Goal: Task Accomplishment & Management: Use online tool/utility

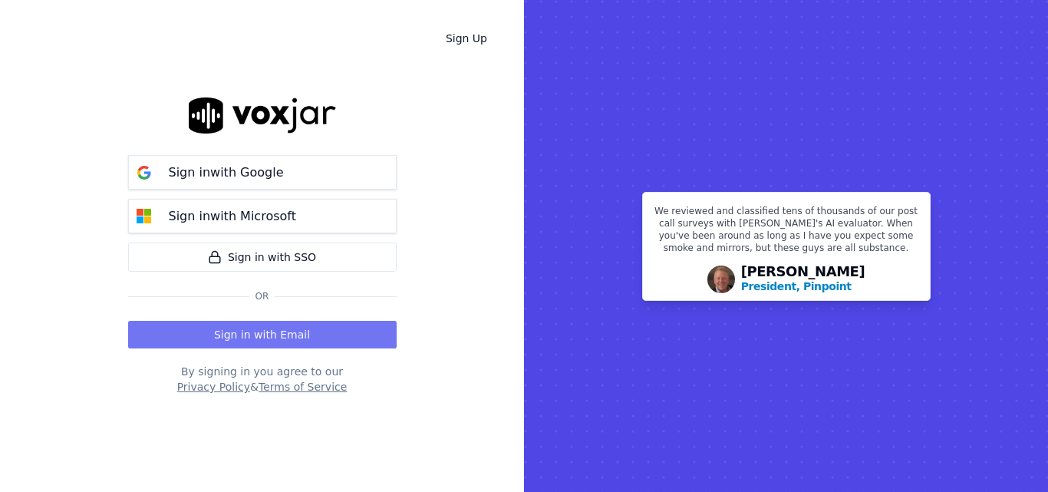
click at [283, 331] on button "Sign in with Email" at bounding box center [262, 335] width 268 height 28
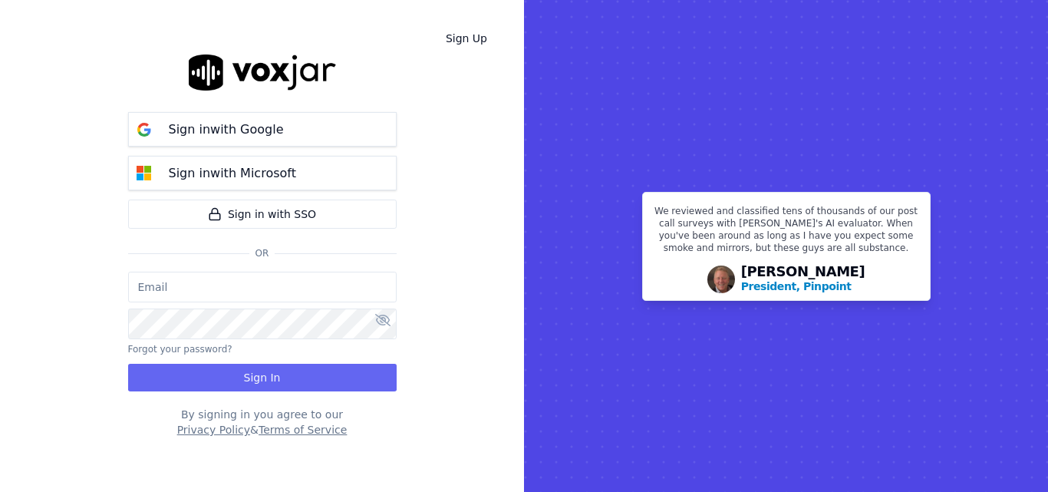
type input "sheila.decastro-new.baq@nwfg.net"
click at [285, 385] on button "Sign In" at bounding box center [262, 378] width 268 height 28
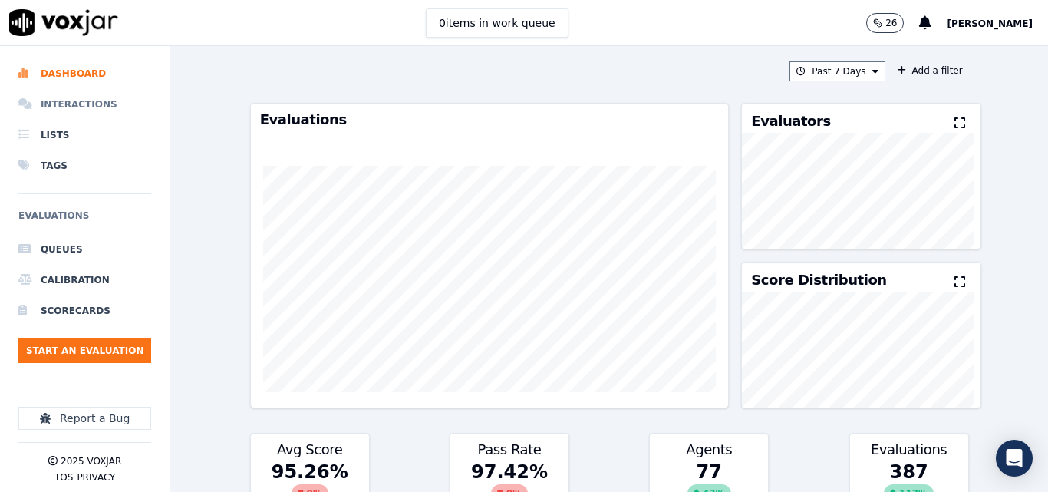
click at [82, 104] on li "Interactions" at bounding box center [84, 104] width 133 height 31
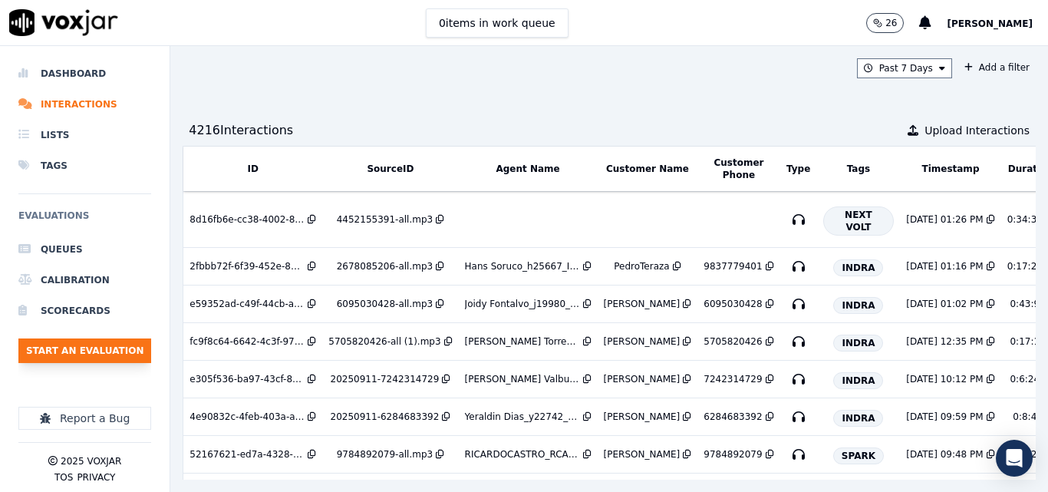
click at [110, 344] on button "Start an Evaluation" at bounding box center [84, 350] width 133 height 25
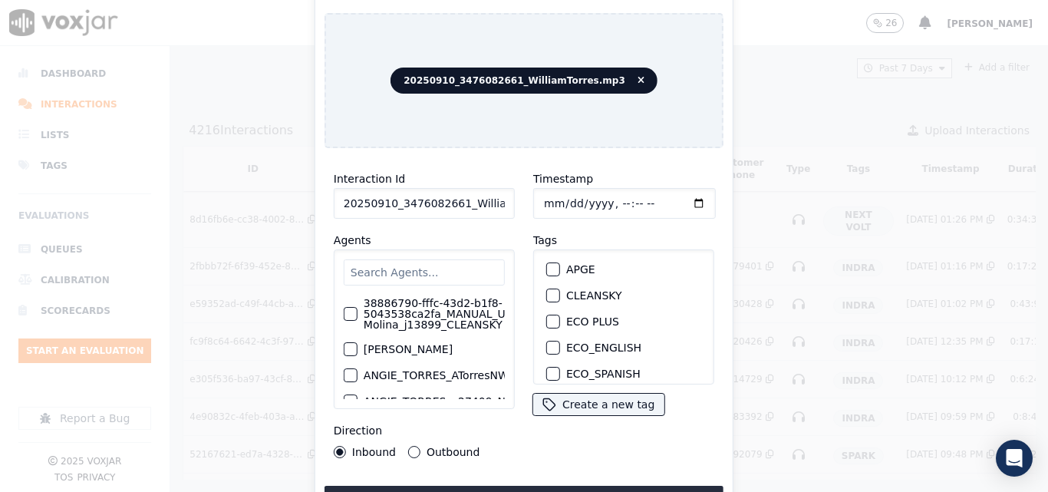
click at [494, 199] on input "20250910_3476082661_WilliamTorres.mp3" at bounding box center [424, 203] width 181 height 31
type input "20250910_3476082661_WilliamTorres"
click at [547, 290] on div "button" at bounding box center [552, 295] width 11 height 11
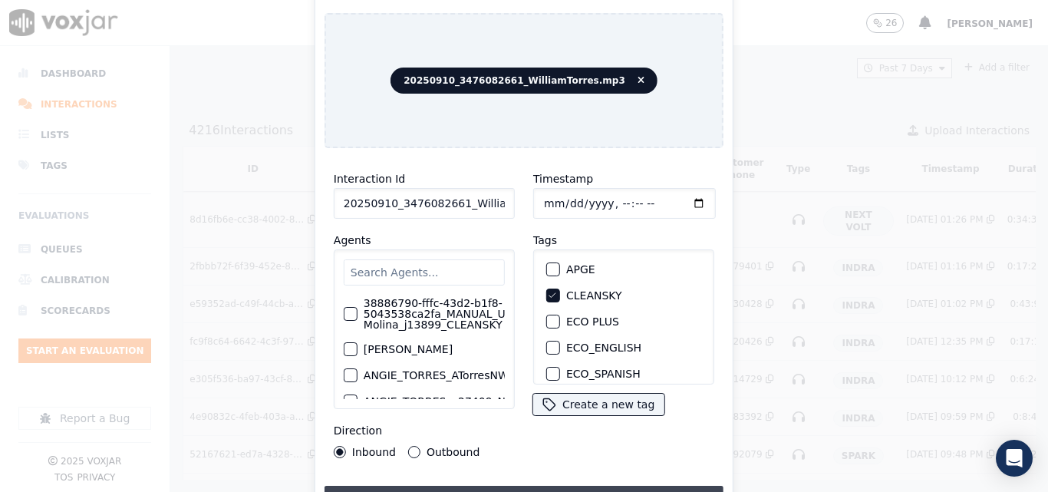
click at [482, 489] on button "Upload interaction to start evaluation" at bounding box center [523, 499] width 399 height 28
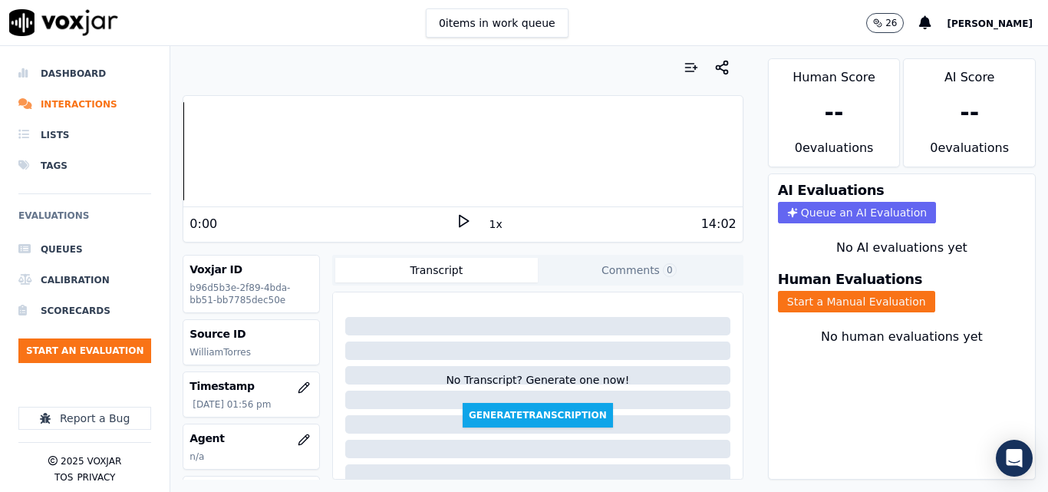
click at [461, 217] on icon at bounding box center [463, 220] width 15 height 15
click at [561, 275] on button "Comments 0" at bounding box center [639, 270] width 202 height 25
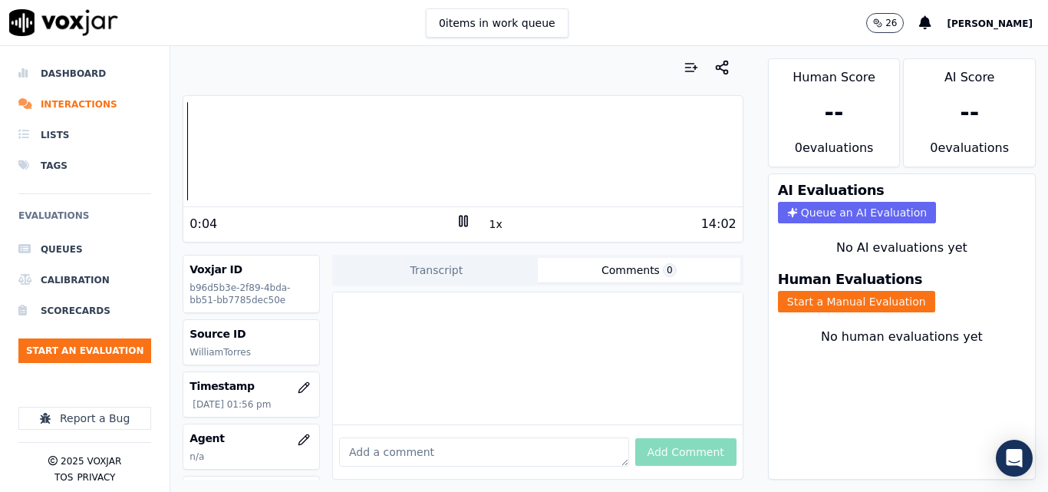
click at [534, 444] on div "Add Comment" at bounding box center [538, 451] width 410 height 54
click at [531, 437] on textarea at bounding box center [484, 451] width 290 height 29
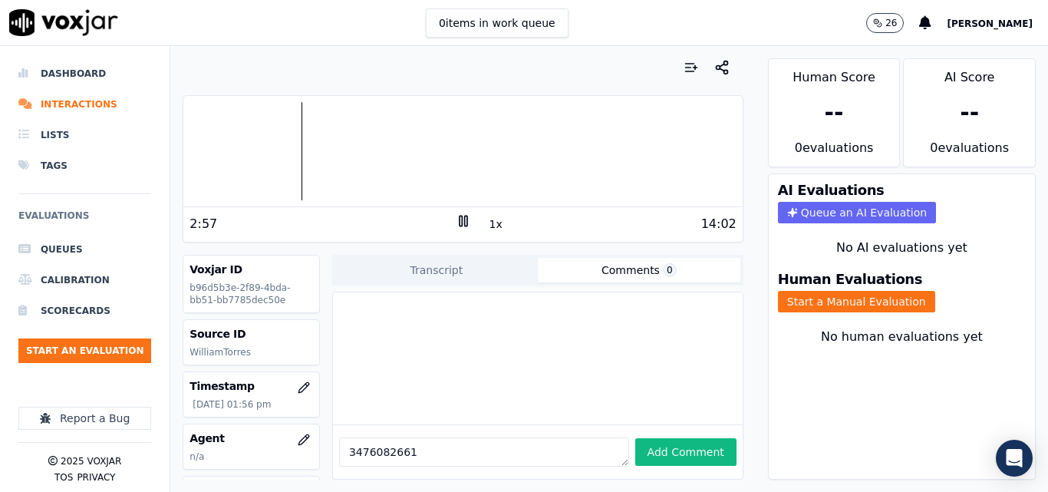
type textarea "3476082661"
click at [461, 216] on icon at bounding box center [463, 220] width 15 height 15
click at [378, 437] on textarea "3476082661" at bounding box center [484, 451] width 290 height 29
click at [456, 219] on icon at bounding box center [463, 220] width 15 height 15
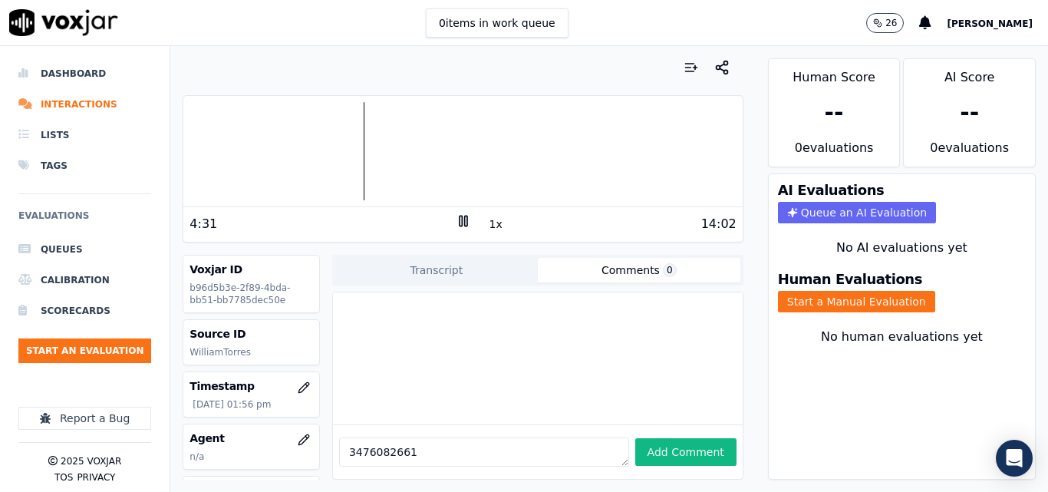
click at [459, 224] on rect at bounding box center [460, 221] width 2 height 10
click at [818, 298] on button "Start a Manual Evaluation" at bounding box center [856, 301] width 157 height 21
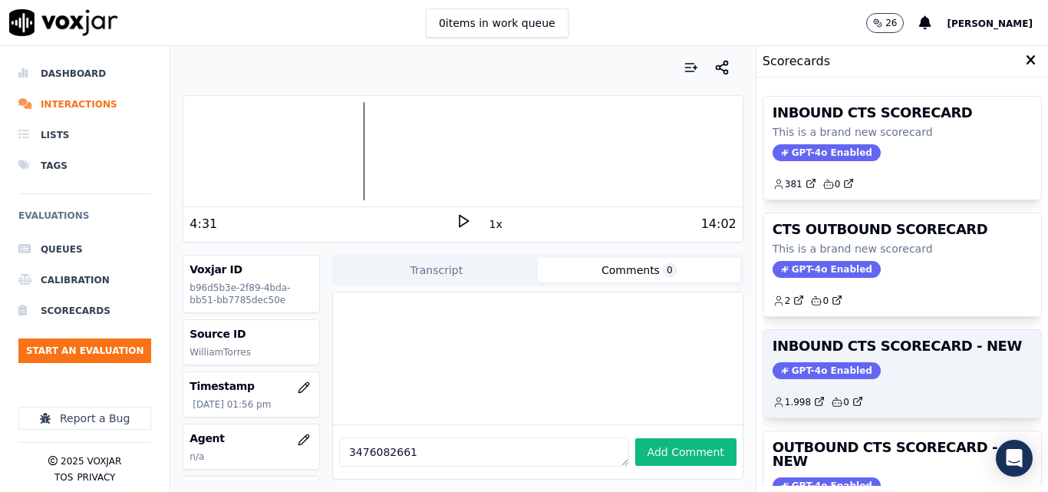
click at [960, 350] on h3 "INBOUND CTS SCORECARD - NEW" at bounding box center [901, 346] width 259 height 14
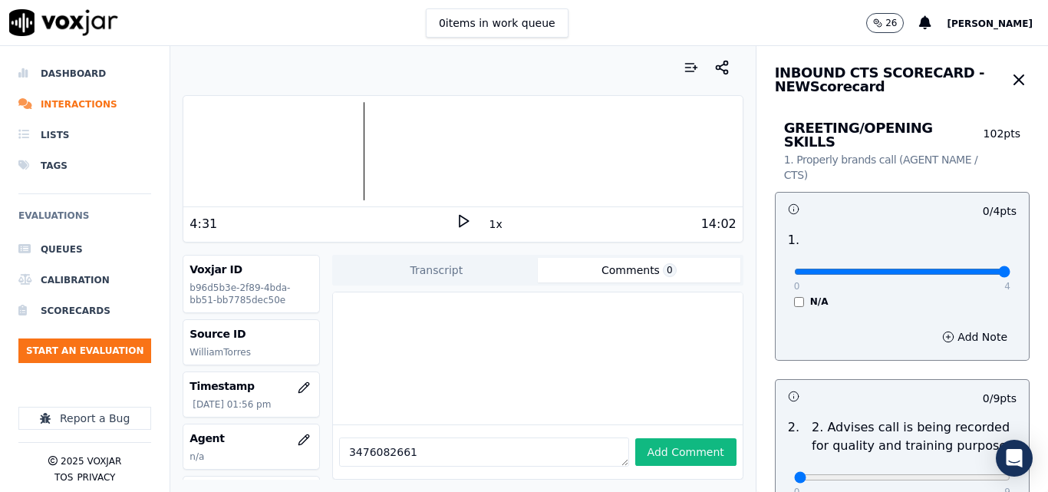
type input "4"
click at [961, 268] on input "range" at bounding box center [902, 271] width 216 height 6
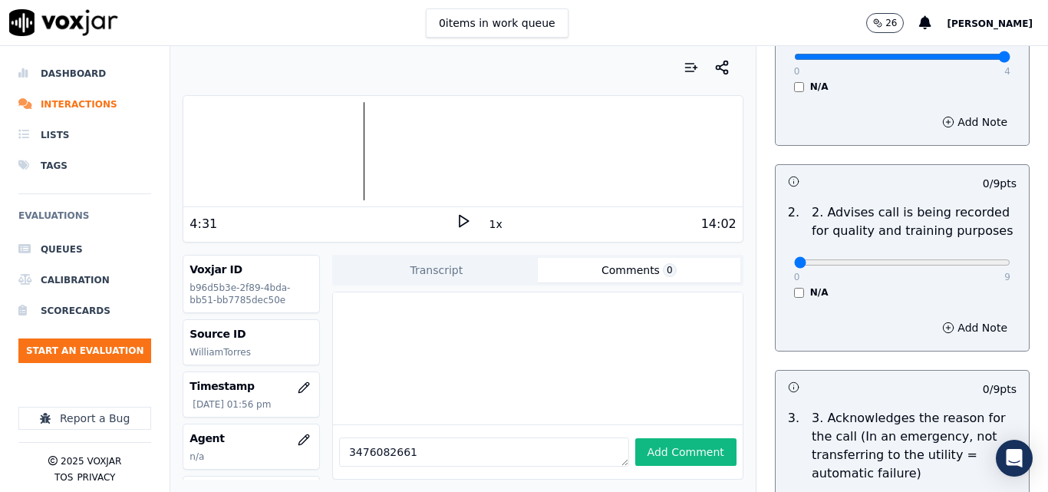
scroll to position [230, 0]
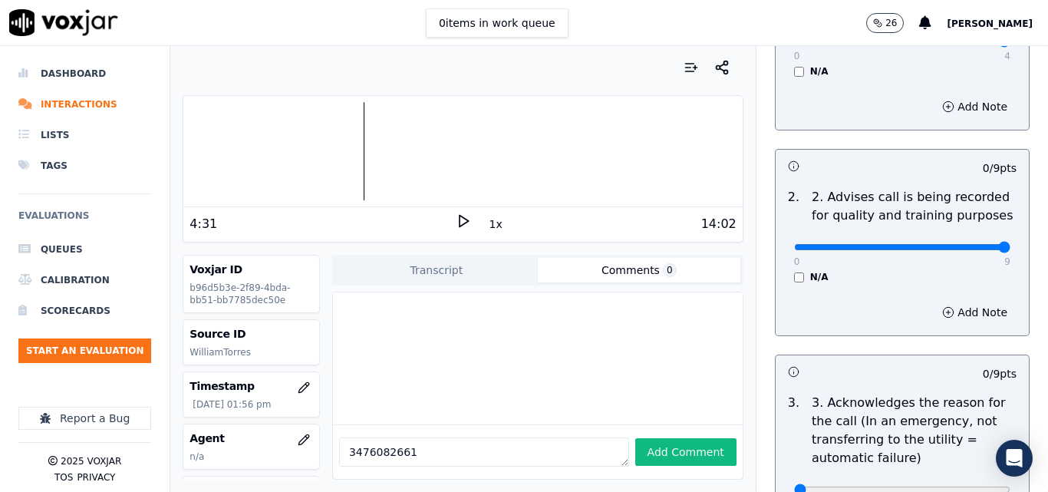
click at [965, 244] on input "range" at bounding box center [902, 247] width 216 height 6
drag, startPoint x: 965, startPoint y: 233, endPoint x: 387, endPoint y: 247, distance: 578.4
type input "0"
click at [794, 250] on input "range" at bounding box center [902, 247] width 216 height 6
click at [190, 169] on div at bounding box center [462, 151] width 558 height 98
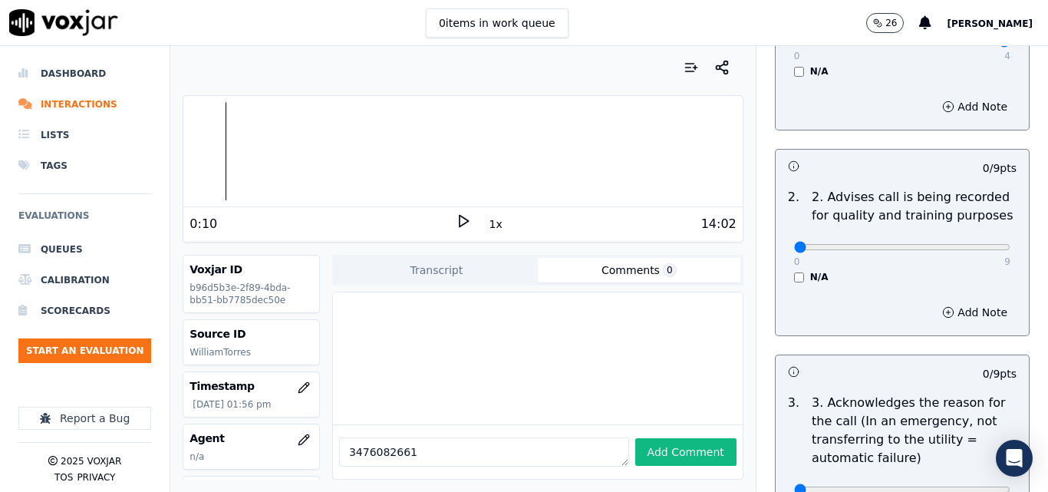
click at [176, 165] on div "Your browser does not support the audio element. 0:10 1x 14:02 Voxjar ID b96d5b…" at bounding box center [462, 269] width 584 height 446
click at [456, 218] on icon at bounding box center [463, 220] width 15 height 15
click at [459, 216] on icon at bounding box center [463, 220] width 15 height 15
click at [201, 140] on div at bounding box center [462, 151] width 558 height 98
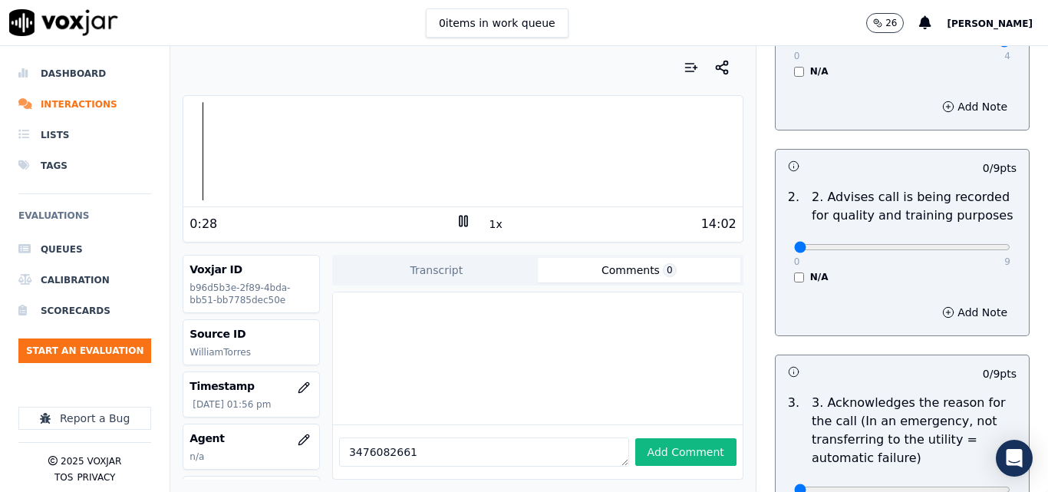
click at [196, 143] on div at bounding box center [462, 151] width 558 height 98
click at [188, 151] on div at bounding box center [462, 151] width 558 height 98
click at [456, 218] on icon at bounding box center [463, 220] width 15 height 15
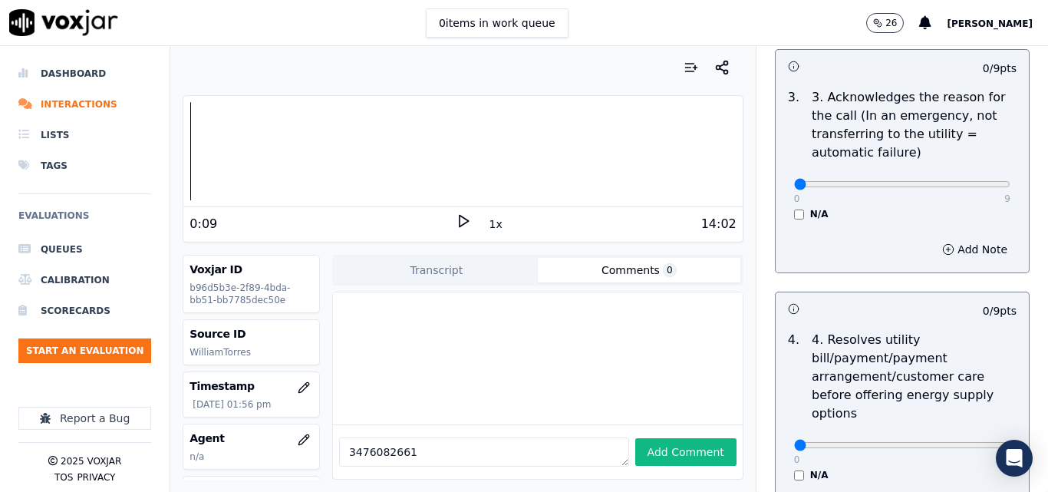
scroll to position [537, 0]
click at [969, 173] on div "0 9" at bounding box center [902, 182] width 216 height 18
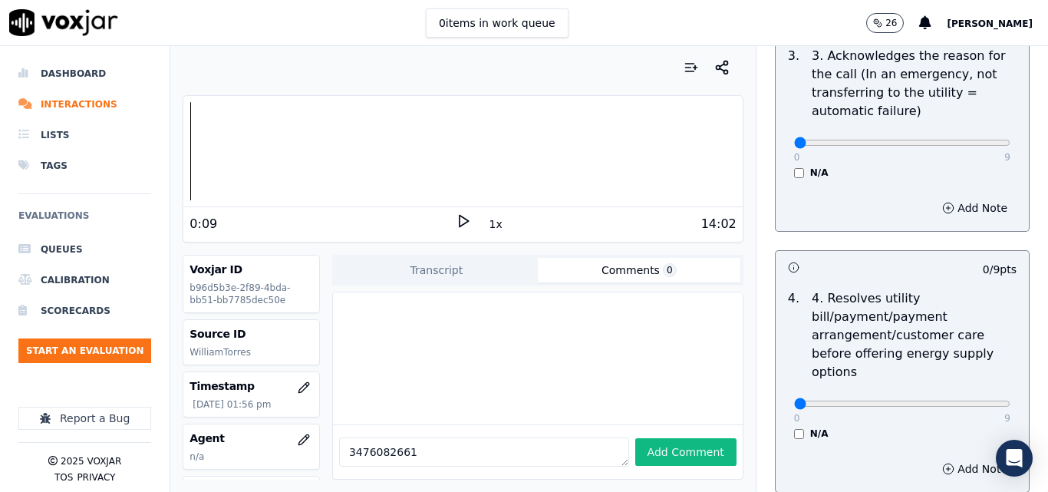
scroll to position [614, 0]
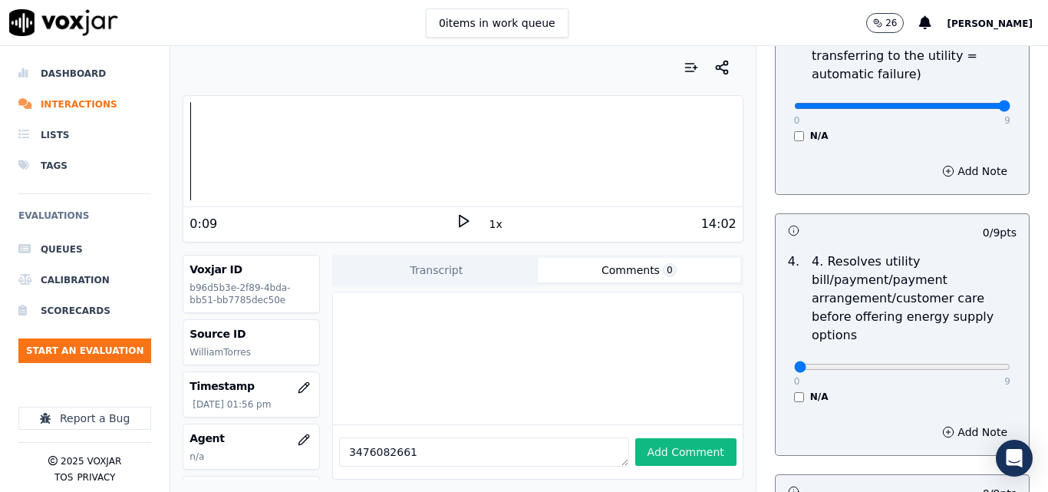
type input "9"
click at [963, 103] on input "range" at bounding box center [902, 106] width 216 height 6
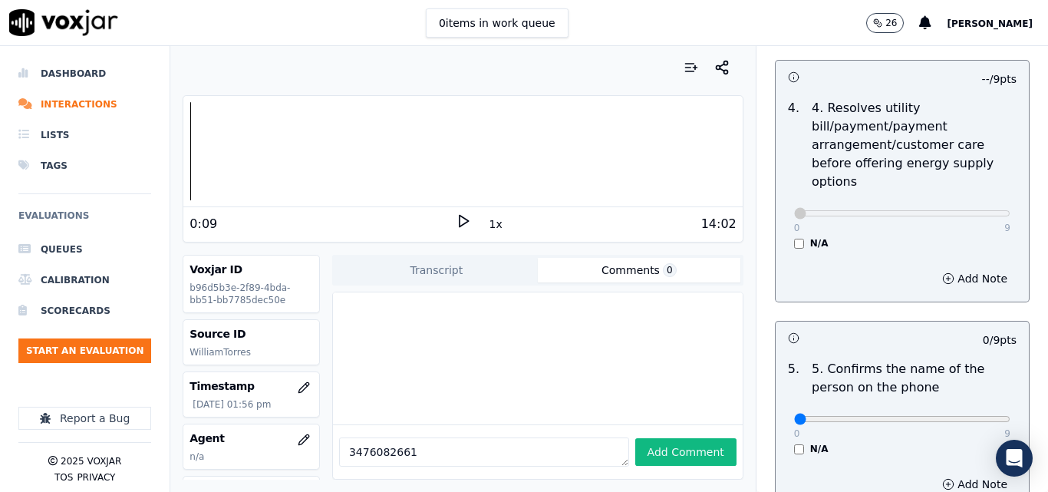
scroll to position [997, 0]
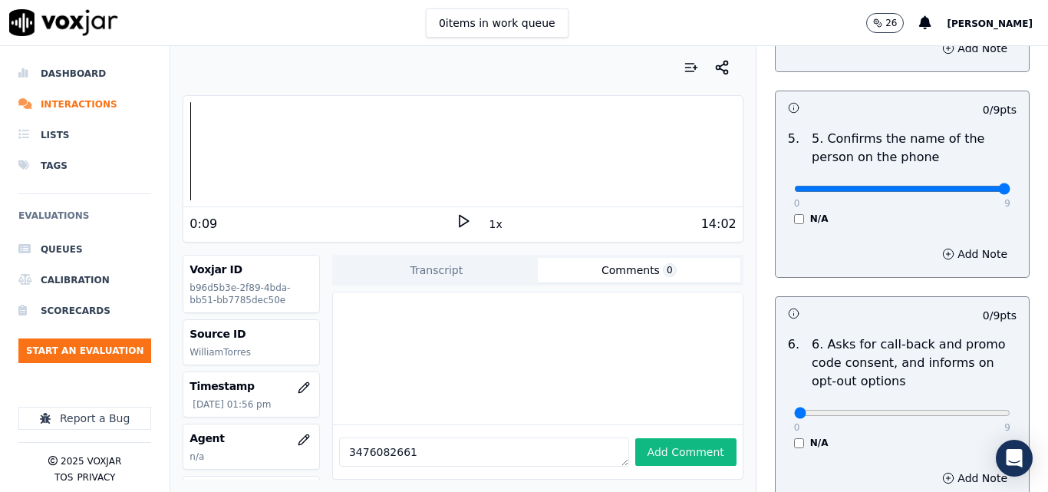
type input "9"
click at [972, 186] on input "range" at bounding box center [902, 189] width 216 height 6
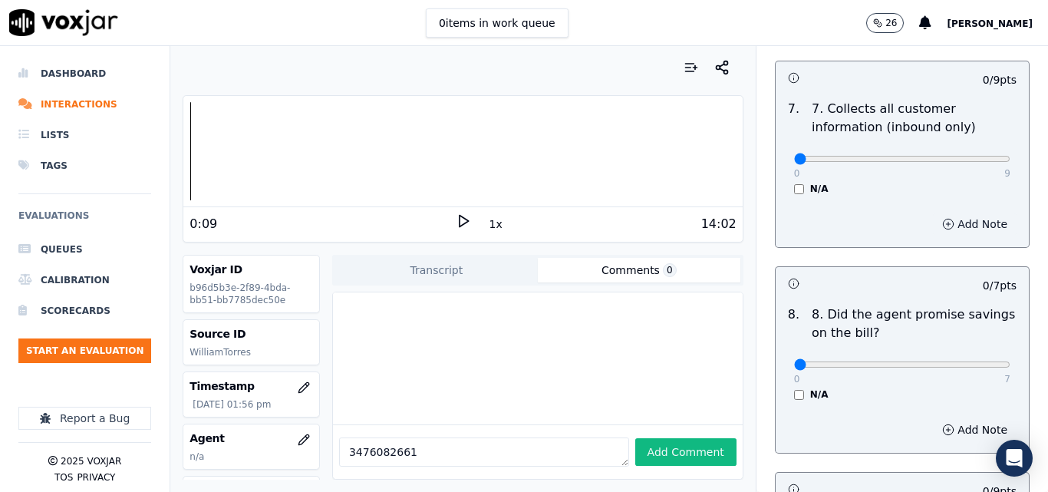
scroll to position [1457, 0]
type input "9"
click at [971, 155] on input "range" at bounding box center [902, 158] width 216 height 6
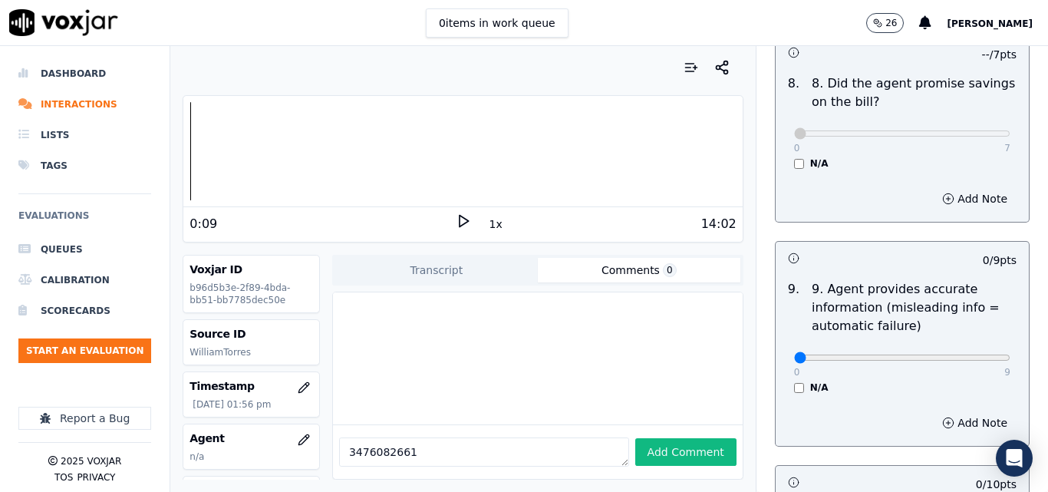
scroll to position [1841, 0]
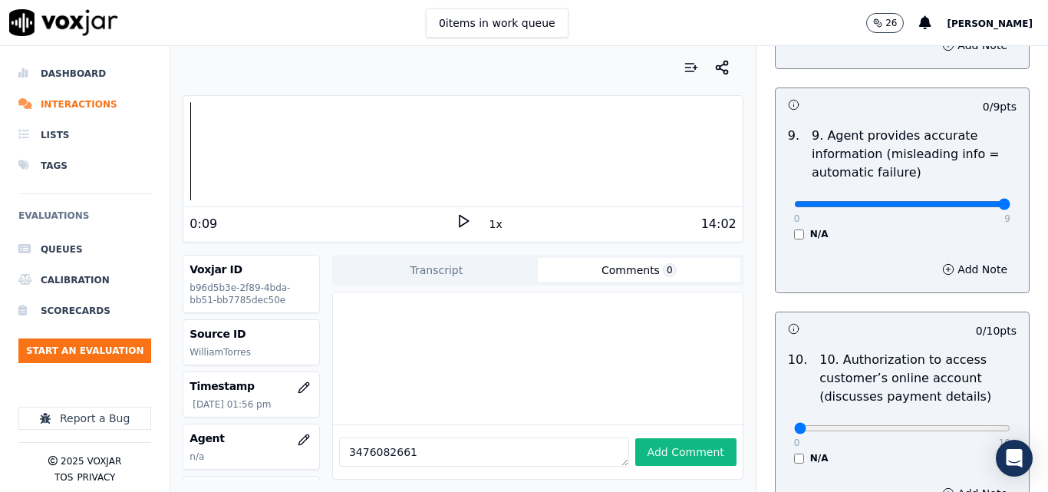
type input "9"
click at [967, 201] on input "range" at bounding box center [902, 204] width 216 height 6
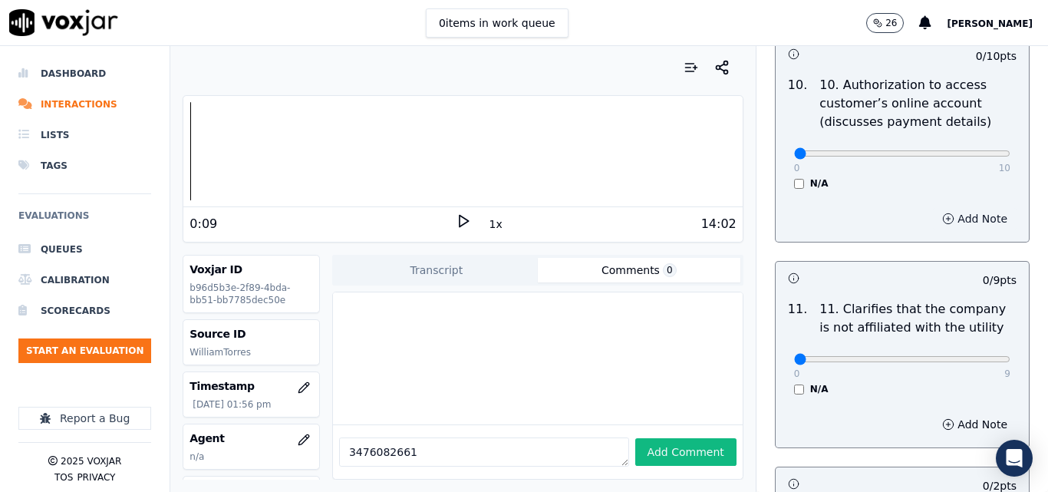
scroll to position [2147, 0]
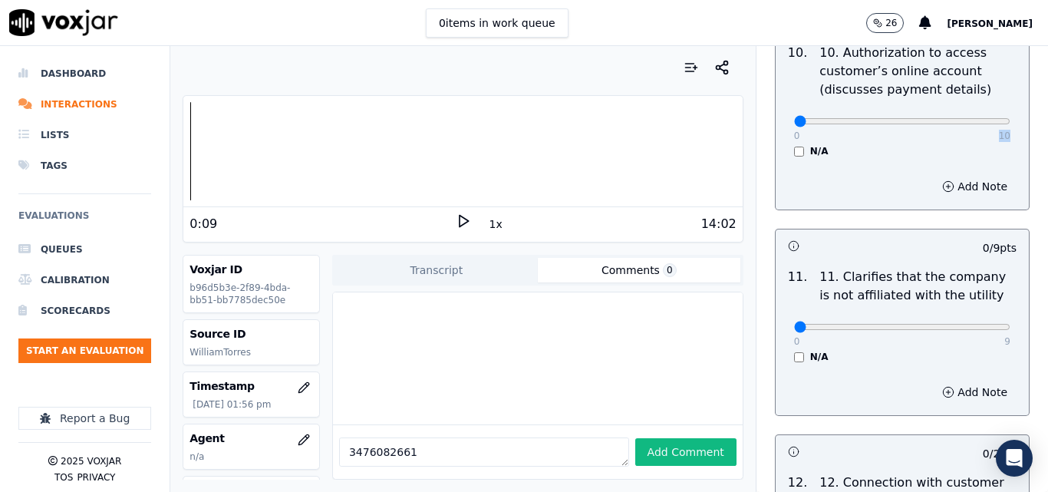
click at [784, 127] on div "0 10 N/A" at bounding box center [902, 128] width 241 height 58
click at [898, 145] on div "N/A" at bounding box center [902, 151] width 216 height 12
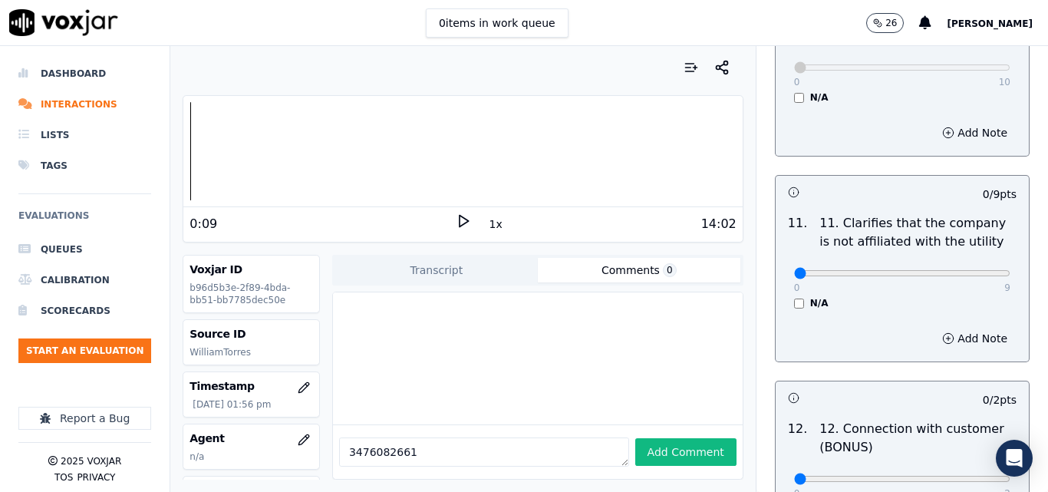
scroll to position [2224, 0]
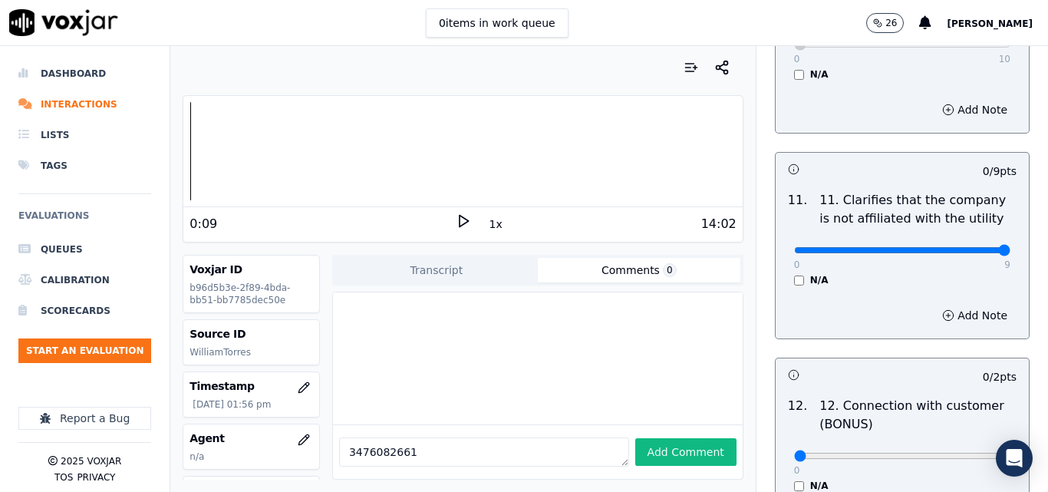
type input "9"
click at [968, 247] on input "range" at bounding box center [902, 250] width 216 height 6
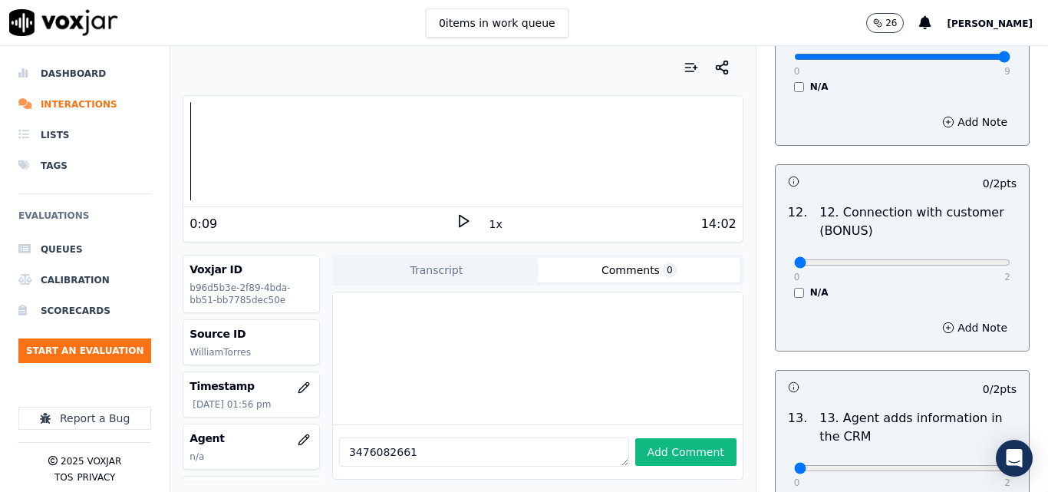
scroll to position [2454, 0]
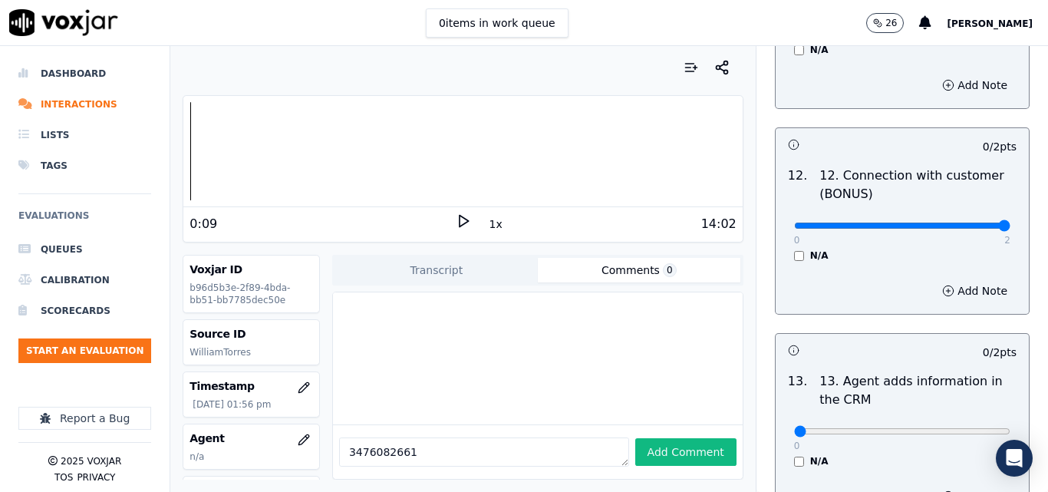
type input "2"
click at [968, 222] on input "range" at bounding box center [902, 225] width 216 height 6
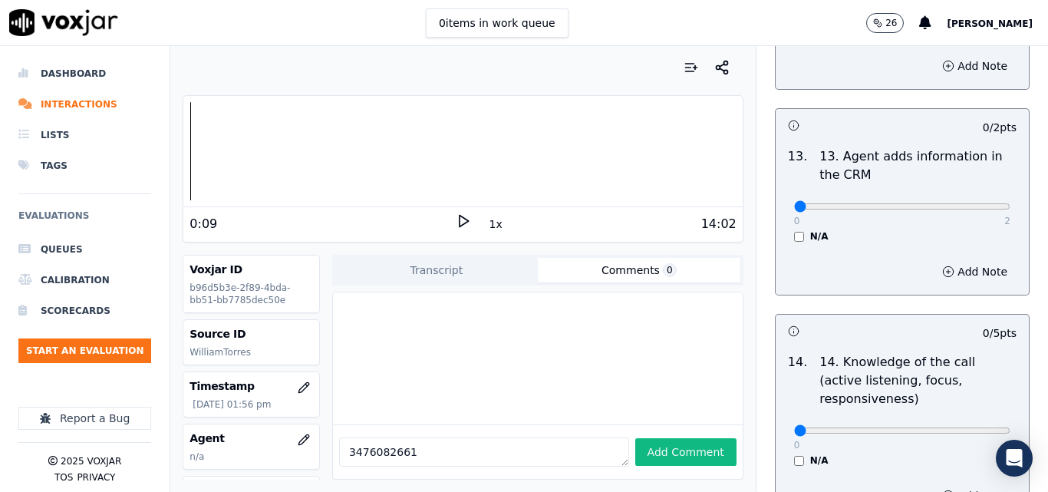
scroll to position [2684, 0]
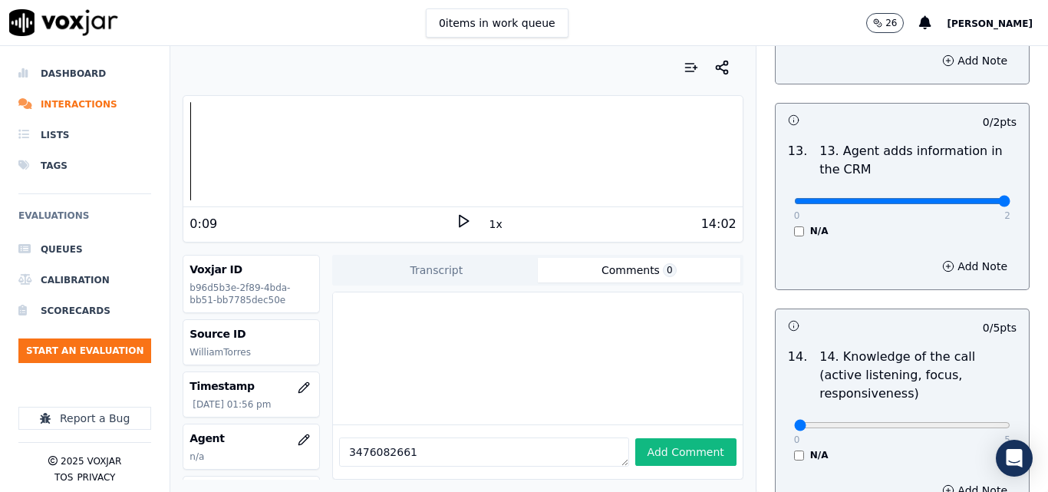
type input "2"
click at [973, 198] on input "range" at bounding box center [902, 201] width 216 height 6
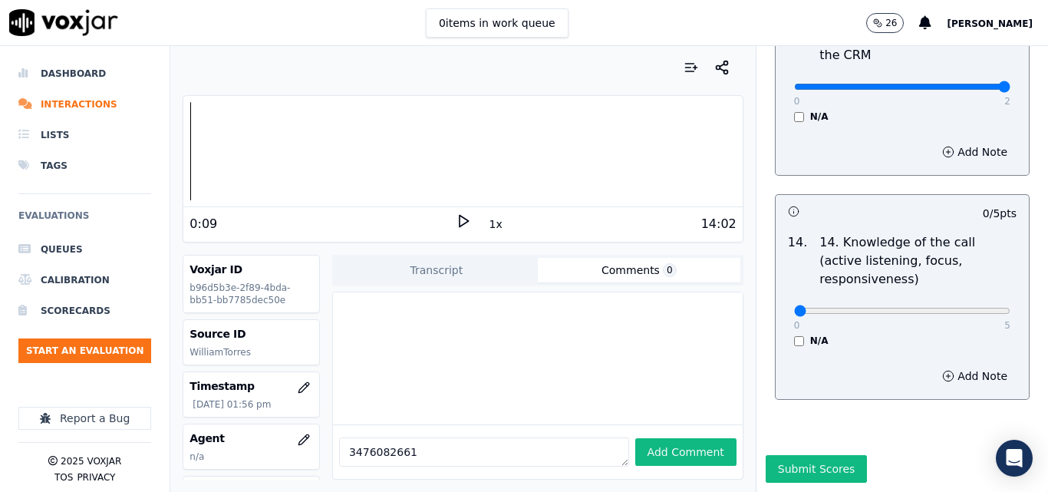
scroll to position [2801, 0]
type input "5"
click at [968, 308] on input "range" at bounding box center [902, 311] width 216 height 6
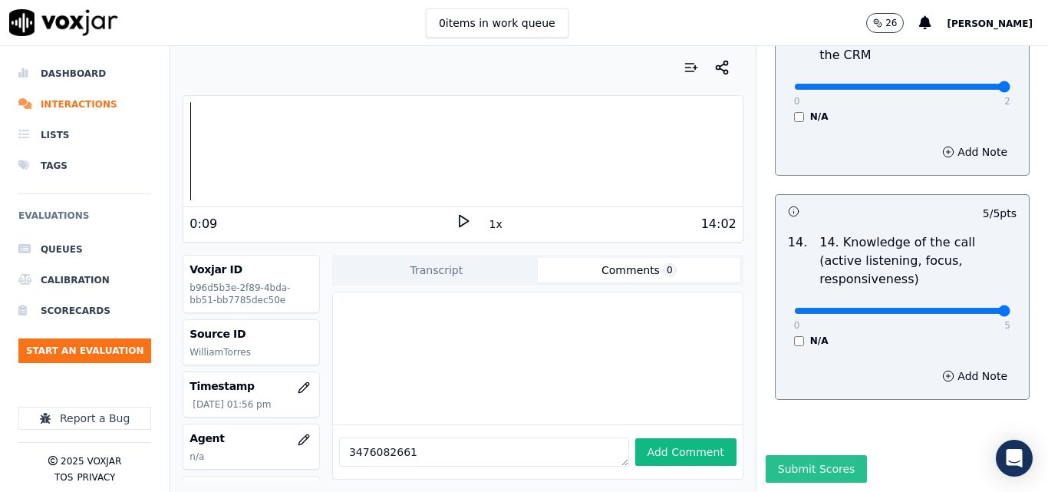
click at [775, 455] on button "Submit Scores" at bounding box center [816, 469] width 102 height 28
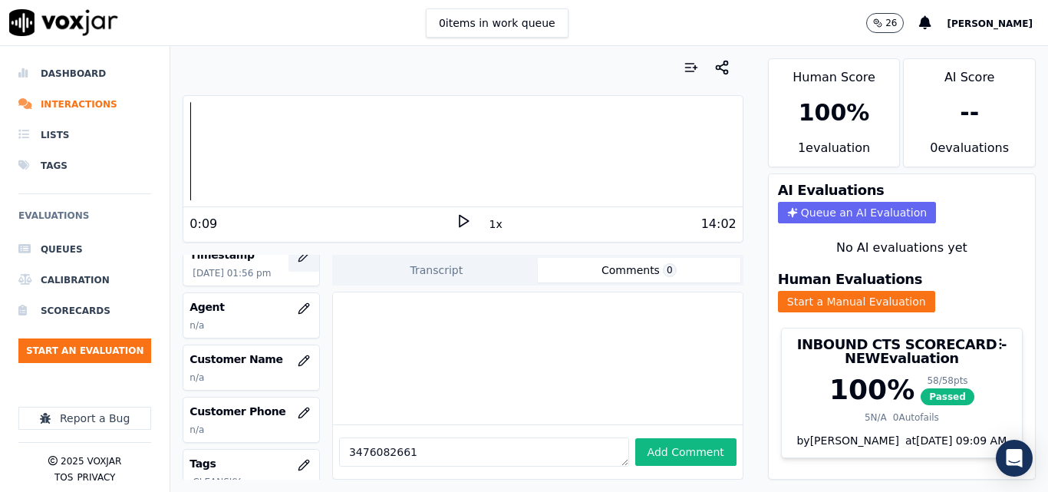
scroll to position [153, 0]
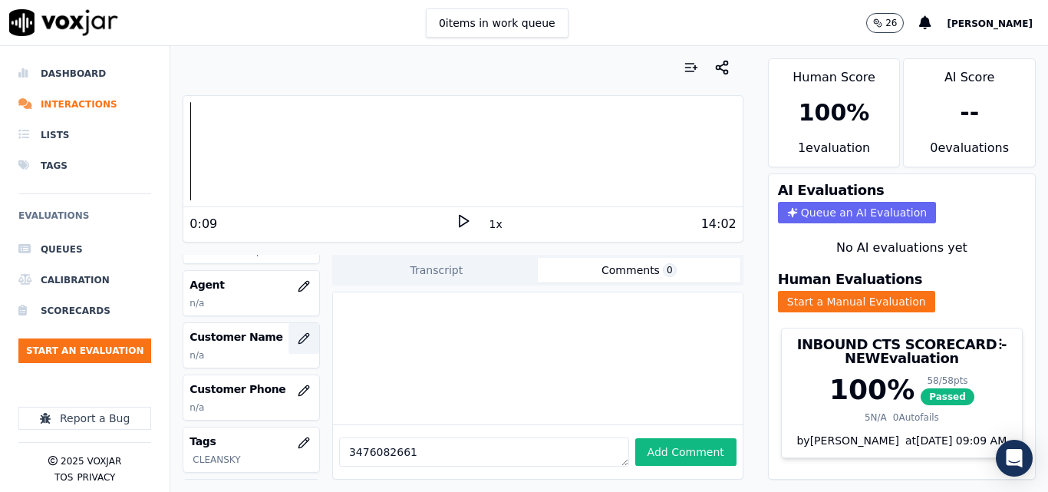
click at [298, 336] on icon "button" at bounding box center [303, 338] width 10 height 10
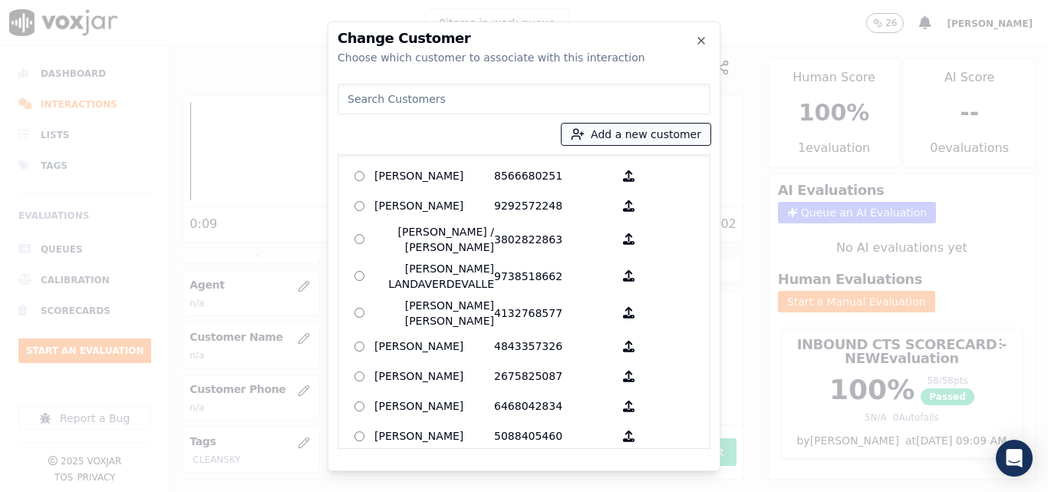
click at [651, 138] on button "Add a new customer" at bounding box center [635, 133] width 149 height 21
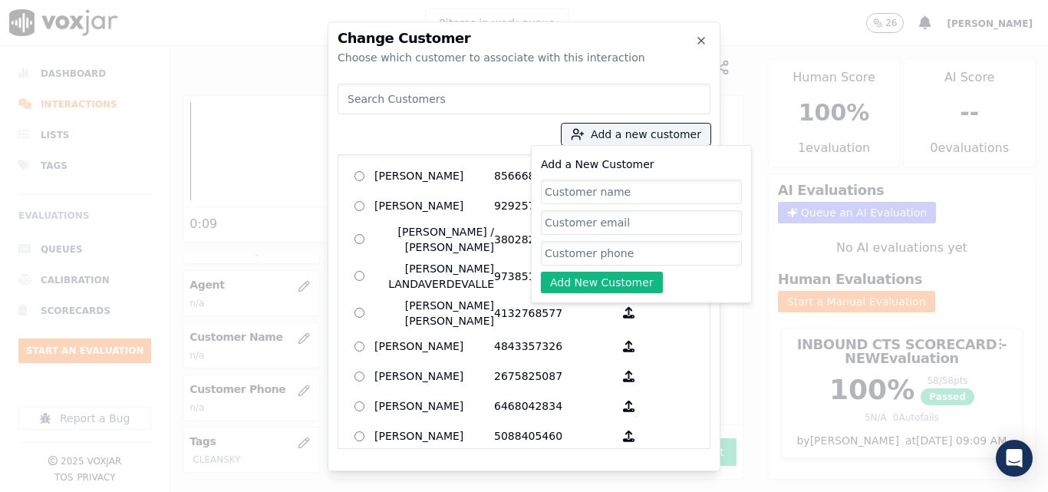
click at [604, 187] on input "Add a New Customer" at bounding box center [641, 191] width 201 height 25
type input "Jose Luis Alvarez"
click at [644, 250] on input "Add a New Customer" at bounding box center [641, 253] width 201 height 25
click at [594, 245] on input "Add a New Customer" at bounding box center [641, 253] width 201 height 25
paste input "3476082661"
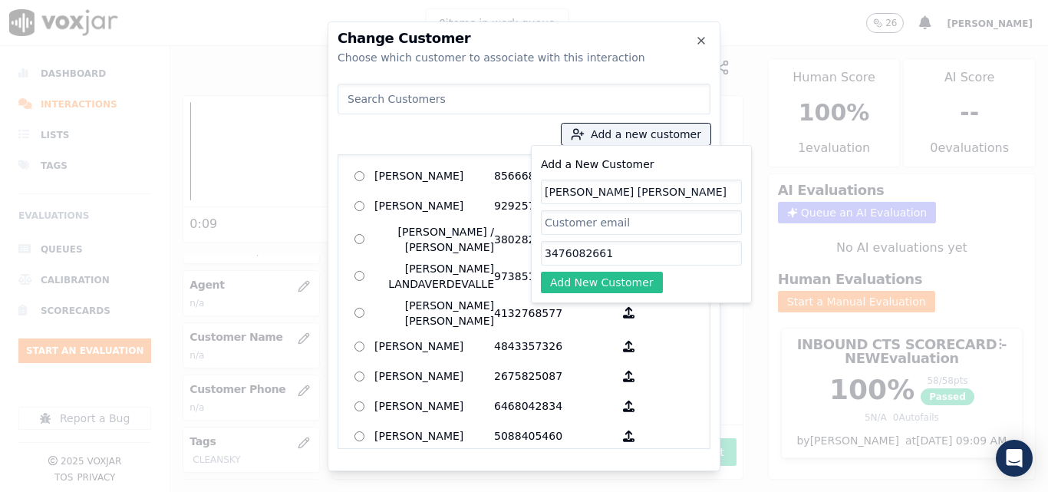
type input "3476082661"
click at [607, 275] on button "Add New Customer" at bounding box center [602, 281] width 122 height 21
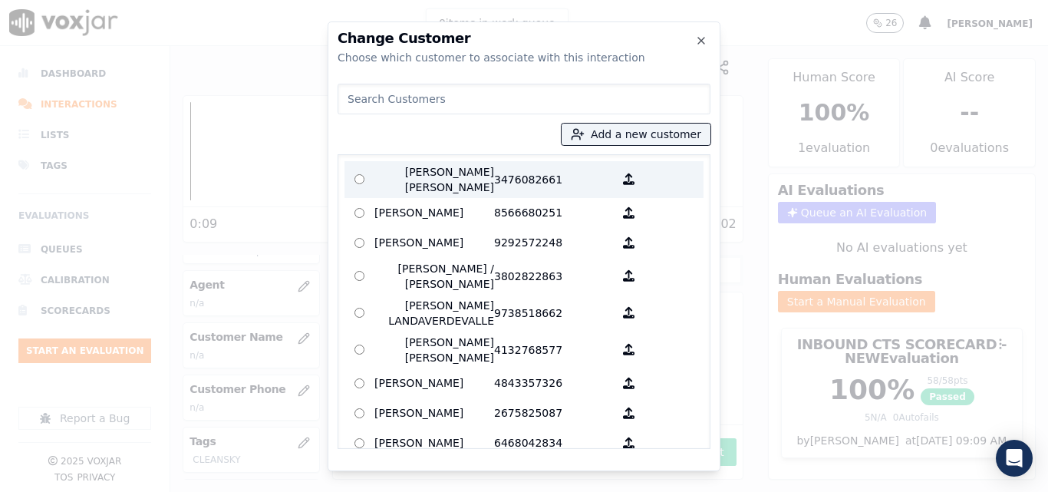
click at [464, 176] on p "Jose Luis Alvarez" at bounding box center [434, 179] width 120 height 31
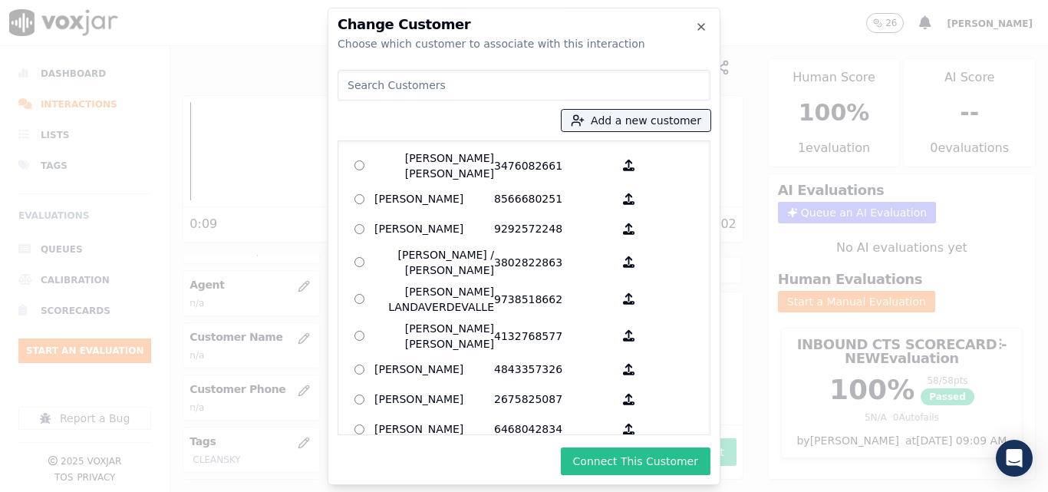
click at [601, 473] on button "Connect This Customer" at bounding box center [636, 461] width 150 height 28
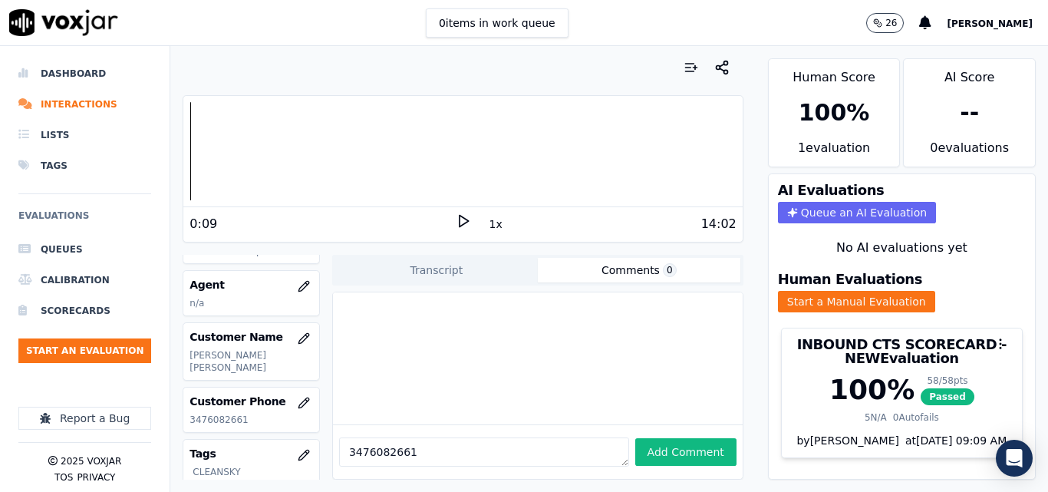
drag, startPoint x: 422, startPoint y: 433, endPoint x: 198, endPoint y: 447, distance: 224.4
click at [201, 445] on div "Voxjar ID b96d5b3e-2f89-4bda-bb51-bb7785dec50e Source ID WilliamTorres Timestam…" at bounding box center [463, 367] width 560 height 225
click at [288, 278] on button "button" at bounding box center [303, 286] width 31 height 31
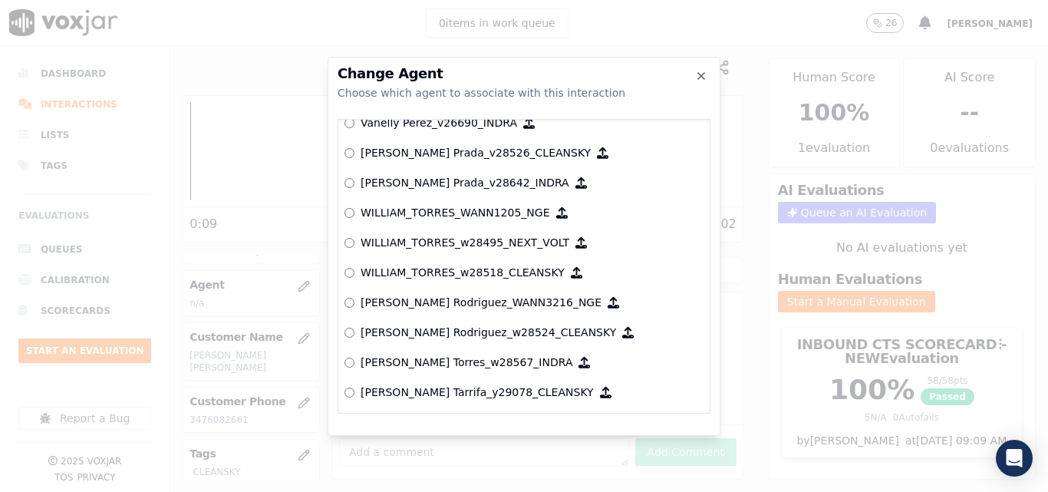
scroll to position [8145, 0]
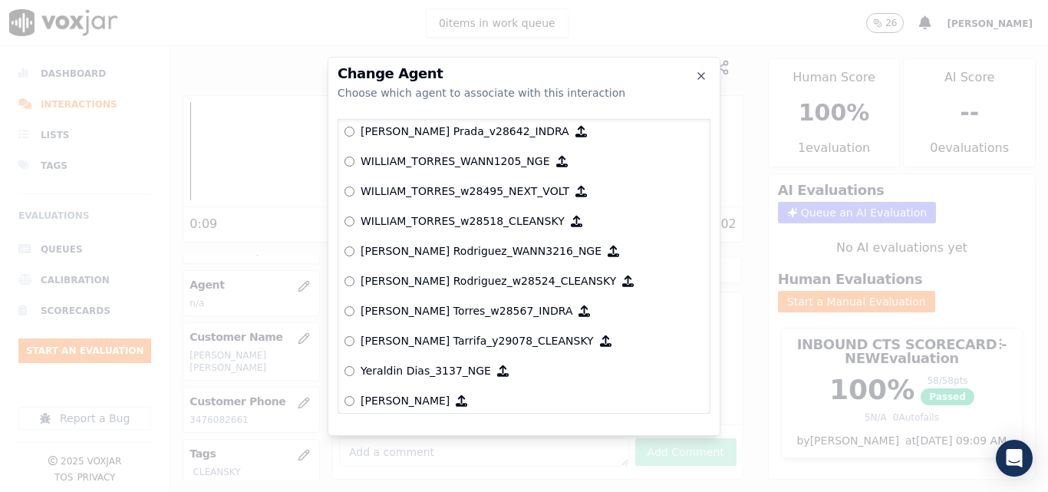
click at [403, 219] on p "WILLIAM_TORRES_w28518_CLEANSKY" at bounding box center [462, 220] width 204 height 15
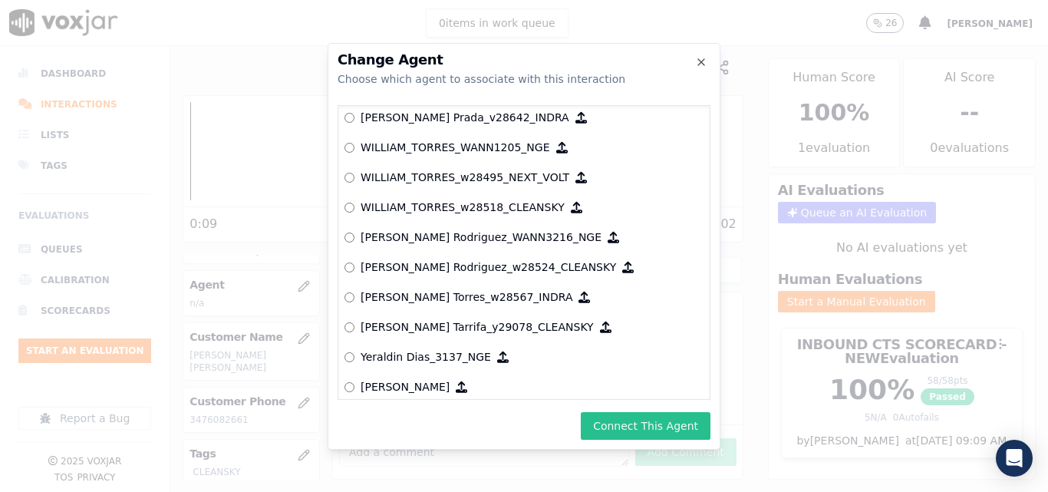
click at [671, 420] on button "Connect This Agent" at bounding box center [646, 426] width 130 height 28
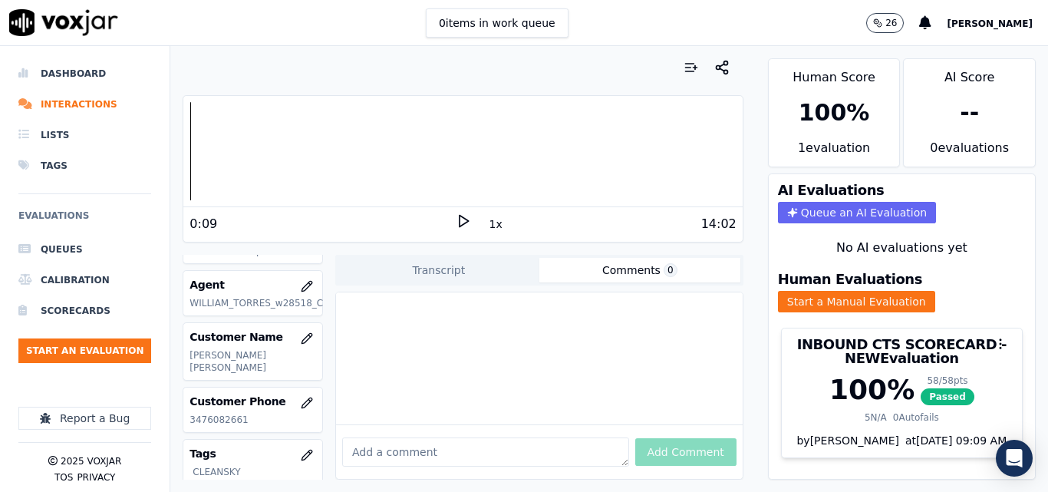
scroll to position [77, 0]
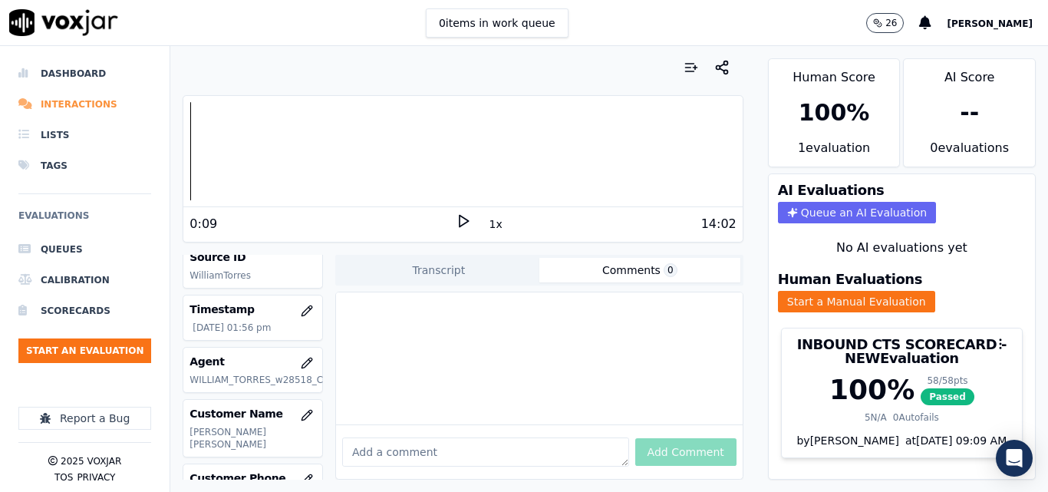
click at [77, 108] on li "Interactions" at bounding box center [84, 104] width 133 height 31
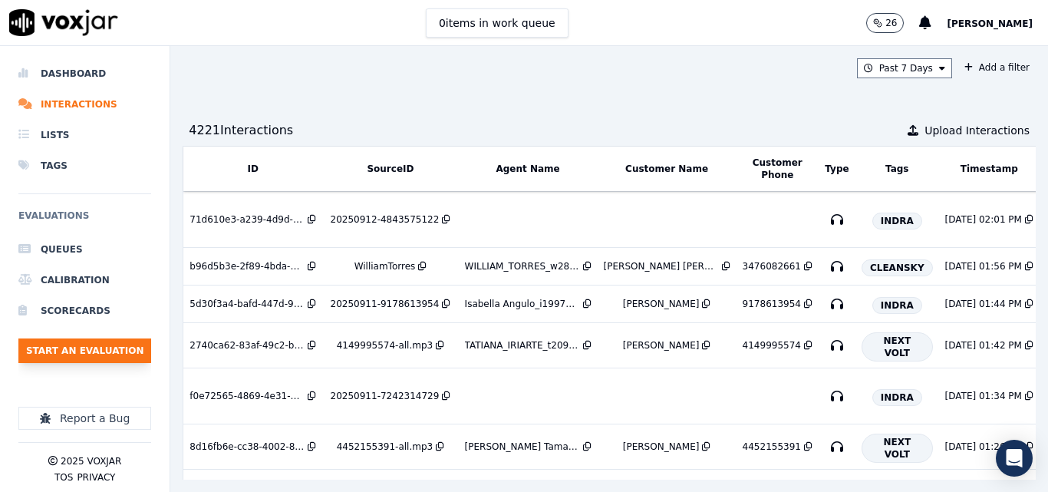
click at [120, 350] on button "Start an Evaluation" at bounding box center [84, 350] width 133 height 25
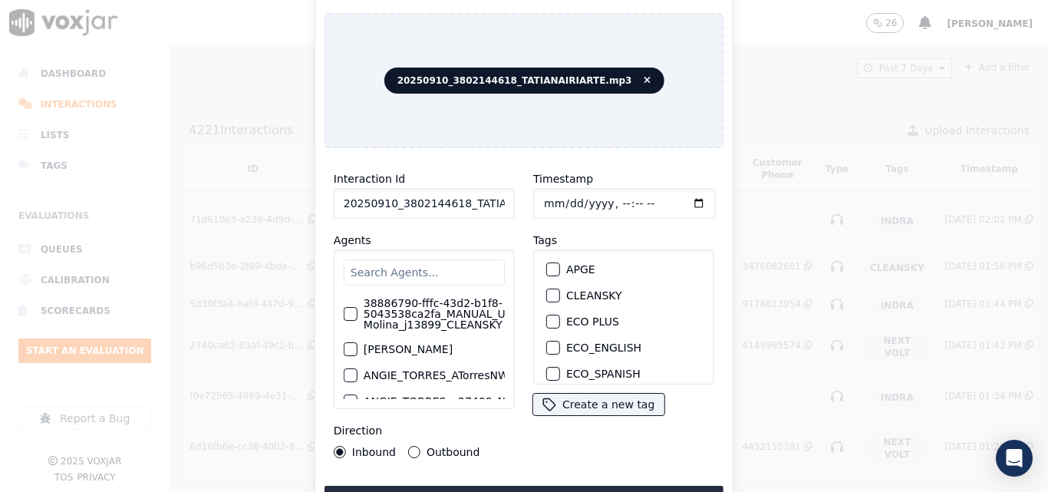
click at [496, 203] on input "20250910_3802144618_TATIANAIRIARTE.mp3" at bounding box center [424, 203] width 181 height 31
type input "20250910_3802144618_TATIANAIRIARTE"
click at [551, 290] on div "button" at bounding box center [552, 295] width 11 height 11
click at [601, 485] on button "Upload interaction to start evaluation" at bounding box center [523, 499] width 399 height 28
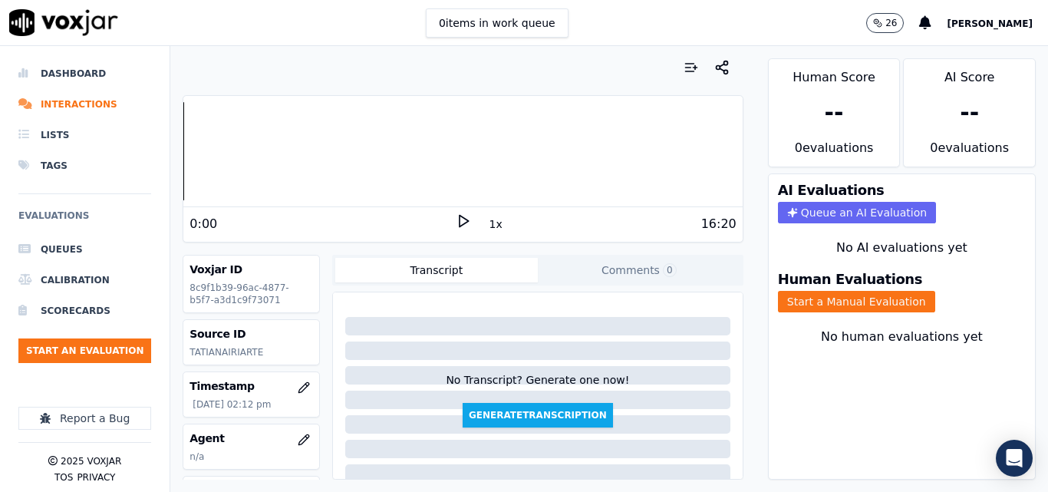
click at [456, 218] on icon at bounding box center [463, 220] width 15 height 15
click at [459, 221] on rect at bounding box center [460, 221] width 2 height 10
click at [455, 212] on div "1:24 1x 16:20" at bounding box center [462, 223] width 558 height 33
click at [459, 221] on polygon at bounding box center [463, 222] width 9 height 12
click at [461, 216] on icon at bounding box center [463, 220] width 15 height 15
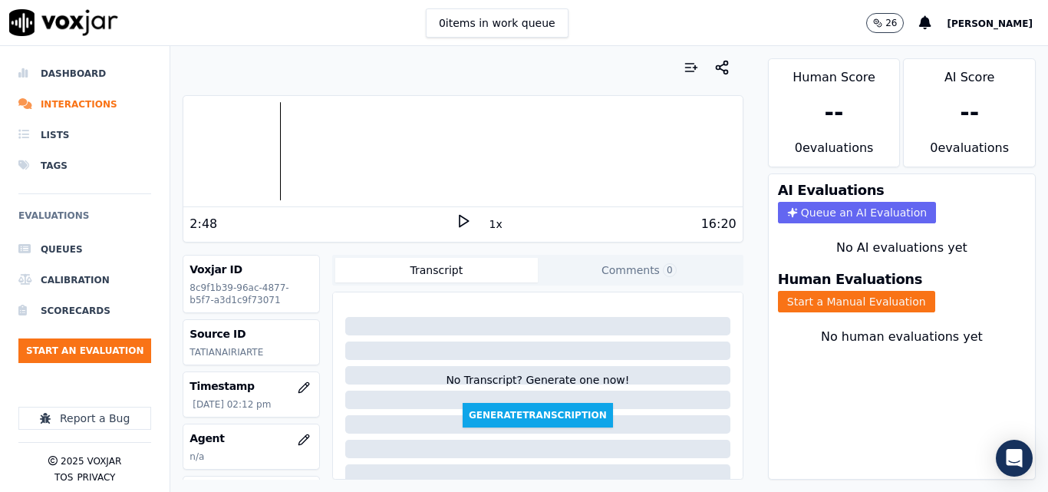
click at [456, 214] on icon at bounding box center [463, 220] width 15 height 15
click at [459, 219] on rect at bounding box center [460, 221] width 2 height 10
click at [871, 297] on button "Start a Manual Evaluation" at bounding box center [856, 301] width 157 height 21
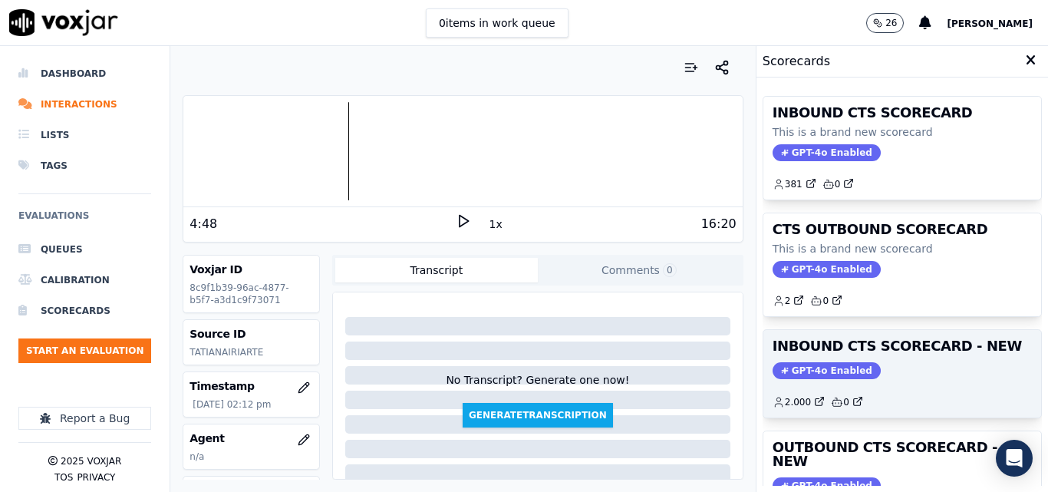
click at [910, 370] on div "GPT-4o Enabled" at bounding box center [901, 370] width 259 height 17
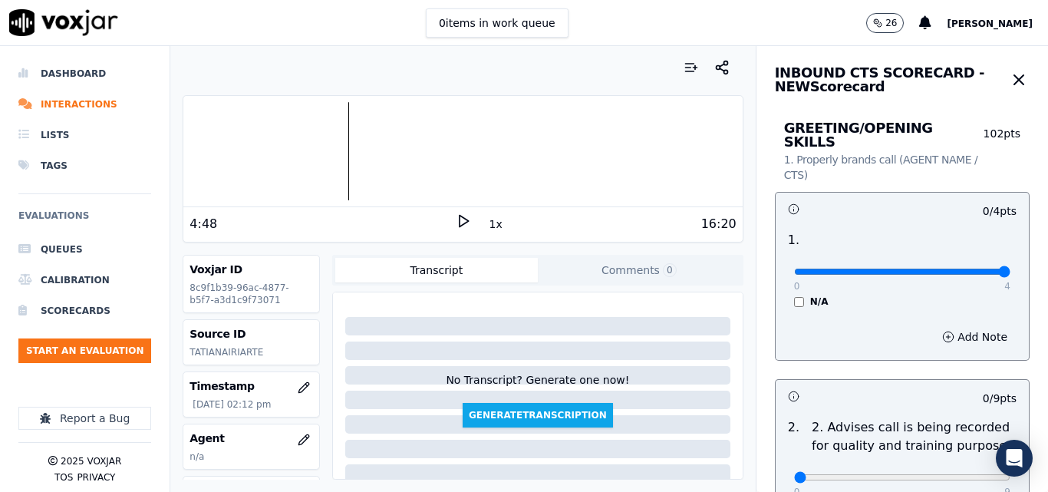
type input "4"
click at [963, 268] on input "range" at bounding box center [902, 271] width 216 height 6
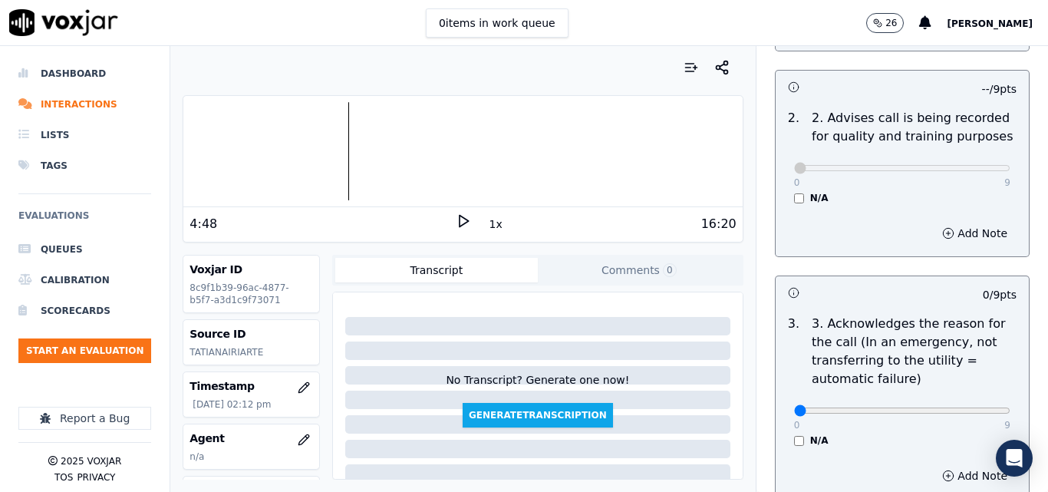
scroll to position [460, 0]
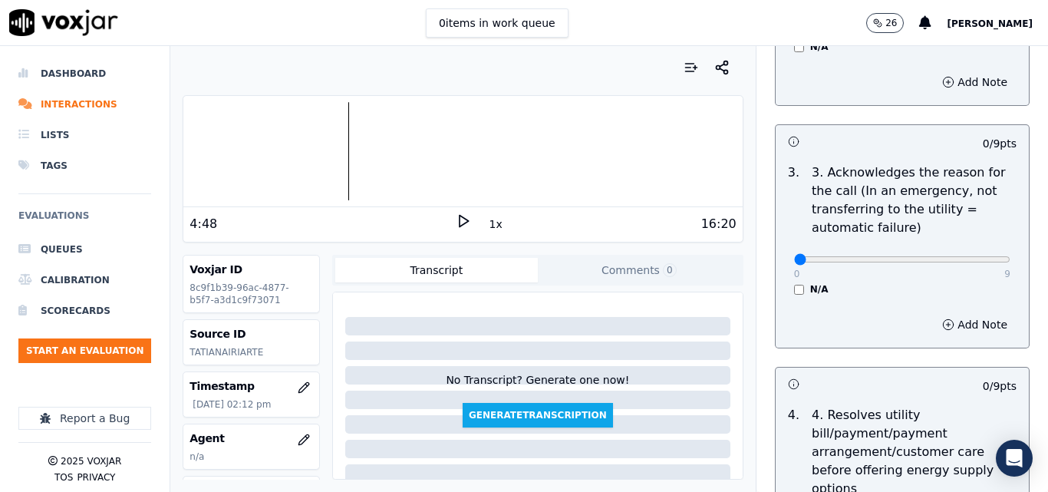
click at [976, 239] on div "0 9 N/A" at bounding box center [902, 266] width 241 height 58
click at [958, 256] on input "range" at bounding box center [902, 259] width 216 height 6
type input "9"
click at [966, 256] on input "range" at bounding box center [902, 259] width 216 height 6
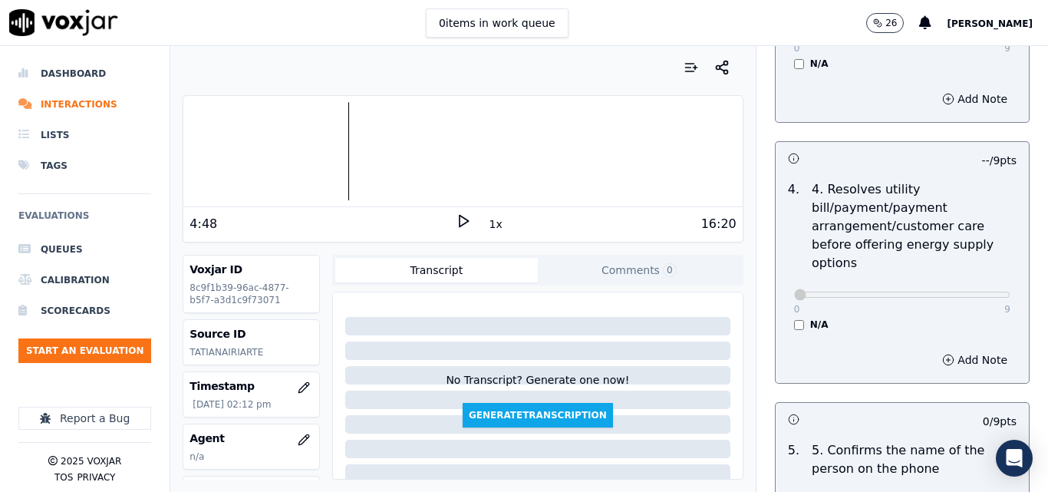
scroll to position [844, 0]
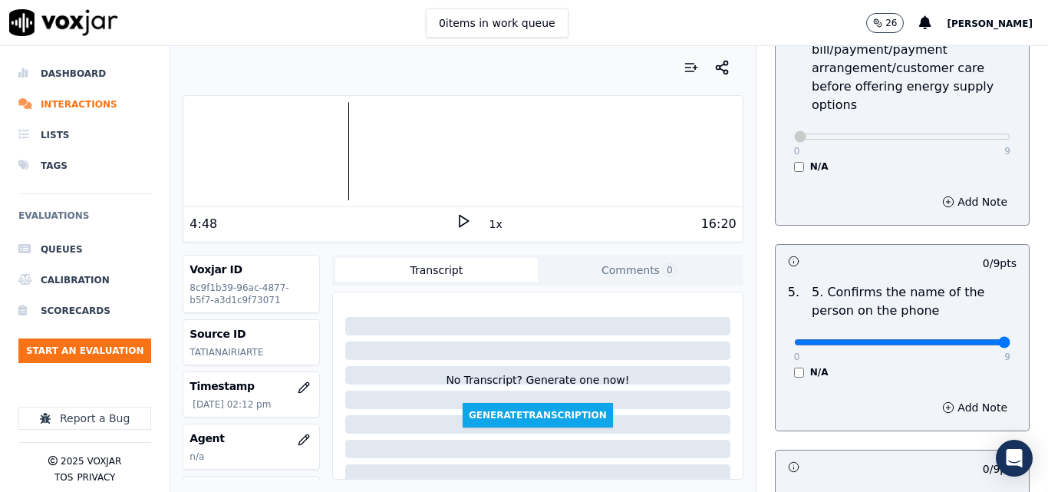
type input "9"
click at [968, 339] on input "range" at bounding box center [902, 342] width 216 height 6
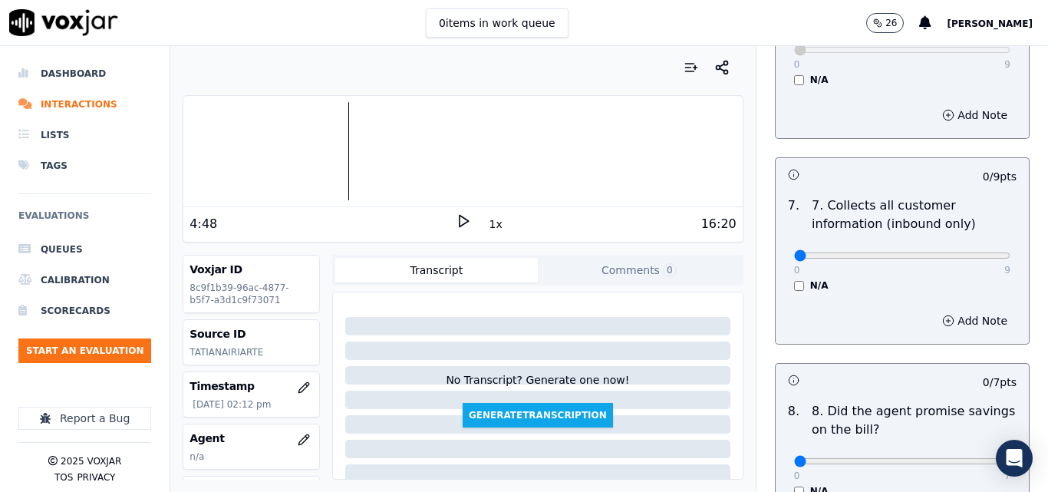
scroll to position [1380, 0]
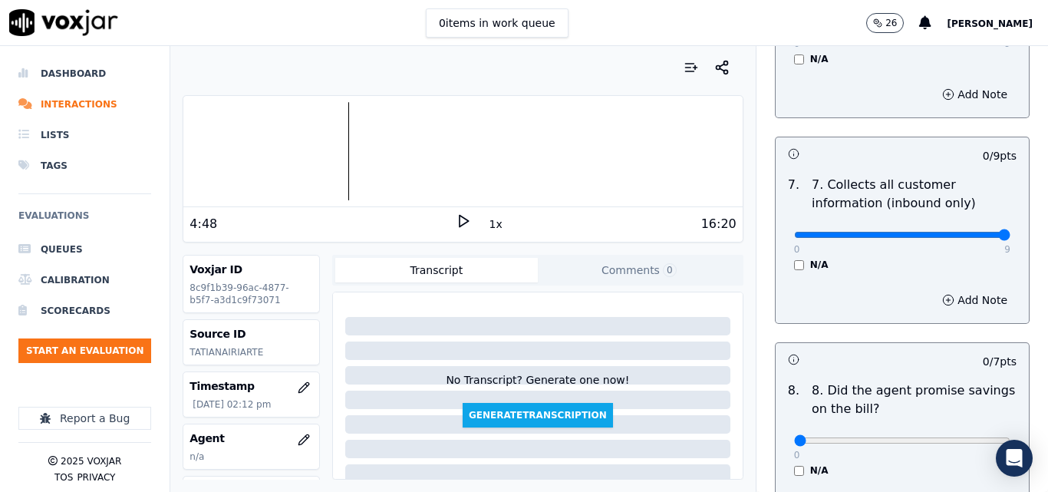
type input "9"
click at [965, 232] on input "range" at bounding box center [902, 235] width 216 height 6
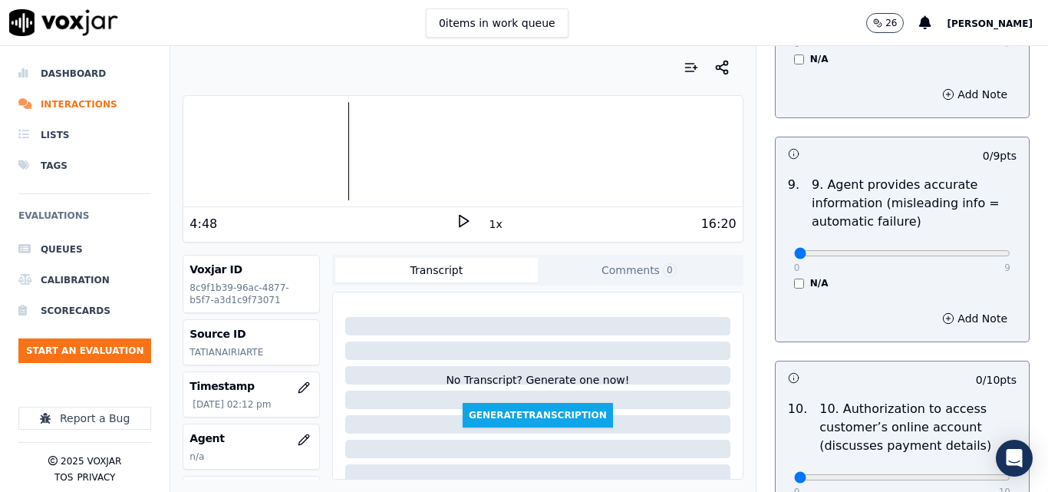
scroll to position [1841, 0]
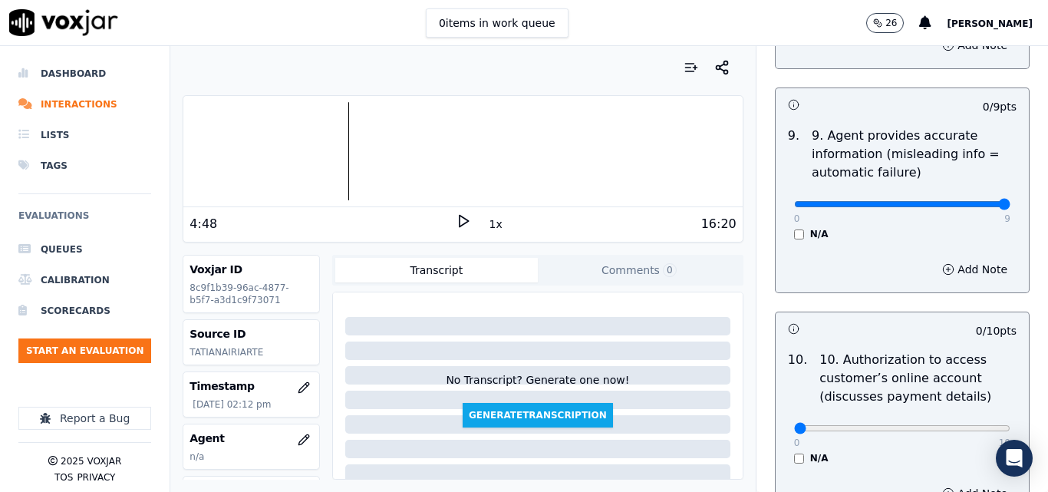
type input "9"
click at [968, 201] on input "range" at bounding box center [902, 204] width 216 height 6
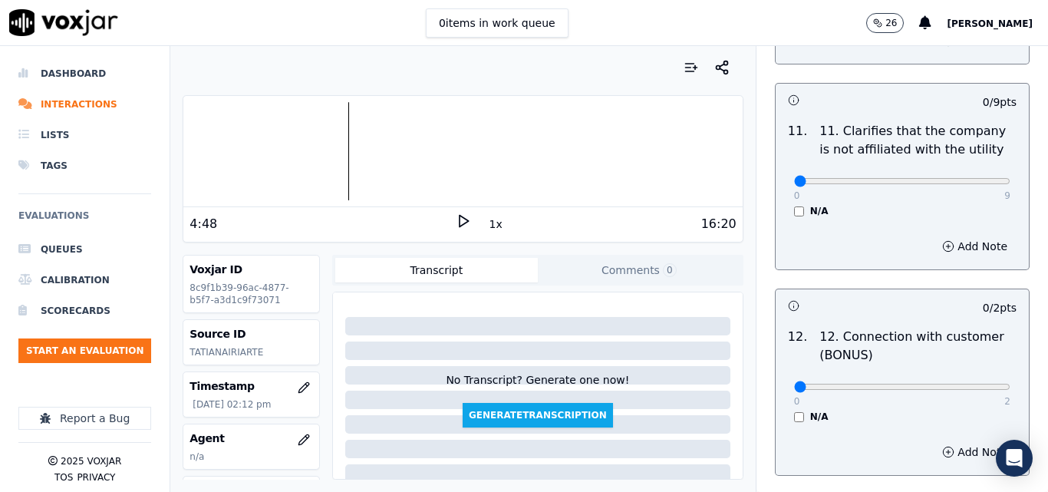
scroll to position [2301, 0]
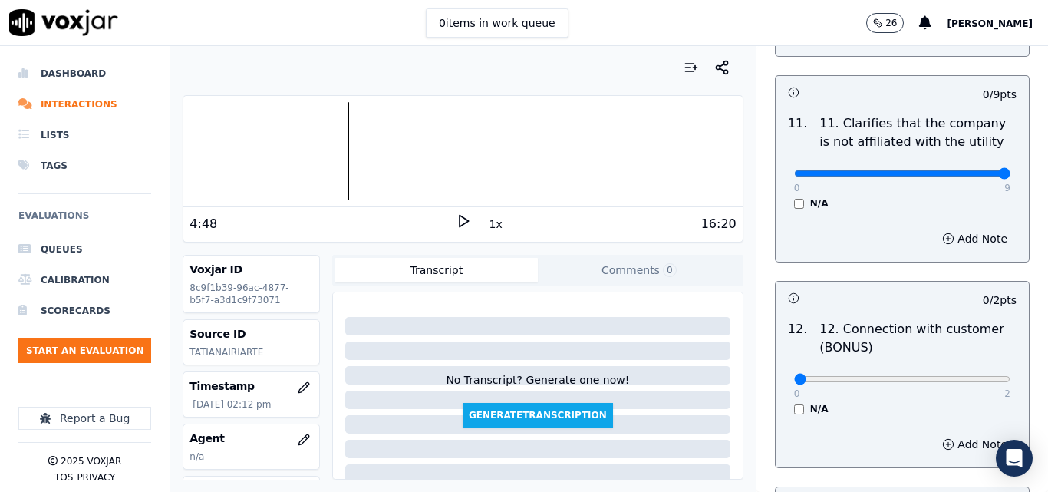
type input "9"
click at [972, 170] on input "range" at bounding box center [902, 173] width 216 height 6
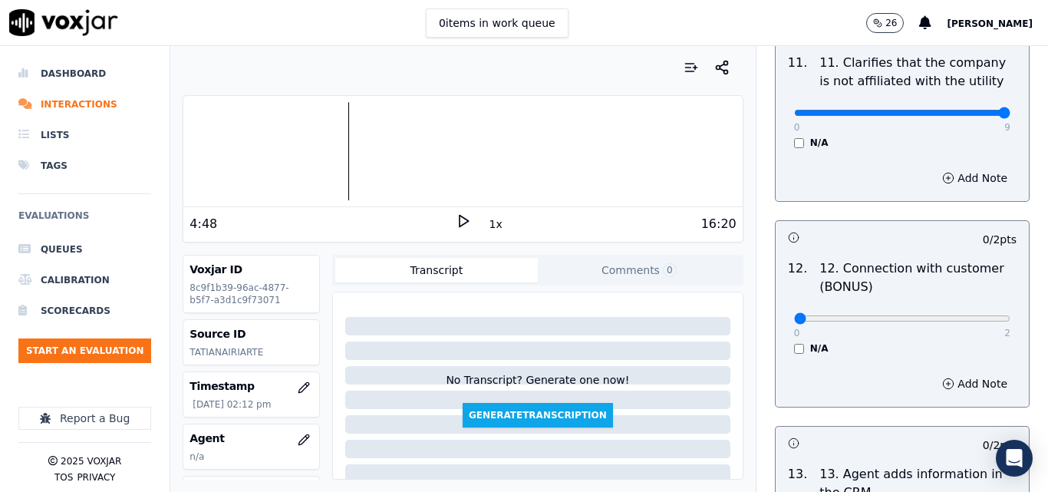
scroll to position [2531, 0]
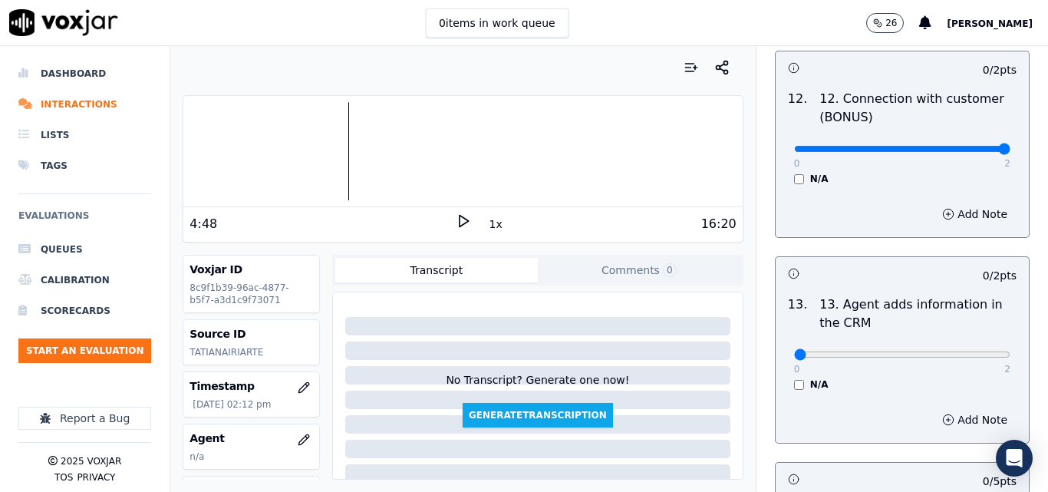
type input "2"
click at [972, 146] on input "range" at bounding box center [902, 149] width 216 height 6
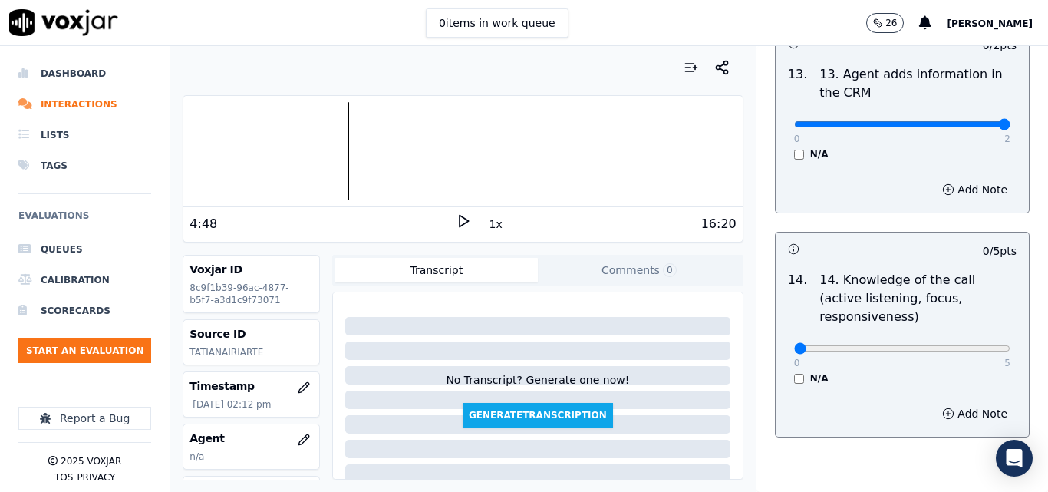
type input "2"
click at [972, 121] on input "range" at bounding box center [902, 124] width 216 height 6
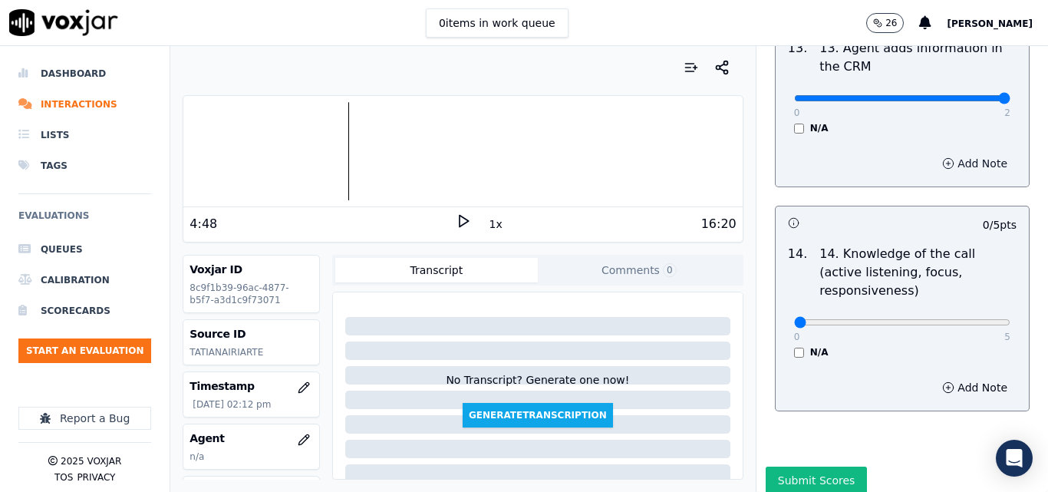
scroll to position [2801, 0]
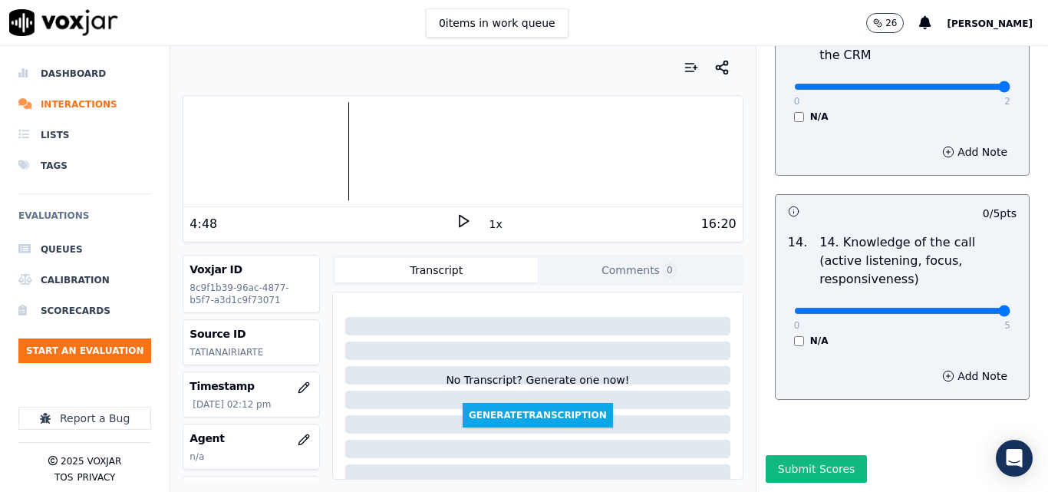
type input "5"
click at [971, 308] on input "range" at bounding box center [902, 311] width 216 height 6
click at [783, 455] on button "Submit Scores" at bounding box center [816, 469] width 102 height 28
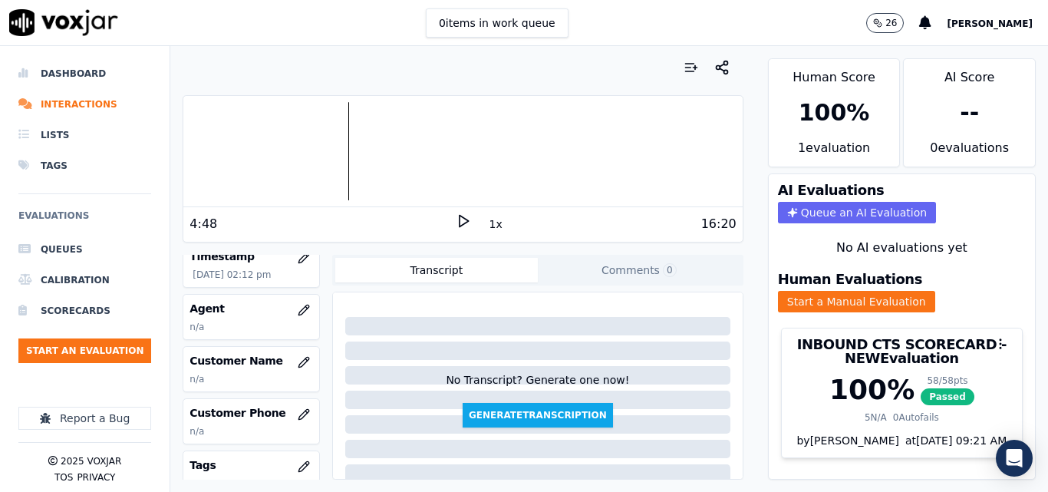
scroll to position [153, 0]
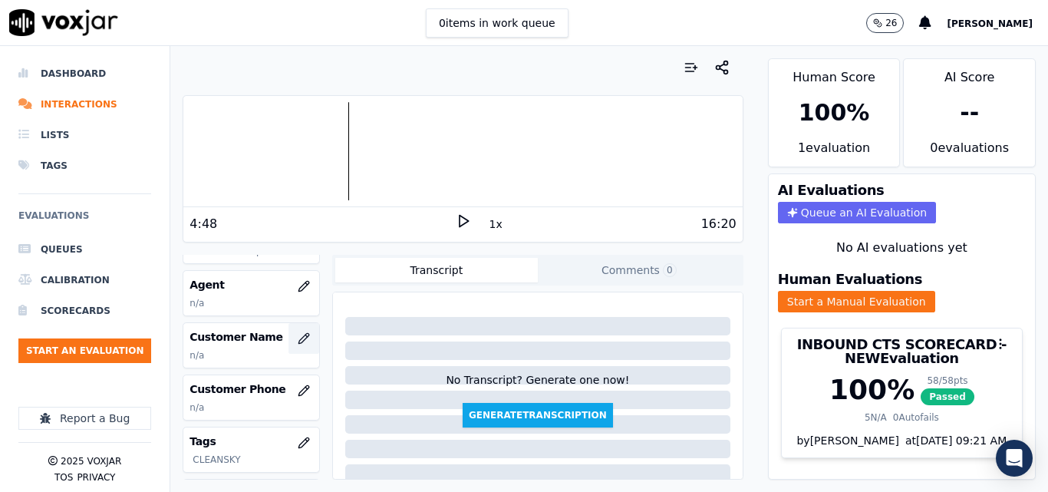
click at [292, 345] on button "button" at bounding box center [303, 338] width 31 height 31
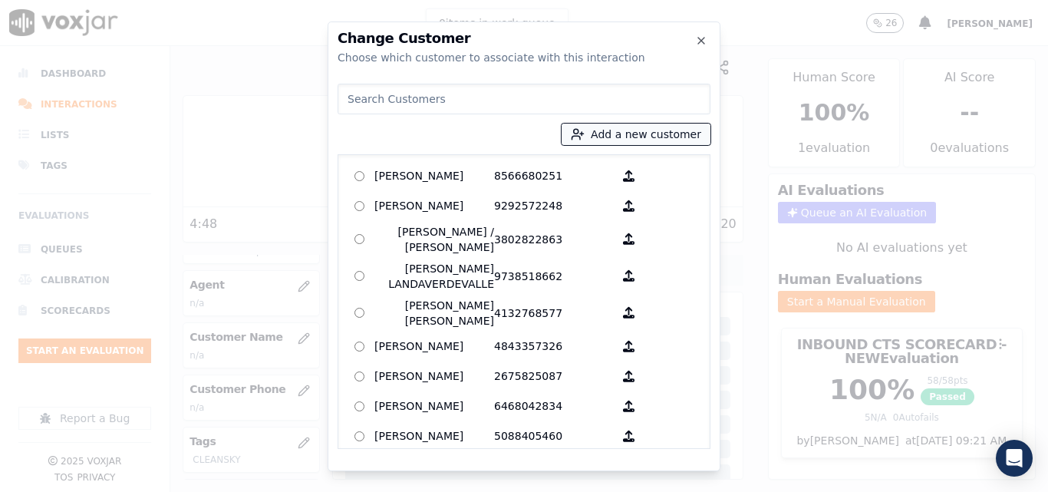
click at [584, 130] on icon "button" at bounding box center [578, 134] width 14 height 14
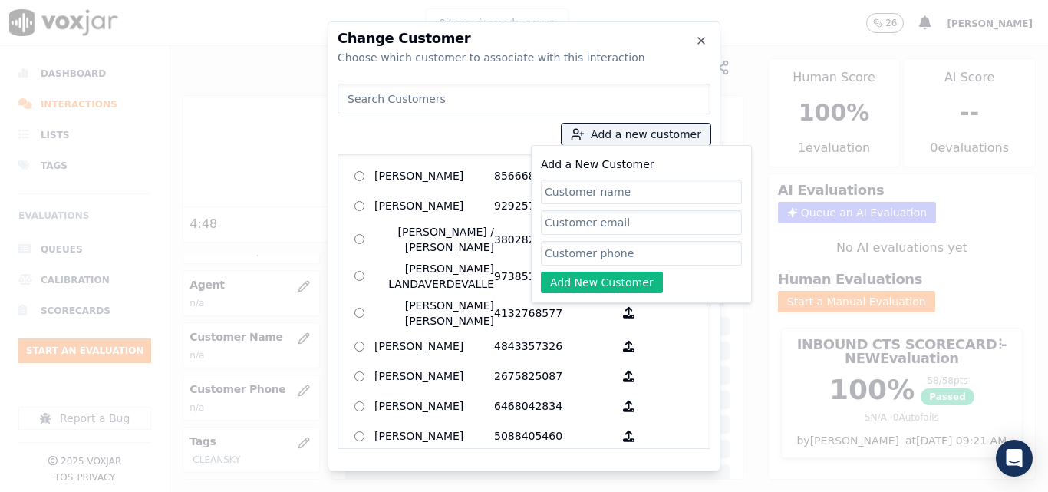
click at [606, 199] on input "Add a New Customer" at bounding box center [641, 191] width 201 height 25
type input "Kimberly Minter"
click at [611, 248] on input "Add a New Customer" at bounding box center [641, 253] width 201 height 25
click at [597, 247] on input "Add a New Customer" at bounding box center [641, 253] width 201 height 25
paste input "3802144618"
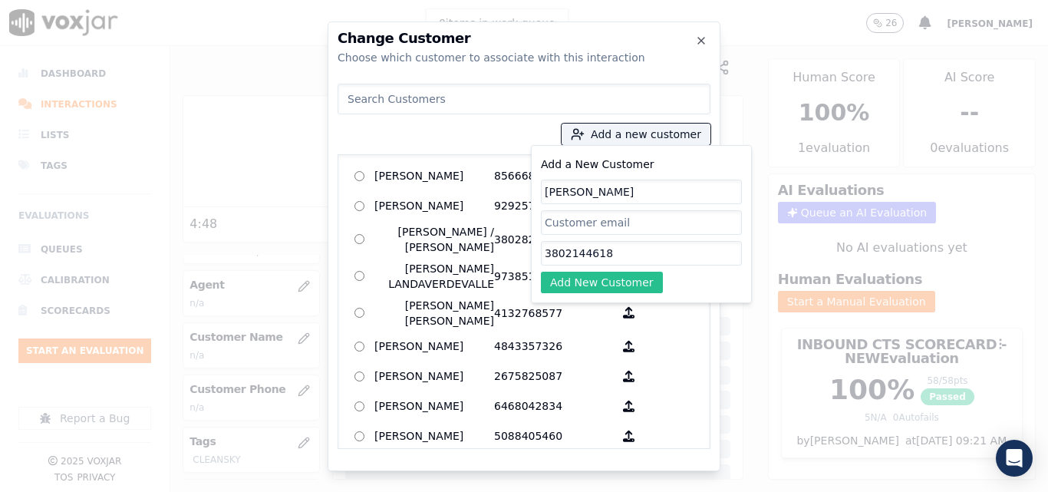
type input "3802144618"
click at [590, 275] on button "Add New Customer" at bounding box center [602, 281] width 122 height 21
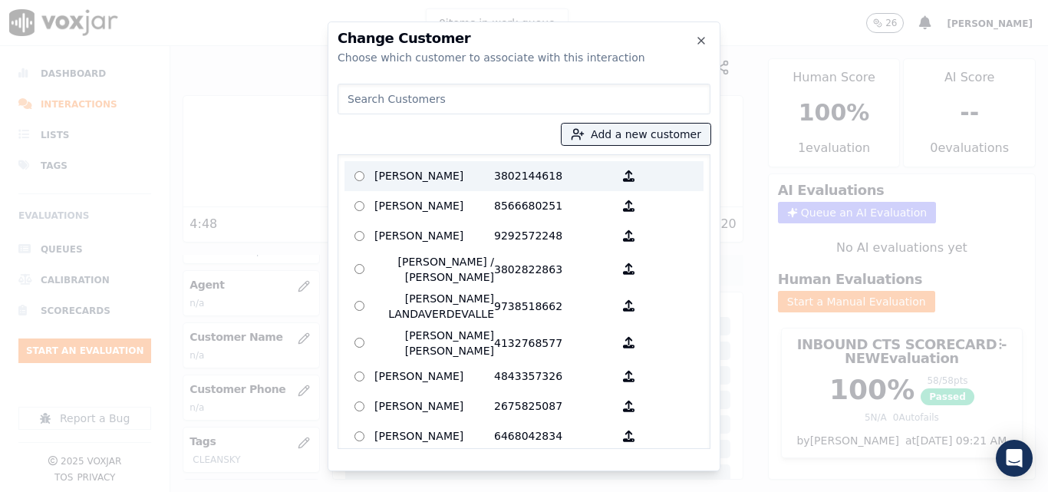
click at [452, 169] on p "Kimberly Minter" at bounding box center [434, 176] width 120 height 24
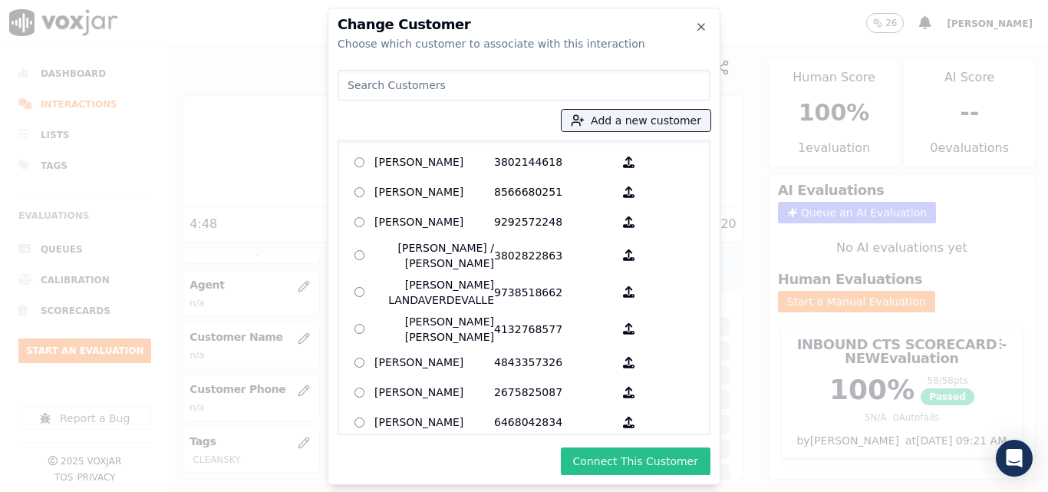
click at [582, 451] on button "Connect This Customer" at bounding box center [636, 461] width 150 height 28
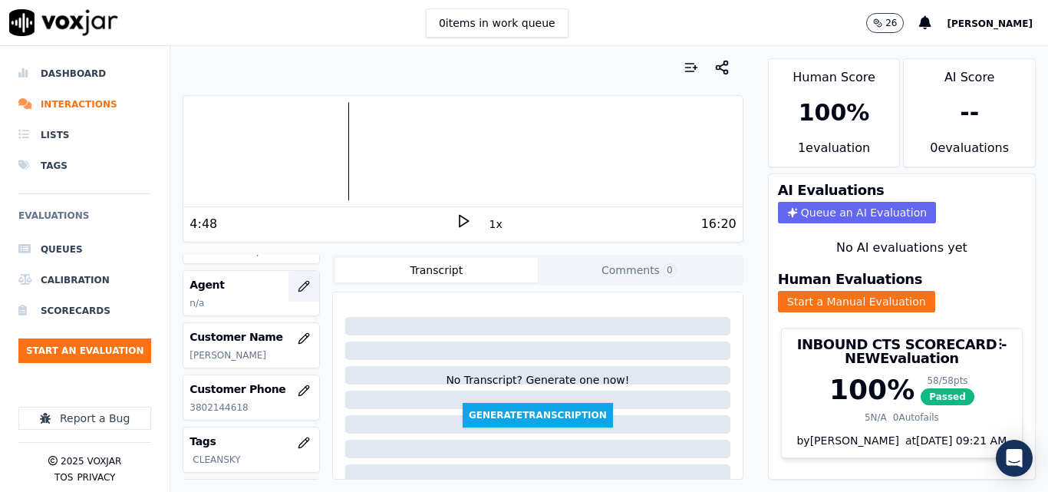
click at [295, 283] on button "button" at bounding box center [303, 286] width 31 height 31
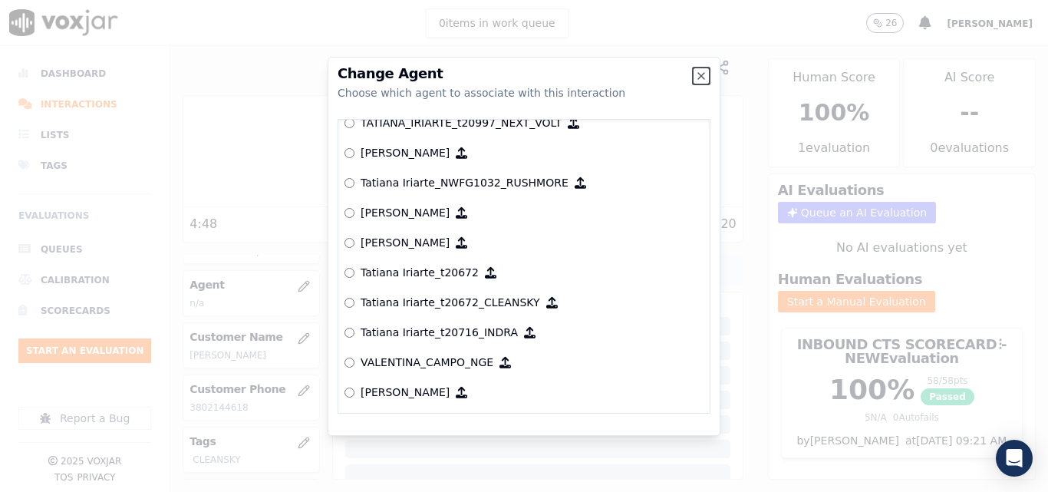
scroll to position [7552, 0]
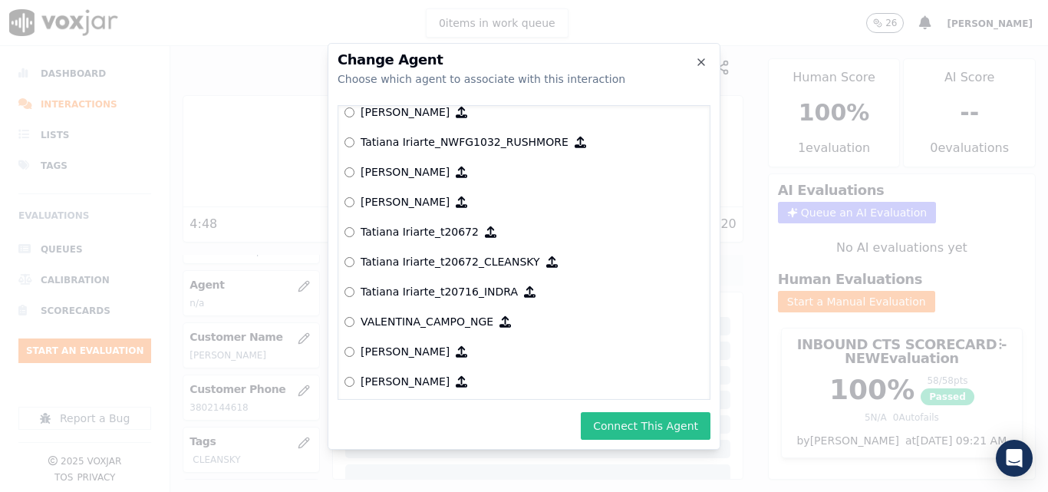
click at [632, 424] on button "Connect This Agent" at bounding box center [646, 426] width 130 height 28
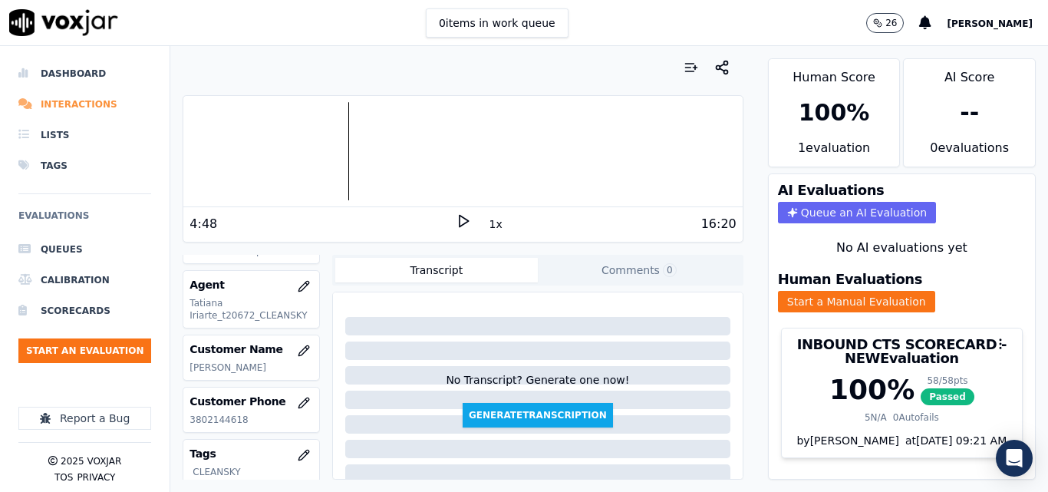
click at [103, 107] on li "Interactions" at bounding box center [84, 104] width 133 height 31
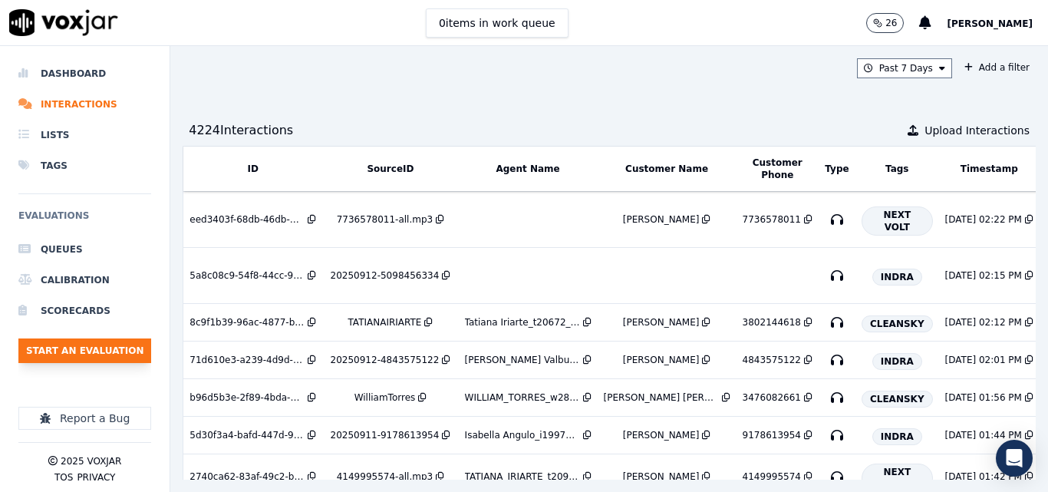
click at [114, 340] on button "Start an Evaluation" at bounding box center [84, 350] width 133 height 25
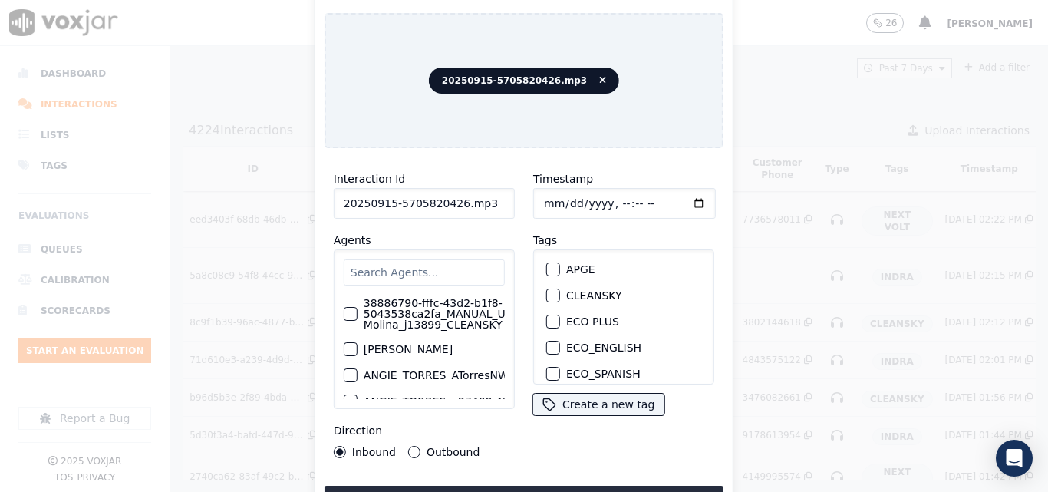
click at [482, 206] on input "20250915-5705820426.mp3" at bounding box center [424, 203] width 181 height 31
type input "20250915-5705820426"
click at [551, 259] on div "INDRA" at bounding box center [623, 272] width 167 height 26
click at [546, 265] on button "INDRA" at bounding box center [553, 272] width 14 height 14
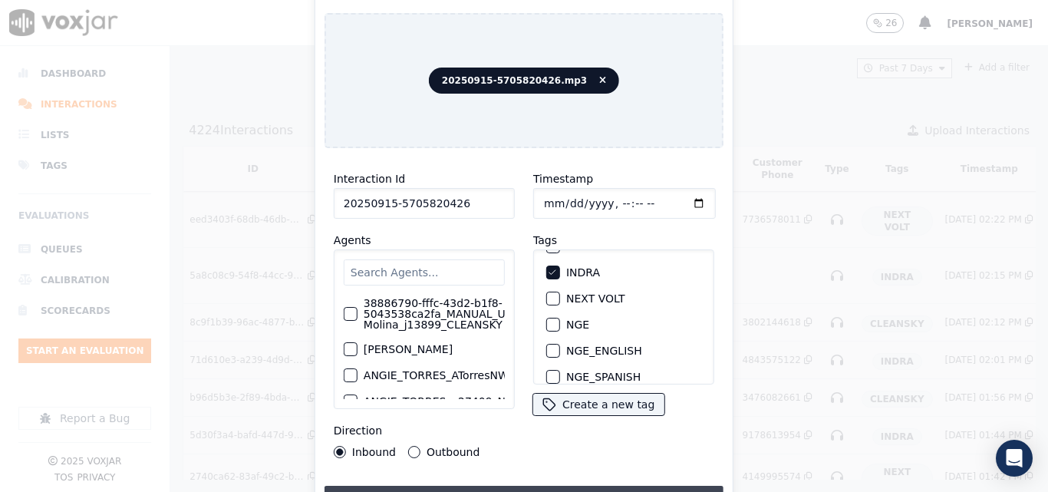
click at [541, 485] on button "Upload interaction to start evaluation" at bounding box center [523, 499] width 399 height 28
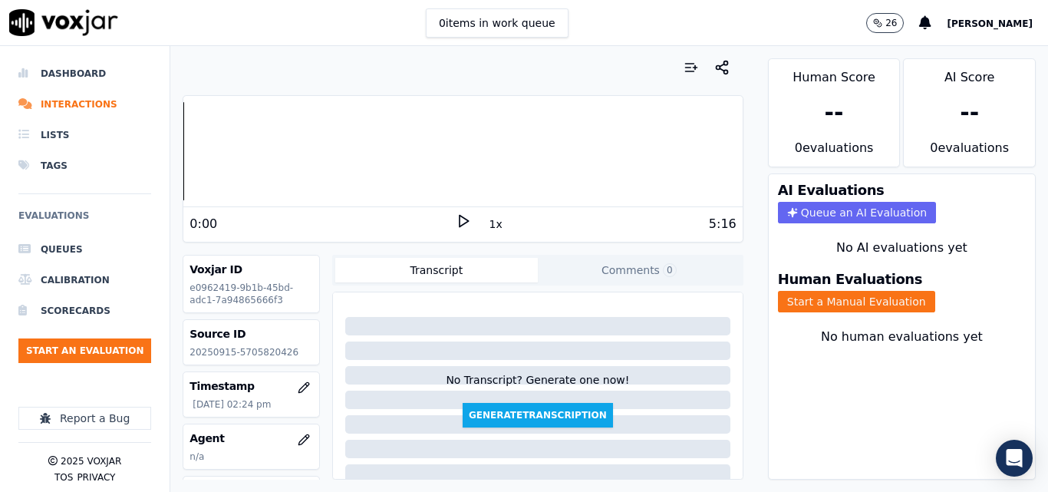
click at [266, 351] on p "20250915-5705820426" at bounding box center [250, 352] width 123 height 12
copy p "5705820426"
click at [459, 219] on polygon at bounding box center [463, 222] width 9 height 12
click at [458, 222] on icon at bounding box center [463, 220] width 15 height 15
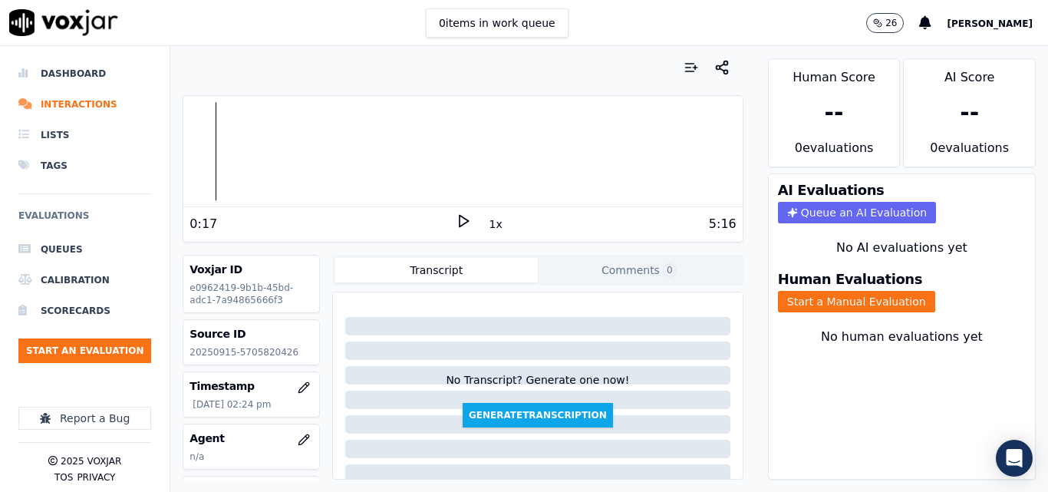
click at [237, 22] on div "0 items in work queue 26 Sheila De Castro" at bounding box center [524, 23] width 1048 height 46
click at [453, 212] on div "0:17 1x 5:16" at bounding box center [462, 223] width 558 height 33
click at [456, 215] on icon at bounding box center [463, 220] width 15 height 15
click at [456, 216] on icon at bounding box center [463, 220] width 15 height 15
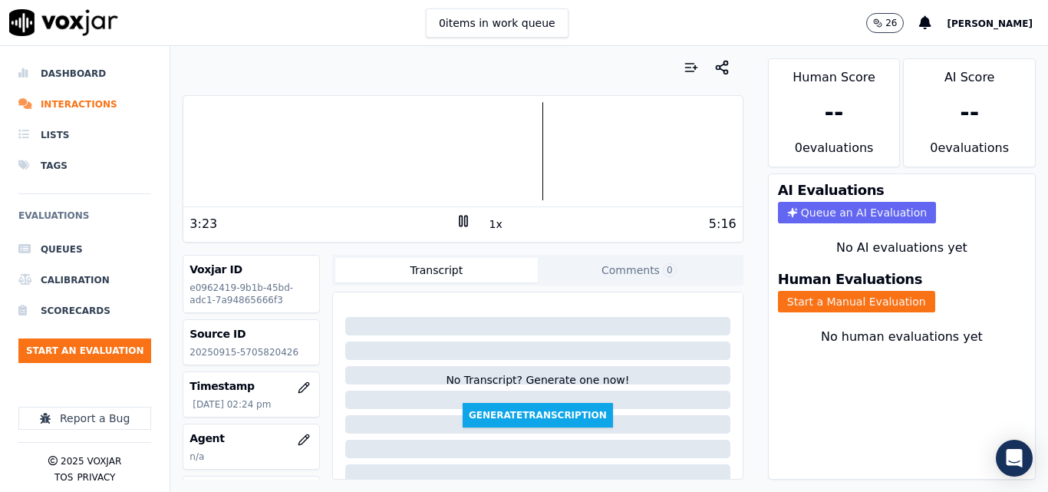
click at [457, 212] on div "3:23 1x 5:16" at bounding box center [462, 223] width 558 height 33
click at [458, 219] on icon at bounding box center [463, 220] width 15 height 15
click at [880, 296] on button "Start a Manual Evaluation" at bounding box center [856, 301] width 157 height 21
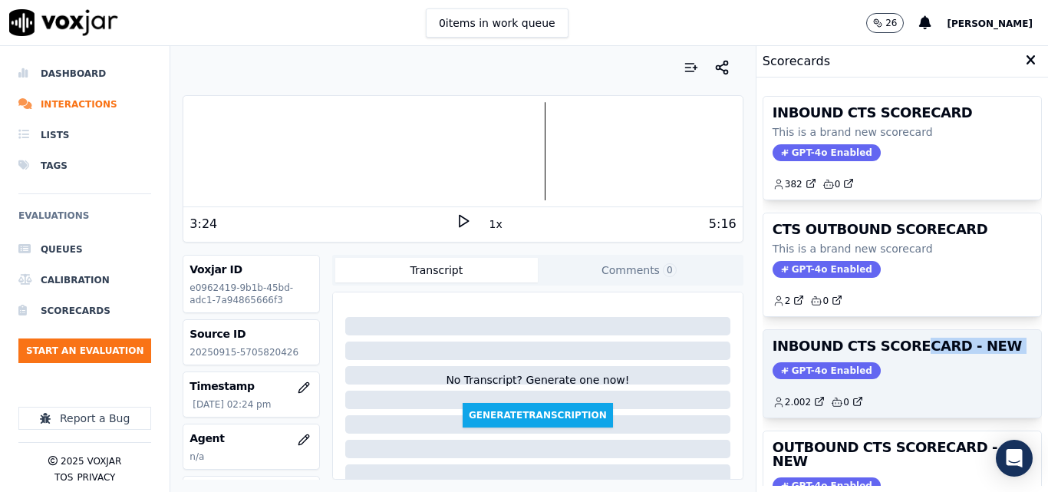
click at [890, 358] on div "INBOUND CTS SCORECARD - NEW GPT-4o Enabled 2.002 0" at bounding box center [902, 373] width 278 height 87
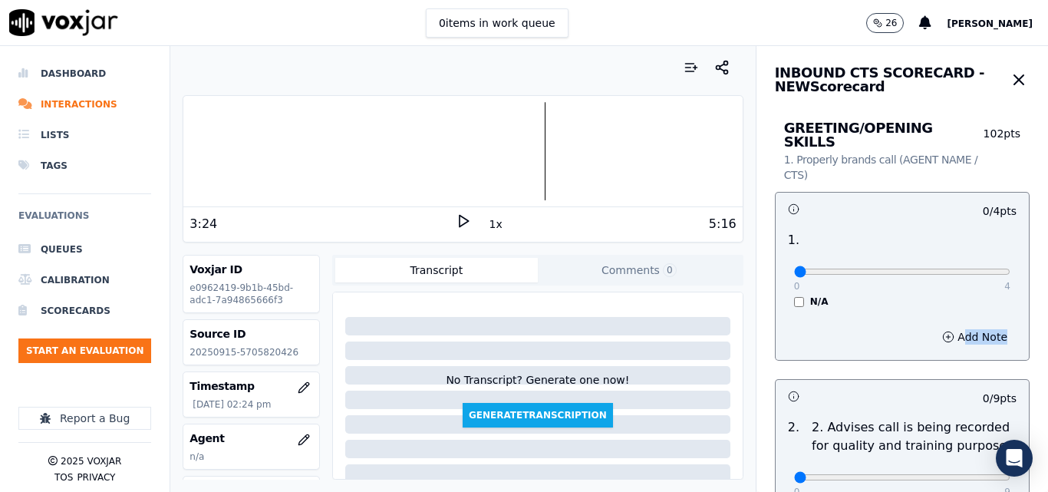
drag, startPoint x: 889, startPoint y: 354, endPoint x: 903, endPoint y: 337, distance: 21.2
type input "4"
click at [968, 268] on input "range" at bounding box center [902, 271] width 216 height 6
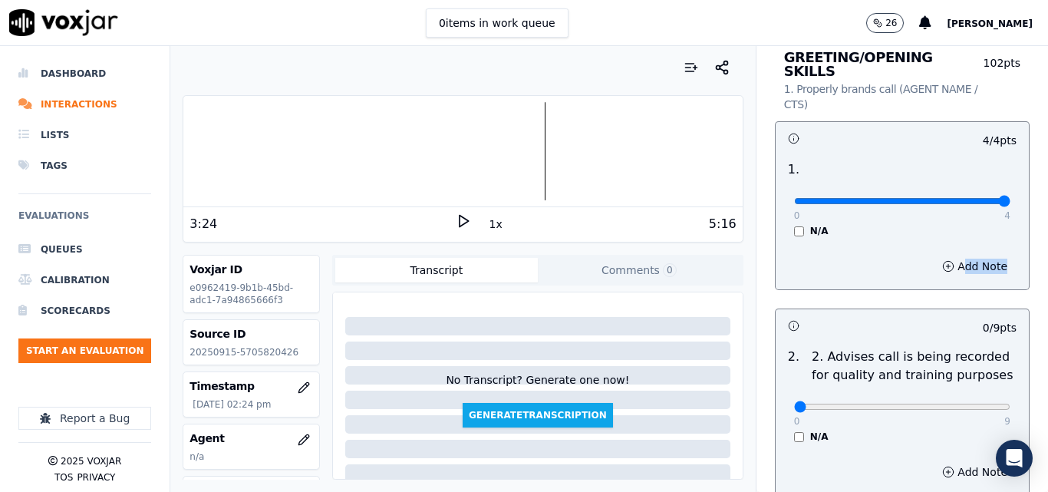
scroll to position [230, 0]
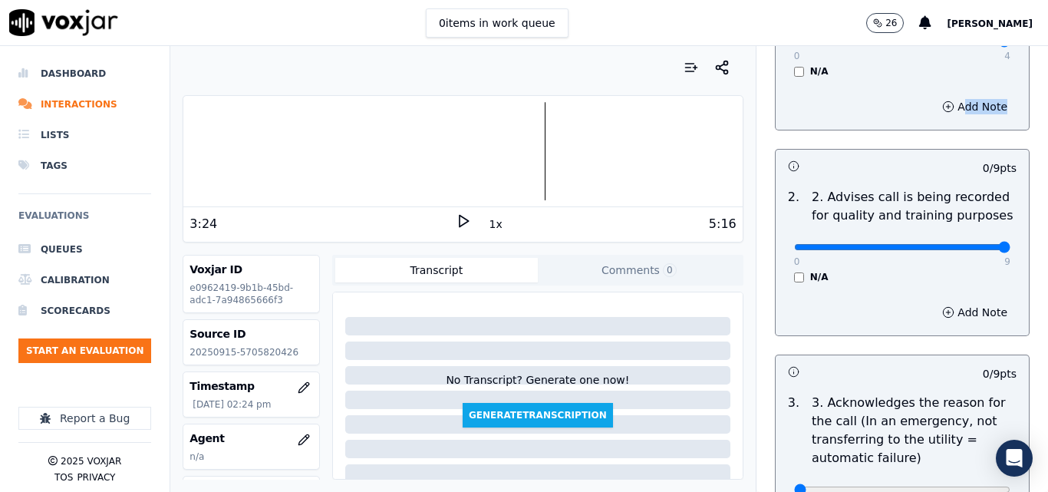
type input "9"
click at [963, 244] on input "range" at bounding box center [902, 247] width 216 height 6
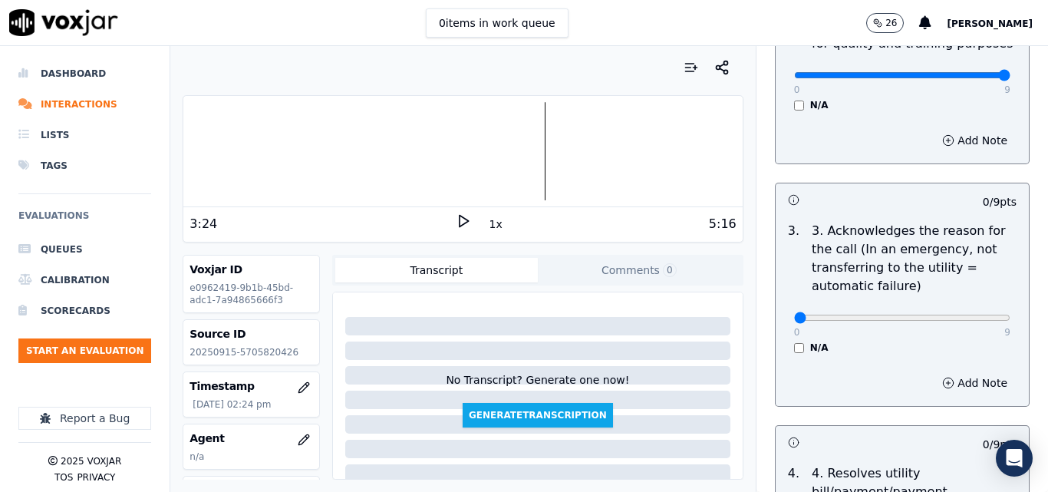
scroll to position [460, 0]
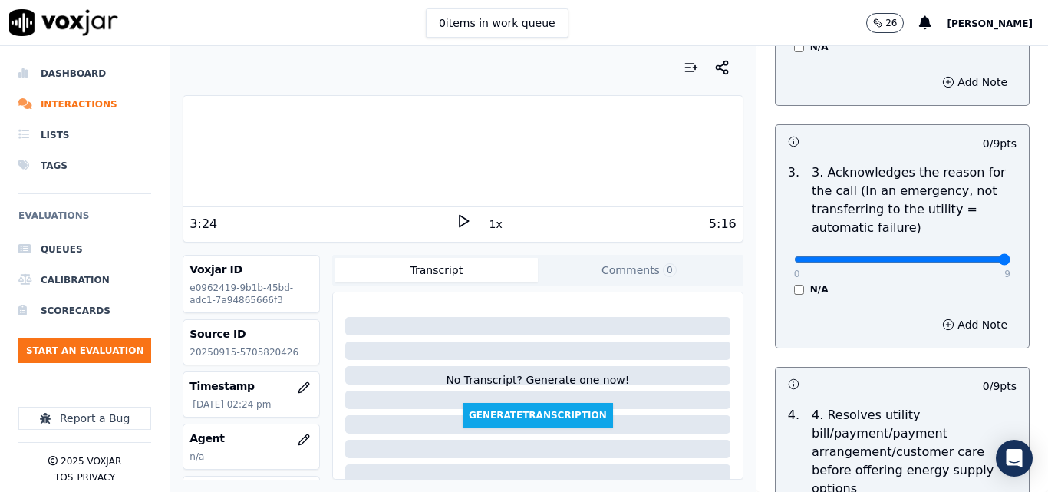
type input "9"
click at [968, 256] on input "range" at bounding box center [902, 259] width 216 height 6
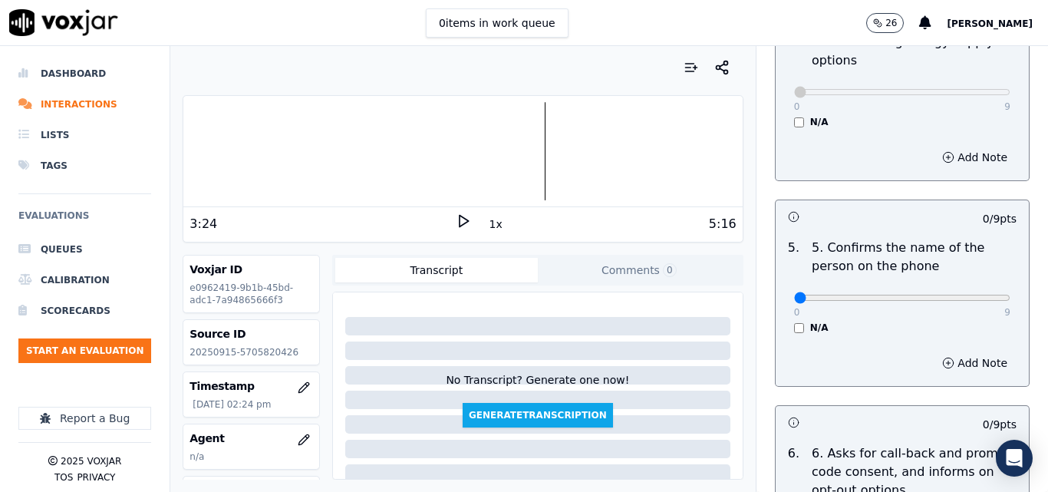
scroll to position [920, 0]
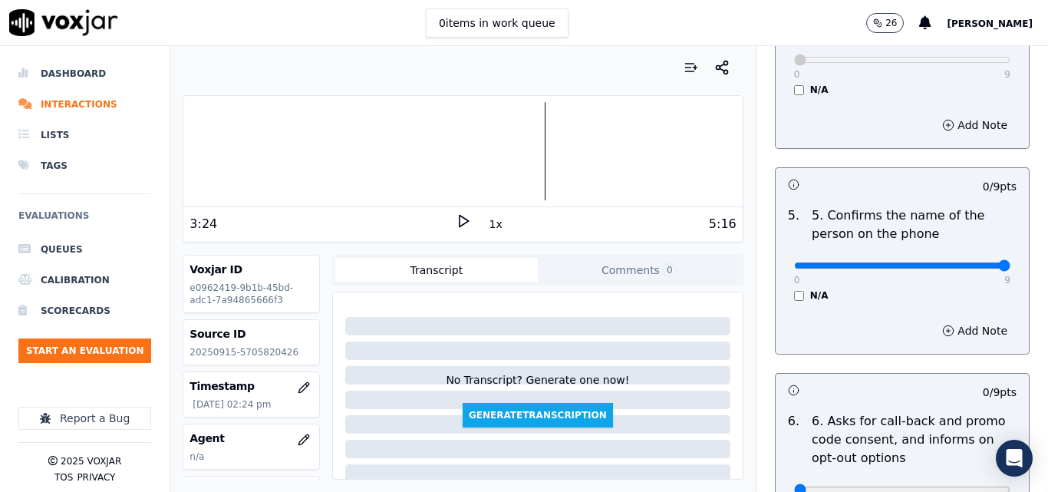
type input "9"
click at [972, 262] on input "range" at bounding box center [902, 265] width 216 height 6
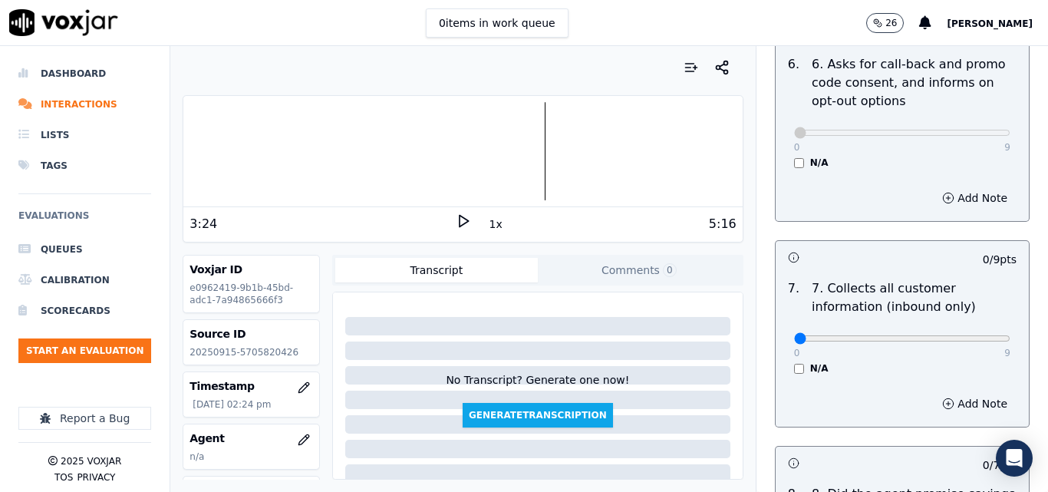
scroll to position [1304, 0]
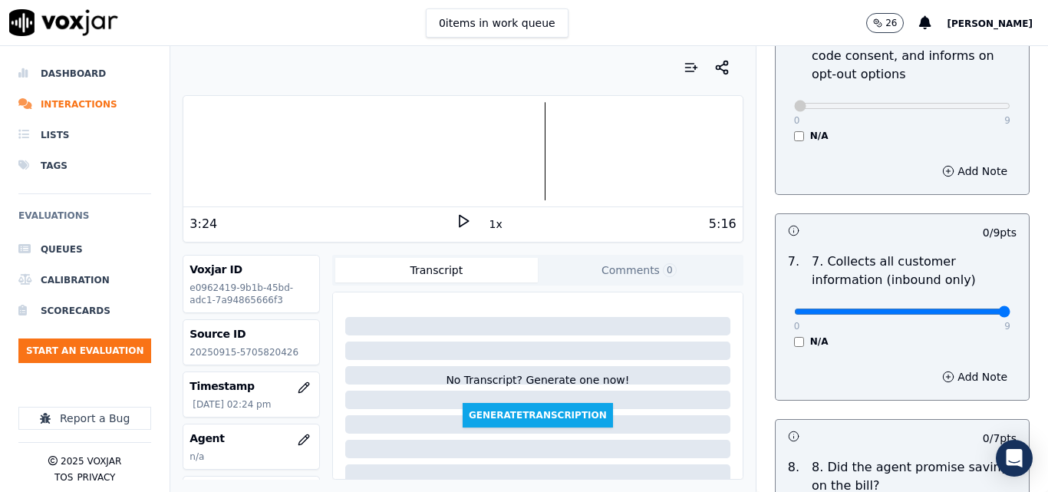
type input "9"
click at [969, 308] on input "range" at bounding box center [902, 311] width 216 height 6
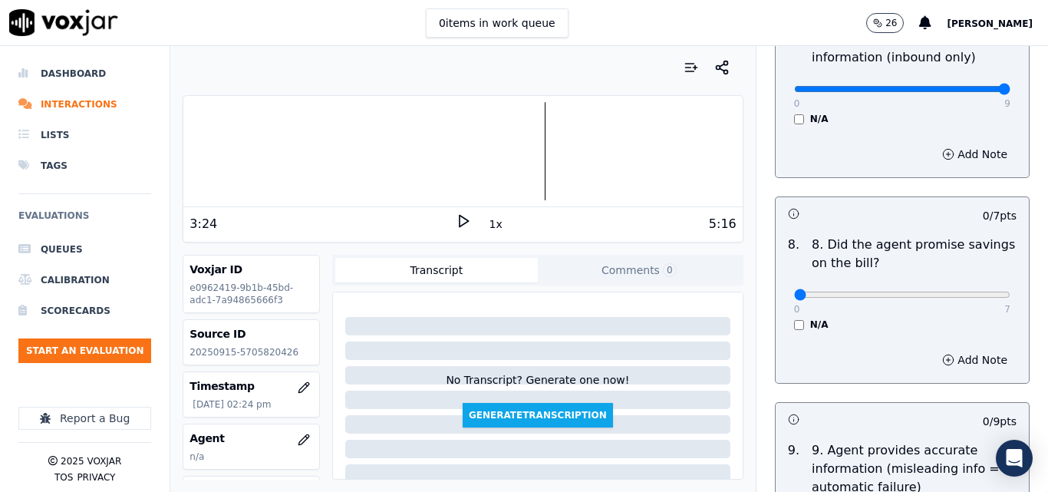
scroll to position [1534, 0]
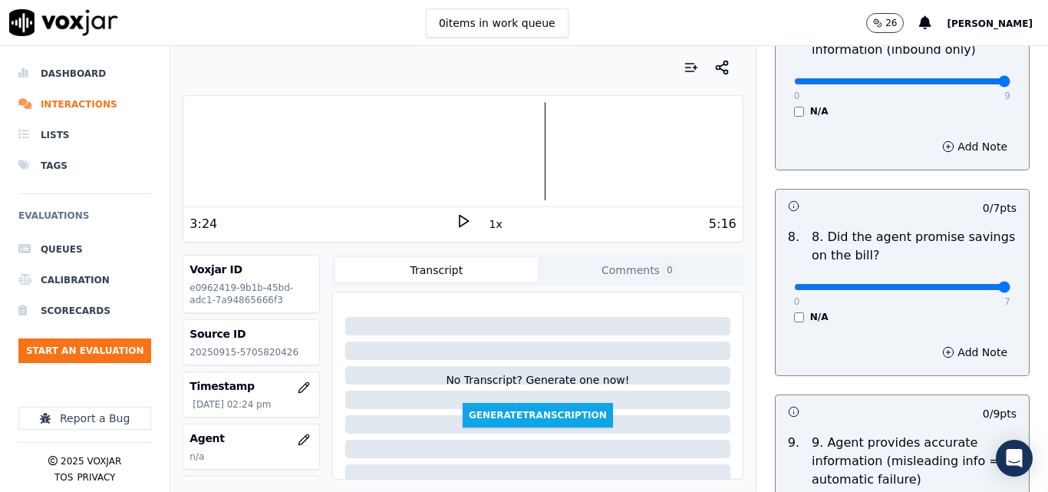
type input "7"
click at [971, 284] on input "range" at bounding box center [902, 287] width 216 height 6
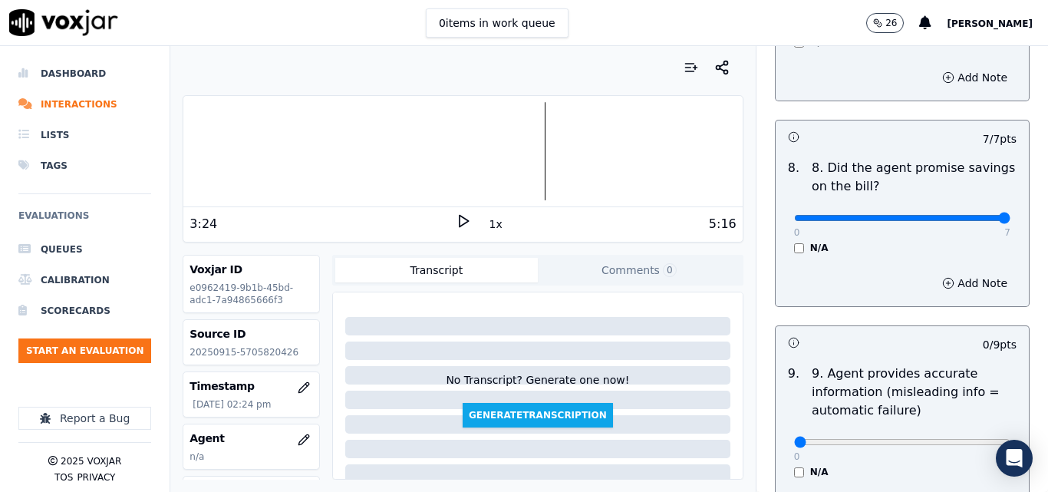
scroll to position [1764, 0]
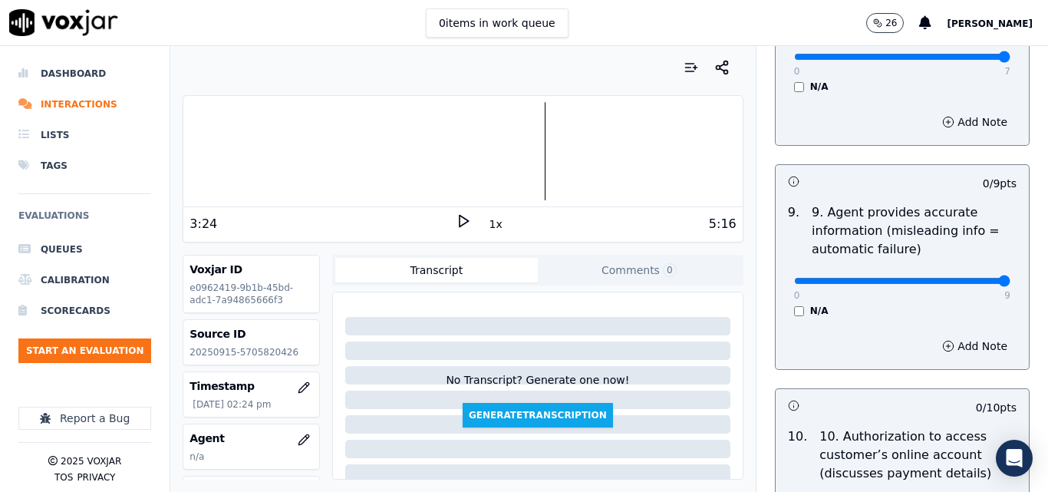
type input "9"
click at [972, 278] on input "range" at bounding box center [902, 281] width 216 height 6
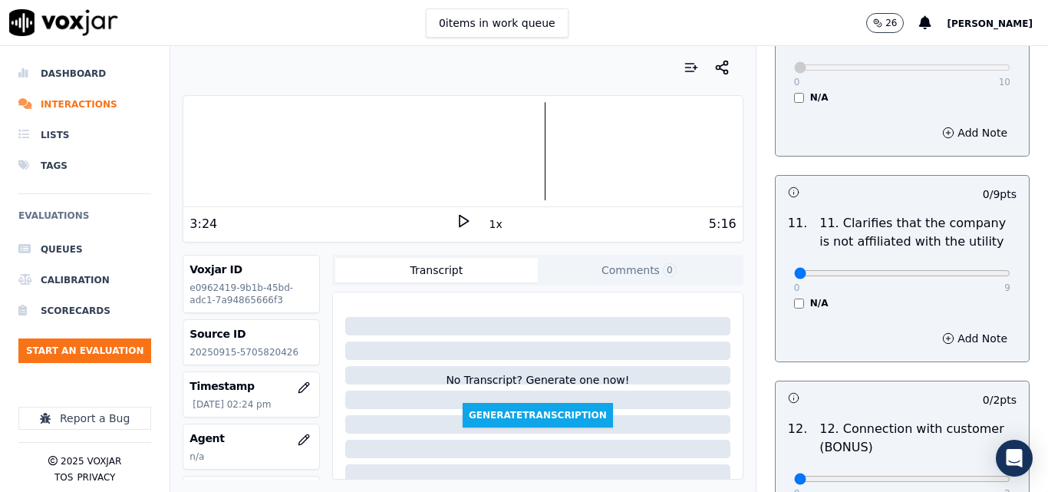
scroll to position [2224, 0]
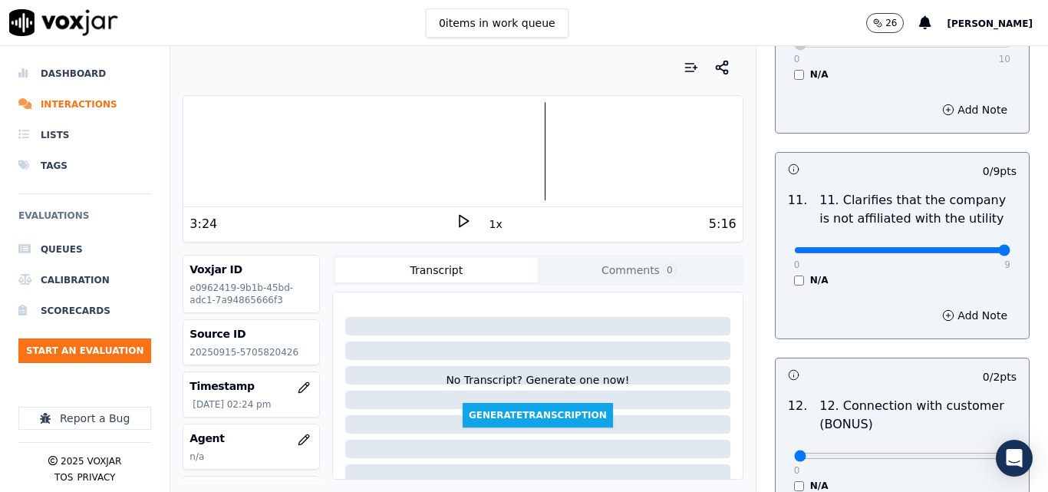
type input "9"
click at [969, 247] on input "range" at bounding box center [902, 250] width 216 height 6
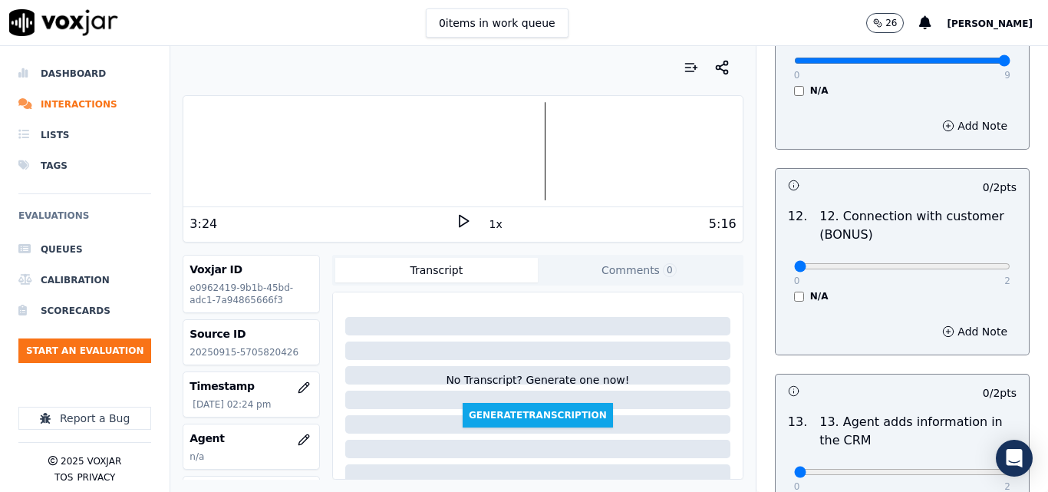
scroll to position [2454, 0]
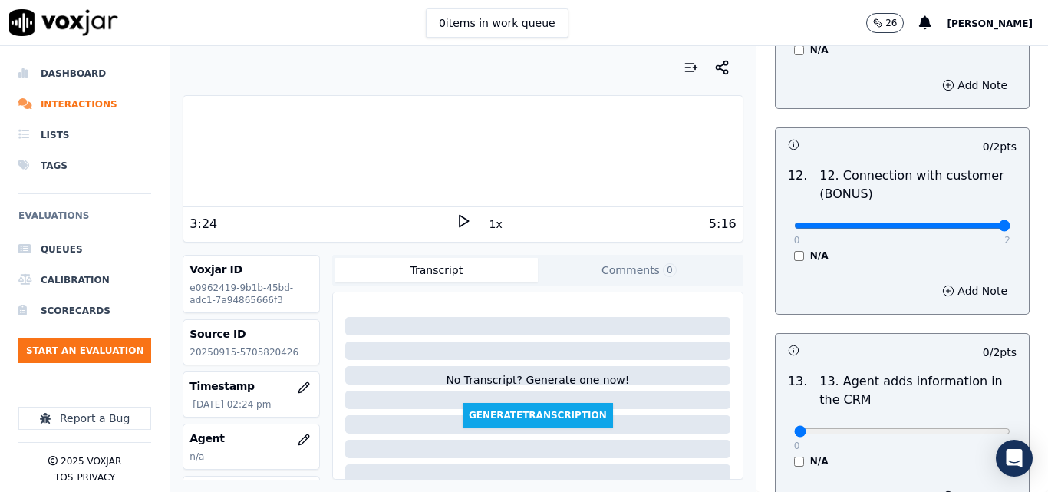
type input "2"
click at [969, 222] on input "range" at bounding box center [902, 225] width 216 height 6
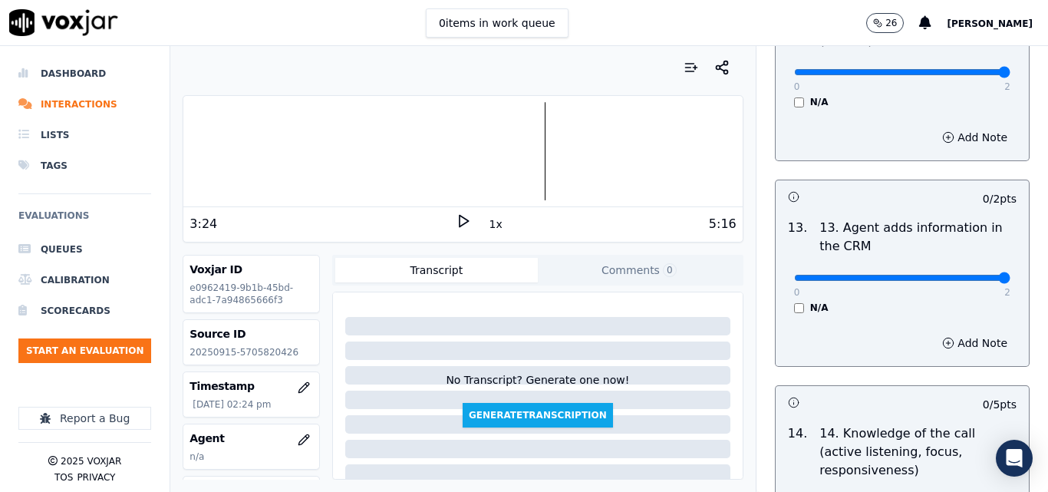
type input "2"
click at [973, 275] on input "range" at bounding box center [902, 278] width 216 height 6
drag, startPoint x: 973, startPoint y: 260, endPoint x: 961, endPoint y: 265, distance: 13.4
click at [964, 275] on input "range" at bounding box center [902, 278] width 216 height 6
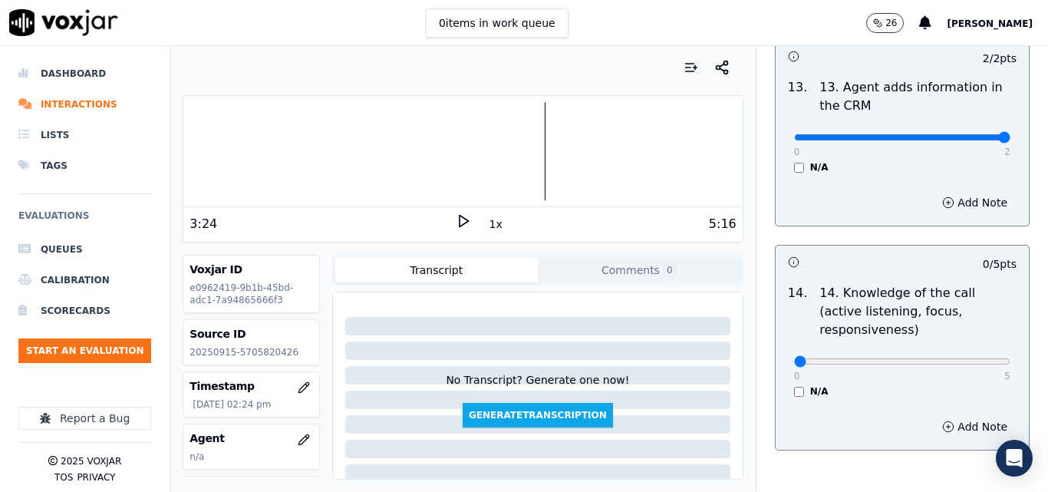
scroll to position [2761, 0]
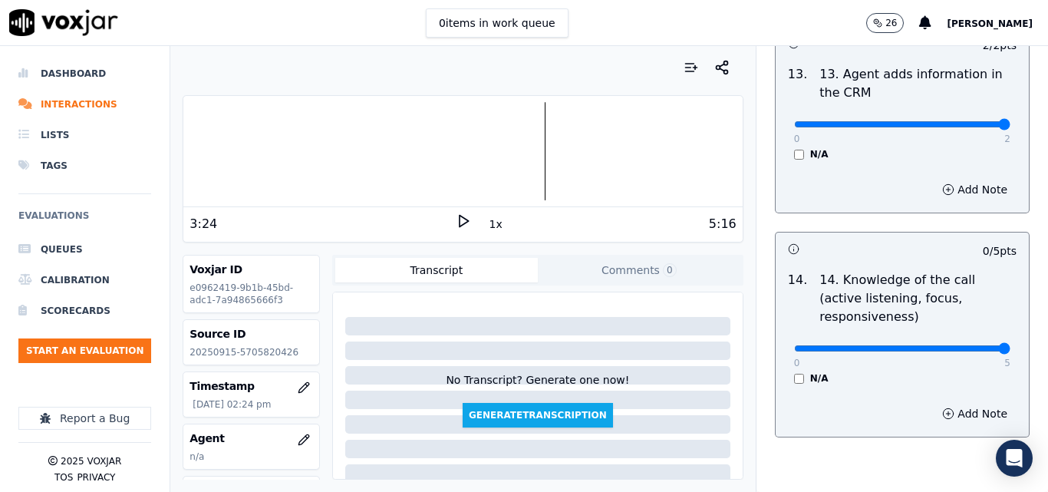
type input "5"
click at [969, 345] on input "range" at bounding box center [902, 348] width 216 height 6
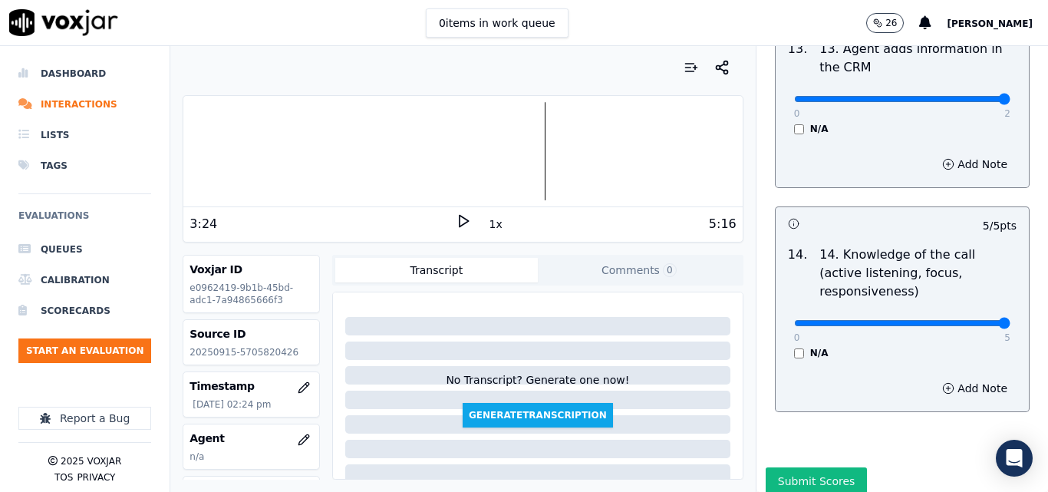
scroll to position [2801, 0]
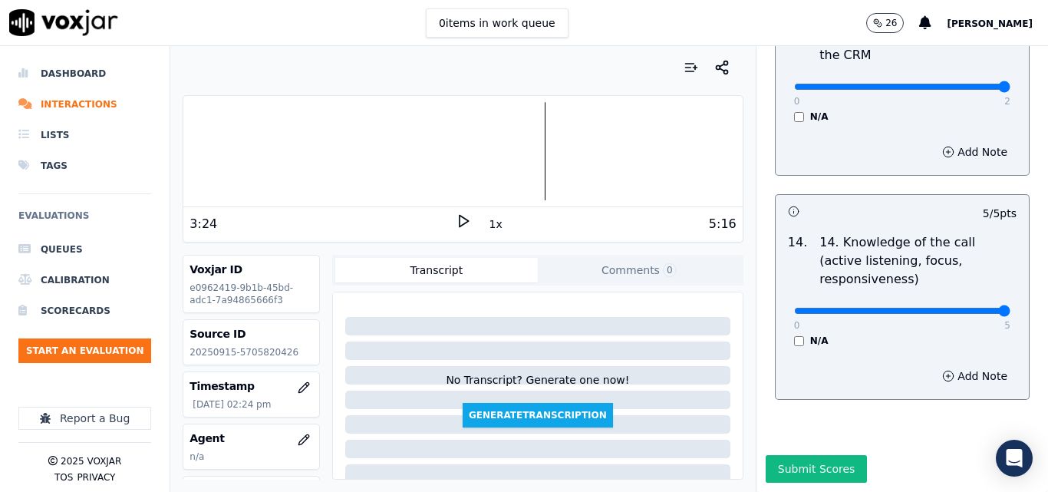
click at [770, 455] on button "Submit Scores" at bounding box center [816, 469] width 102 height 28
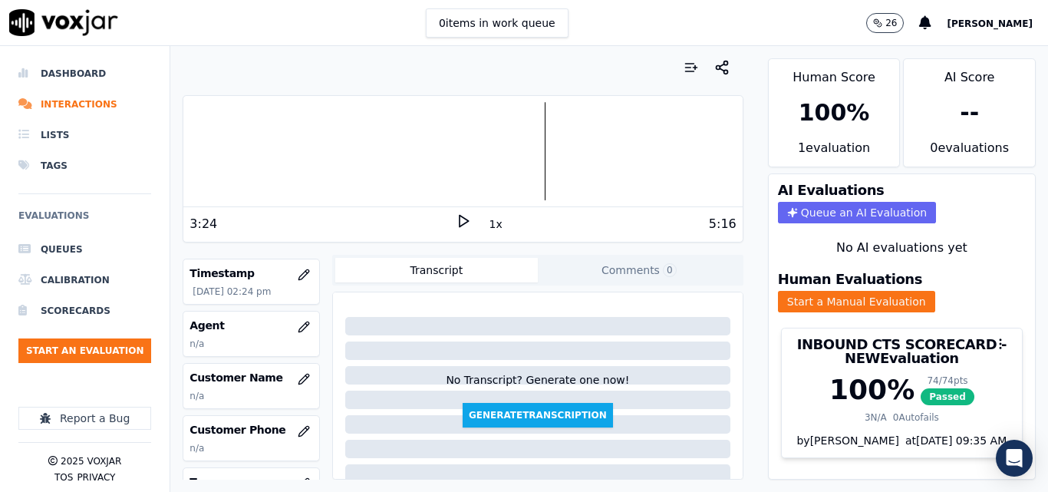
scroll to position [153, 0]
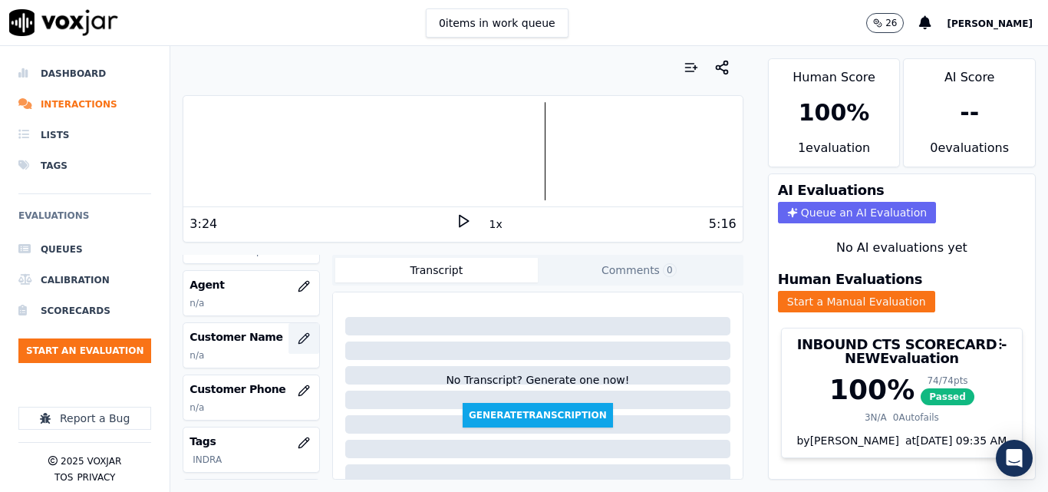
click at [298, 334] on icon "button" at bounding box center [304, 338] width 12 height 12
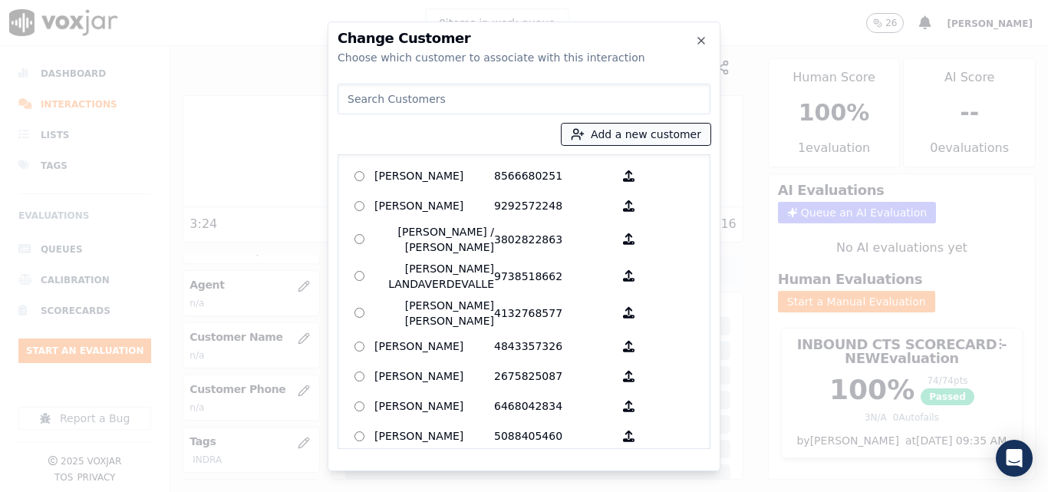
drag, startPoint x: 661, startPoint y: 127, endPoint x: 652, endPoint y: 132, distance: 10.3
click at [659, 129] on button "Add a new customer" at bounding box center [635, 133] width 149 height 21
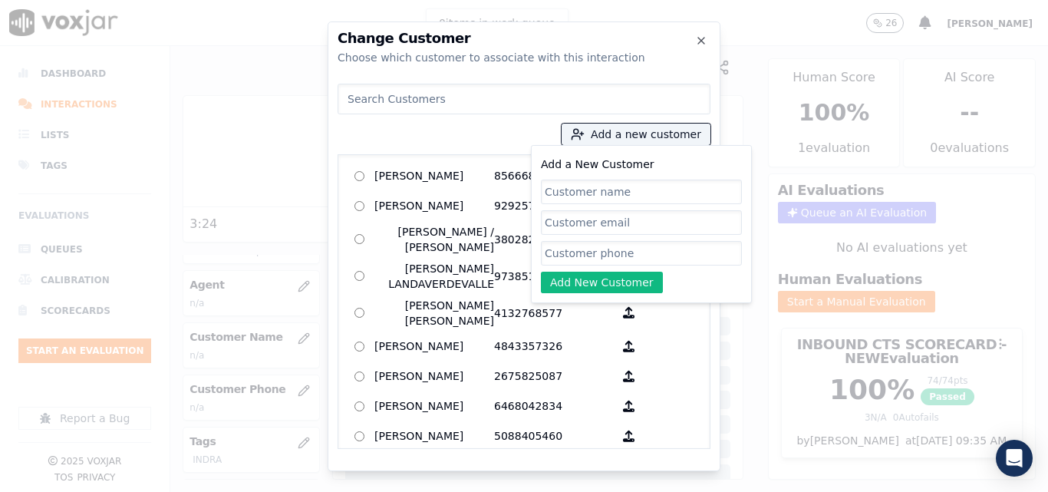
click at [558, 186] on input "Add a New Customer" at bounding box center [641, 191] width 201 height 25
type input "[PERSON_NAME]"
click at [725, 258] on input "Add a New Customer" at bounding box center [641, 253] width 201 height 25
click at [621, 252] on input "Add a New Customer" at bounding box center [641, 253] width 201 height 25
paste input "5705820426"
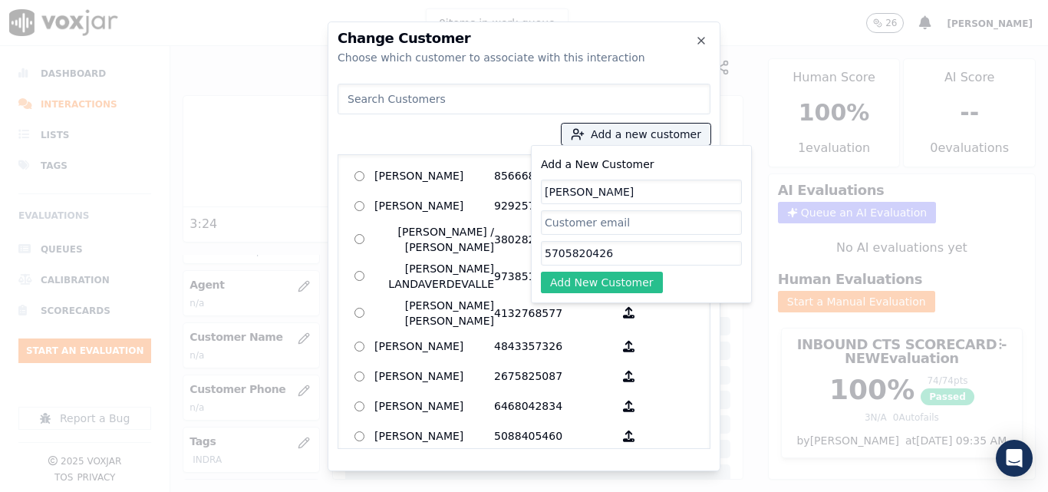
type input "5705820426"
click at [612, 289] on button "Add New Customer" at bounding box center [602, 281] width 122 height 21
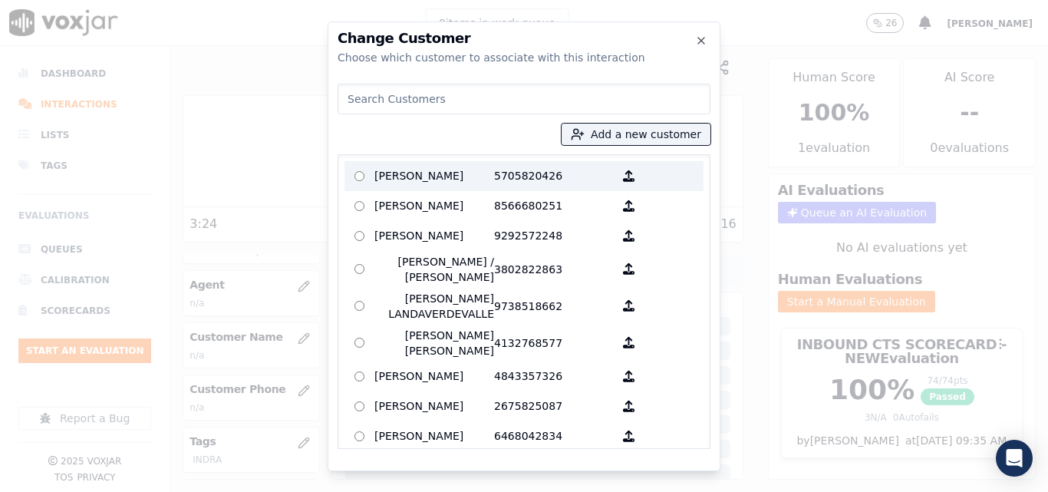
click at [529, 170] on p "5705820426" at bounding box center [554, 176] width 120 height 24
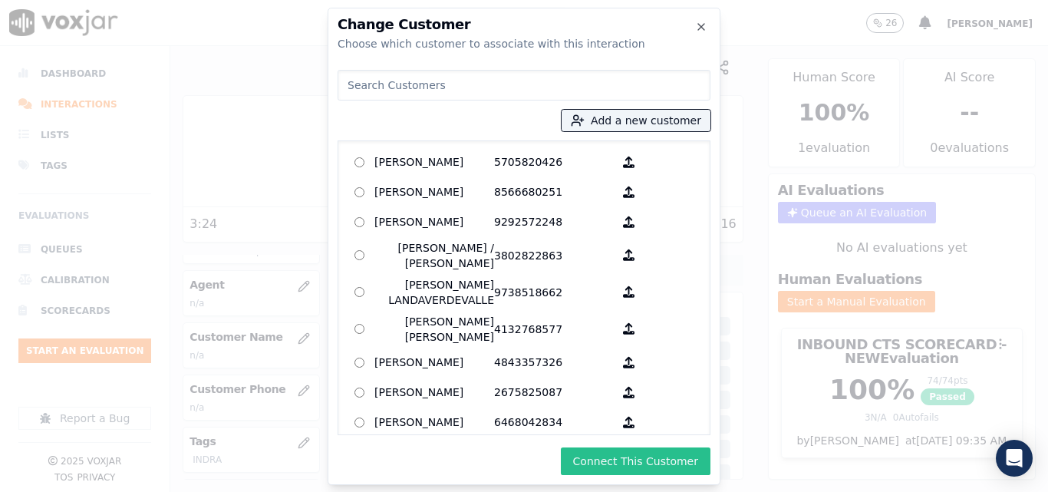
click at [603, 461] on button "Connect This Customer" at bounding box center [636, 461] width 150 height 28
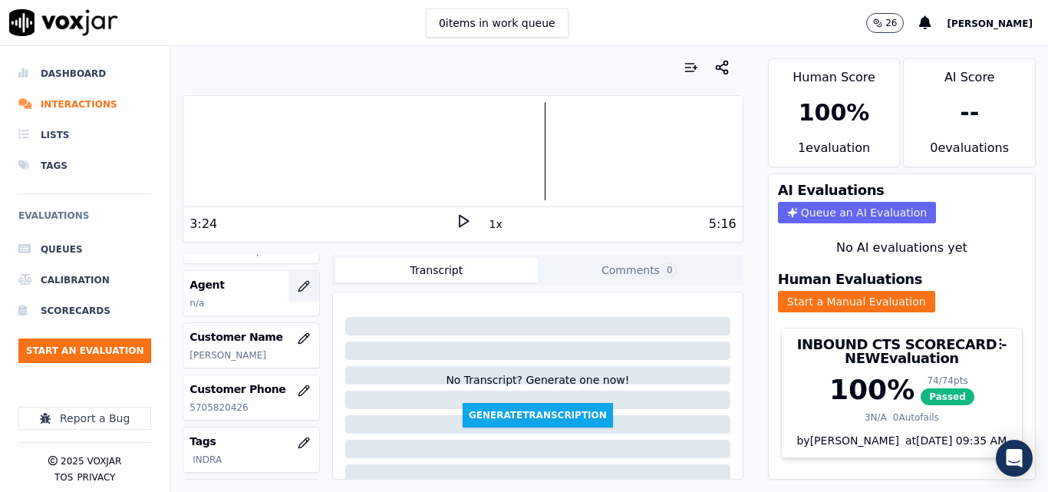
click at [298, 284] on icon "button" at bounding box center [304, 286] width 12 height 12
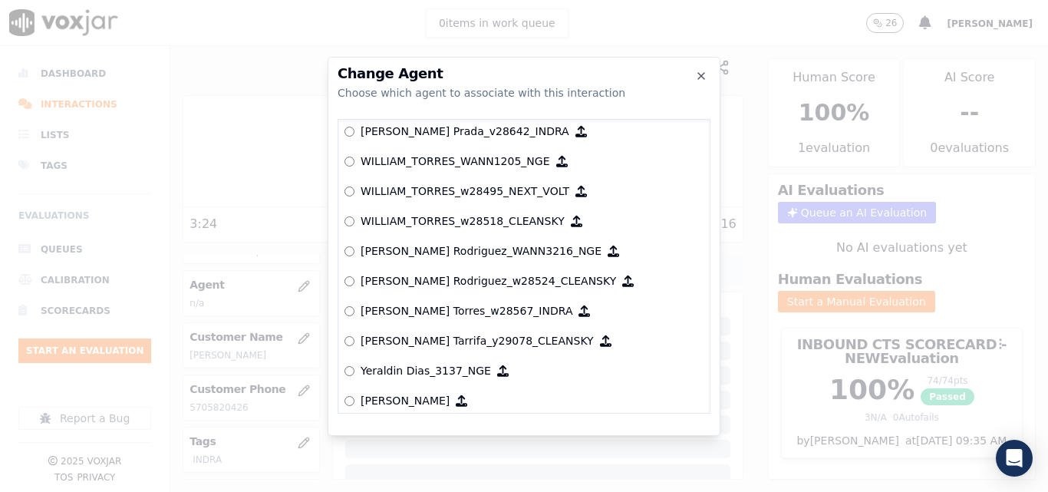
scroll to position [8222, 0]
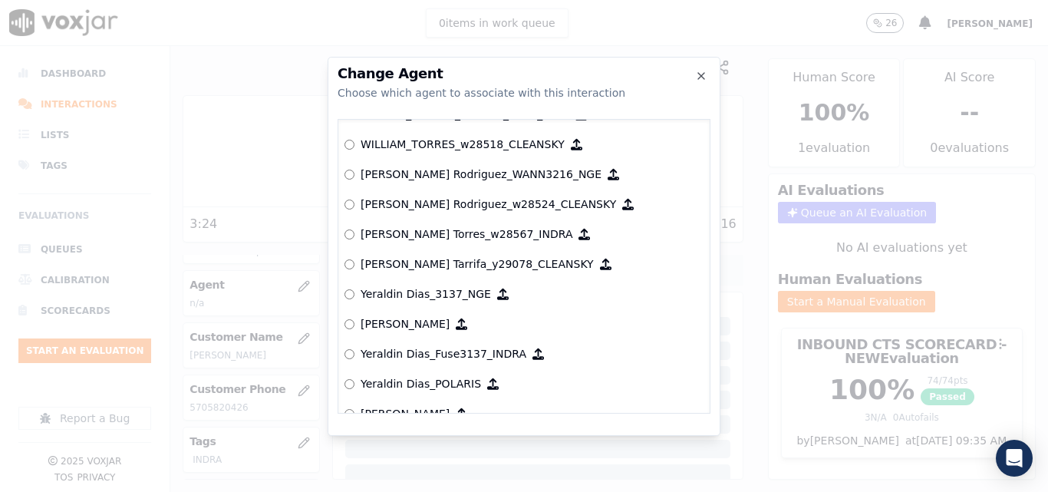
click at [373, 236] on p "[PERSON_NAME] Torres_w28567_INDRA" at bounding box center [466, 233] width 212 height 15
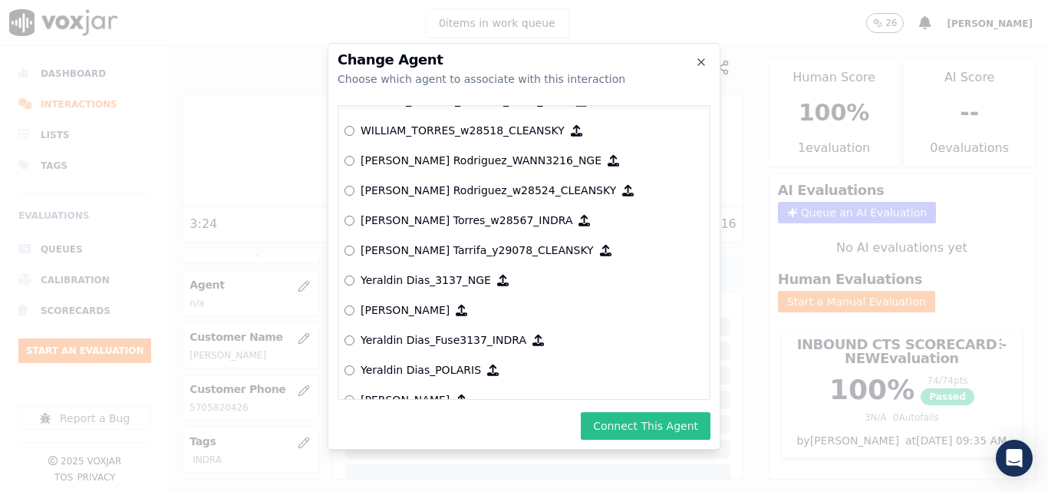
click at [617, 412] on button "Connect This Agent" at bounding box center [646, 426] width 130 height 28
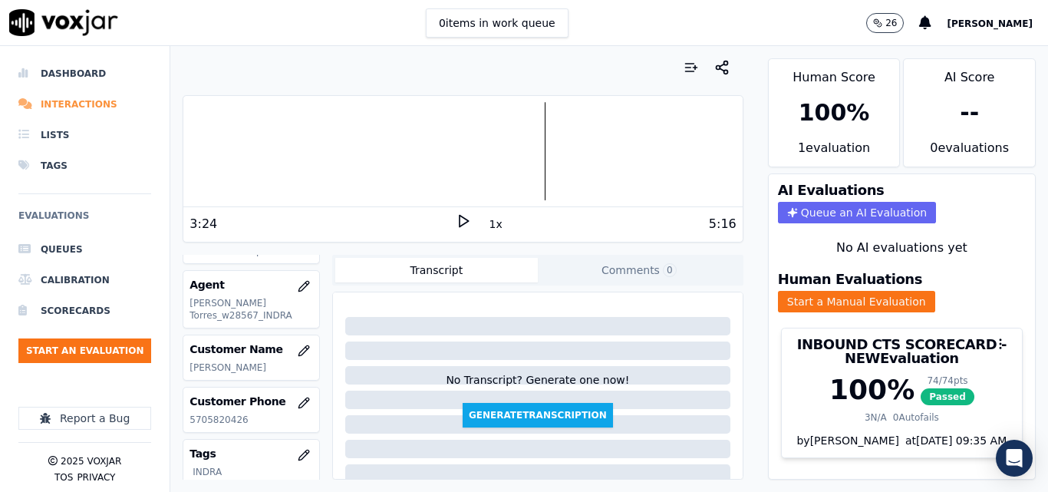
click at [42, 91] on li "Interactions" at bounding box center [84, 104] width 133 height 31
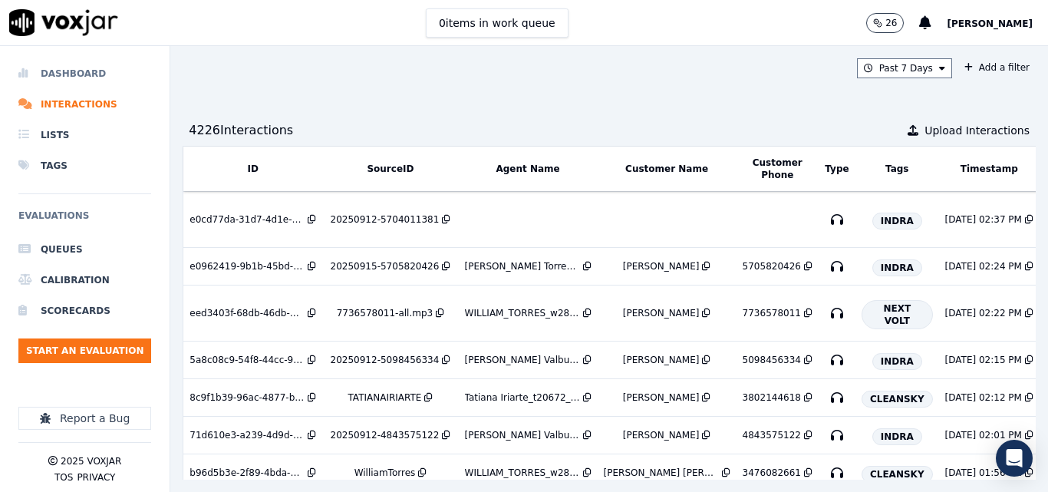
click at [100, 75] on li "Dashboard" at bounding box center [84, 73] width 133 height 31
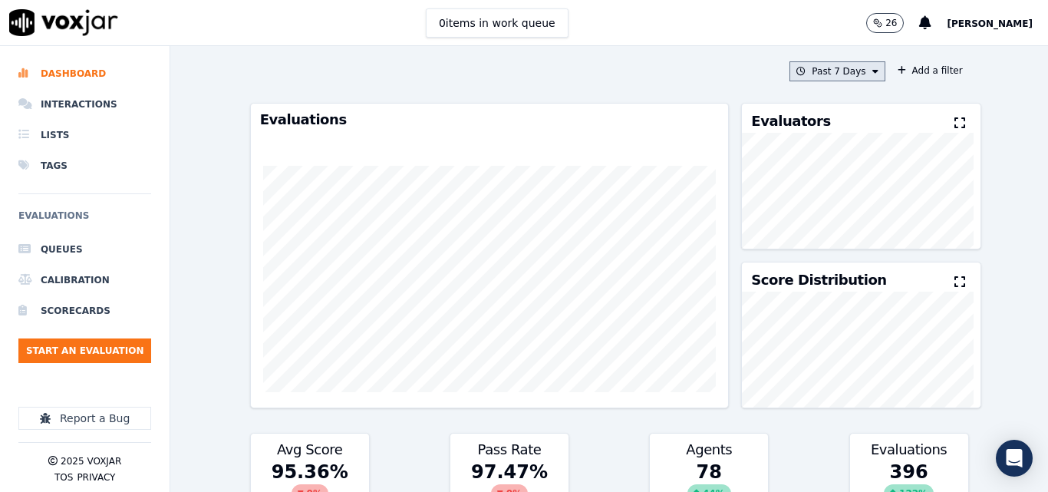
click at [872, 72] on icon at bounding box center [875, 71] width 6 height 9
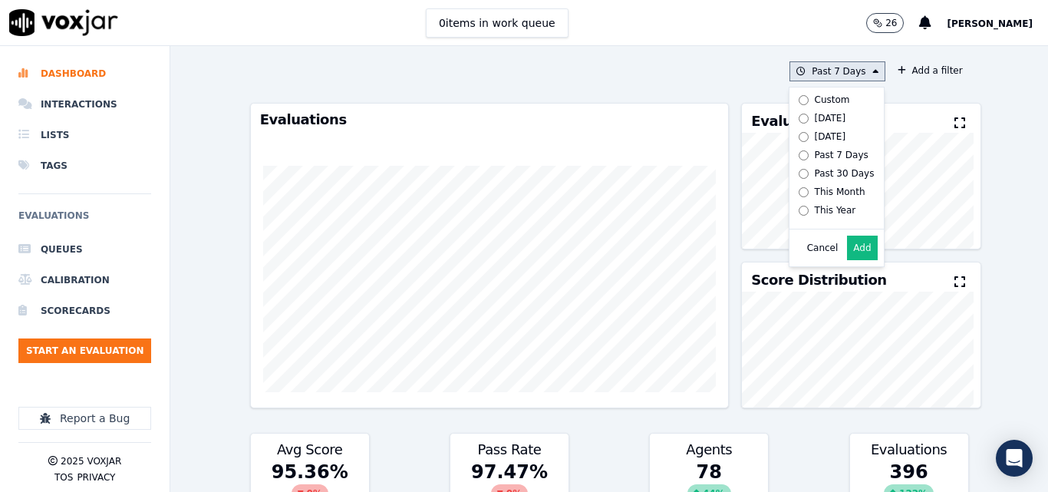
click at [814, 114] on div "[DATE]" at bounding box center [829, 118] width 31 height 12
click at [847, 258] on button "Add" at bounding box center [862, 247] width 30 height 25
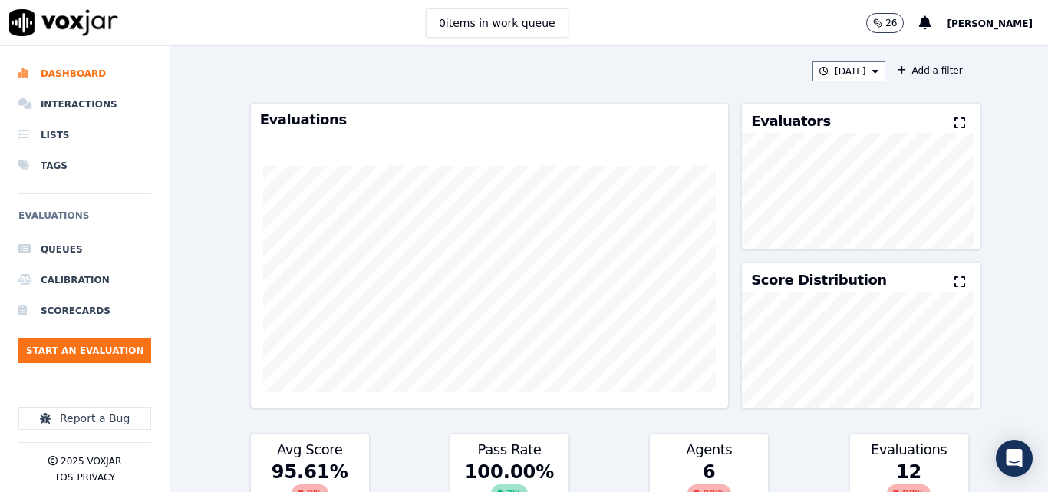
click at [932, 126] on div "Evaluators" at bounding box center [861, 118] width 238 height 29
click at [954, 123] on icon at bounding box center [959, 123] width 11 height 12
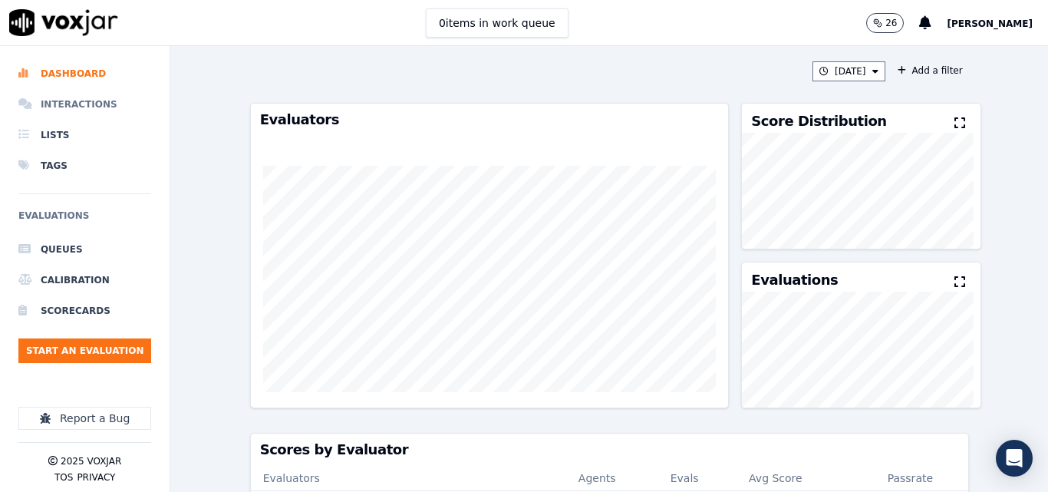
click at [104, 103] on li "Interactions" at bounding box center [84, 104] width 133 height 31
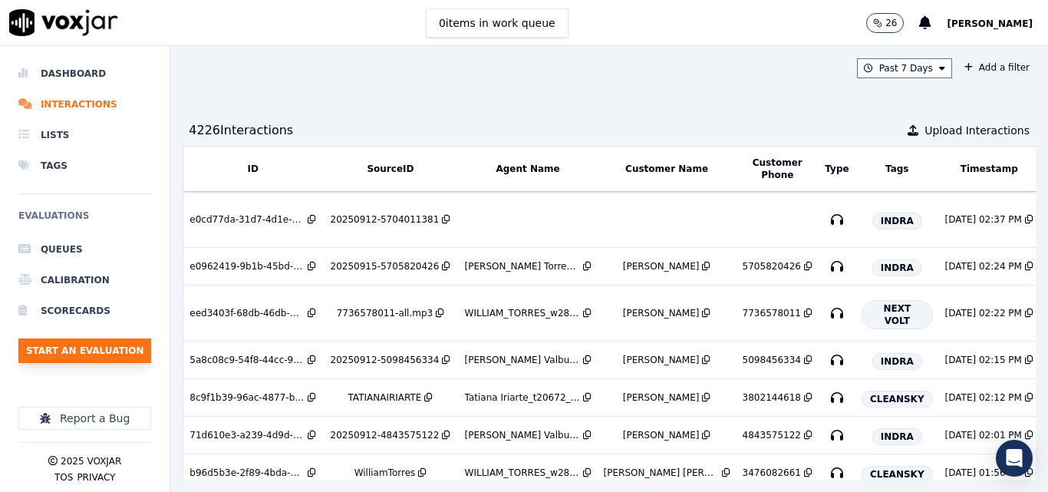
click at [121, 344] on button "Start an Evaluation" at bounding box center [84, 350] width 133 height 25
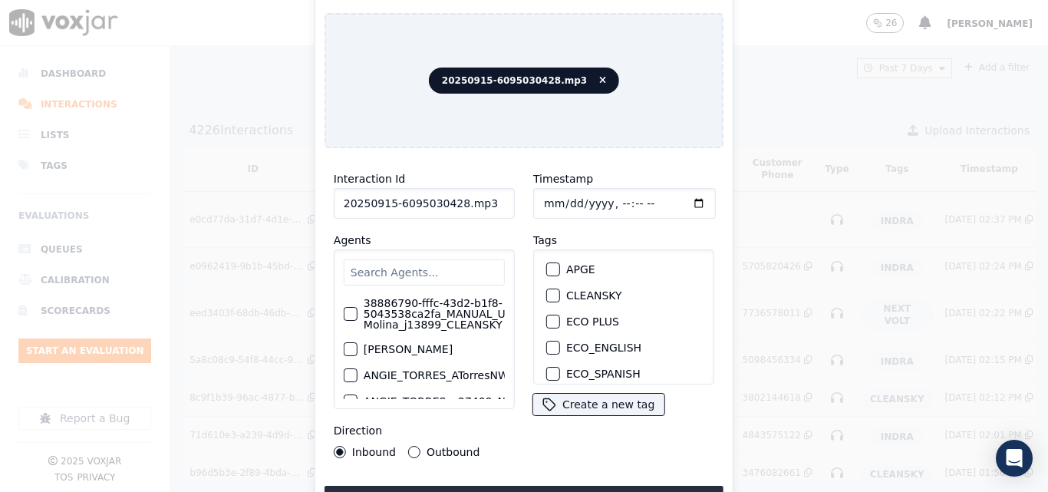
click at [506, 204] on input "20250915-6095030428.mp3" at bounding box center [424, 203] width 181 height 31
type input "20250915-6095030428"
click at [549, 344] on div "button" at bounding box center [552, 349] width 11 height 11
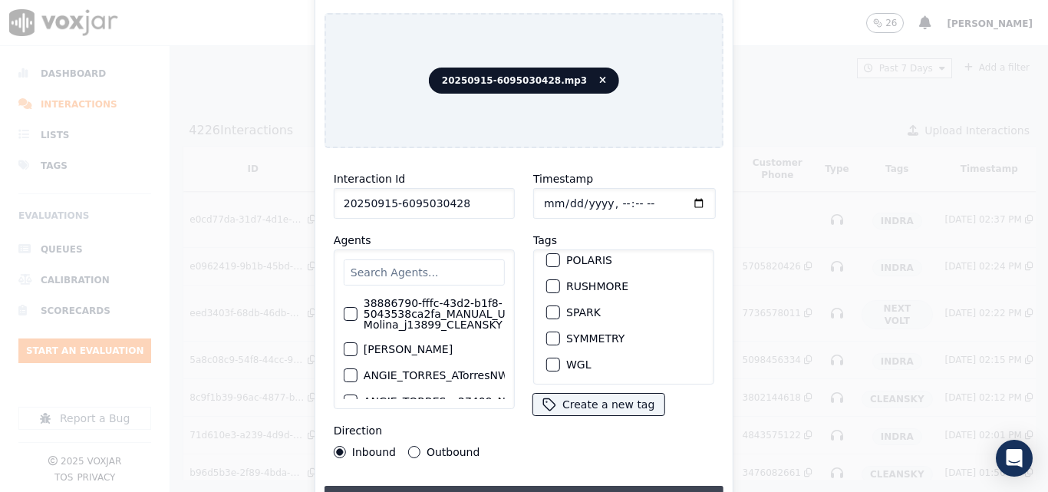
click at [532, 486] on button "Upload interaction to start evaluation" at bounding box center [523, 499] width 399 height 28
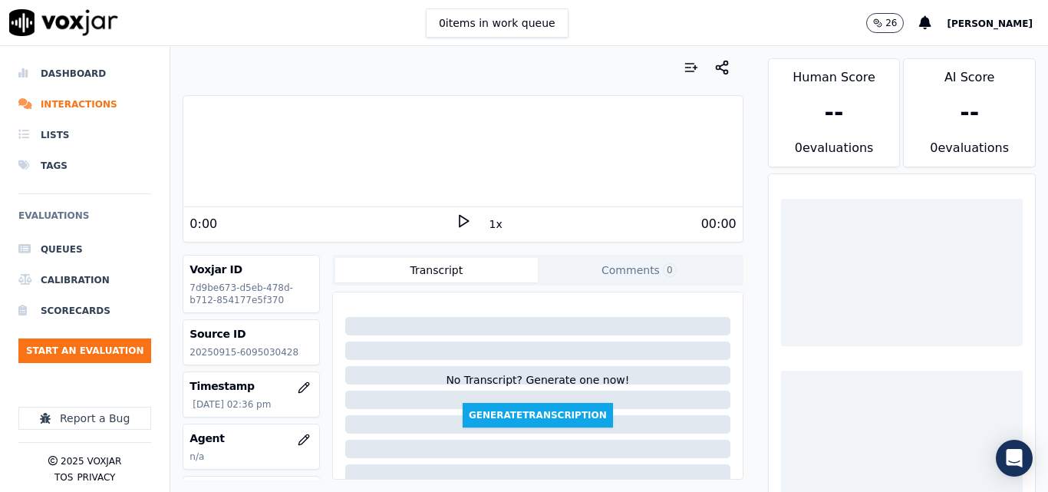
click at [269, 350] on p "20250915-6095030428" at bounding box center [250, 352] width 123 height 12
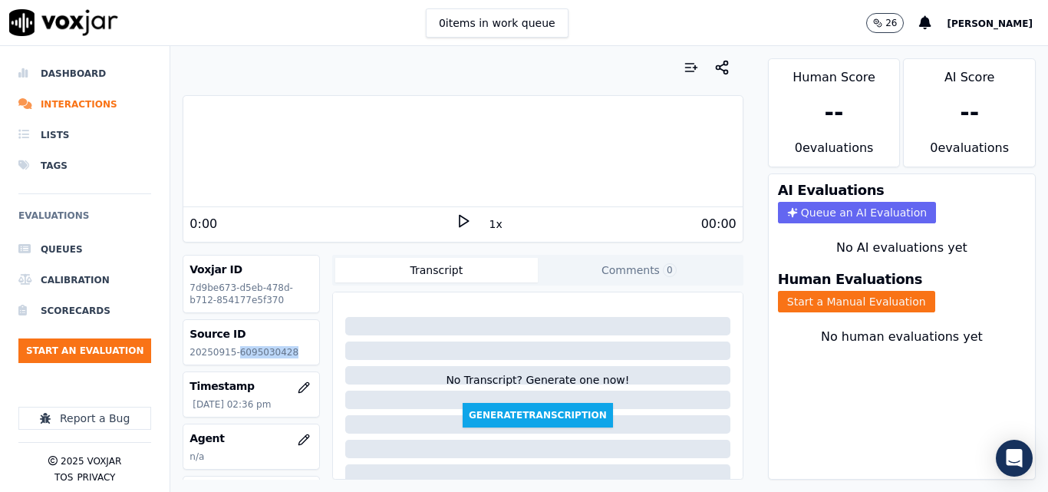
click at [269, 350] on p "20250915-6095030428" at bounding box center [250, 352] width 123 height 12
copy p "6095030428"
click at [456, 219] on icon at bounding box center [463, 220] width 15 height 15
click at [459, 217] on rect at bounding box center [460, 221] width 2 height 10
click at [456, 215] on icon at bounding box center [463, 220] width 15 height 15
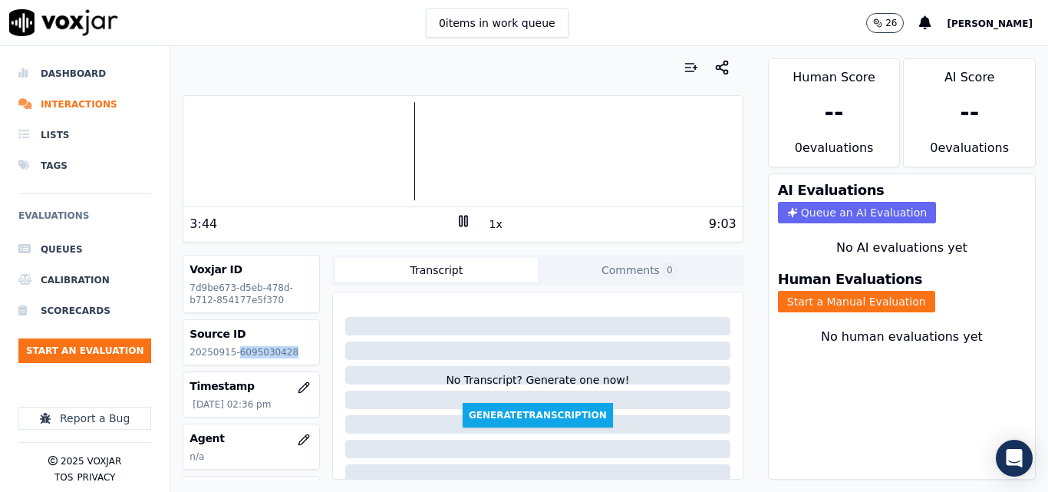
click at [258, 131] on div at bounding box center [462, 151] width 558 height 98
click at [223, 140] on div at bounding box center [462, 151] width 558 height 98
click at [211, 149] on div at bounding box center [462, 151] width 558 height 98
click at [471, 220] on div "9:03" at bounding box center [603, 224] width 265 height 18
click at [459, 225] on rect at bounding box center [460, 221] width 2 height 10
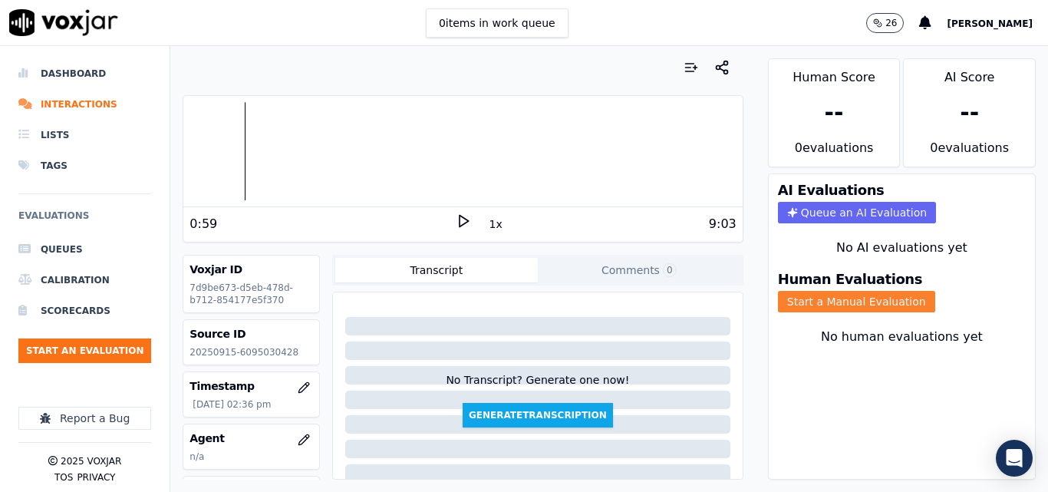
click at [796, 304] on button "Start a Manual Evaluation" at bounding box center [856, 301] width 157 height 21
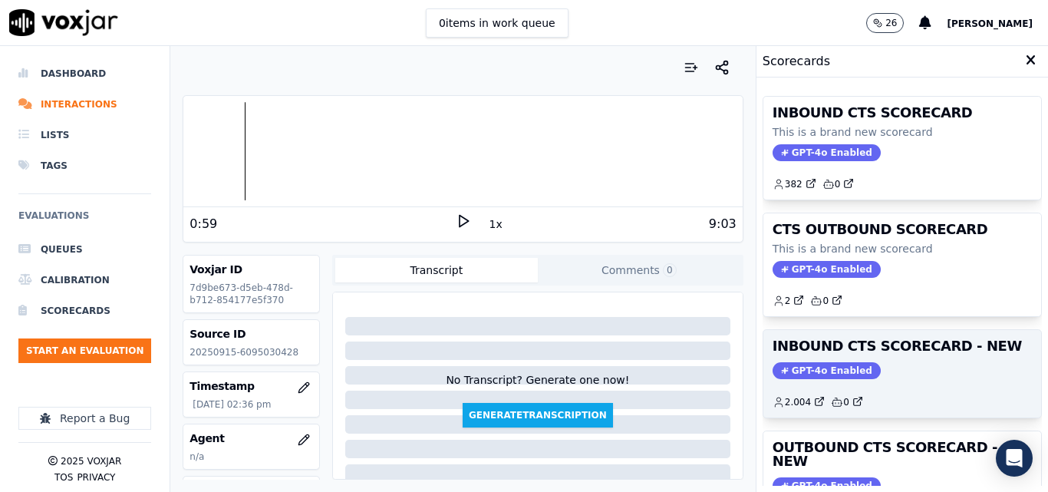
click at [905, 350] on h3 "INBOUND CTS SCORECARD - NEW" at bounding box center [901, 346] width 259 height 14
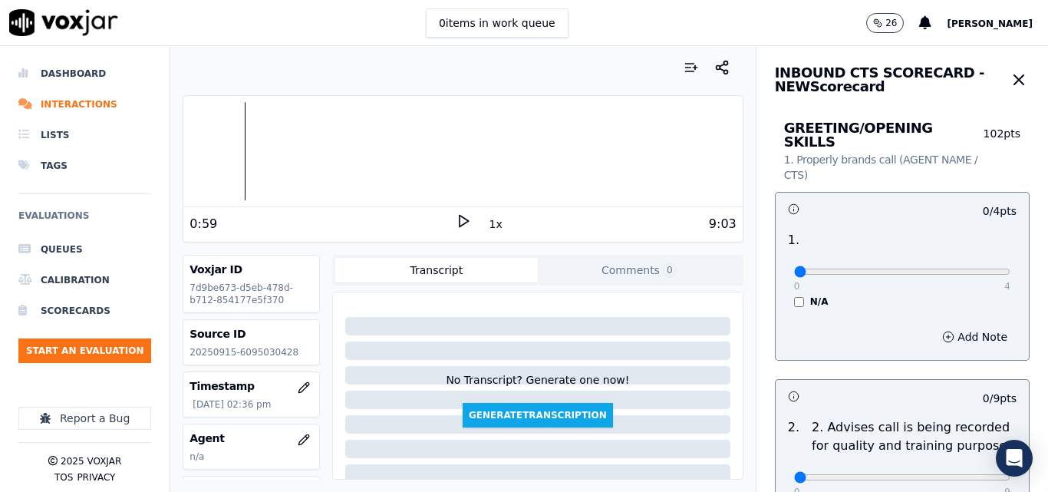
click at [969, 265] on div "0 4" at bounding box center [902, 271] width 216 height 18
click at [974, 262] on div "0 4" at bounding box center [902, 271] width 216 height 18
click at [958, 266] on div "0 4 N/A" at bounding box center [902, 278] width 241 height 58
type input "4"
click at [969, 268] on input "range" at bounding box center [902, 271] width 216 height 6
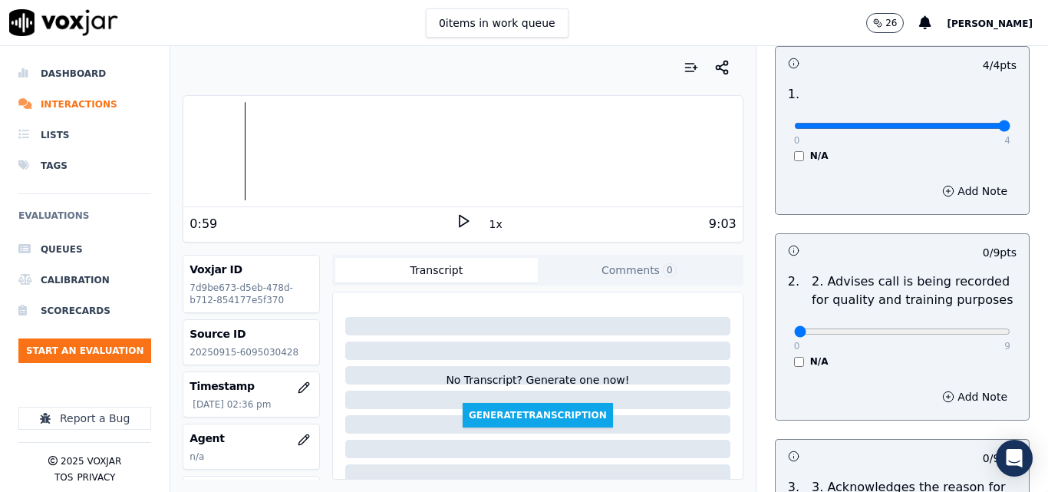
scroll to position [153, 0]
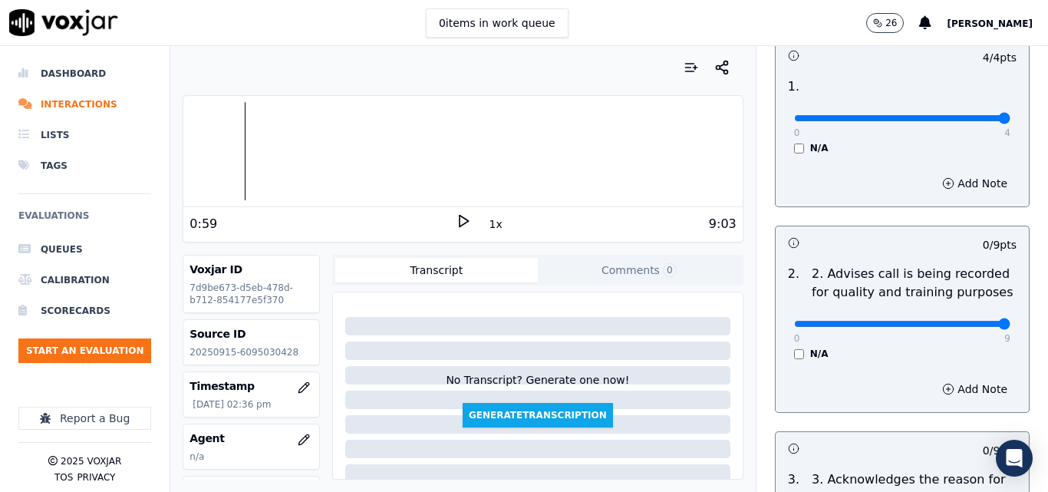
type input "9"
click at [968, 321] on input "range" at bounding box center [902, 324] width 216 height 6
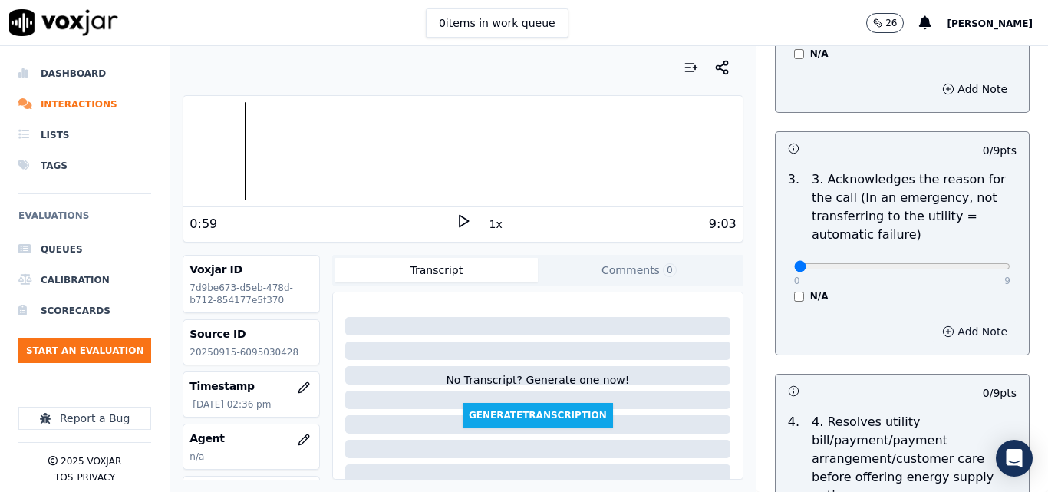
scroll to position [460, 0]
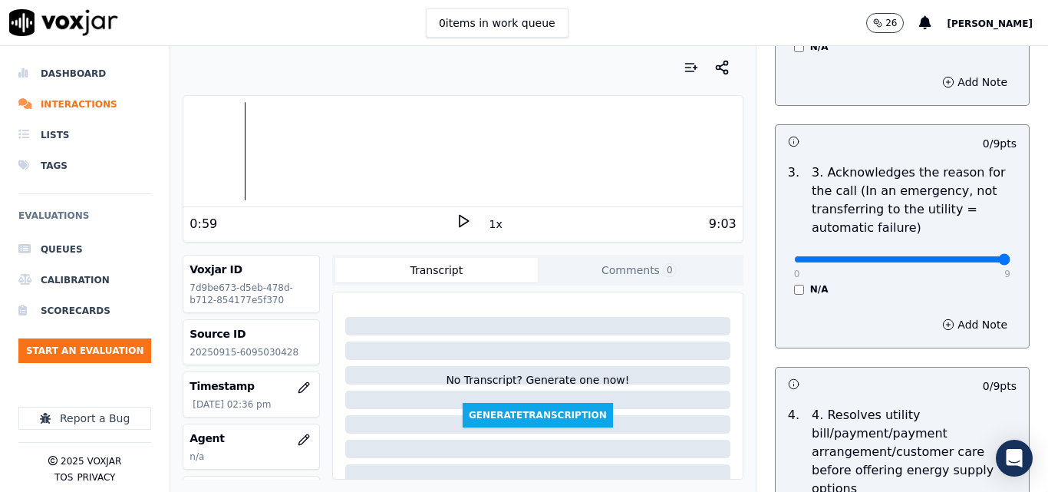
type input "9"
click at [967, 256] on input "range" at bounding box center [902, 259] width 216 height 6
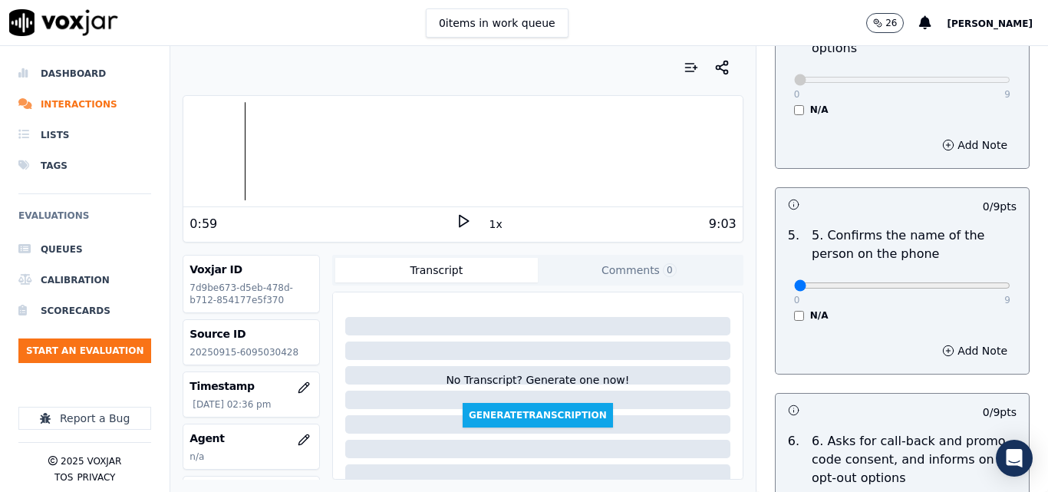
scroll to position [920, 0]
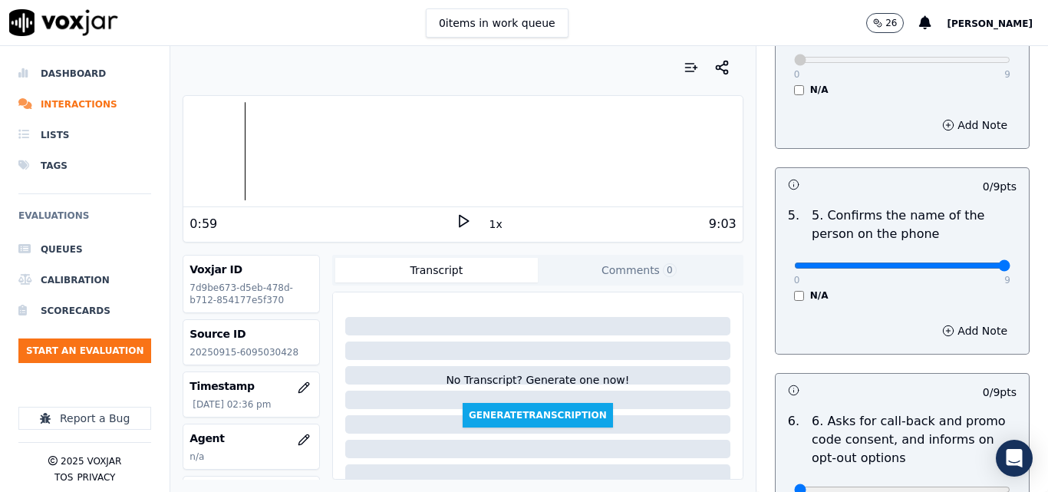
type input "9"
click at [965, 262] on input "range" at bounding box center [902, 265] width 216 height 6
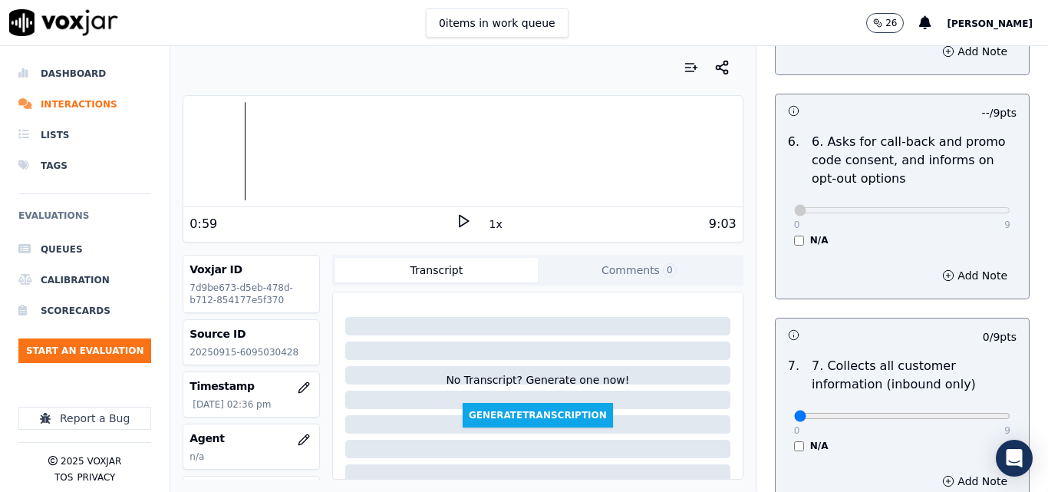
scroll to position [1380, 0]
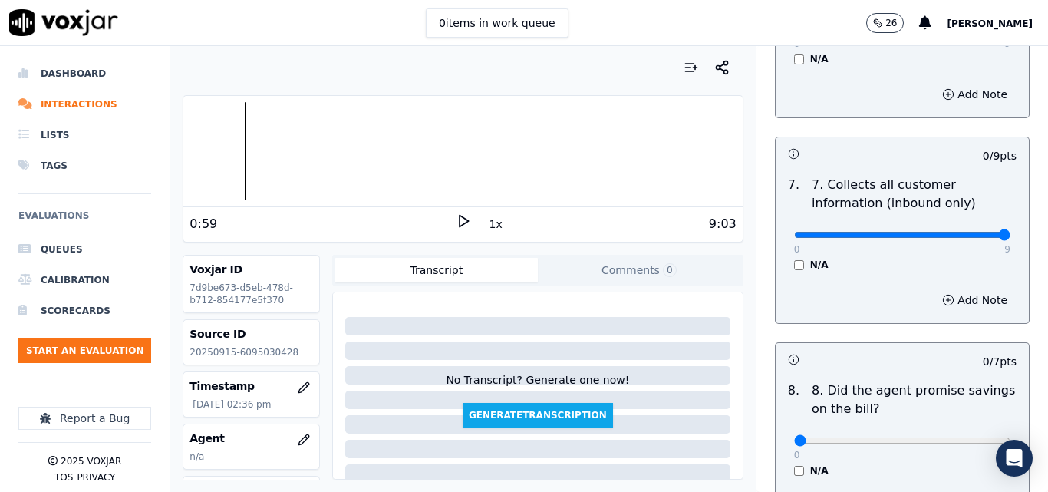
type input "9"
click at [963, 232] on input "range" at bounding box center [902, 235] width 216 height 6
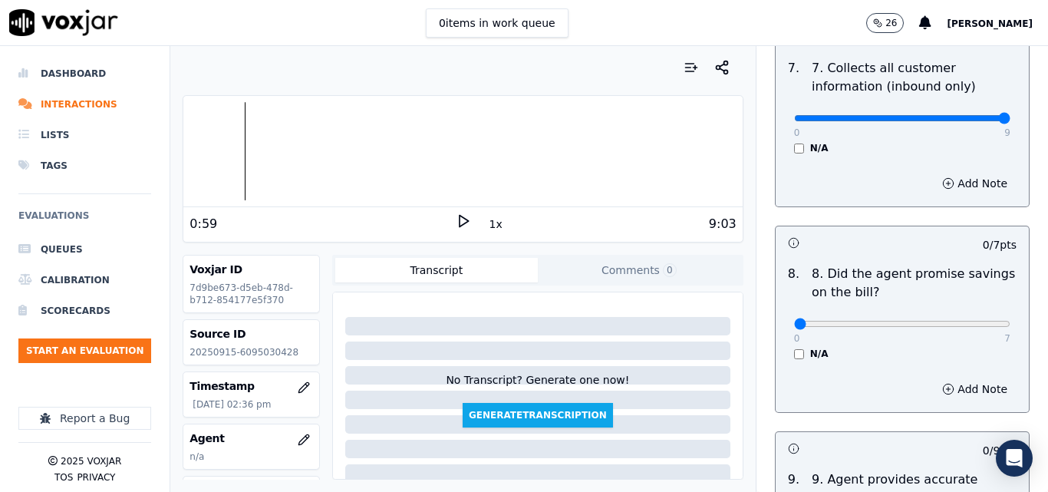
scroll to position [1611, 0]
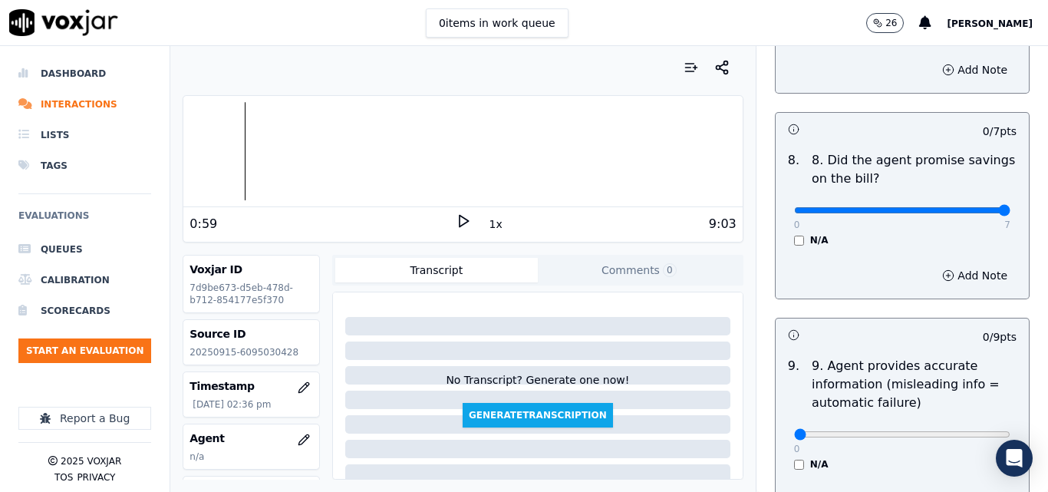
type input "7"
click at [965, 207] on input "range" at bounding box center [902, 210] width 216 height 6
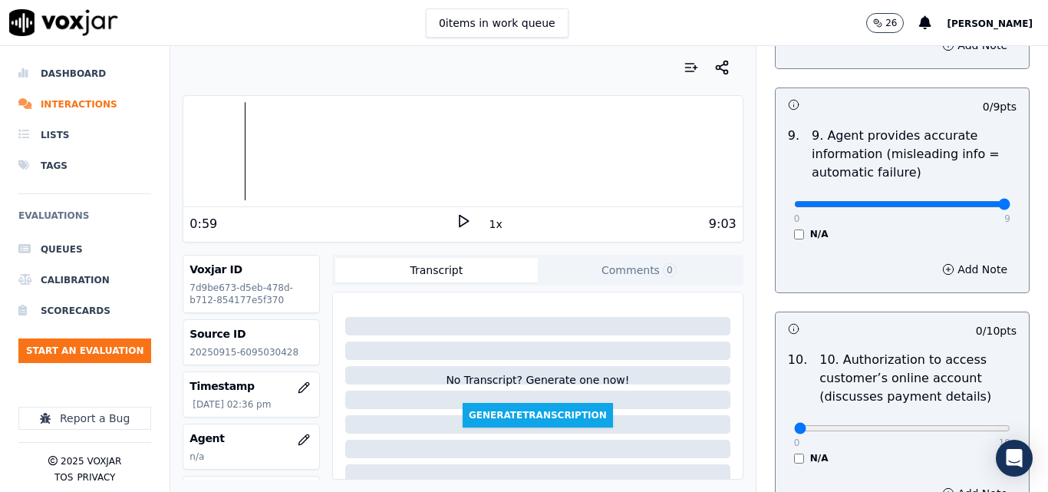
type input "9"
click at [970, 201] on input "range" at bounding box center [902, 204] width 216 height 6
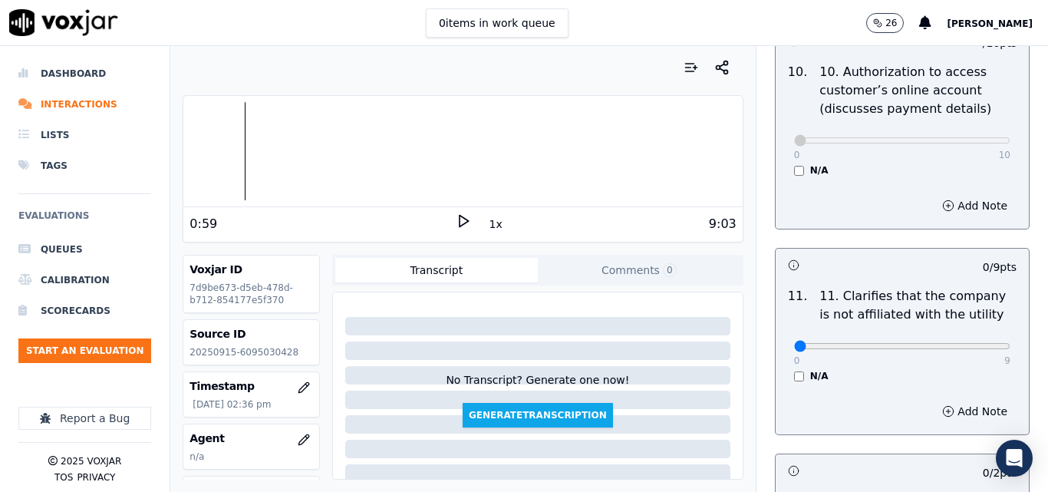
scroll to position [2224, 0]
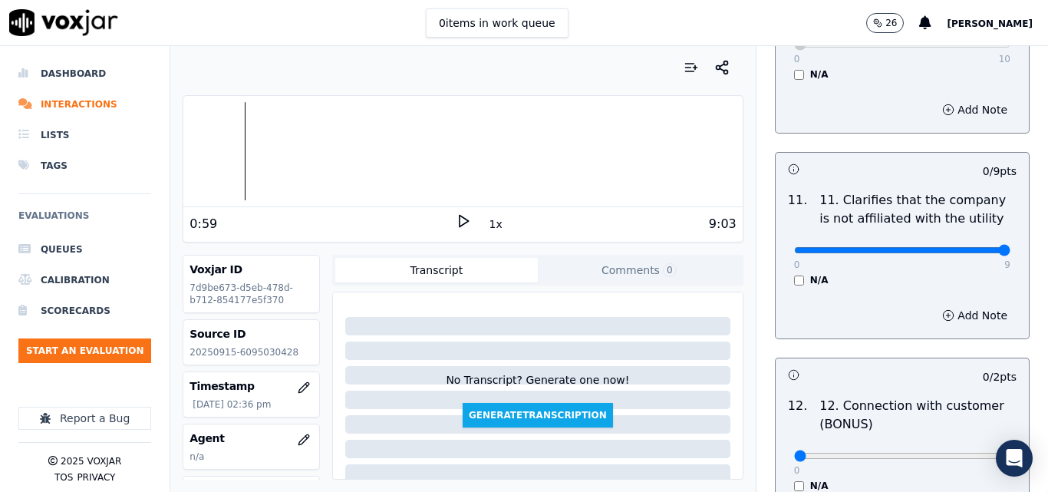
type input "9"
click at [964, 247] on input "range" at bounding box center [902, 250] width 216 height 6
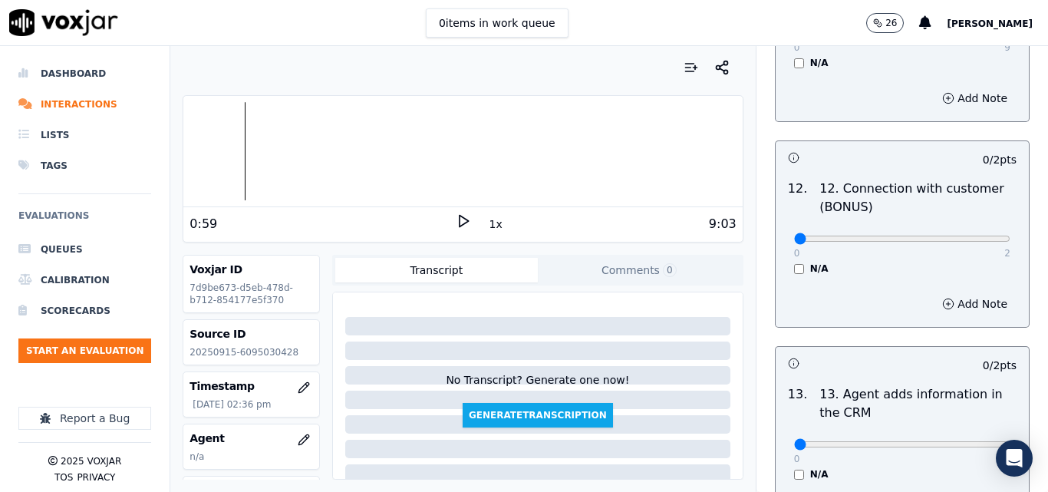
scroll to position [2454, 0]
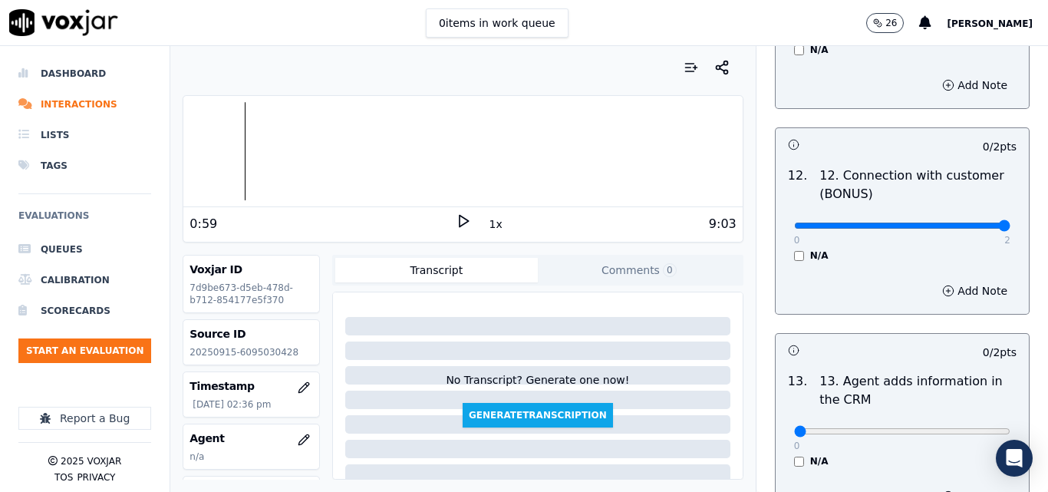
type input "2"
click at [962, 222] on input "range" at bounding box center [902, 225] width 216 height 6
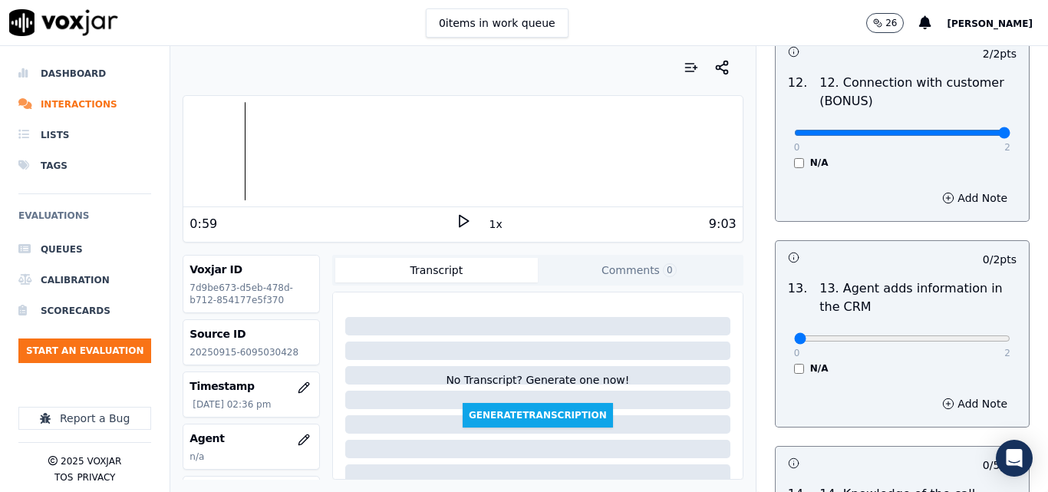
scroll to position [2684, 0]
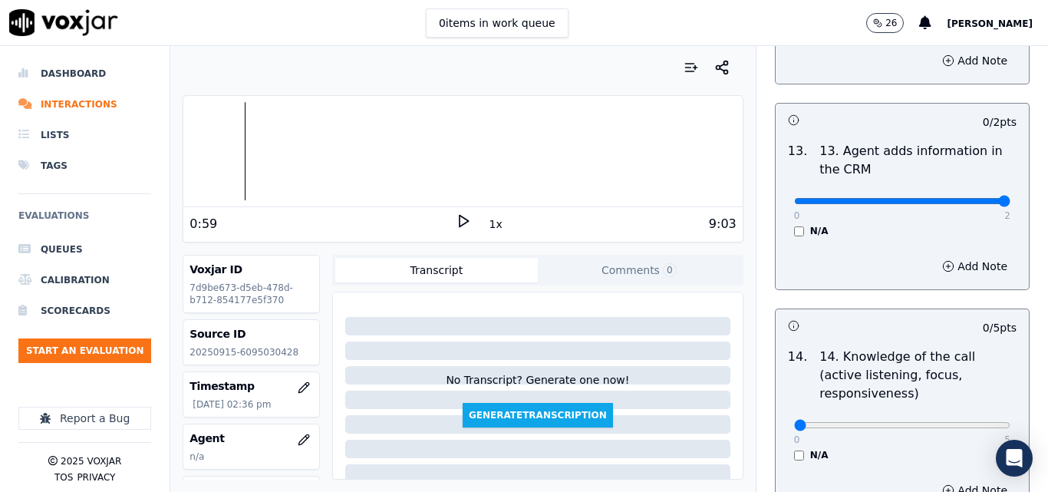
type input "2"
click at [966, 198] on input "range" at bounding box center [902, 201] width 216 height 6
click at [953, 269] on div "Add Note" at bounding box center [901, 266] width 253 height 46
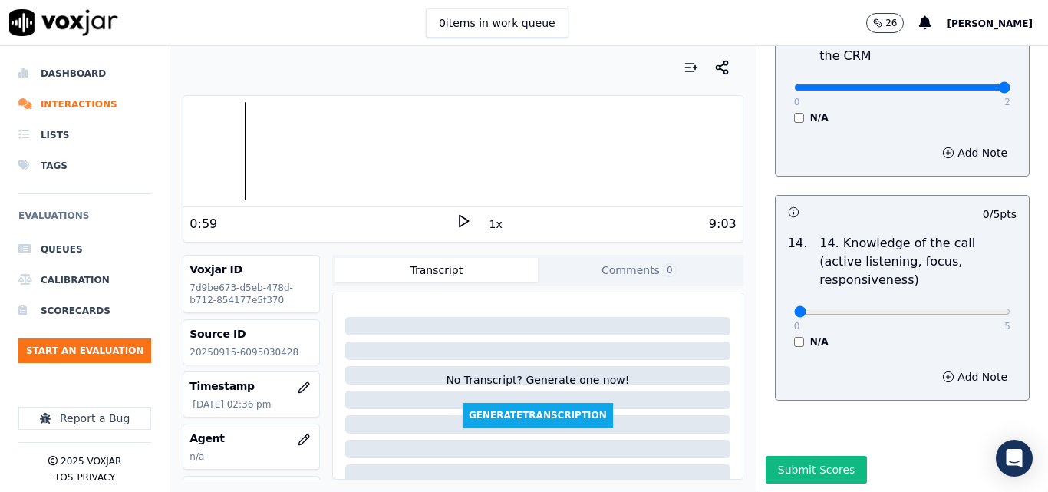
scroll to position [2801, 0]
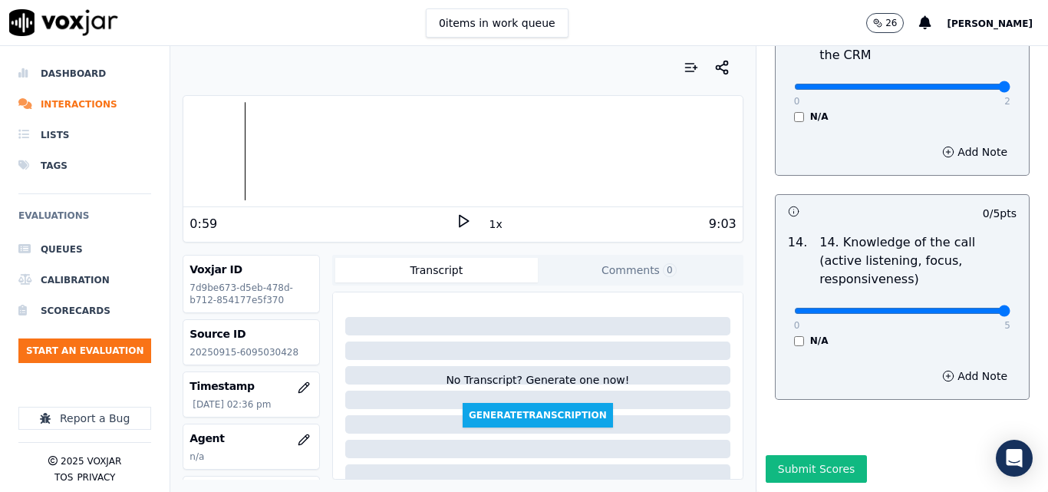
type input "5"
click at [972, 308] on input "range" at bounding box center [902, 311] width 216 height 6
click at [769, 455] on button "Submit Scores" at bounding box center [816, 469] width 102 height 28
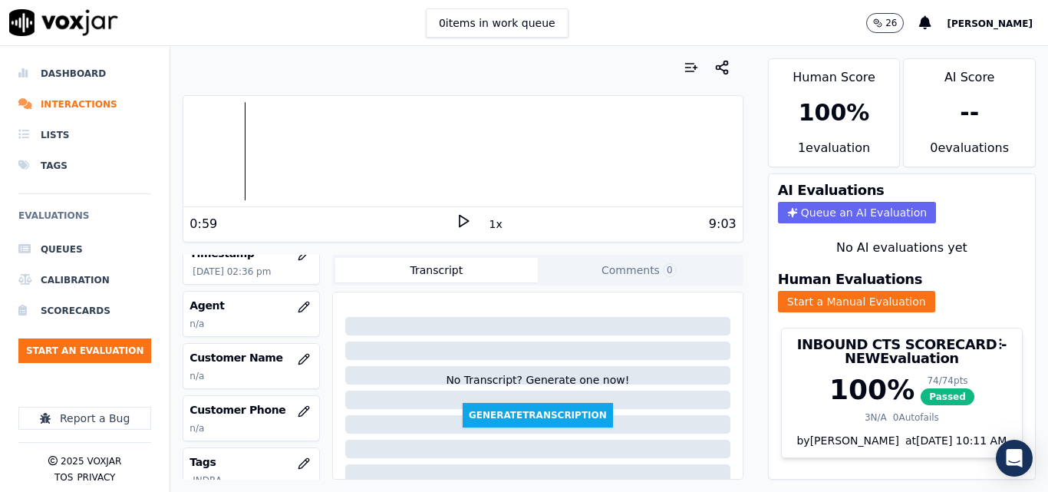
scroll to position [153, 0]
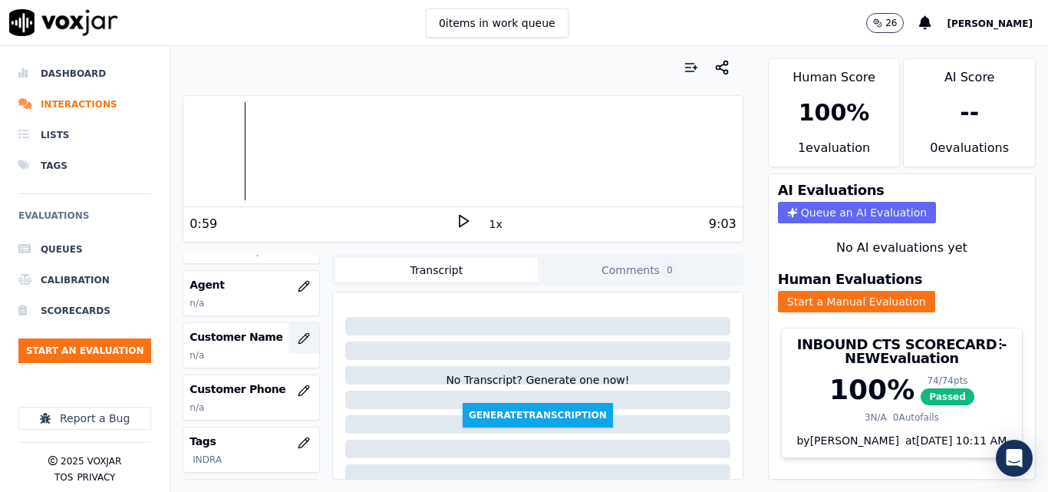
click at [288, 329] on button "button" at bounding box center [303, 338] width 31 height 31
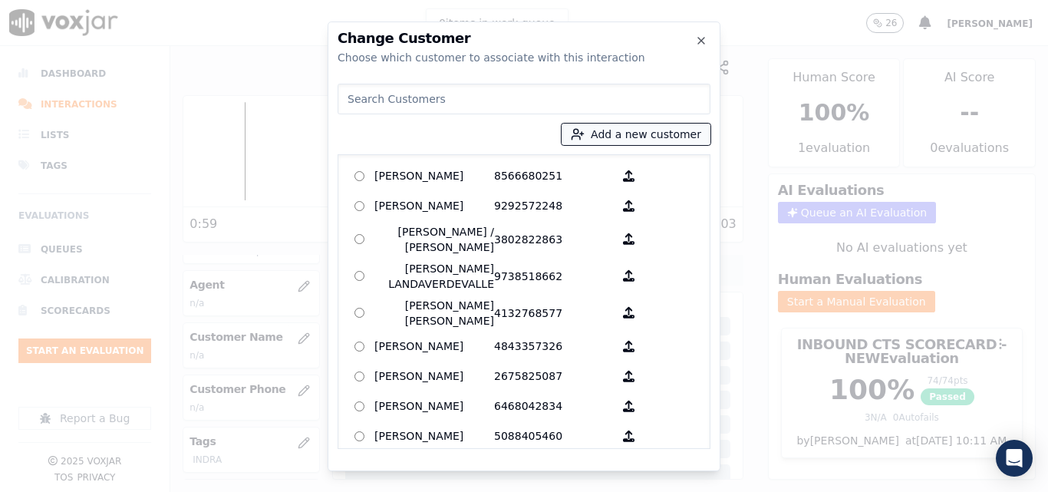
click at [636, 126] on button "Add a new customer" at bounding box center [635, 133] width 149 height 21
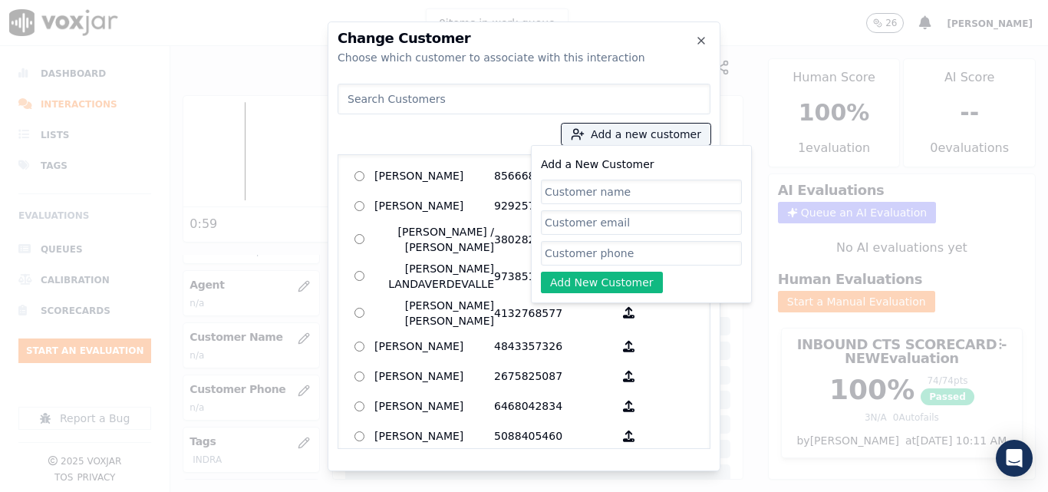
click at [674, 197] on input "Add a New Customer" at bounding box center [641, 191] width 201 height 25
type input "[PERSON_NAME]"
click at [681, 248] on input "Add a New Customer" at bounding box center [641, 253] width 201 height 25
click at [612, 256] on input "Add a New Customer" at bounding box center [641, 253] width 201 height 25
paste input "6095030428"
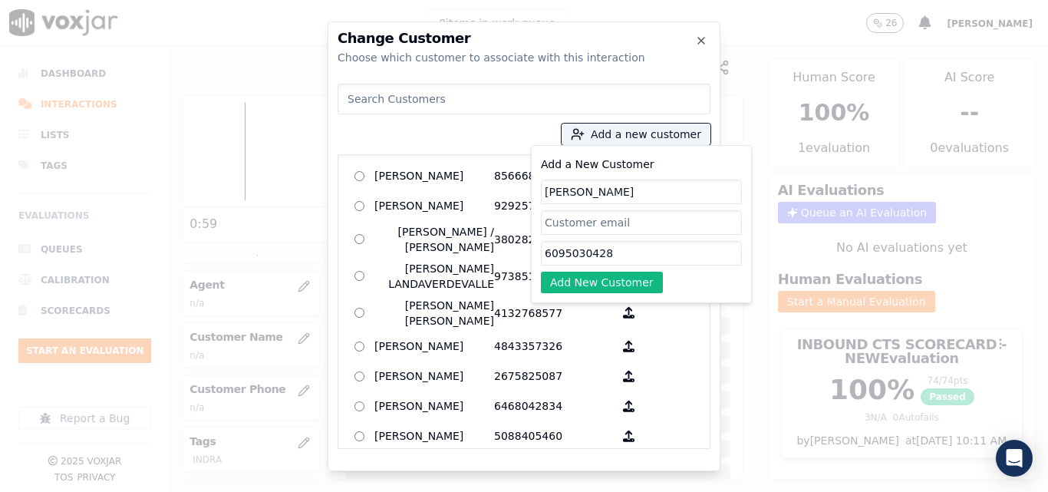
click at [606, 252] on input "6095030428" at bounding box center [641, 253] width 201 height 25
type input "6095030428"
click at [610, 273] on button "Add New Customer" at bounding box center [602, 281] width 122 height 21
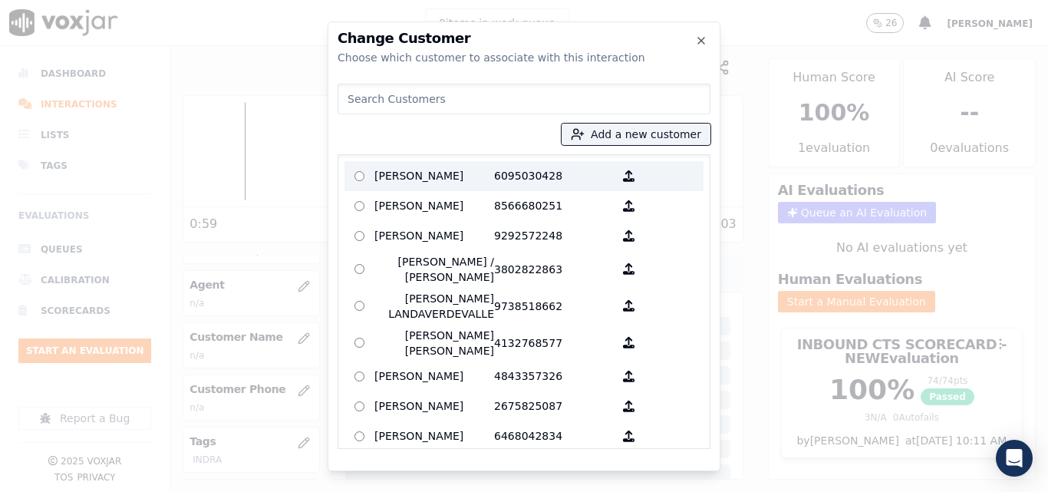
click at [571, 178] on p "6095030428" at bounding box center [554, 176] width 120 height 24
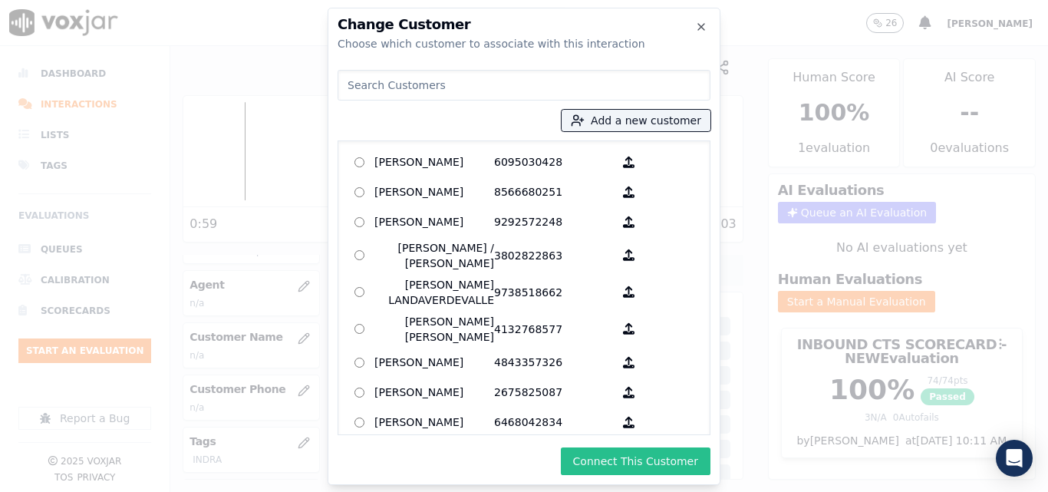
click at [661, 466] on button "Connect This Customer" at bounding box center [636, 461] width 150 height 28
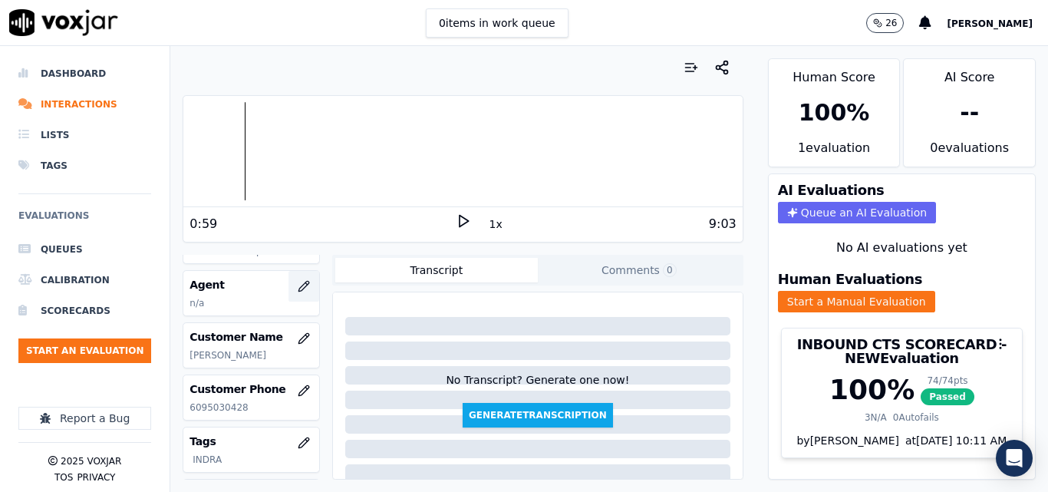
click at [298, 281] on icon "button" at bounding box center [304, 286] width 12 height 12
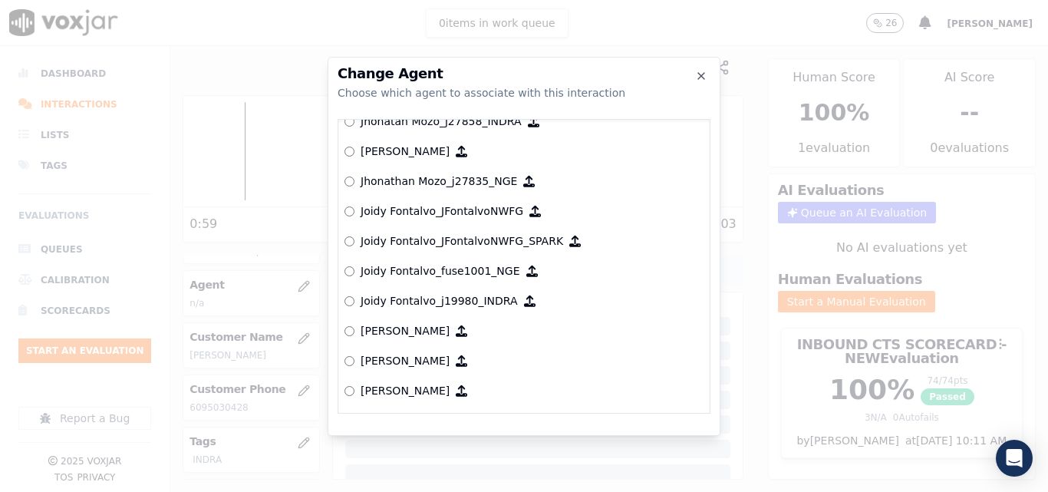
scroll to position [4294, 0]
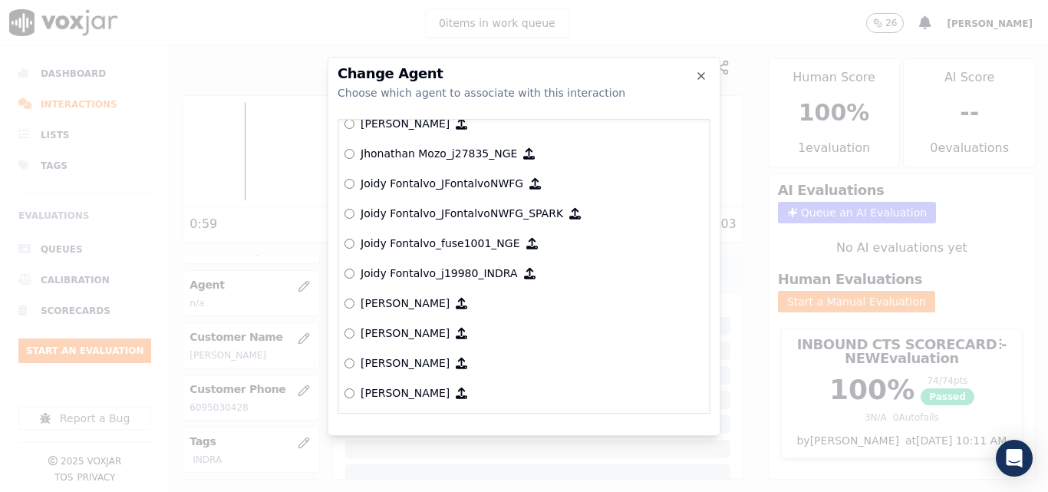
click at [353, 281] on label "Joidy Fontalvo_j19980_INDRA" at bounding box center [523, 273] width 359 height 30
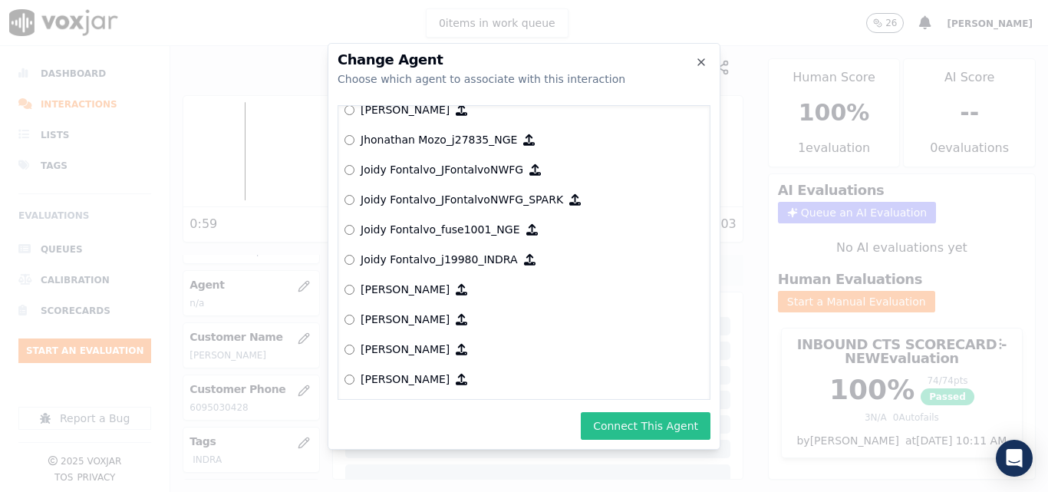
click at [637, 425] on button "Connect This Agent" at bounding box center [646, 426] width 130 height 28
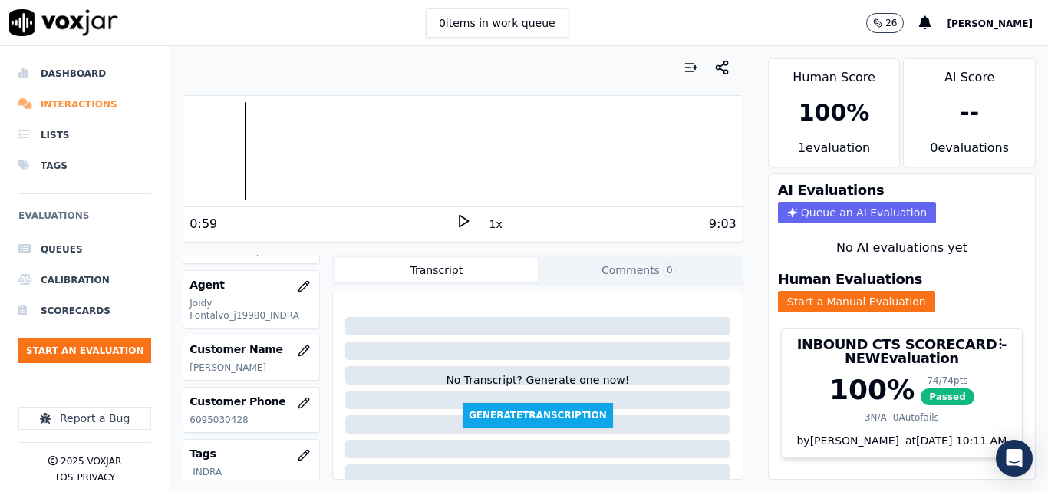
click at [59, 110] on li "Interactions" at bounding box center [84, 104] width 133 height 31
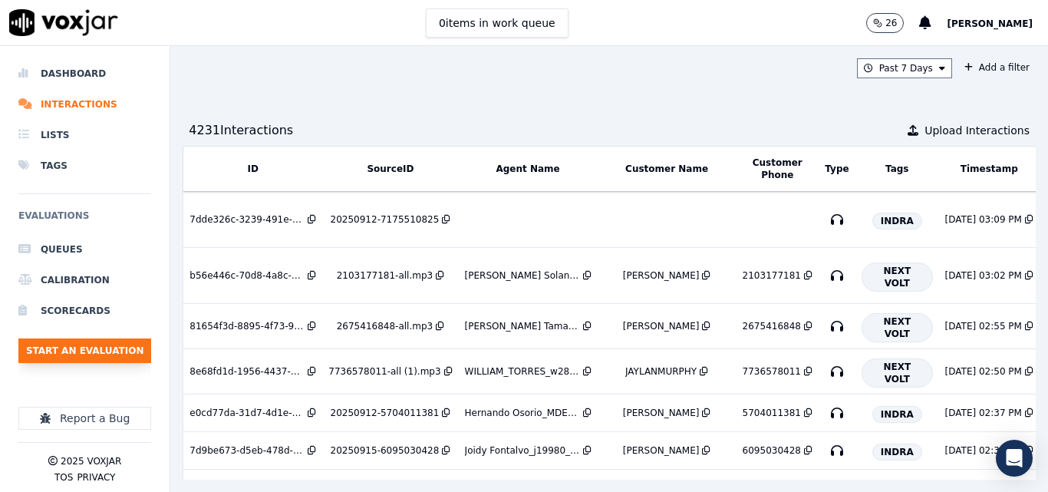
click at [77, 350] on button "Start an Evaluation" at bounding box center [84, 350] width 133 height 25
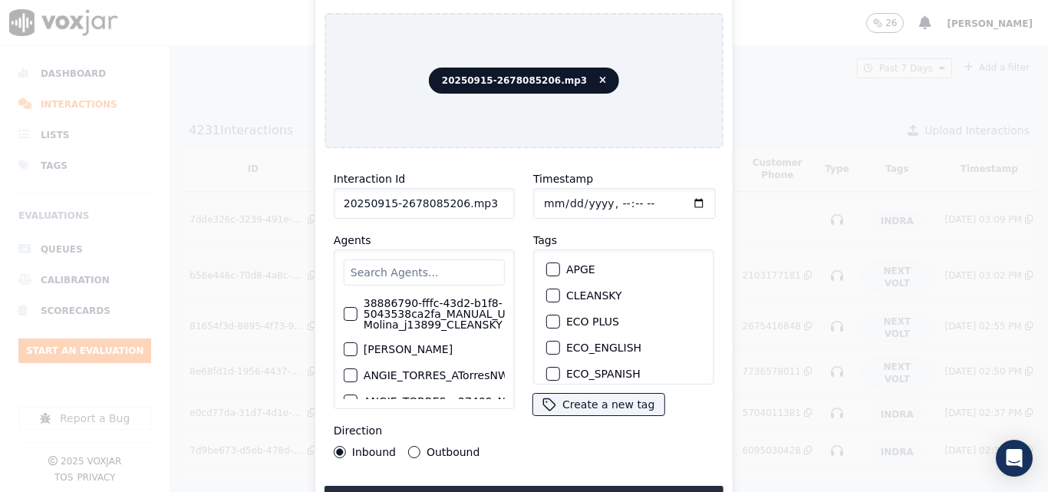
click at [488, 196] on input "20250915-2678085206.mp3" at bounding box center [424, 203] width 181 height 31
type input "20250915-2678085206"
click at [547, 345] on div "button" at bounding box center [552, 349] width 11 height 11
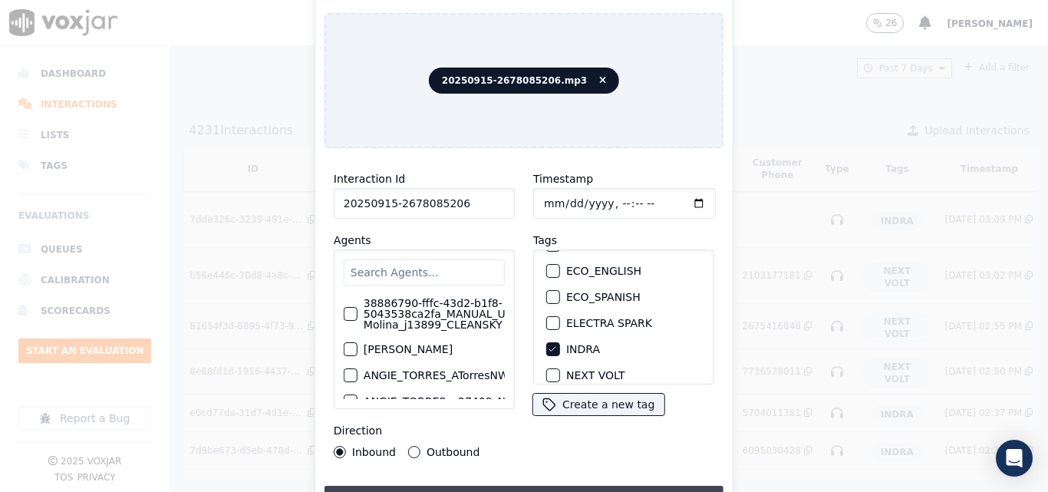
click at [539, 485] on button "Upload interaction to start evaluation" at bounding box center [523, 499] width 399 height 28
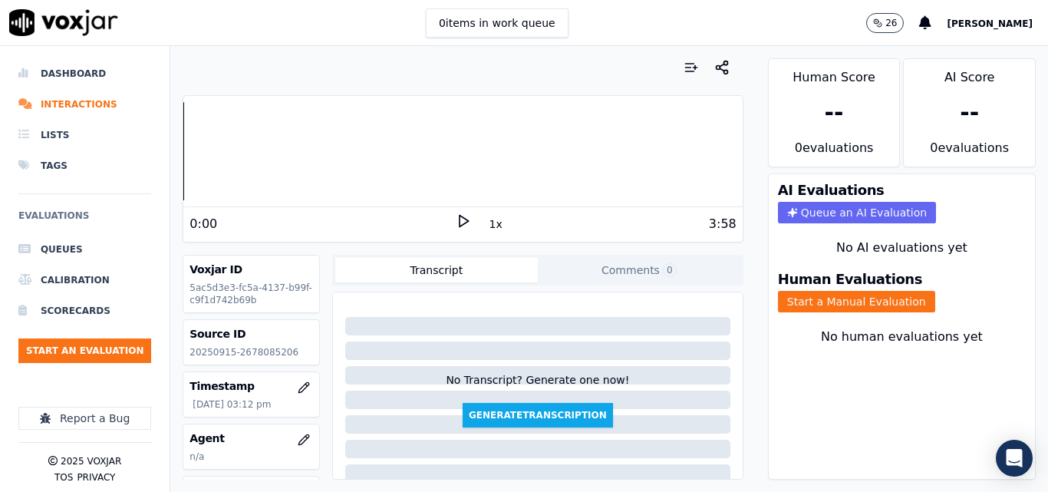
click at [271, 354] on p "20250915-2678085206" at bounding box center [250, 352] width 123 height 12
copy p "2678085206"
click at [456, 222] on icon at bounding box center [463, 220] width 15 height 15
click at [459, 210] on div "2:22 1x 3:58" at bounding box center [462, 223] width 558 height 33
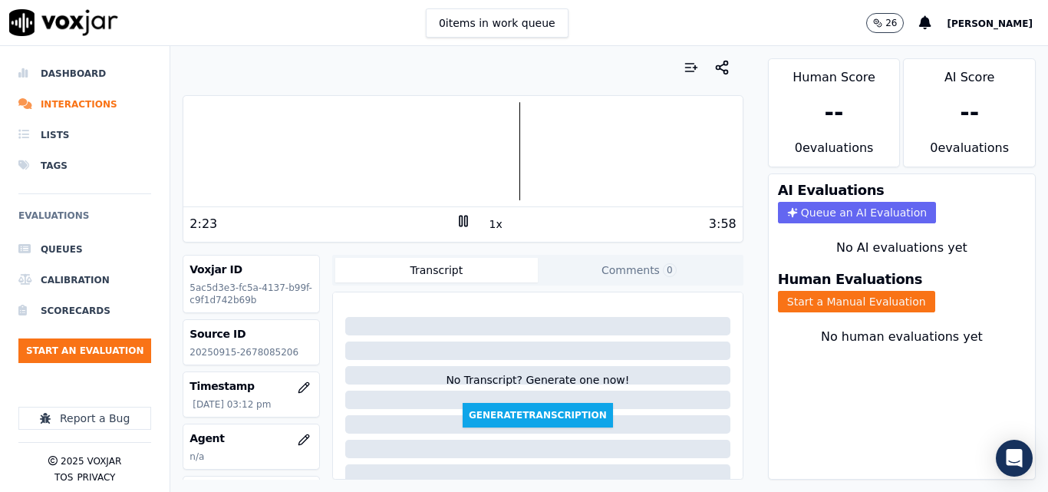
click at [459, 221] on rect at bounding box center [460, 221] width 2 height 10
click at [811, 298] on button "Start a Manual Evaluation" at bounding box center [856, 301] width 157 height 21
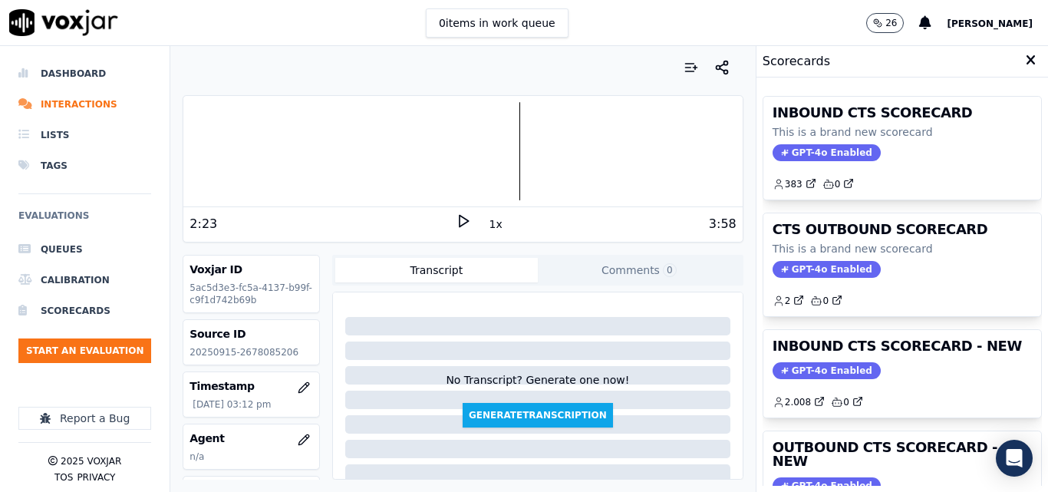
click at [958, 339] on h3 "INBOUND CTS SCORECARD - NEW" at bounding box center [901, 346] width 259 height 14
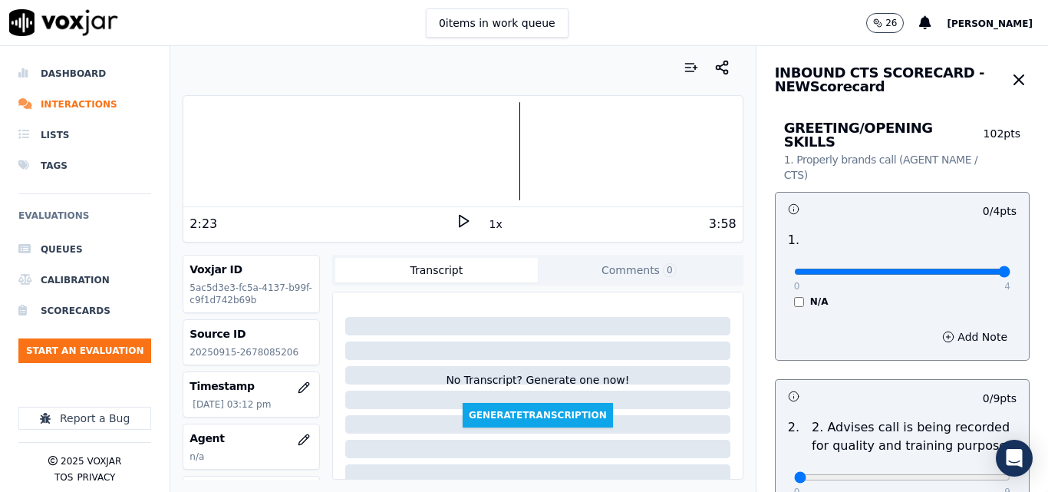
type input "4"
click at [972, 268] on input "range" at bounding box center [902, 271] width 216 height 6
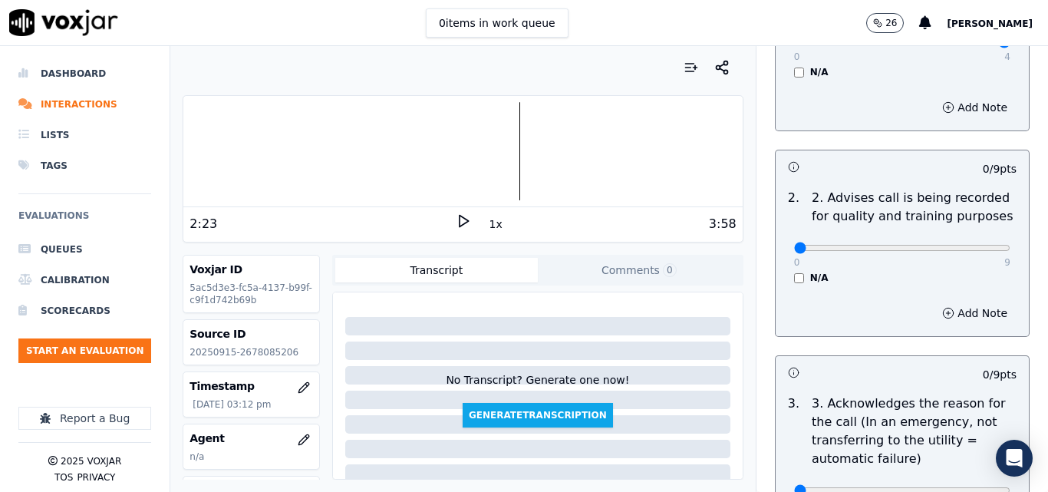
scroll to position [230, 0]
type input "9"
click at [968, 244] on input "range" at bounding box center [902, 247] width 216 height 6
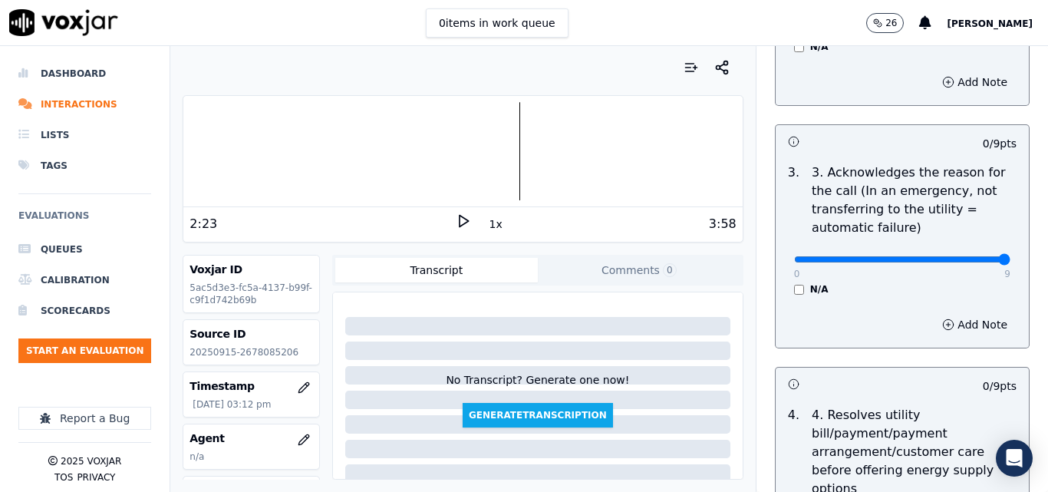
type input "9"
click at [968, 256] on input "range" at bounding box center [902, 259] width 216 height 6
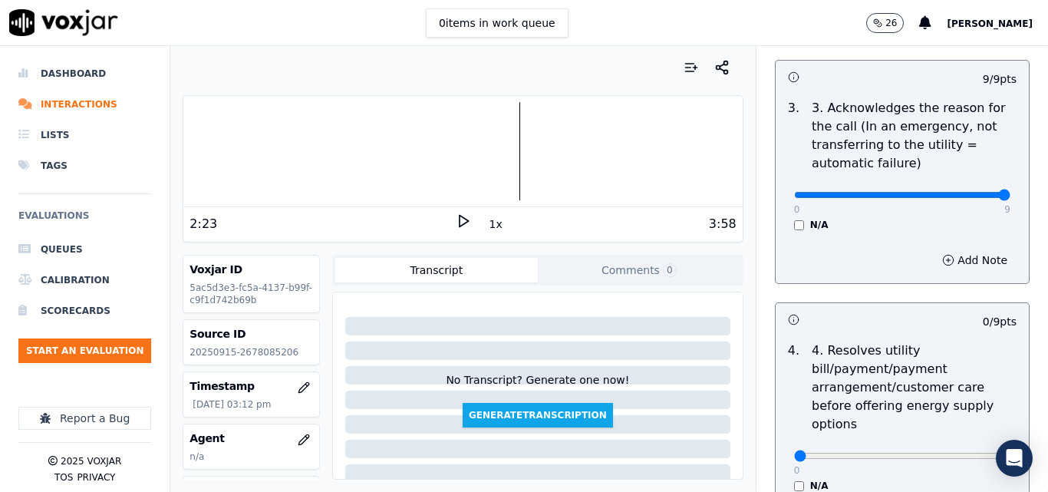
scroll to position [614, 0]
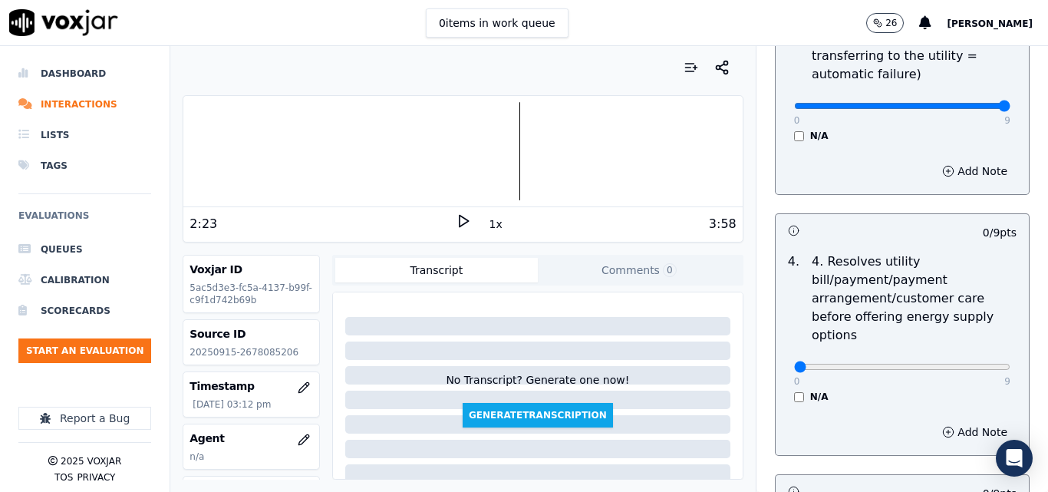
click at [794, 390] on div "N/A" at bounding box center [902, 396] width 216 height 12
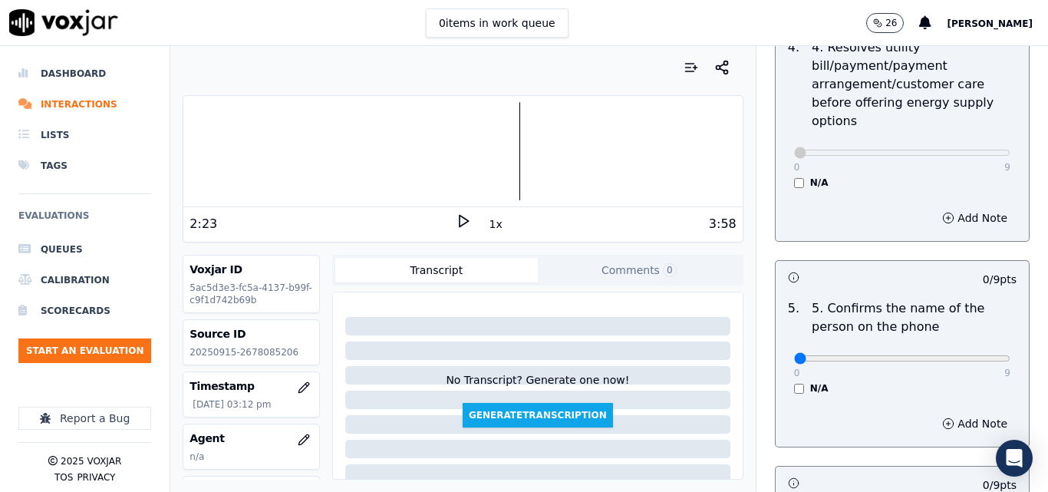
scroll to position [844, 0]
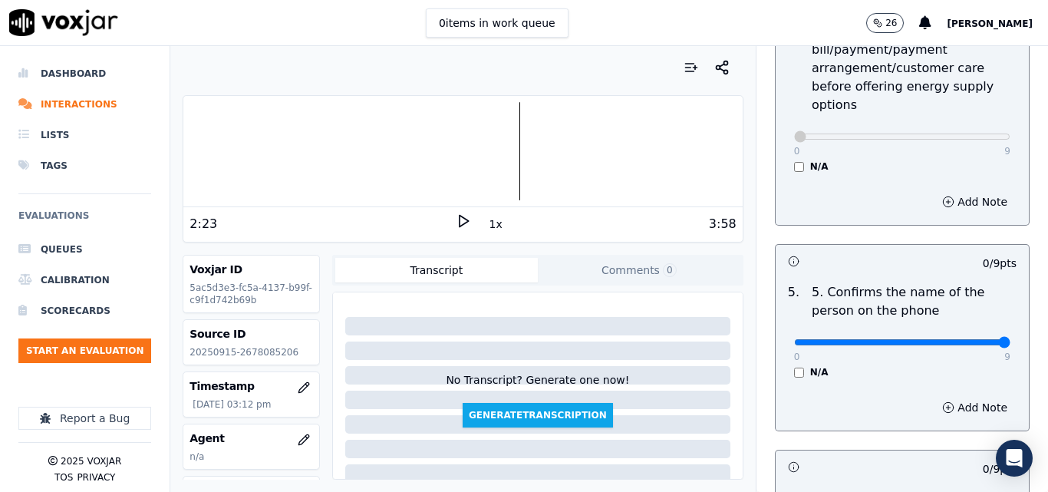
type input "9"
click at [972, 339] on input "range" at bounding box center [902, 342] width 216 height 6
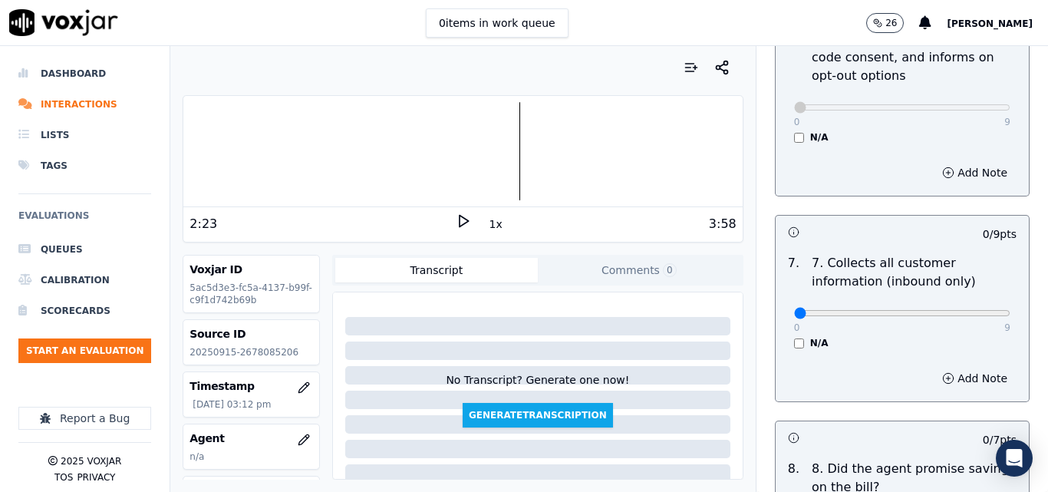
scroll to position [1304, 0]
type input "9"
click at [969, 308] on input "range" at bounding box center [902, 311] width 216 height 6
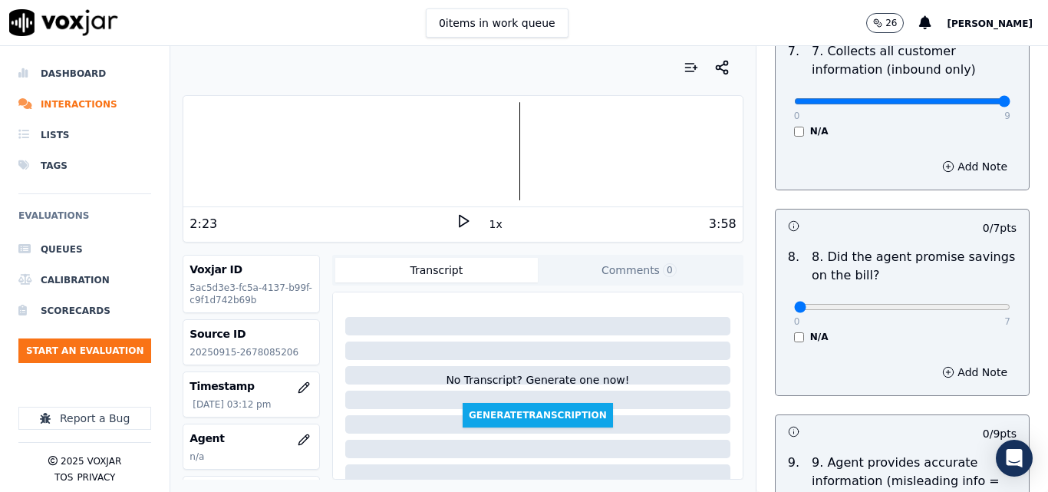
scroll to position [1534, 0]
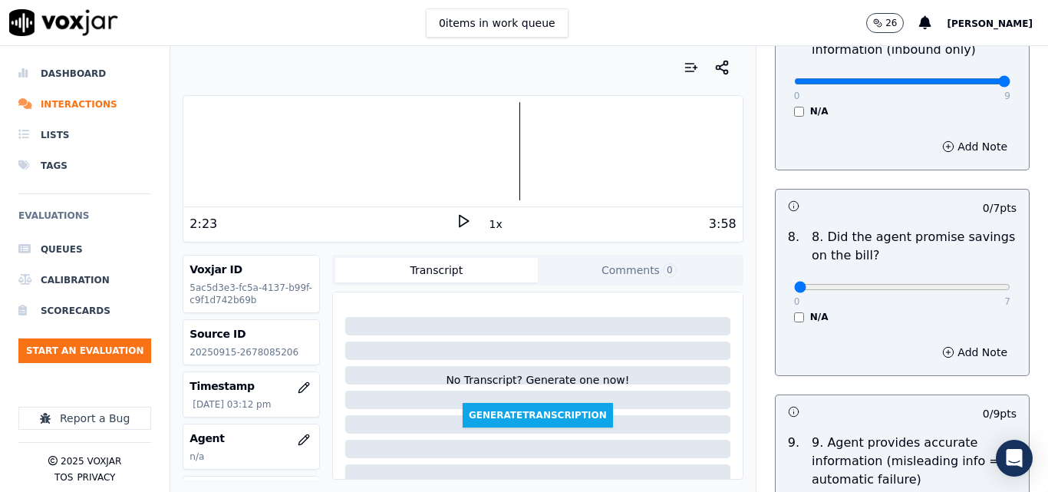
click at [976, 277] on div "0 7 N/A" at bounding box center [902, 294] width 241 height 58
type input "7"
click at [967, 284] on input "range" at bounding box center [902, 287] width 216 height 6
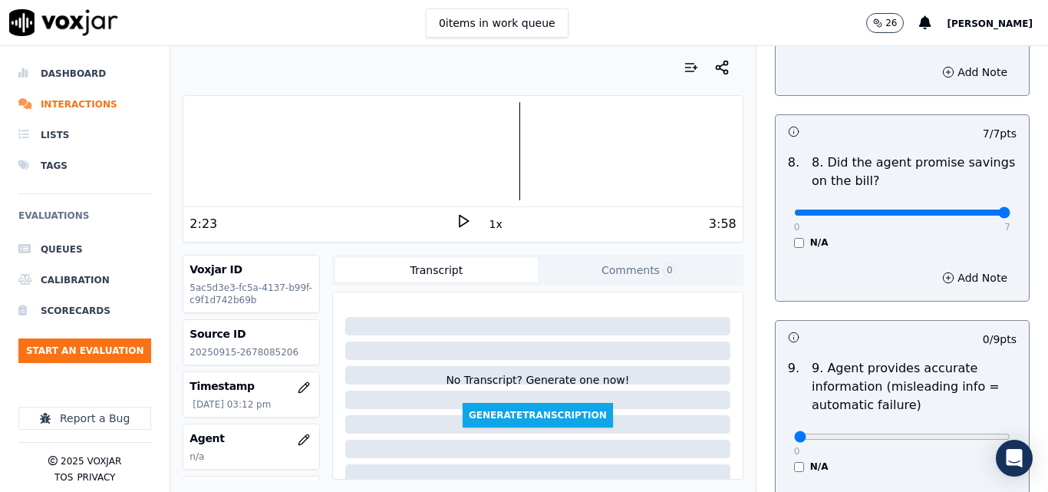
scroll to position [1764, 0]
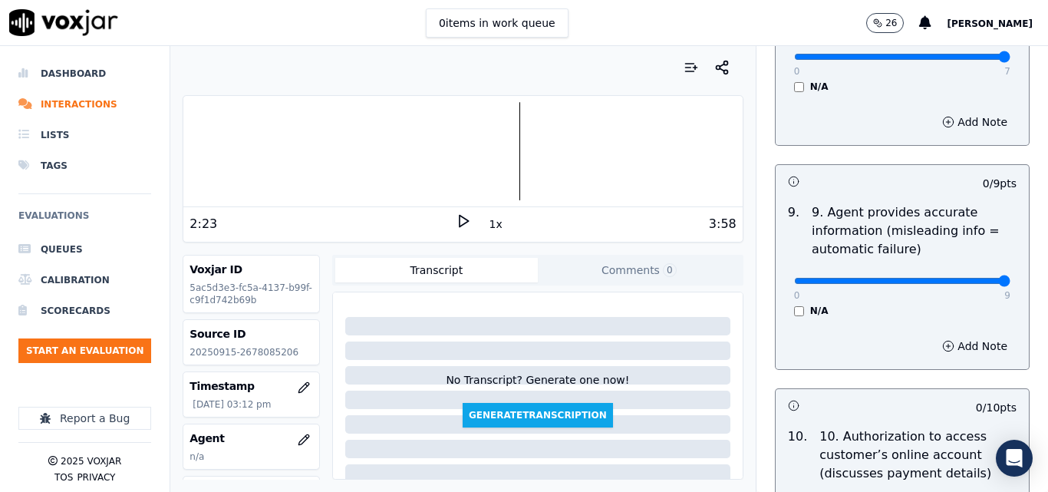
type input "9"
click at [974, 278] on input "range" at bounding box center [902, 281] width 216 height 6
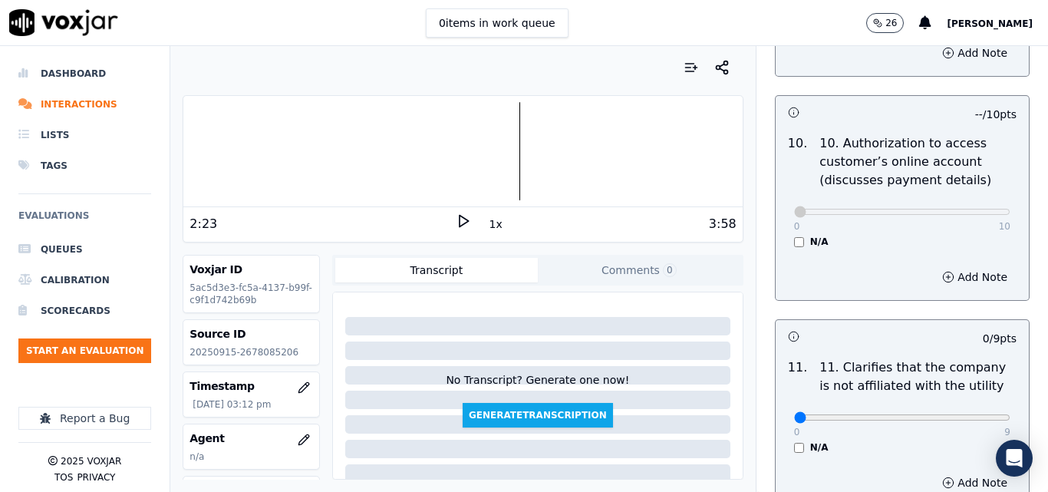
scroll to position [2147, 0]
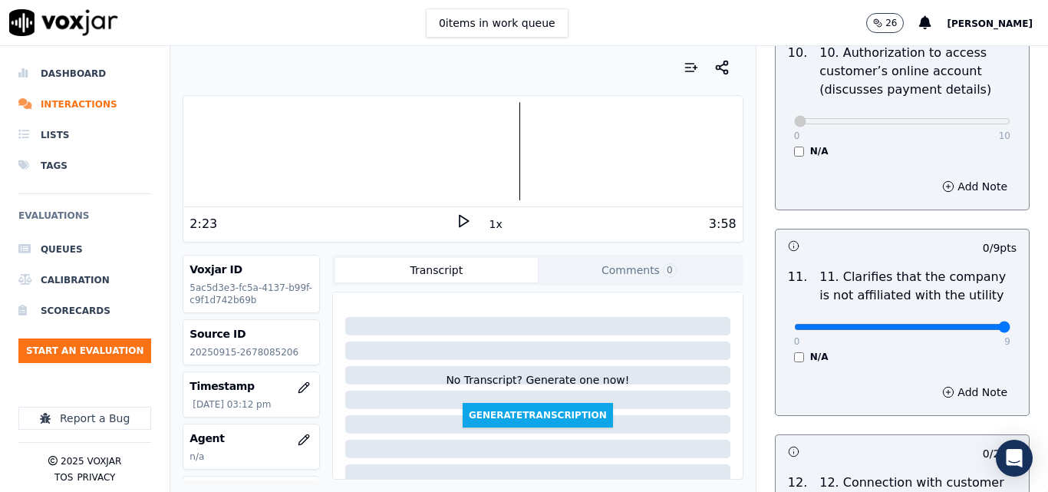
type input "9"
click at [969, 324] on input "range" at bounding box center [902, 327] width 216 height 6
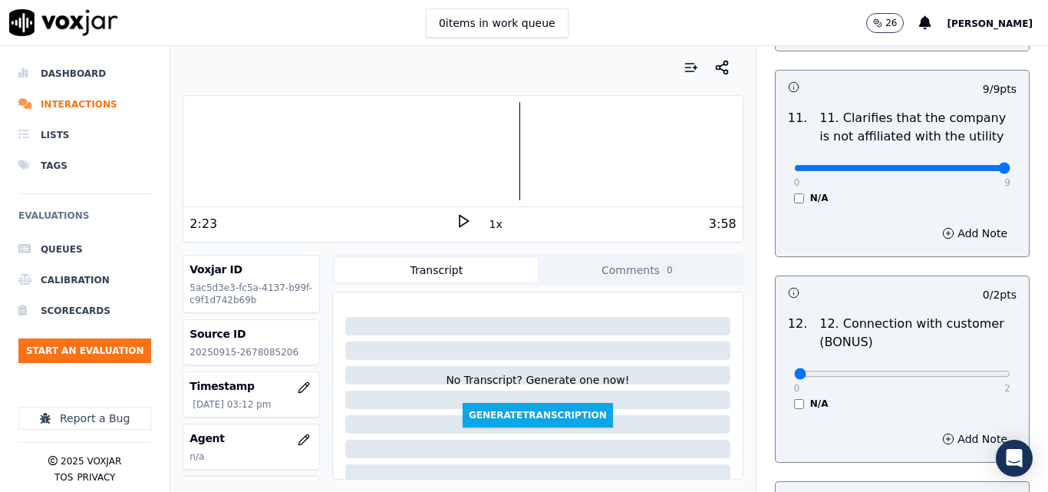
scroll to position [2378, 0]
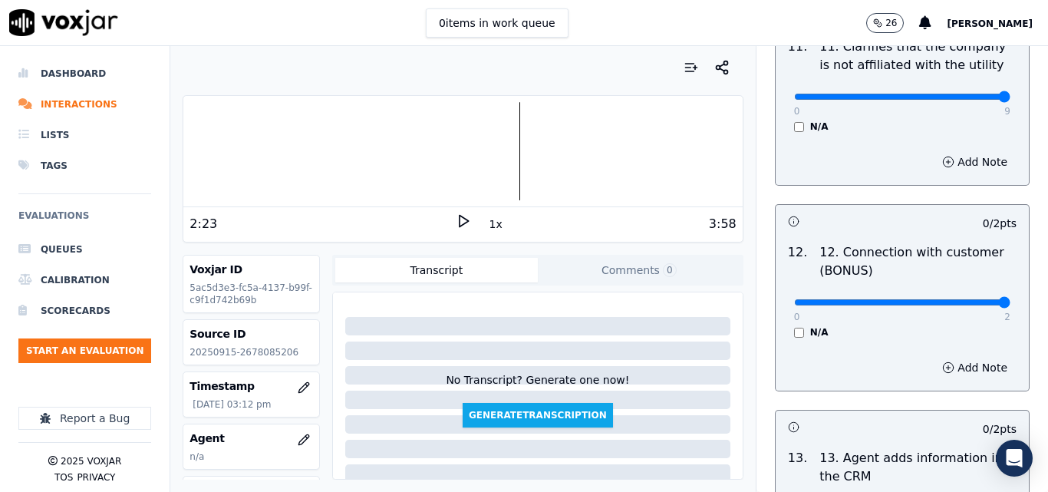
type input "2"
click at [971, 299] on input "range" at bounding box center [902, 302] width 216 height 6
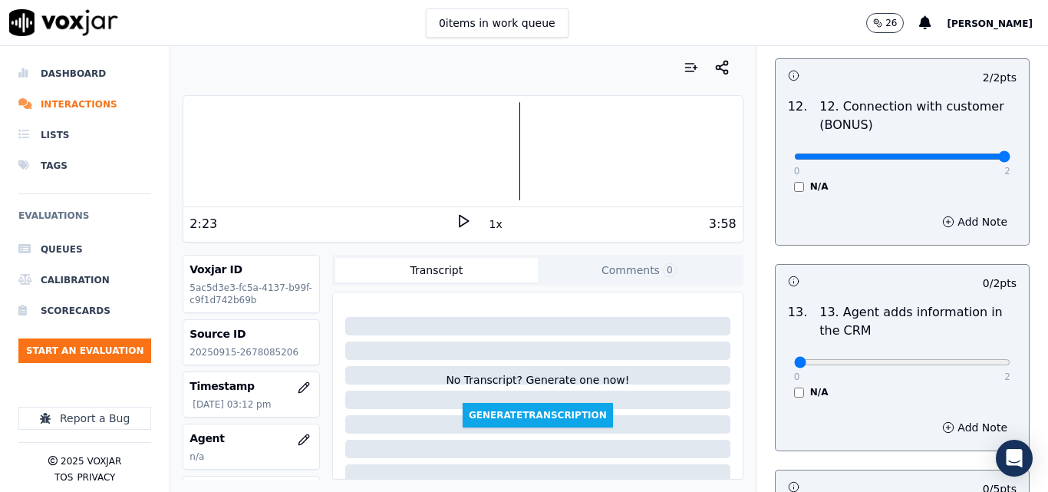
scroll to position [2608, 0]
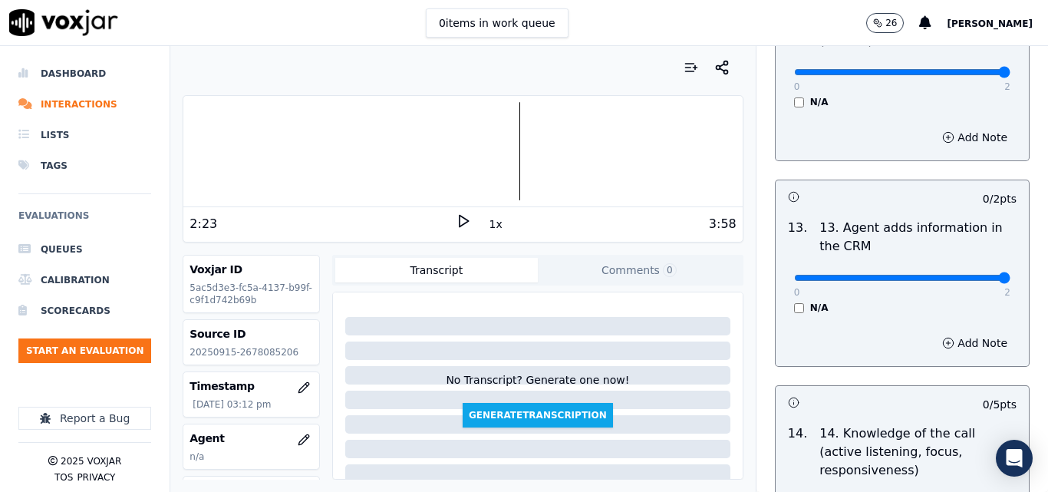
type input "2"
click at [966, 275] on input "range" at bounding box center [902, 278] width 216 height 6
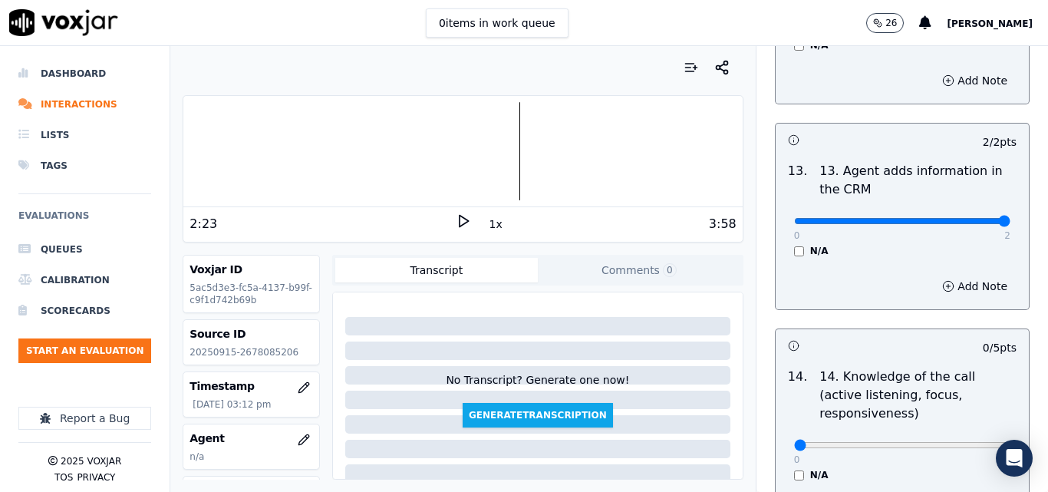
scroll to position [2761, 0]
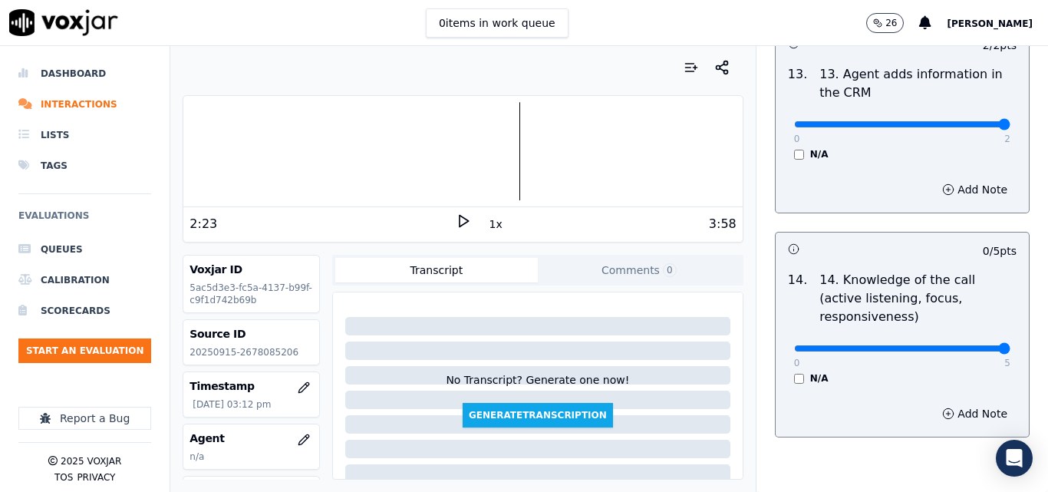
type input "5"
click at [963, 345] on input "range" at bounding box center [902, 348] width 216 height 6
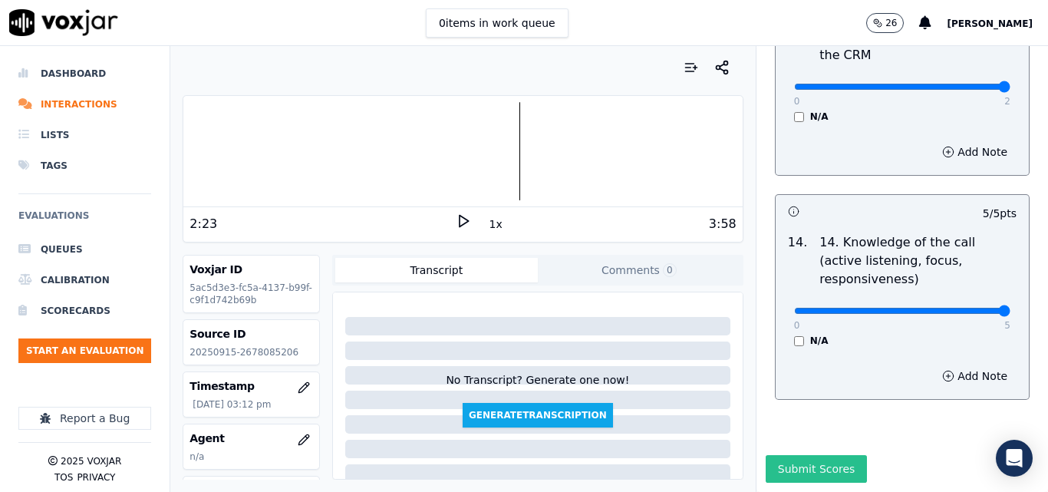
click at [824, 455] on button "Submit Scores" at bounding box center [816, 469] width 102 height 28
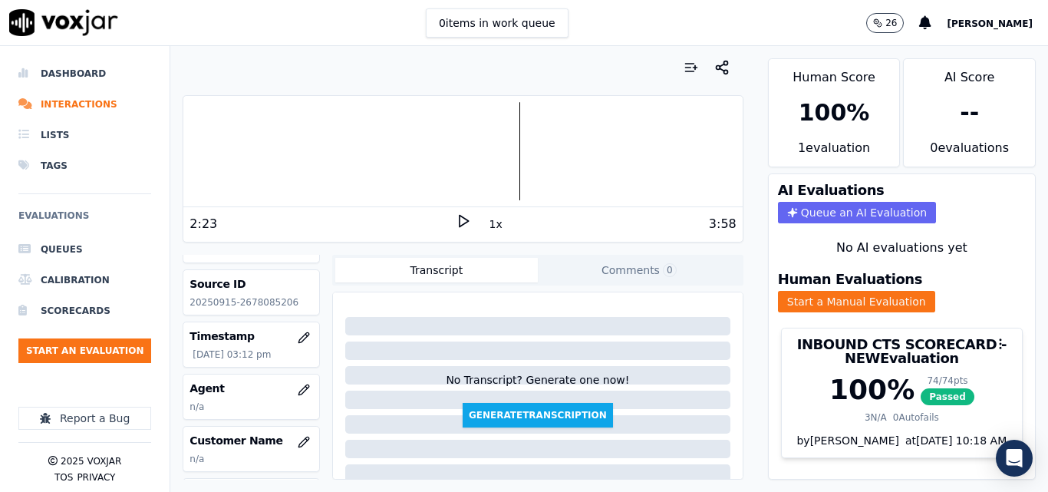
scroll to position [153, 0]
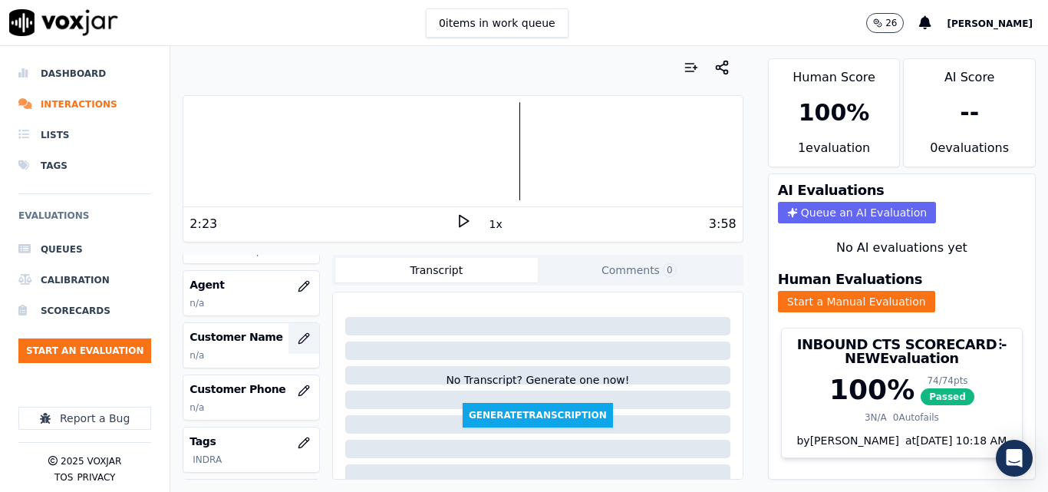
click at [305, 335] on icon "button" at bounding box center [306, 335] width 2 height 2
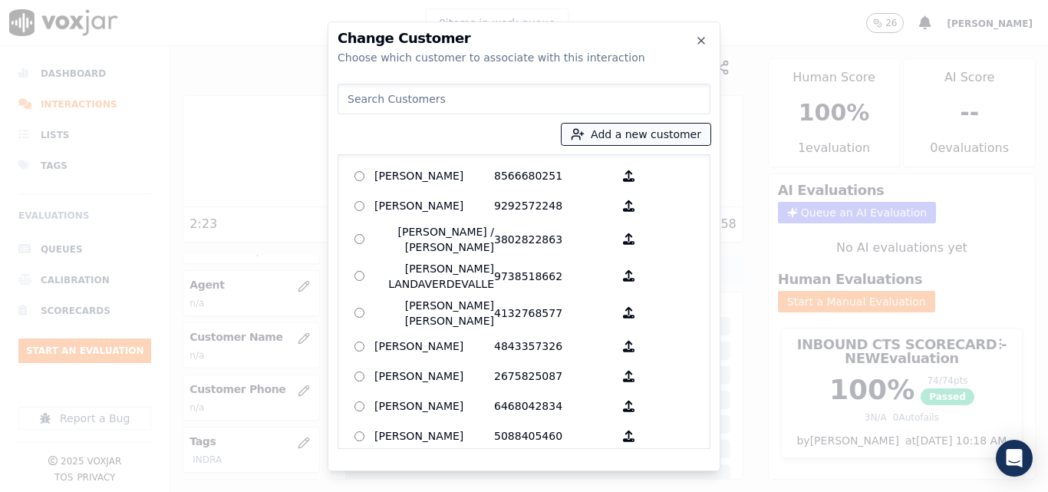
click at [685, 137] on button "Add a new customer" at bounding box center [635, 133] width 149 height 21
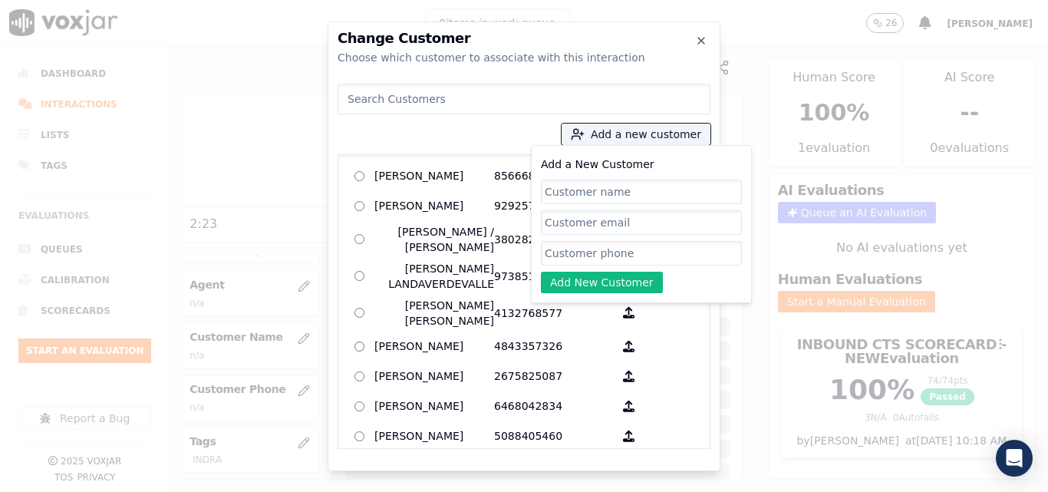
click at [666, 191] on input "Add a New Customer" at bounding box center [641, 191] width 201 height 25
type input "[PERSON_NAME]"
click at [640, 252] on input "Add a New Customer" at bounding box center [641, 253] width 201 height 25
click at [574, 263] on input "Add a New Customer" at bounding box center [641, 253] width 201 height 25
paste input "2678085206"
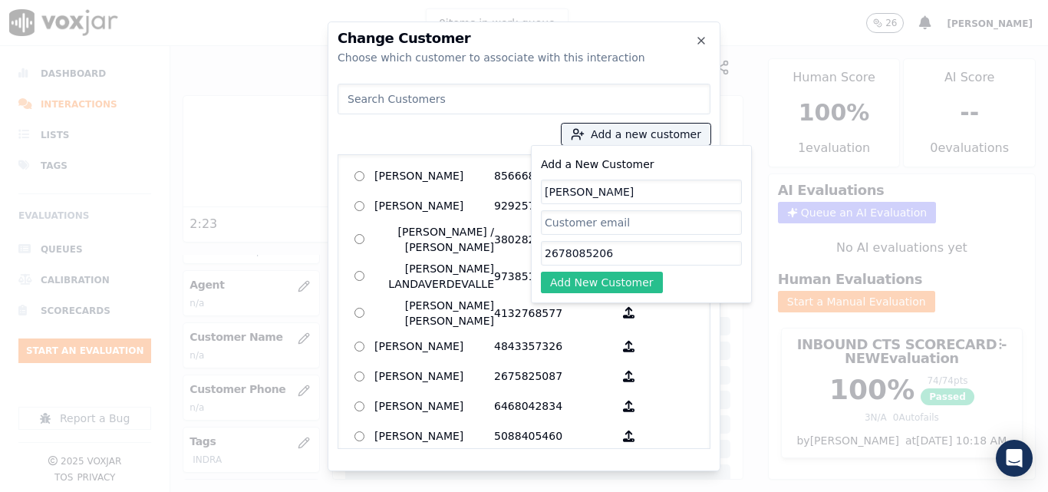
type input "2678085206"
click at [572, 278] on button "Add New Customer" at bounding box center [602, 281] width 122 height 21
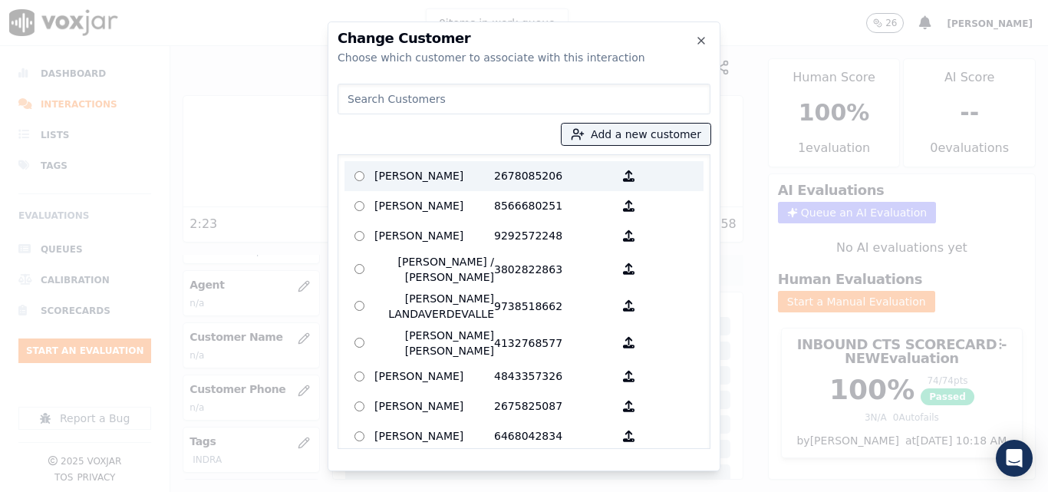
click at [477, 186] on p "[PERSON_NAME]" at bounding box center [434, 176] width 120 height 24
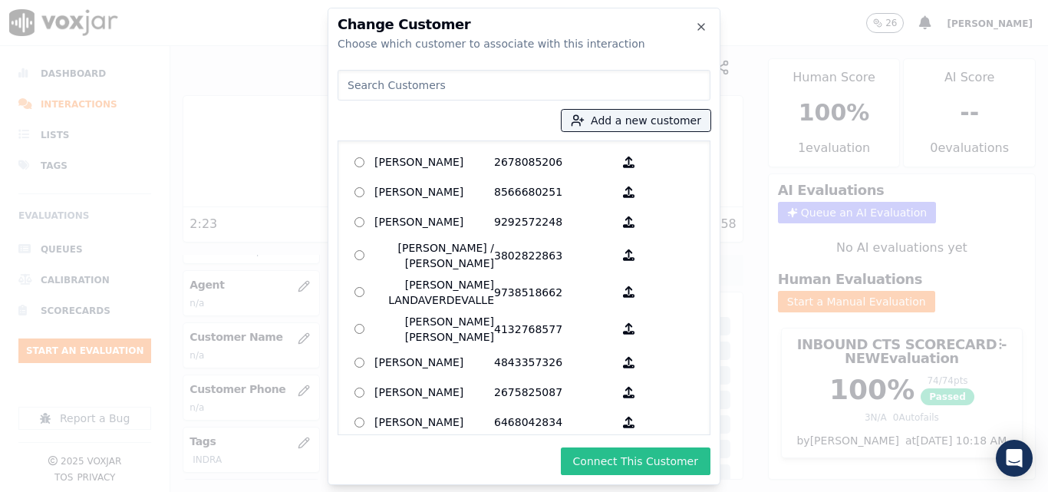
click at [640, 455] on button "Connect This Customer" at bounding box center [636, 461] width 150 height 28
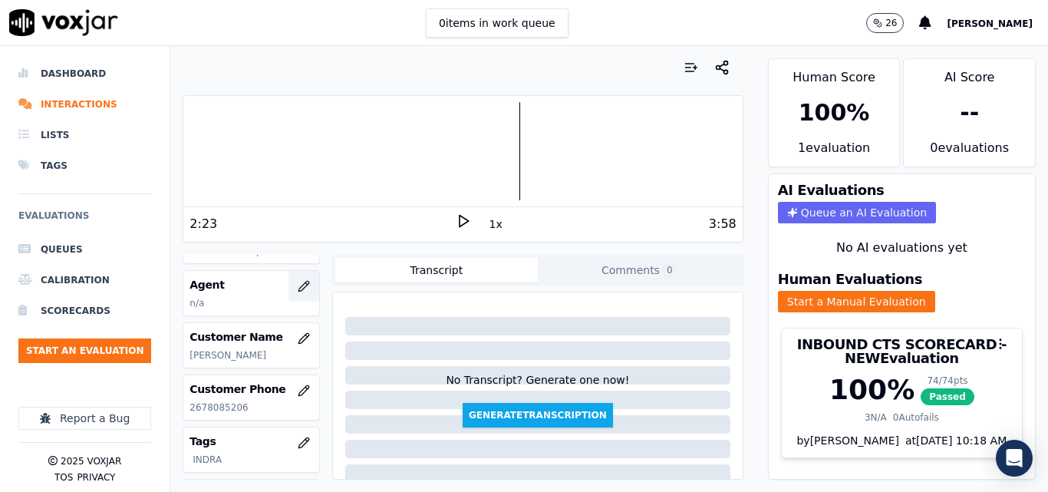
click at [290, 295] on button "button" at bounding box center [303, 286] width 31 height 31
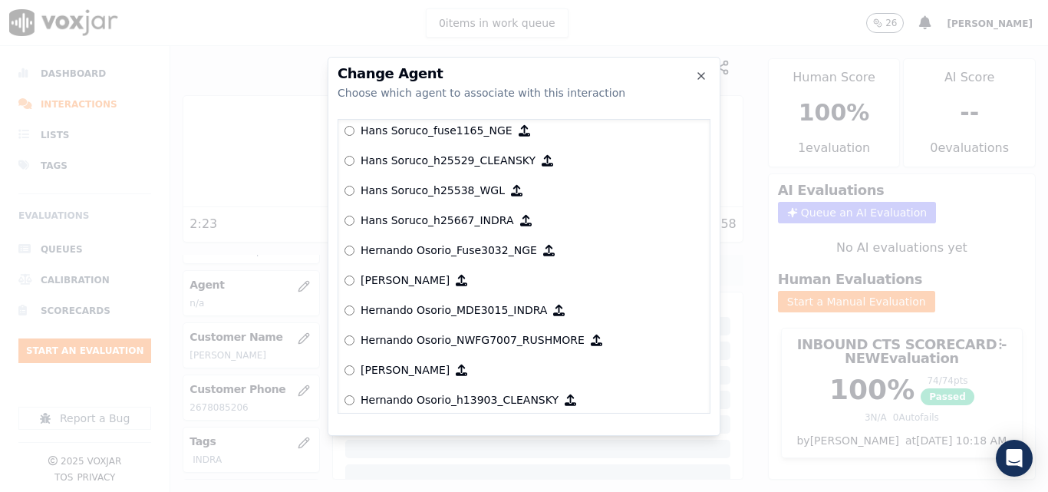
scroll to position [3393, 0]
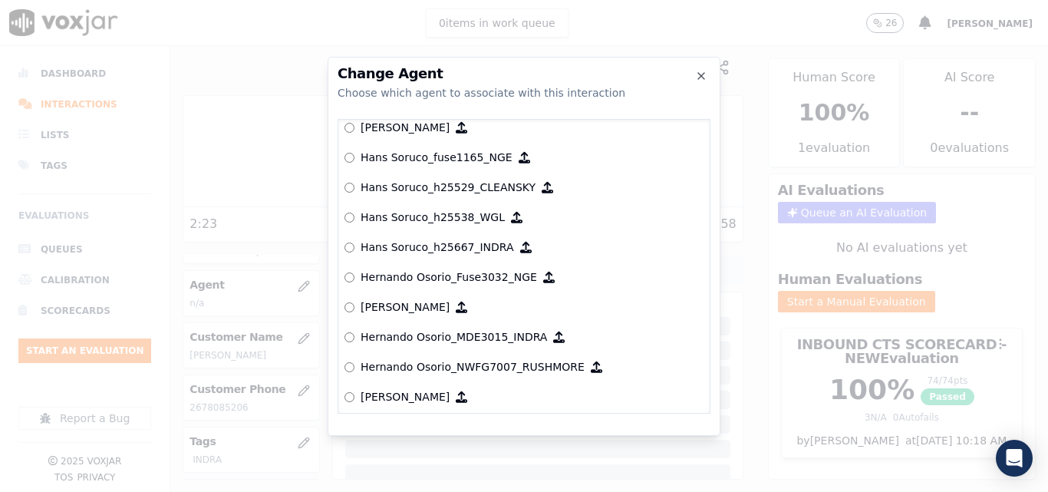
click at [360, 246] on label "Hans Soruco_h25667­_INDRA" at bounding box center [523, 247] width 359 height 30
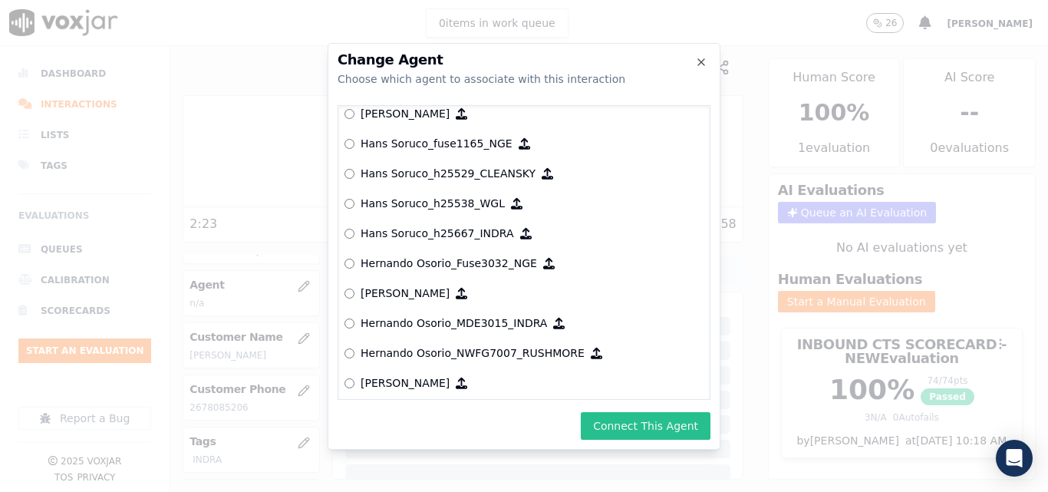
click at [673, 437] on button "Connect This Agent" at bounding box center [646, 426] width 130 height 28
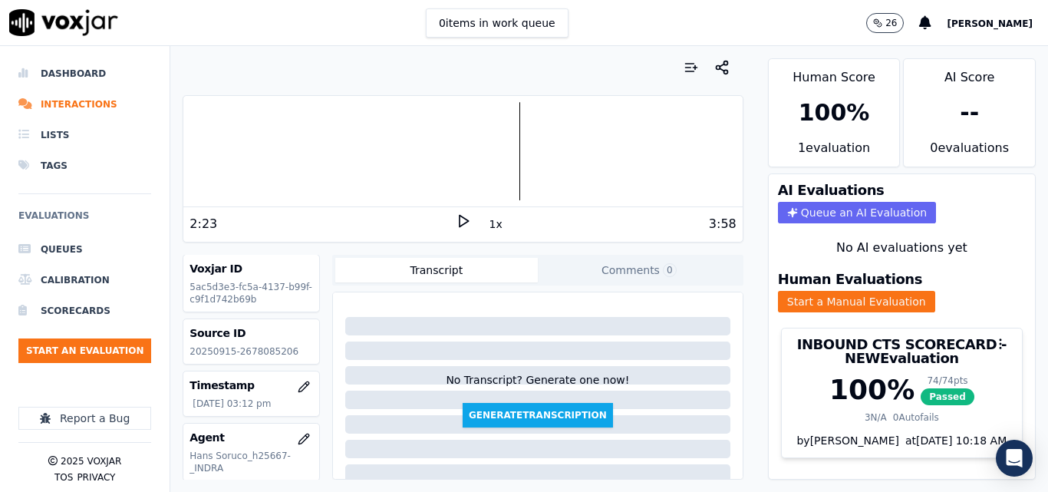
scroll to position [0, 0]
click at [73, 106] on li "Interactions" at bounding box center [84, 104] width 133 height 31
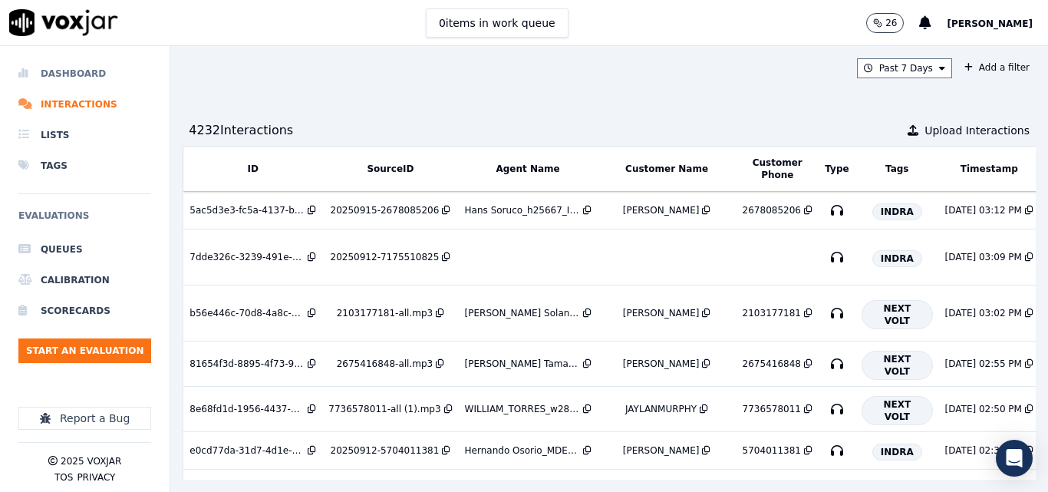
click at [82, 81] on li "Dashboard" at bounding box center [84, 73] width 133 height 31
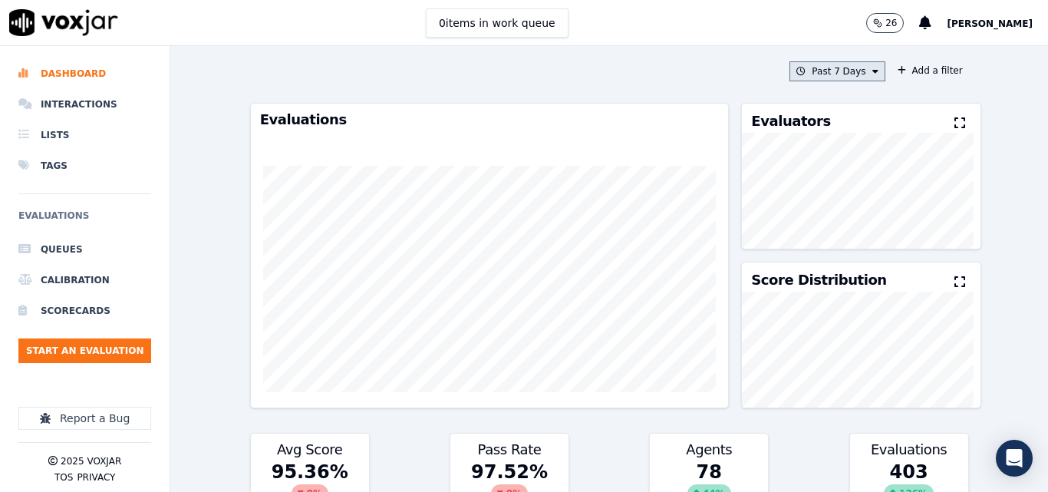
click at [850, 71] on button "Past 7 Days" at bounding box center [836, 71] width 95 height 20
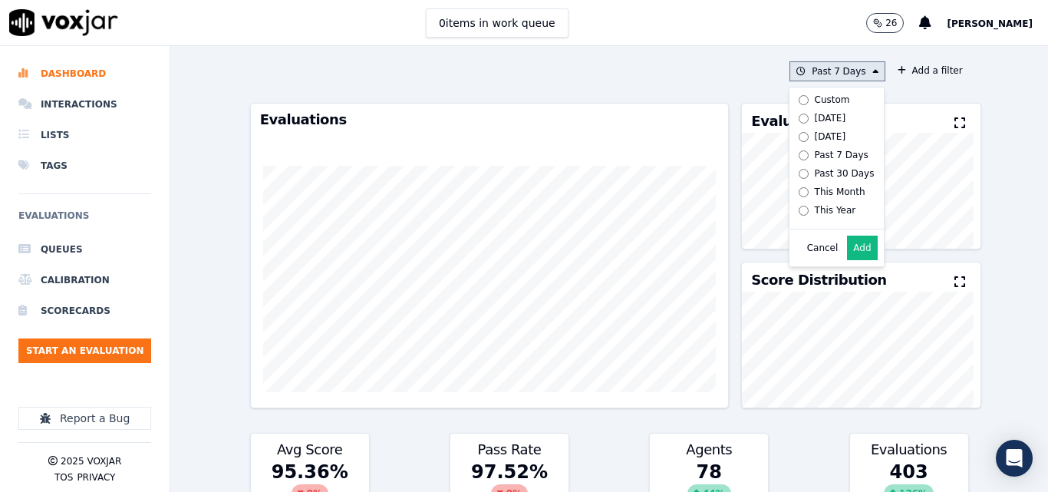
click at [831, 114] on label "[DATE]" at bounding box center [833, 118] width 82 height 18
click at [847, 259] on button "Add" at bounding box center [862, 247] width 30 height 25
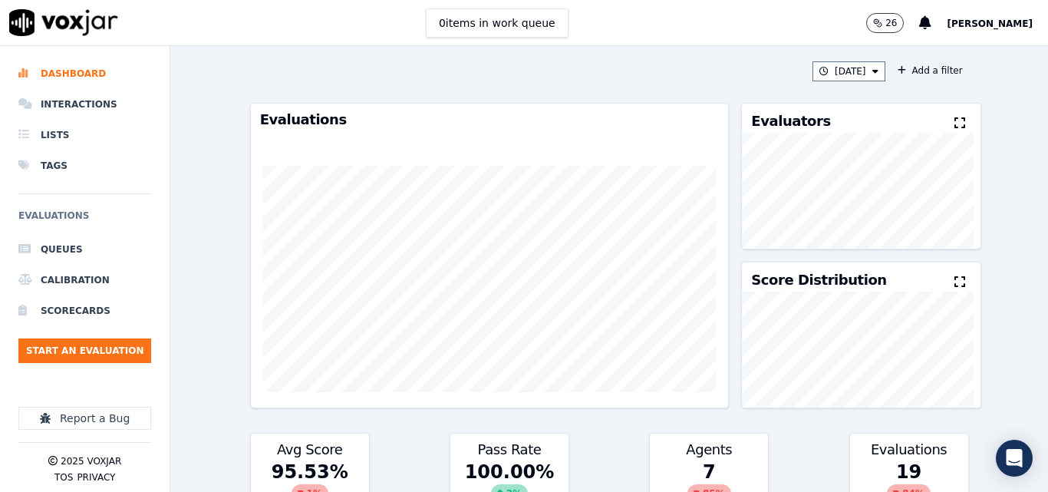
click at [929, 118] on div "Evaluators" at bounding box center [861, 118] width 238 height 29
click at [954, 123] on icon at bounding box center [959, 123] width 11 height 12
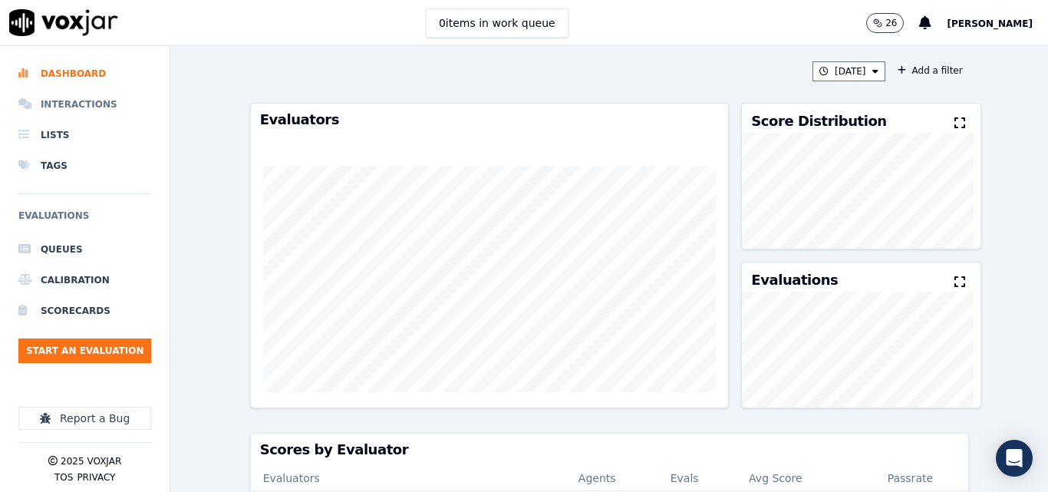
click at [61, 96] on li "Interactions" at bounding box center [84, 104] width 133 height 31
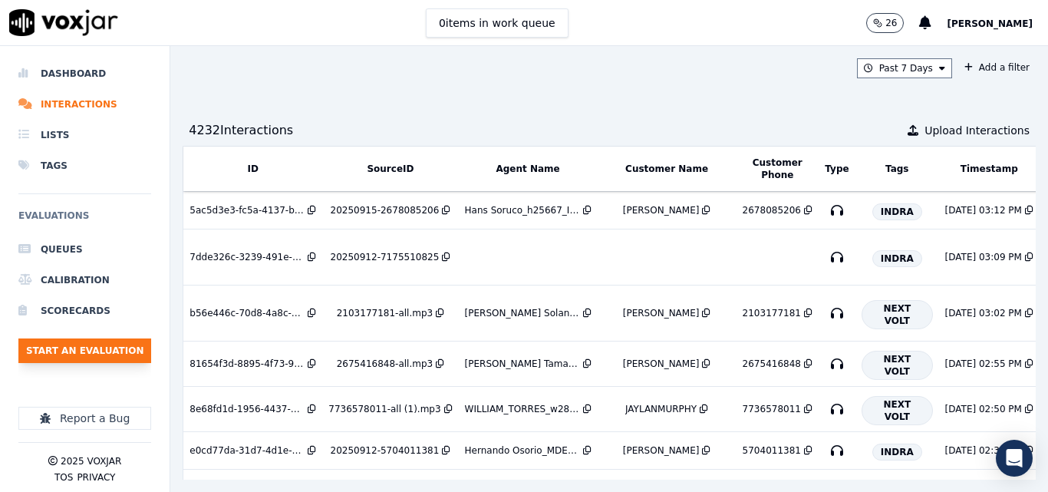
click at [128, 356] on button "Start an Evaluation" at bounding box center [84, 350] width 133 height 25
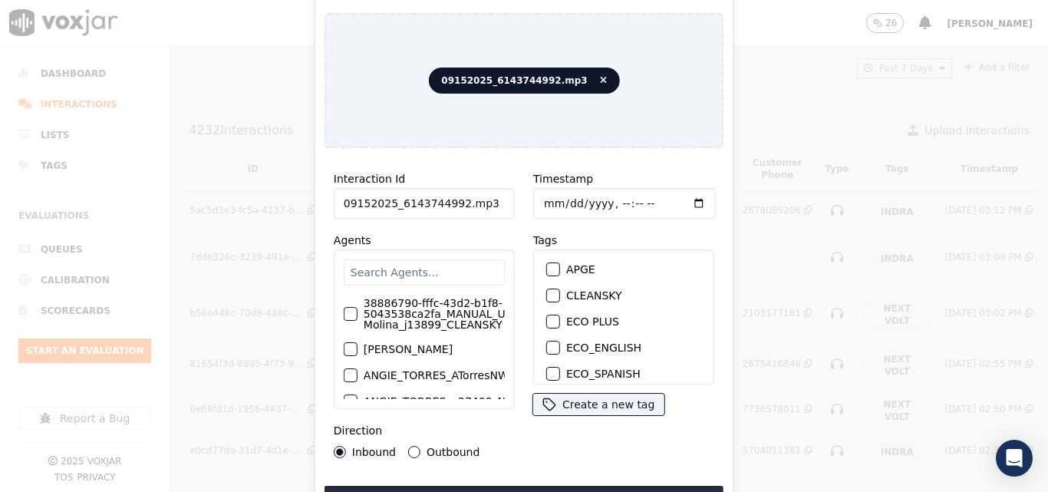
click at [487, 196] on input "09152025_6143744992.mp3" at bounding box center [424, 203] width 181 height 31
type input "09152025_6143744992"
click at [550, 311] on div "NGE" at bounding box center [623, 324] width 167 height 26
click at [547, 319] on div "button" at bounding box center [552, 324] width 11 height 11
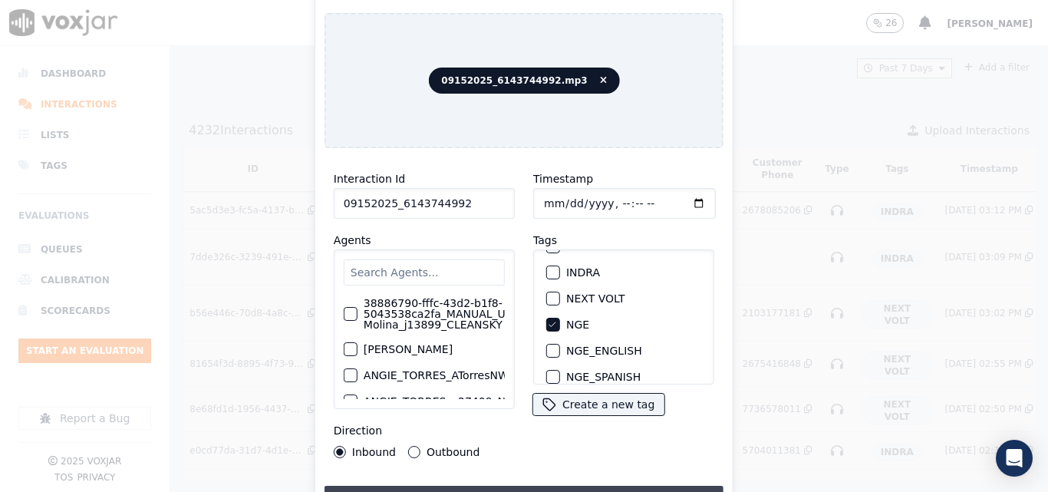
click at [579, 485] on button "Upload interaction to start evaluation" at bounding box center [523, 499] width 399 height 28
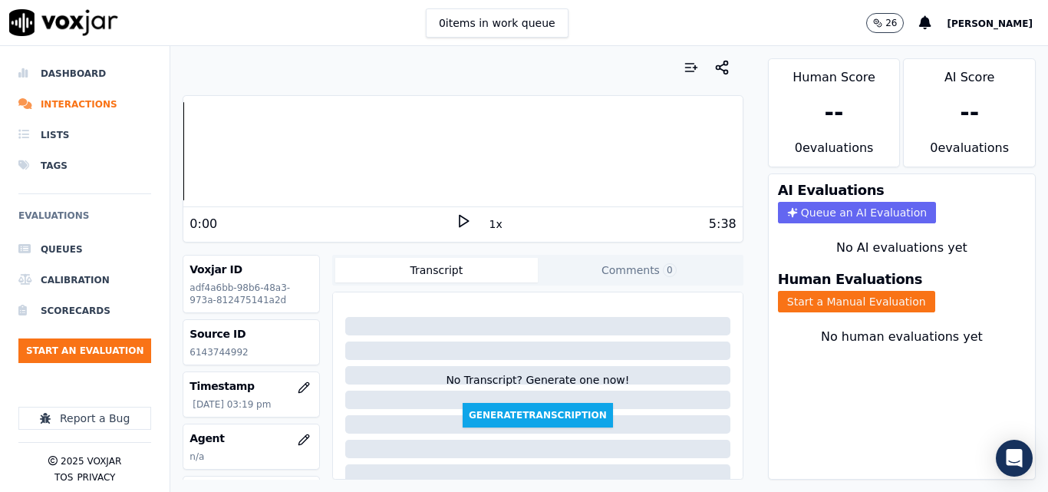
click at [232, 356] on p "6143744992" at bounding box center [250, 352] width 123 height 12
copy p "6143744992"
click at [321, 234] on div "0:00 1x 5:38" at bounding box center [462, 223] width 558 height 33
click at [456, 218] on icon at bounding box center [463, 220] width 15 height 15
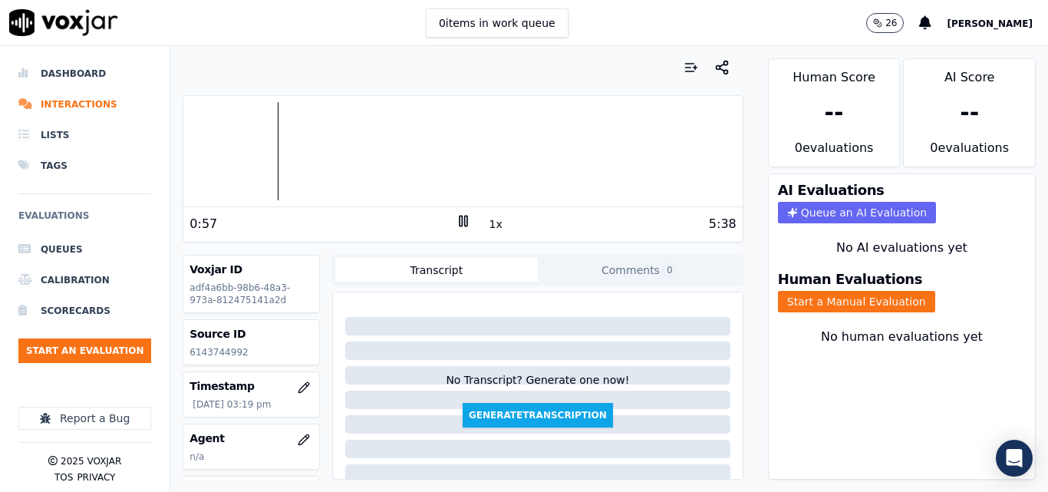
click at [255, 143] on div at bounding box center [462, 151] width 558 height 98
click at [246, 148] on div at bounding box center [462, 151] width 558 height 98
click at [456, 220] on icon at bounding box center [463, 220] width 15 height 15
click at [449, 209] on div "0:41 1x 5:38" at bounding box center [462, 223] width 558 height 33
click at [459, 216] on polygon at bounding box center [463, 222] width 9 height 12
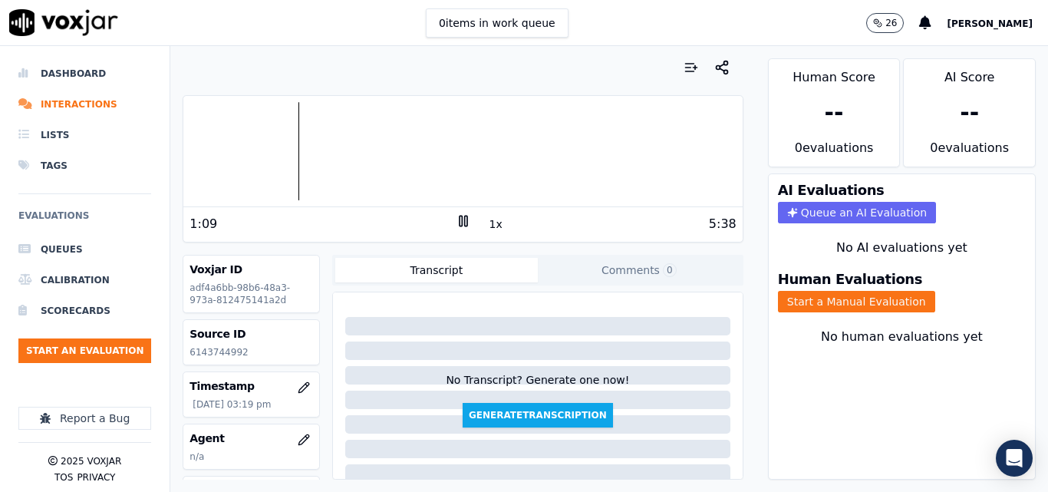
click at [456, 225] on icon at bounding box center [463, 220] width 15 height 15
click at [836, 293] on button "Start a Manual Evaluation" at bounding box center [856, 301] width 157 height 21
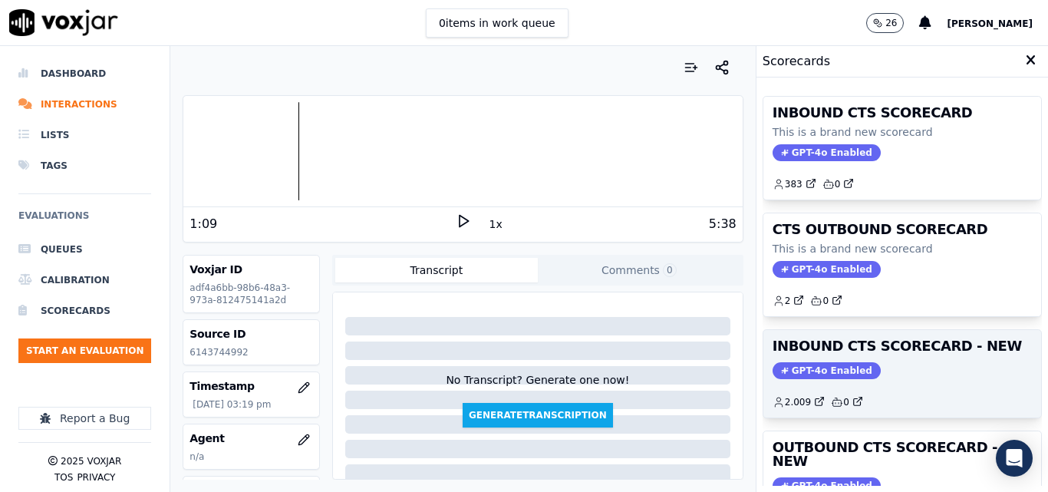
click at [913, 370] on div "GPT-4o Enabled" at bounding box center [901, 370] width 259 height 17
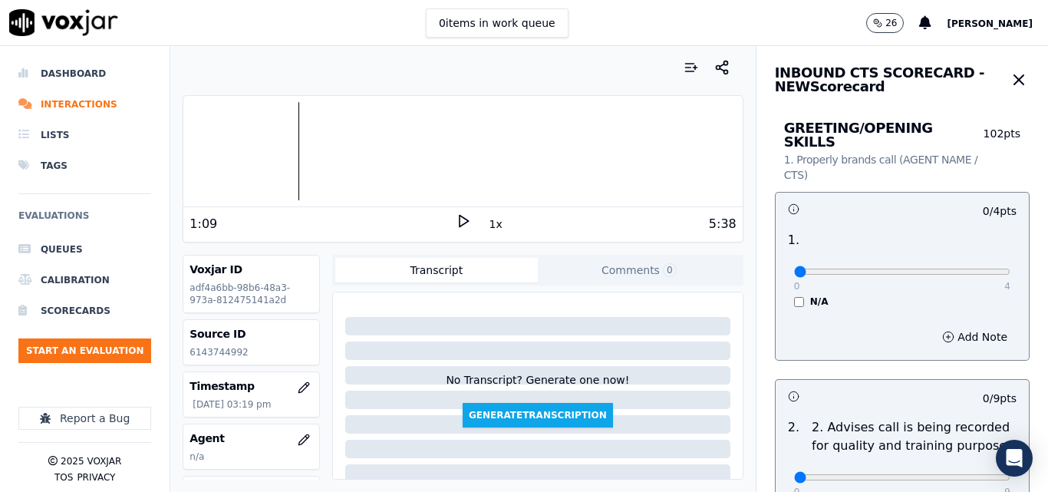
click at [969, 262] on div "0 4" at bounding box center [902, 271] width 216 height 18
type input "4"
click at [970, 268] on input "range" at bounding box center [902, 271] width 216 height 6
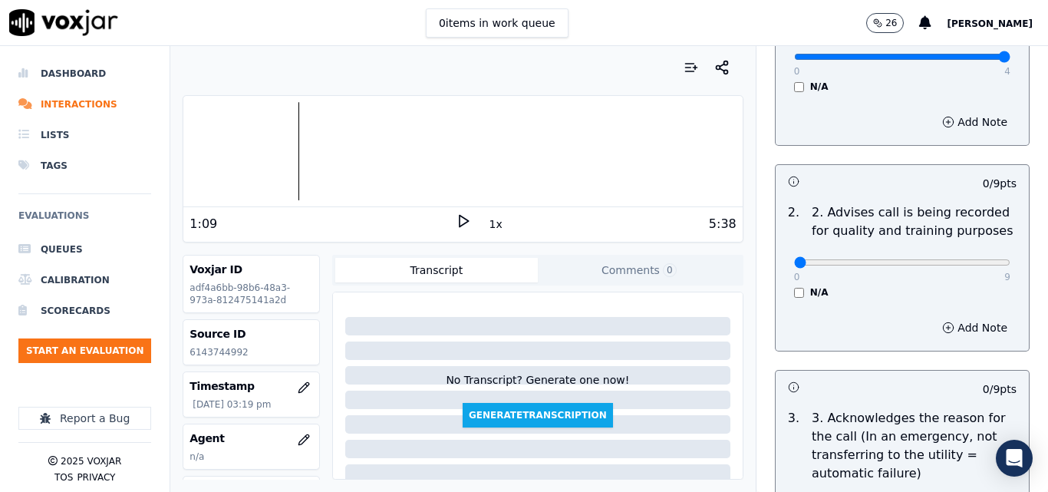
scroll to position [230, 0]
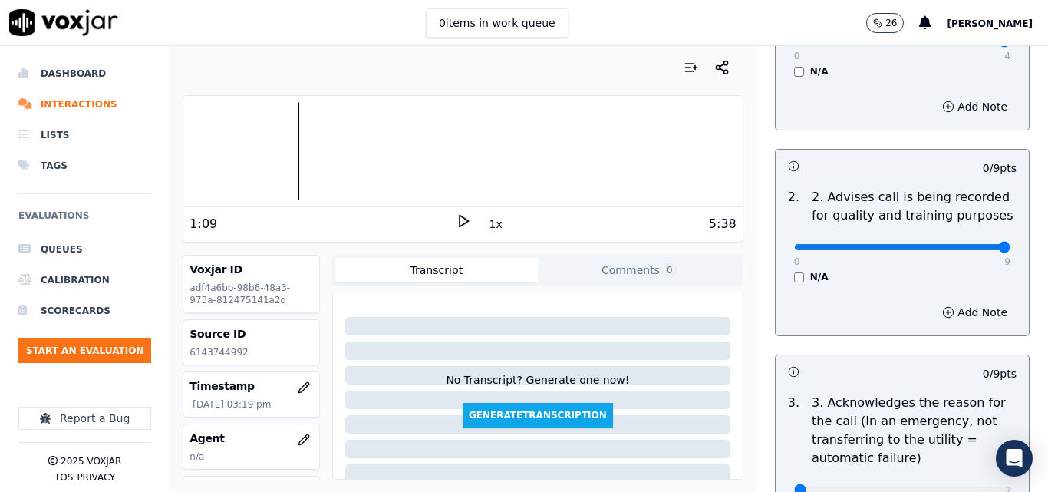
type input "9"
click at [965, 244] on input "range" at bounding box center [902, 247] width 216 height 6
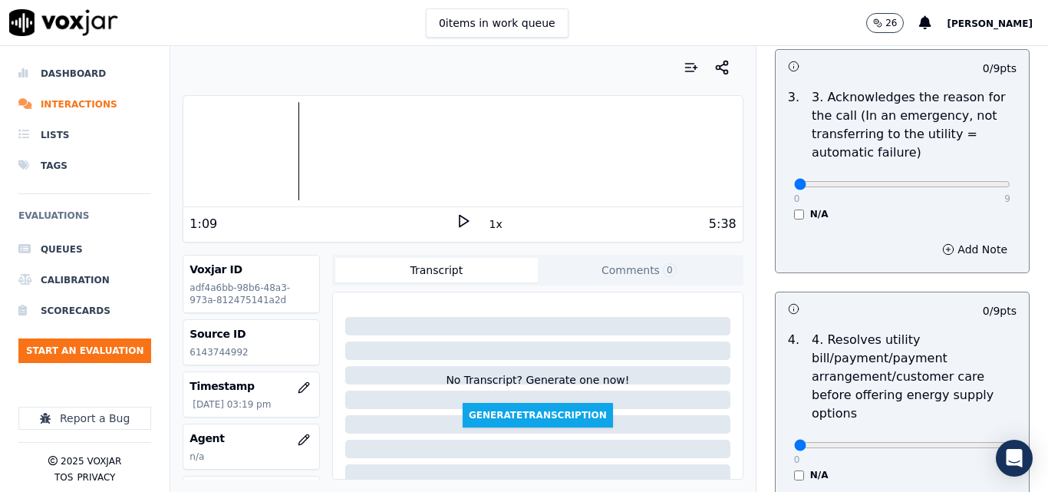
scroll to position [537, 0]
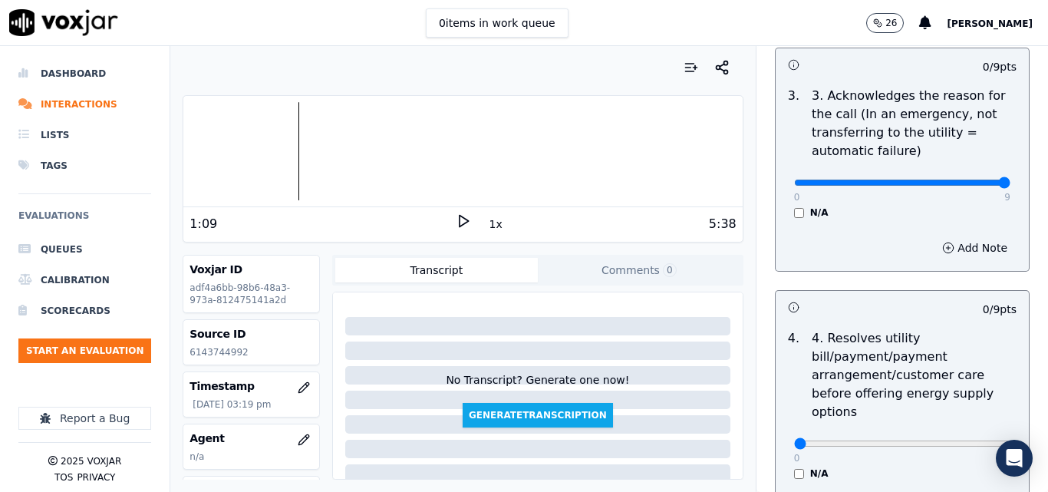
type input "9"
click at [973, 179] on input "range" at bounding box center [902, 182] width 216 height 6
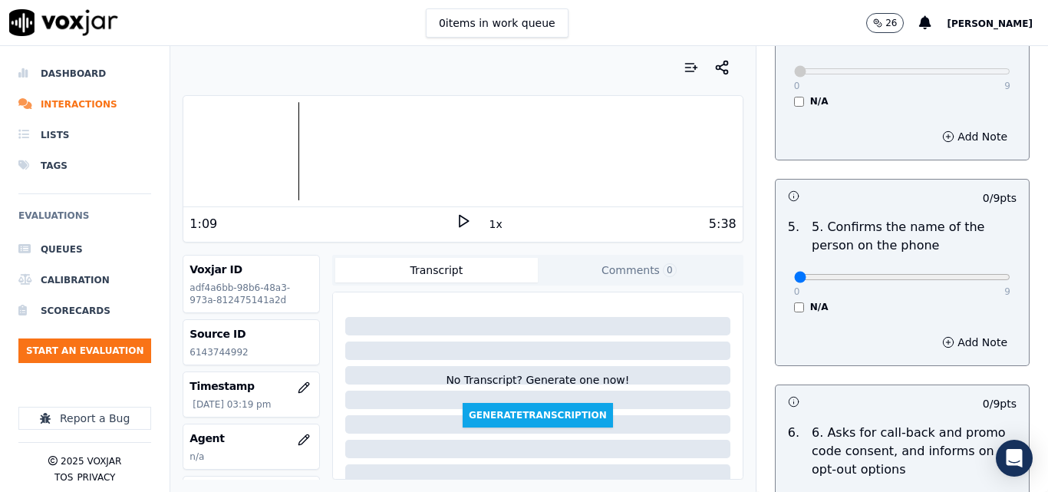
scroll to position [997, 0]
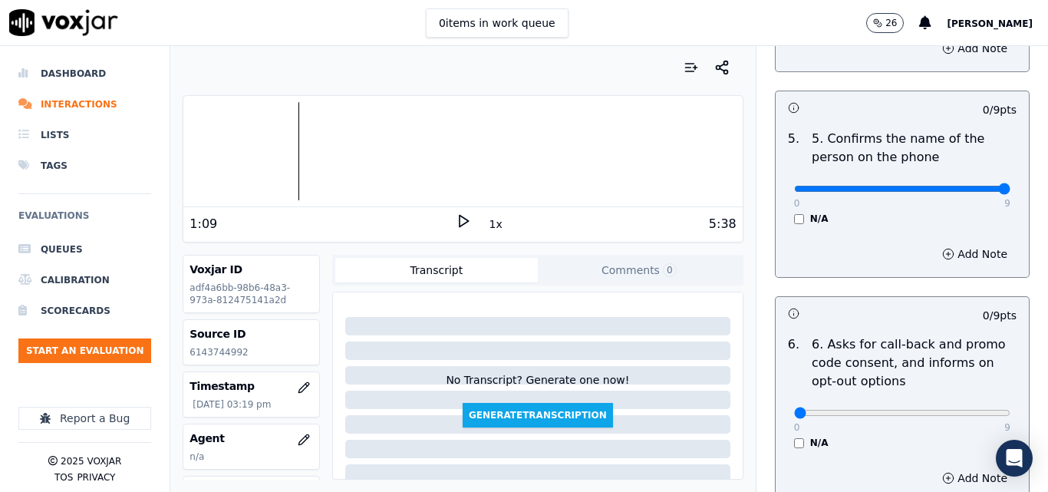
type input "9"
click at [963, 186] on input "range" at bounding box center [902, 189] width 216 height 6
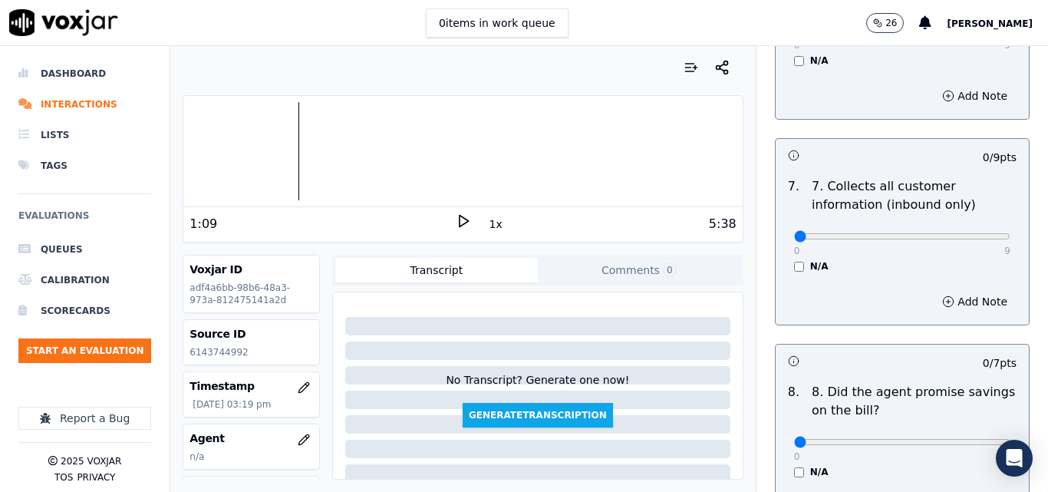
scroll to position [1380, 0]
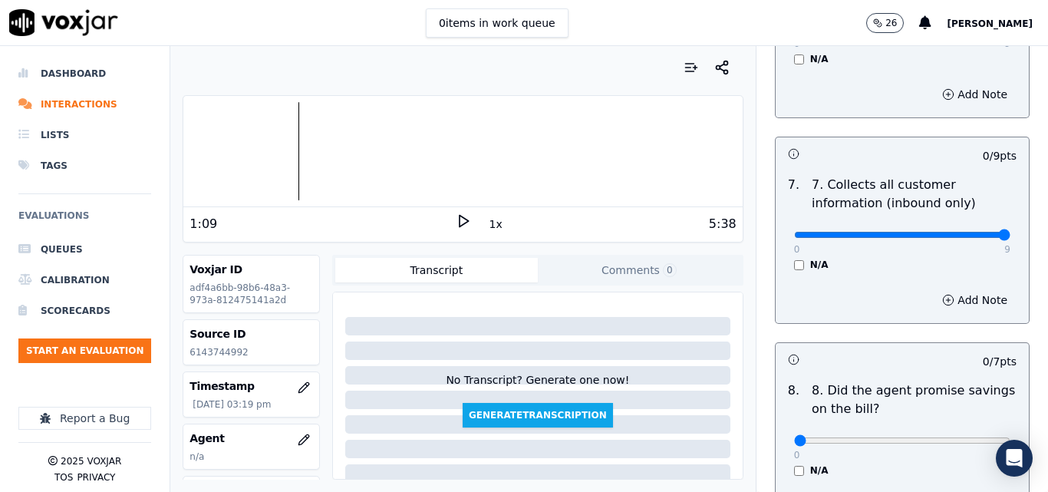
type input "9"
click at [972, 232] on input "range" at bounding box center [902, 235] width 216 height 6
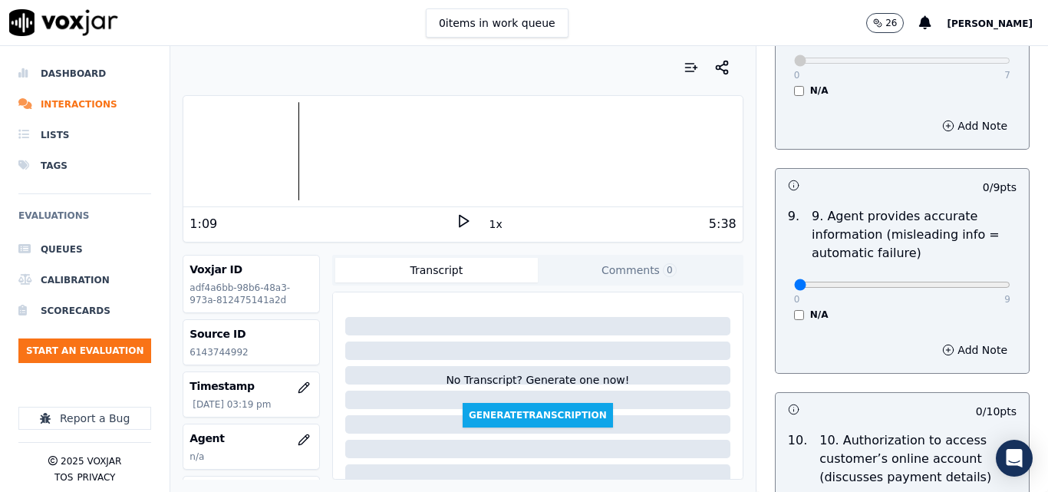
scroll to position [1841, 0]
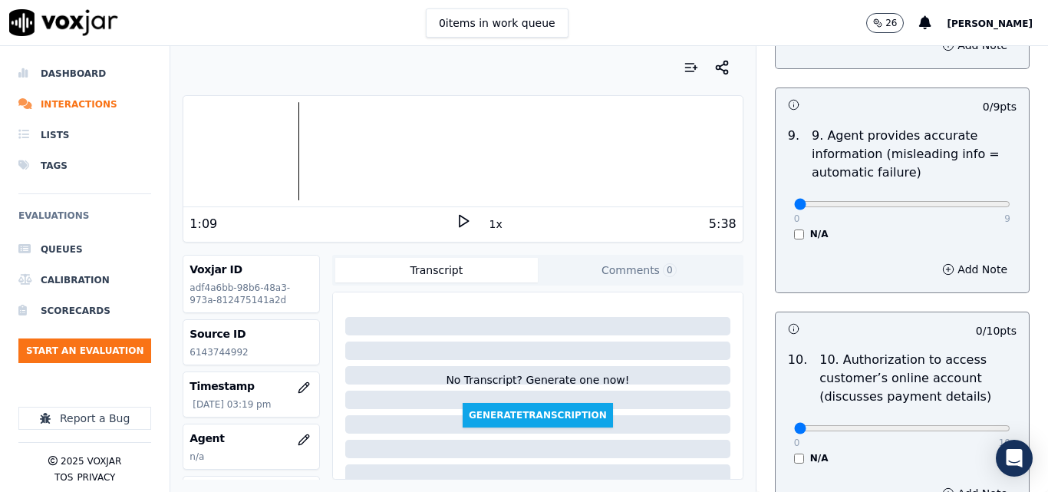
drag, startPoint x: 979, startPoint y: 176, endPoint x: 976, endPoint y: 188, distance: 11.9
click at [979, 183] on div "0 9 N/A" at bounding box center [902, 211] width 241 height 58
type input "9"
click at [969, 201] on input "range" at bounding box center [902, 204] width 216 height 6
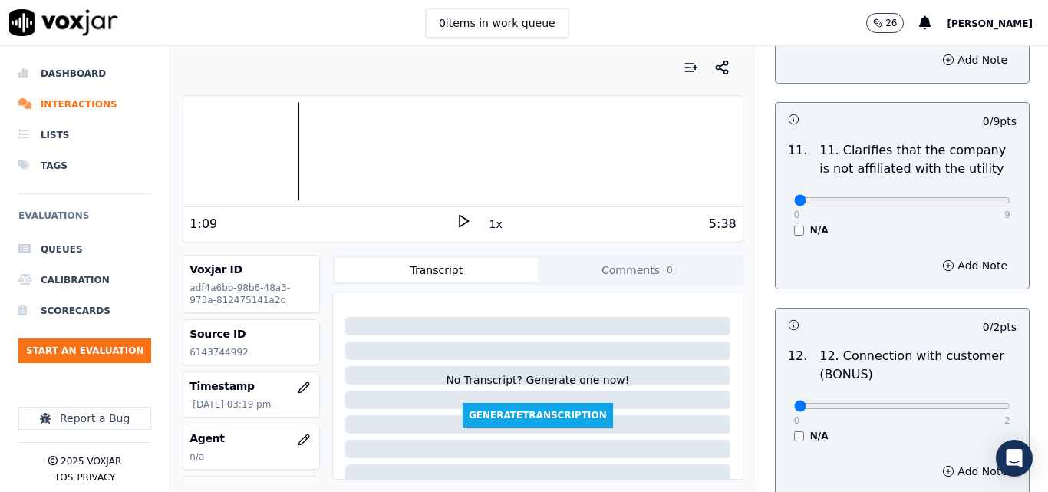
scroll to position [2301, 0]
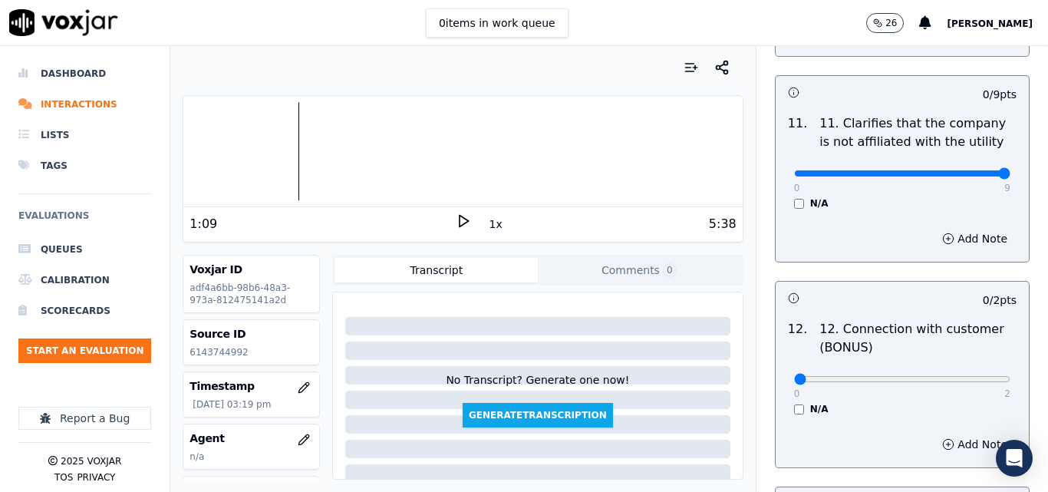
type input "9"
click at [971, 170] on input "range" at bounding box center [902, 173] width 216 height 6
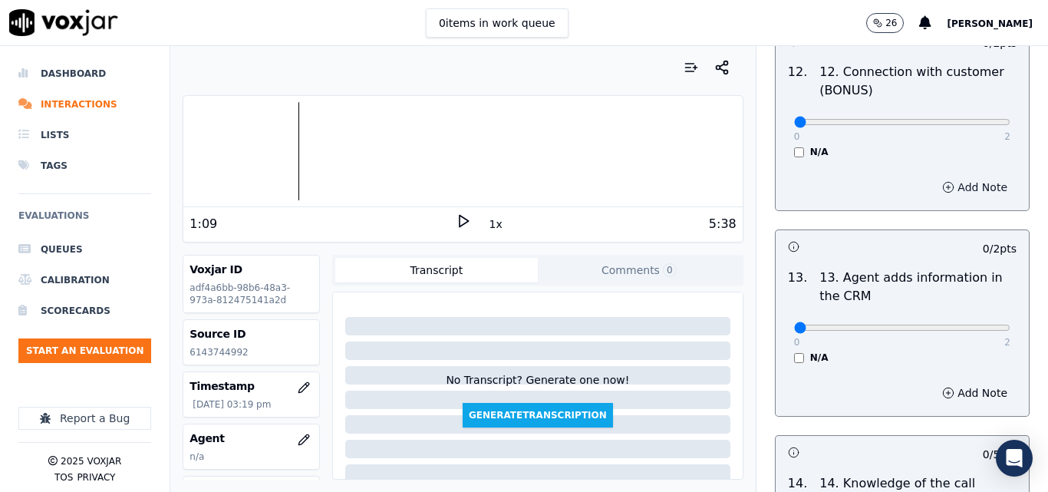
scroll to position [2531, 0]
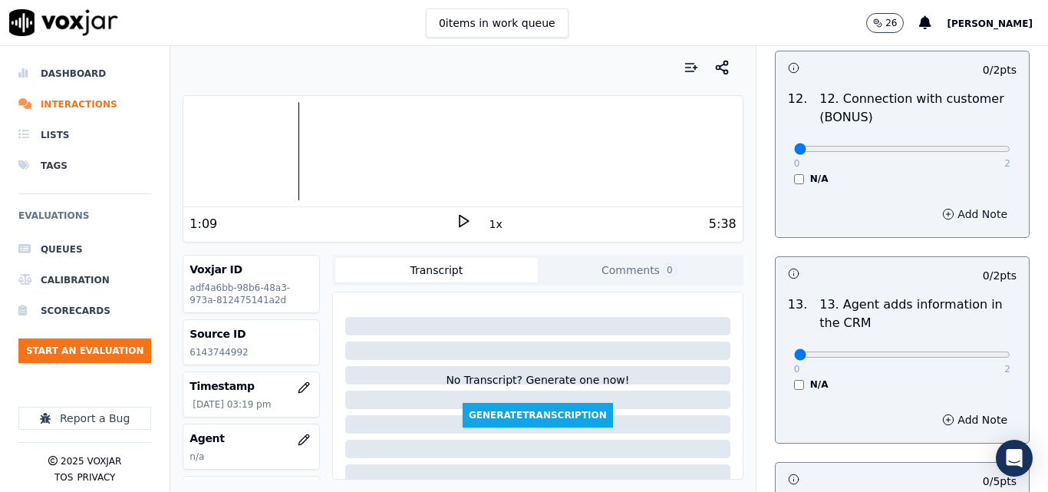
click at [971, 139] on div "0 2" at bounding box center [902, 148] width 216 height 18
type input "2"
click at [971, 146] on input "range" at bounding box center [902, 149] width 216 height 6
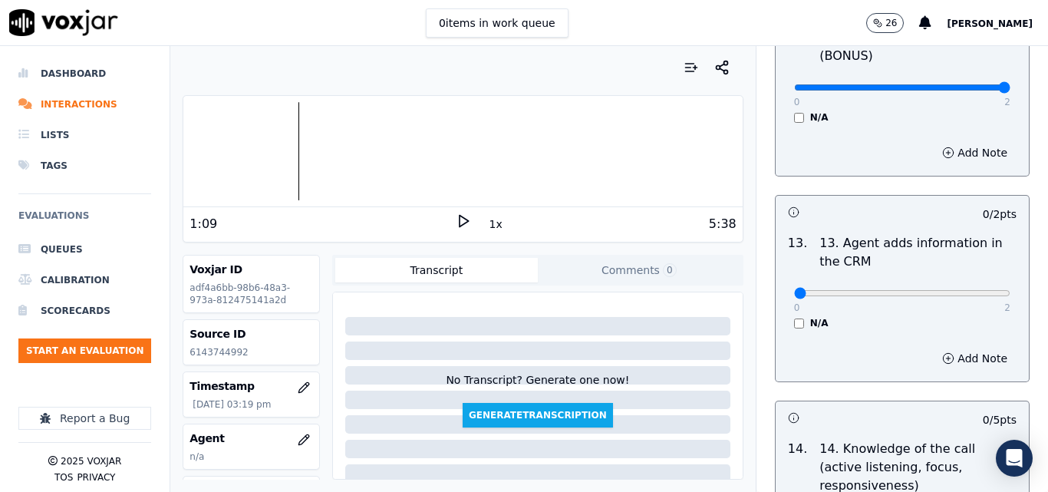
scroll to position [2684, 0]
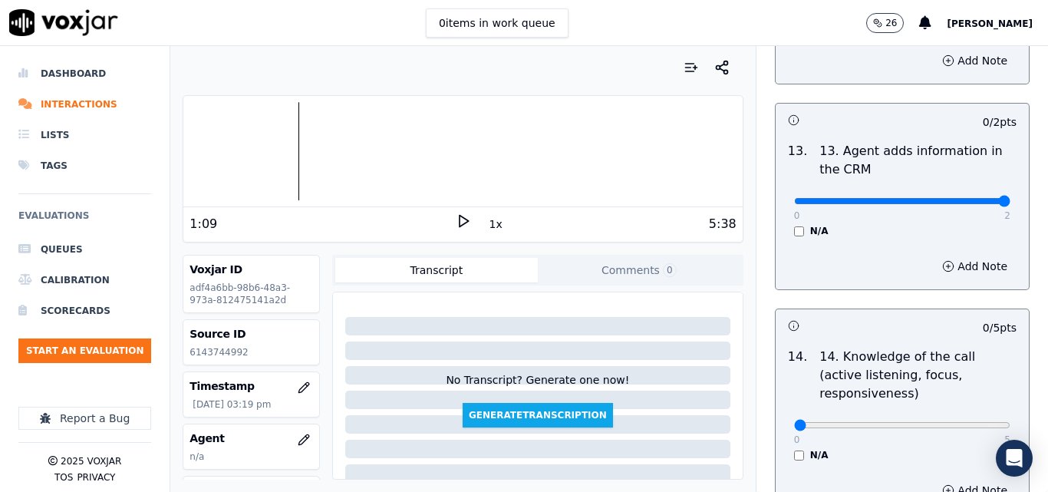
type input "2"
click at [972, 198] on input "range" at bounding box center [902, 201] width 216 height 6
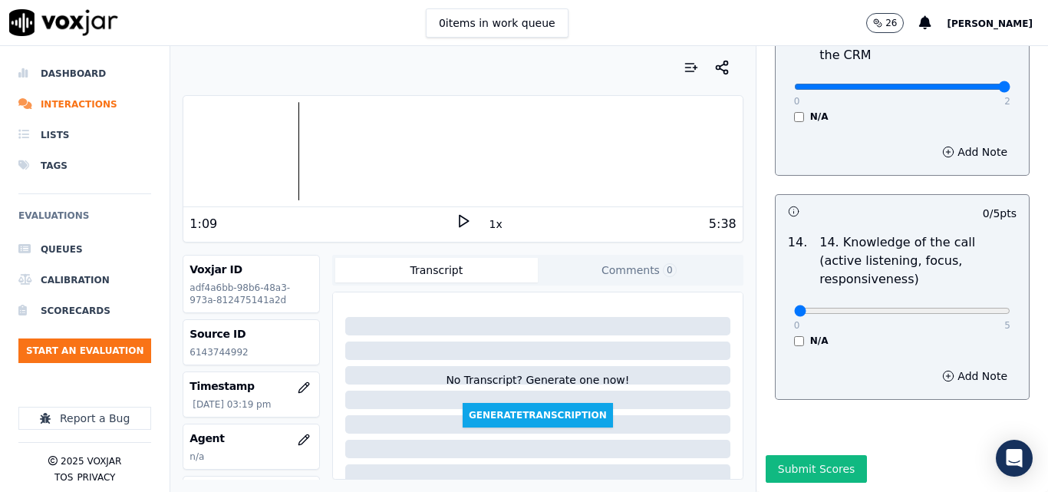
scroll to position [2801, 0]
type input "5"
click at [973, 308] on input "range" at bounding box center [902, 311] width 216 height 6
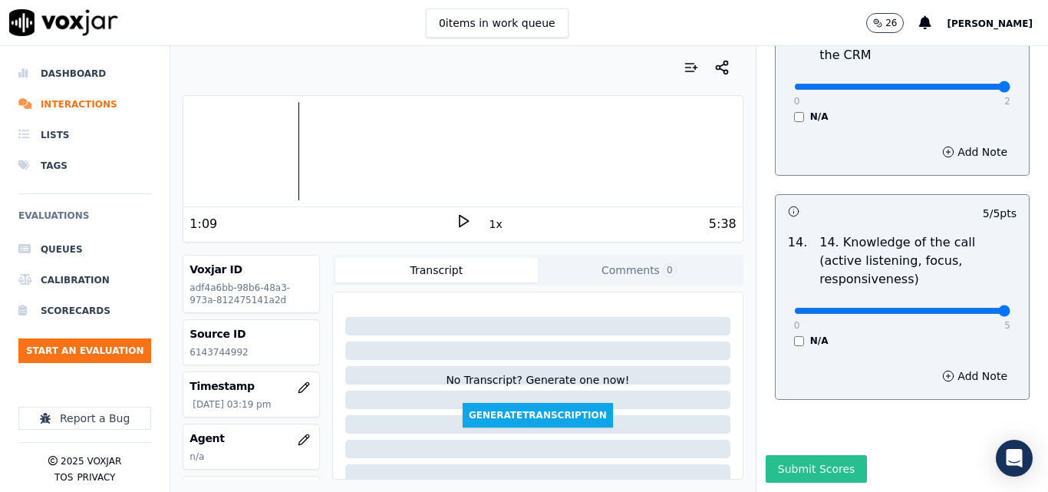
click at [832, 455] on button "Submit Scores" at bounding box center [816, 469] width 102 height 28
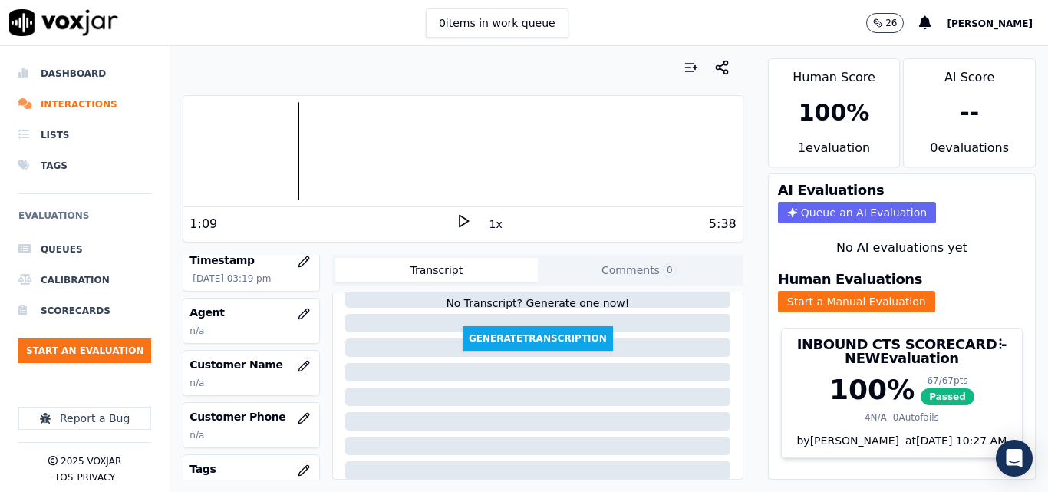
scroll to position [153, 0]
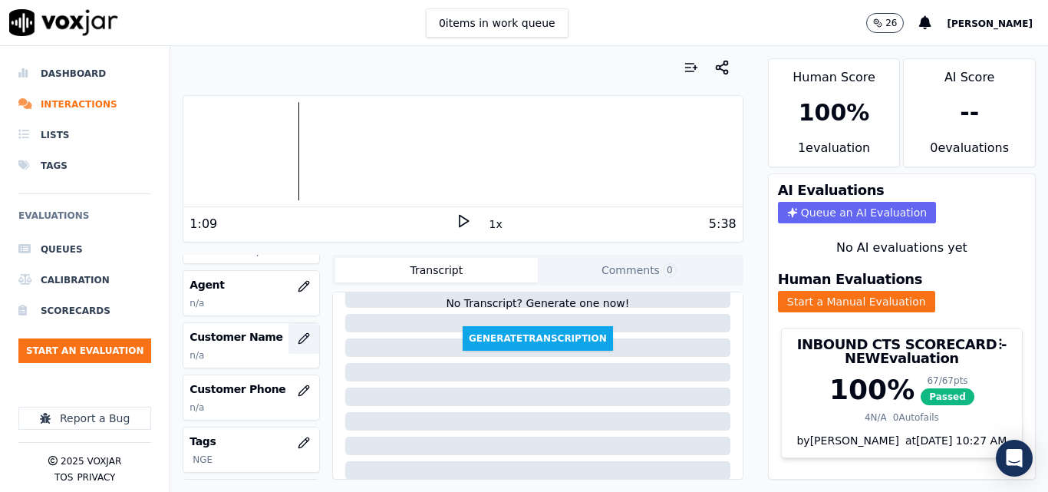
click at [298, 334] on icon "button" at bounding box center [304, 338] width 12 height 12
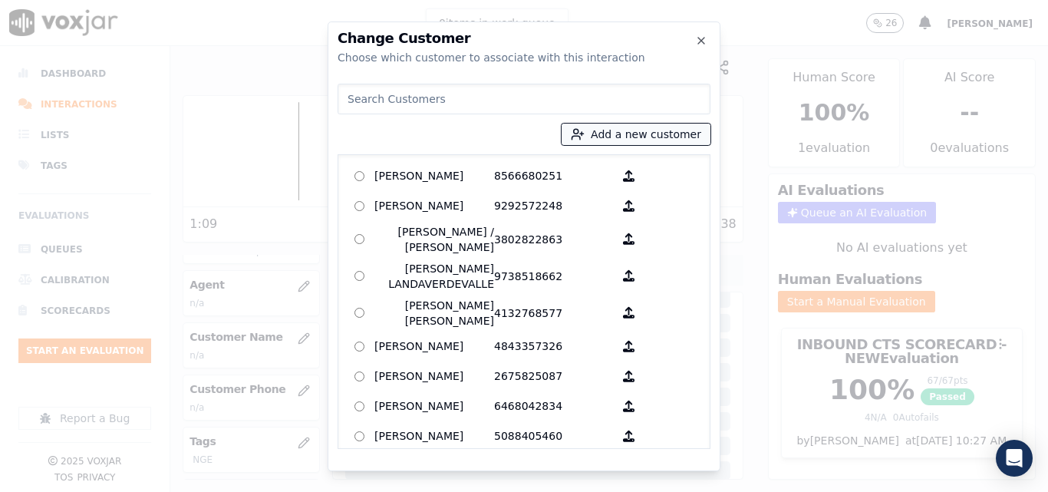
drag, startPoint x: 681, startPoint y: 131, endPoint x: 673, endPoint y: 133, distance: 7.8
click at [680, 130] on button "Add a new customer" at bounding box center [635, 133] width 149 height 21
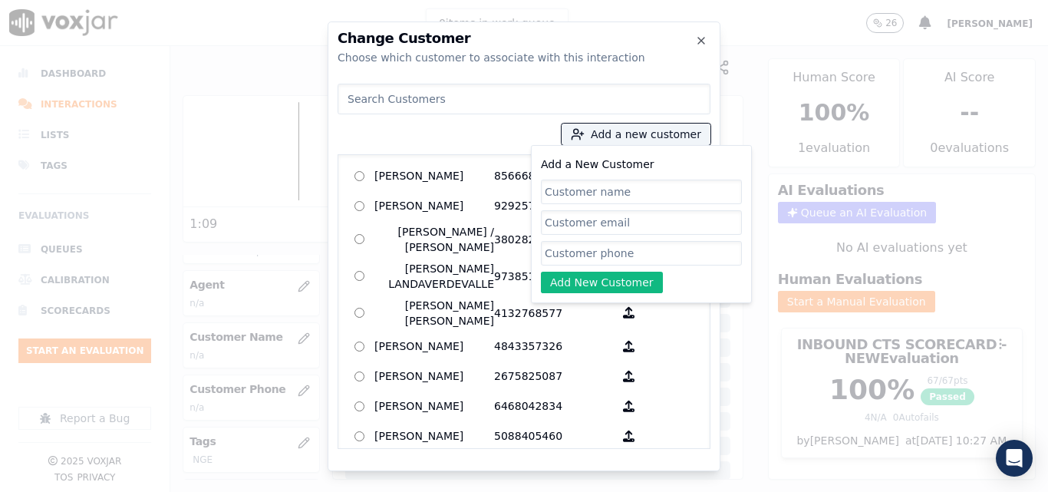
click at [554, 193] on input "Add a New Customer" at bounding box center [641, 191] width 201 height 25
type input "[PERSON_NAME]"
drag, startPoint x: 624, startPoint y: 250, endPoint x: 619, endPoint y: 222, distance: 28.7
click at [624, 250] on input "Add a New Customer" at bounding box center [641, 253] width 201 height 25
click at [600, 249] on input "Add a New Customer" at bounding box center [641, 253] width 201 height 25
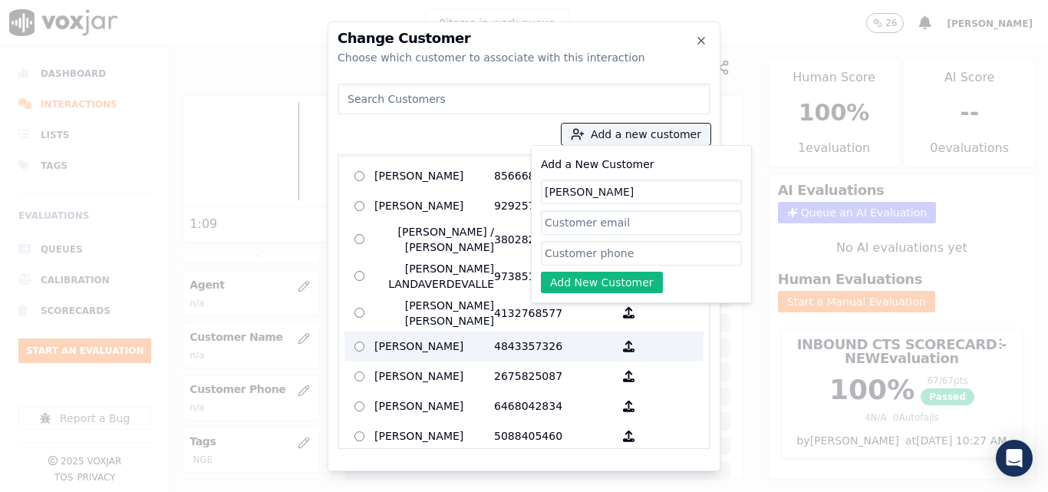
paste input "6143744992"
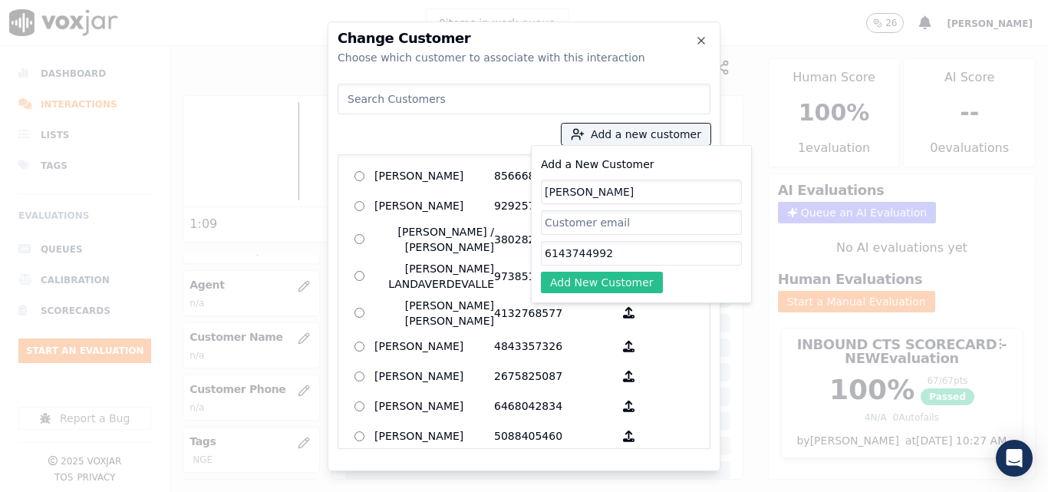
type input "6143744992"
click at [611, 271] on button "Add New Customer" at bounding box center [602, 281] width 122 height 21
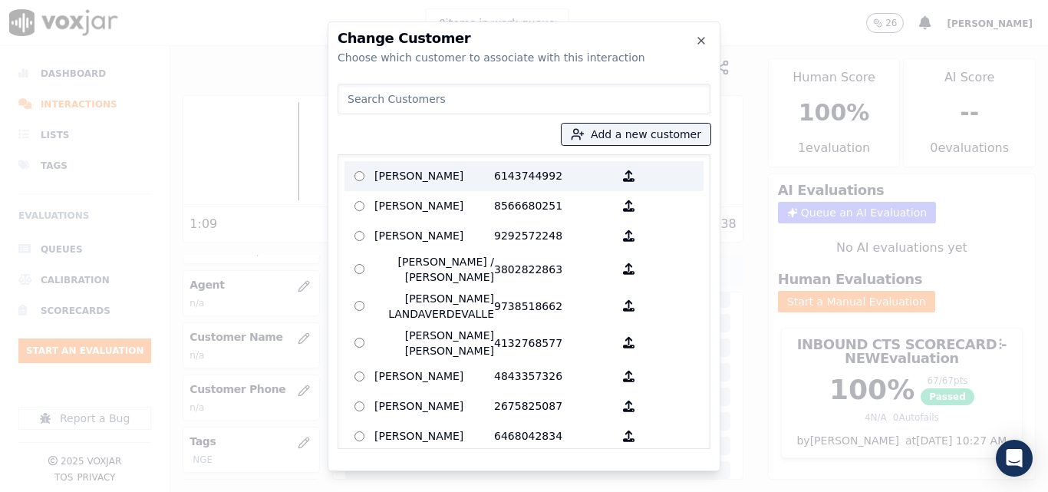
click at [471, 169] on p "[PERSON_NAME]" at bounding box center [434, 176] width 120 height 24
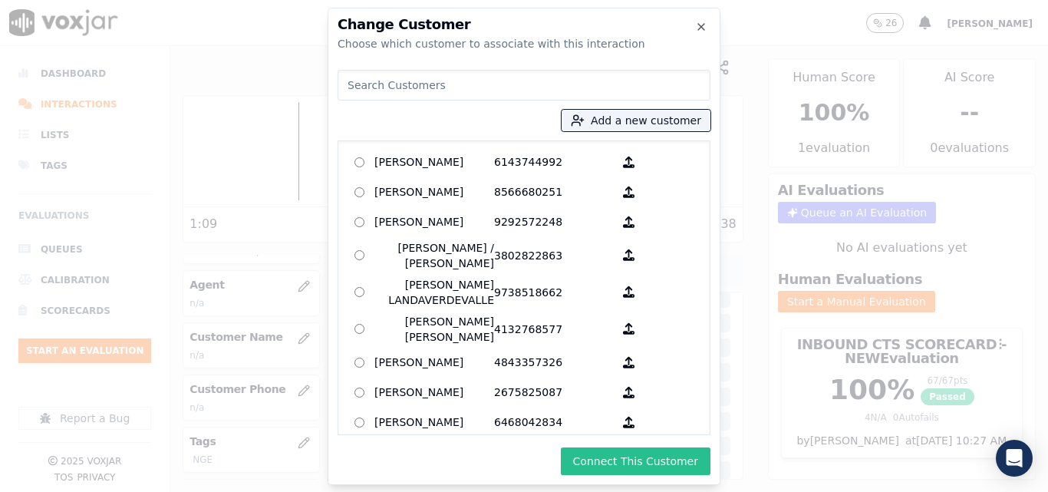
click at [670, 458] on button "Connect This Customer" at bounding box center [636, 461] width 150 height 28
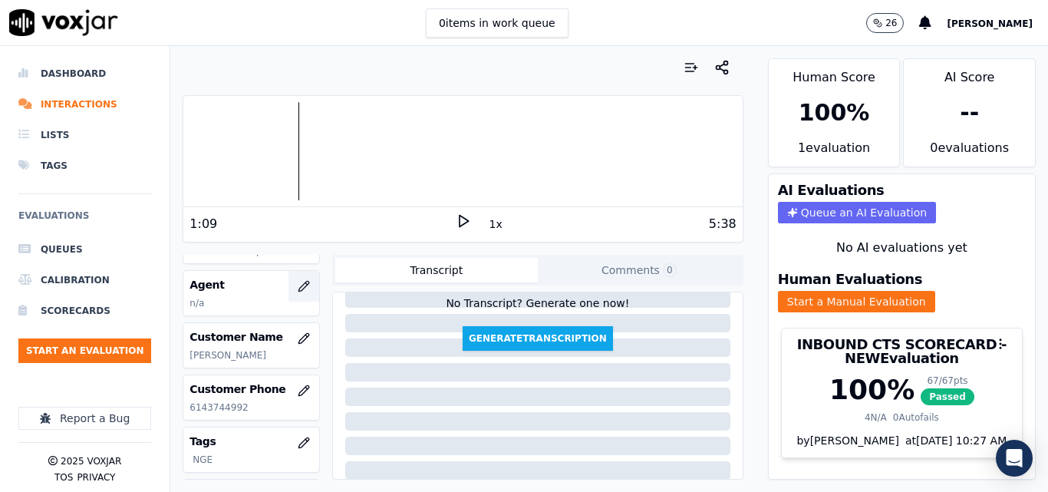
click at [298, 281] on icon "button" at bounding box center [304, 286] width 12 height 12
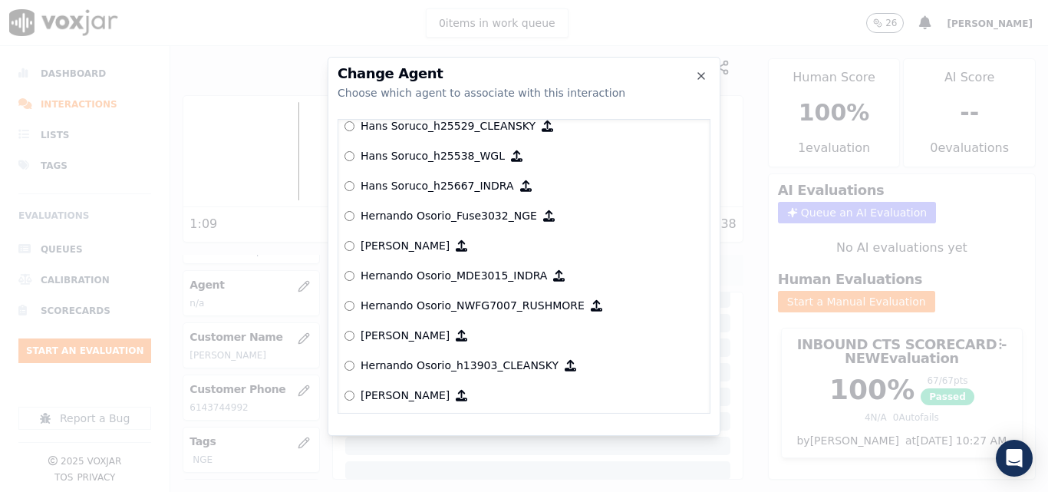
scroll to position [3430, 0]
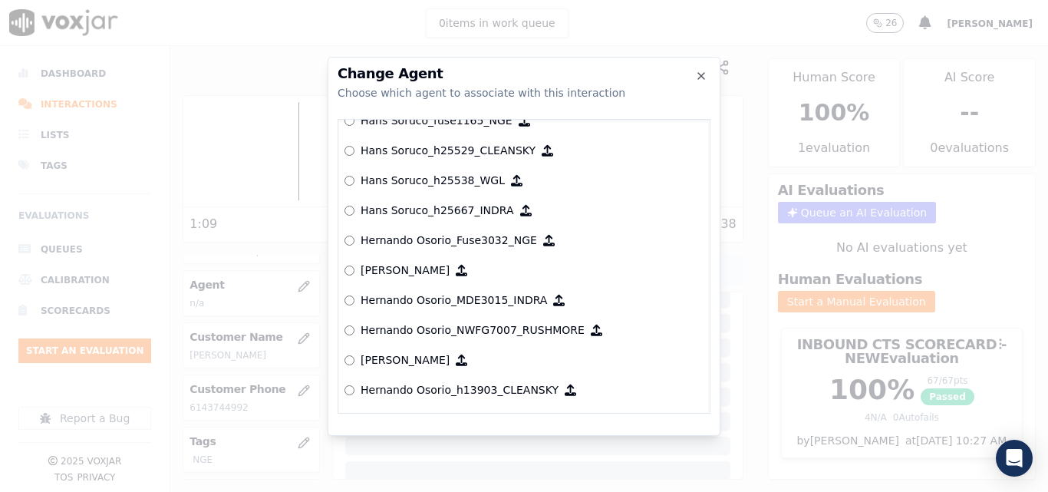
click at [426, 214] on p "Hans Soruco_h25667­_INDRA" at bounding box center [436, 209] width 153 height 15
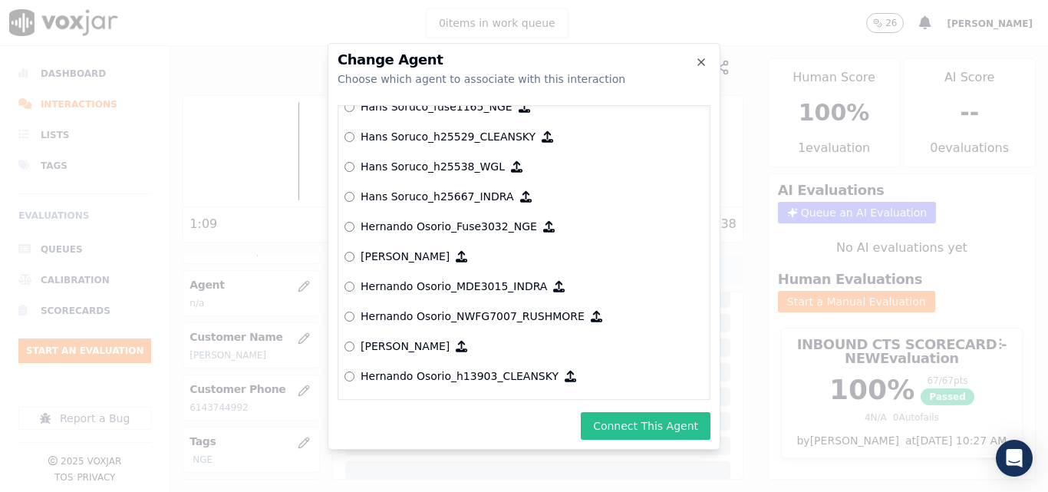
click at [612, 414] on button "Connect This Agent" at bounding box center [646, 426] width 130 height 28
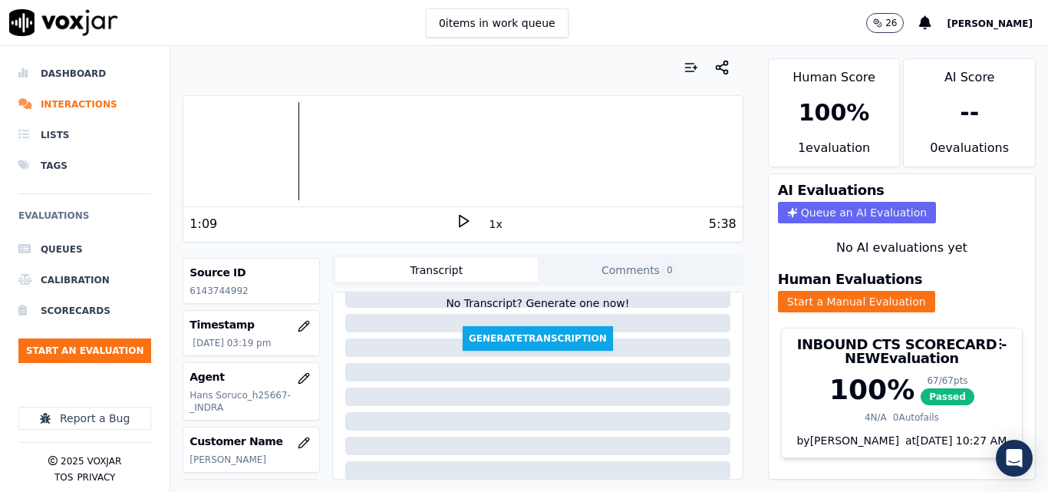
scroll to position [0, 0]
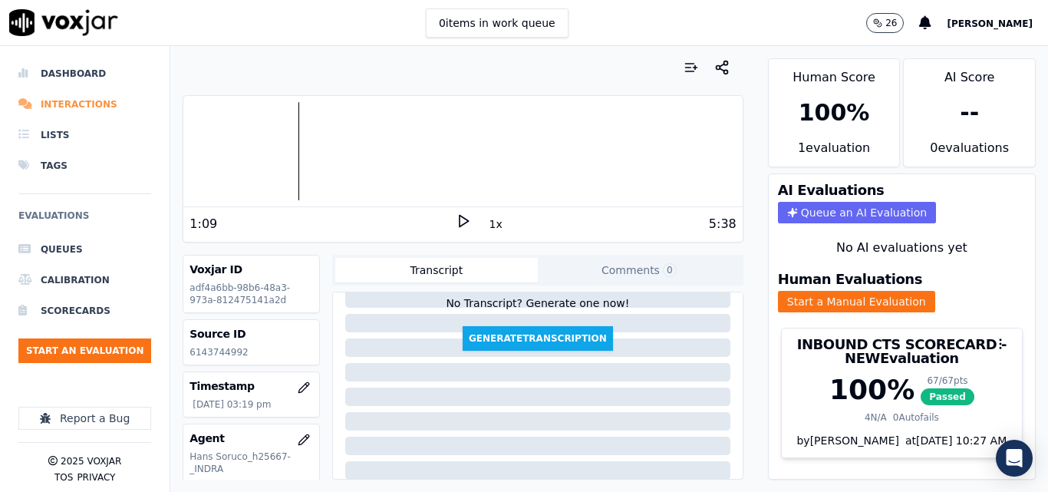
click at [49, 107] on li "Interactions" at bounding box center [84, 104] width 133 height 31
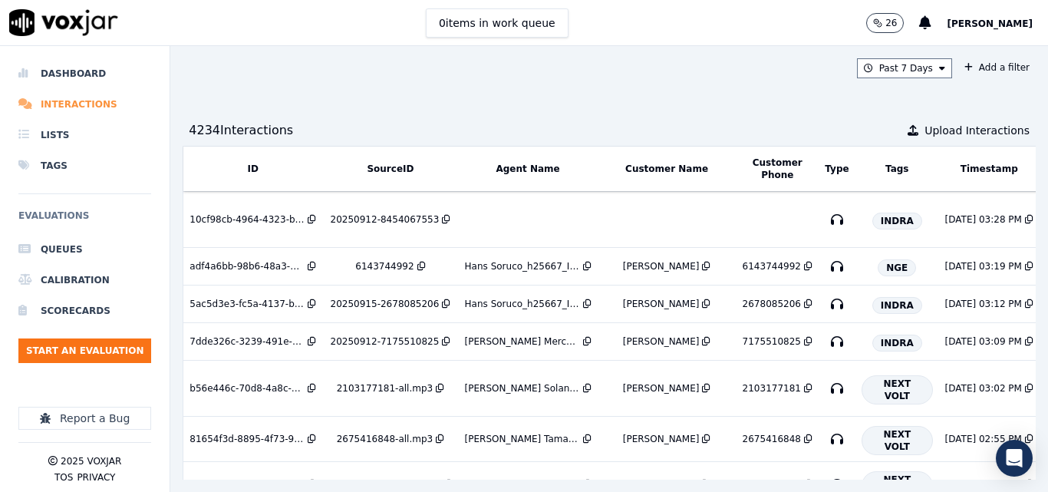
click at [45, 106] on li "Interactions" at bounding box center [84, 104] width 133 height 31
click at [90, 69] on li "Dashboard" at bounding box center [84, 73] width 133 height 31
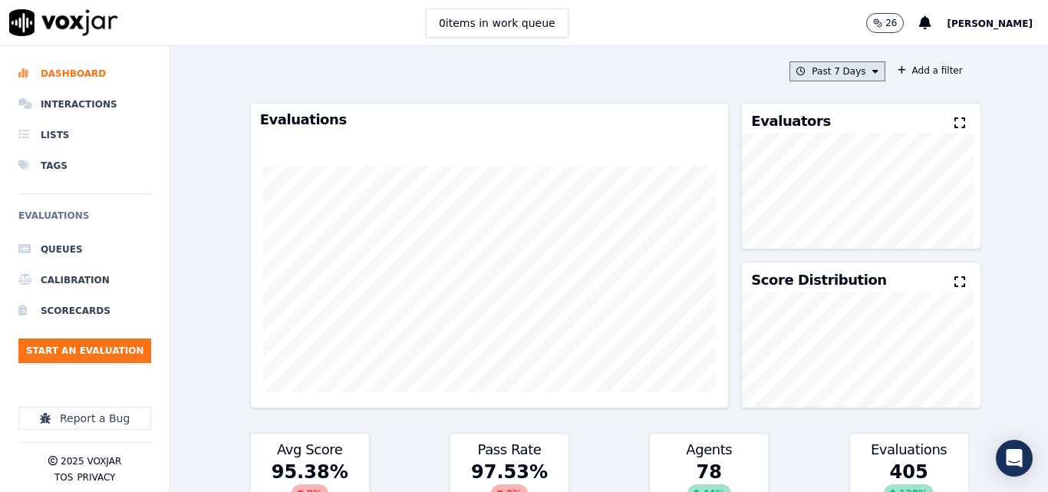
click at [789, 68] on button "Past 7 Days" at bounding box center [836, 71] width 95 height 20
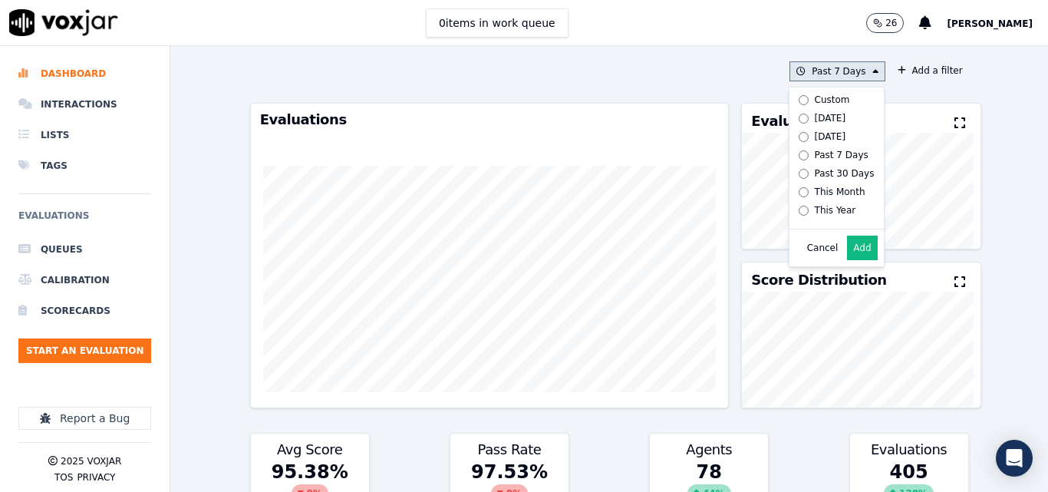
click at [814, 121] on div "[DATE]" at bounding box center [829, 118] width 31 height 12
click at [847, 260] on button "Add" at bounding box center [862, 247] width 30 height 25
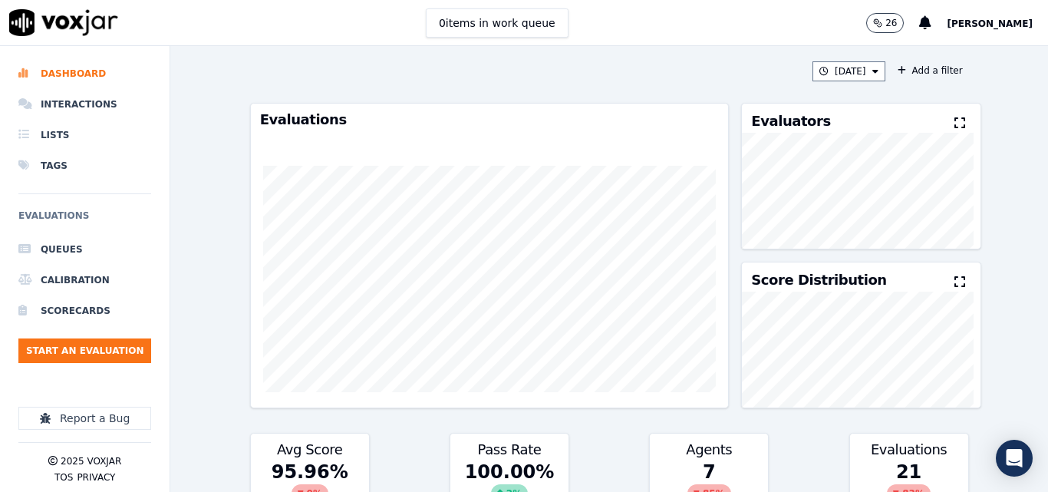
click at [954, 123] on icon at bounding box center [959, 123] width 11 height 12
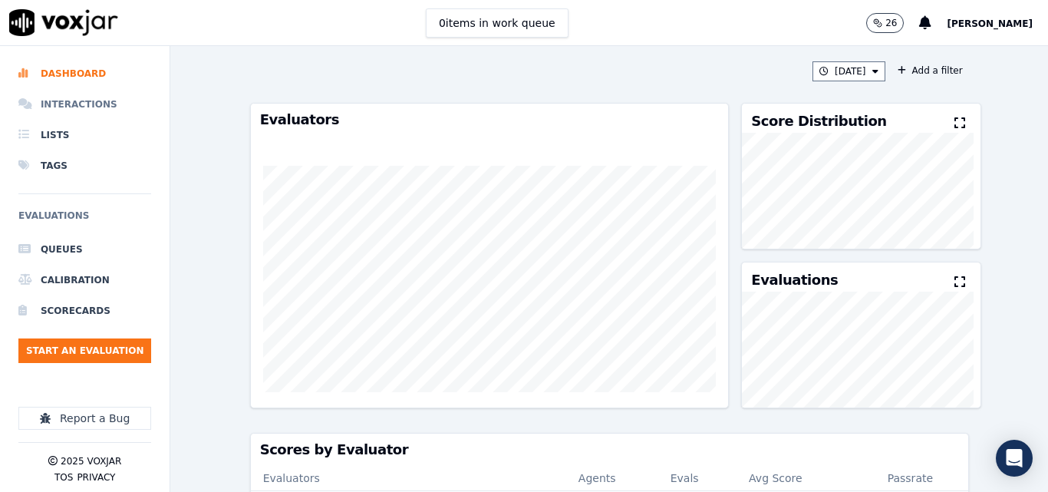
click at [67, 109] on li "Interactions" at bounding box center [84, 104] width 133 height 31
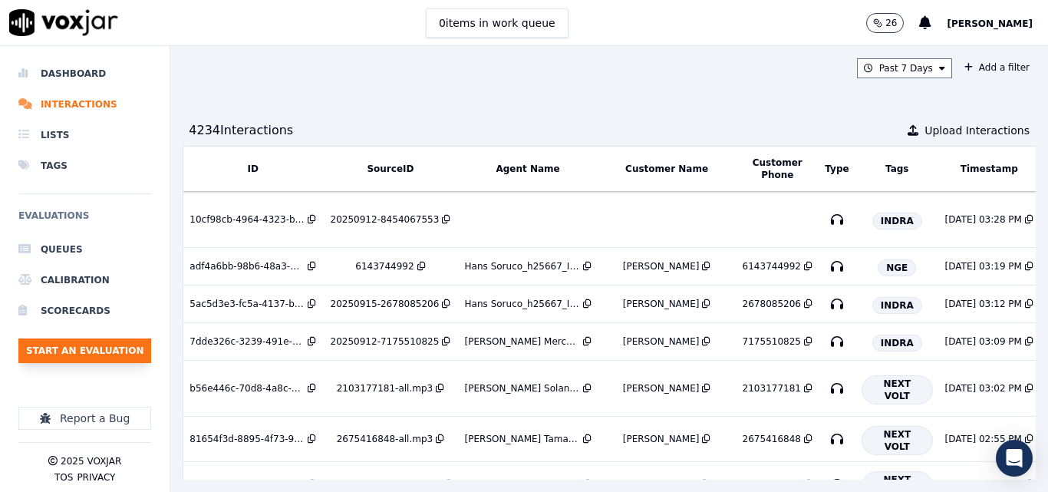
click at [78, 354] on button "Start an Evaluation" at bounding box center [84, 350] width 133 height 25
click at [109, 347] on button "Start an Evaluation" at bounding box center [84, 350] width 133 height 25
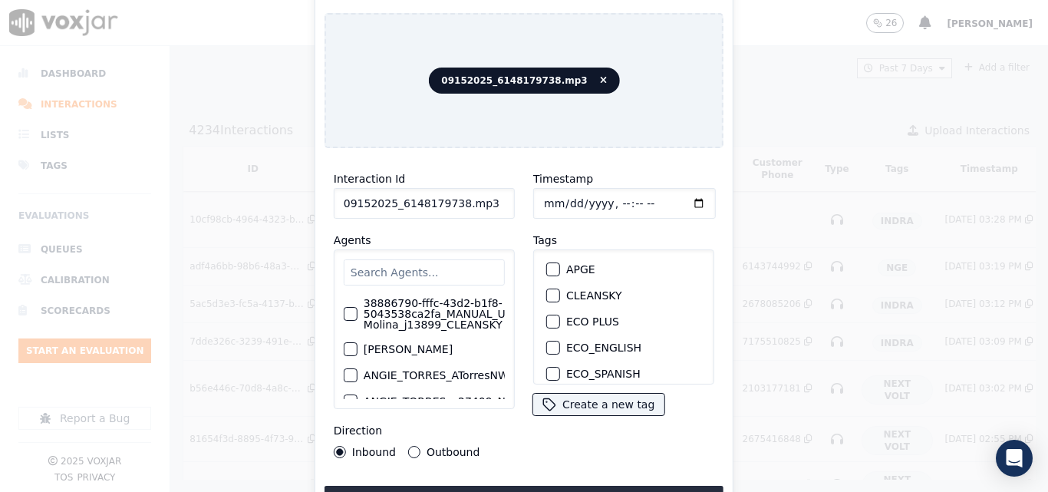
drag, startPoint x: 487, startPoint y: 191, endPoint x: 485, endPoint y: 181, distance: 10.2
click at [486, 192] on input "09152025_6148179738.mp3" at bounding box center [424, 203] width 181 height 31
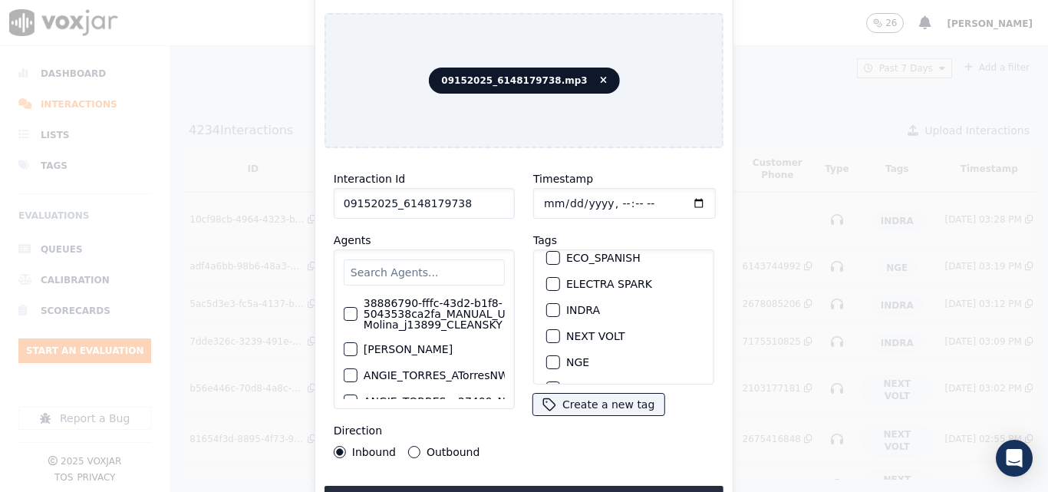
scroll to position [153, 0]
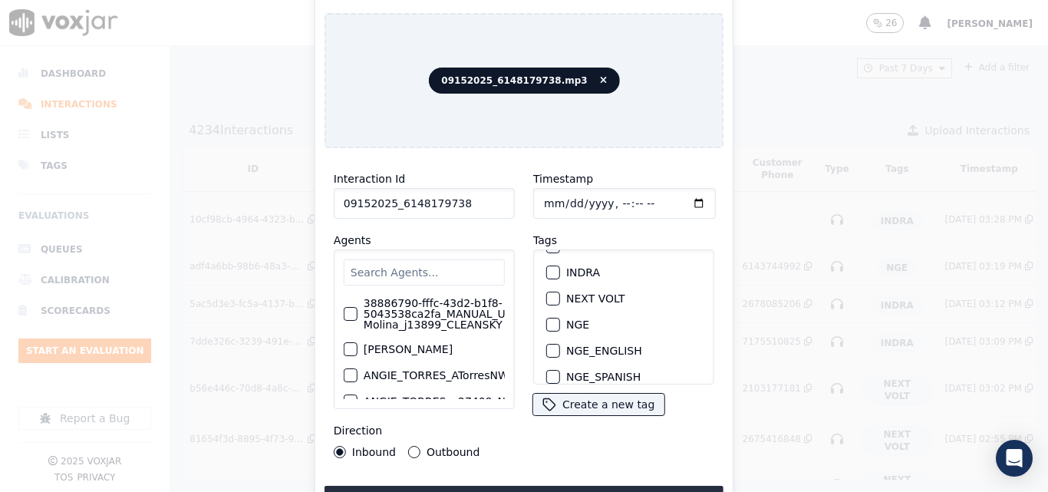
type input "09152025_6148179738"
click at [548, 318] on button "NGE" at bounding box center [553, 325] width 14 height 14
click at [607, 489] on button "Upload interaction to start evaluation" at bounding box center [523, 499] width 399 height 28
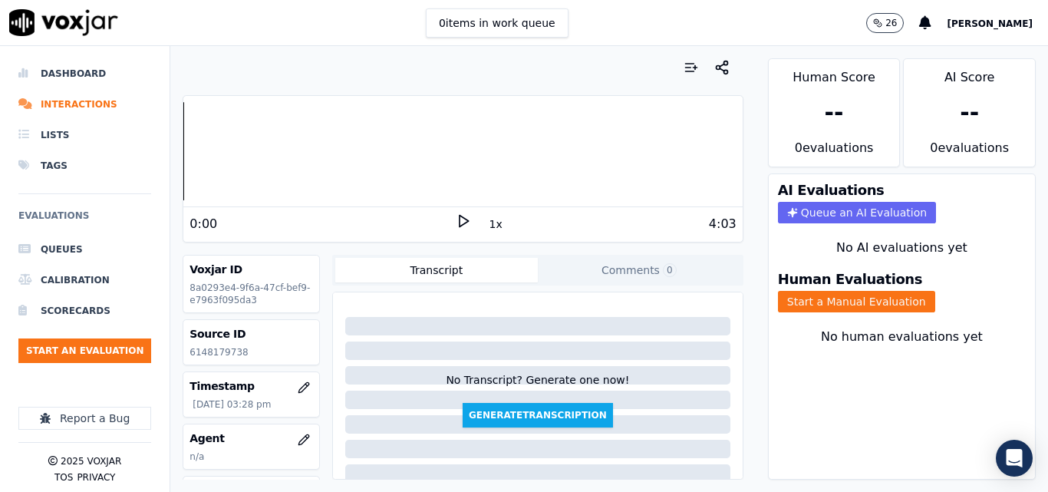
click at [238, 354] on p "6148179738" at bounding box center [250, 352] width 123 height 12
click at [220, 353] on p "6148179738" at bounding box center [250, 352] width 123 height 12
copy p "6148179738"
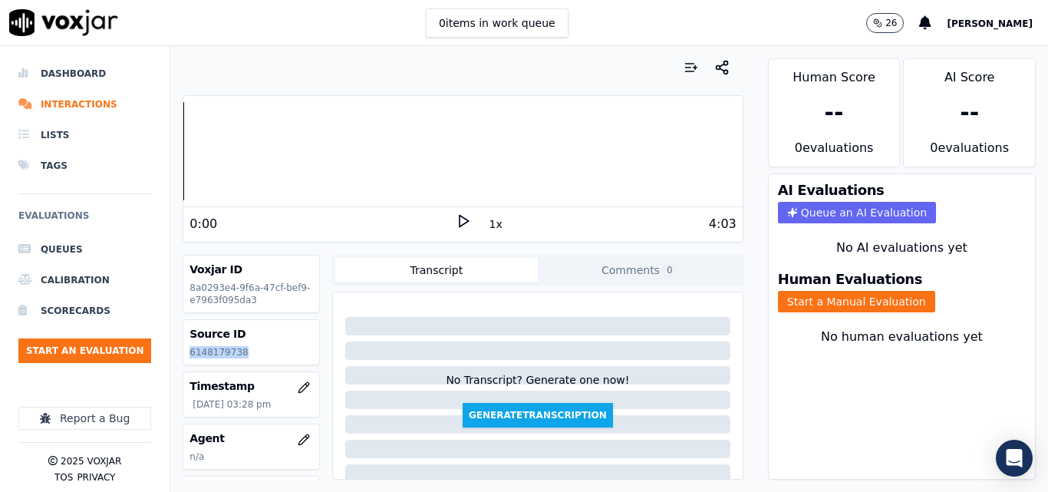
click at [456, 220] on icon at bounding box center [463, 220] width 15 height 15
click at [456, 221] on icon at bounding box center [463, 220] width 15 height 15
click at [461, 225] on icon at bounding box center [463, 220] width 15 height 15
click at [284, 147] on div at bounding box center [462, 151] width 558 height 98
click at [880, 299] on button "Start a Manual Evaluation" at bounding box center [856, 301] width 157 height 21
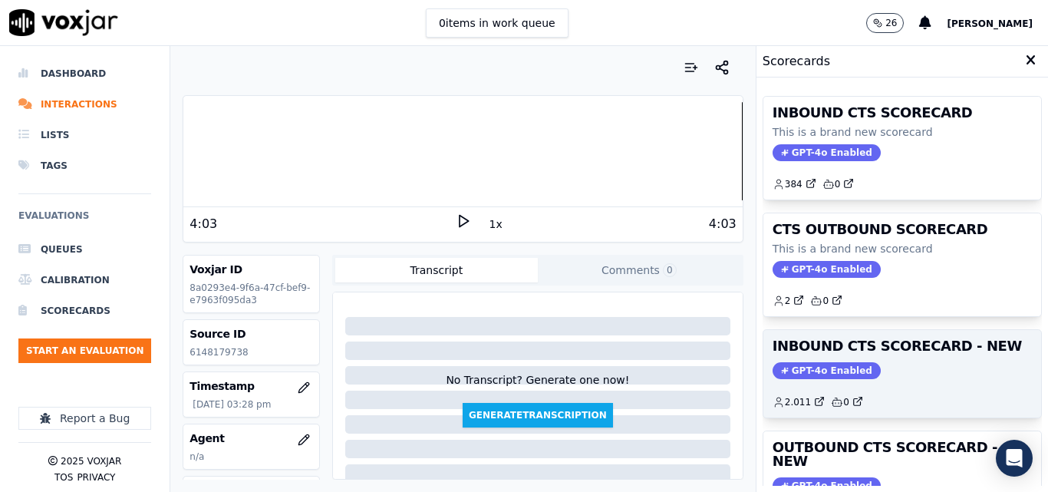
click at [919, 351] on h3 "INBOUND CTS SCORECARD - NEW" at bounding box center [901, 346] width 259 height 14
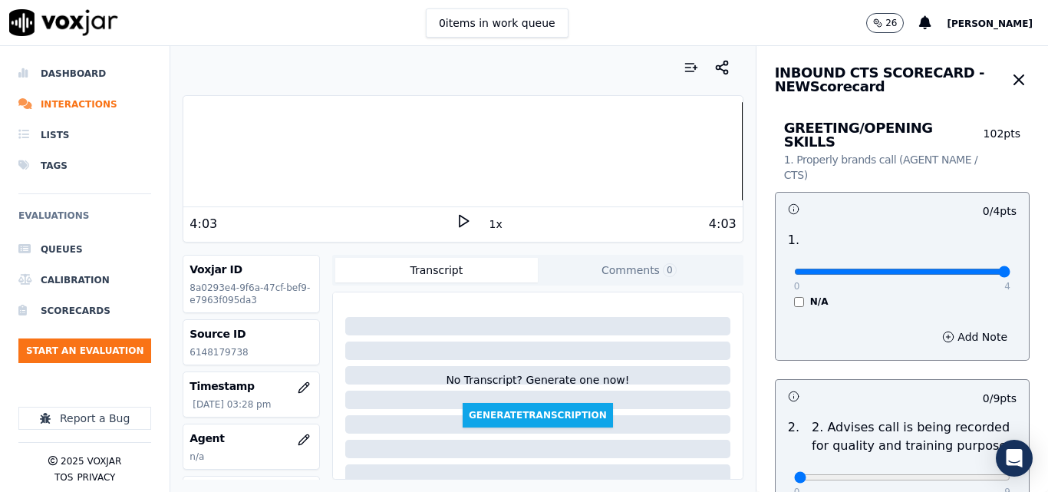
type input "4"
click at [971, 268] on input "range" at bounding box center [902, 271] width 216 height 6
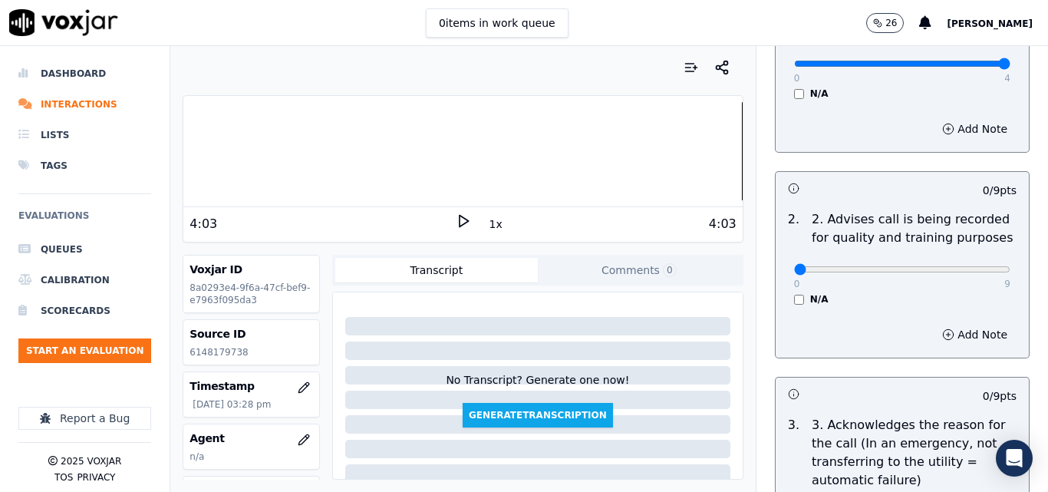
scroll to position [230, 0]
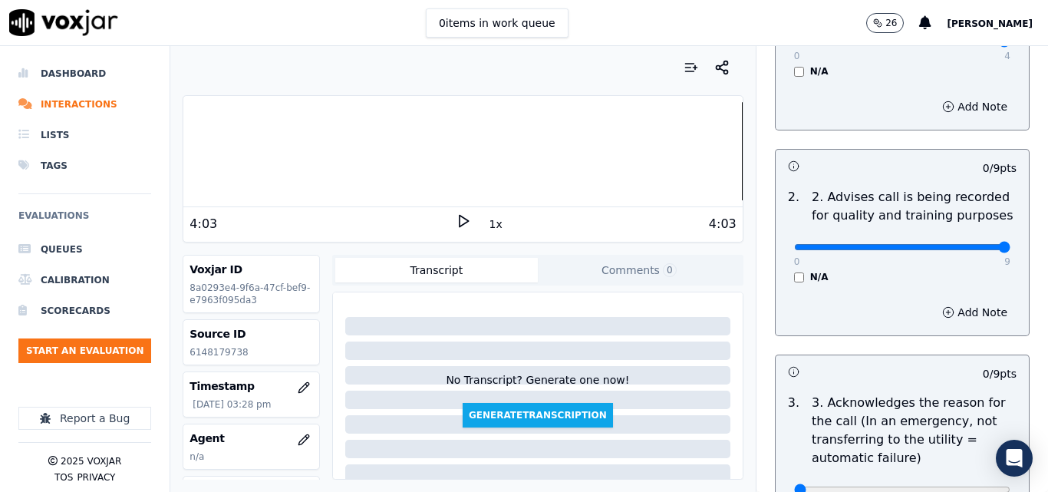
type input "9"
click at [962, 244] on input "range" at bounding box center [902, 247] width 216 height 6
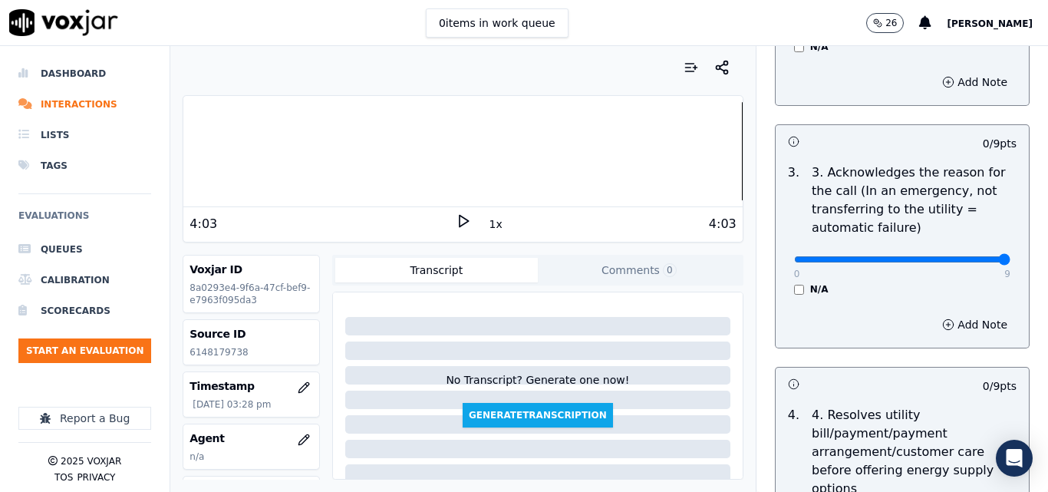
type input "9"
click at [963, 256] on input "range" at bounding box center [902, 259] width 216 height 6
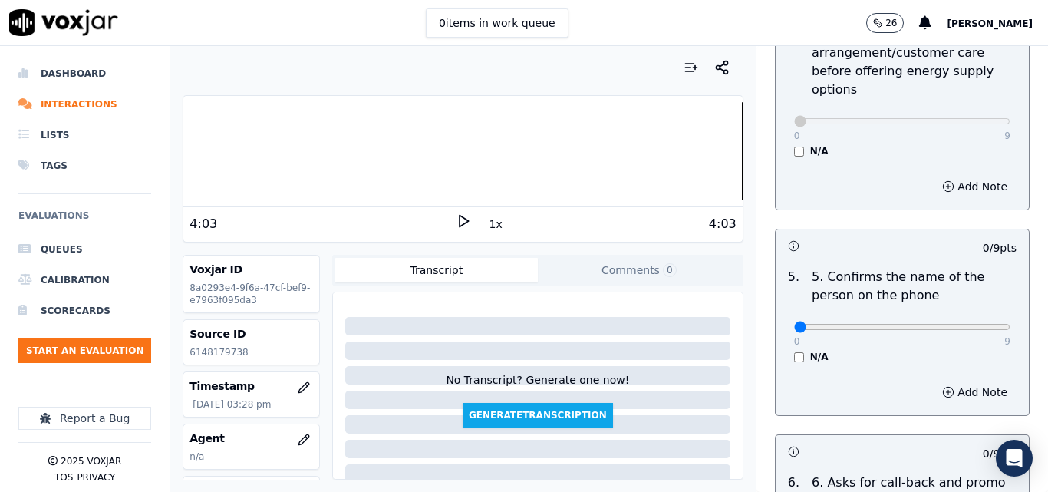
scroll to position [920, 0]
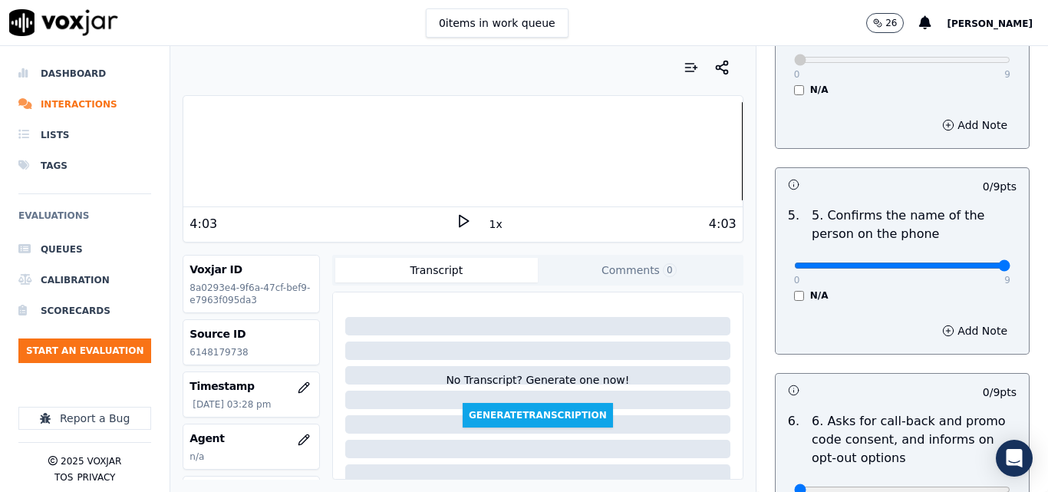
type input "9"
click at [969, 262] on input "range" at bounding box center [902, 265] width 216 height 6
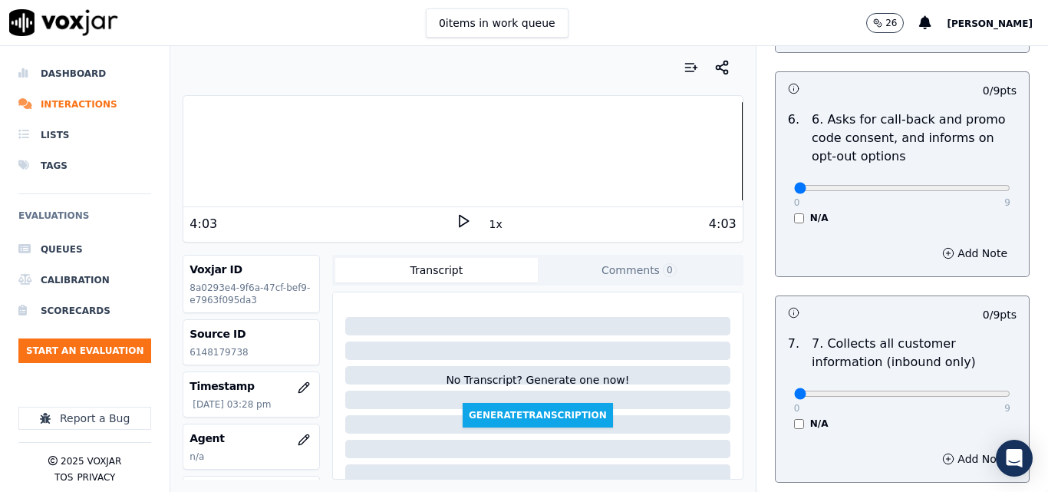
scroll to position [1227, 0]
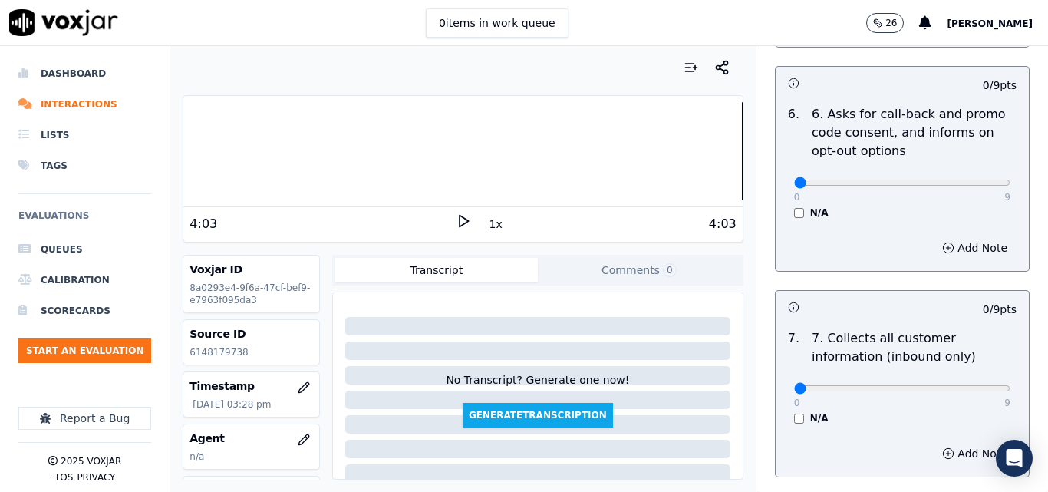
click at [782, 189] on div "0 9 N/A" at bounding box center [902, 189] width 241 height 58
click at [782, 199] on div "0 9 N/A" at bounding box center [902, 189] width 241 height 58
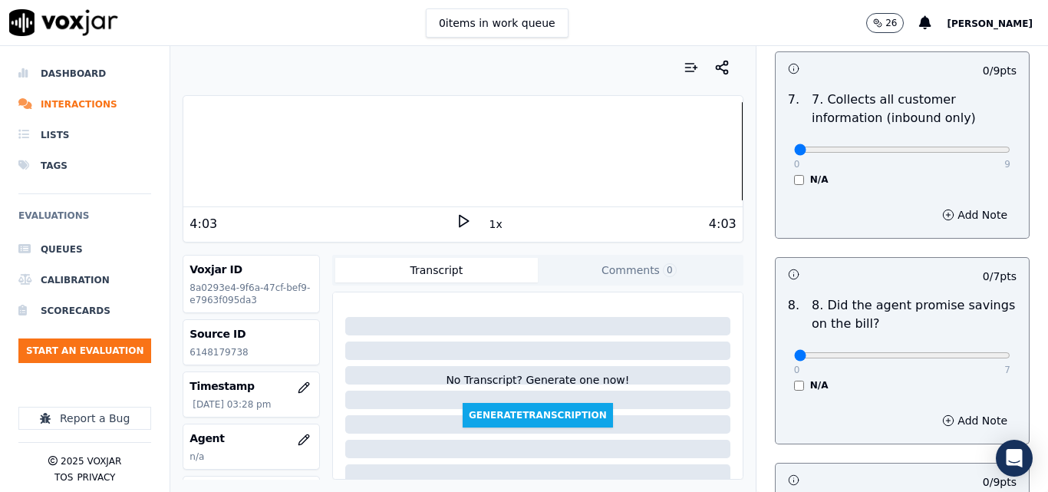
scroll to position [1380, 0]
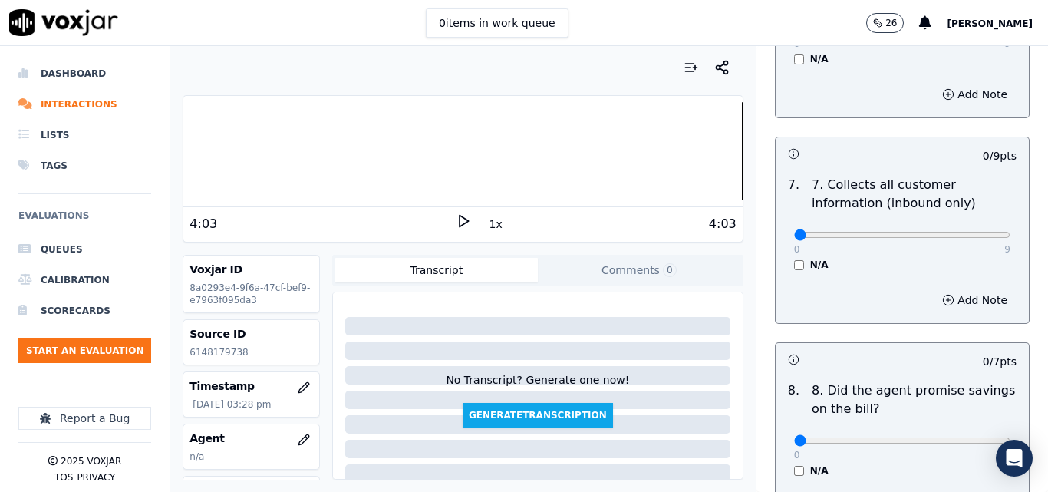
click at [966, 225] on div "0 9" at bounding box center [902, 234] width 216 height 18
click at [976, 215] on div "0 9 N/A" at bounding box center [902, 241] width 241 height 58
type input "9"
click at [972, 232] on input "range" at bounding box center [902, 235] width 216 height 6
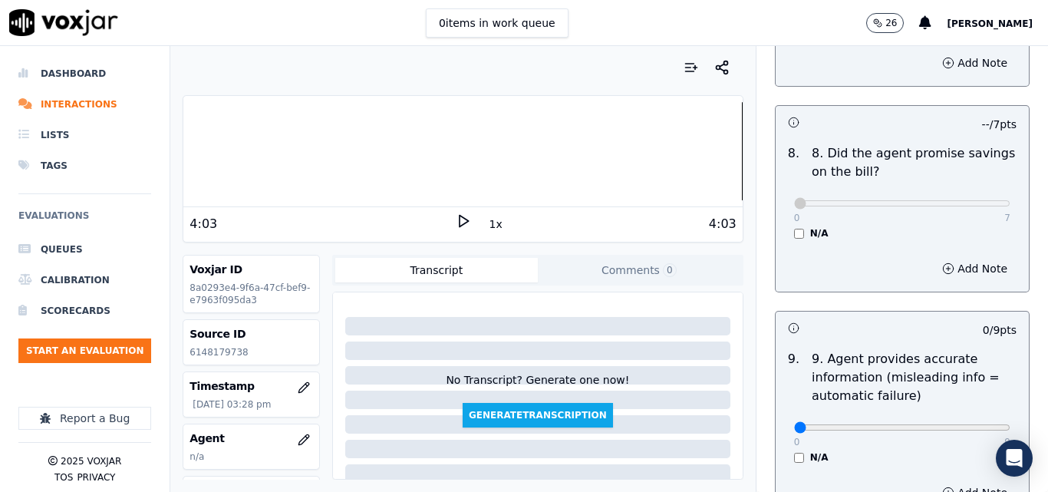
scroll to position [1764, 0]
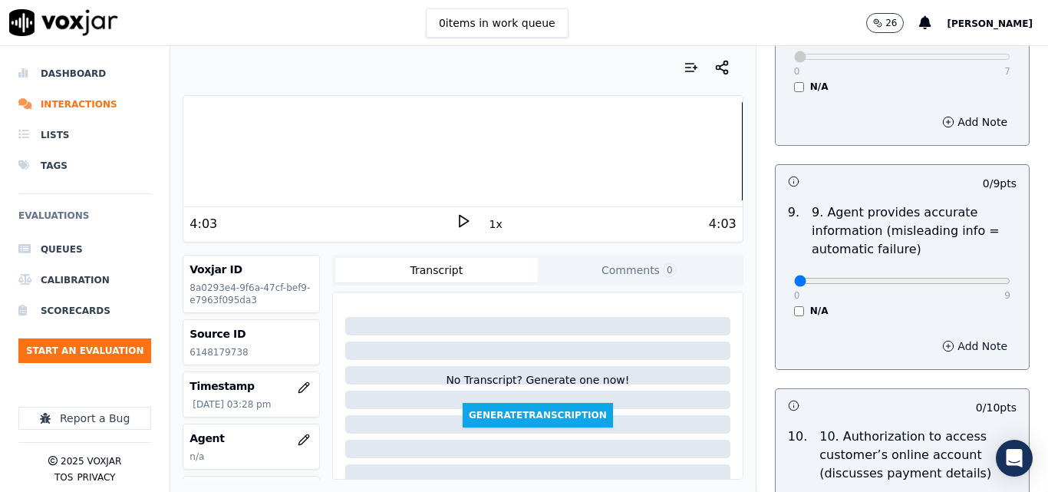
click at [936, 335] on button "Add Note" at bounding box center [975, 345] width 84 height 21
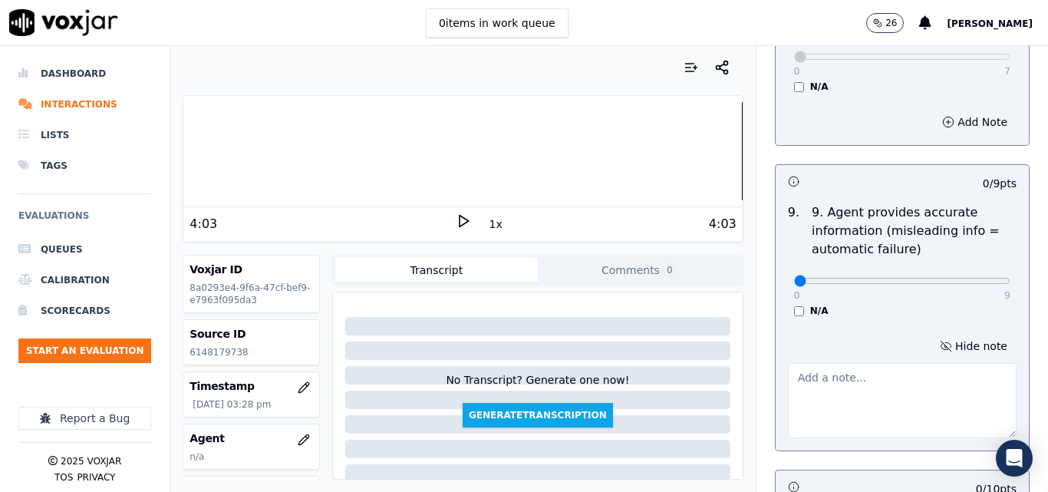
click at [876, 371] on textarea at bounding box center [902, 400] width 229 height 75
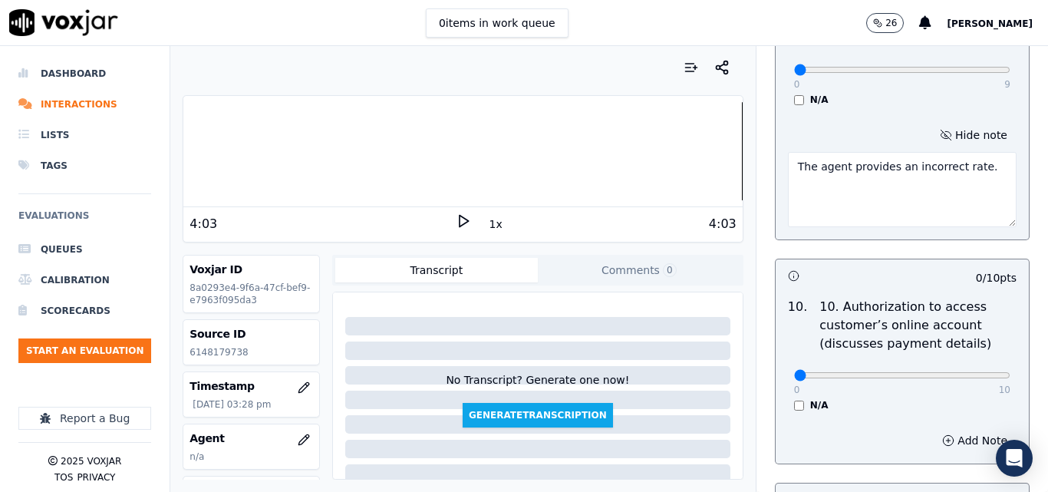
scroll to position [1917, 0]
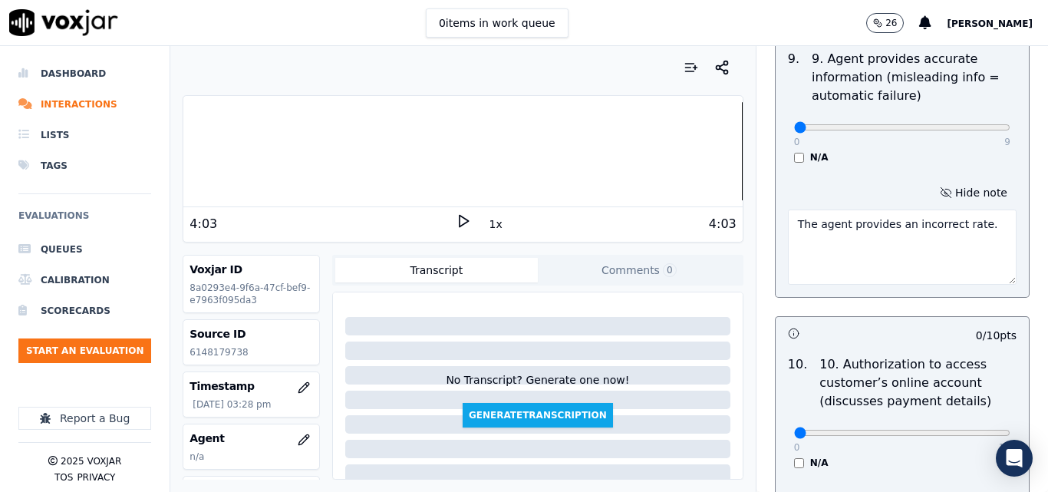
type textarea "The agent provides an incorrect rate."
click at [808, 124] on input "range" at bounding box center [902, 127] width 216 height 6
type input "0"
click at [794, 124] on input "range" at bounding box center [902, 127] width 216 height 6
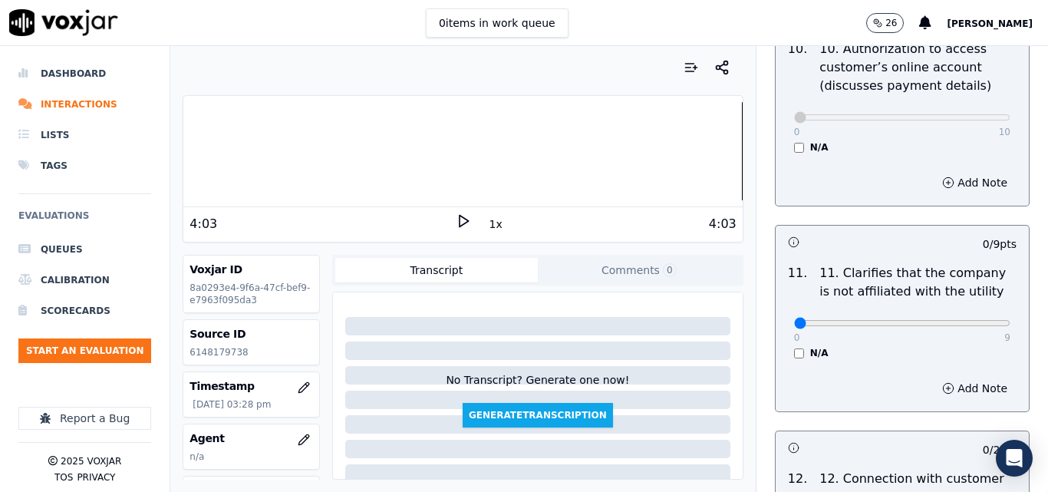
scroll to position [2378, 0]
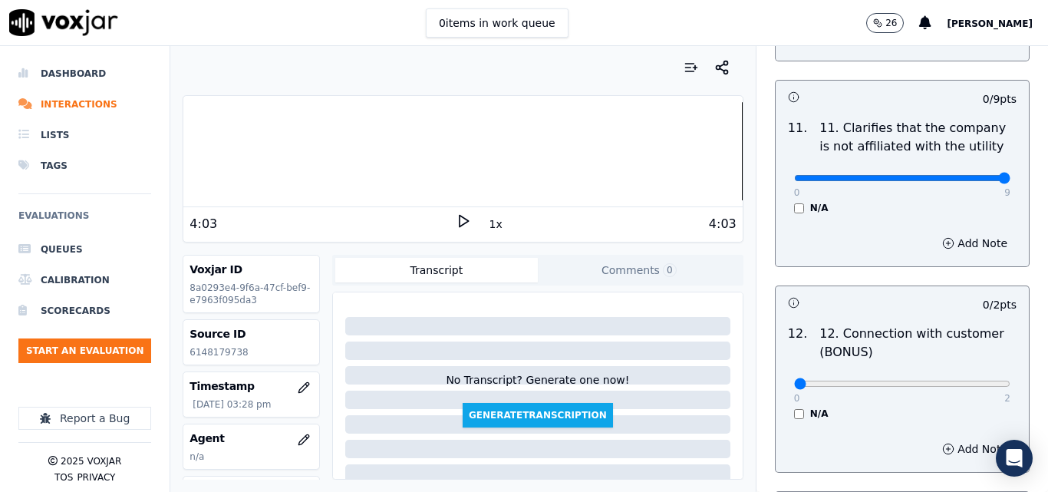
type input "9"
click at [973, 175] on input "range" at bounding box center [902, 178] width 216 height 6
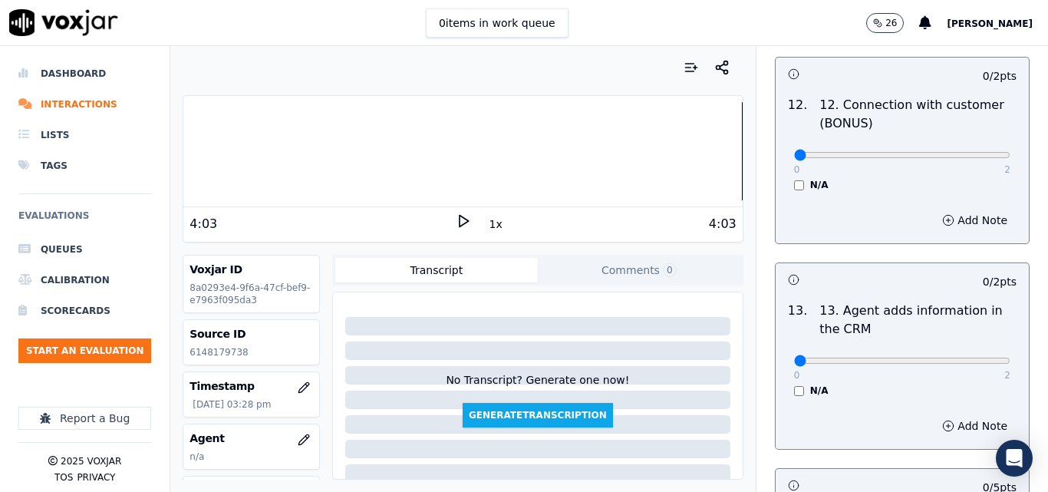
scroll to position [2608, 0]
click at [965, 150] on input "range" at bounding box center [902, 153] width 216 height 6
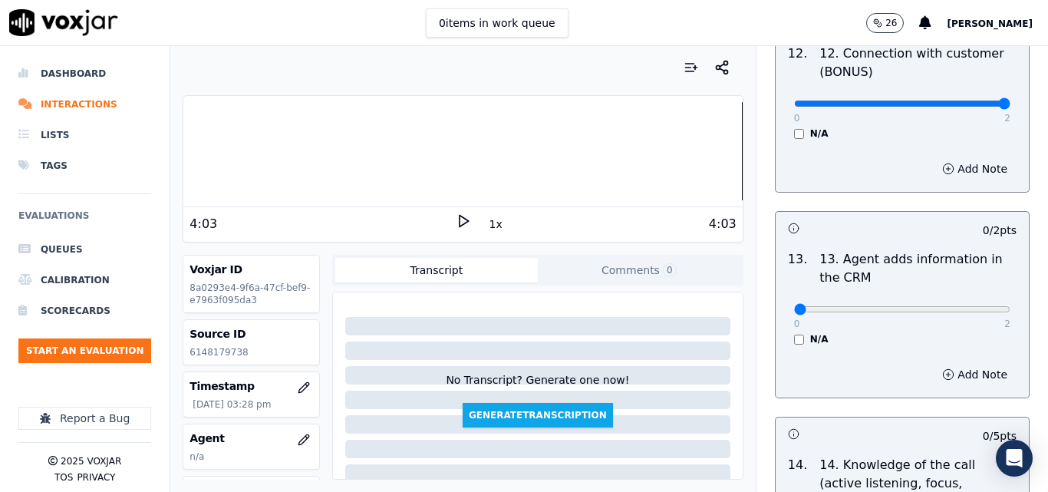
scroll to position [2684, 0]
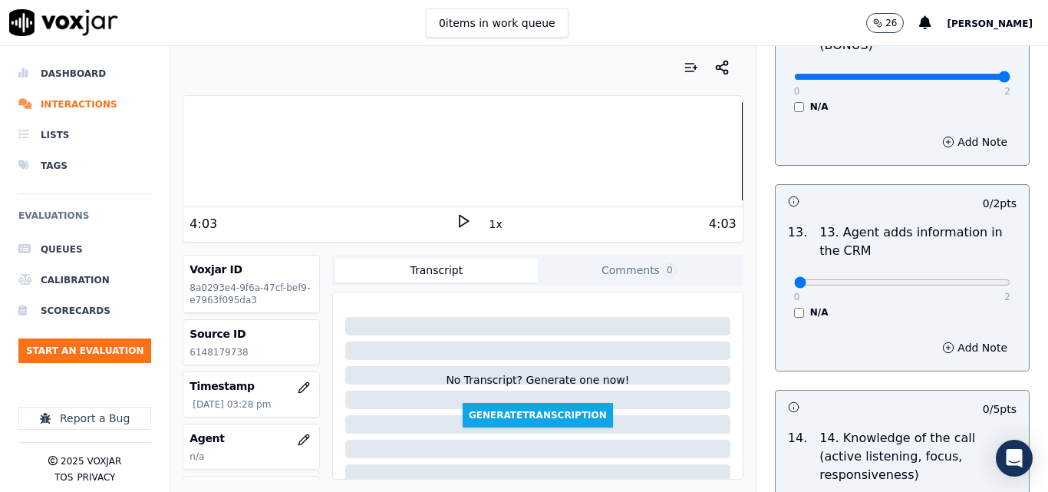
click at [947, 74] on input "range" at bounding box center [902, 77] width 216 height 6
click at [889, 74] on input "range" at bounding box center [902, 77] width 216 height 6
click at [869, 74] on input "range" at bounding box center [902, 77] width 216 height 6
drag, startPoint x: 877, startPoint y: 64, endPoint x: 869, endPoint y: 69, distance: 9.4
click at [869, 74] on input "range" at bounding box center [902, 77] width 216 height 6
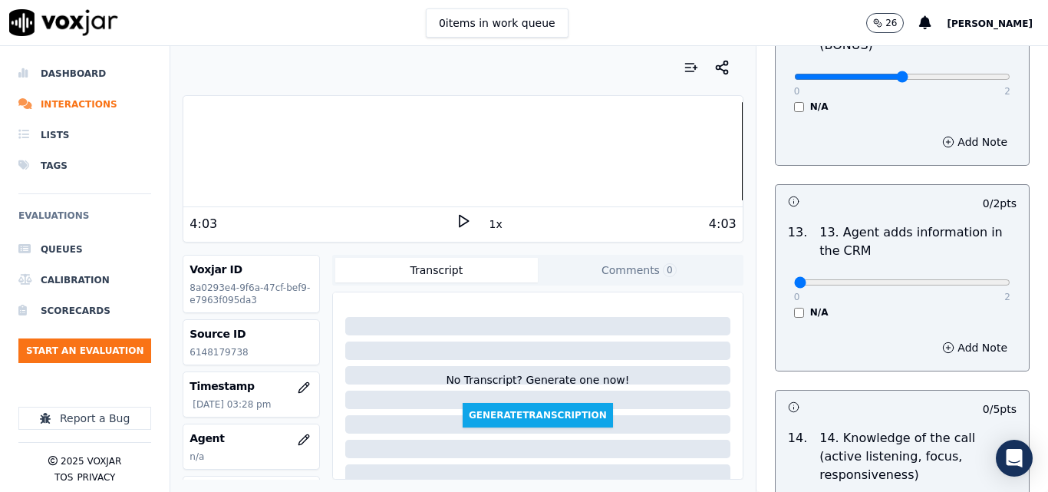
click at [869, 74] on input "range" at bounding box center [902, 77] width 216 height 6
click at [871, 74] on input "range" at bounding box center [902, 77] width 216 height 6
drag, startPoint x: 874, startPoint y: 61, endPoint x: 826, endPoint y: 80, distance: 52.0
click at [826, 80] on input "range" at bounding box center [902, 77] width 216 height 6
click at [861, 74] on input "range" at bounding box center [902, 77] width 216 height 6
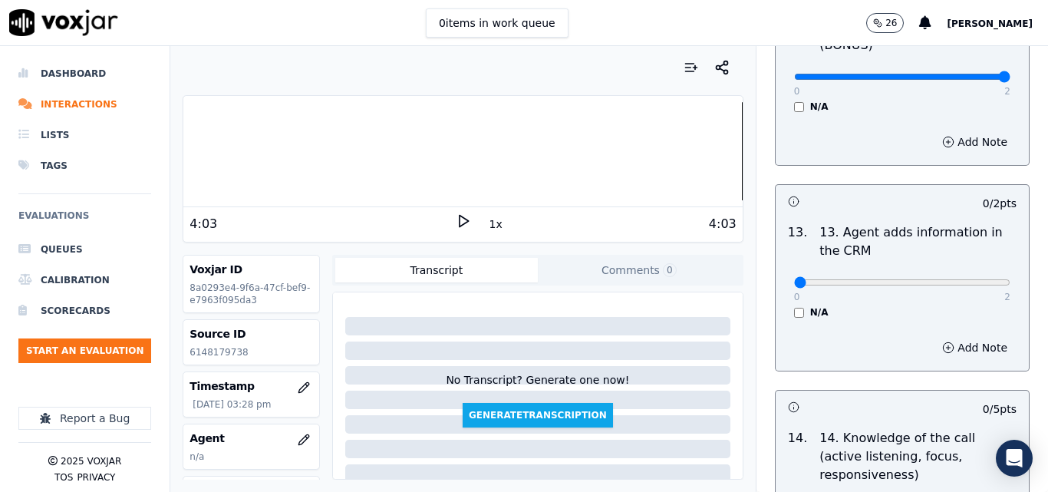
type input "2"
click at [950, 74] on input "range" at bounding box center [902, 77] width 216 height 6
type input "2"
click at [972, 279] on input "range" at bounding box center [902, 282] width 216 height 6
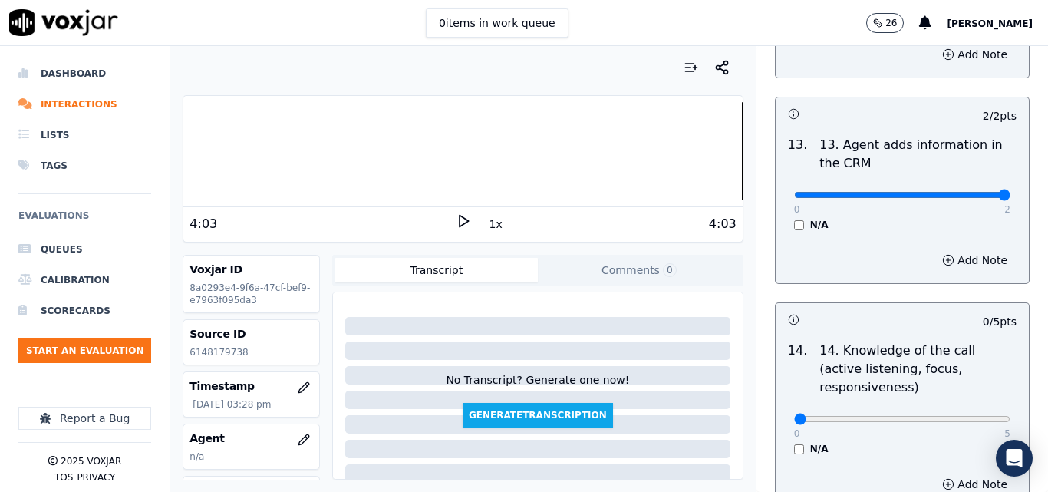
scroll to position [2838, 0]
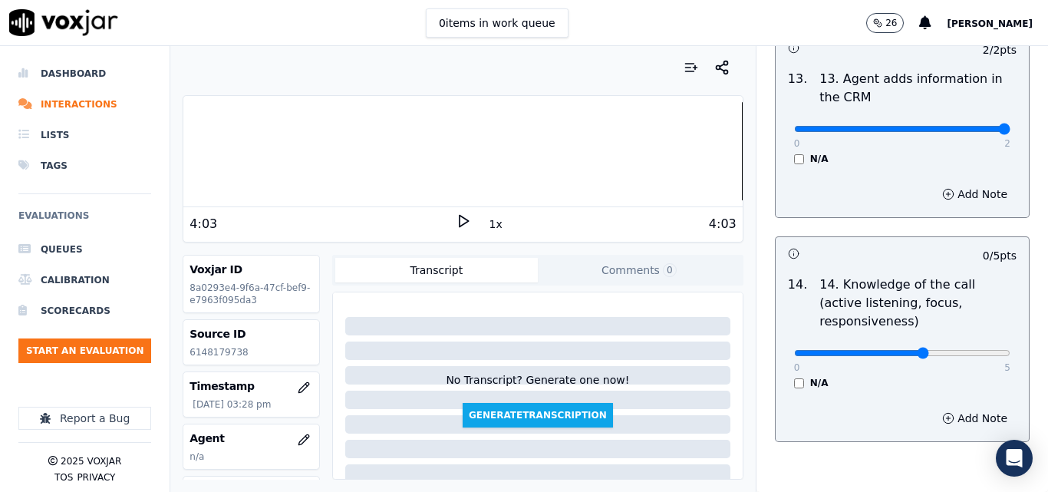
type input "3"
click at [893, 350] on input "range" at bounding box center [902, 353] width 216 height 6
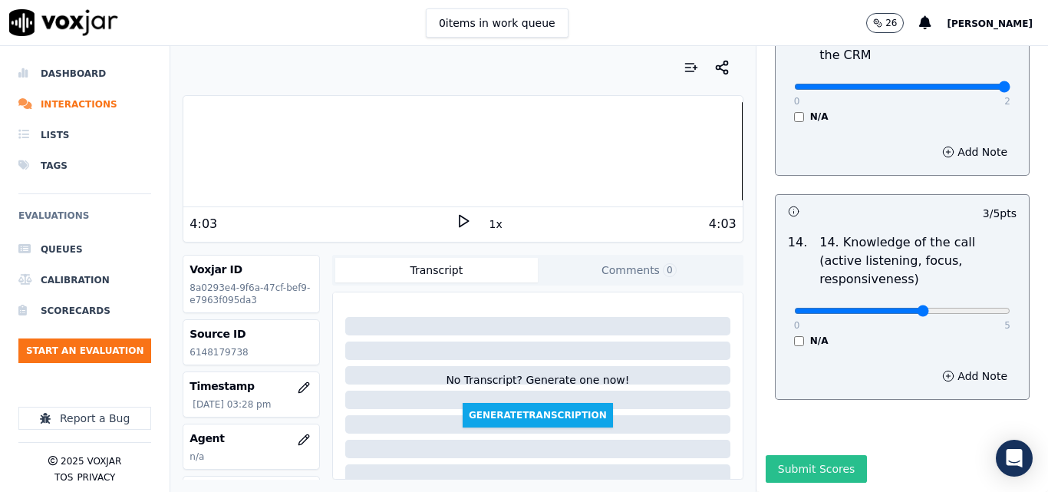
click at [765, 455] on button "Submit Scores" at bounding box center [816, 469] width 102 height 28
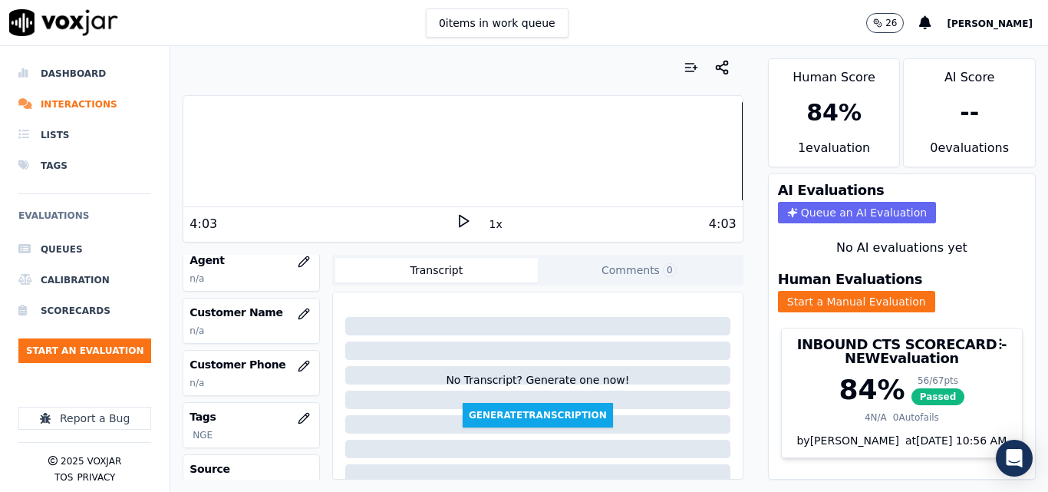
scroll to position [153, 0]
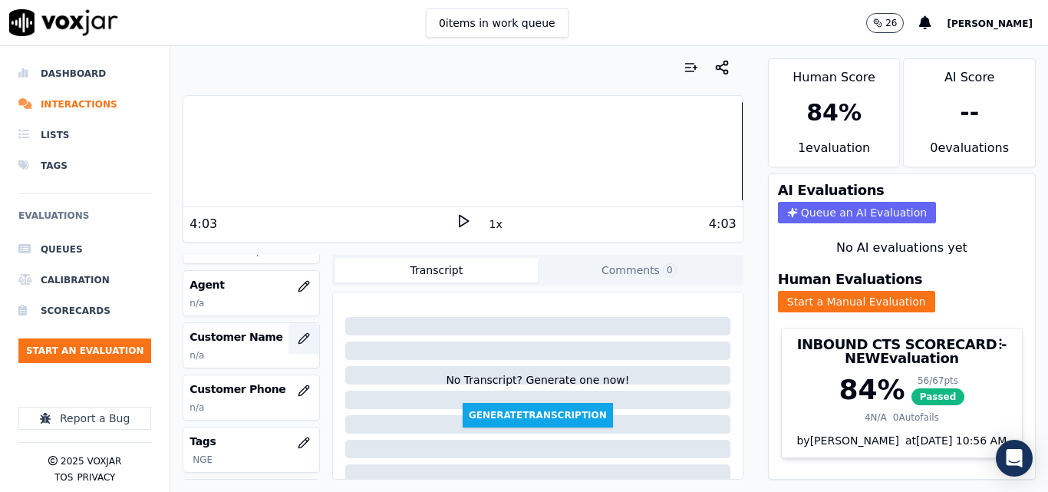
click at [298, 341] on icon "button" at bounding box center [304, 338] width 12 height 12
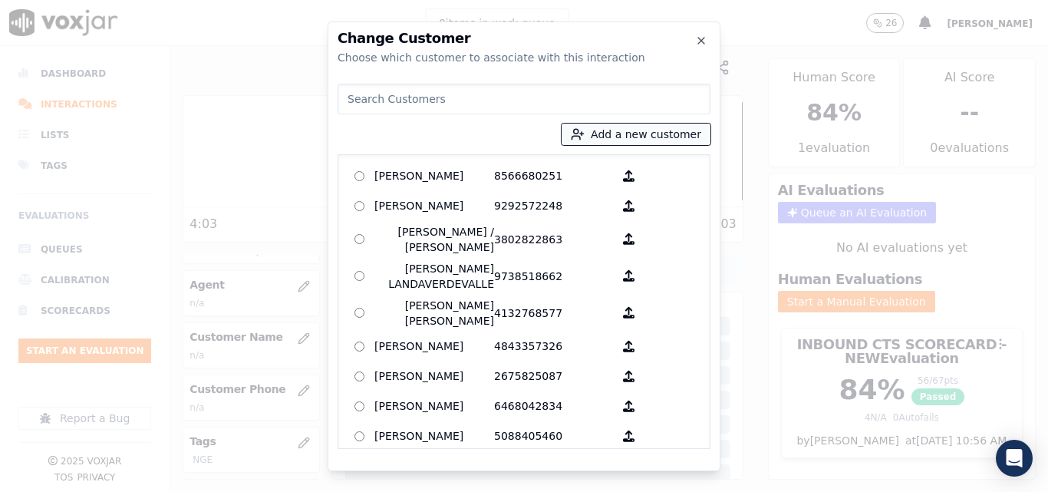
click at [676, 136] on button "Add a new customer" at bounding box center [635, 133] width 149 height 21
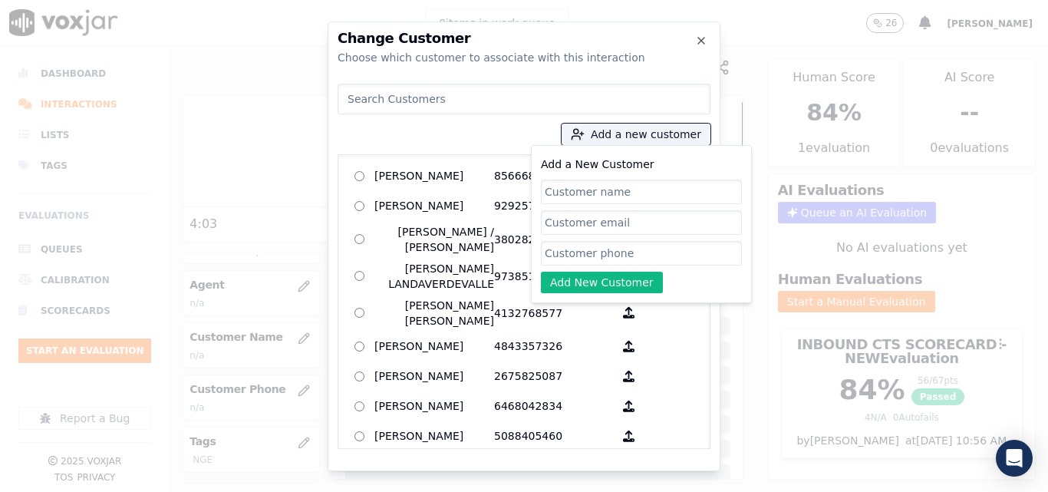
click at [649, 180] on input "Add a New Customer" at bounding box center [641, 191] width 201 height 25
type input "[PERSON_NAME]"
click at [654, 239] on div "Add a New Customer Denys Rivas Add New Customer" at bounding box center [641, 224] width 201 height 138
click at [643, 255] on input "Add a New Customer" at bounding box center [641, 253] width 201 height 25
click at [594, 258] on input "Add a New Customer" at bounding box center [641, 253] width 201 height 25
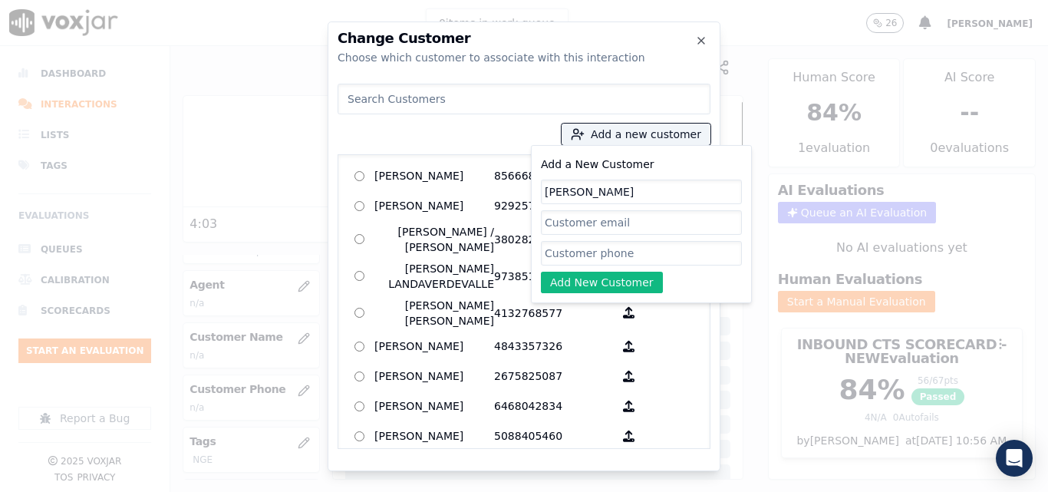
paste input "6148179738"
type input "6148179738"
click at [580, 282] on button "Add New Customer" at bounding box center [602, 281] width 122 height 21
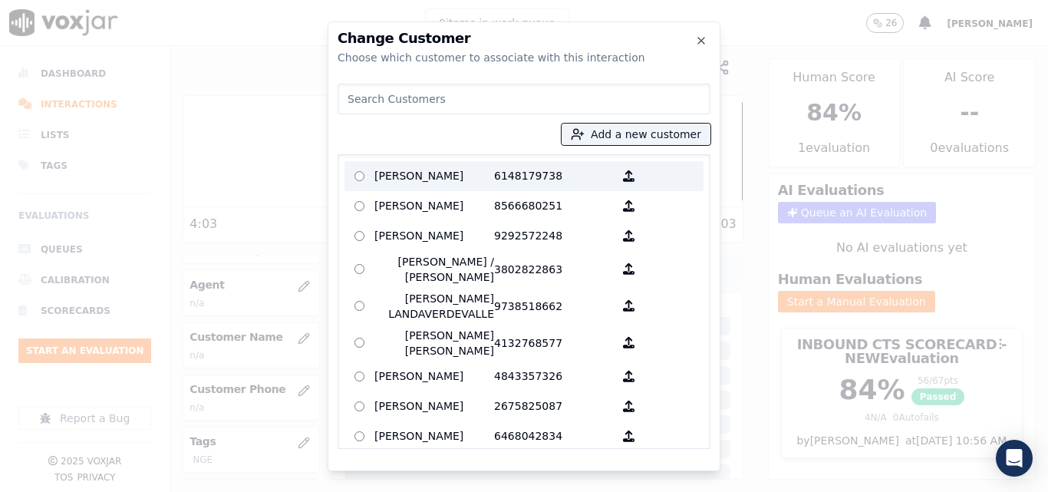
click at [472, 168] on p "[PERSON_NAME]" at bounding box center [434, 176] width 120 height 24
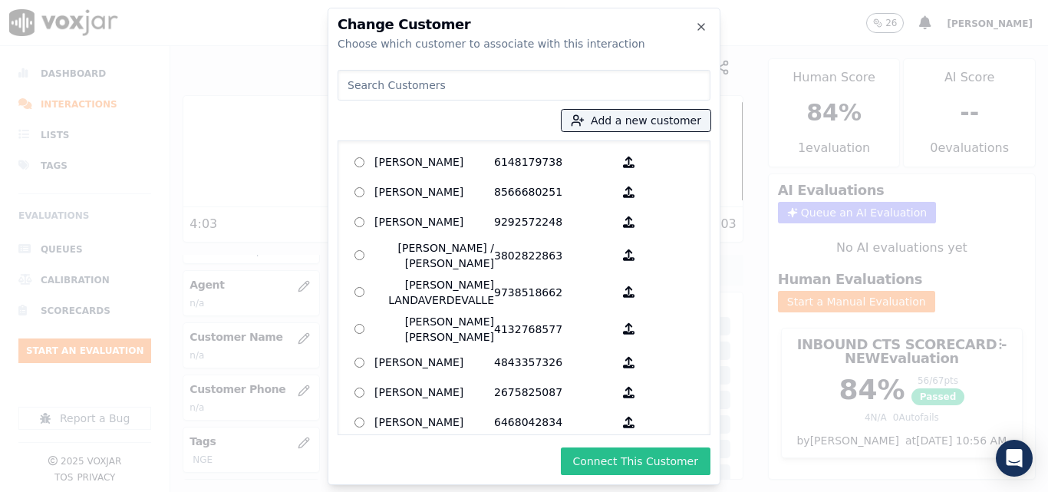
click at [668, 467] on button "Connect This Customer" at bounding box center [636, 461] width 150 height 28
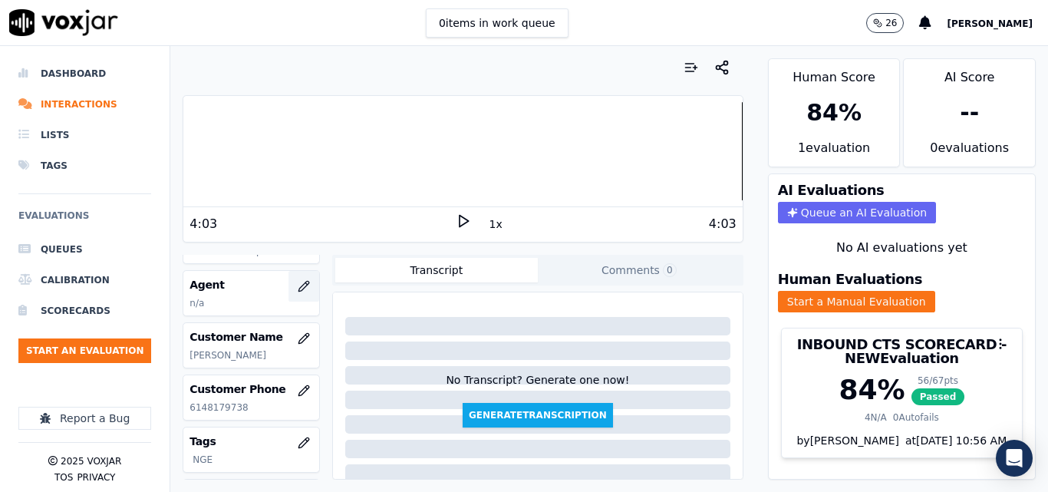
click at [298, 282] on button "button" at bounding box center [303, 286] width 31 height 31
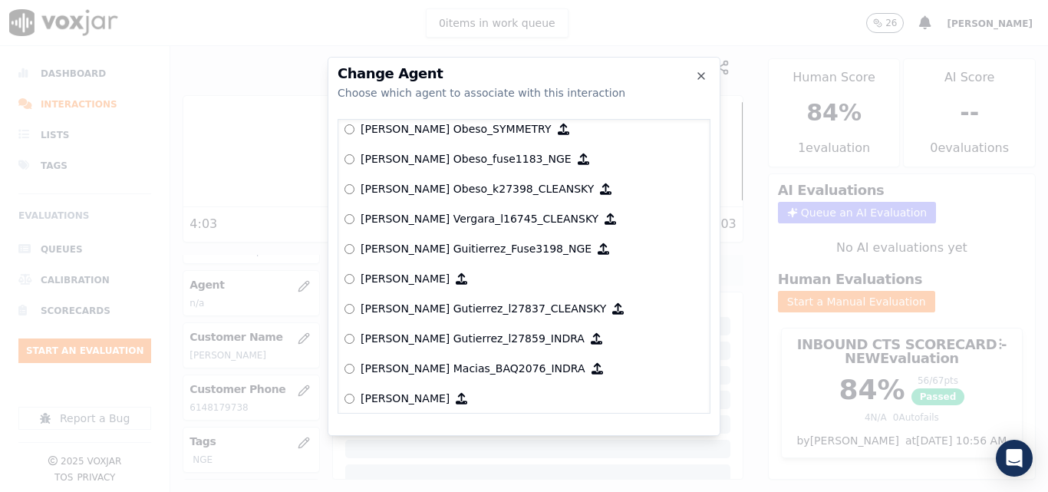
scroll to position [5349, 0]
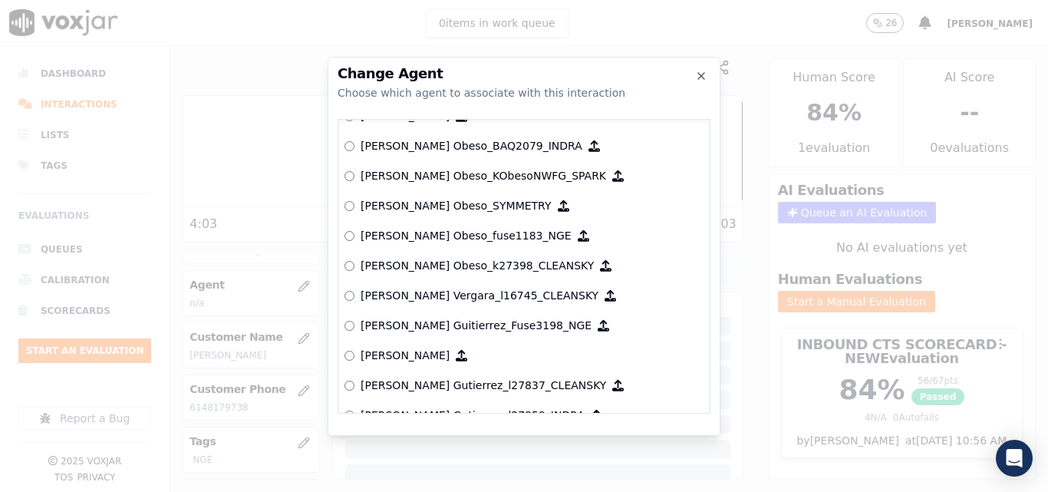
click at [701, 82] on div "Change Agent Choose which agent to associate with this interaction" at bounding box center [523, 84] width 373 height 34
click at [705, 78] on icon "button" at bounding box center [701, 76] width 12 height 12
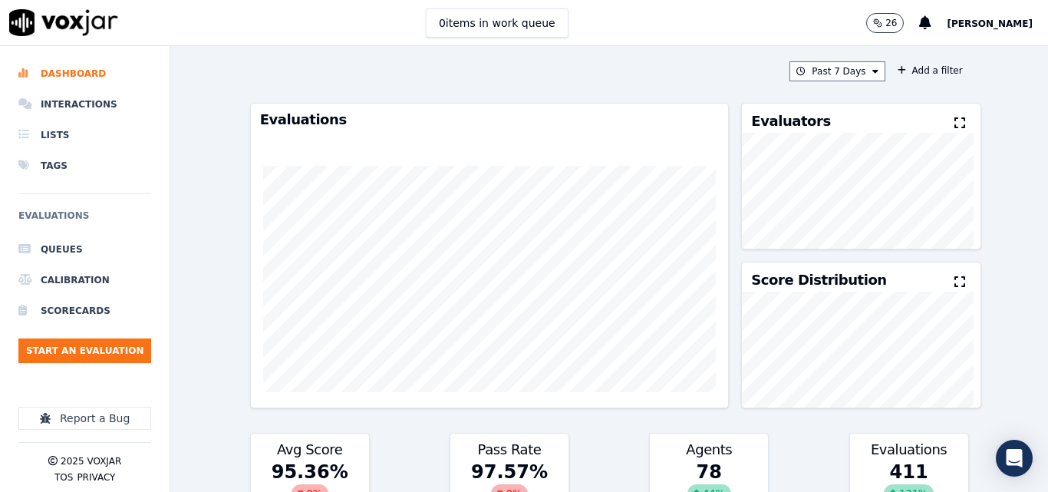
click at [1009, 15] on button "[PERSON_NAME]" at bounding box center [996, 23] width 101 height 18
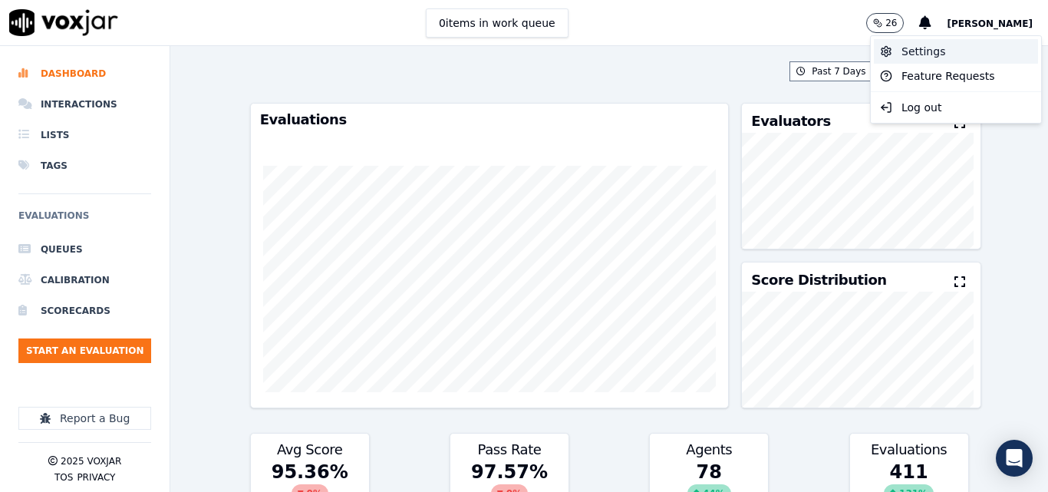
click at [955, 54] on div "Settings" at bounding box center [956, 51] width 164 height 25
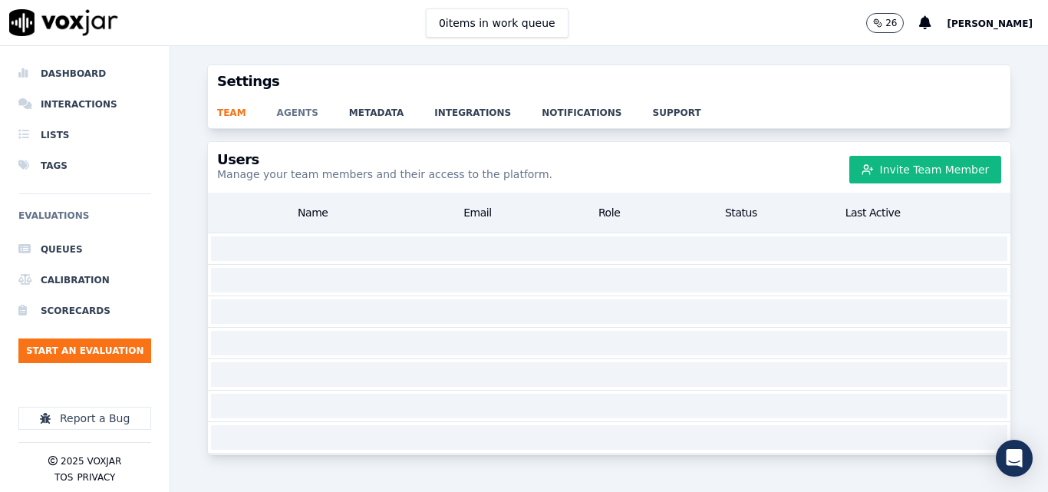
click at [283, 100] on link "agents" at bounding box center [313, 107] width 72 height 21
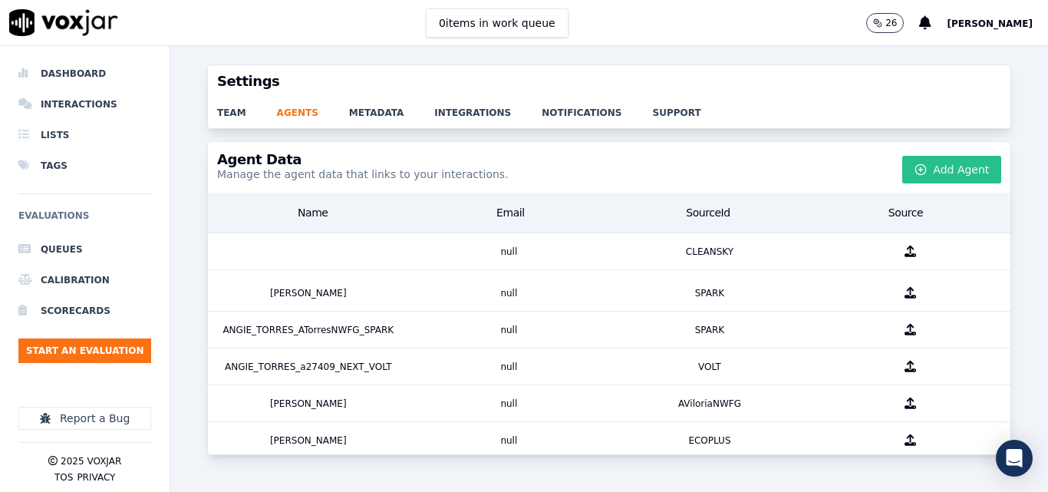
click at [912, 158] on button "Add Agent" at bounding box center [951, 170] width 99 height 28
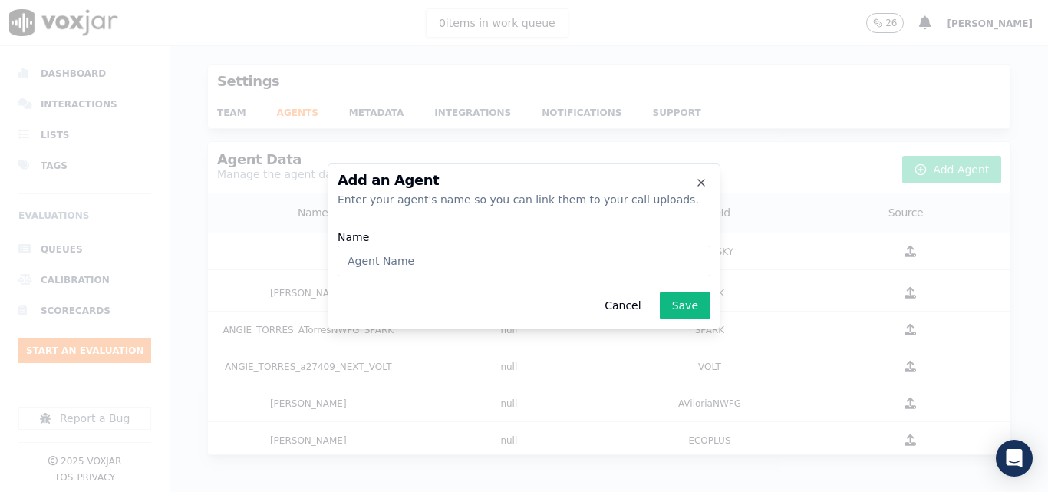
click at [465, 262] on input "Name" at bounding box center [523, 260] width 373 height 31
type input "Keiner Mejia_WANN1219_NGE"
click at [696, 303] on button "Save" at bounding box center [685, 305] width 51 height 28
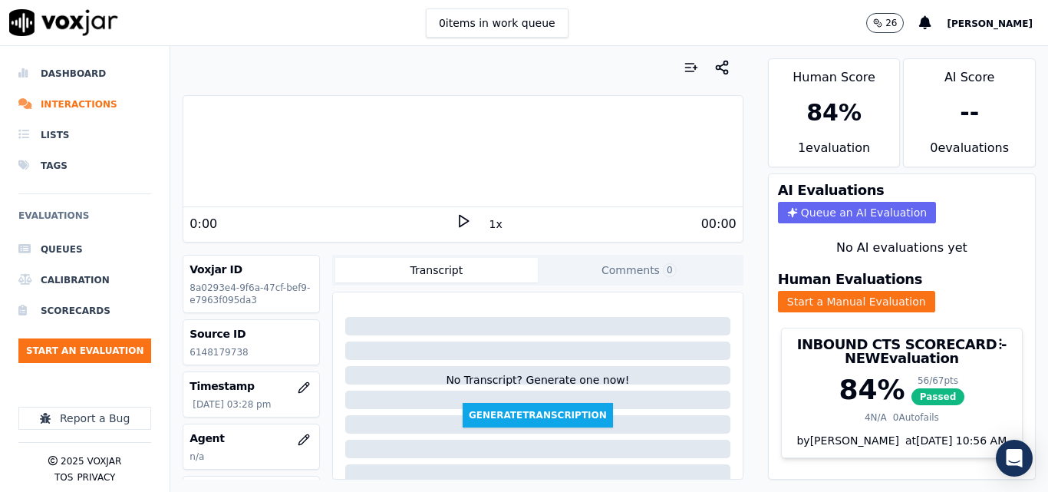
scroll to position [153, 0]
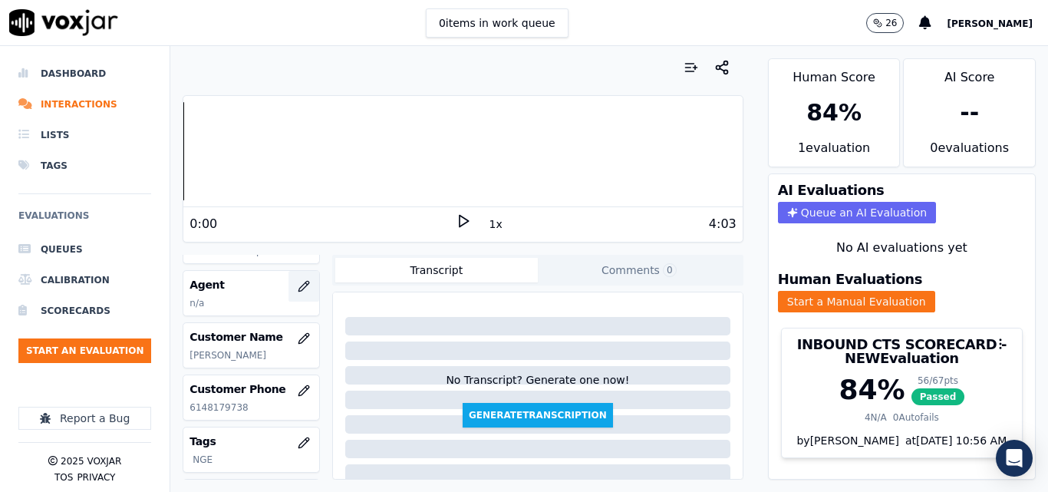
click at [298, 281] on icon "button" at bounding box center [304, 286] width 12 height 12
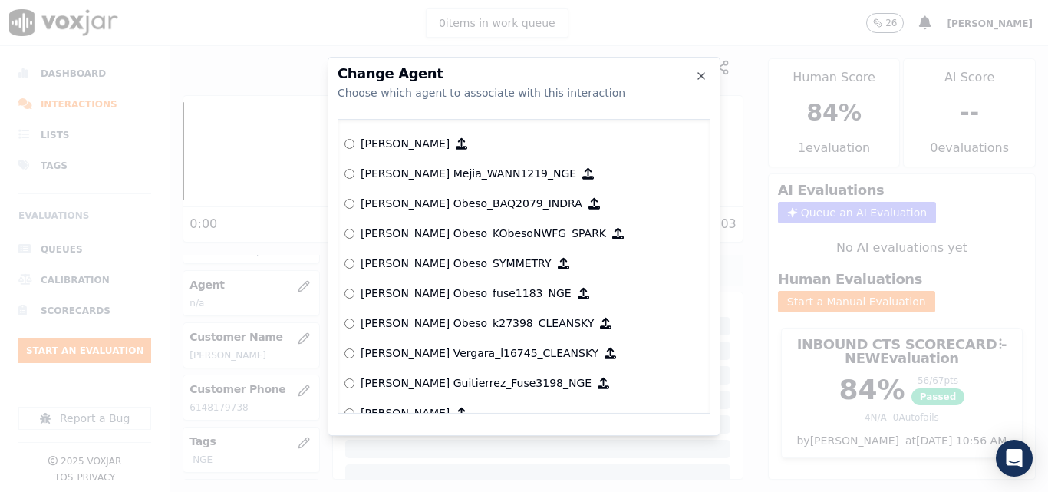
scroll to position [5309, 0]
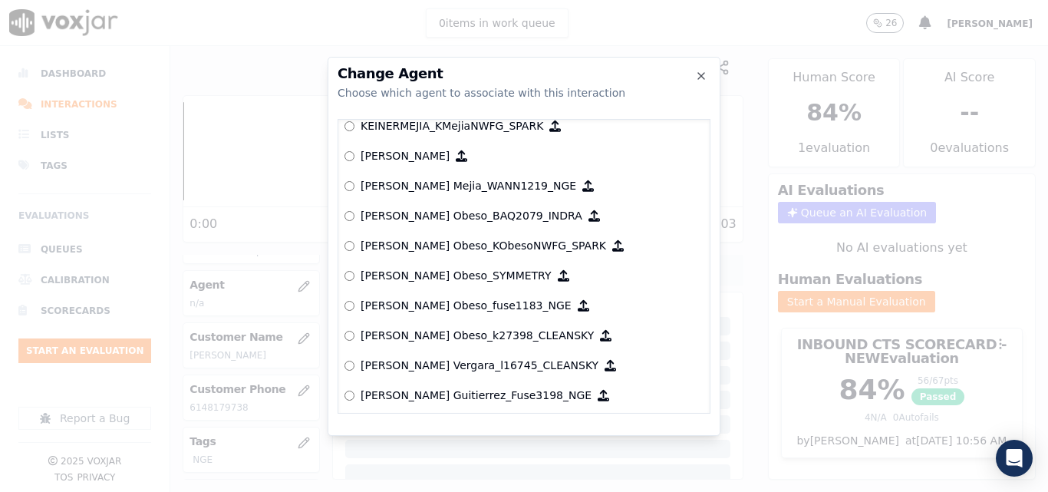
click at [487, 186] on p "[PERSON_NAME] Mejia_WANN1219_NGE" at bounding box center [468, 185] width 216 height 15
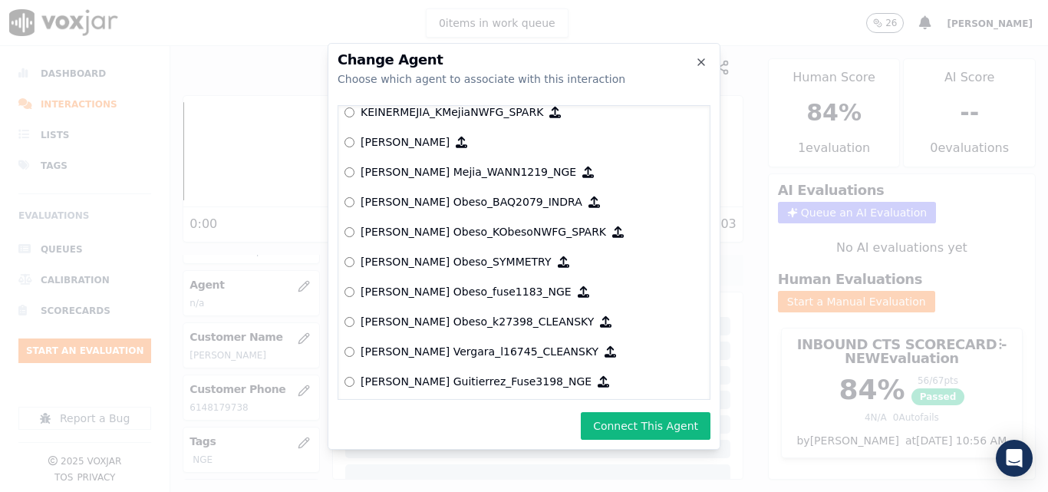
click at [638, 410] on div "Change Agent Choose which agent to associate with this interaction null [PERSON…" at bounding box center [523, 246] width 393 height 406
click at [640, 417] on button "Connect This Agent" at bounding box center [646, 426] width 130 height 28
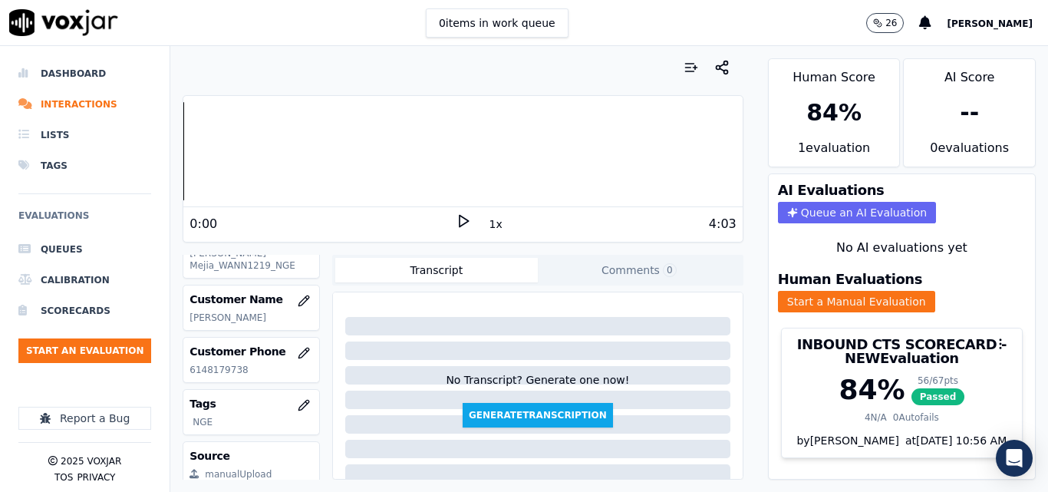
scroll to position [230, 0]
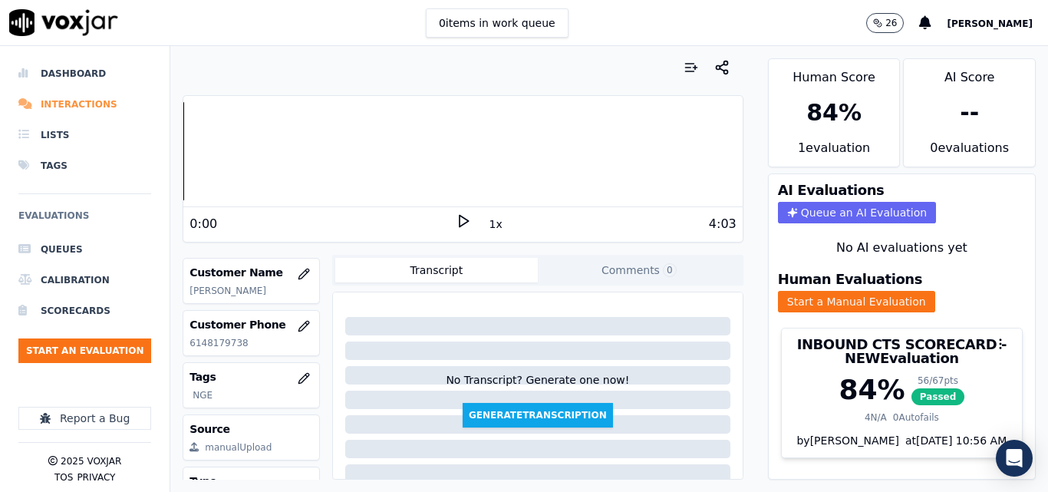
click at [103, 110] on li "Interactions" at bounding box center [84, 104] width 133 height 31
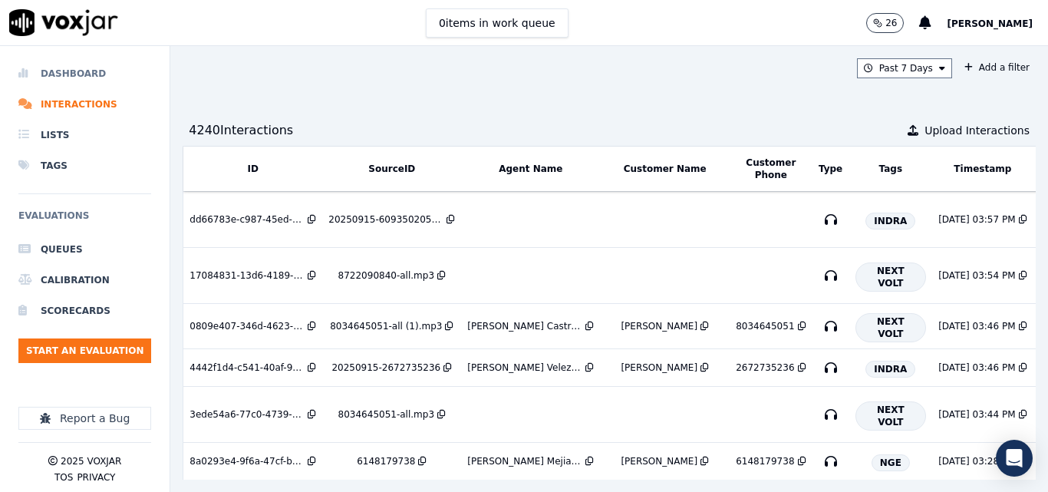
click at [93, 71] on li "Dashboard" at bounding box center [84, 73] width 133 height 31
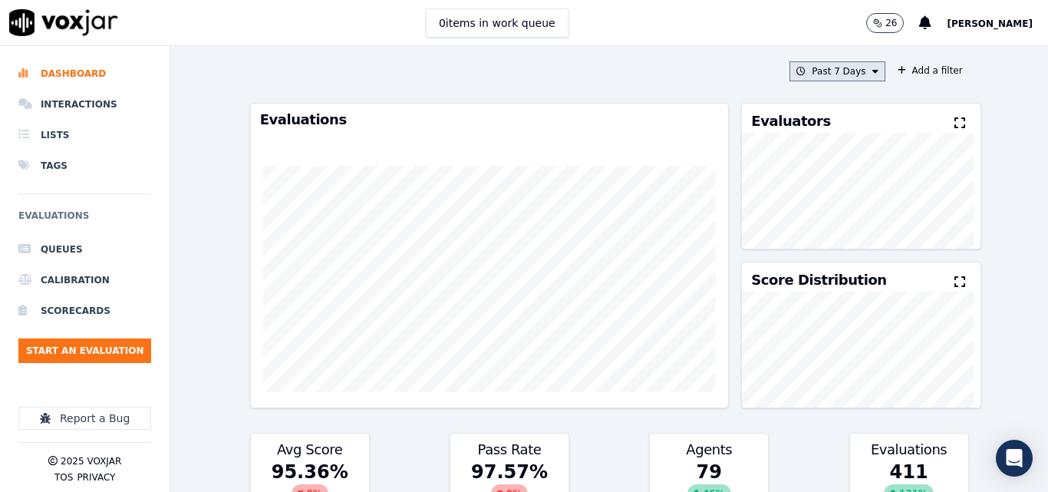
click at [821, 66] on button "Past 7 Days" at bounding box center [836, 71] width 95 height 20
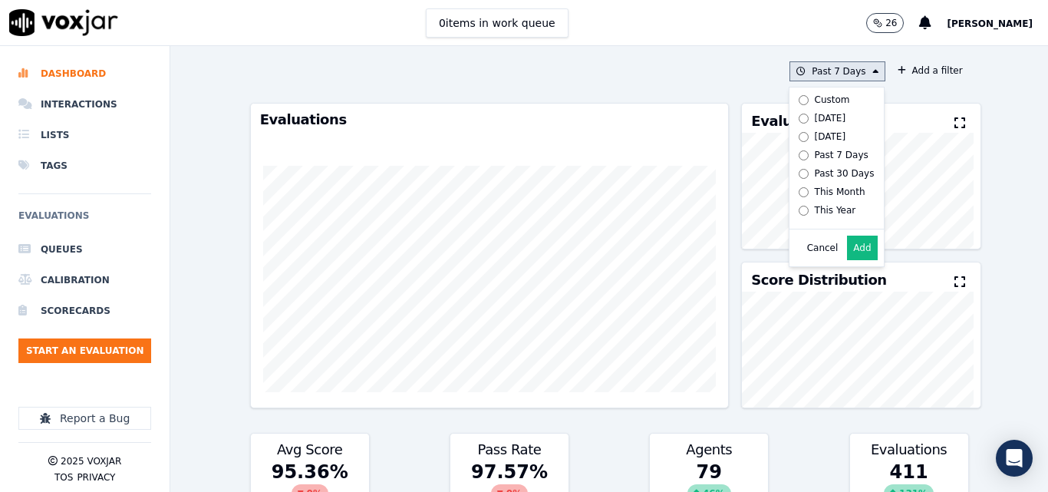
click at [814, 114] on div "[DATE]" at bounding box center [829, 118] width 31 height 12
click at [847, 252] on button "Add" at bounding box center [862, 247] width 30 height 25
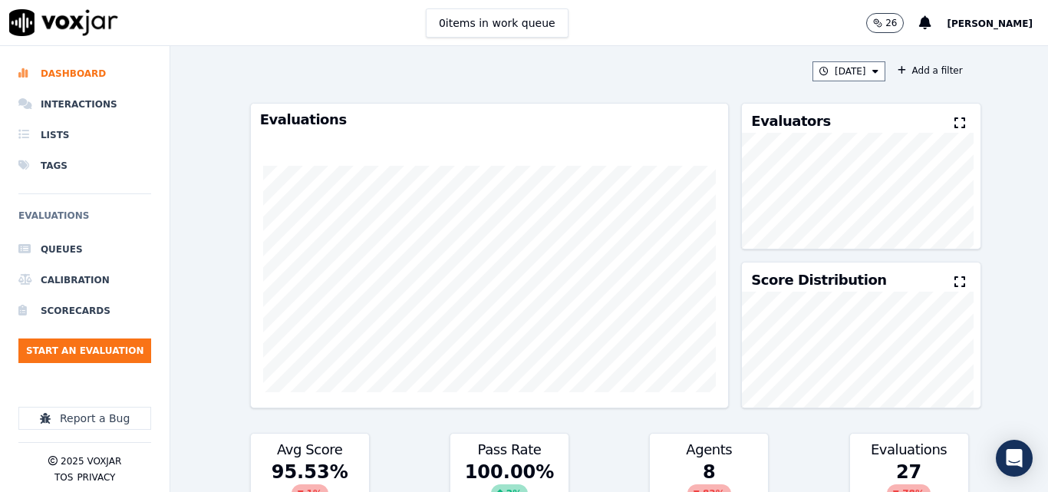
click at [954, 118] on icon at bounding box center [959, 123] width 11 height 12
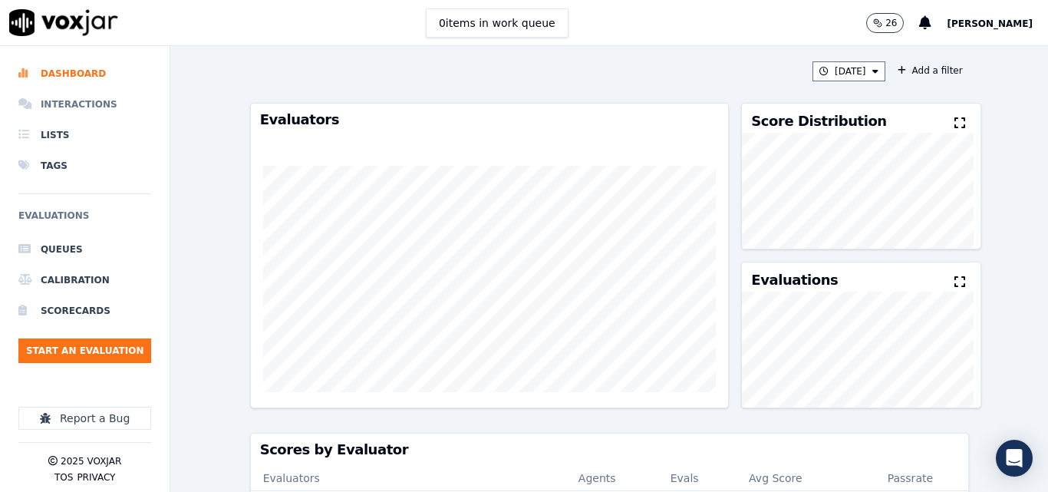
click at [94, 103] on li "Interactions" at bounding box center [84, 104] width 133 height 31
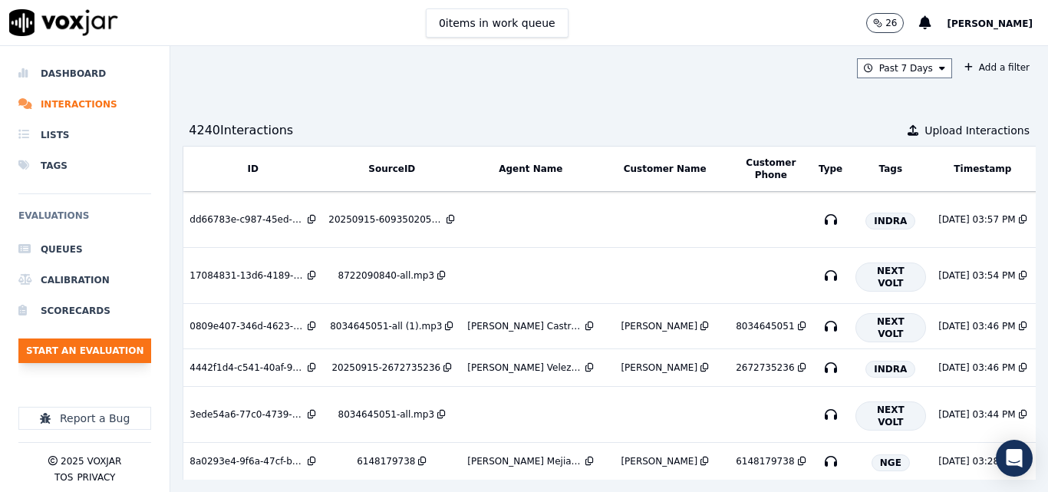
click at [100, 356] on button "Start an Evaluation" at bounding box center [84, 350] width 133 height 25
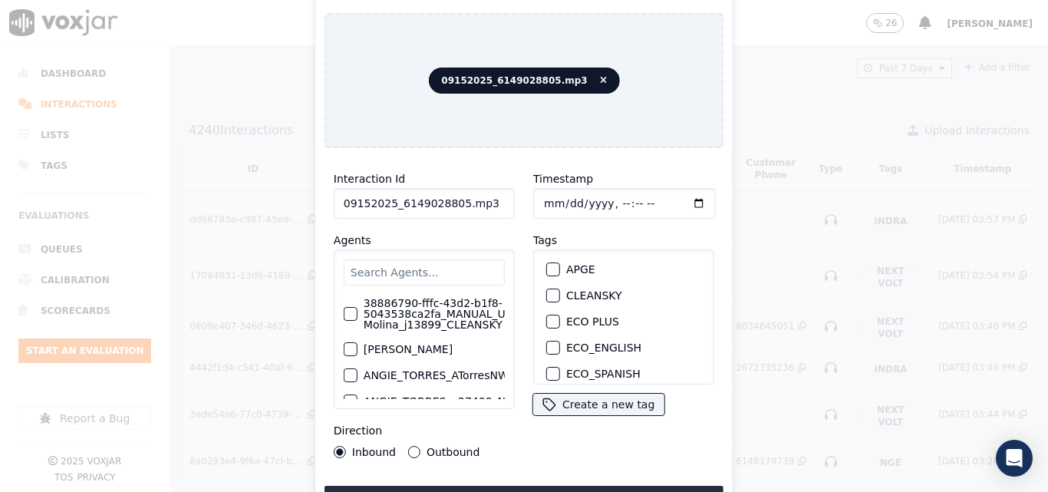
click at [491, 188] on input "09152025_6149028805.mp3" at bounding box center [424, 203] width 181 height 31
type input "09152025_6149028805"
click at [551, 319] on div "button" at bounding box center [552, 324] width 11 height 11
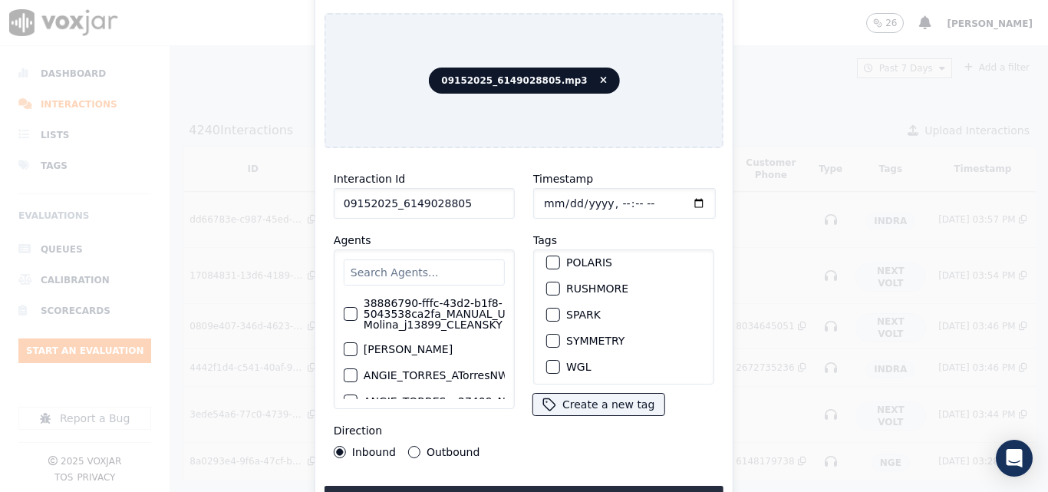
scroll to position [341, 0]
click at [594, 479] on div "Interaction Id 09152025_6149028805 Agents 38886790-fffc-43d2-b1f8-5043538ca2fa_…" at bounding box center [523, 336] width 399 height 353
click at [594, 485] on button "Upload interaction to start evaluation" at bounding box center [523, 499] width 399 height 28
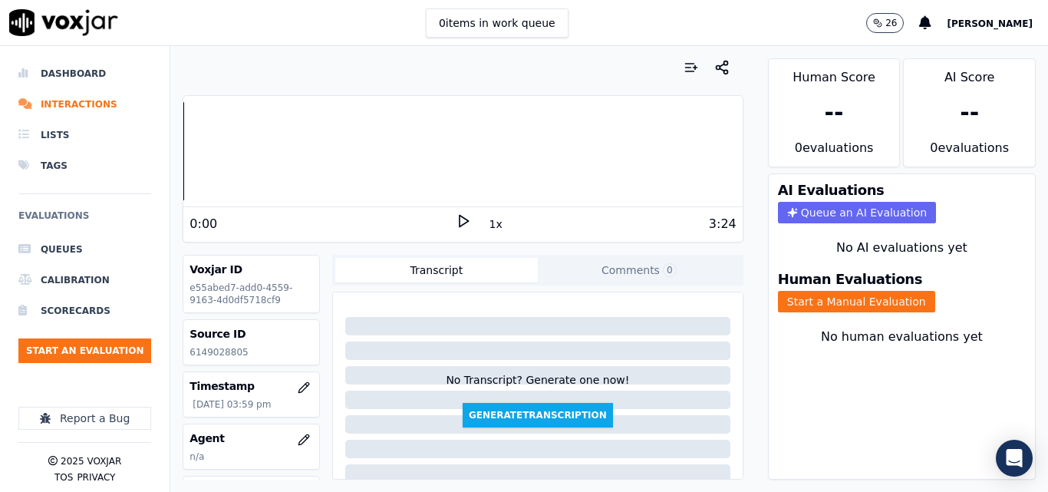
click at [460, 219] on icon at bounding box center [463, 220] width 15 height 15
click at [462, 223] on icon at bounding box center [463, 220] width 15 height 15
click at [216, 352] on p "6149028805" at bounding box center [250, 352] width 123 height 12
copy p "6149028805"
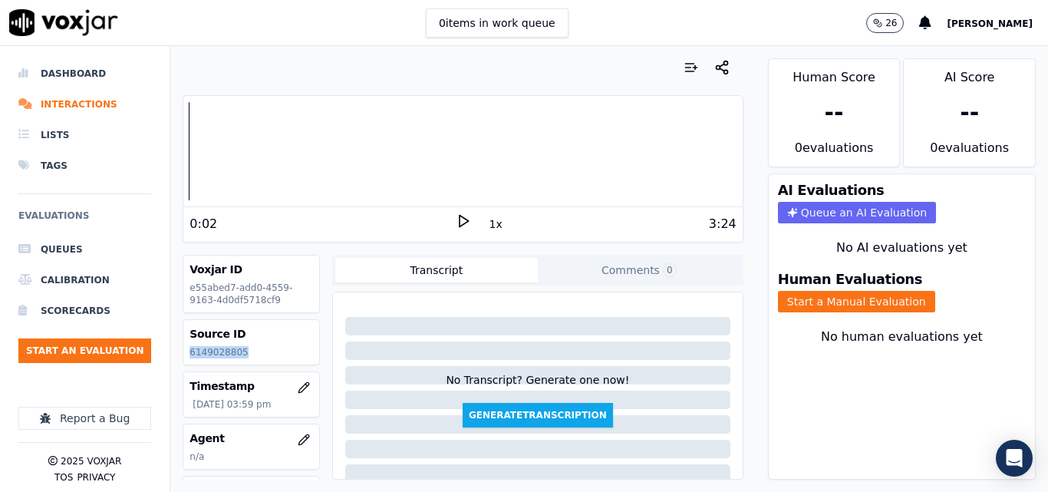
click at [456, 224] on icon at bounding box center [463, 220] width 15 height 15
click at [459, 220] on rect at bounding box center [460, 221] width 2 height 10
click at [825, 304] on button "Start a Manual Evaluation" at bounding box center [856, 301] width 157 height 21
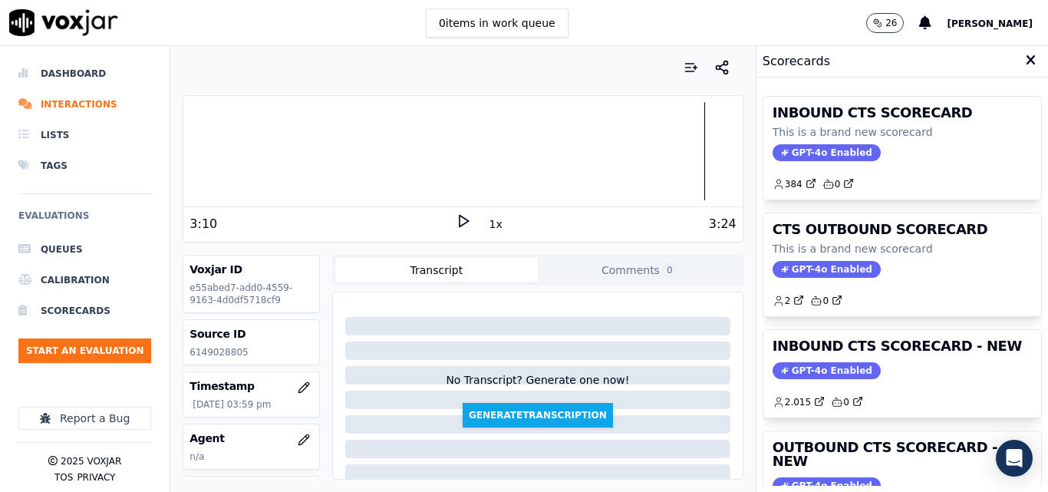
click at [921, 353] on h3 "INBOUND CTS SCORECARD - NEW" at bounding box center [901, 346] width 259 height 14
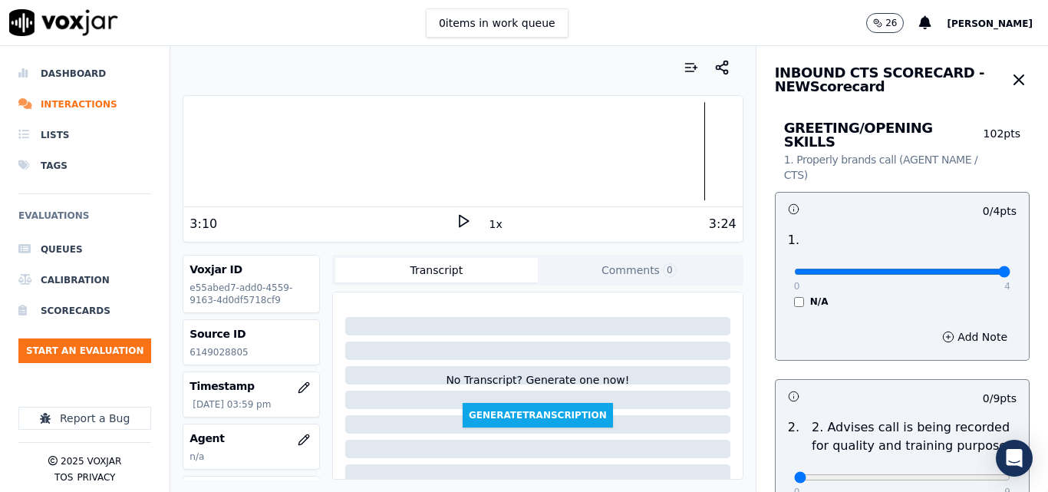
type input "4"
click at [965, 268] on input "range" at bounding box center [902, 271] width 216 height 6
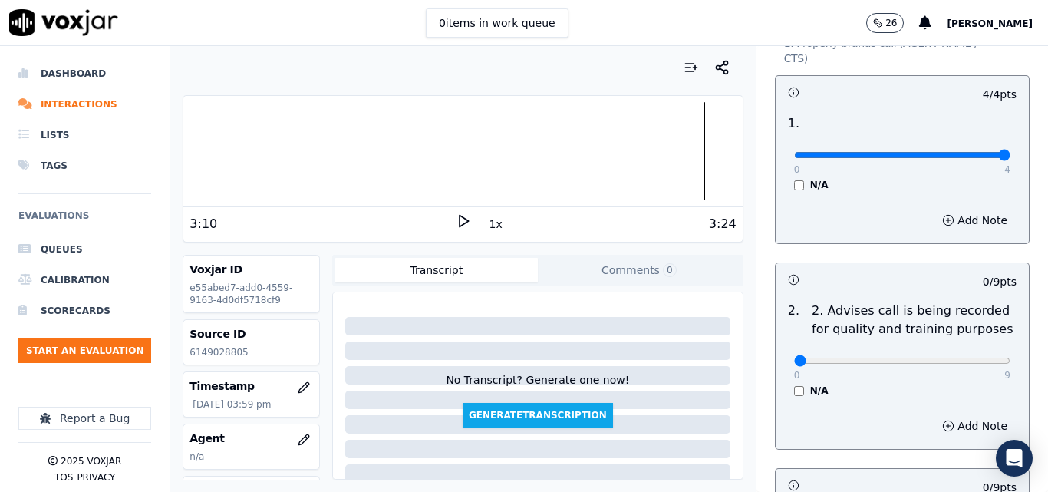
scroll to position [230, 0]
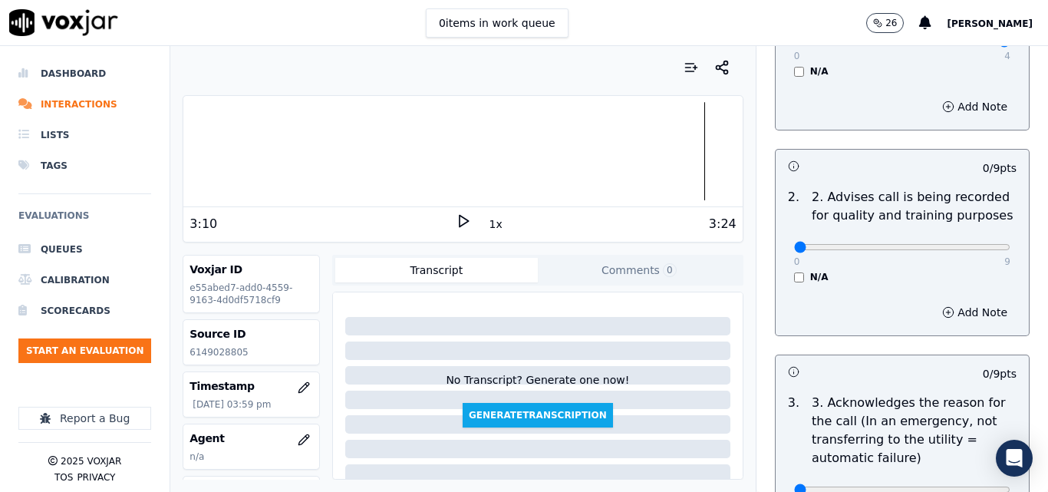
click at [1004, 255] on p "9" at bounding box center [1007, 261] width 6 height 12
type input "9"
click at [972, 244] on input "range" at bounding box center [902, 247] width 216 height 6
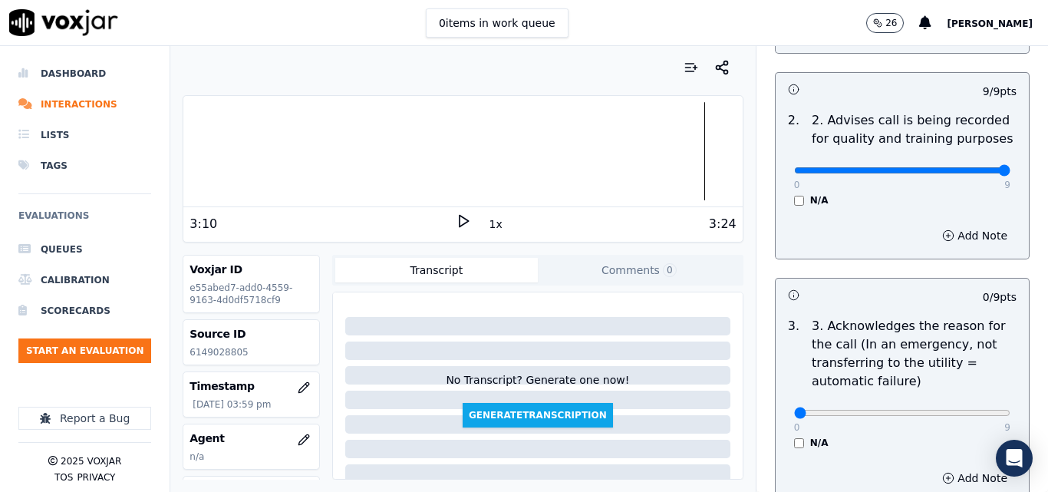
scroll to position [460, 0]
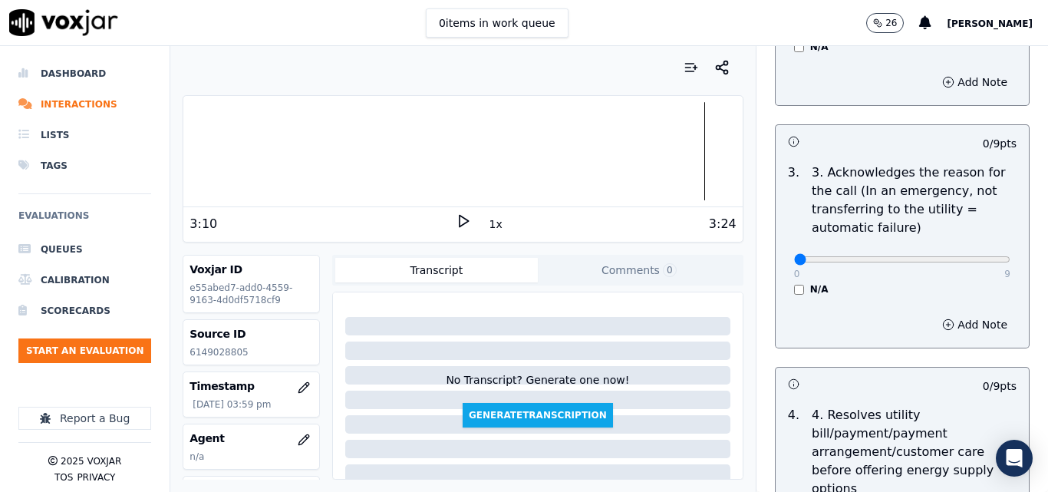
click at [971, 249] on div "0 9" at bounding box center [902, 258] width 216 height 18
type input "9"
click at [968, 256] on input "range" at bounding box center [902, 259] width 216 height 6
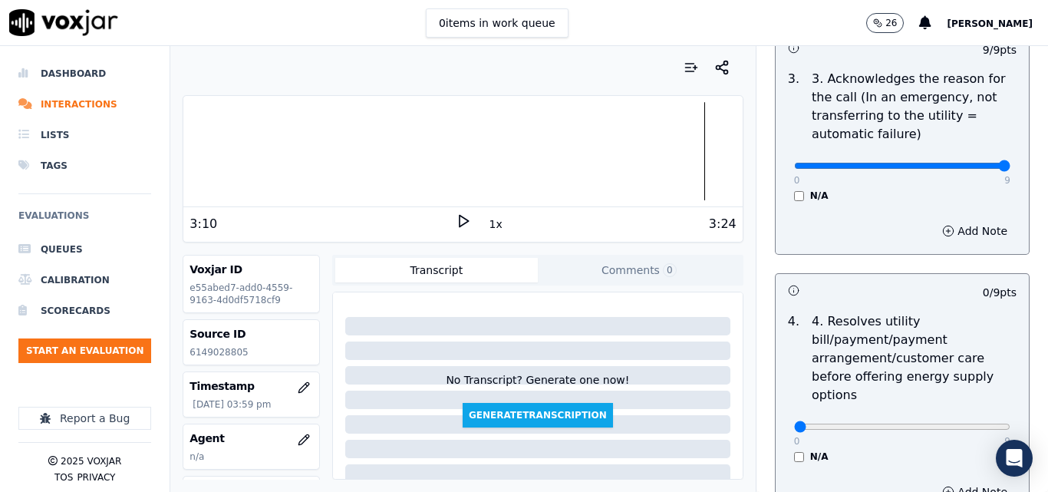
scroll to position [690, 0]
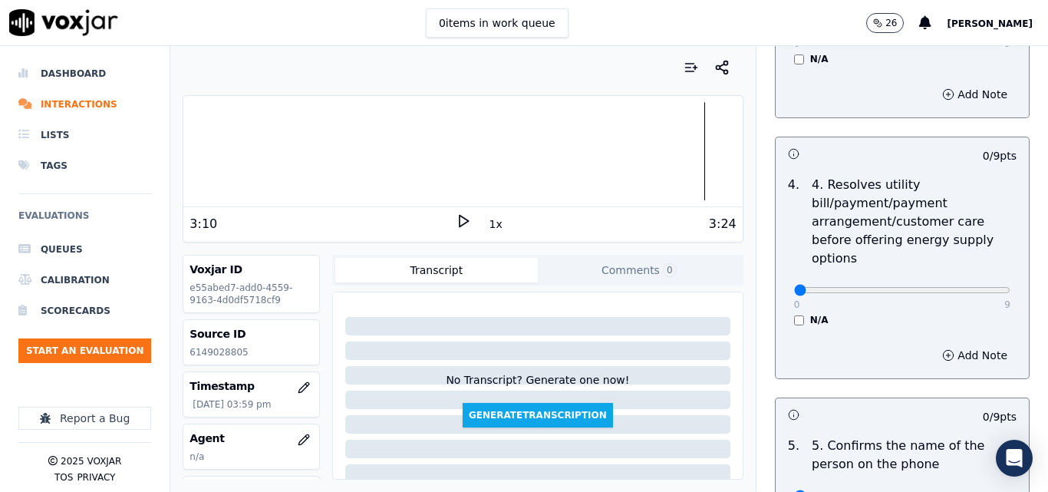
click at [786, 312] on div "4 . 4. Resolves utility bill/payment/payment arrangement/customer care before o…" at bounding box center [901, 250] width 253 height 163
click at [785, 299] on div "0 9 N/A" at bounding box center [902, 297] width 241 height 58
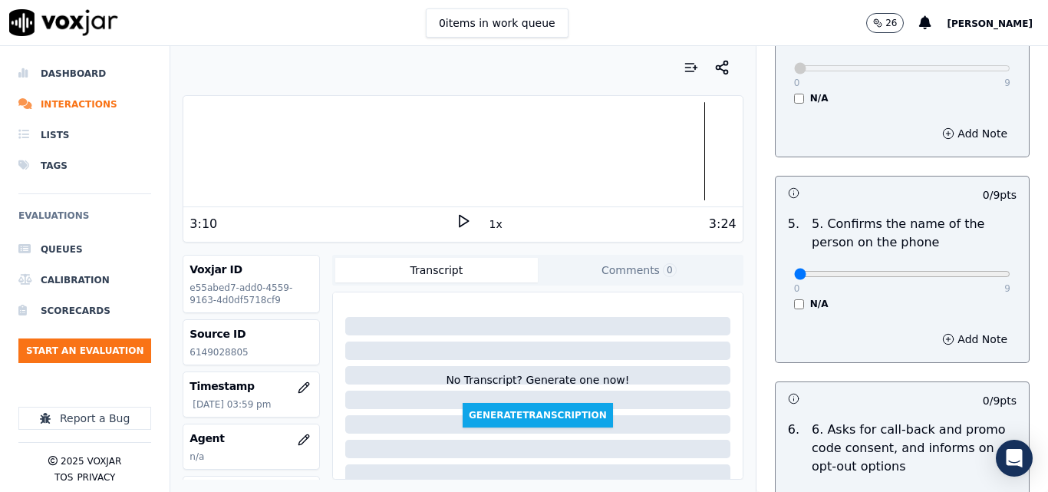
scroll to position [920, 0]
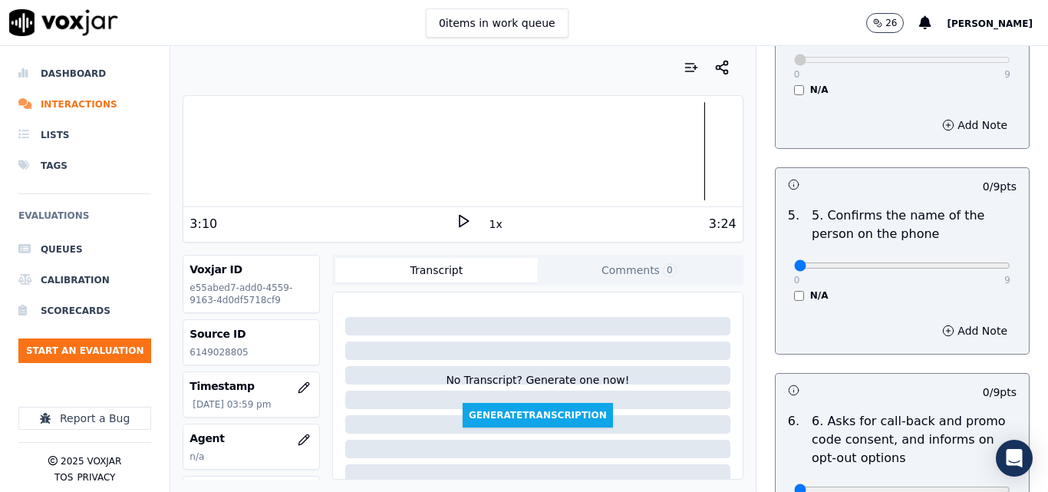
click at [976, 250] on div "0 9 N/A" at bounding box center [902, 272] width 241 height 58
type input "9"
click at [969, 262] on input "range" at bounding box center [902, 265] width 216 height 6
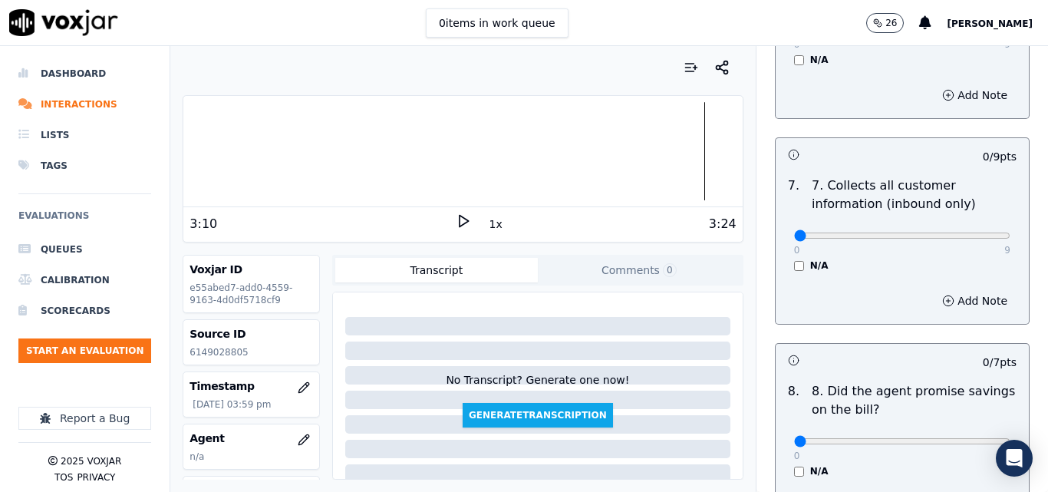
scroll to position [1380, 0]
type input "9"
click at [966, 232] on input "range" at bounding box center [902, 235] width 216 height 6
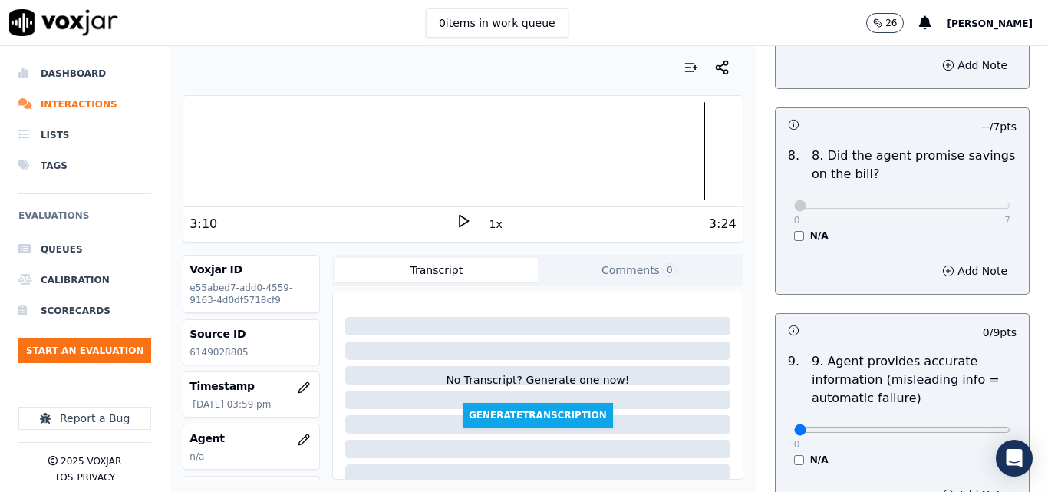
scroll to position [1687, 0]
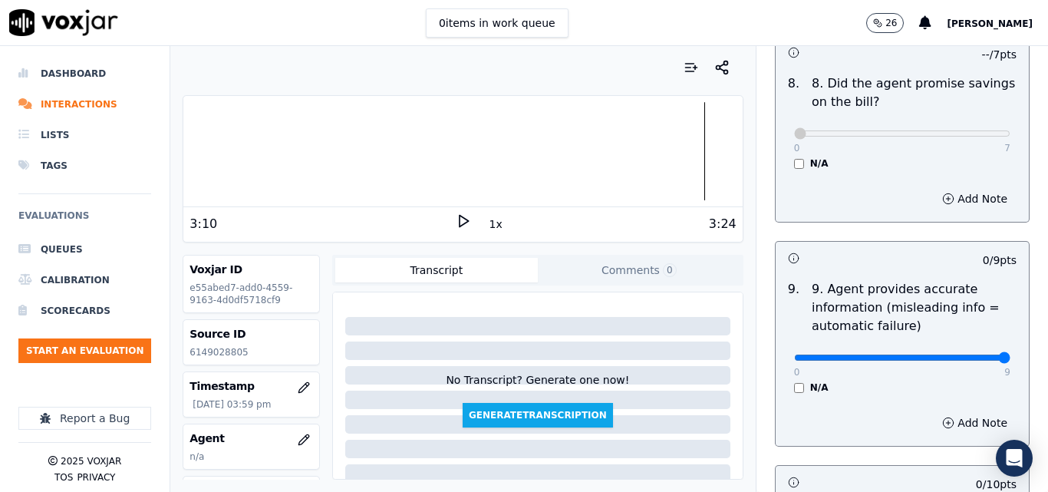
type input "9"
click at [967, 354] on input "range" at bounding box center [902, 357] width 216 height 6
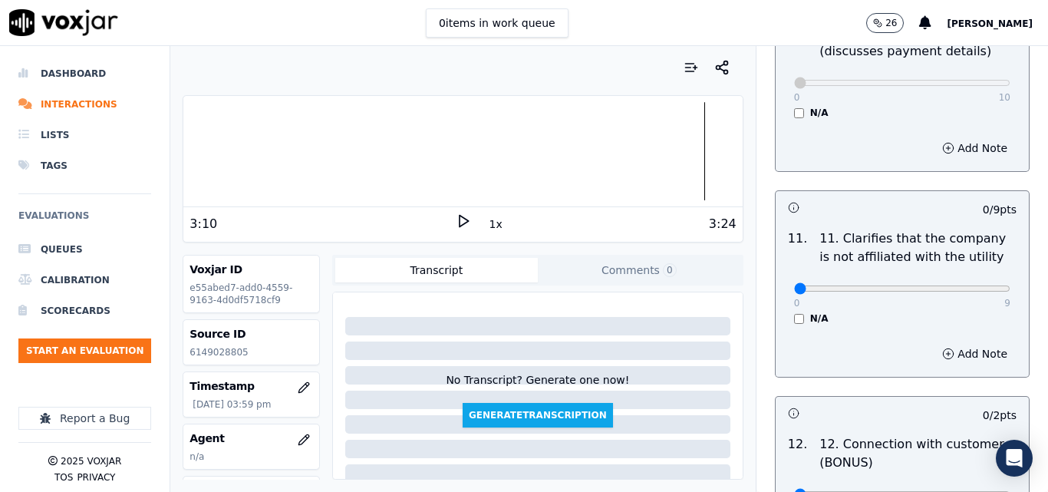
scroll to position [2224, 0]
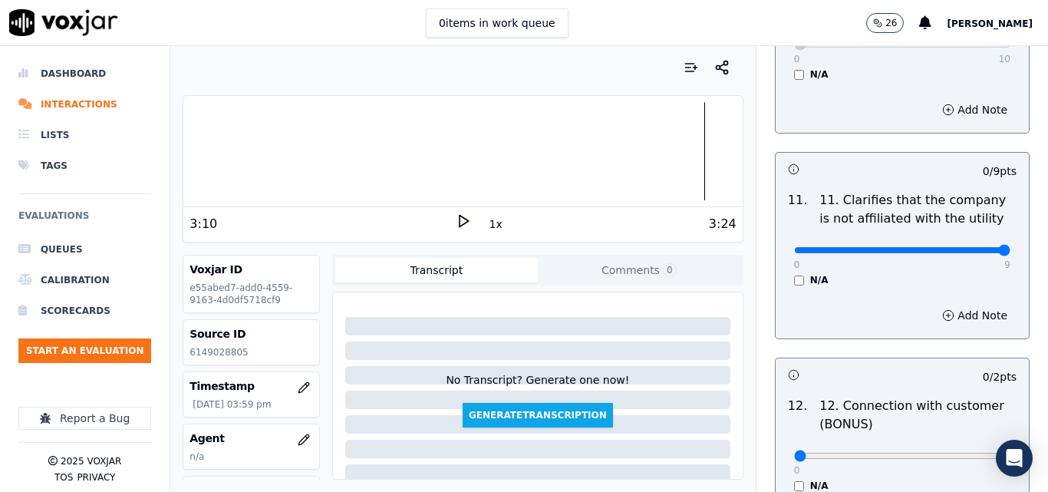
type input "9"
click at [972, 247] on input "range" at bounding box center [902, 250] width 216 height 6
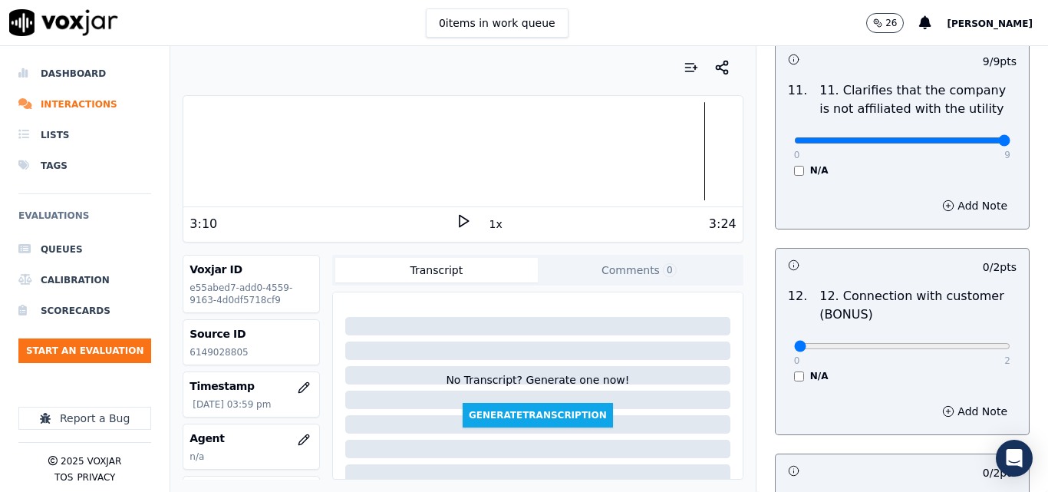
scroll to position [2454, 0]
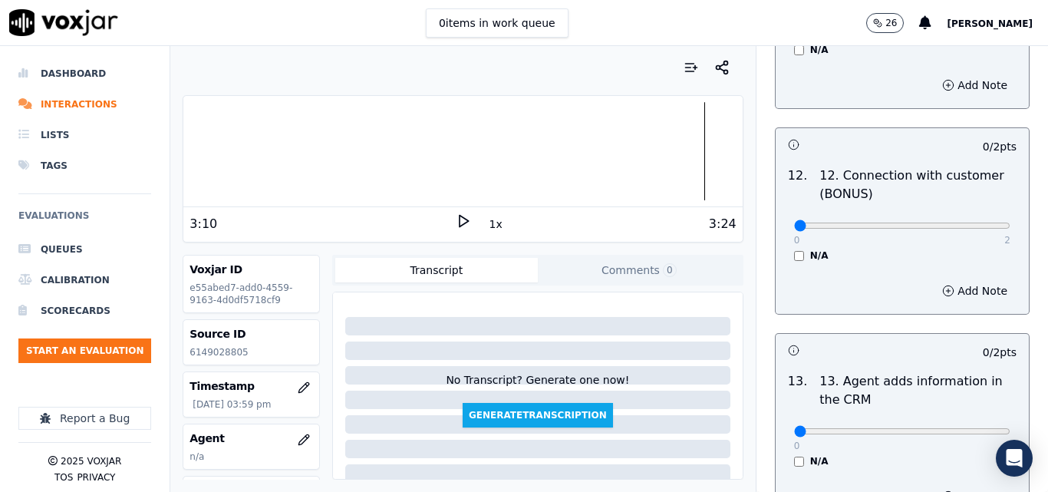
click at [978, 210] on div "0 2 N/A" at bounding box center [902, 232] width 241 height 58
type input "2"
click at [963, 222] on input "range" at bounding box center [902, 225] width 216 height 6
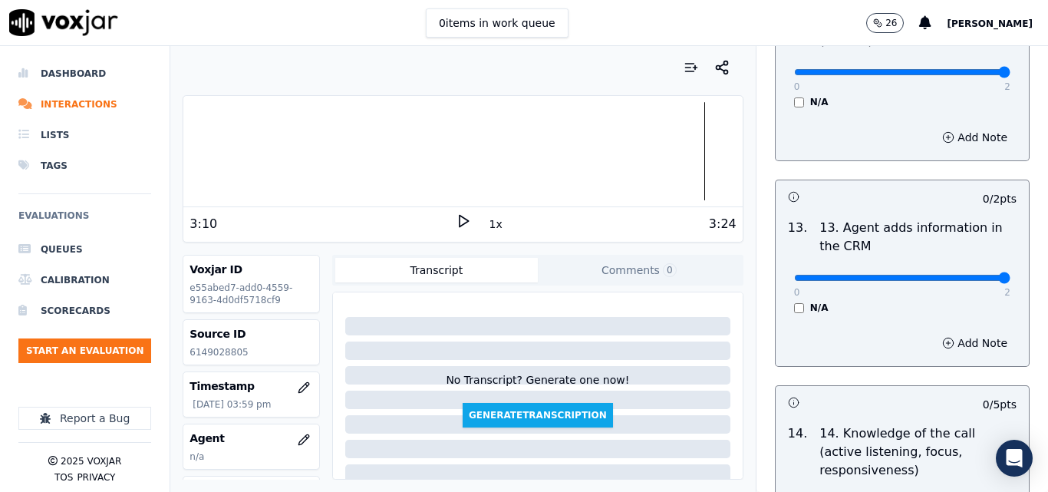
type input "2"
click at [967, 275] on input "range" at bounding box center [902, 278] width 216 height 6
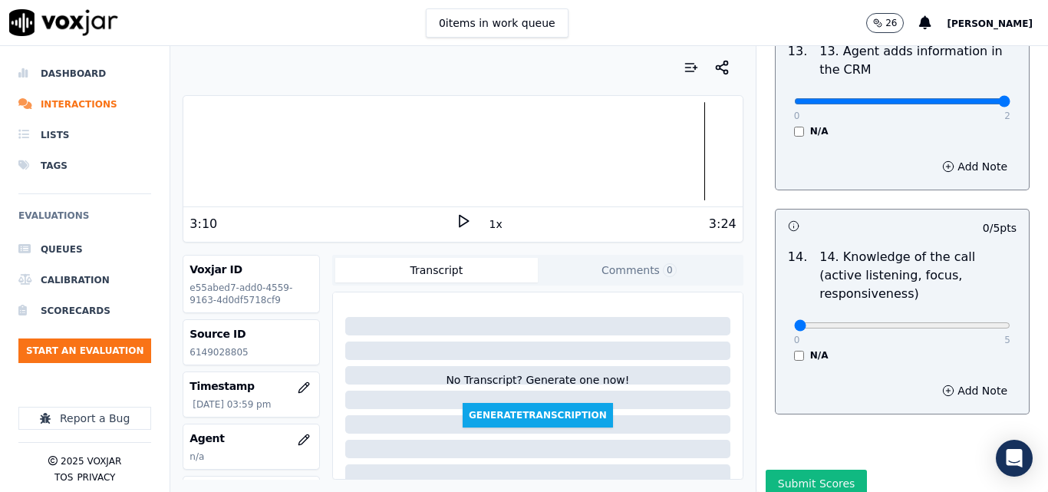
scroll to position [2801, 0]
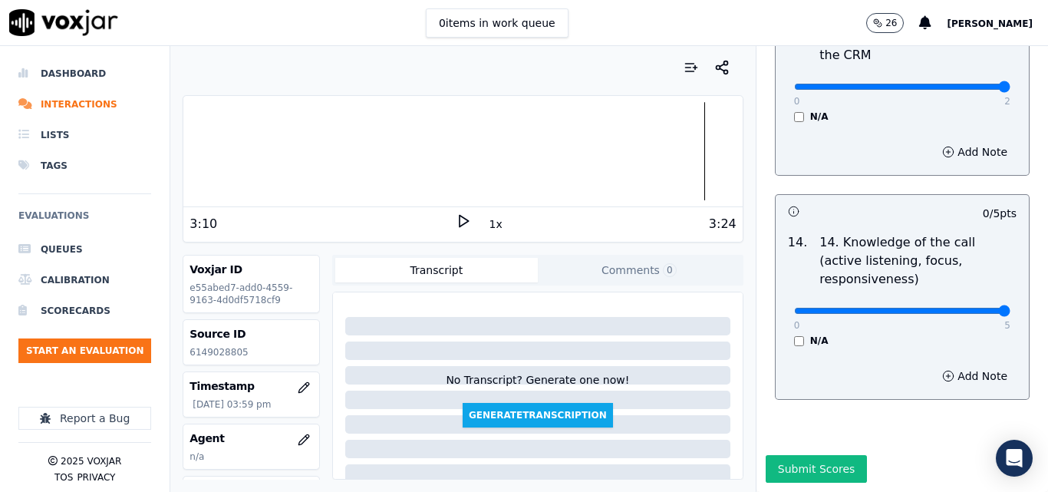
type input "5"
click at [974, 308] on input "range" at bounding box center [902, 311] width 216 height 6
click at [837, 455] on button "Submit Scores" at bounding box center [816, 469] width 102 height 28
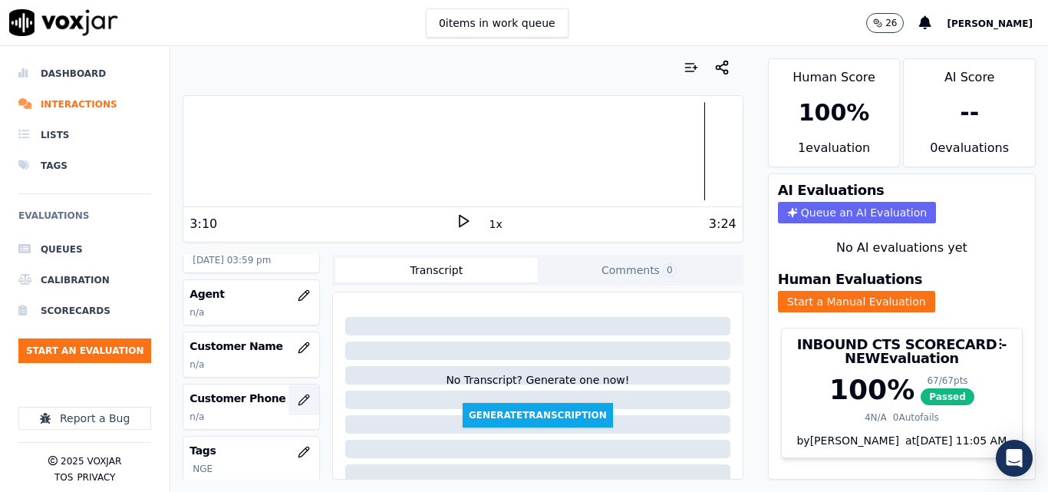
scroll to position [153, 0]
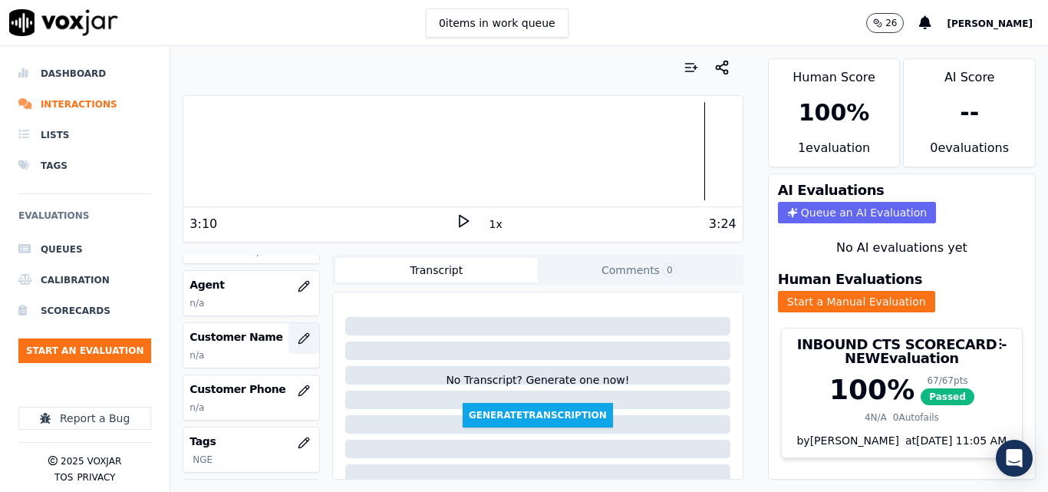
click at [298, 334] on icon "button" at bounding box center [304, 338] width 12 height 12
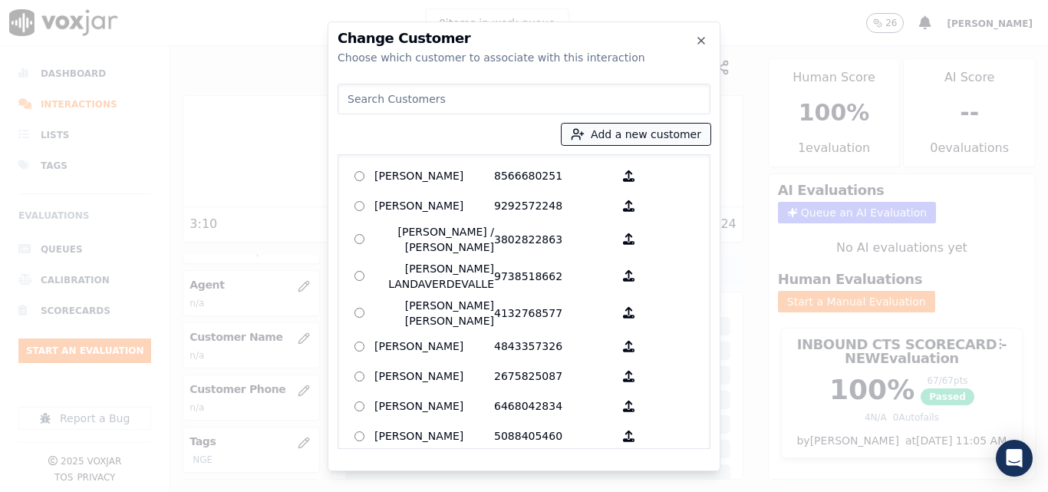
click at [620, 141] on button "Add a new customer" at bounding box center [635, 133] width 149 height 21
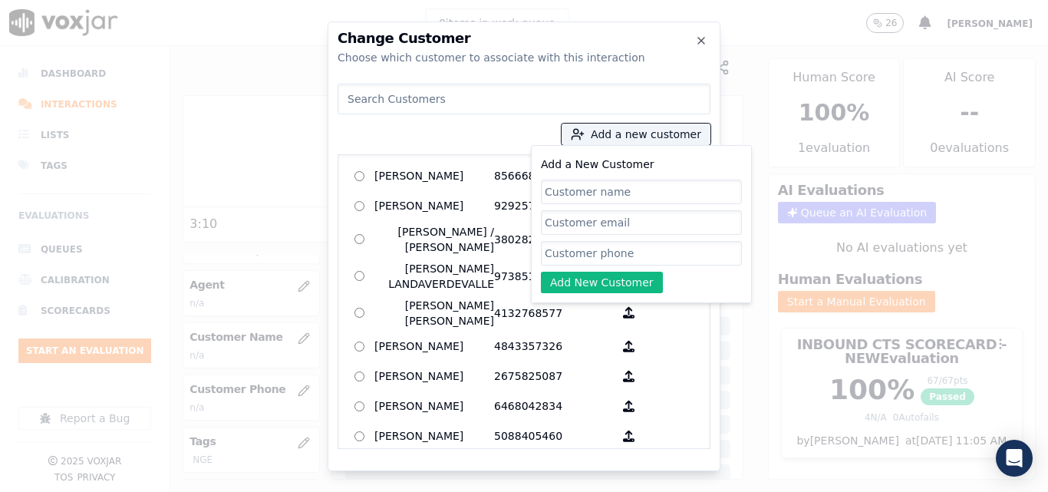
click at [633, 183] on input "Add a New Customer" at bounding box center [641, 191] width 201 height 25
type input "[PERSON_NAME]"
click at [580, 256] on input "Add a New Customer" at bounding box center [641, 253] width 201 height 25
click at [572, 255] on input "Add a New Customer" at bounding box center [641, 253] width 201 height 25
paste input "6149028805"
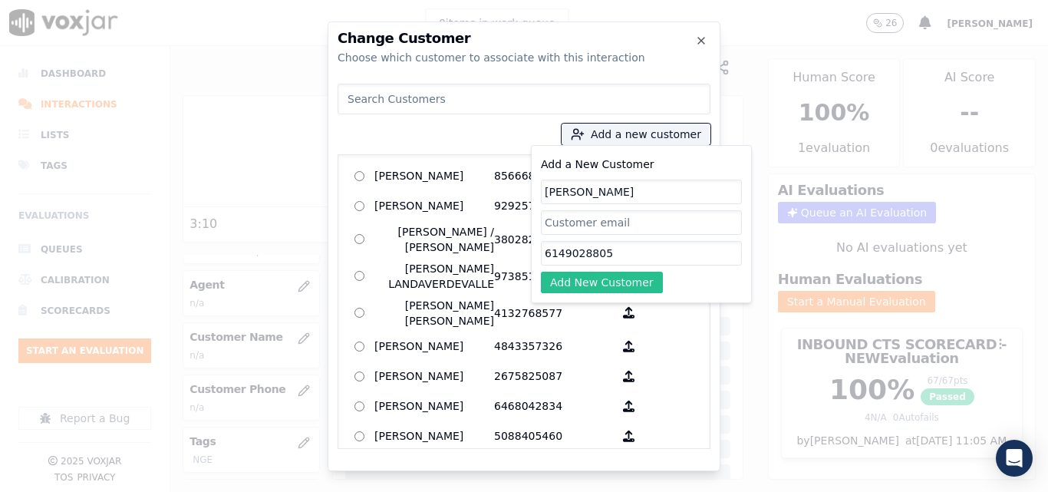
type input "6149028805"
click at [575, 278] on button "Add New Customer" at bounding box center [602, 281] width 122 height 21
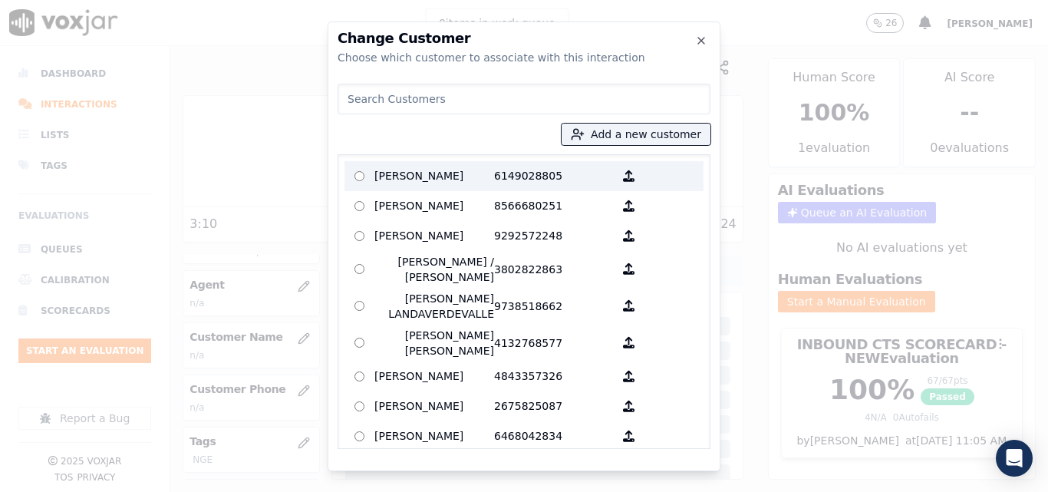
click at [461, 189] on label "Odilia Vargas 6149028805" at bounding box center [523, 176] width 359 height 30
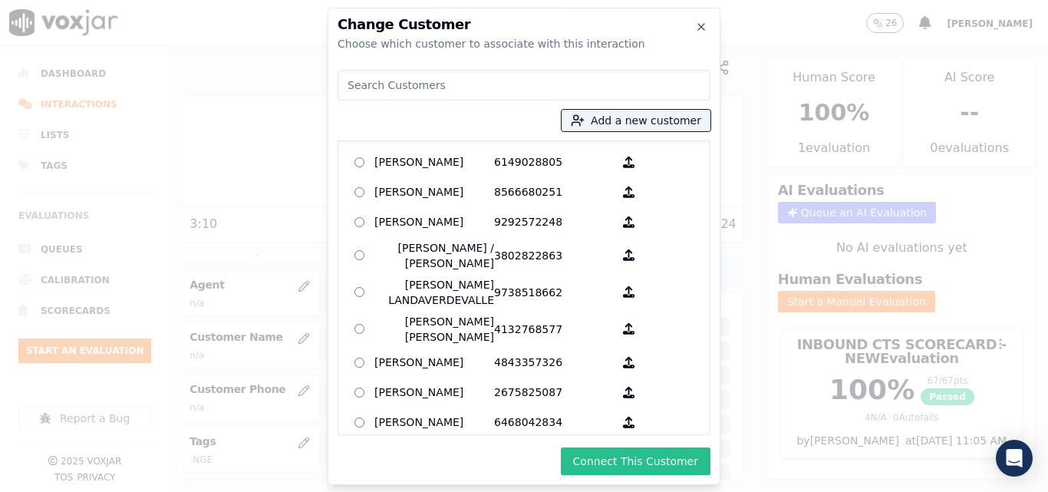
click at [608, 452] on button "Connect This Customer" at bounding box center [636, 461] width 150 height 28
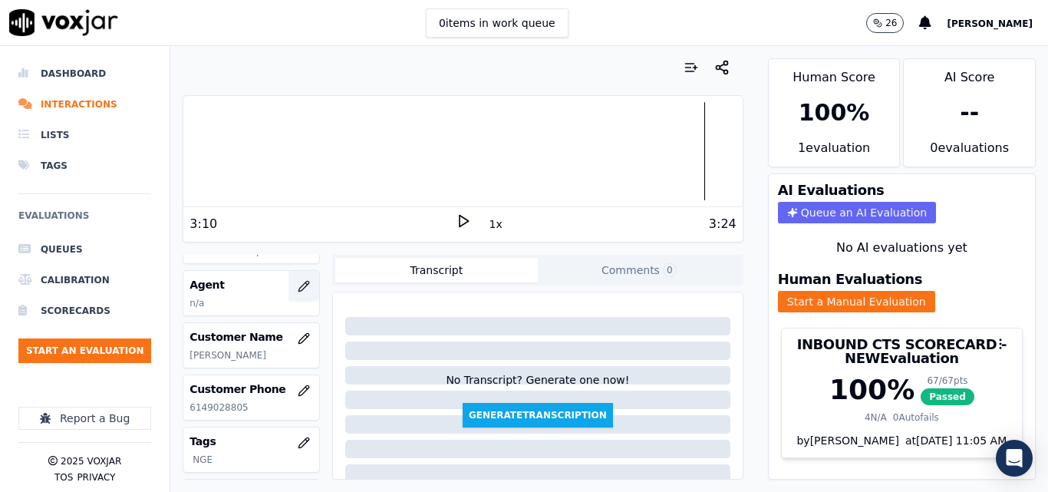
click at [288, 278] on button "button" at bounding box center [303, 286] width 31 height 31
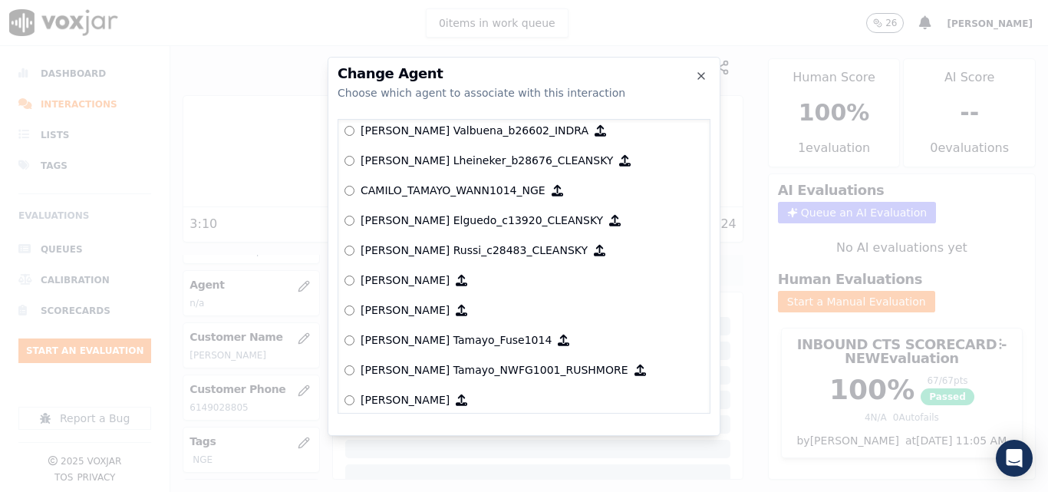
scroll to position [1150, 0]
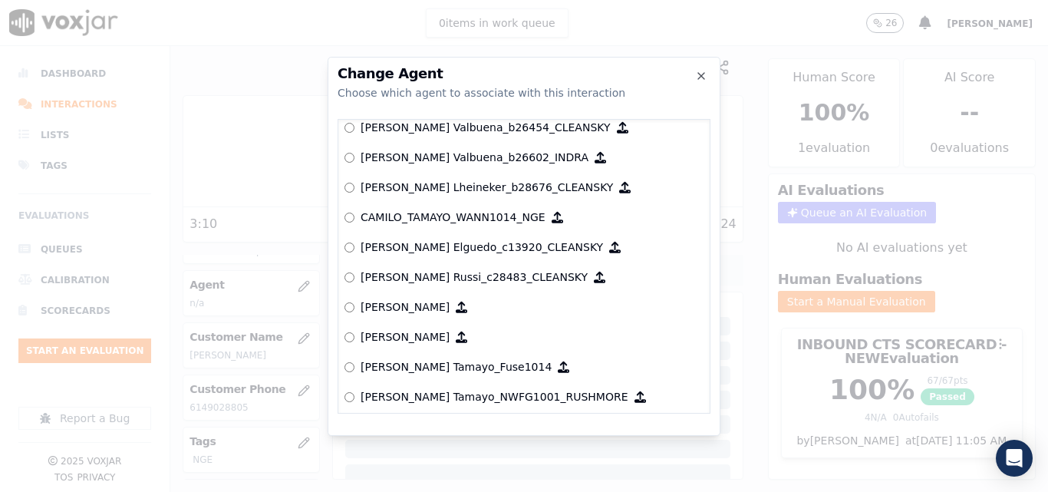
click at [461, 218] on p "CAMILO_TAMAYO_WANN1014_NGE" at bounding box center [452, 216] width 185 height 15
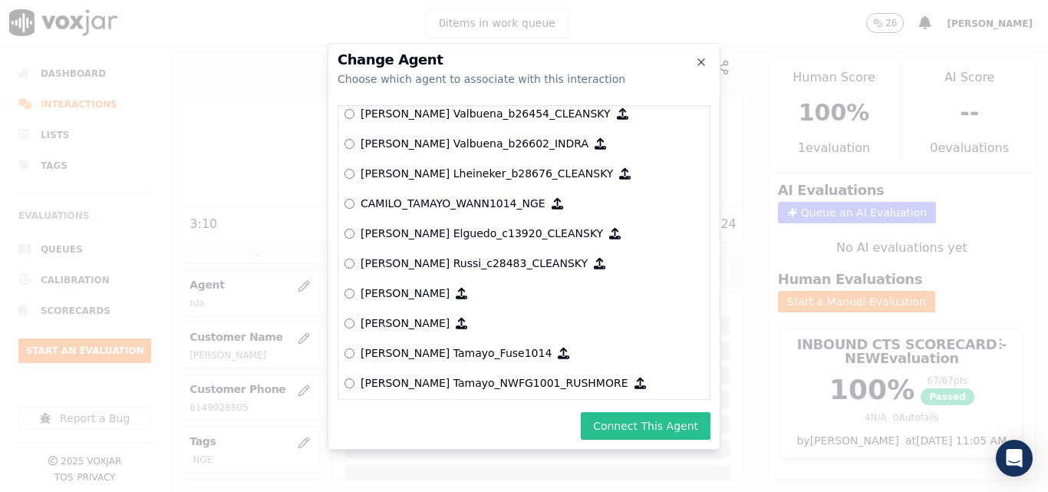
click at [624, 437] on button "Connect This Agent" at bounding box center [646, 426] width 130 height 28
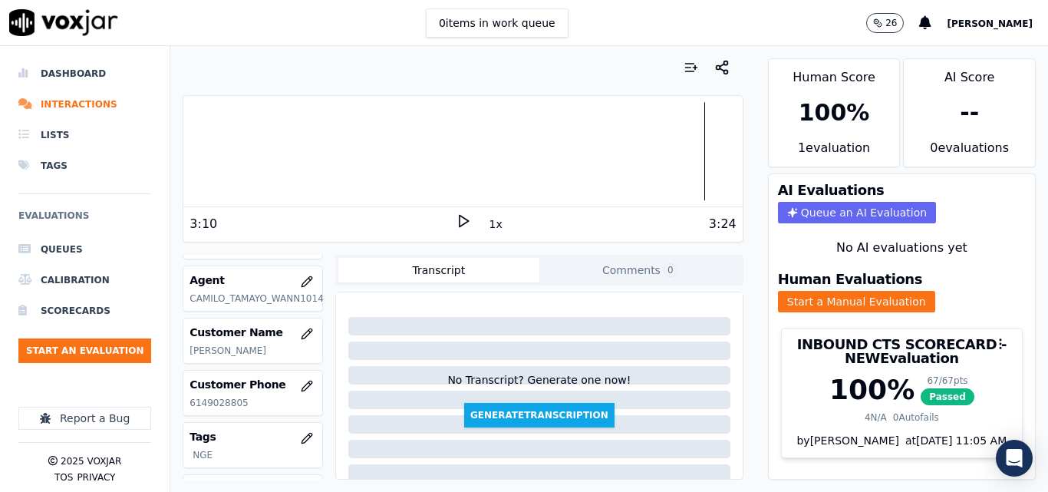
scroll to position [187, 0]
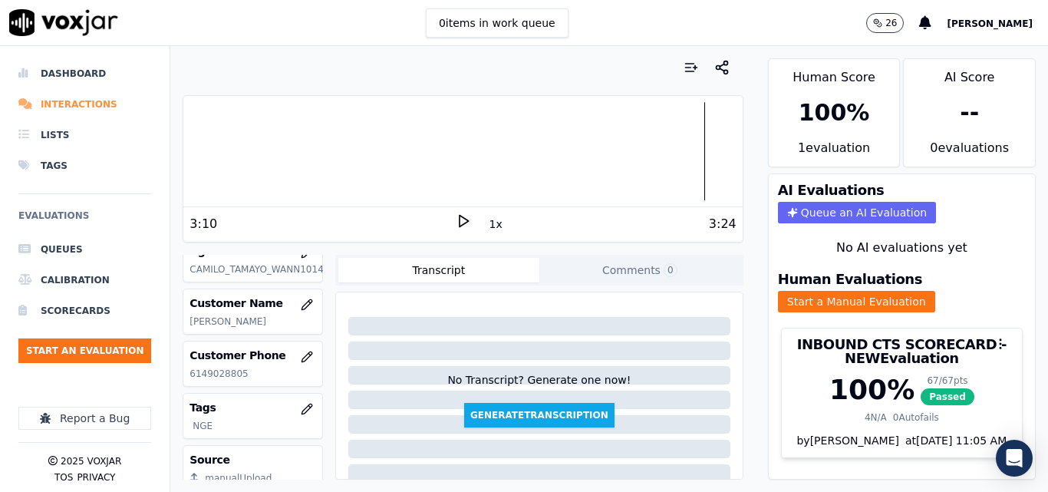
click at [86, 104] on li "Interactions" at bounding box center [84, 104] width 133 height 31
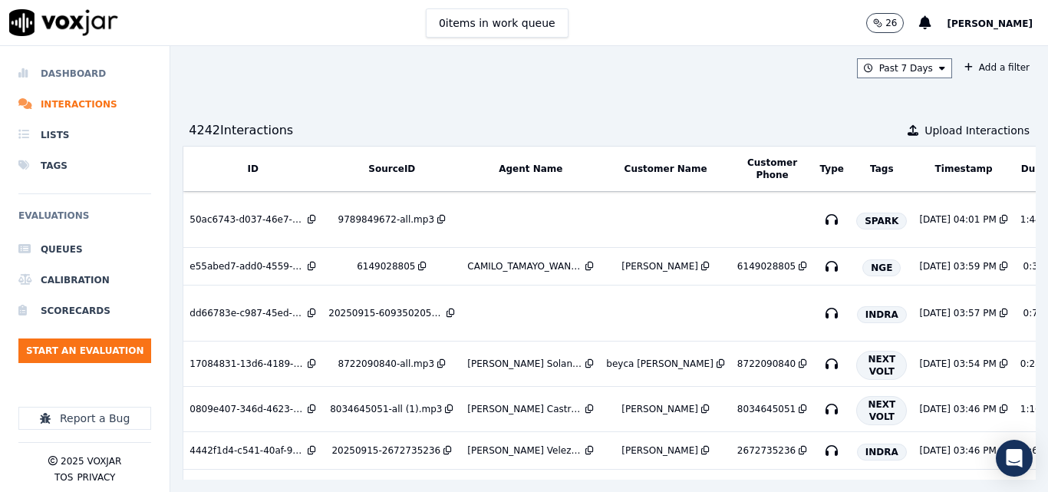
click at [77, 77] on li "Dashboard" at bounding box center [84, 73] width 133 height 31
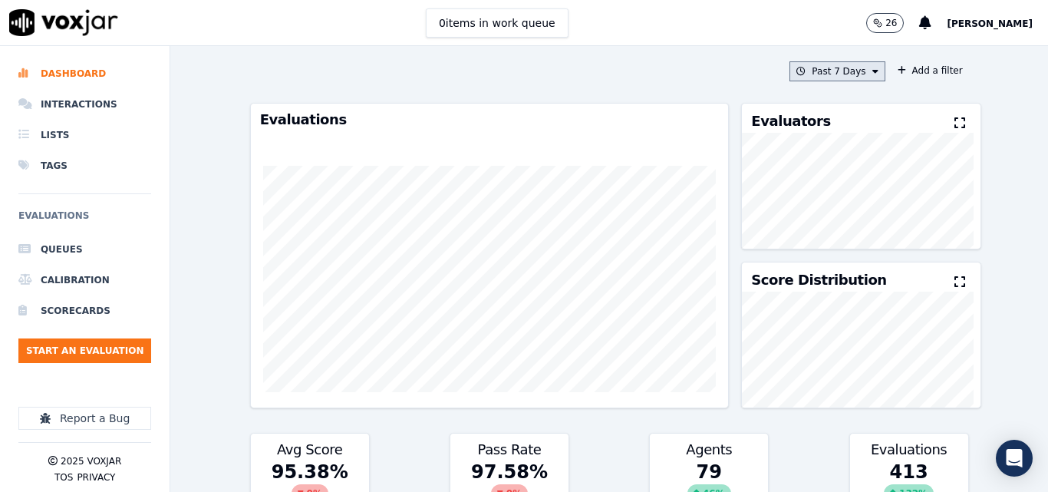
click at [840, 68] on button "Past 7 Days" at bounding box center [836, 71] width 95 height 20
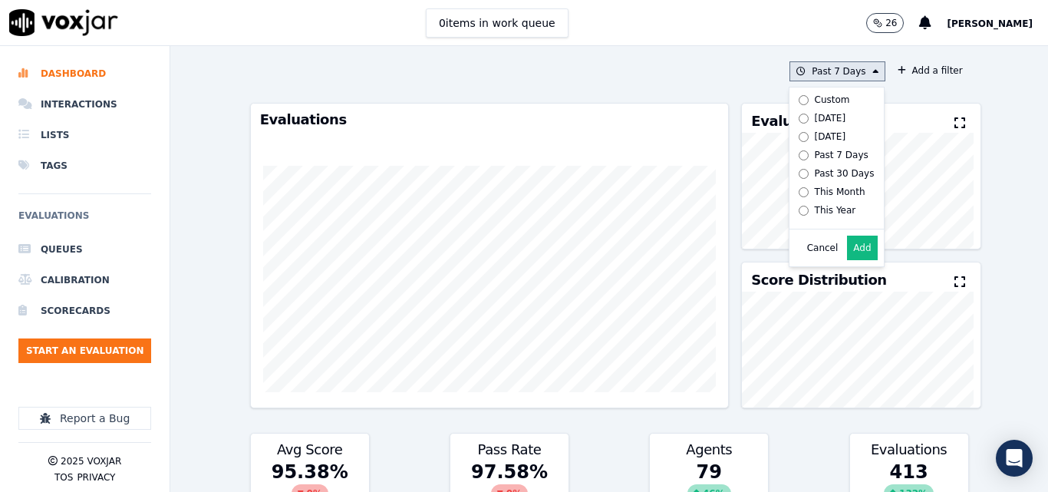
click at [825, 116] on label "[DATE]" at bounding box center [833, 118] width 82 height 18
click at [853, 260] on button "Add" at bounding box center [862, 247] width 30 height 25
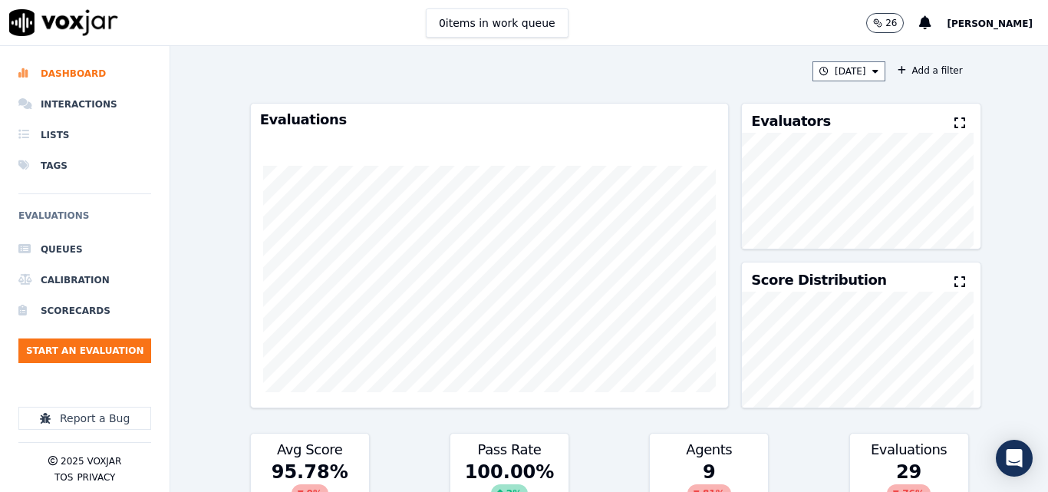
click at [954, 124] on icon at bounding box center [959, 123] width 11 height 12
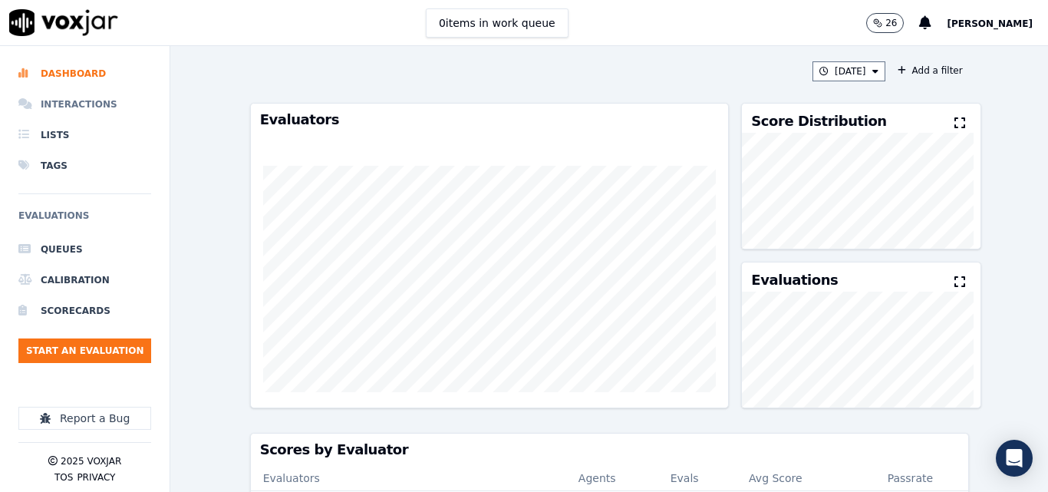
click at [86, 96] on li "Interactions" at bounding box center [84, 104] width 133 height 31
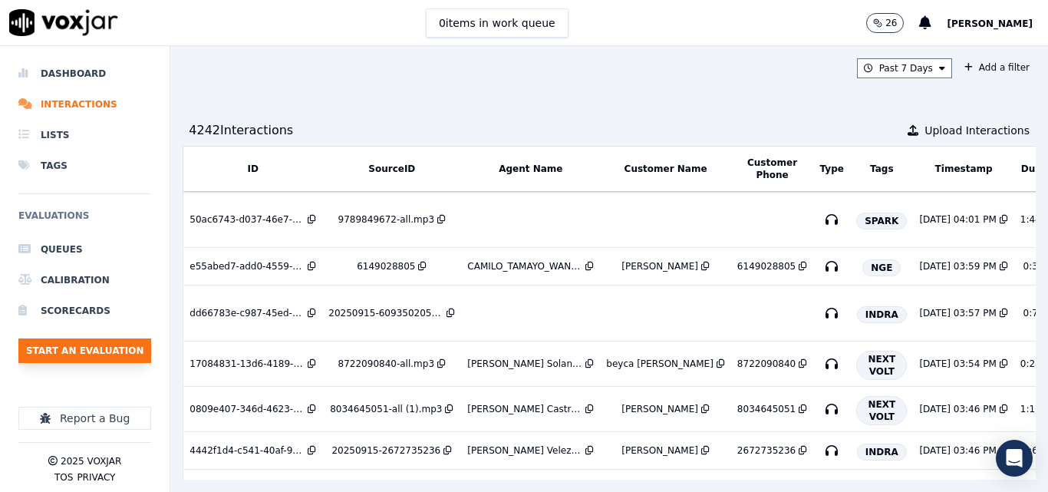
click at [108, 344] on button "Start an Evaluation" at bounding box center [84, 350] width 133 height 25
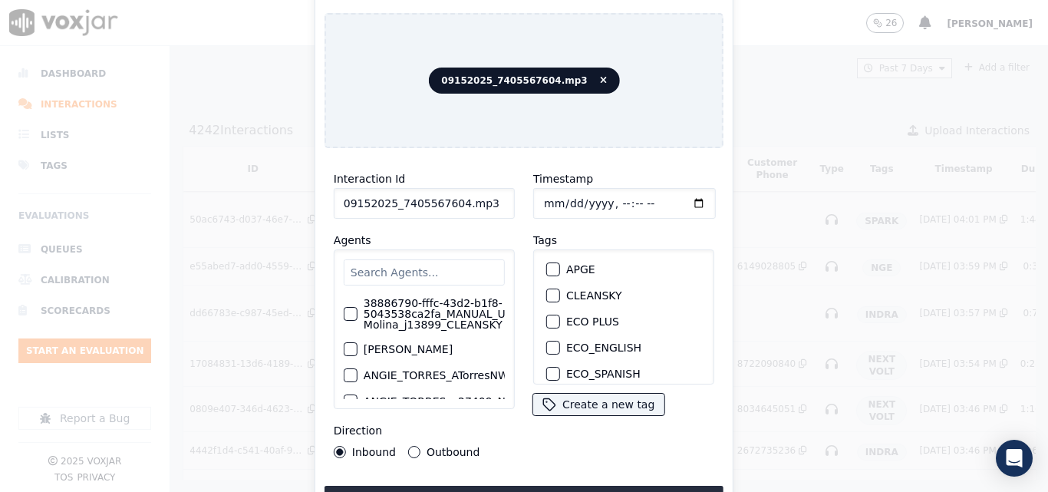
click at [492, 193] on input "09152025_7405567604.mp3" at bounding box center [424, 203] width 181 height 31
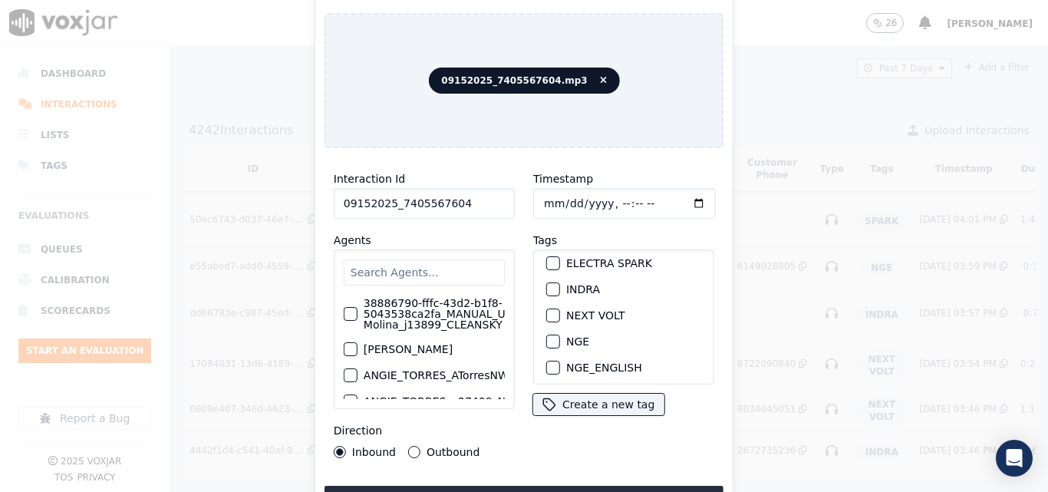
scroll to position [153, 0]
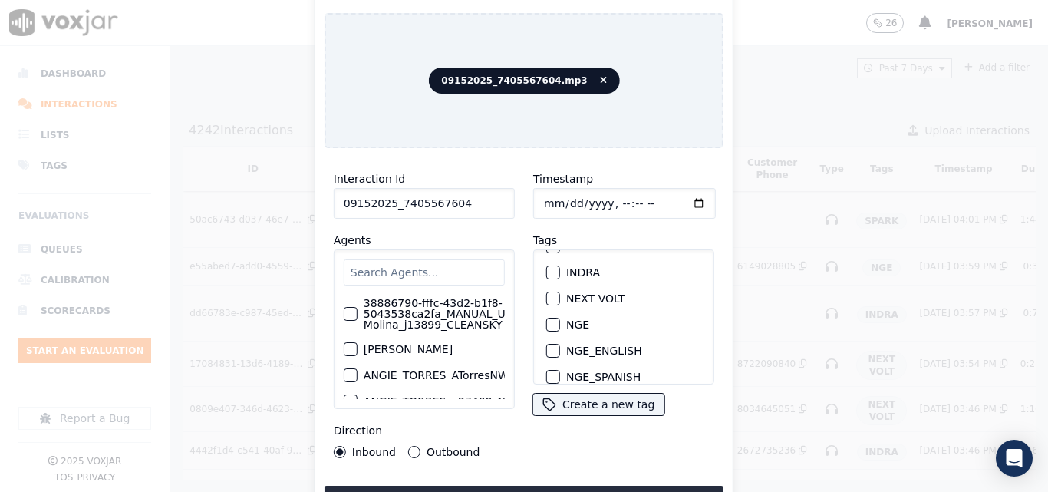
type input "09152025_7405567604"
click at [550, 321] on div "button" at bounding box center [552, 324] width 11 height 11
click at [537, 486] on button "Upload interaction to start evaluation" at bounding box center [523, 499] width 399 height 28
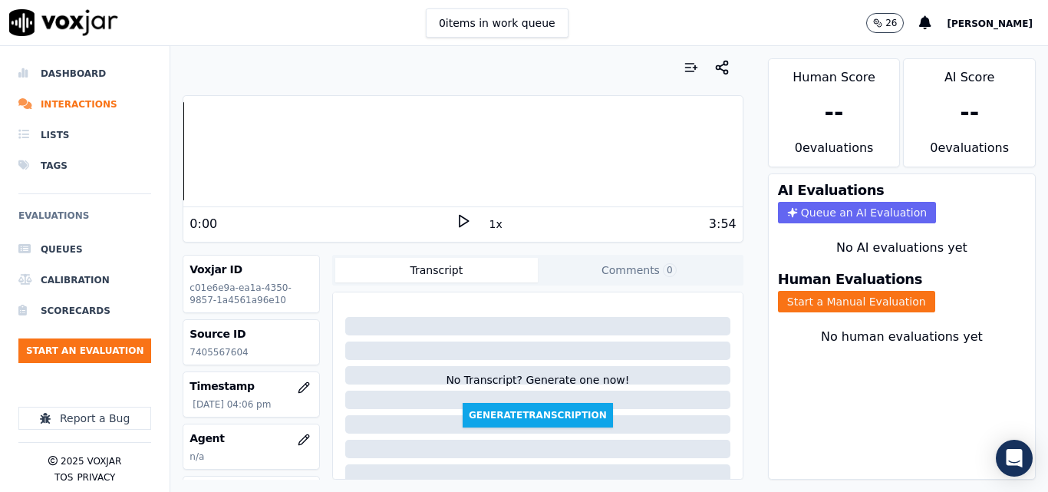
click at [465, 212] on div "0:00 1x 3:54" at bounding box center [462, 223] width 558 height 33
click at [456, 222] on icon at bounding box center [463, 220] width 15 height 15
click at [452, 212] on div "0:02 1x 3:54" at bounding box center [462, 223] width 558 height 33
click at [459, 219] on icon at bounding box center [463, 220] width 15 height 15
click at [224, 356] on p "7405567604" at bounding box center [250, 352] width 123 height 12
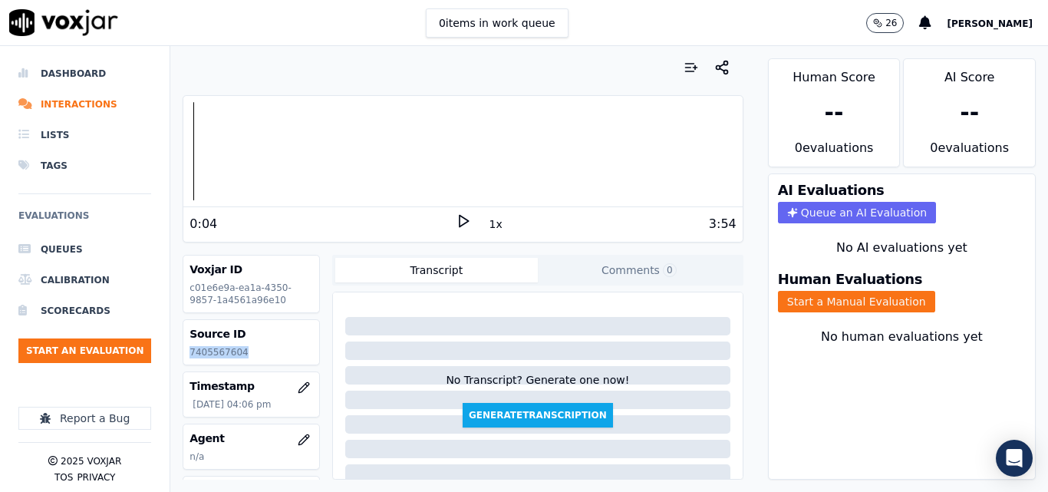
click at [224, 356] on p "7405567604" at bounding box center [250, 352] width 123 height 12
copy p "7405567604"
click at [456, 214] on icon at bounding box center [463, 220] width 15 height 15
click at [456, 219] on icon at bounding box center [463, 220] width 15 height 15
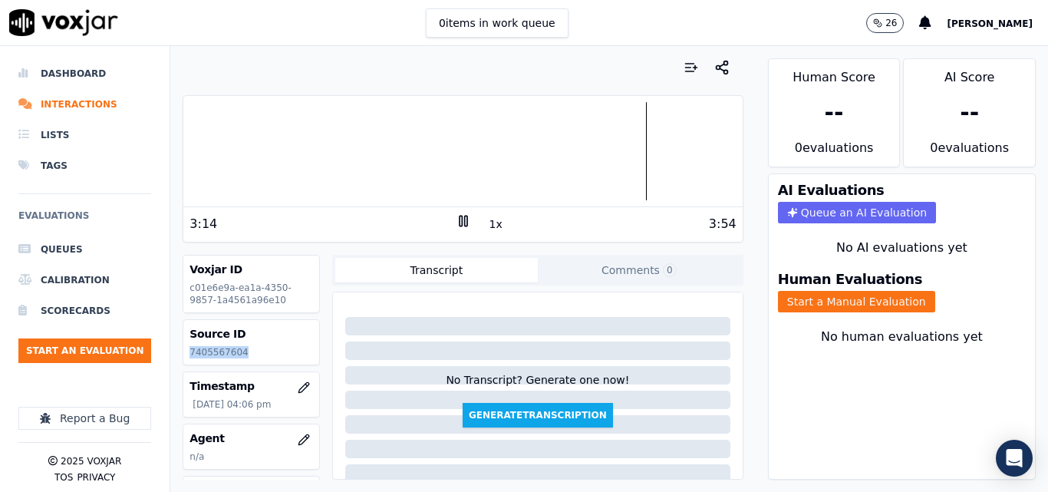
click at [459, 223] on rect at bounding box center [460, 221] width 2 height 10
click at [885, 308] on button "Start a Manual Evaluation" at bounding box center [856, 301] width 157 height 21
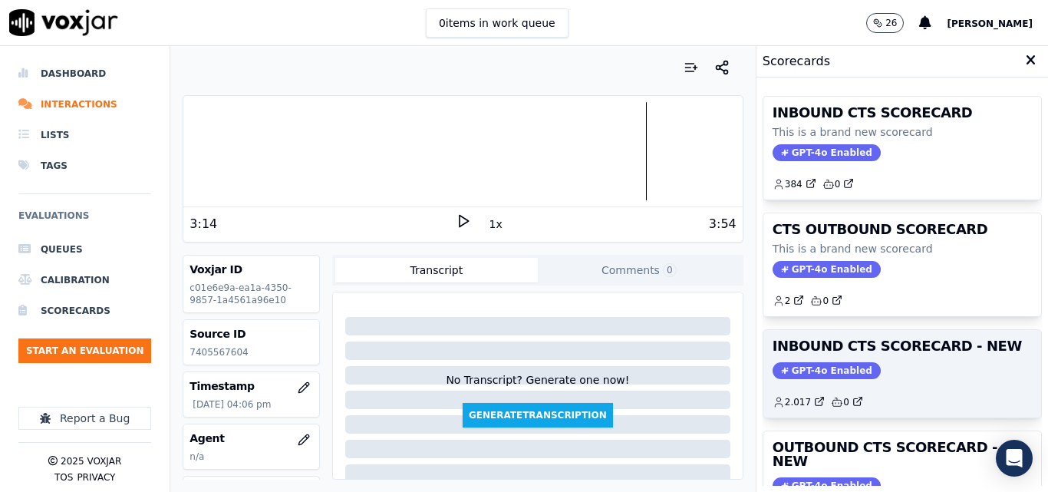
click at [936, 360] on div "INBOUND CTS SCORECARD - NEW GPT-4o Enabled 2.017 0" at bounding box center [902, 373] width 278 height 87
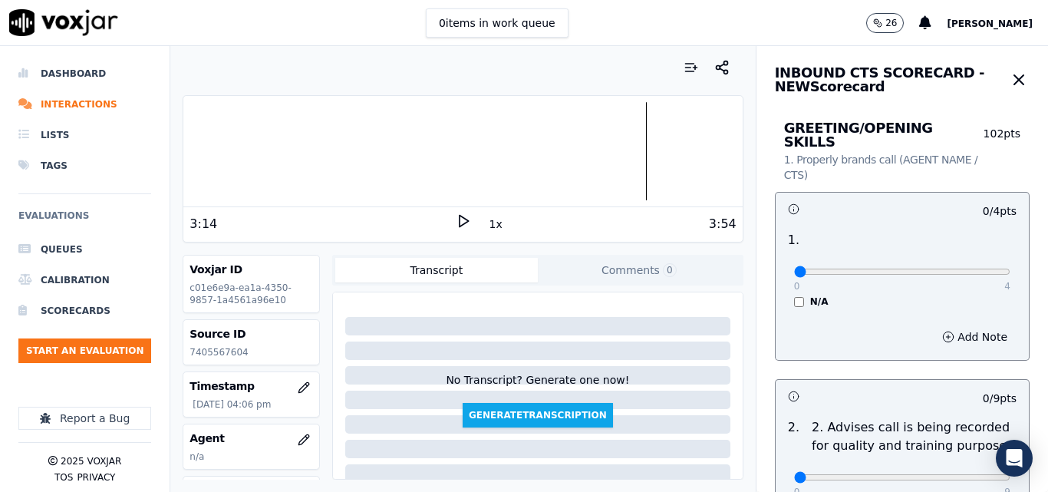
click at [967, 249] on div "0 4 N/A" at bounding box center [902, 278] width 241 height 58
click at [968, 262] on div "0 4" at bounding box center [902, 271] width 216 height 18
type input "4"
click at [967, 268] on input "range" at bounding box center [902, 271] width 216 height 6
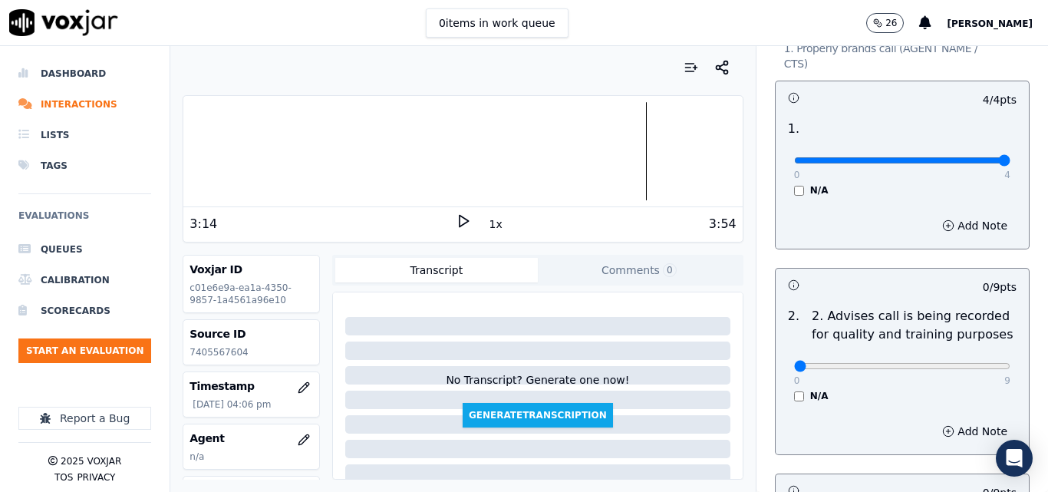
scroll to position [307, 0]
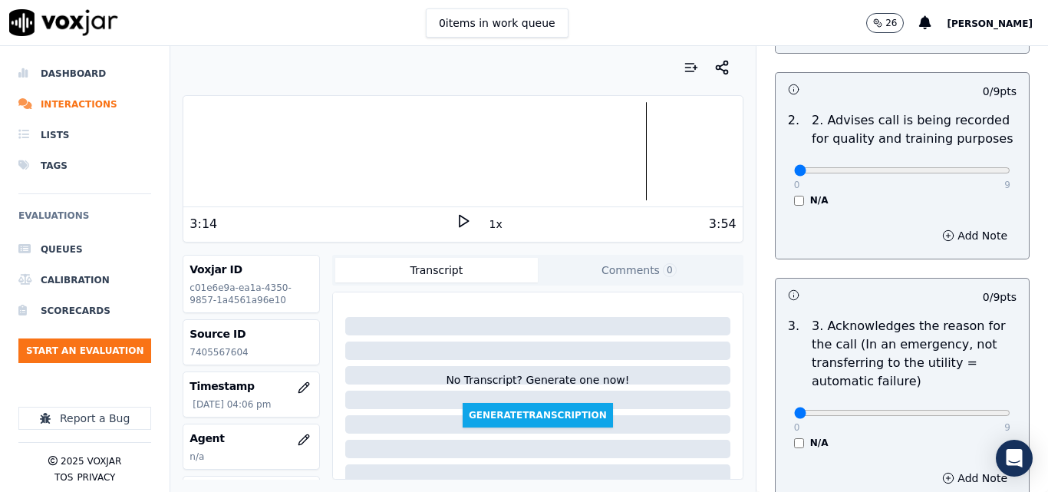
click at [969, 169] on div "0 9 N/A" at bounding box center [902, 177] width 241 height 58
type input "9"
click at [969, 167] on input "range" at bounding box center [902, 170] width 216 height 6
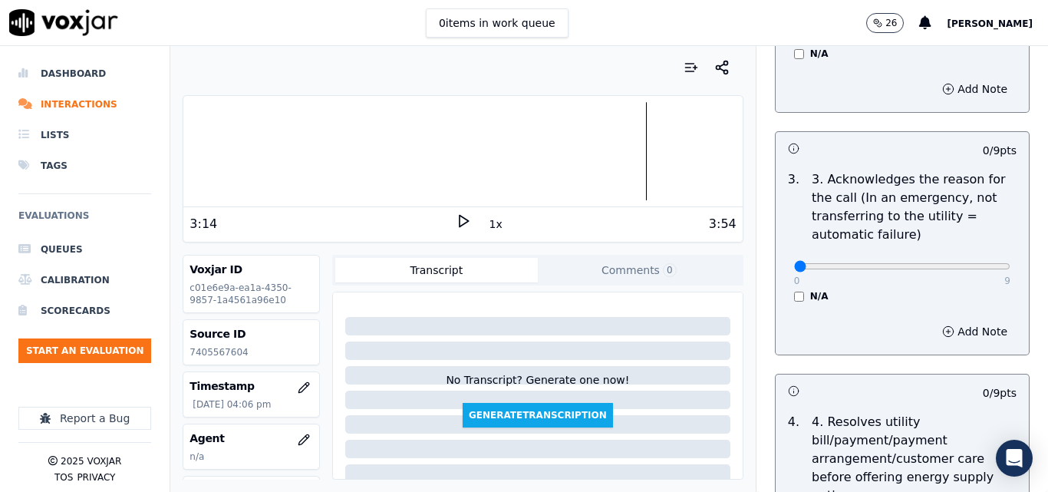
scroll to position [460, 0]
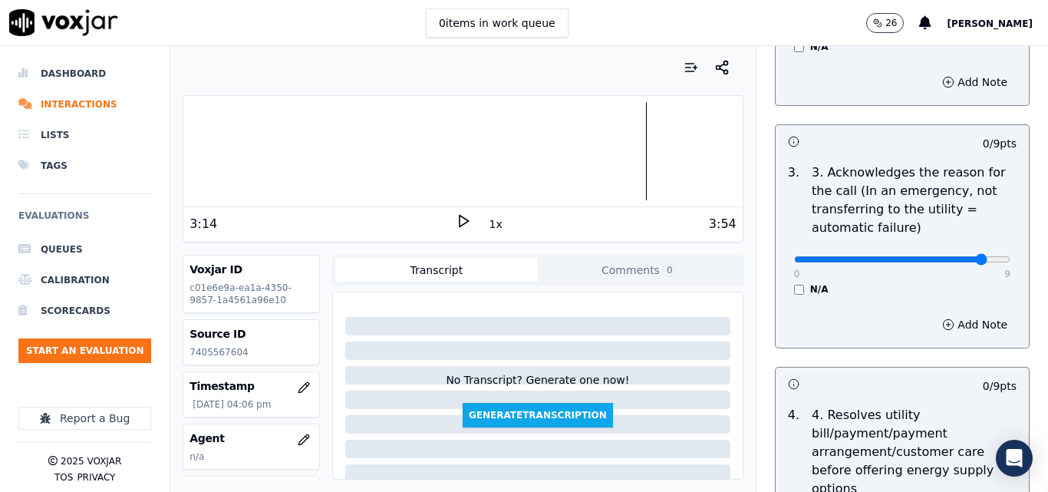
click at [956, 256] on input "range" at bounding box center [902, 259] width 216 height 6
drag, startPoint x: 965, startPoint y: 242, endPoint x: 975, endPoint y: 235, distance: 11.7
type input "9"
click at [966, 256] on input "range" at bounding box center [902, 259] width 216 height 6
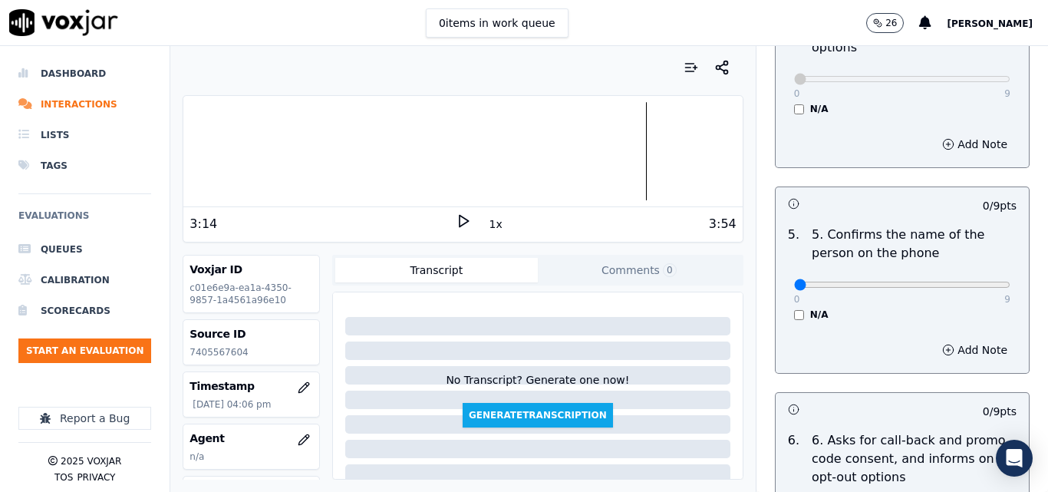
scroll to position [920, 0]
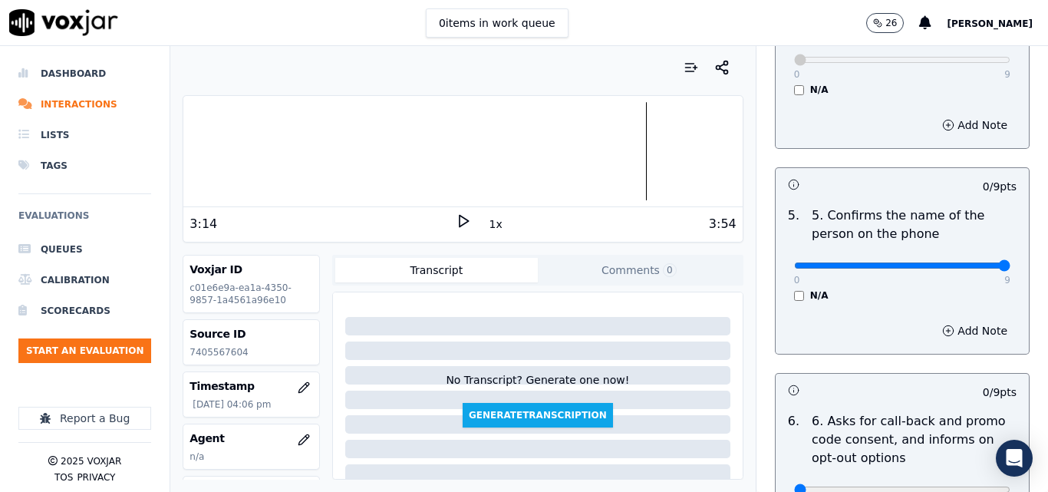
type input "9"
click at [963, 262] on input "range" at bounding box center [902, 265] width 216 height 6
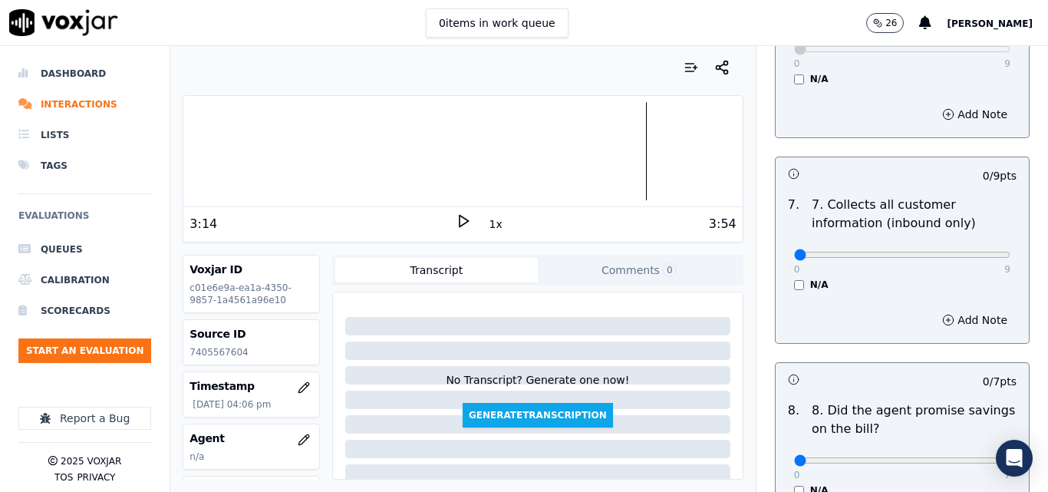
scroll to position [1380, 0]
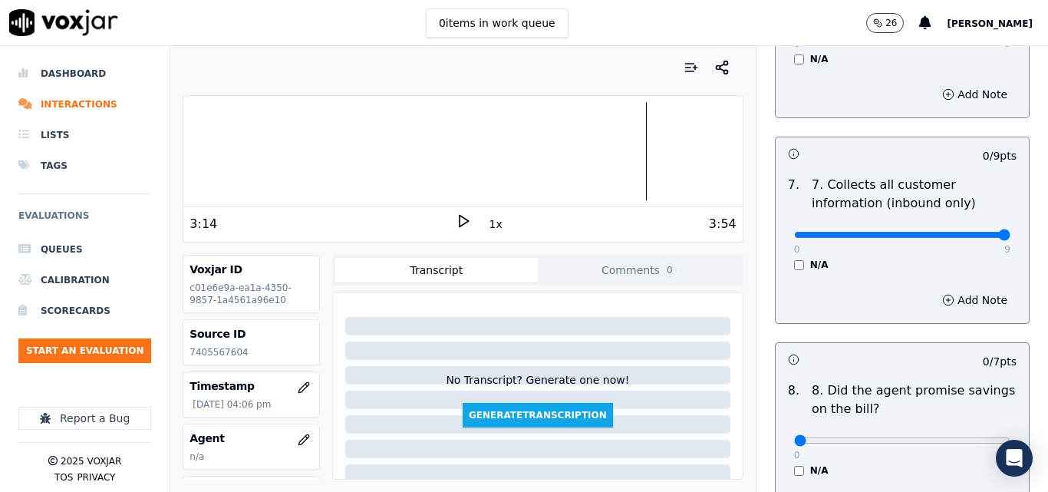
type input "9"
click at [965, 232] on input "range" at bounding box center [902, 235] width 216 height 6
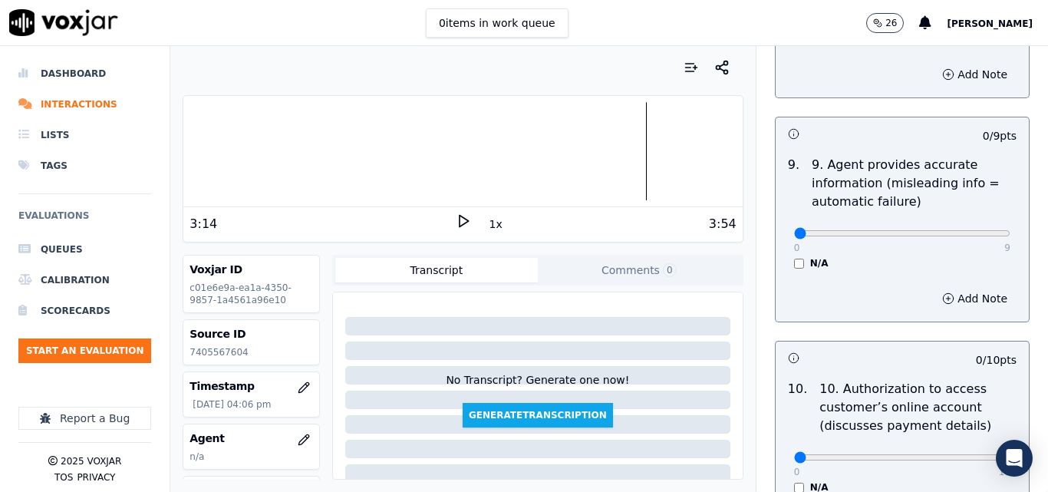
scroll to position [1841, 0]
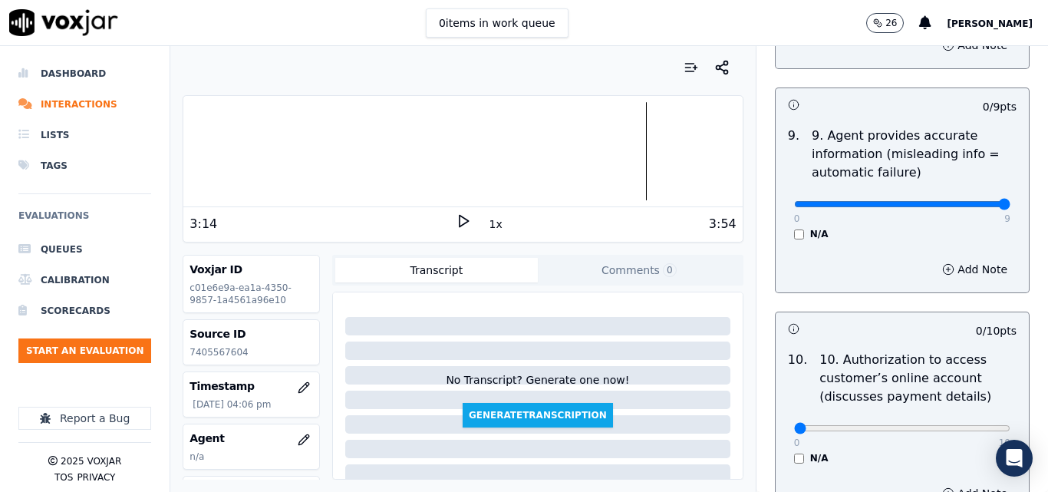
type input "9"
click at [966, 201] on input "range" at bounding box center [902, 204] width 216 height 6
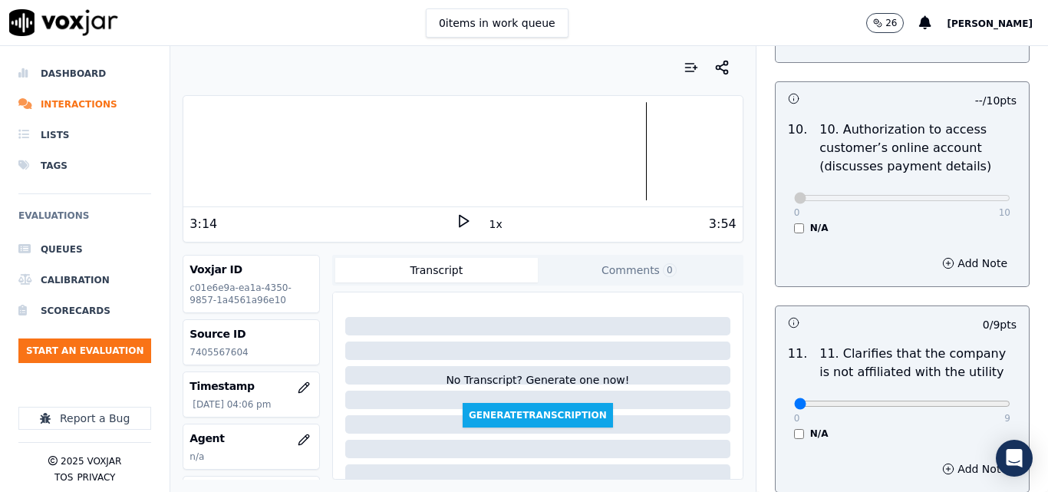
scroll to position [2147, 0]
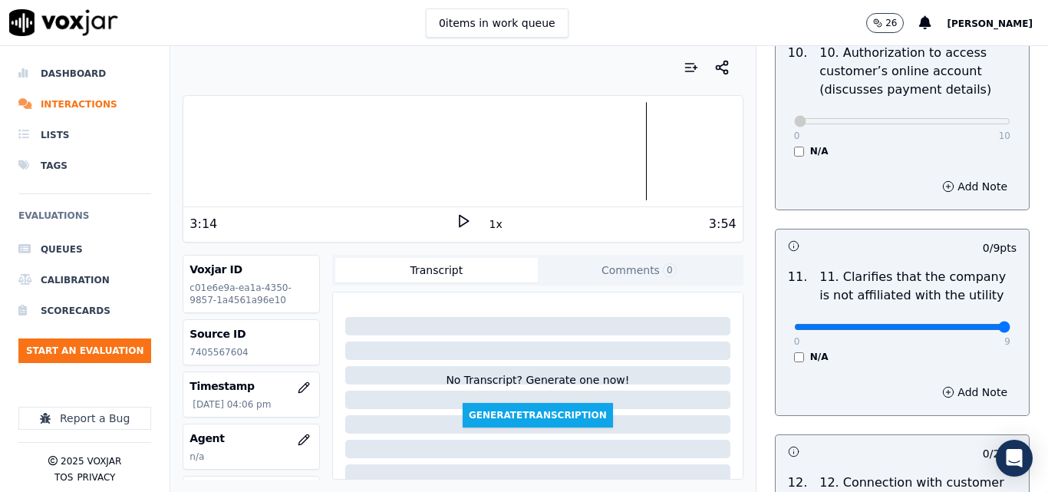
type input "9"
click at [968, 324] on input "range" at bounding box center [902, 327] width 216 height 6
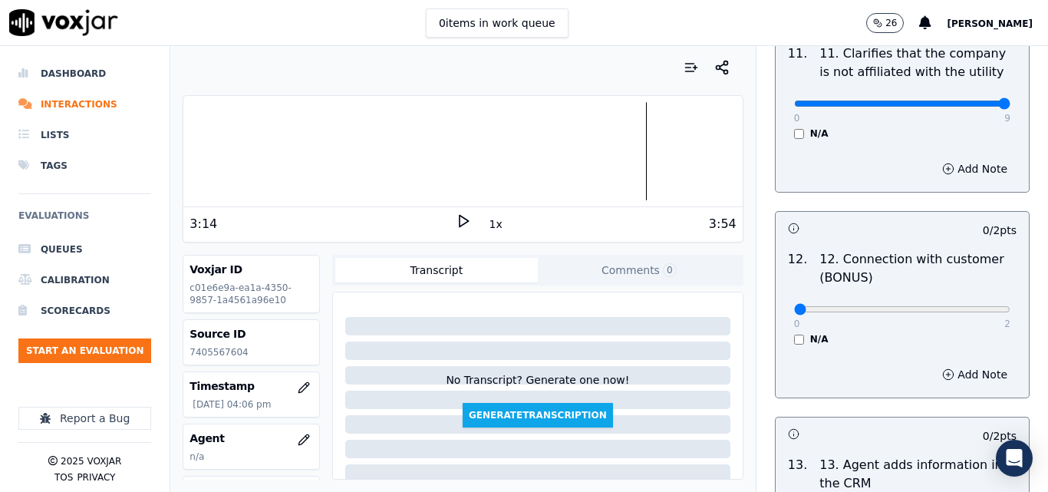
scroll to position [2378, 0]
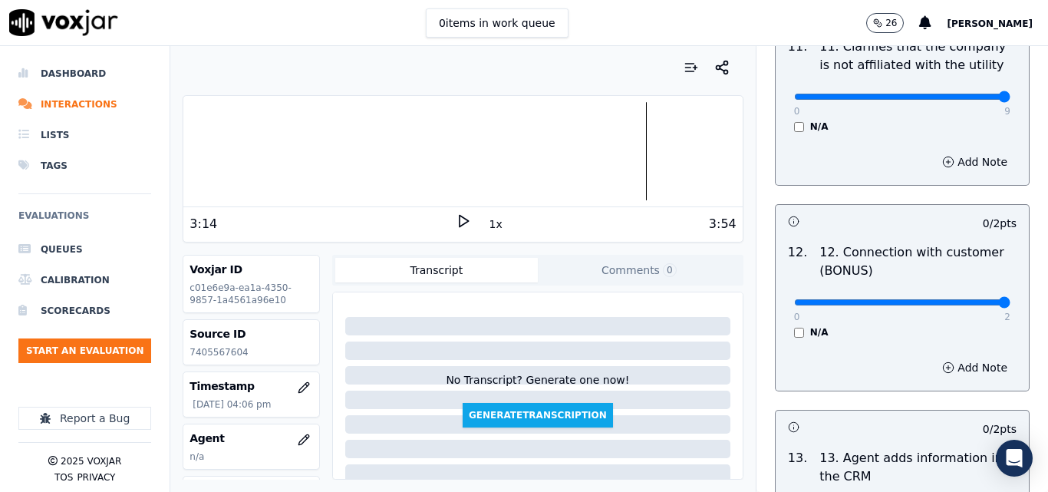
type input "2"
click at [966, 299] on input "range" at bounding box center [902, 302] width 216 height 6
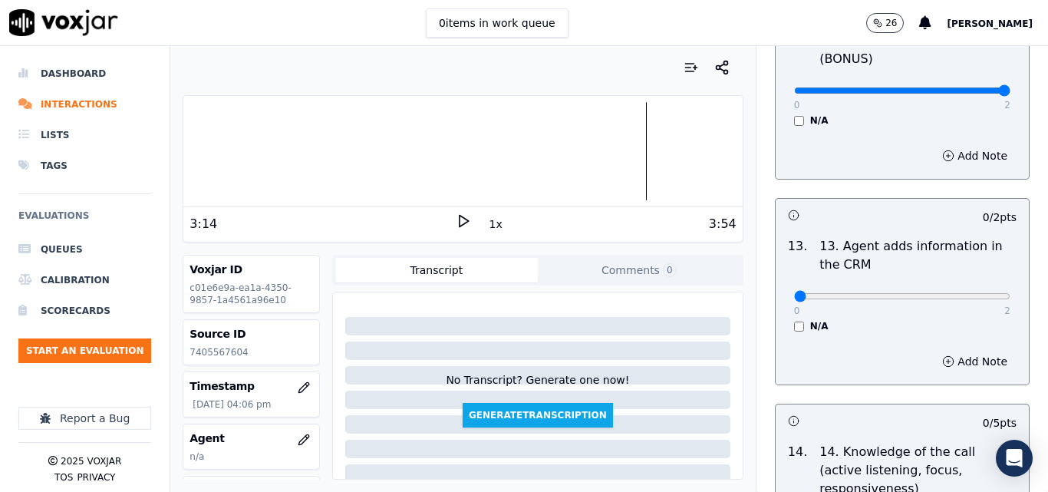
scroll to position [2608, 0]
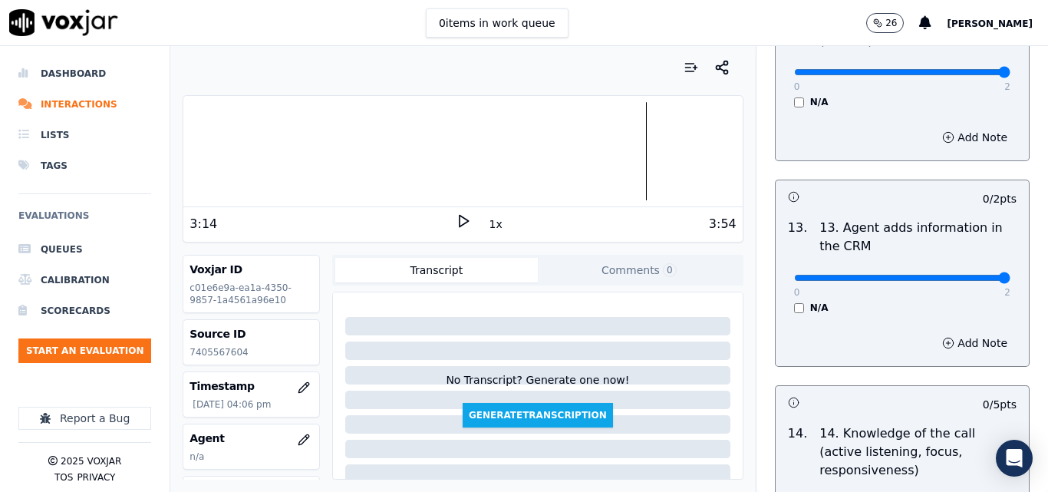
type input "2"
click at [969, 275] on input "range" at bounding box center [902, 278] width 216 height 6
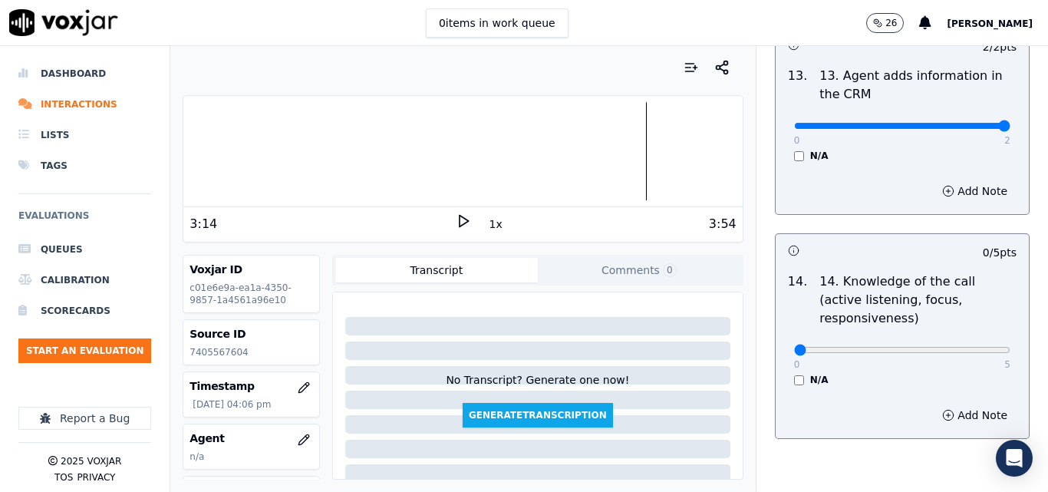
scroll to position [2761, 0]
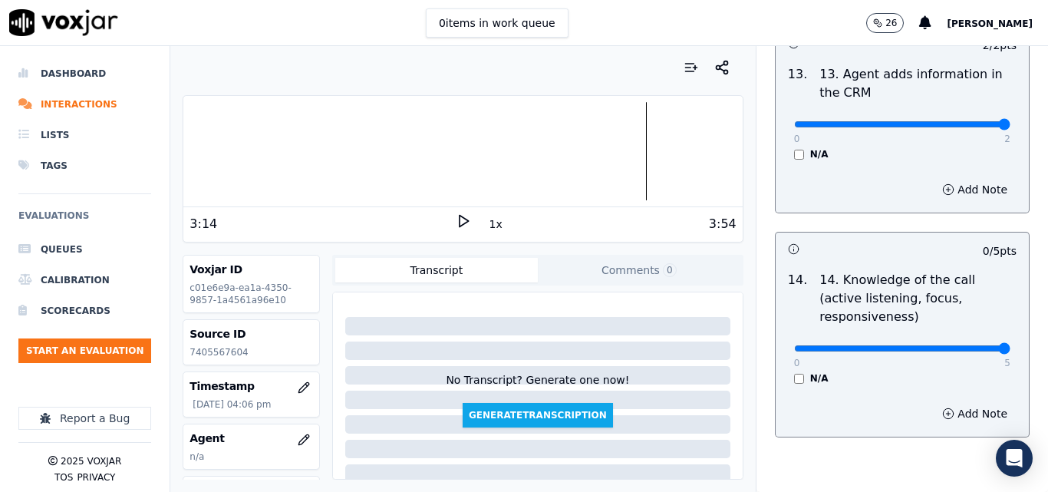
type input "5"
click at [963, 345] on input "range" at bounding box center [902, 348] width 216 height 6
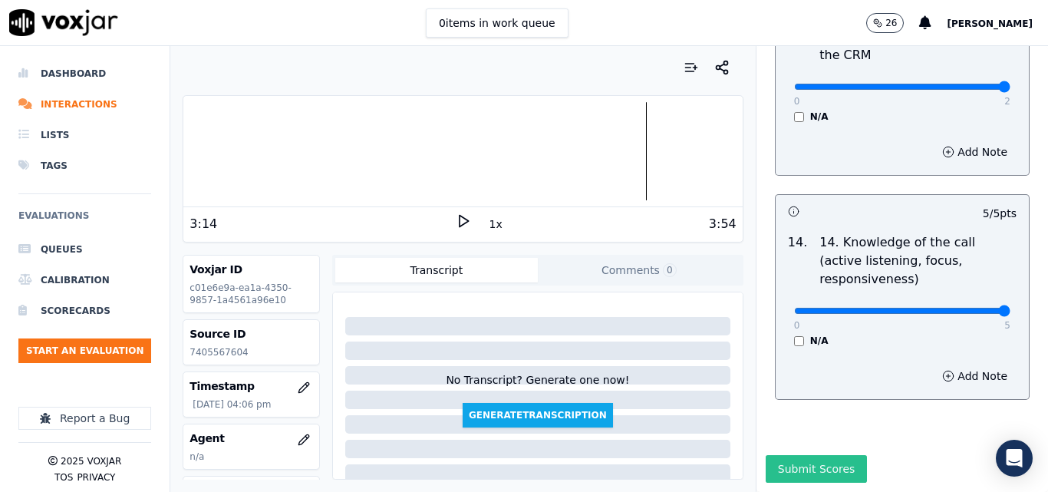
click at [839, 455] on button "Submit Scores" at bounding box center [816, 469] width 102 height 28
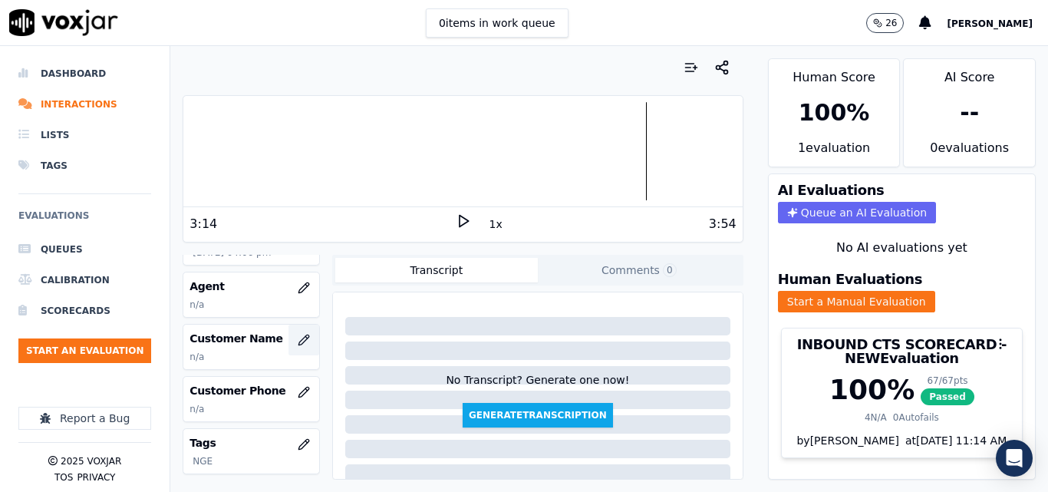
scroll to position [153, 0]
click at [299, 334] on button "button" at bounding box center [303, 338] width 31 height 31
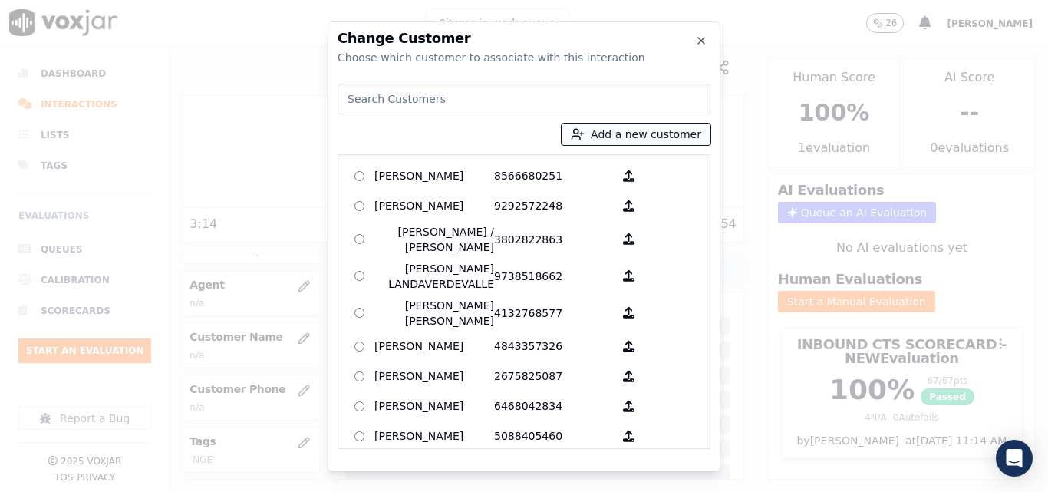
click at [596, 143] on button "Add a new customer" at bounding box center [635, 133] width 149 height 21
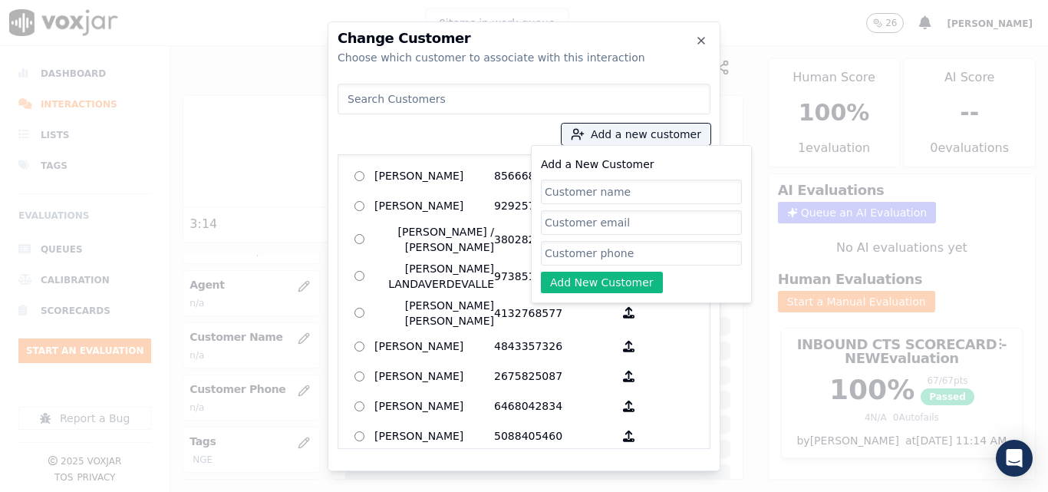
click at [590, 199] on input "Add a New Customer" at bounding box center [641, 191] width 201 height 25
type input "[PERSON_NAME]"
click at [649, 256] on input "Add a New Customer" at bounding box center [641, 253] width 201 height 25
click at [637, 259] on input "Add a New Customer" at bounding box center [641, 253] width 201 height 25
paste input "7405567604"
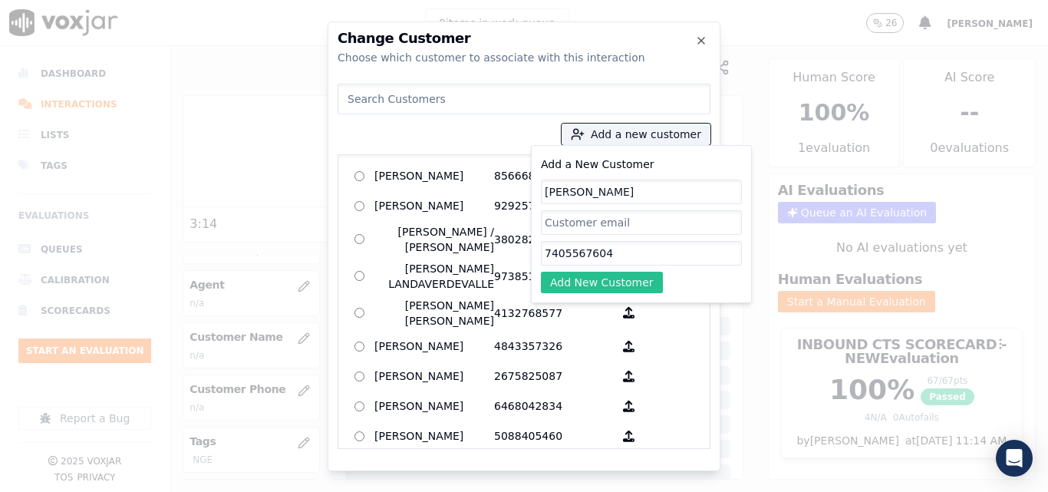
type input "7405567604"
click at [630, 276] on button "Add New Customer" at bounding box center [602, 281] width 122 height 21
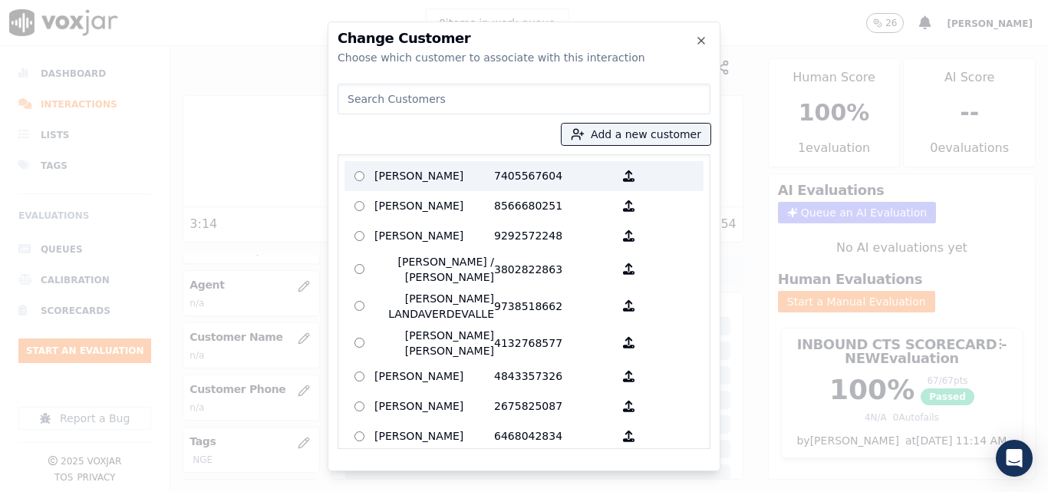
click at [522, 186] on p "7405567604" at bounding box center [554, 176] width 120 height 24
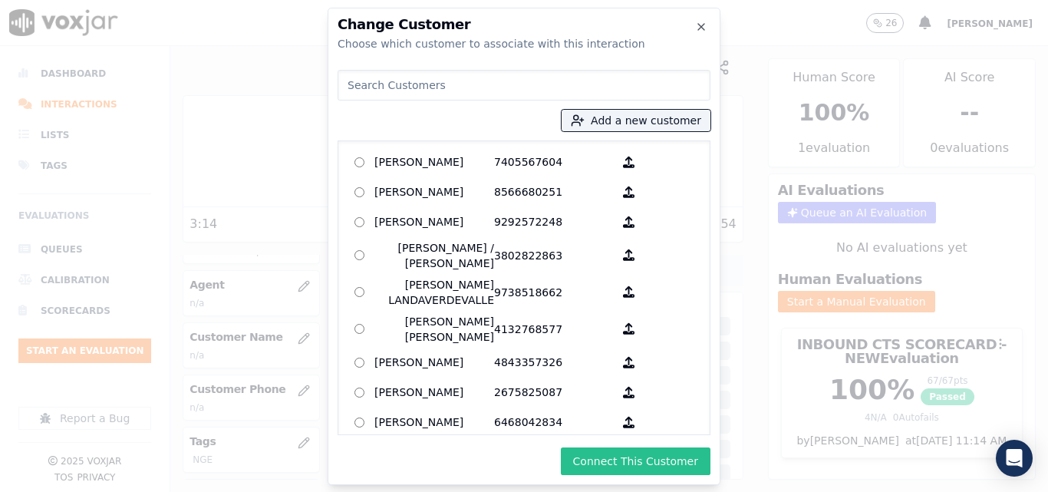
click at [618, 461] on button "Connect This Customer" at bounding box center [636, 461] width 150 height 28
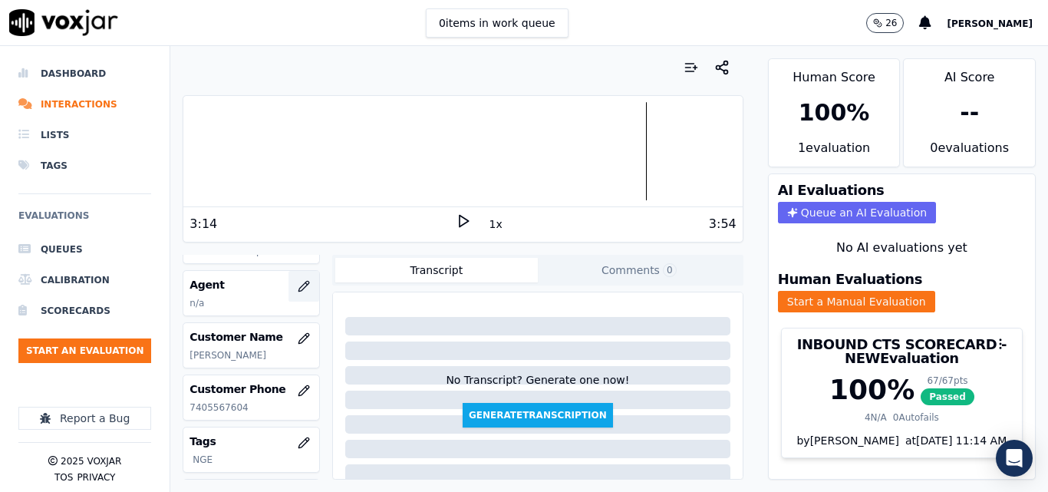
click at [298, 286] on icon "button" at bounding box center [303, 286] width 10 height 10
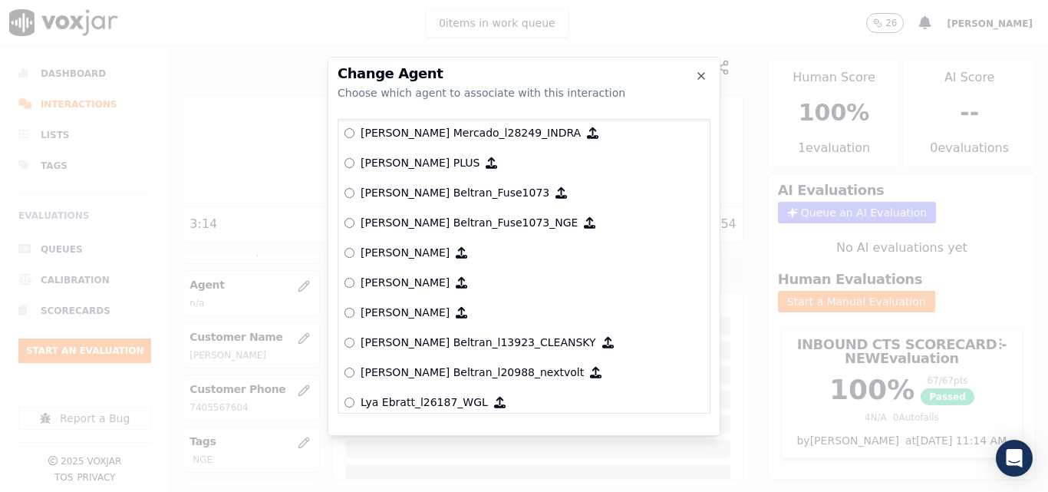
scroll to position [6057, 0]
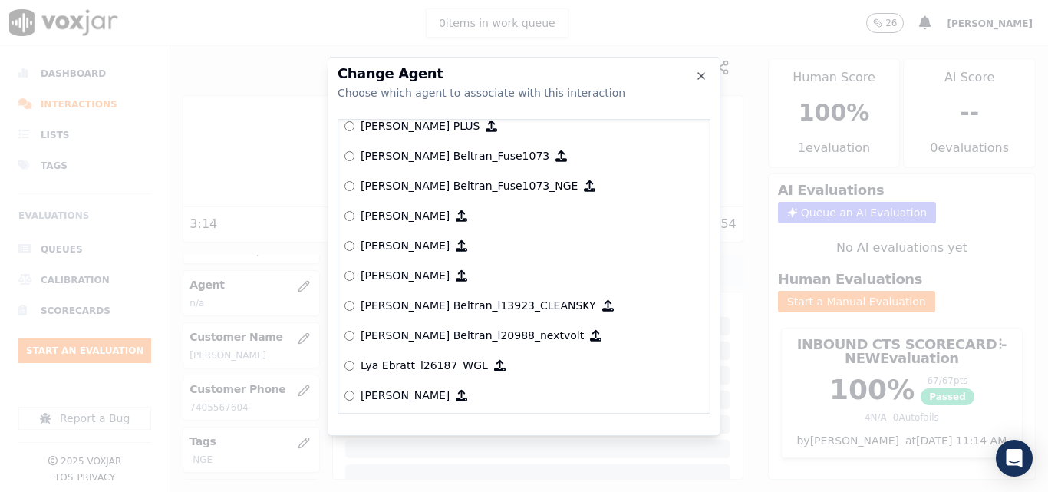
click at [390, 196] on label "[PERSON_NAME] Beltran_Fuse1073­_NGE" at bounding box center [523, 186] width 359 height 30
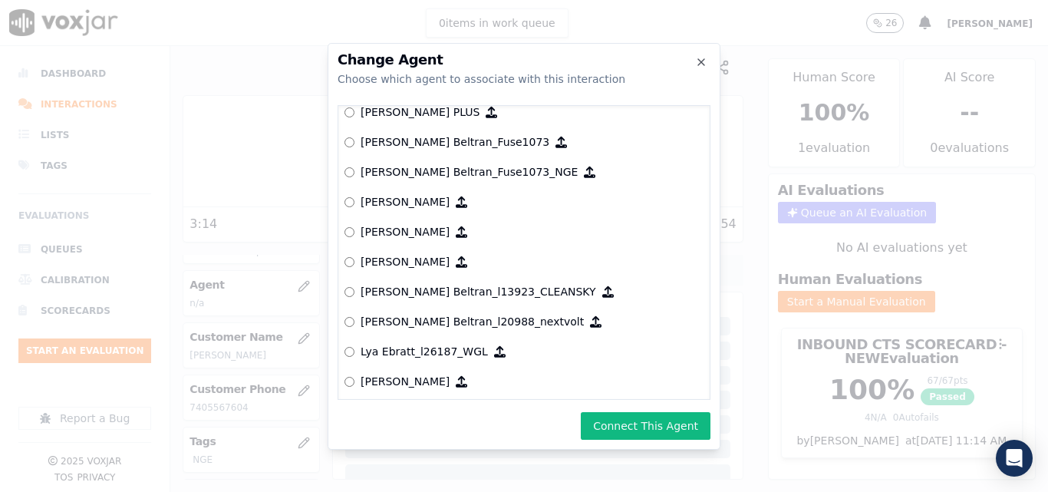
click at [683, 423] on button "Connect This Agent" at bounding box center [646, 426] width 130 height 28
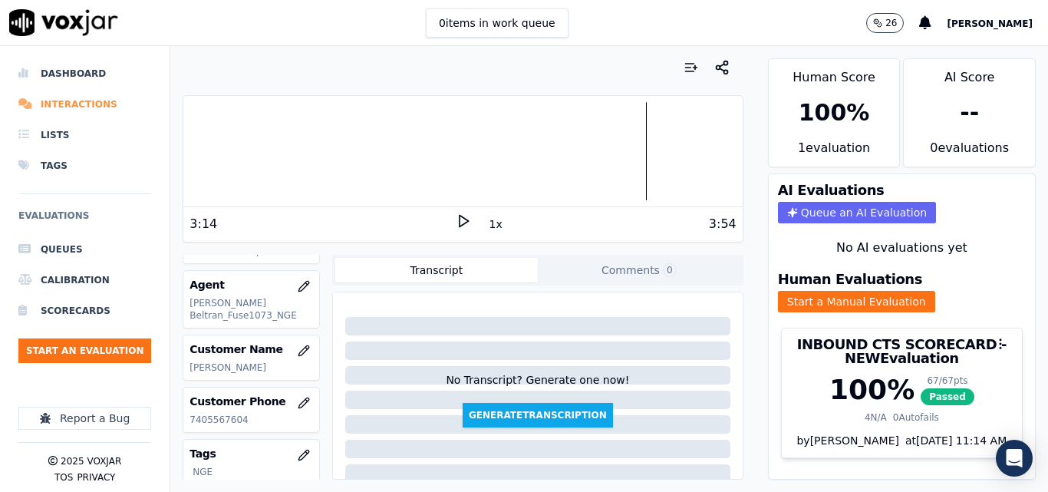
click at [57, 93] on li "Interactions" at bounding box center [84, 104] width 133 height 31
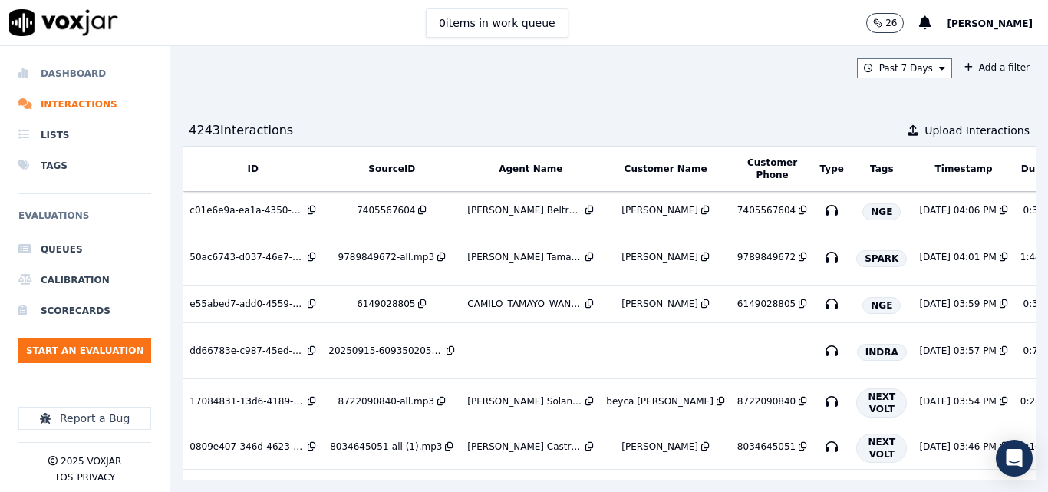
click at [97, 69] on li "Dashboard" at bounding box center [84, 73] width 133 height 31
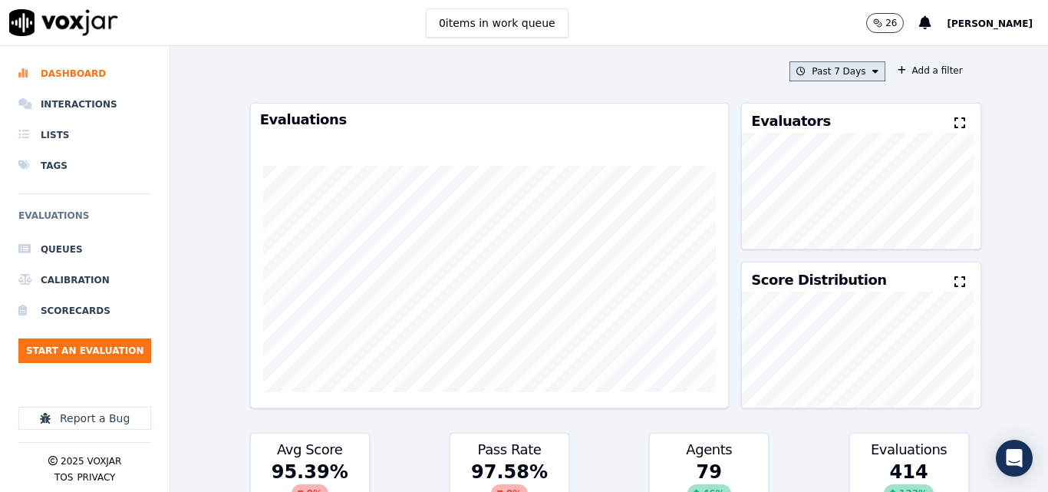
click at [835, 74] on button "Past 7 Days" at bounding box center [836, 71] width 95 height 20
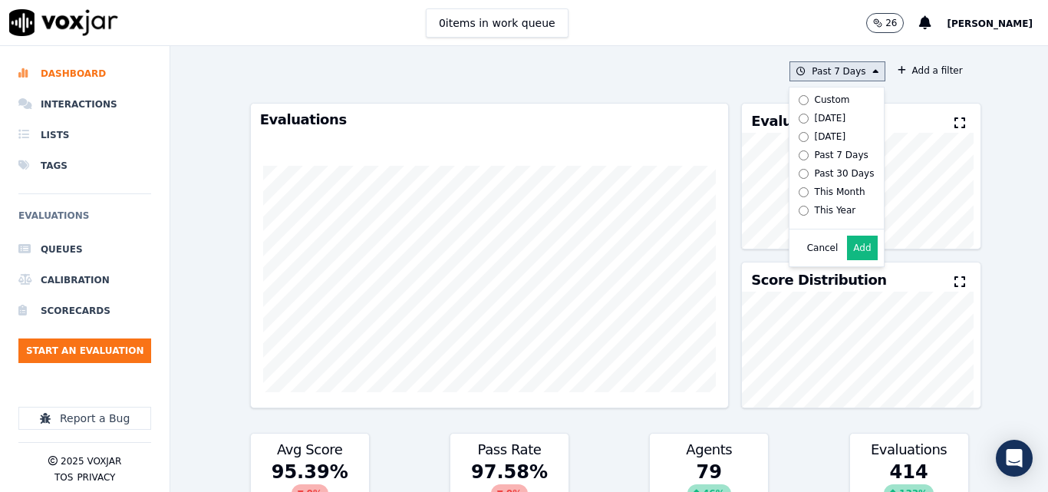
click at [814, 118] on div "[DATE]" at bounding box center [829, 118] width 31 height 12
click at [847, 252] on button "Add" at bounding box center [862, 247] width 30 height 25
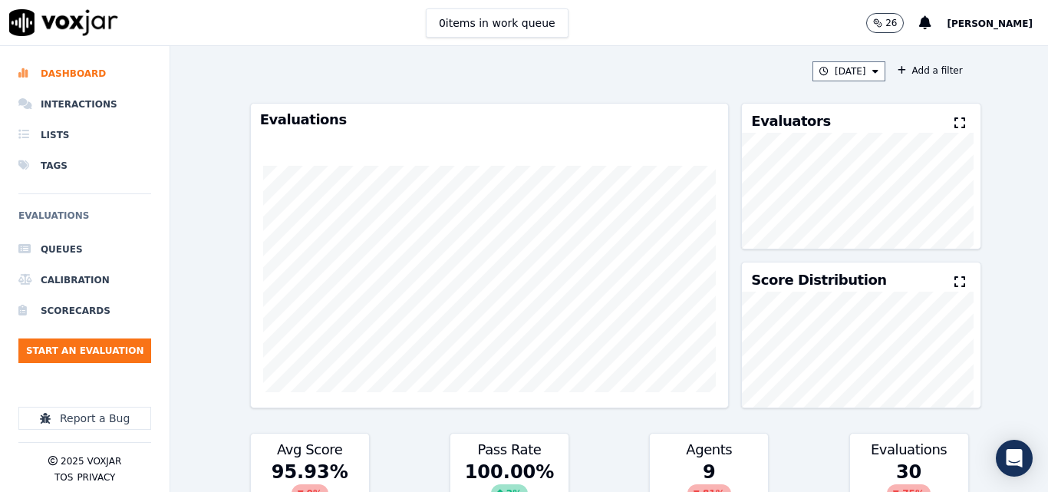
click at [954, 130] on button at bounding box center [962, 123] width 17 height 18
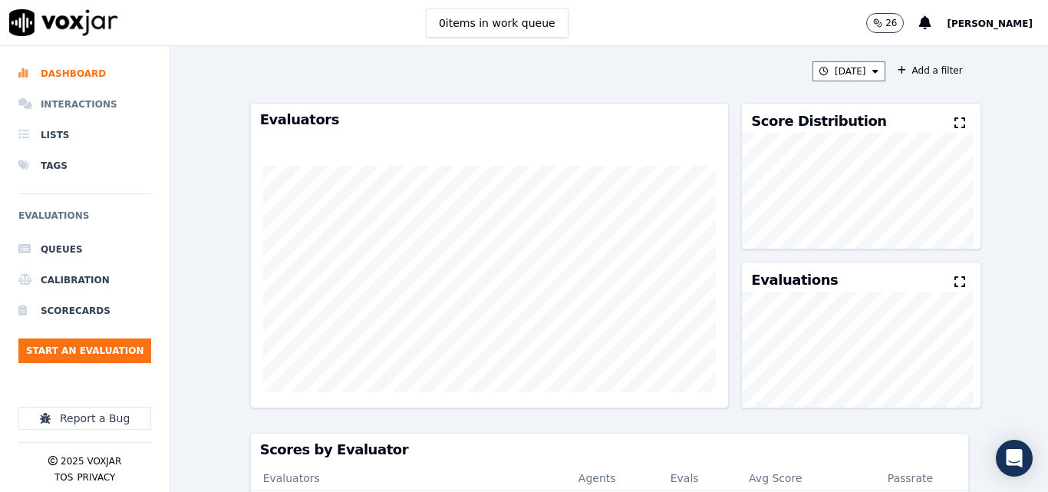
click at [83, 110] on li "Interactions" at bounding box center [84, 104] width 133 height 31
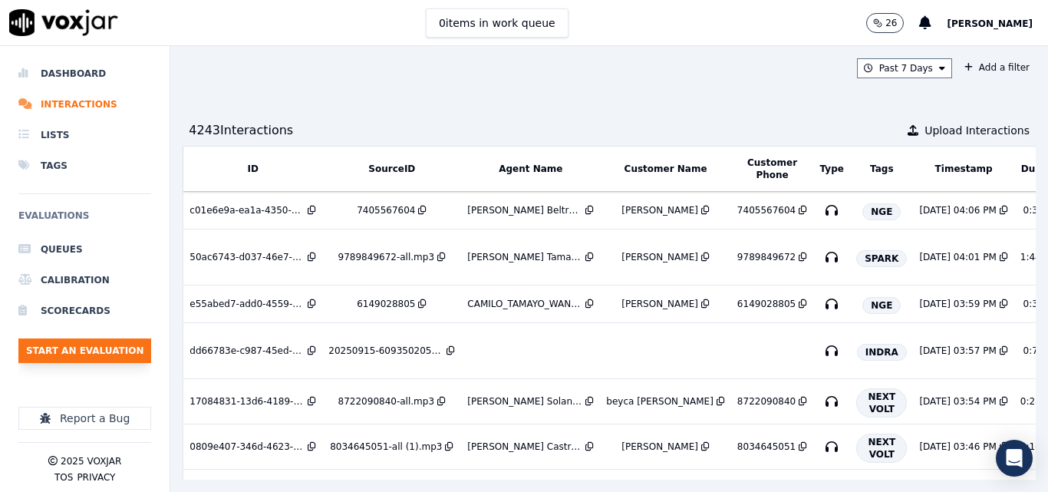
click at [116, 358] on button "Start an Evaluation" at bounding box center [84, 350] width 133 height 25
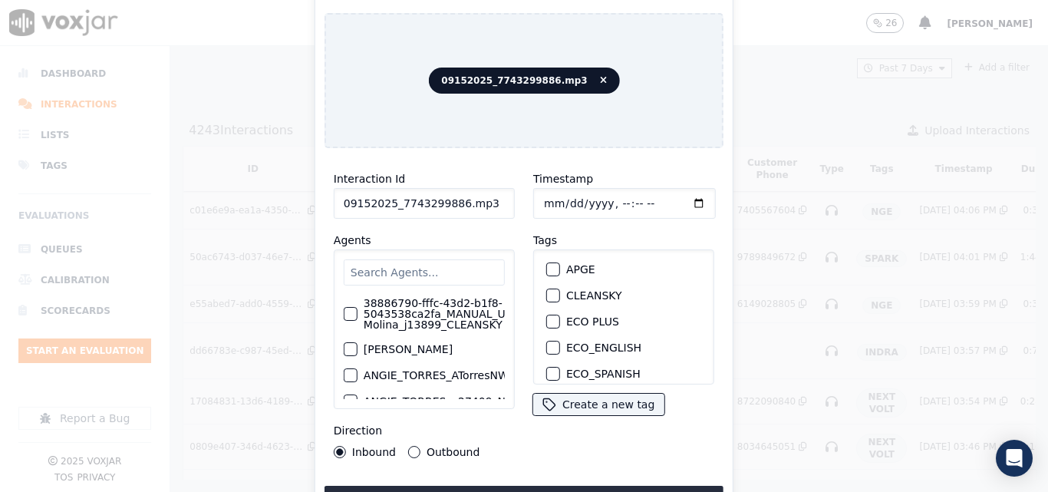
click at [480, 196] on input "09152025_7743299886.mp3" at bounding box center [424, 203] width 181 height 31
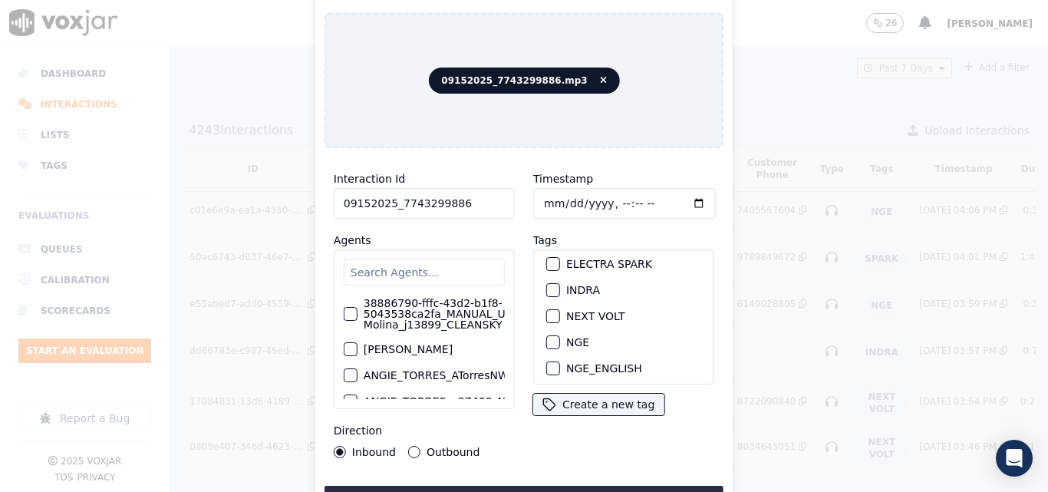
scroll to position [153, 0]
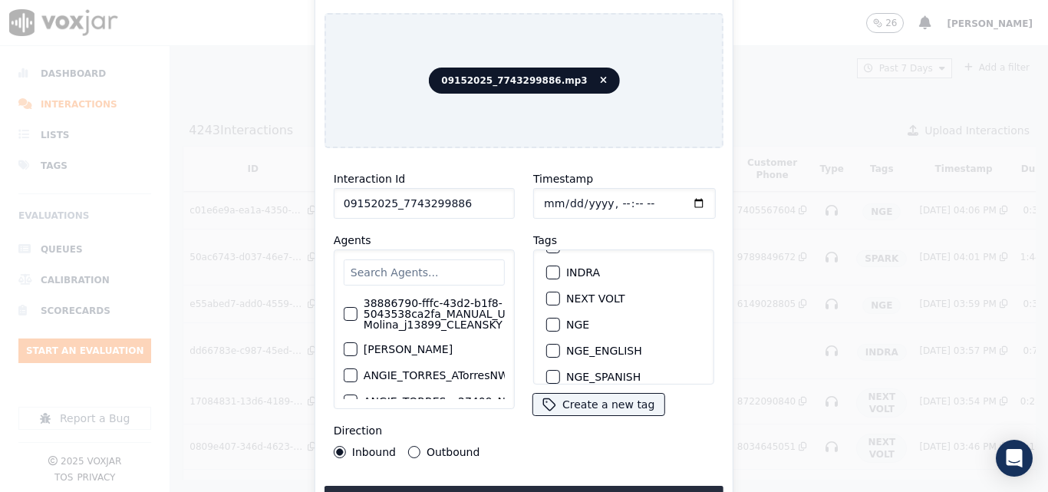
type input "09152025_7743299886"
click at [547, 319] on div "button" at bounding box center [552, 324] width 11 height 11
click at [525, 485] on button "Upload interaction to start evaluation" at bounding box center [523, 499] width 399 height 28
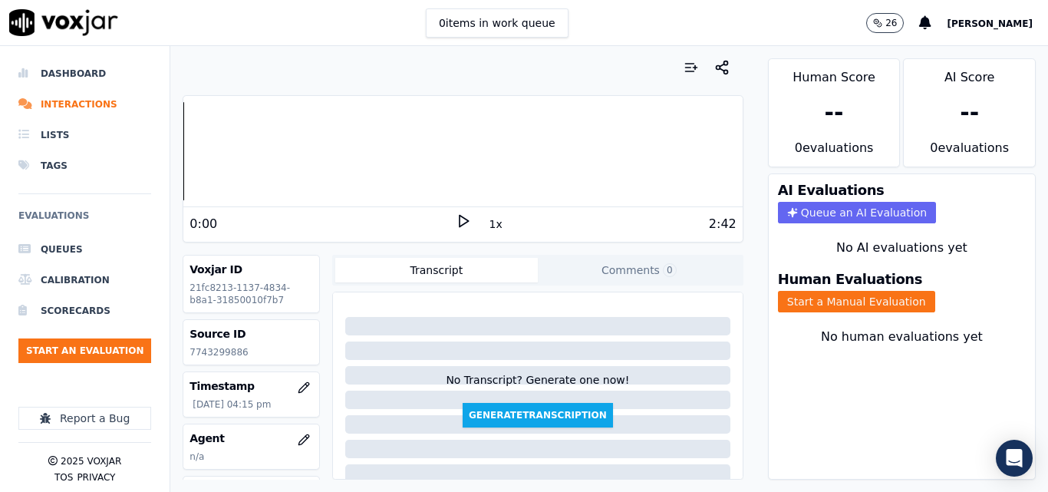
click at [459, 222] on icon at bounding box center [463, 220] width 15 height 15
click at [457, 220] on icon at bounding box center [463, 220] width 15 height 15
click at [211, 354] on p "7743299886" at bounding box center [250, 352] width 123 height 12
copy p "7743299886"
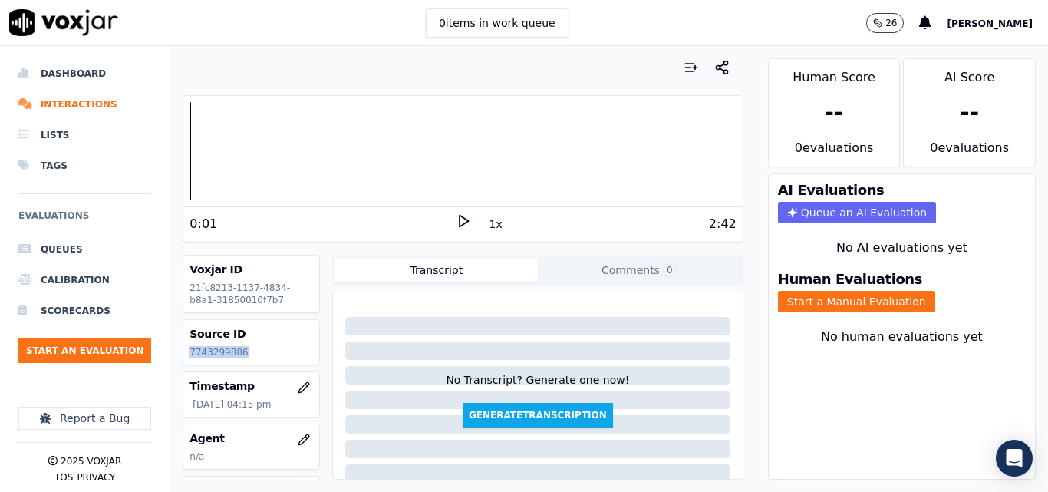
click at [462, 218] on icon at bounding box center [463, 220] width 15 height 15
click at [459, 223] on rect at bounding box center [460, 221] width 2 height 10
click at [851, 310] on button "Start a Manual Evaluation" at bounding box center [856, 301] width 157 height 21
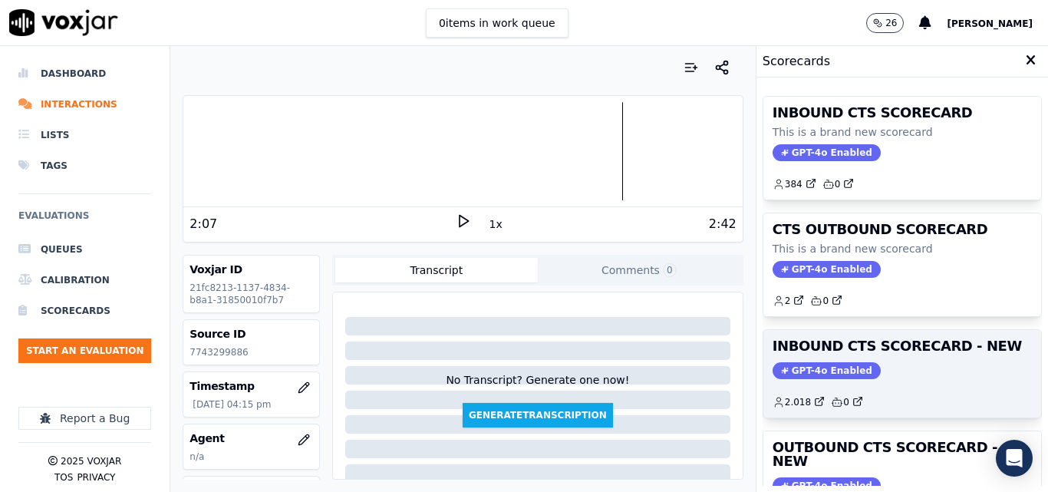
click at [884, 353] on h3 "INBOUND CTS SCORECARD - NEW" at bounding box center [901, 346] width 259 height 14
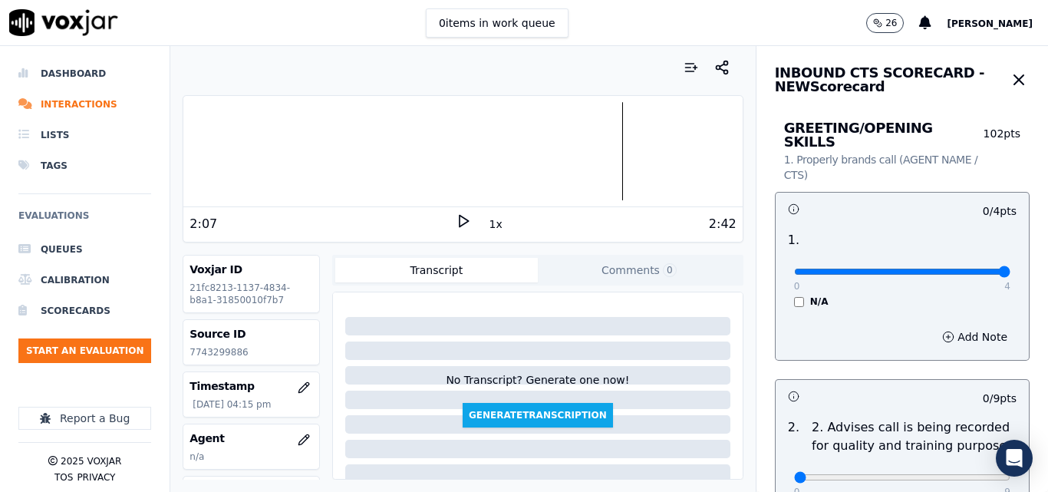
type input "4"
click at [967, 268] on input "range" at bounding box center [902, 271] width 216 height 6
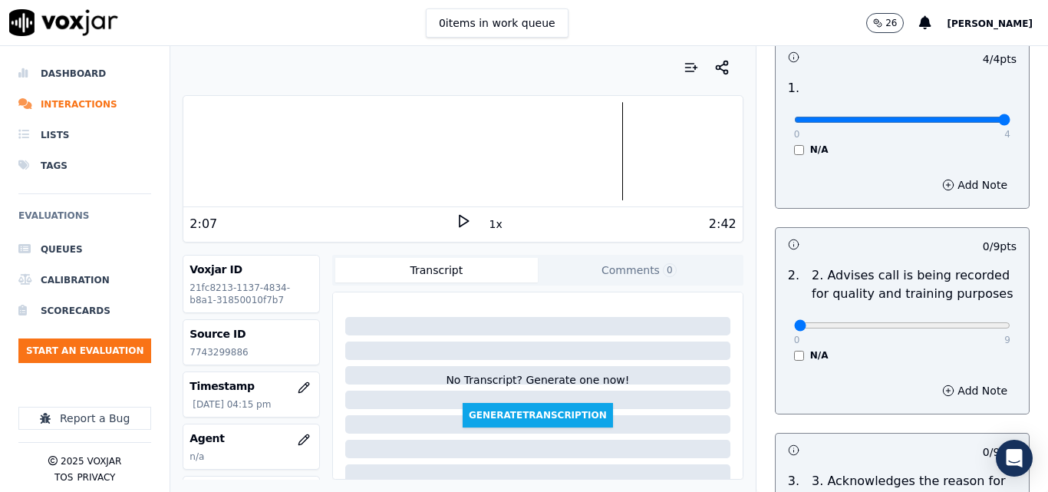
scroll to position [153, 0]
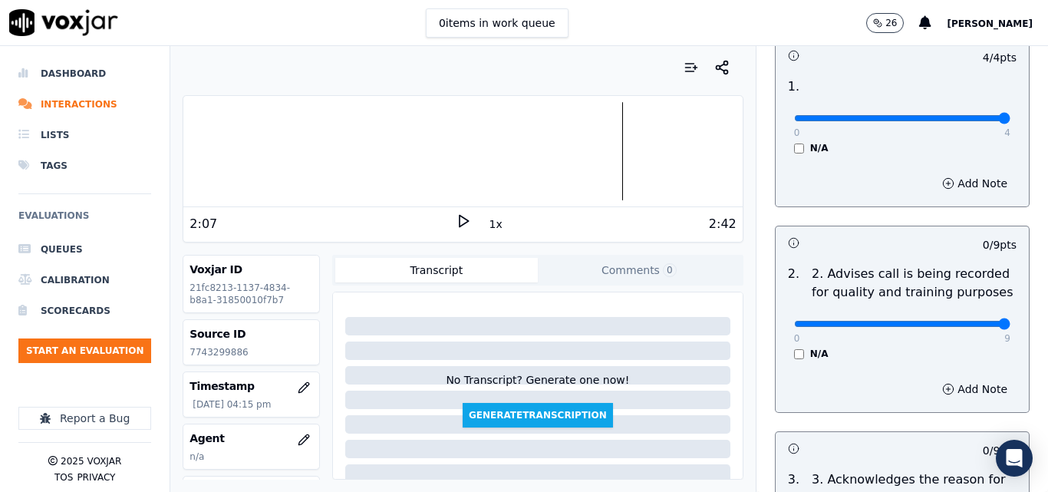
type input "9"
click at [966, 321] on input "range" at bounding box center [902, 324] width 216 height 6
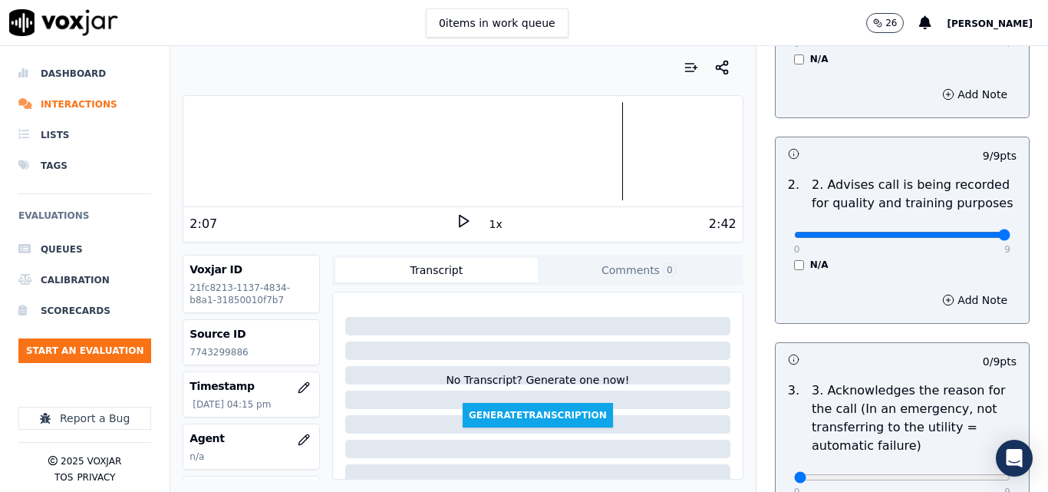
scroll to position [383, 0]
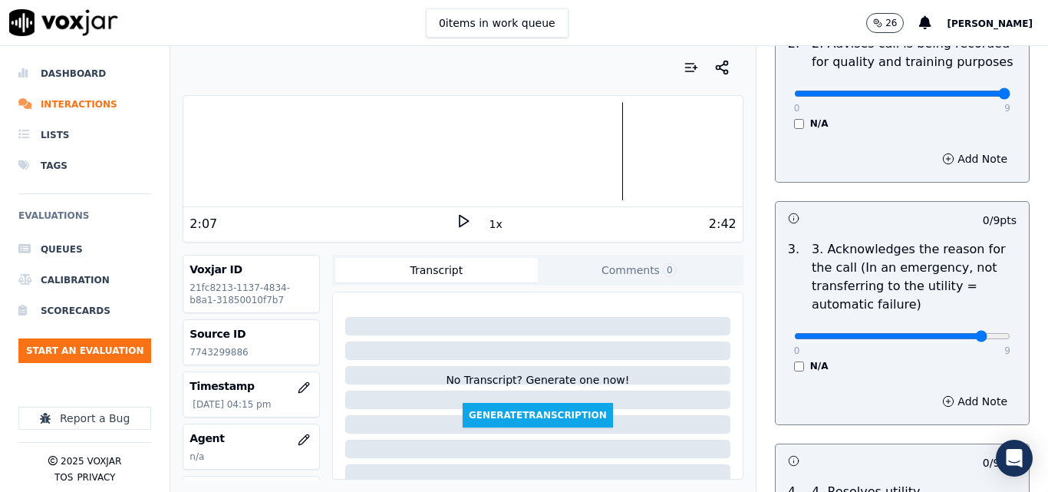
click at [956, 333] on input "range" at bounding box center [902, 336] width 216 height 6
type input "9"
click at [967, 333] on input "range" at bounding box center [902, 336] width 216 height 6
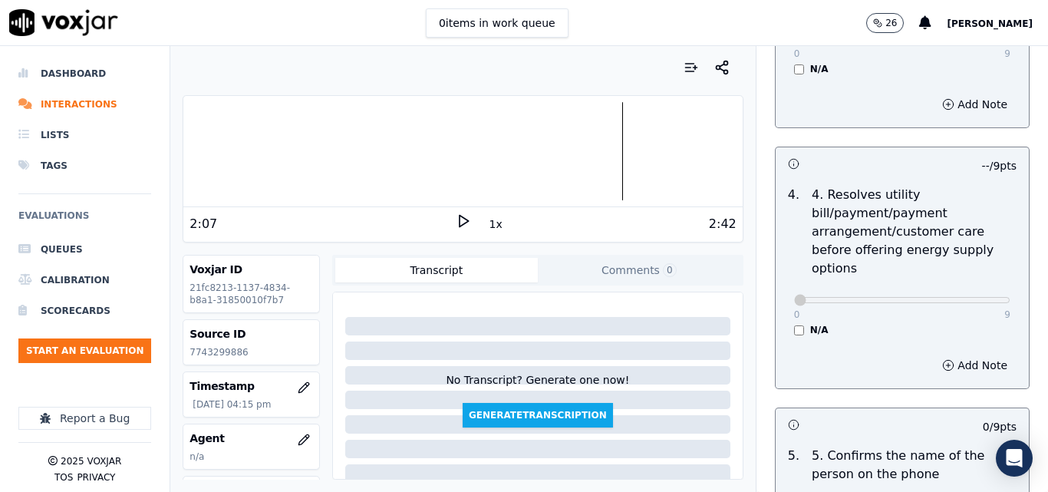
scroll to position [767, 0]
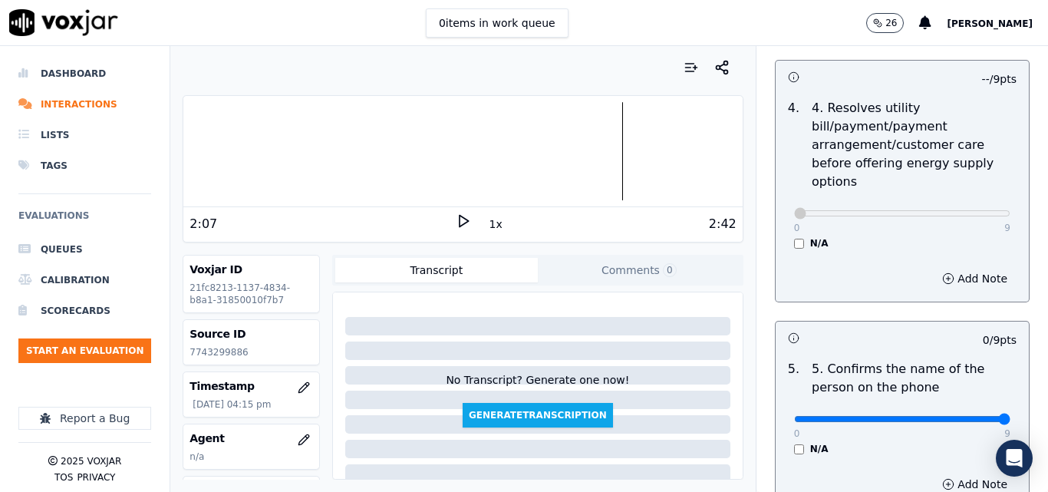
type input "9"
click at [965, 416] on input "range" at bounding box center [902, 419] width 216 height 6
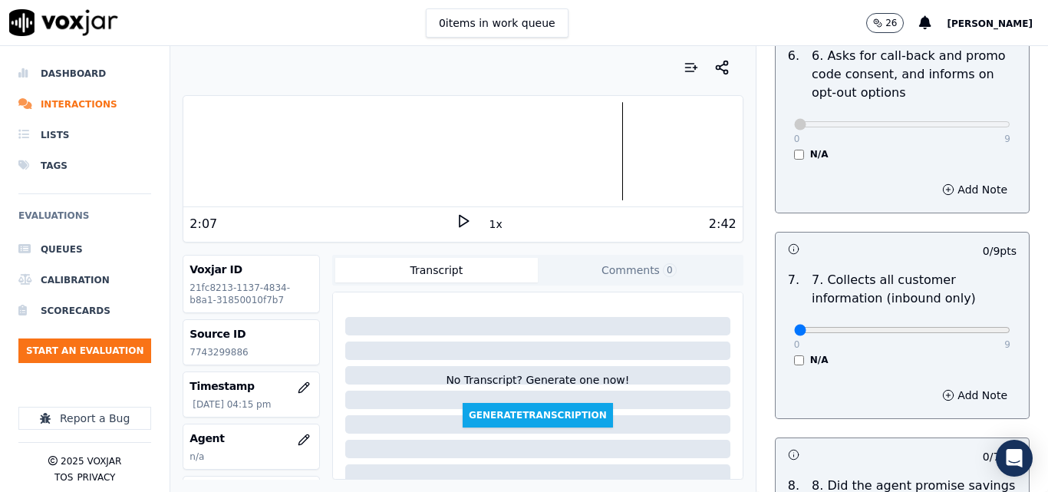
scroll to position [1304, 0]
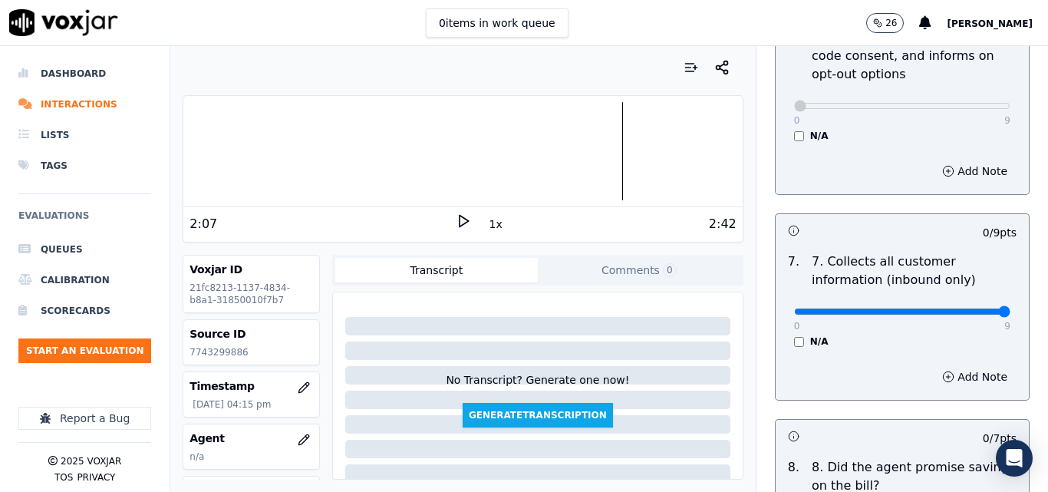
type input "9"
click at [970, 308] on input "range" at bounding box center [902, 311] width 216 height 6
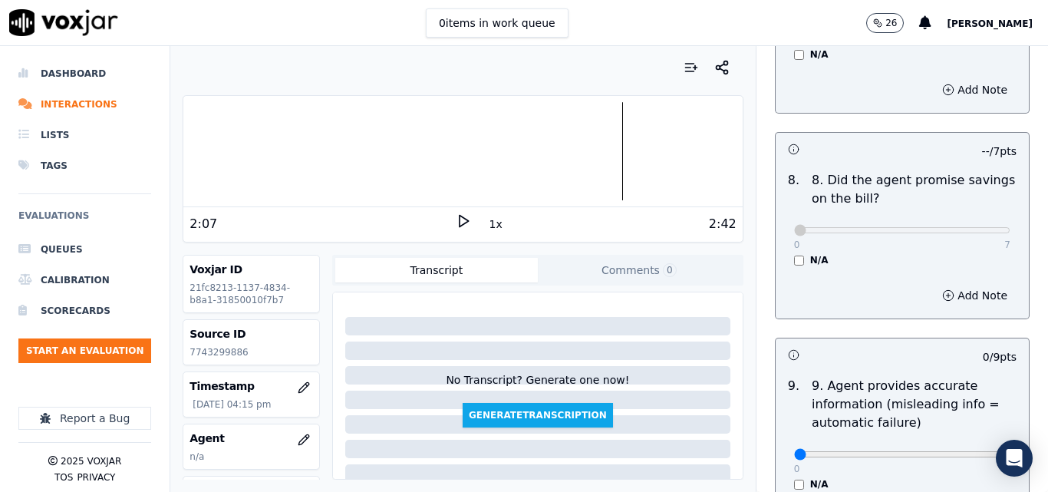
scroll to position [1764, 0]
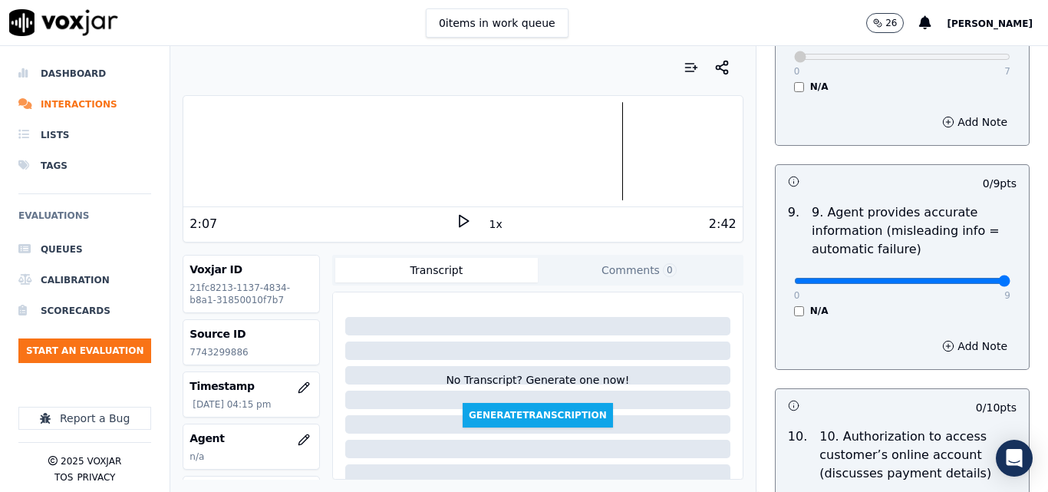
type input "9"
click at [968, 278] on input "range" at bounding box center [902, 281] width 216 height 6
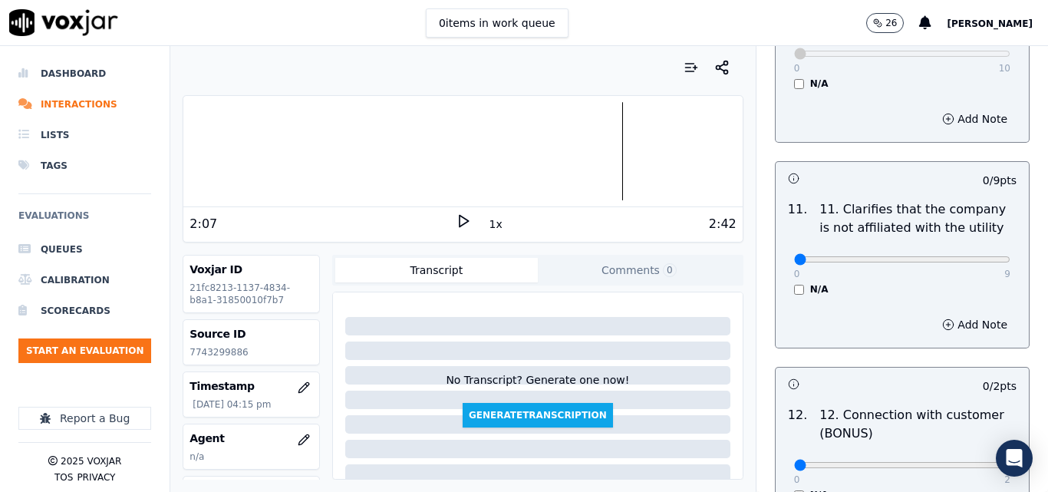
scroll to position [2224, 0]
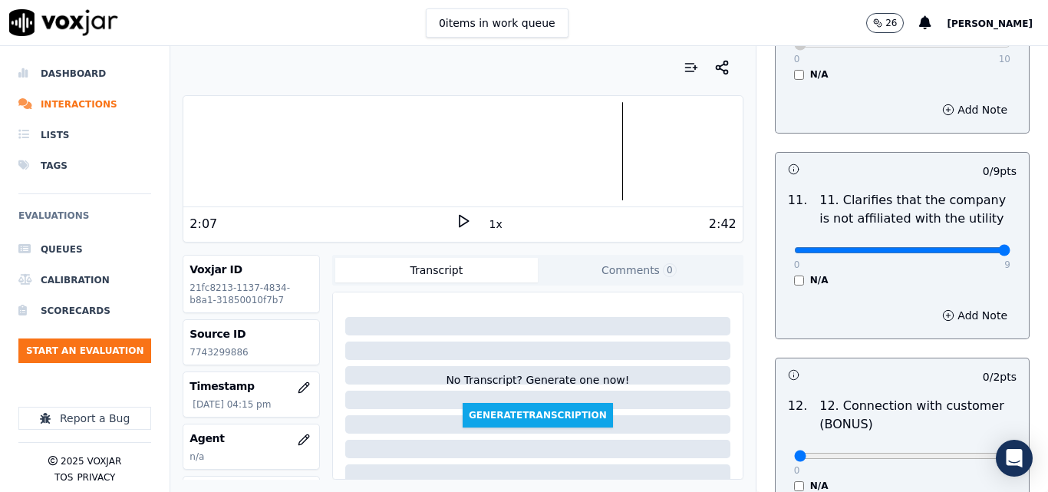
type input "9"
click at [972, 247] on input "range" at bounding box center [902, 250] width 216 height 6
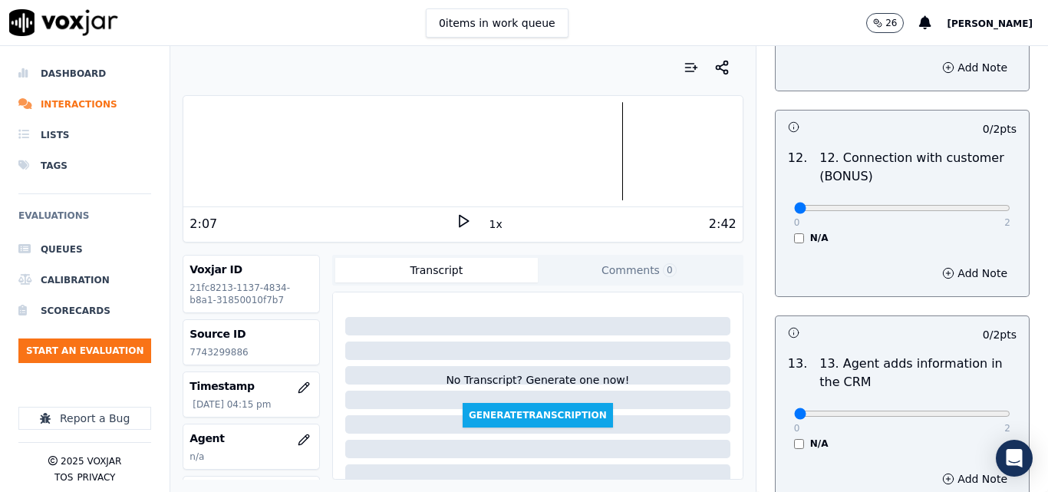
scroll to position [2531, 0]
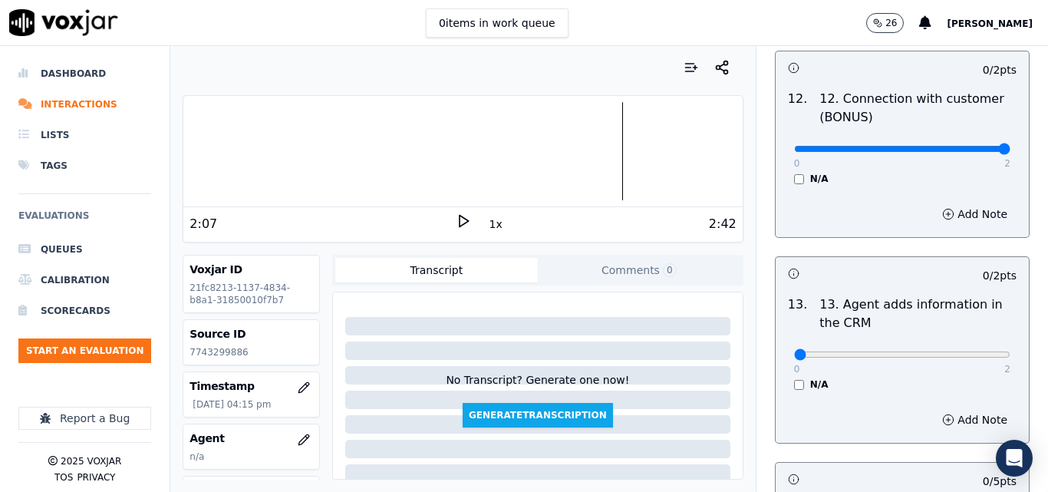
type input "2"
click at [968, 146] on input "range" at bounding box center [902, 149] width 216 height 6
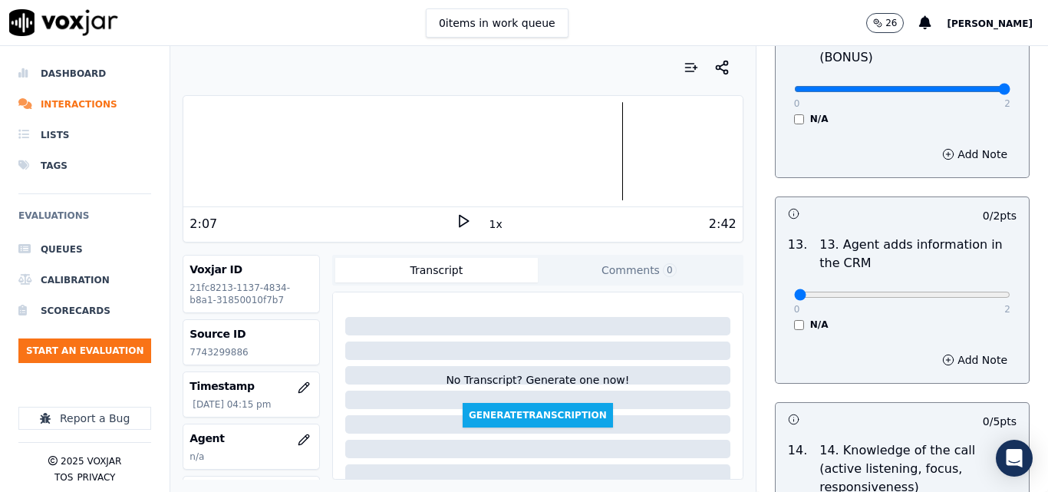
scroll to position [2684, 0]
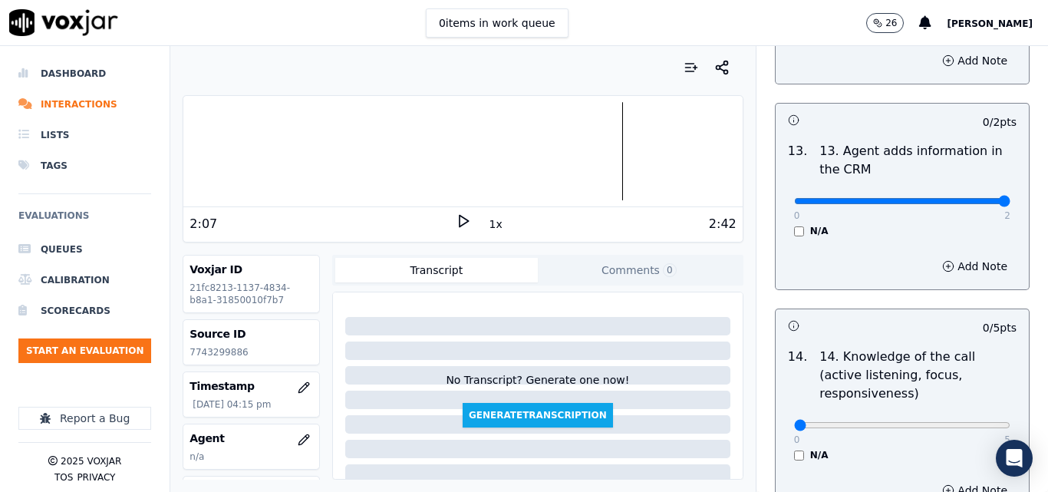
type input "2"
click at [973, 198] on input "range" at bounding box center [902, 201] width 216 height 6
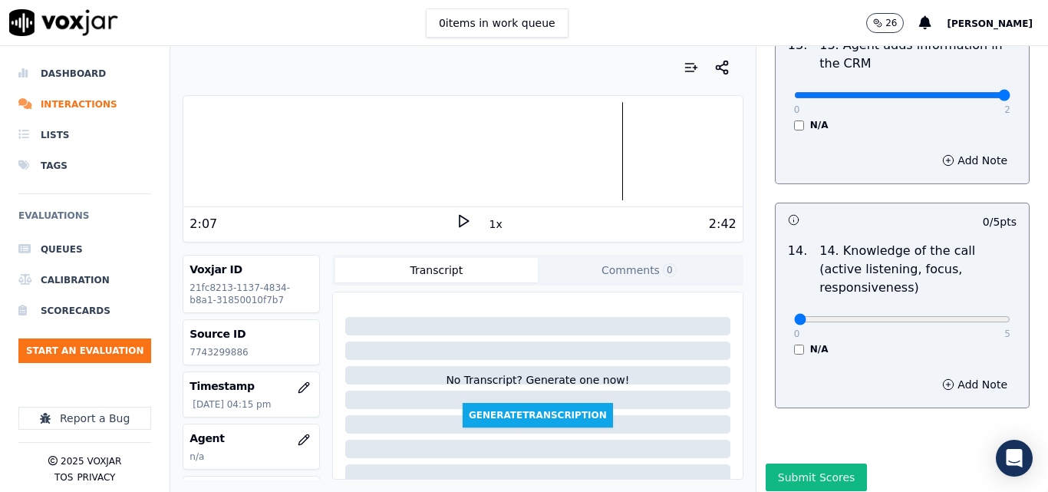
scroll to position [2801, 0]
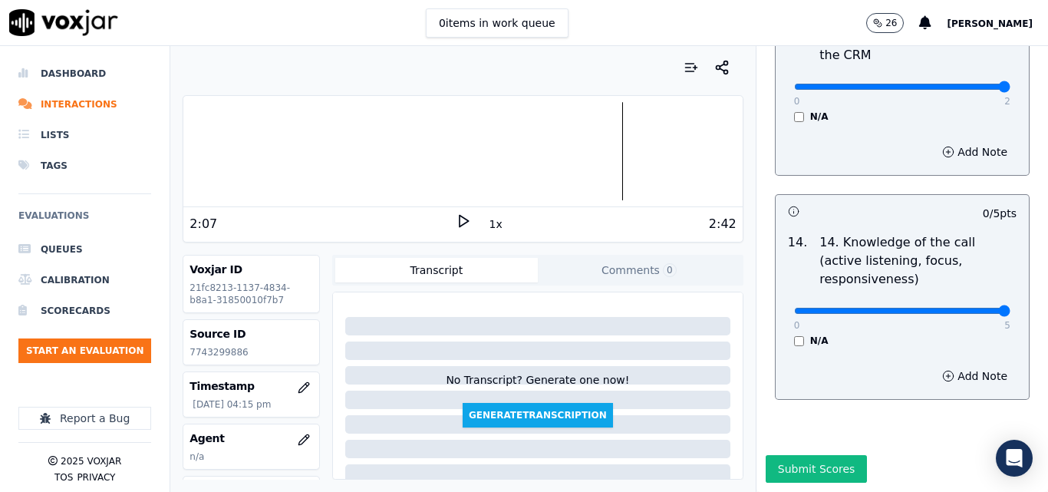
type input "5"
click at [975, 308] on input "range" at bounding box center [902, 311] width 216 height 6
click at [828, 455] on button "Submit Scores" at bounding box center [816, 469] width 102 height 28
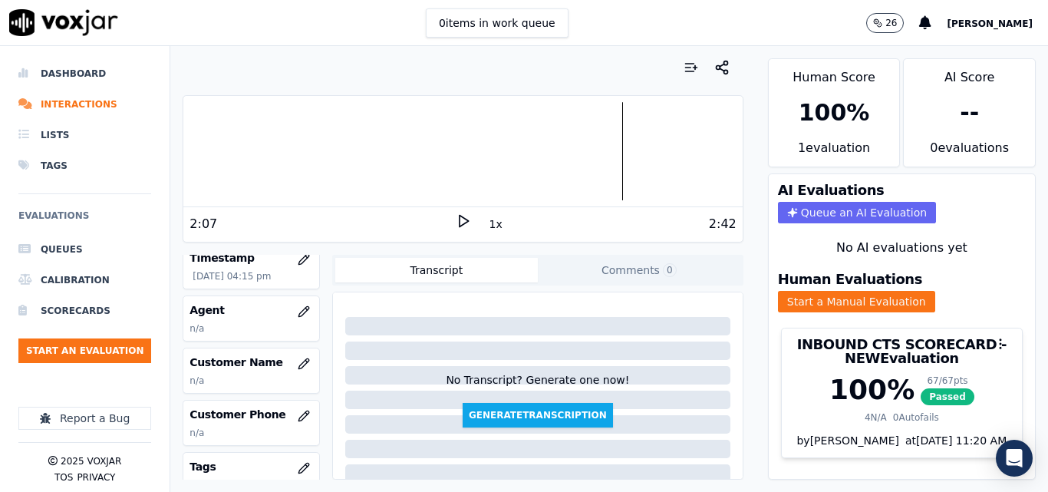
scroll to position [153, 0]
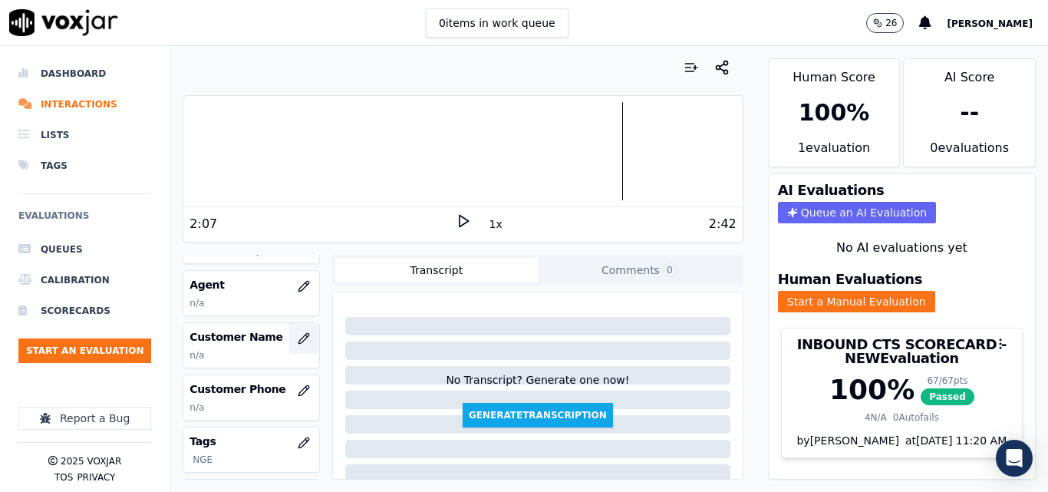
click at [298, 335] on icon "button" at bounding box center [304, 338] width 12 height 12
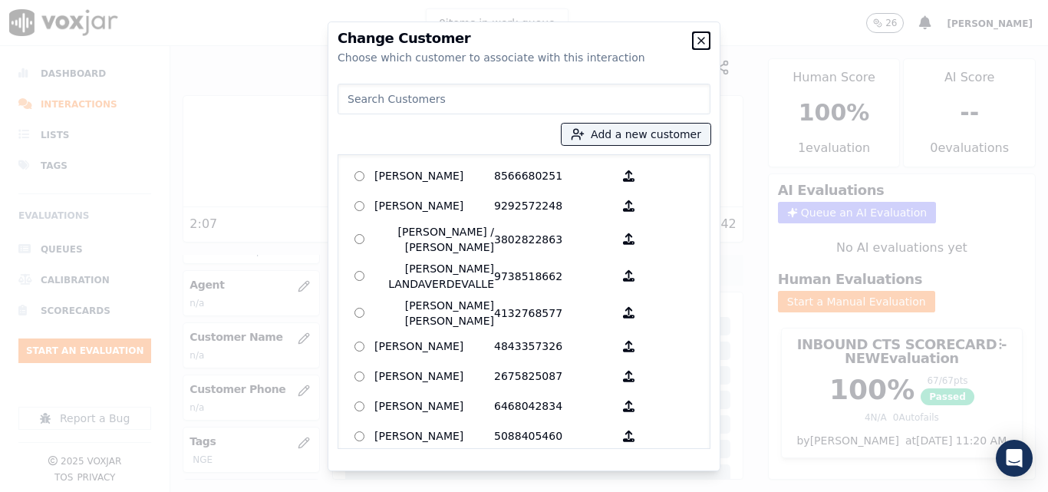
click at [706, 35] on icon "button" at bounding box center [701, 41] width 12 height 12
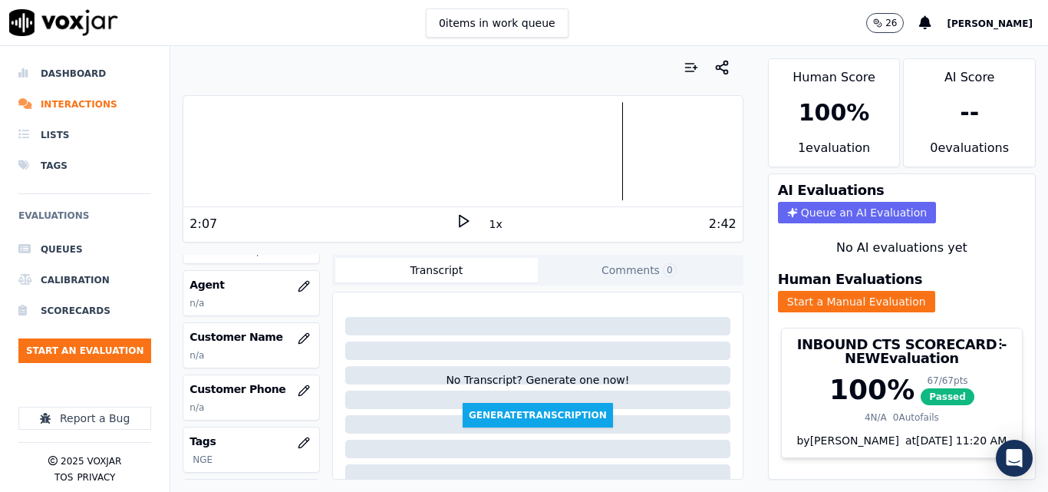
click at [514, 117] on div at bounding box center [462, 151] width 558 height 98
click at [459, 218] on polygon at bounding box center [463, 222] width 9 height 12
click at [459, 222] on rect at bounding box center [460, 221] width 2 height 10
click at [298, 340] on icon "button" at bounding box center [304, 338] width 12 height 12
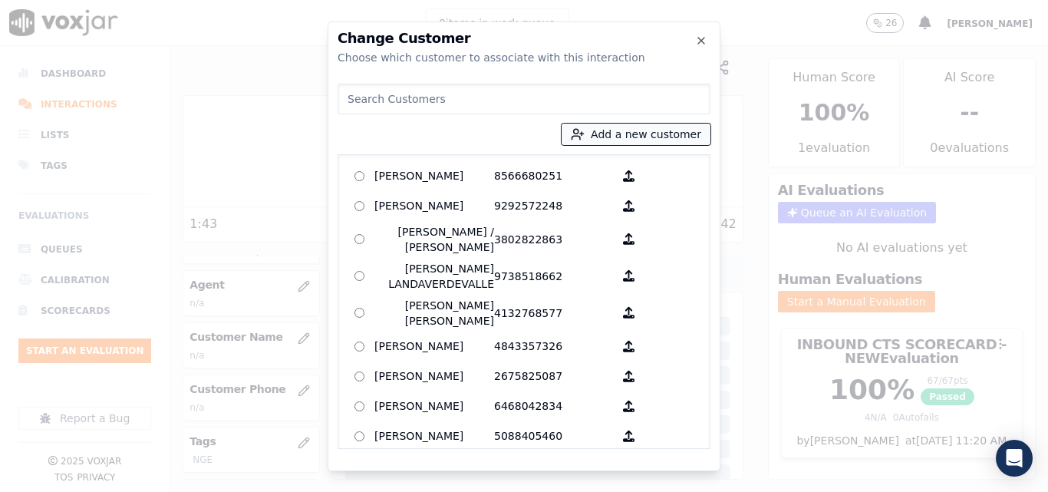
click at [667, 134] on button "Add a new customer" at bounding box center [635, 133] width 149 height 21
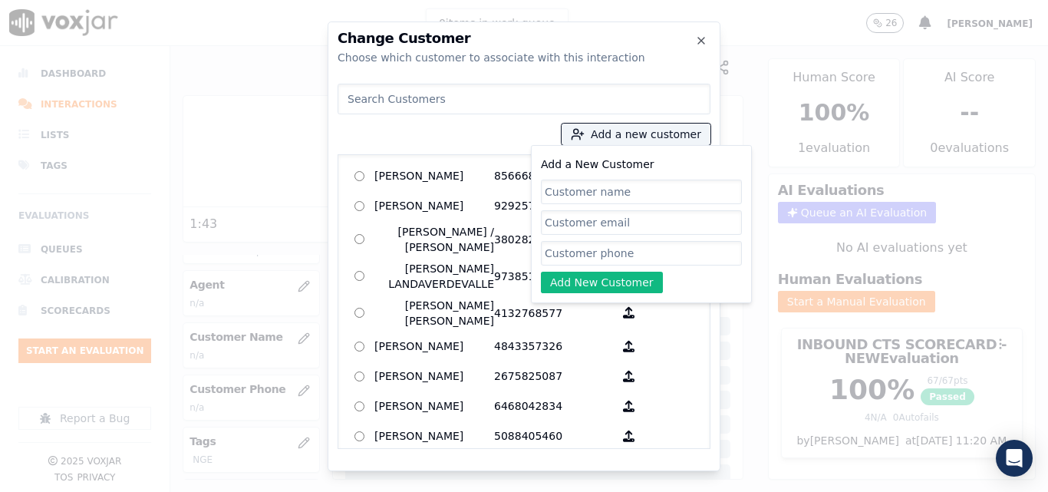
click at [627, 192] on input "Add a New Customer" at bounding box center [641, 191] width 201 height 25
type input "[PERSON_NAME]"
click at [676, 247] on input "Add a New Customer" at bounding box center [641, 253] width 201 height 25
click at [650, 245] on input "Add a New Customer" at bounding box center [641, 253] width 201 height 25
paste input "7743299886"
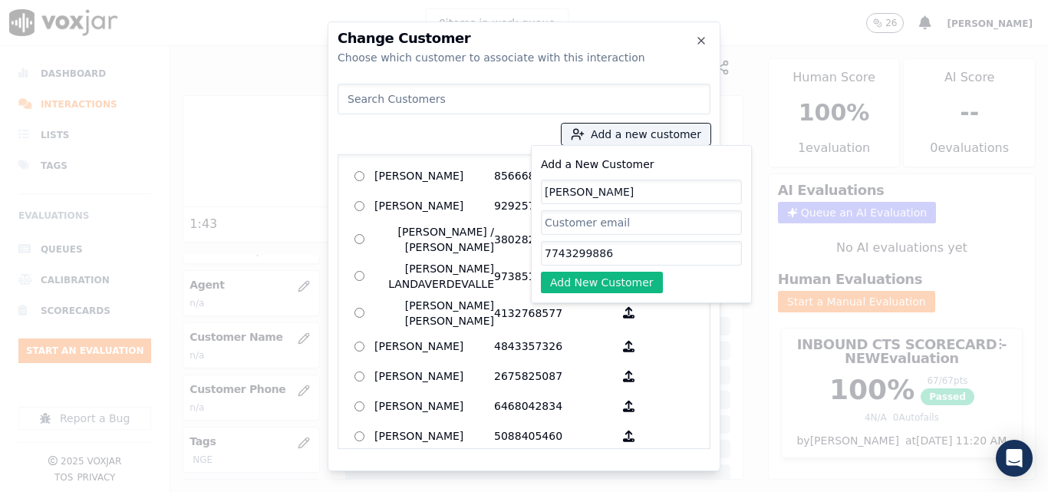
type input "7743299886"
click at [623, 270] on div "Add a New Customer [PERSON_NAME] 7743299886 Add New Customer" at bounding box center [641, 224] width 201 height 138
click at [620, 275] on button "Add New Customer" at bounding box center [602, 281] width 122 height 21
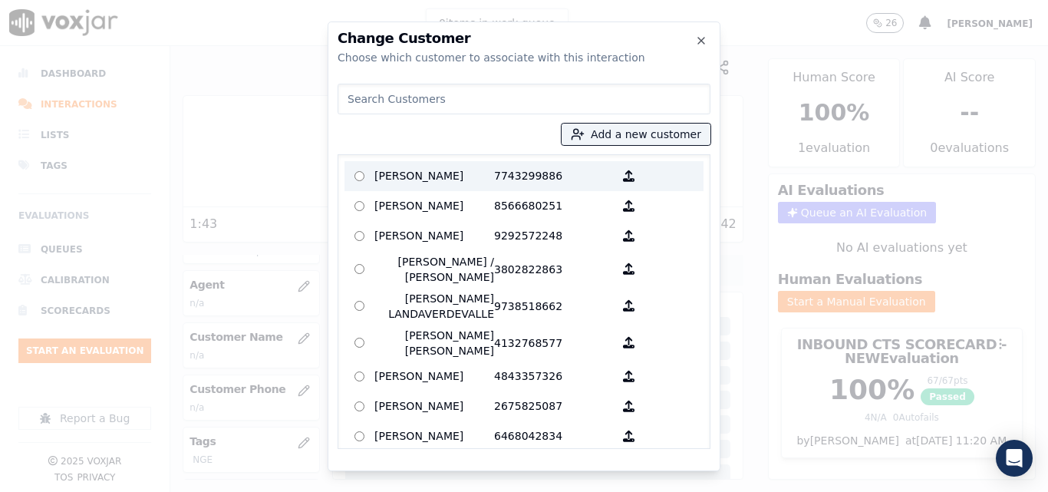
click at [447, 185] on p "[PERSON_NAME]" at bounding box center [434, 176] width 120 height 24
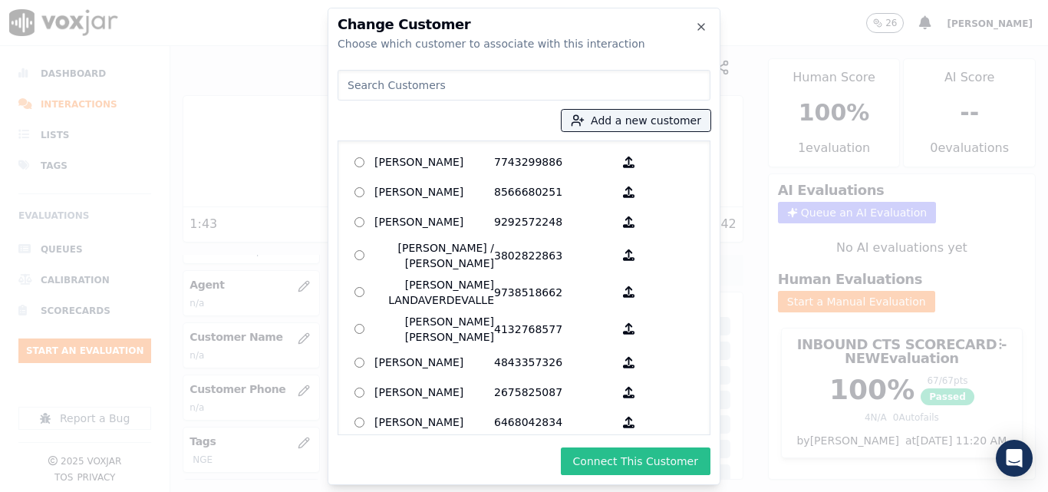
click at [698, 463] on button "Connect This Customer" at bounding box center [636, 461] width 150 height 28
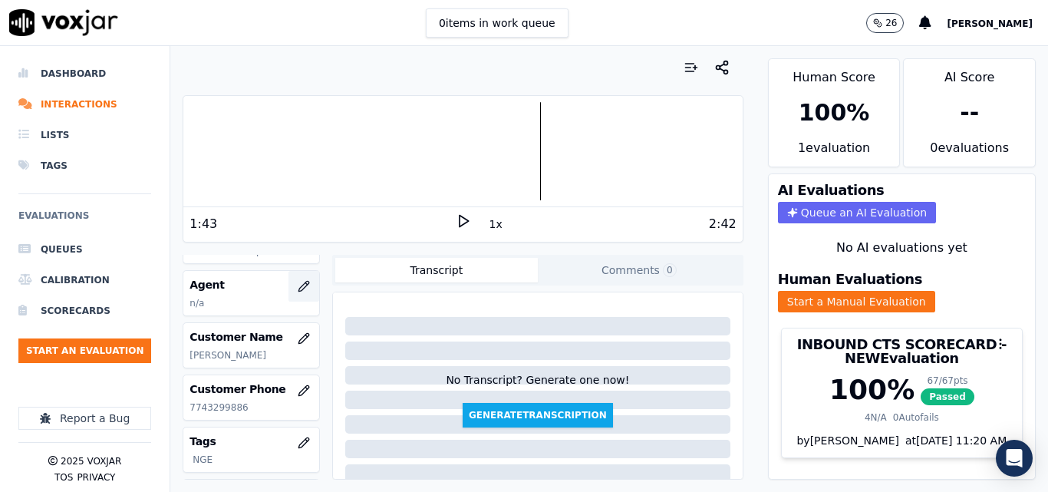
click at [298, 285] on icon "button" at bounding box center [304, 286] width 12 height 12
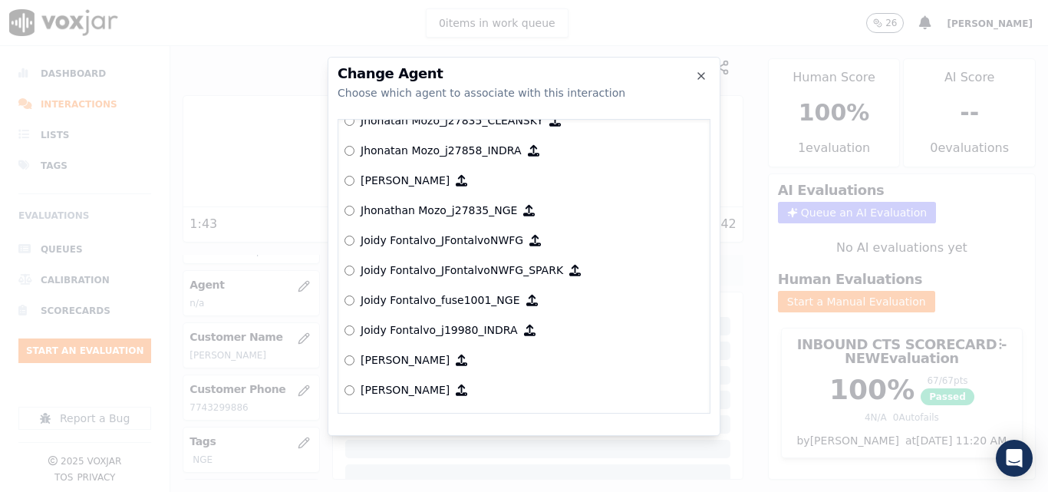
scroll to position [4294, 0]
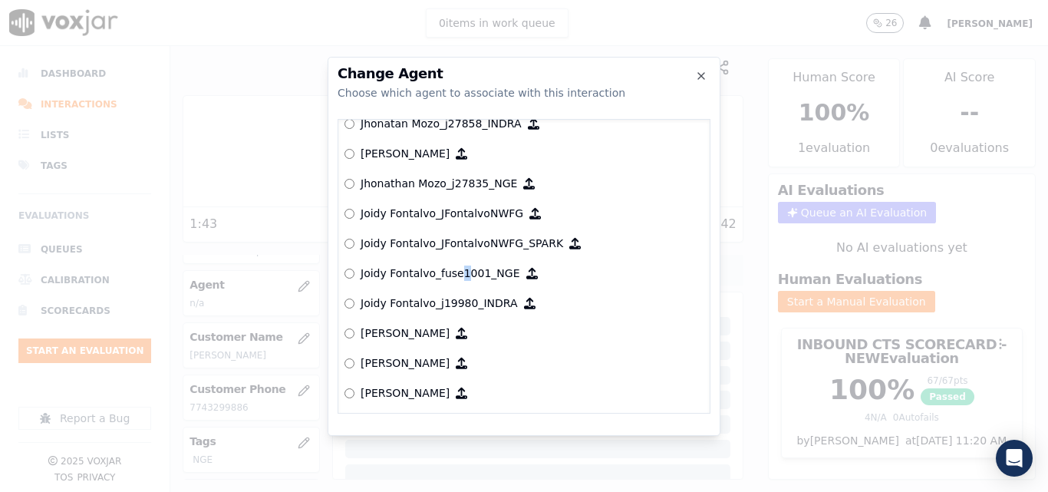
click at [456, 287] on label "Joidy Fontalvo_fuse1001_NGE" at bounding box center [523, 273] width 359 height 30
click at [467, 281] on label "Joidy Fontalvo_fuse1001_NGE" at bounding box center [523, 273] width 359 height 30
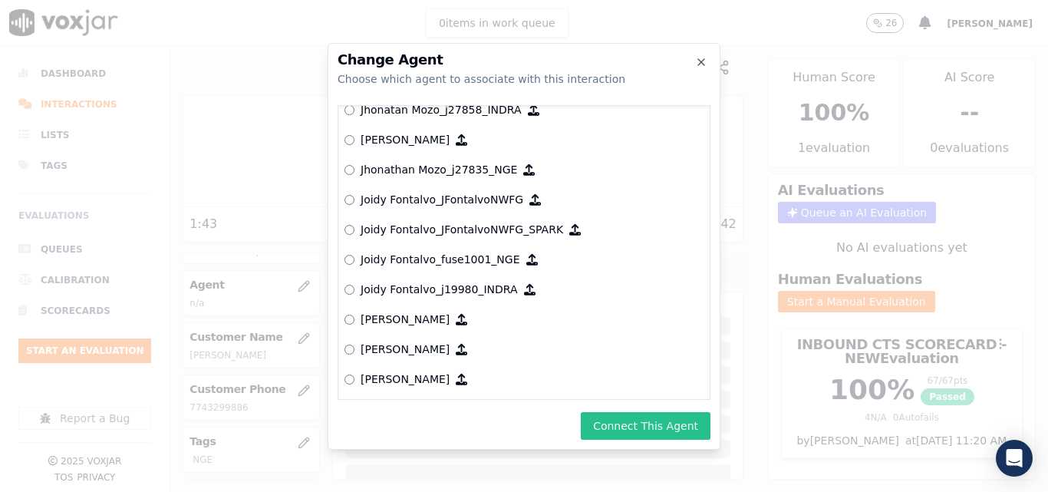
click at [630, 426] on button "Connect This Agent" at bounding box center [646, 426] width 130 height 28
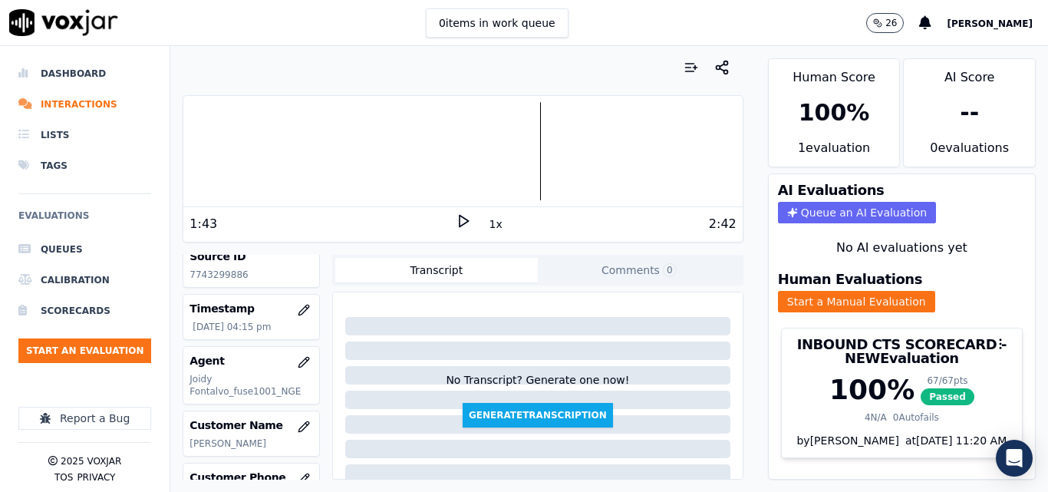
scroll to position [0, 0]
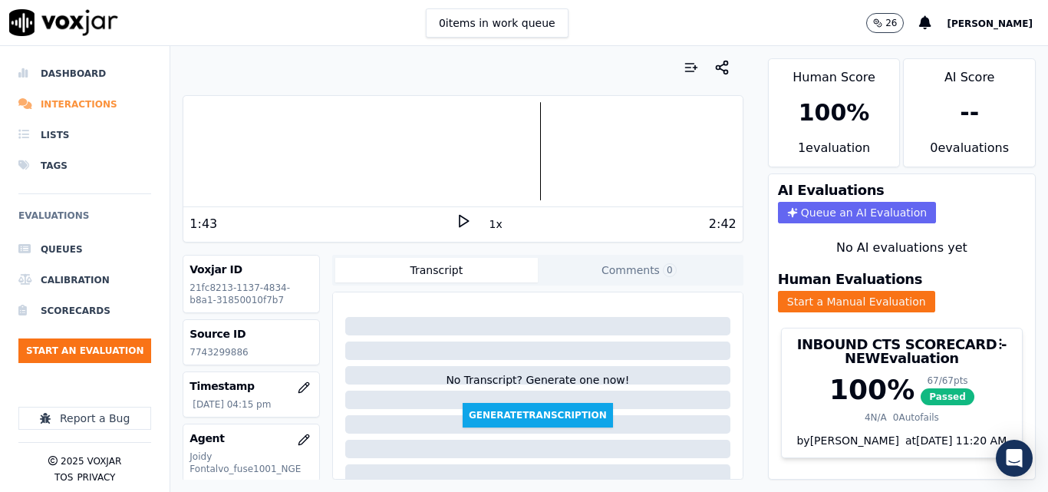
click at [74, 103] on li "Interactions" at bounding box center [84, 104] width 133 height 31
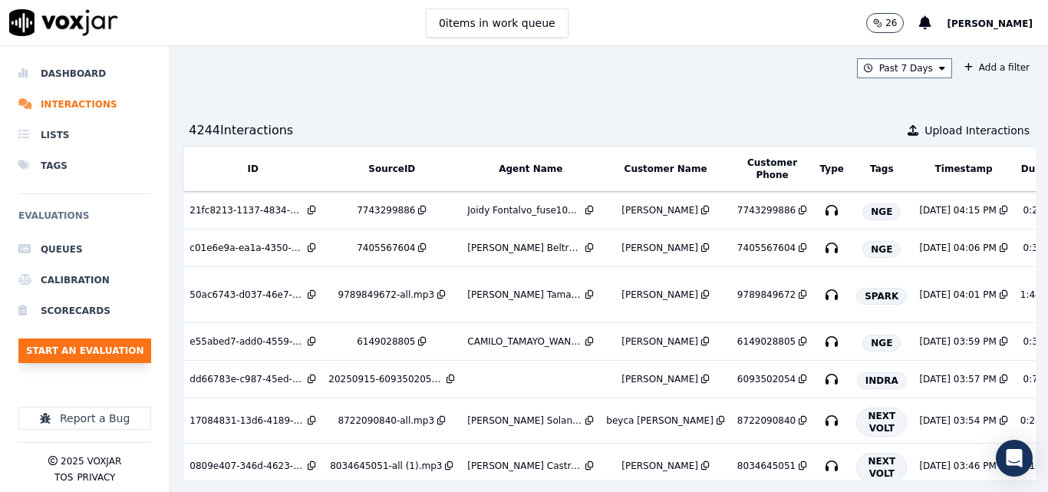
click at [75, 344] on button "Start an Evaluation" at bounding box center [84, 350] width 133 height 25
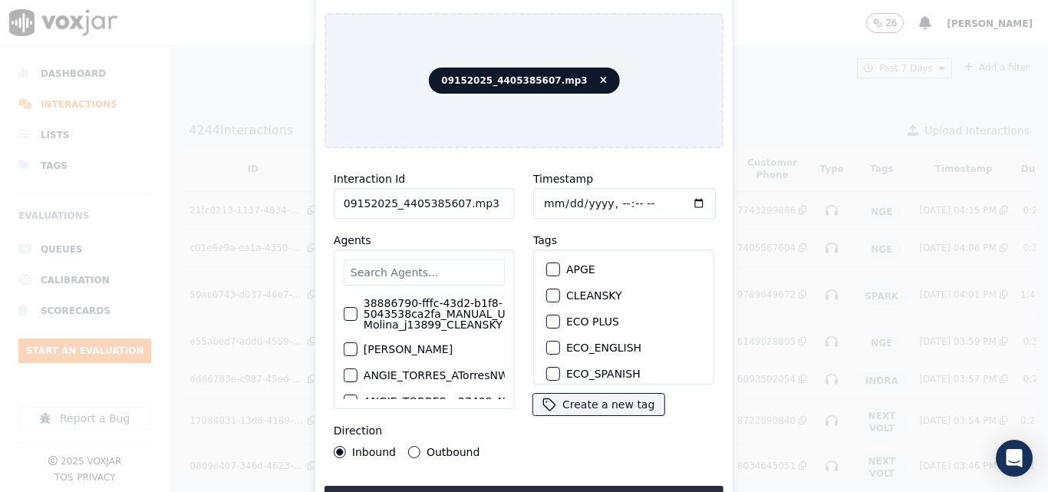
click at [488, 206] on input "09152025_4405385607.mp3" at bounding box center [424, 203] width 181 height 31
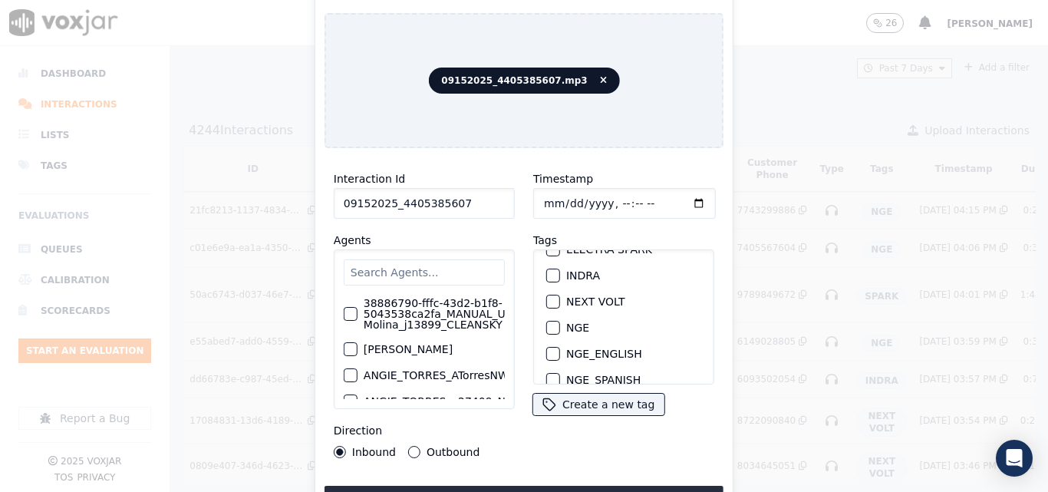
scroll to position [153, 0]
type input "09152025_4405385607"
click at [547, 319] on div "button" at bounding box center [552, 324] width 11 height 11
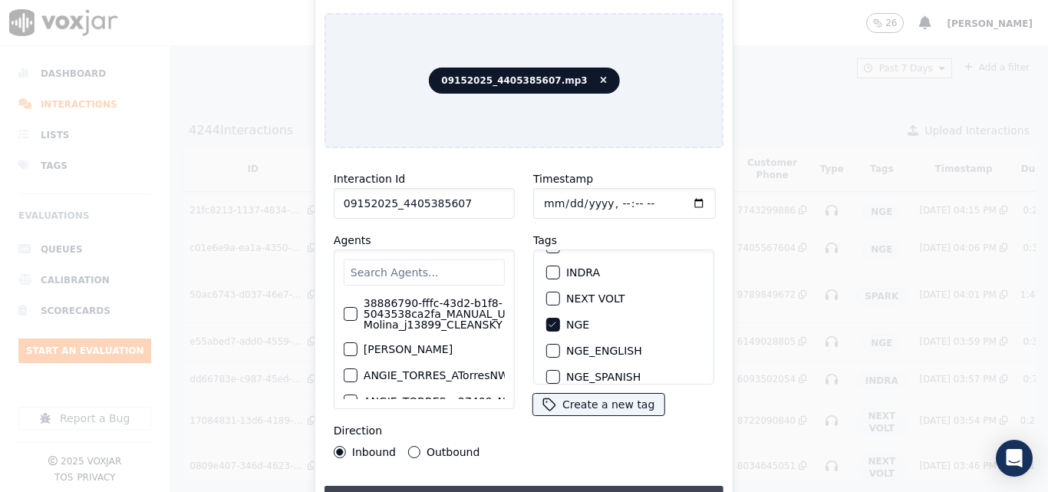
click at [491, 485] on button "Upload interaction to start evaluation" at bounding box center [523, 499] width 399 height 28
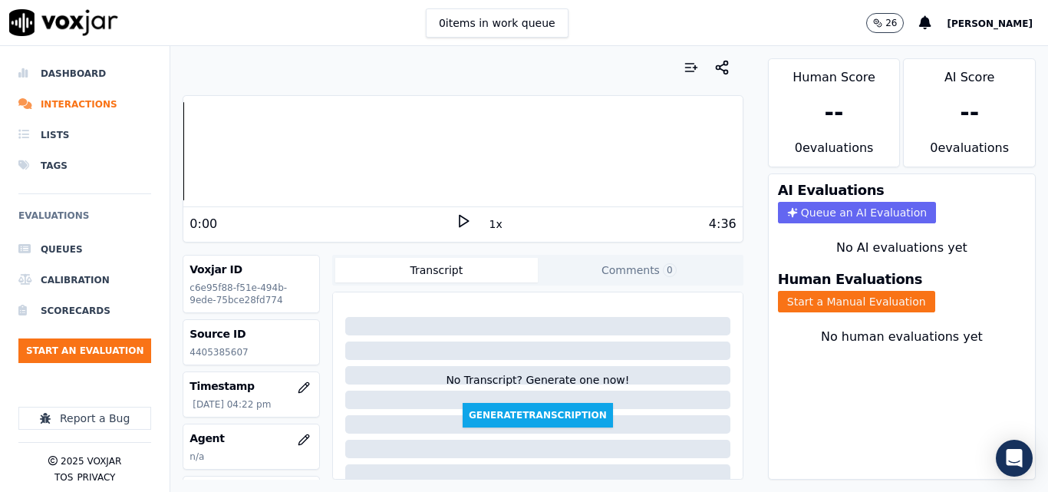
click at [212, 346] on p "4405385607" at bounding box center [250, 352] width 123 height 12
copy p "4405385607"
click at [459, 219] on icon at bounding box center [463, 220] width 15 height 15
click at [461, 214] on icon at bounding box center [463, 220] width 15 height 15
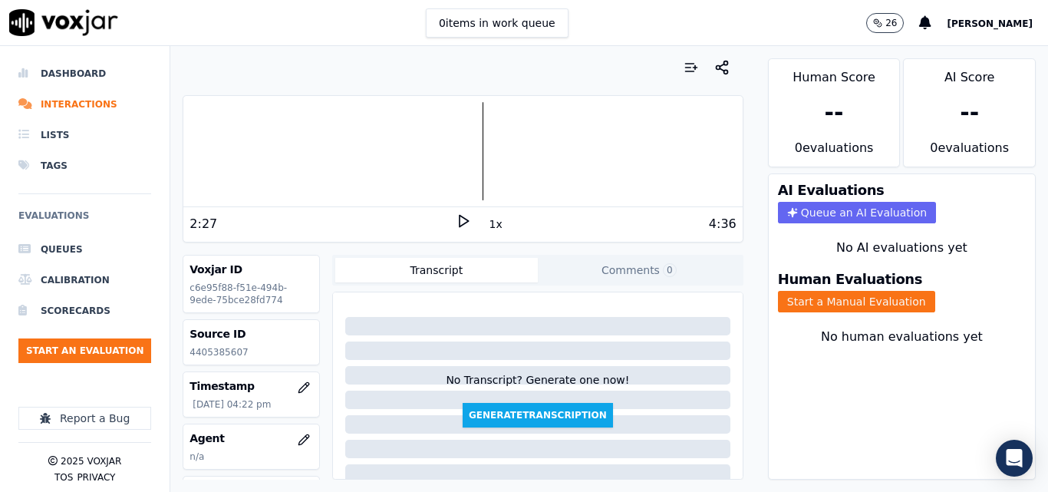
click at [808, 314] on div "Human Evaluations Start a Manual Evaluation" at bounding box center [901, 292] width 266 height 58
drag, startPoint x: 826, startPoint y: 302, endPoint x: 873, endPoint y: 297, distance: 47.1
click at [827, 304] on button "Start a Manual Evaluation" at bounding box center [856, 301] width 157 height 21
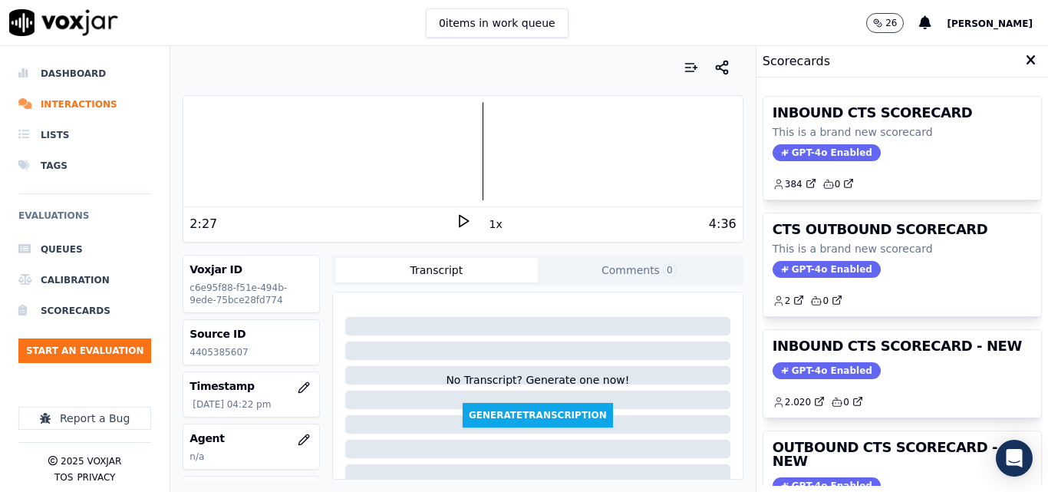
click at [924, 339] on h3 "INBOUND CTS SCORECARD - NEW" at bounding box center [901, 346] width 259 height 14
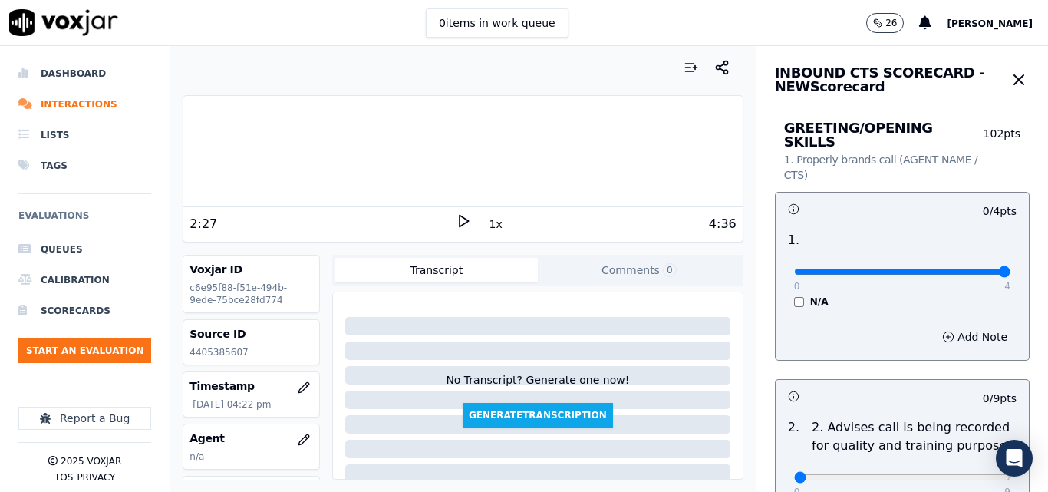
type input "4"
click at [966, 268] on input "range" at bounding box center [902, 271] width 216 height 6
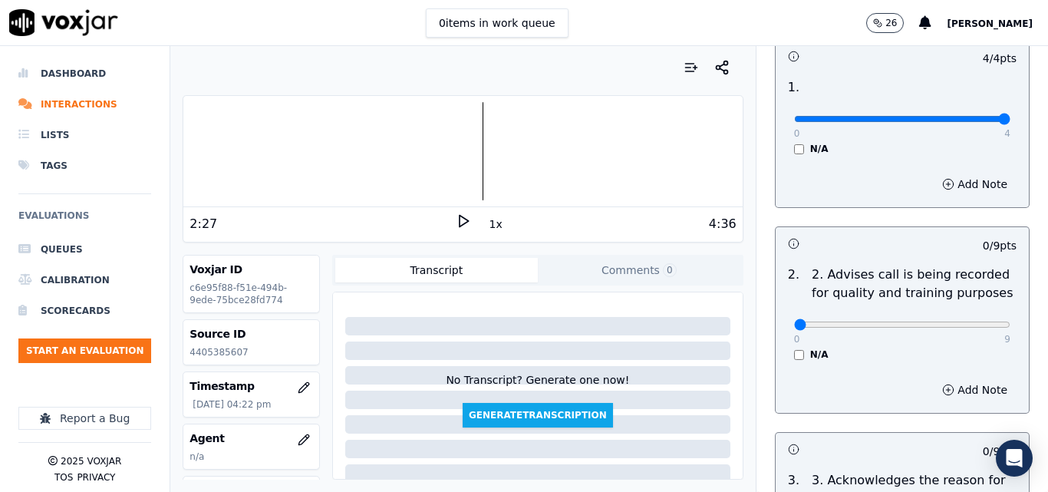
scroll to position [153, 0]
type input "9"
click at [972, 321] on input "range" at bounding box center [902, 324] width 216 height 6
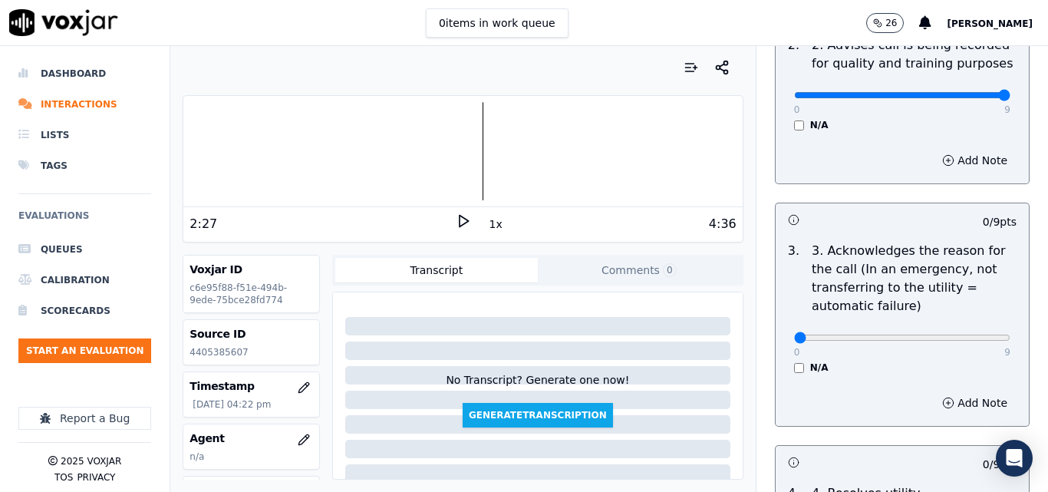
scroll to position [383, 0]
click at [979, 318] on div "0 9 N/A" at bounding box center [902, 343] width 241 height 58
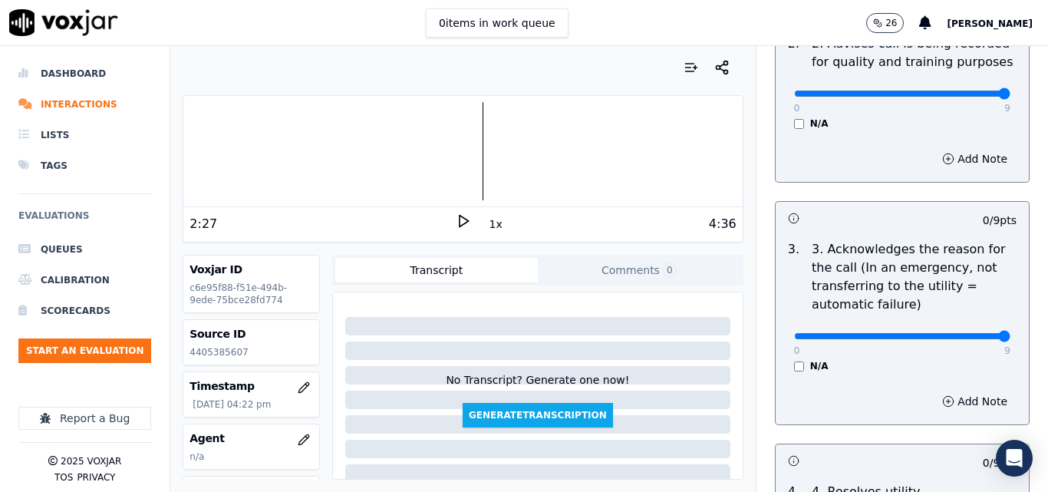
type input "9"
click at [969, 333] on input "range" at bounding box center [902, 336] width 216 height 6
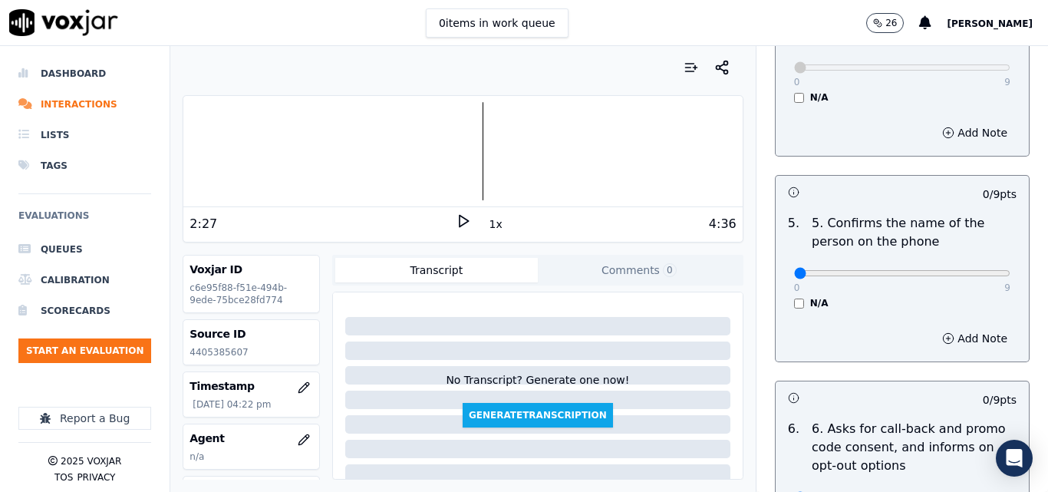
scroll to position [920, 0]
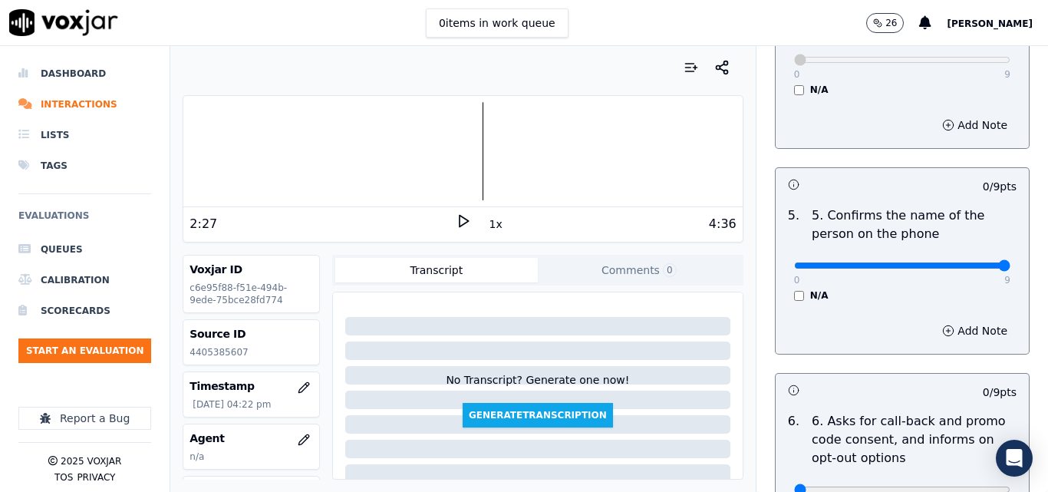
type input "9"
click at [966, 262] on input "range" at bounding box center [902, 265] width 216 height 6
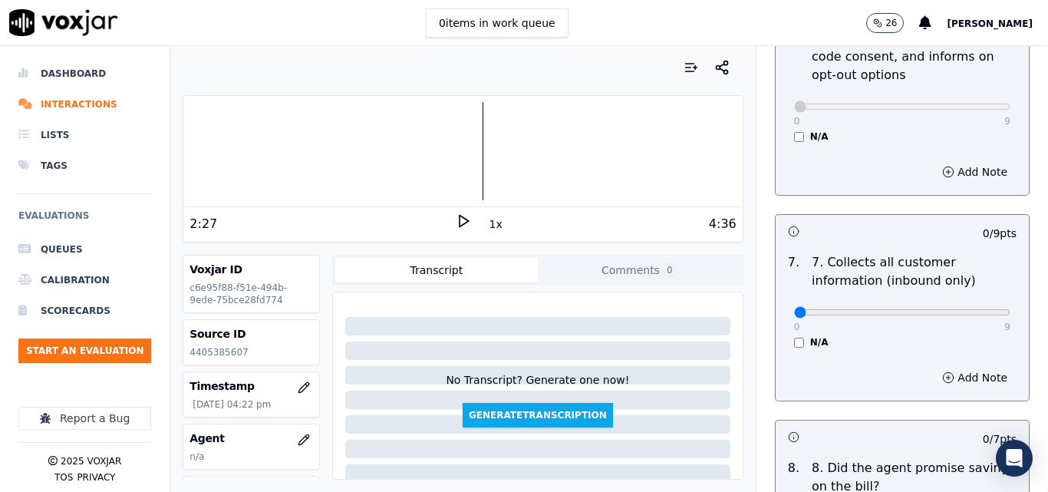
scroll to position [1304, 0]
type input "9"
click at [963, 308] on input "range" at bounding box center [902, 311] width 216 height 6
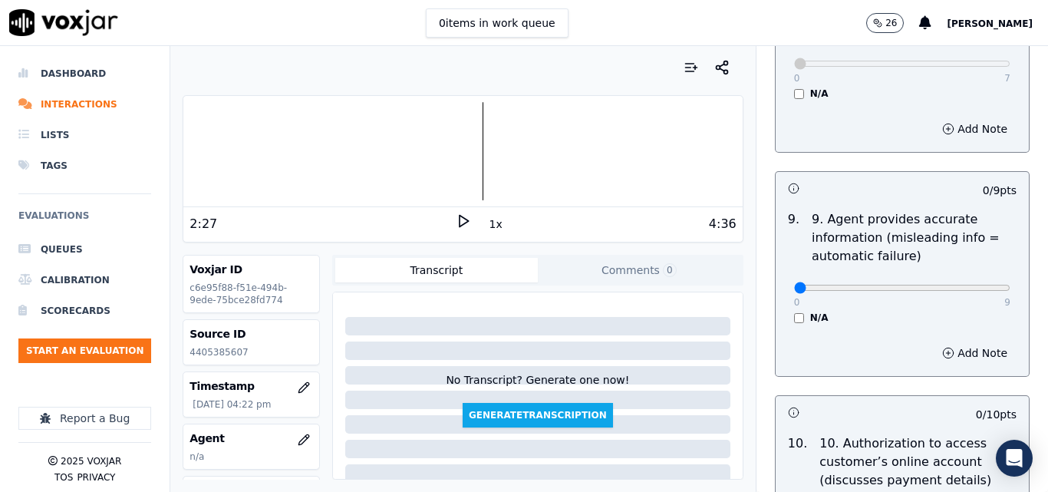
scroll to position [1764, 0]
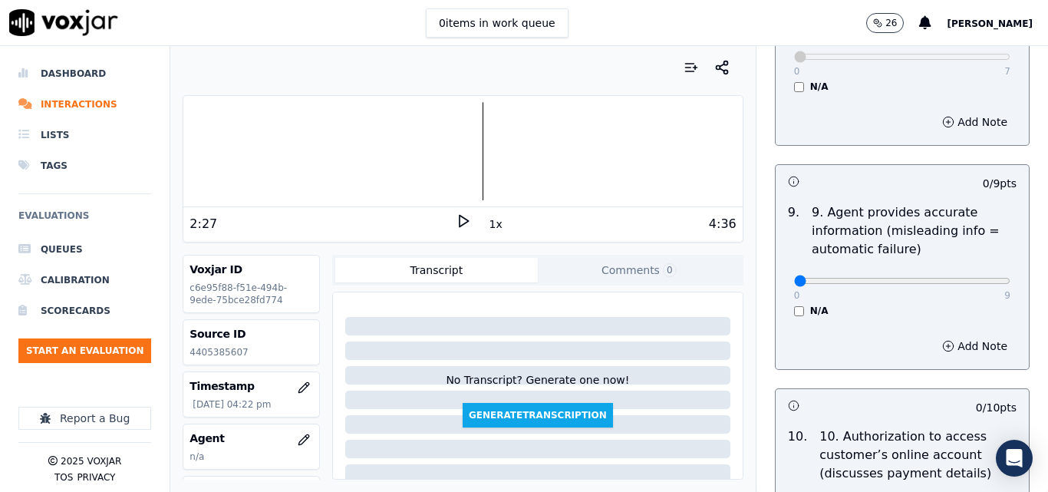
click at [964, 271] on div "0 9" at bounding box center [902, 280] width 216 height 18
type input "9"
click at [968, 278] on input "range" at bounding box center [902, 281] width 216 height 6
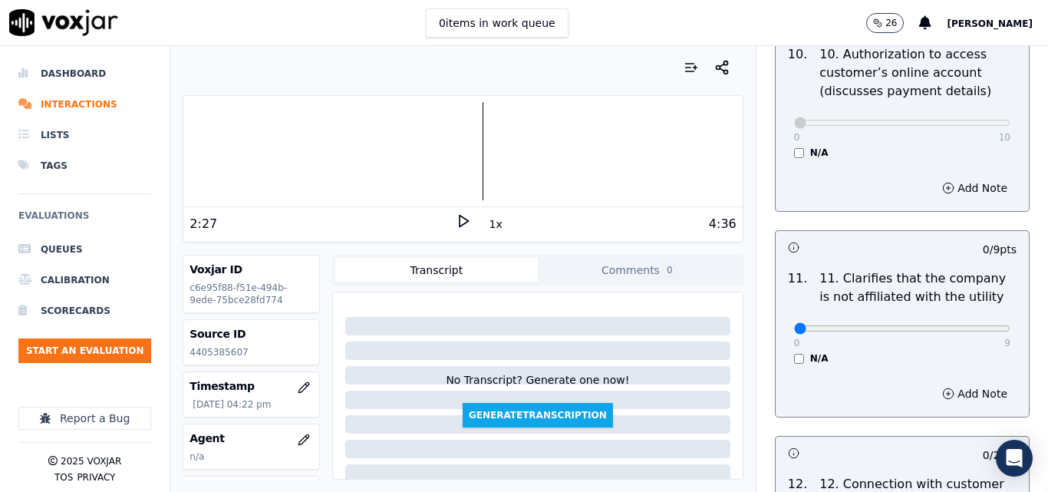
scroll to position [2147, 0]
type input "9"
click at [964, 324] on input "range" at bounding box center [902, 327] width 216 height 6
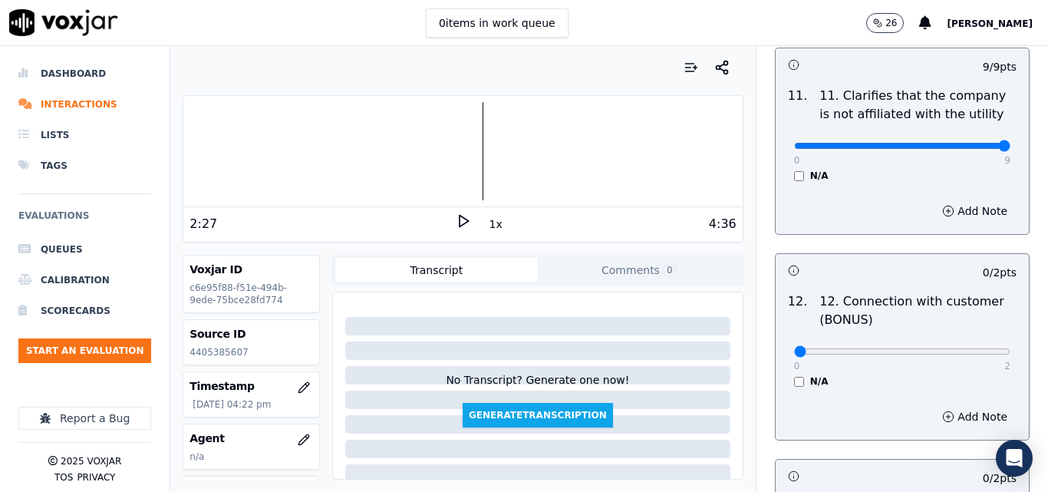
scroll to position [2378, 0]
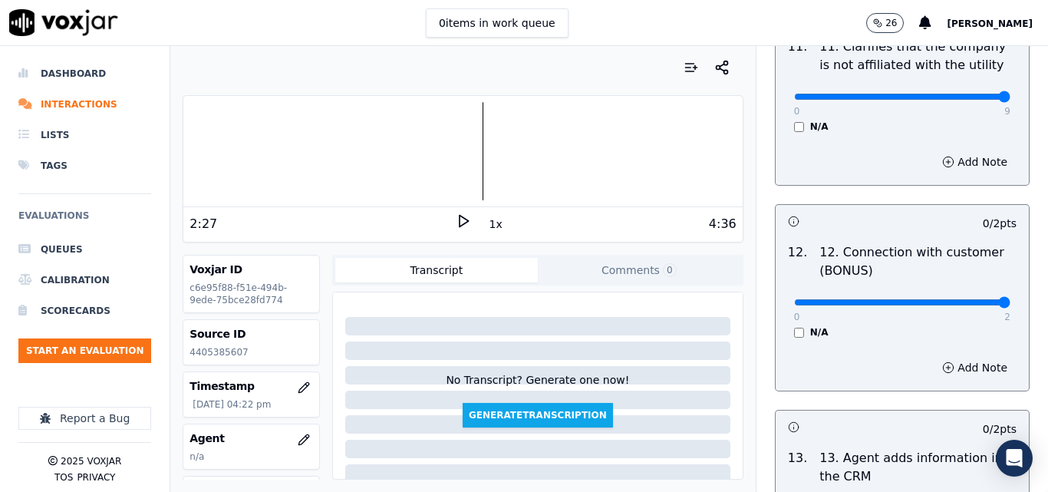
type input "2"
click at [972, 299] on input "range" at bounding box center [902, 302] width 216 height 6
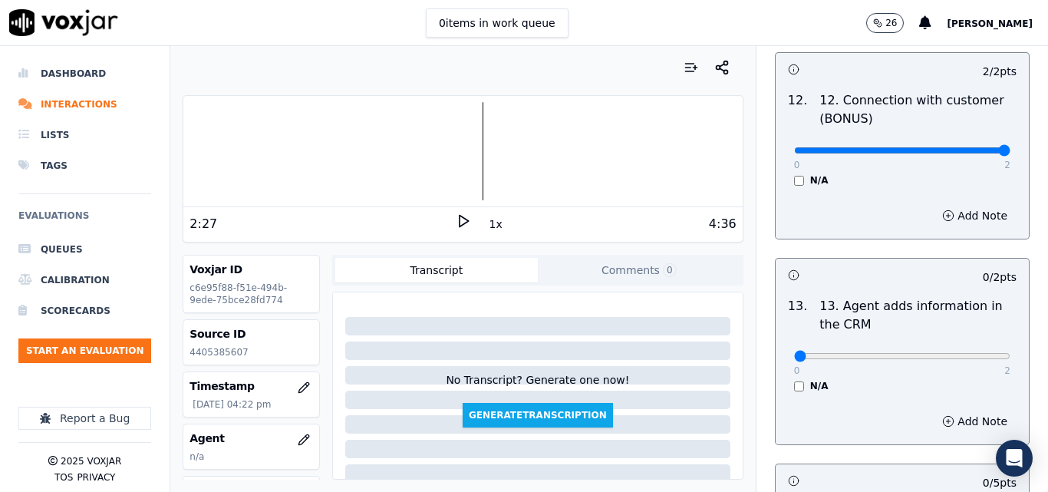
scroll to position [2531, 0]
drag, startPoint x: 964, startPoint y: 350, endPoint x: 969, endPoint y: 344, distance: 8.2
click at [965, 348] on div "0 2 N/A" at bounding box center [902, 361] width 241 height 58
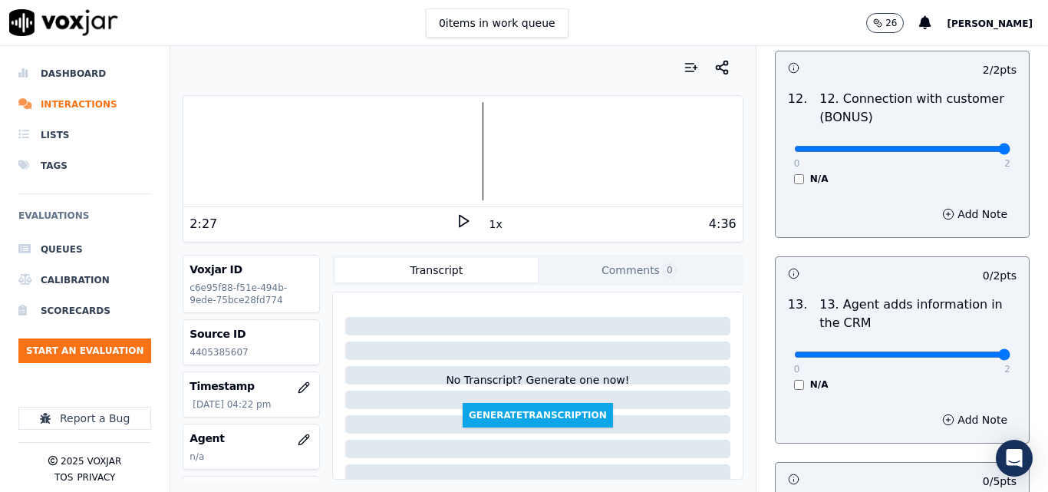
type input "2"
click at [969, 351] on input "range" at bounding box center [902, 354] width 216 height 6
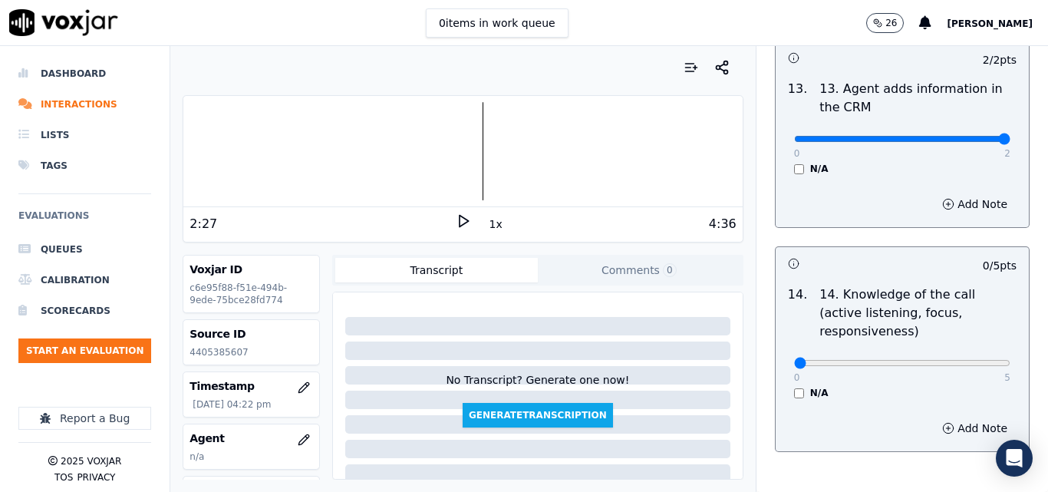
scroll to position [2761, 0]
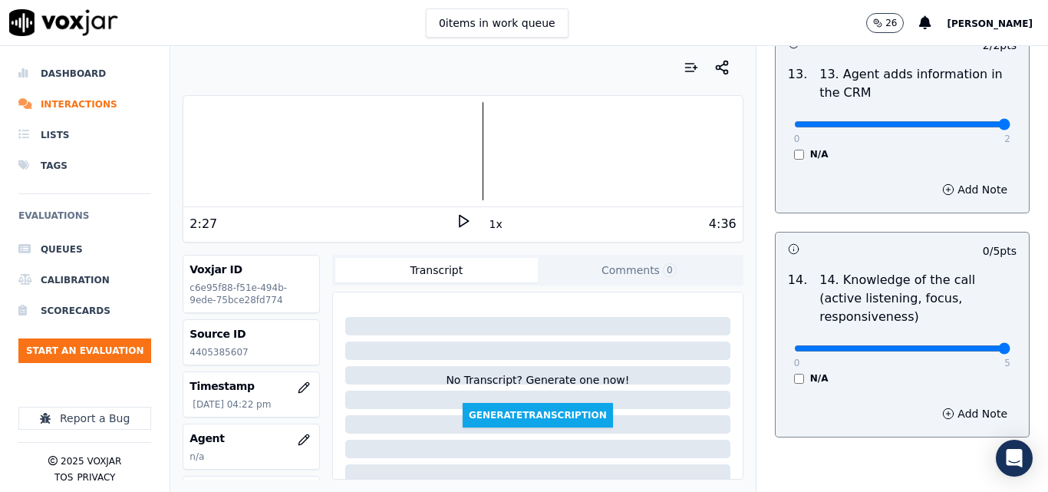
type input "5"
click at [969, 345] on input "range" at bounding box center [902, 348] width 216 height 6
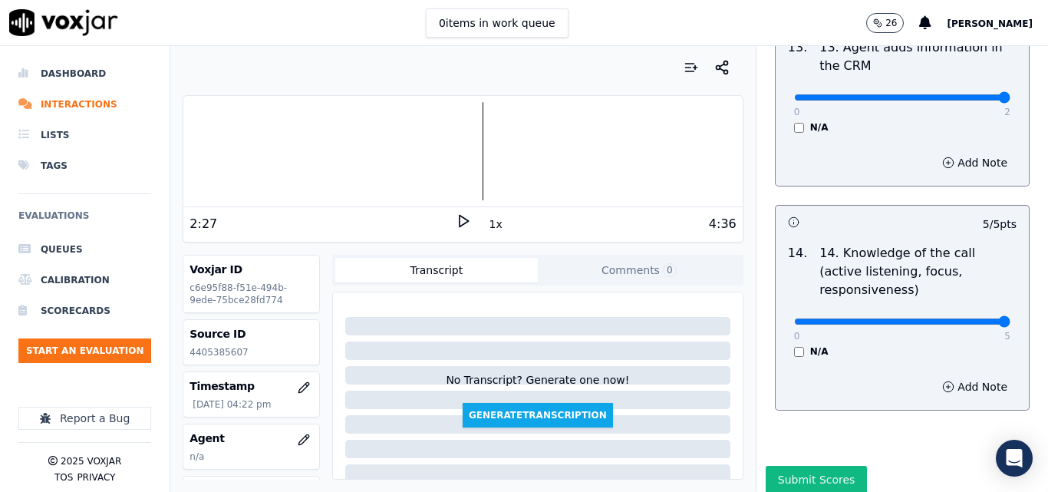
scroll to position [2801, 0]
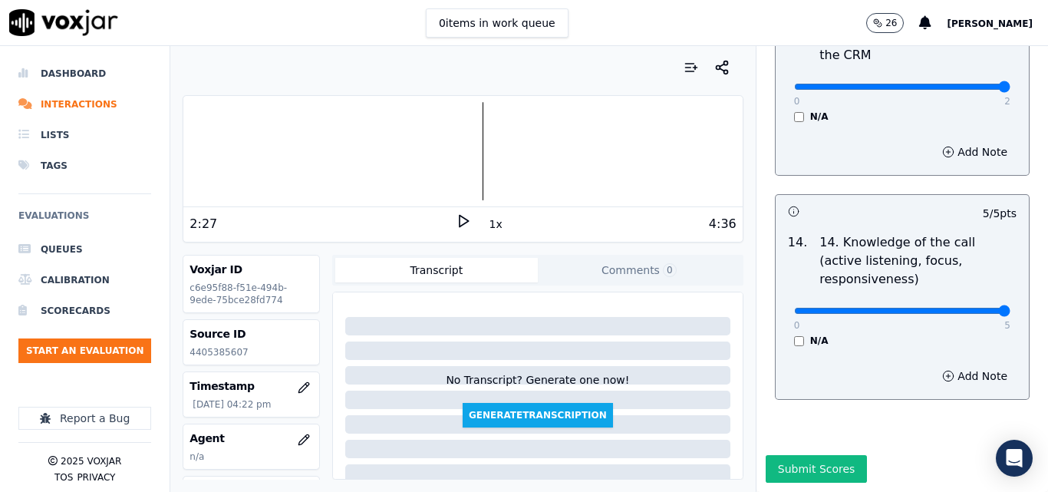
drag, startPoint x: 827, startPoint y: 432, endPoint x: 811, endPoint y: 443, distance: 19.4
click at [824, 455] on button "Submit Scores" at bounding box center [816, 469] width 102 height 28
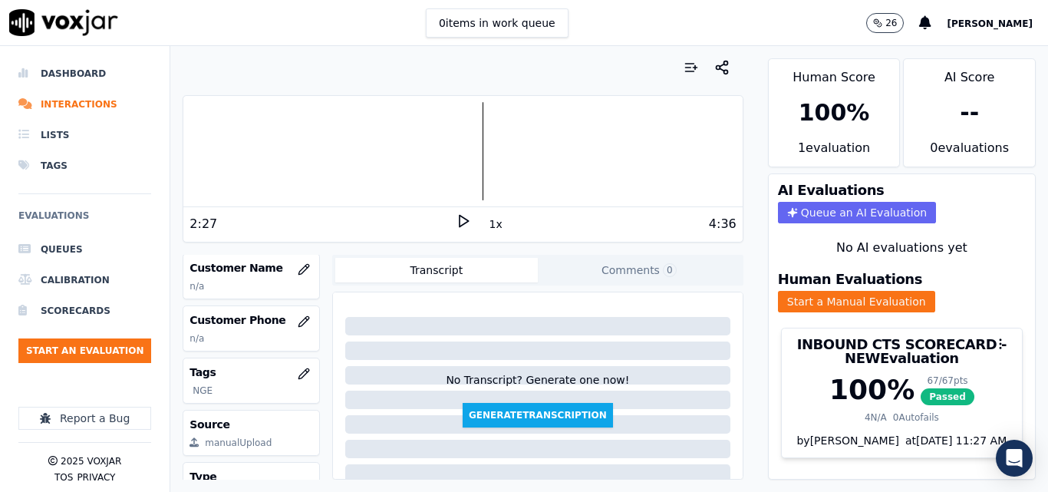
scroll to position [230, 0]
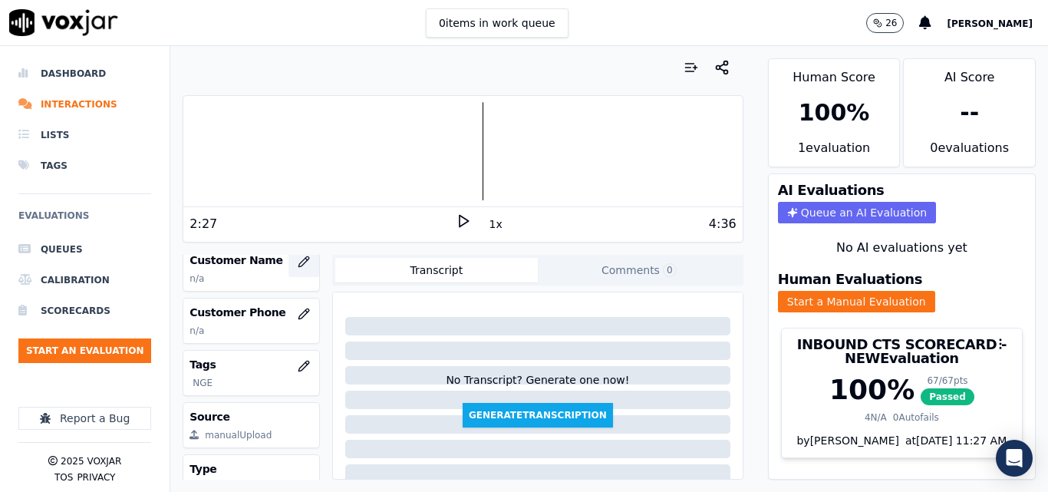
click at [298, 257] on icon "button" at bounding box center [304, 261] width 12 height 12
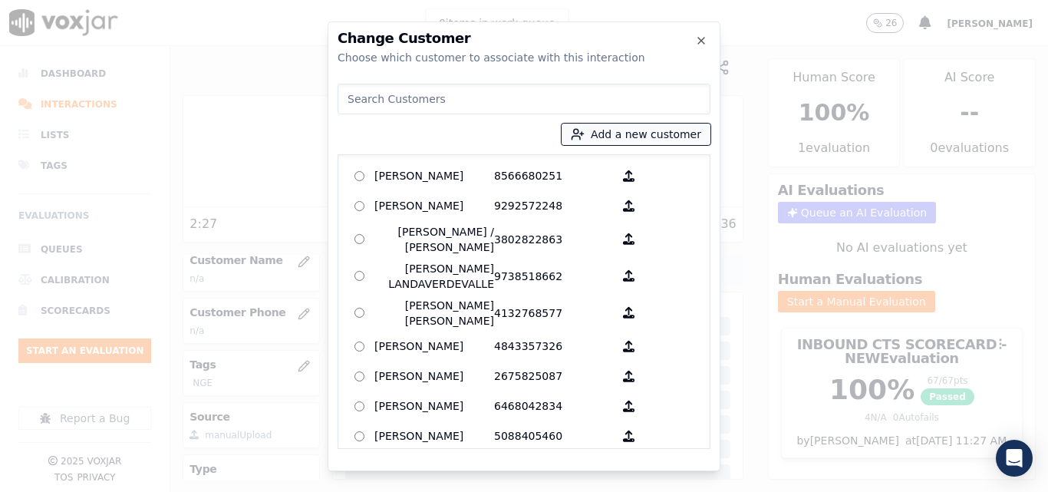
click at [613, 134] on button "Add a new customer" at bounding box center [635, 133] width 149 height 21
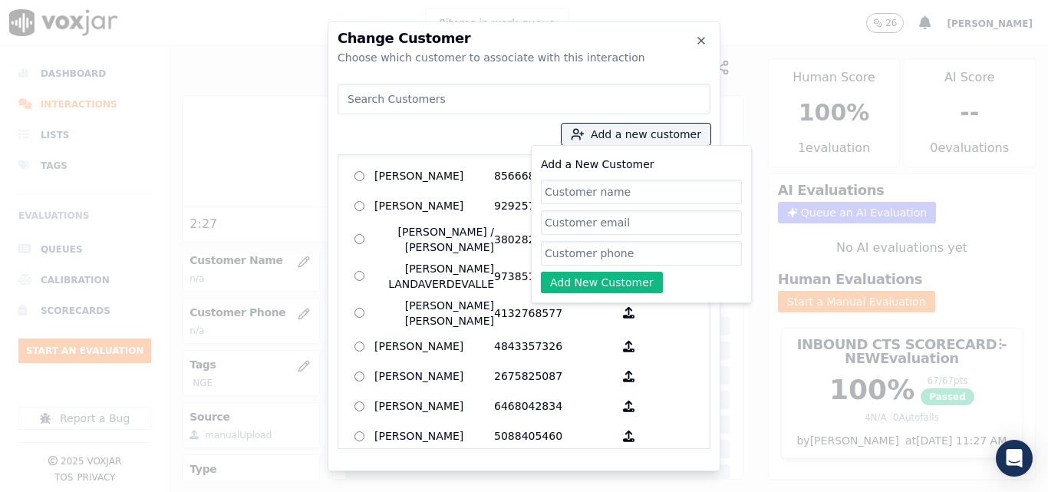
click at [594, 184] on input "Add a New Customer" at bounding box center [641, 191] width 201 height 25
type input "Wigmari [PERSON_NAME]"
click at [559, 252] on input "Add a New Customer" at bounding box center [641, 253] width 201 height 25
click at [597, 248] on input "Add a New Customer" at bounding box center [641, 253] width 201 height 25
paste input "4405385607"
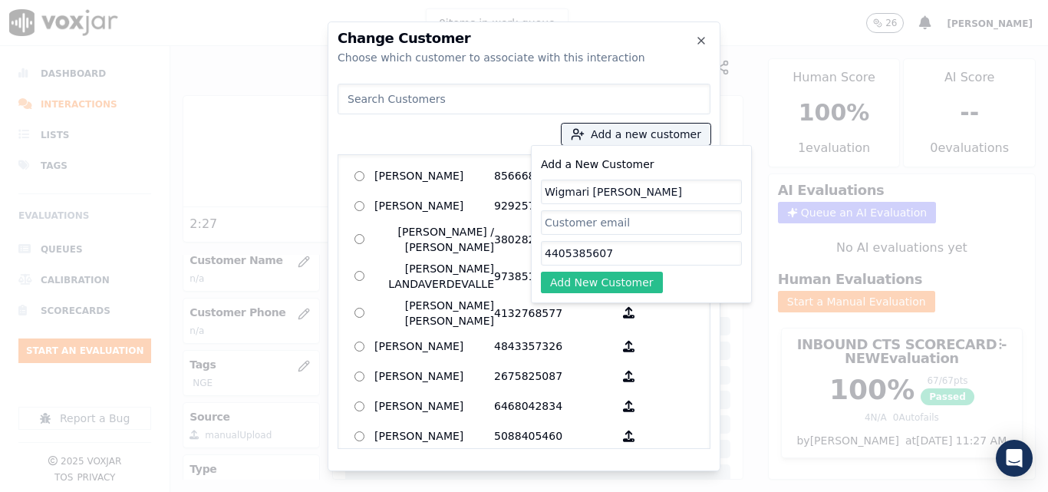
type input "4405385607"
click at [593, 278] on button "Add New Customer" at bounding box center [602, 281] width 122 height 21
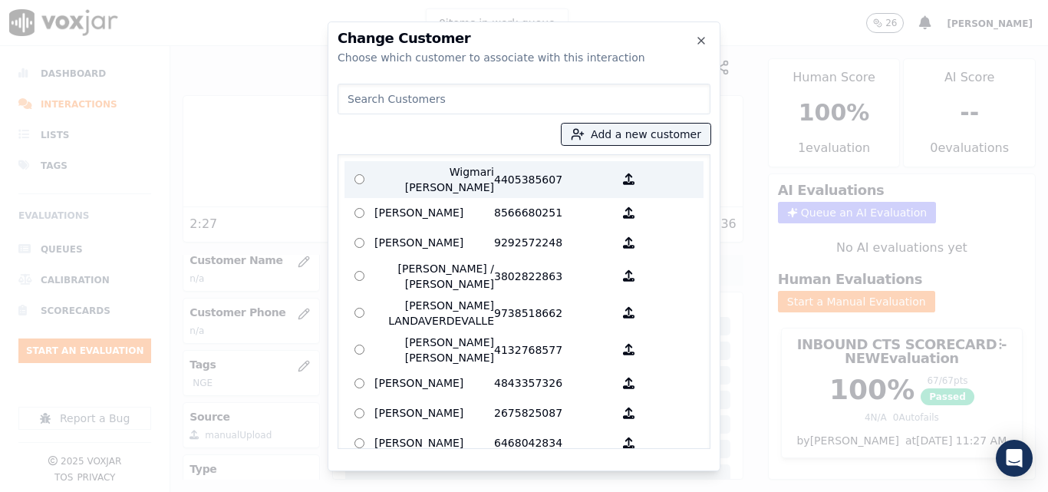
click at [465, 180] on p "Wigmari [PERSON_NAME]" at bounding box center [434, 179] width 120 height 31
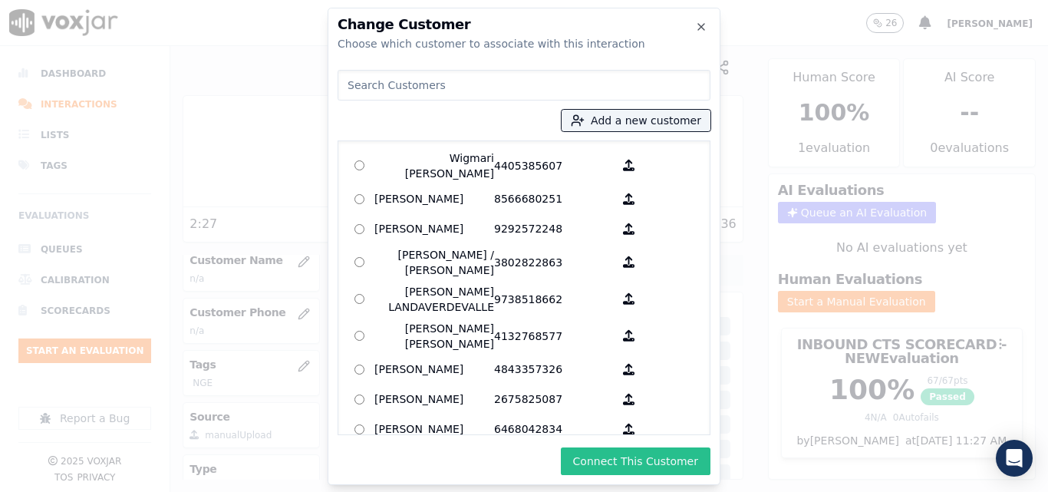
drag, startPoint x: 611, startPoint y: 452, endPoint x: 616, endPoint y: 432, distance: 21.2
click at [611, 452] on button "Connect This Customer" at bounding box center [636, 461] width 150 height 28
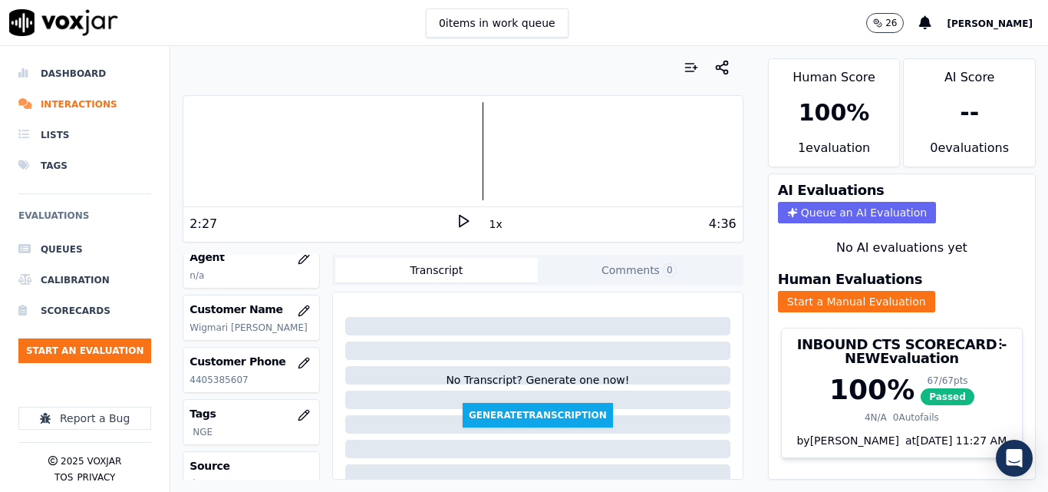
scroll to position [153, 0]
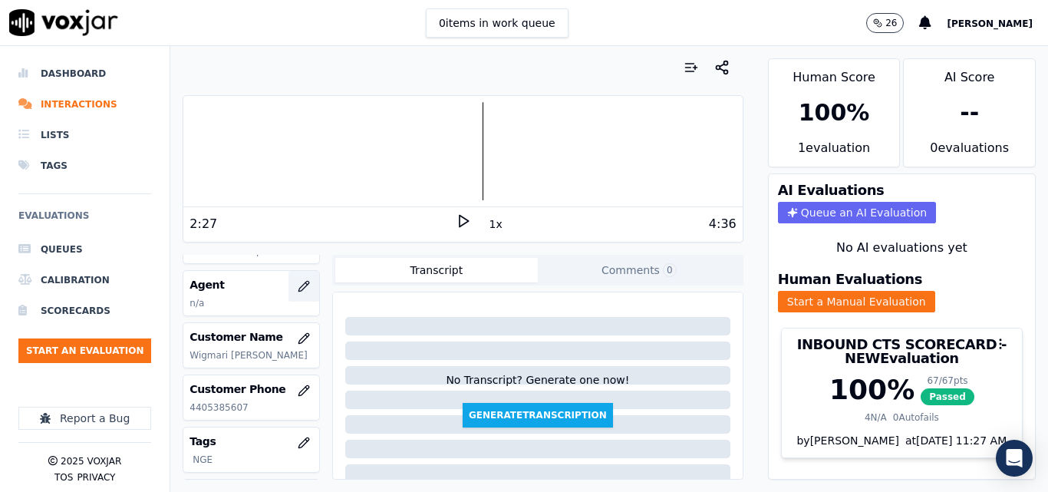
click at [288, 277] on button "button" at bounding box center [303, 286] width 31 height 31
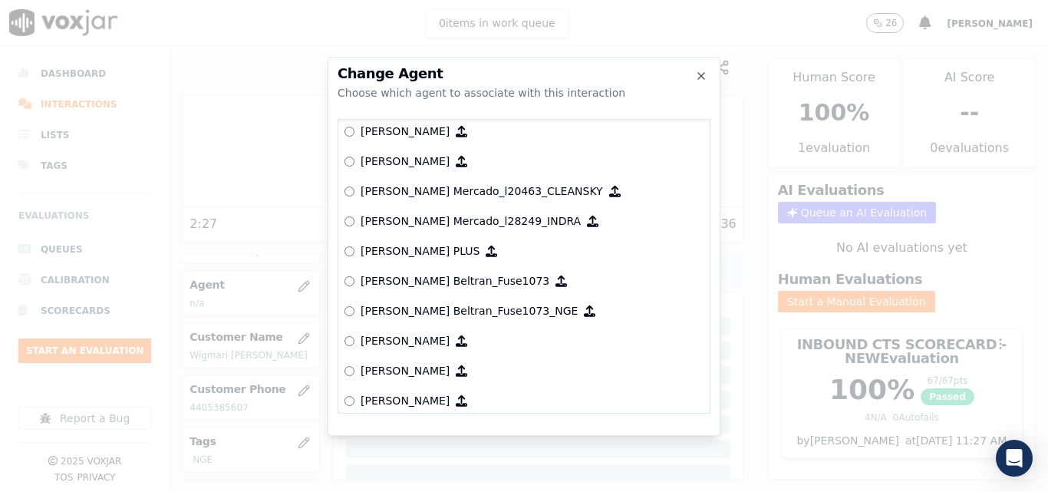
scroll to position [6020, 0]
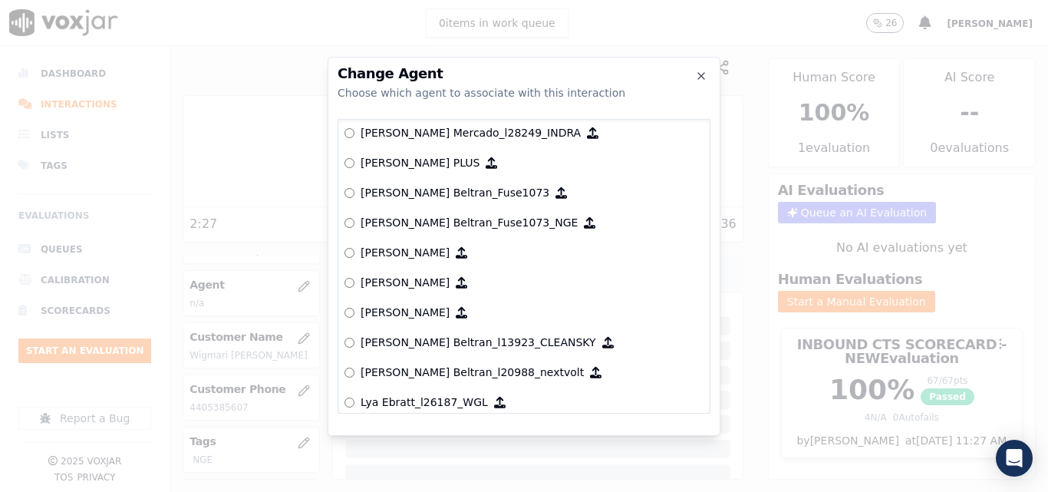
click at [427, 195] on p "[PERSON_NAME] Beltran_Fuse1073" at bounding box center [454, 192] width 189 height 15
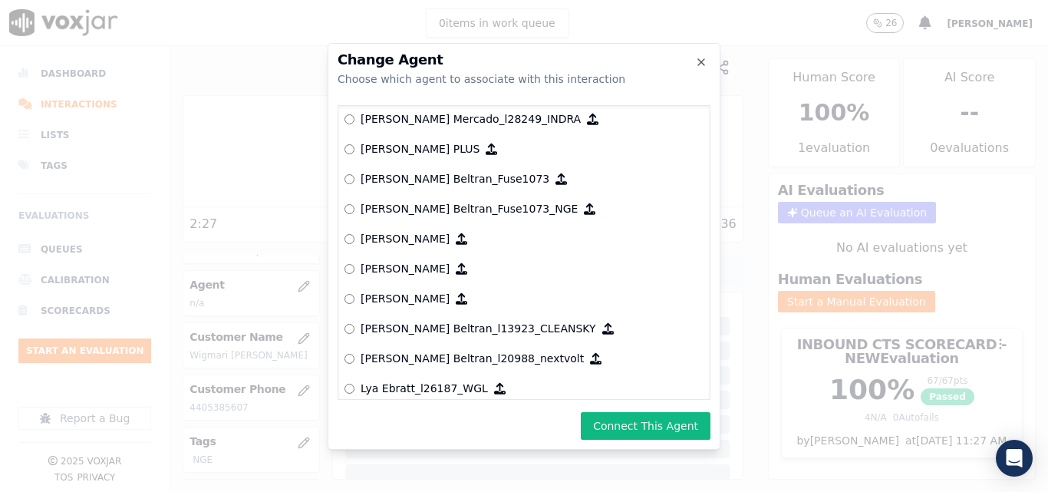
click at [483, 212] on p "[PERSON_NAME] Beltran_Fuse1073­_NGE" at bounding box center [468, 208] width 217 height 15
click at [604, 426] on button "Connect This Agent" at bounding box center [646, 426] width 130 height 28
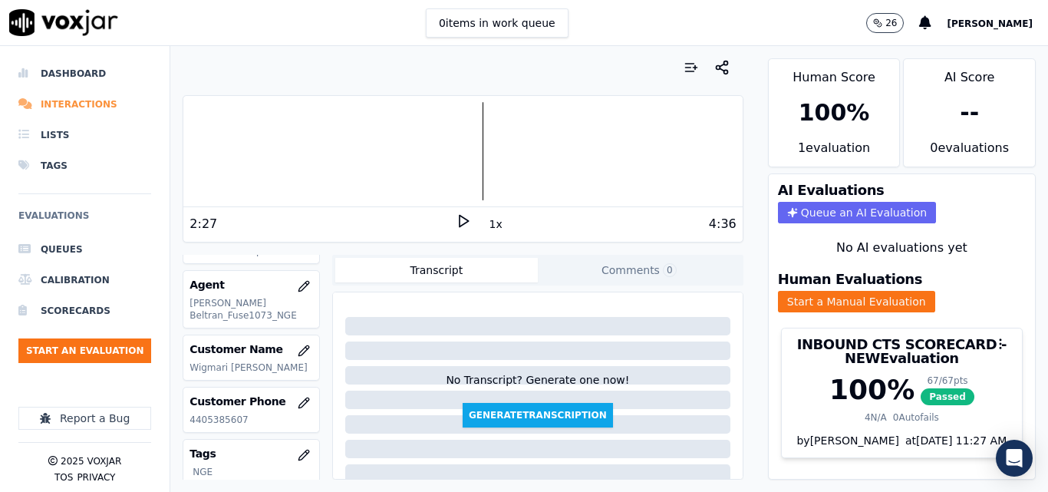
click at [89, 100] on li "Interactions" at bounding box center [84, 104] width 133 height 31
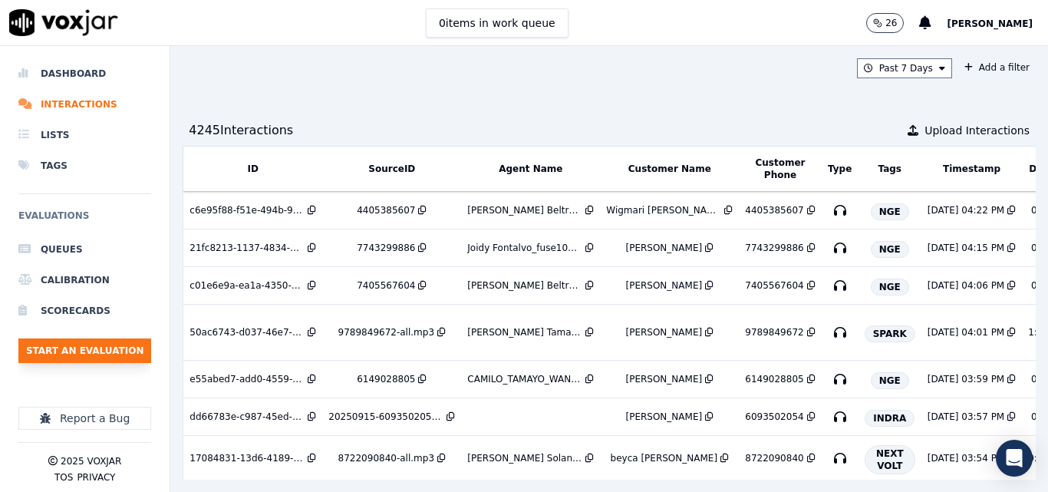
click at [108, 342] on button "Start an Evaluation" at bounding box center [84, 350] width 133 height 25
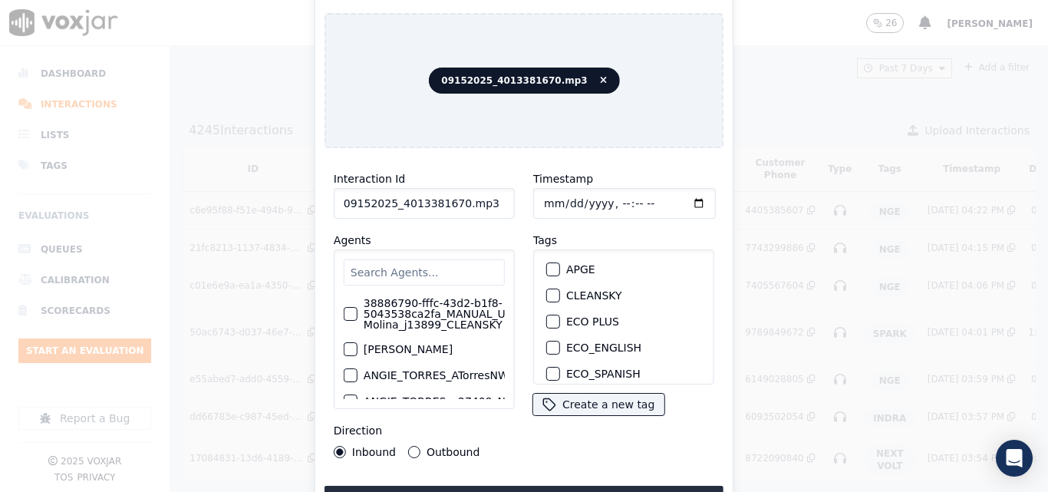
click at [474, 200] on input "09152025_4013381670.mp3" at bounding box center [424, 203] width 181 height 31
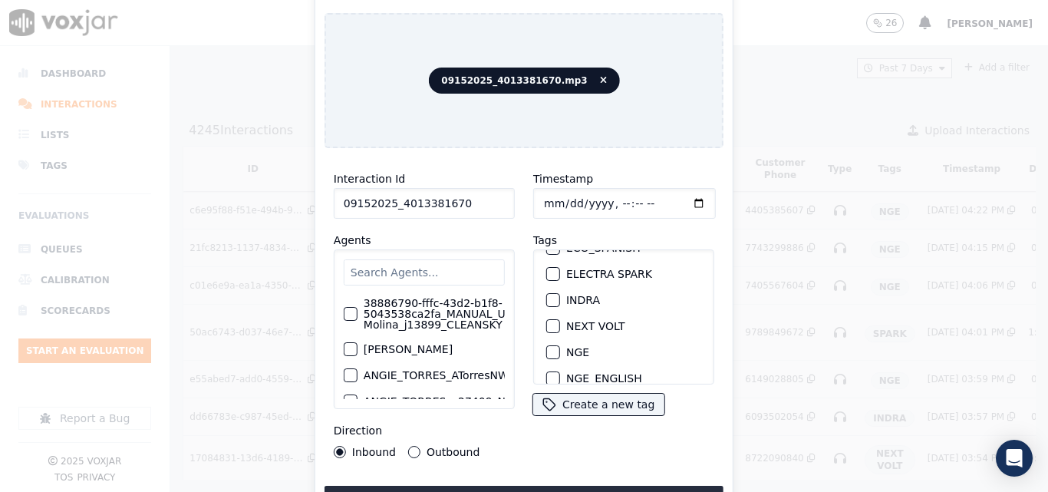
scroll to position [153, 0]
type input "09152025_4013381670"
click at [547, 321] on div "button" at bounding box center [552, 324] width 11 height 11
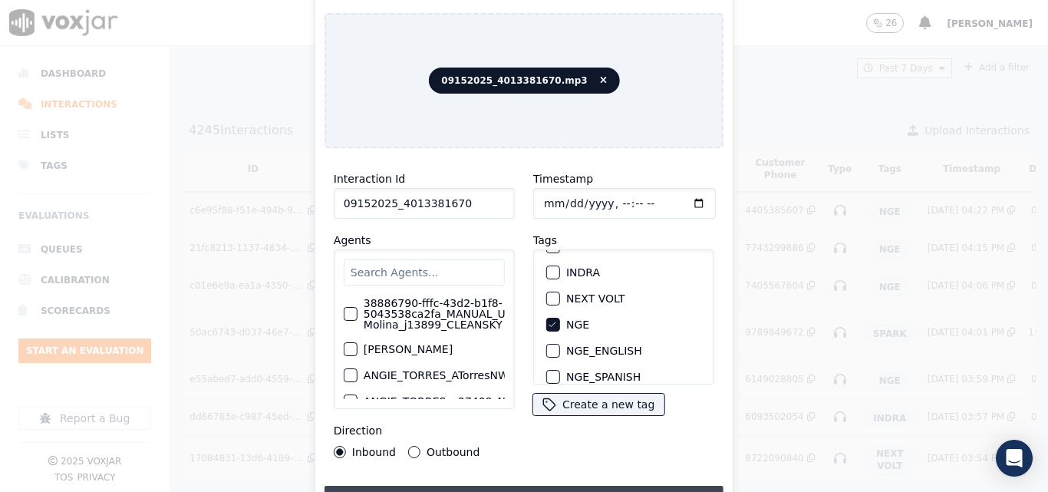
click at [617, 485] on button "Upload interaction to start evaluation" at bounding box center [523, 499] width 399 height 28
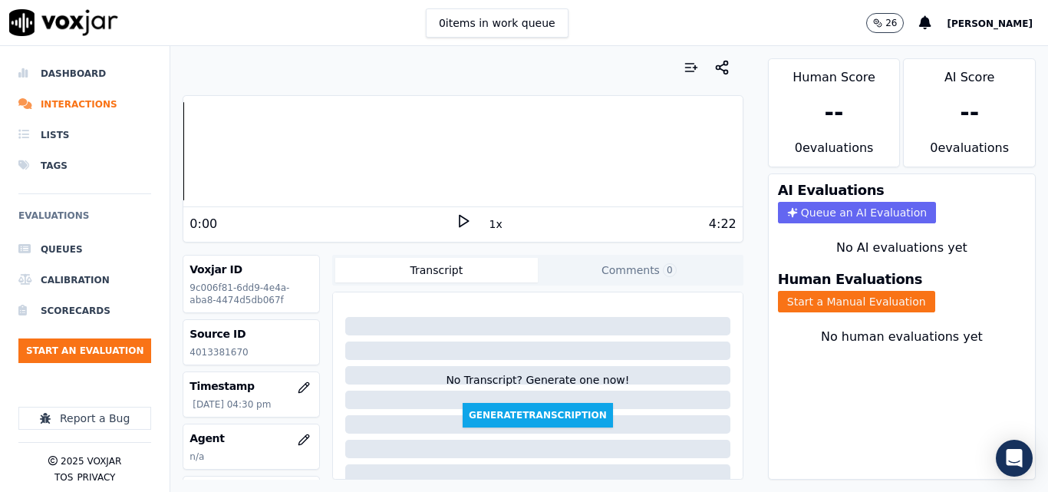
click at [219, 354] on p "4013381670" at bounding box center [250, 352] width 123 height 12
copy p "4013381670"
click at [459, 227] on polygon at bounding box center [463, 222] width 9 height 12
click at [456, 214] on icon at bounding box center [463, 220] width 15 height 15
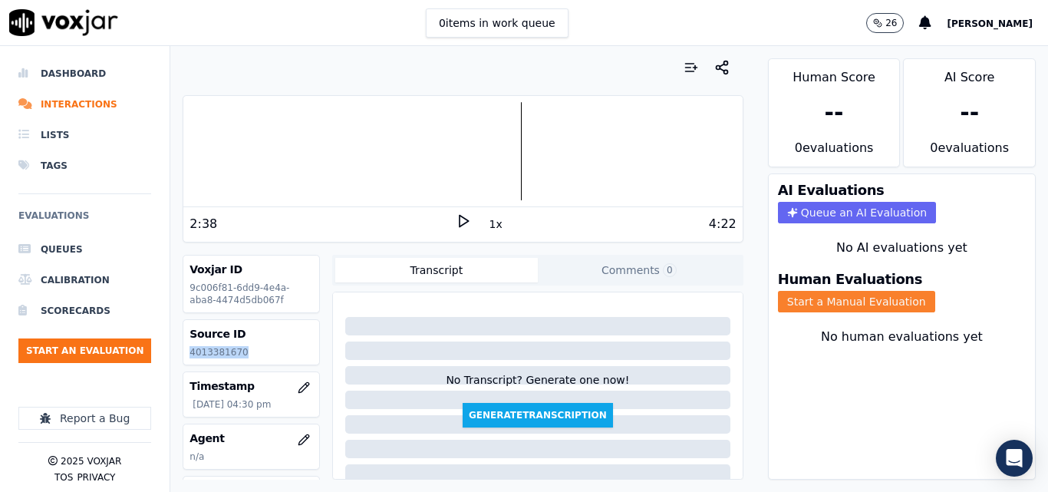
click at [790, 308] on button "Start a Manual Evaluation" at bounding box center [856, 301] width 157 height 21
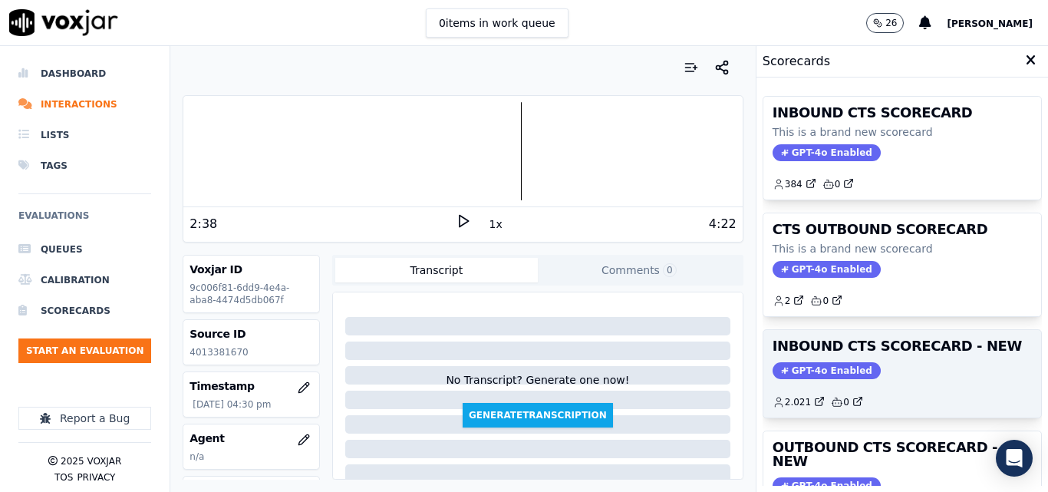
click at [874, 350] on h3 "INBOUND CTS SCORECARD - NEW" at bounding box center [901, 346] width 259 height 14
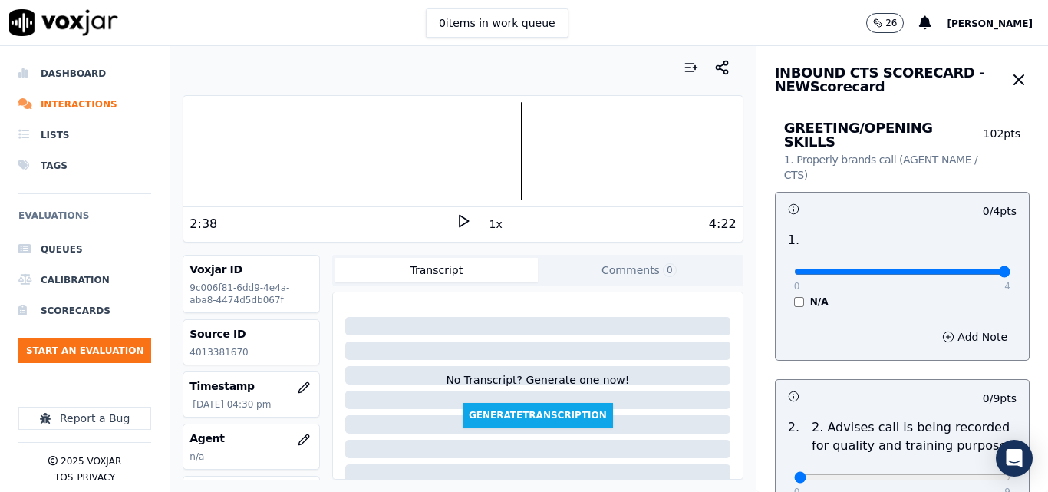
type input "4"
click at [970, 268] on input "range" at bounding box center [902, 271] width 216 height 6
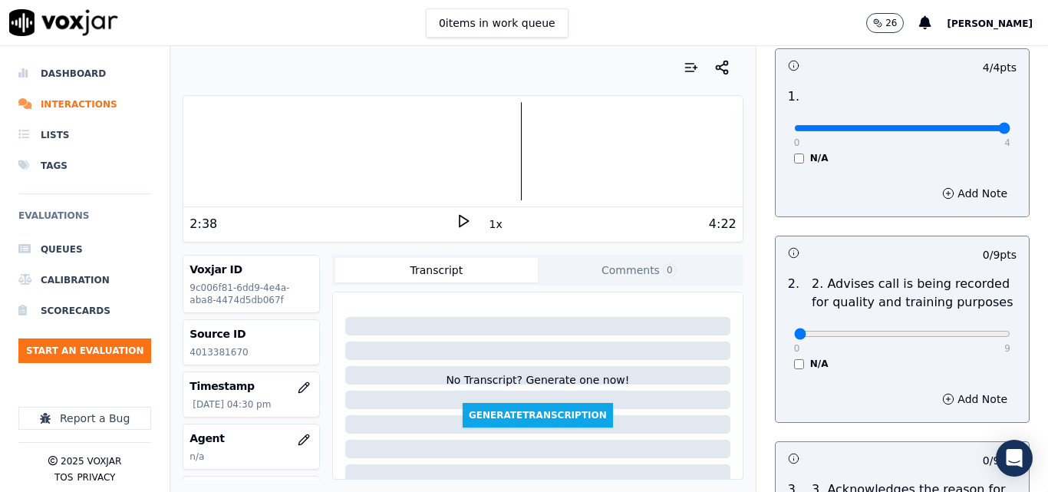
scroll to position [153, 0]
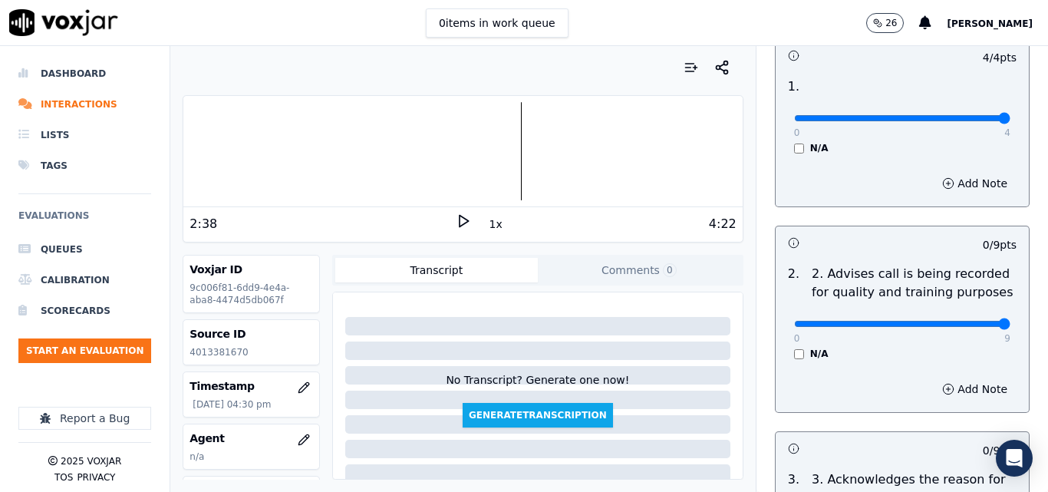
type input "9"
click at [959, 321] on input "range" at bounding box center [902, 324] width 216 height 6
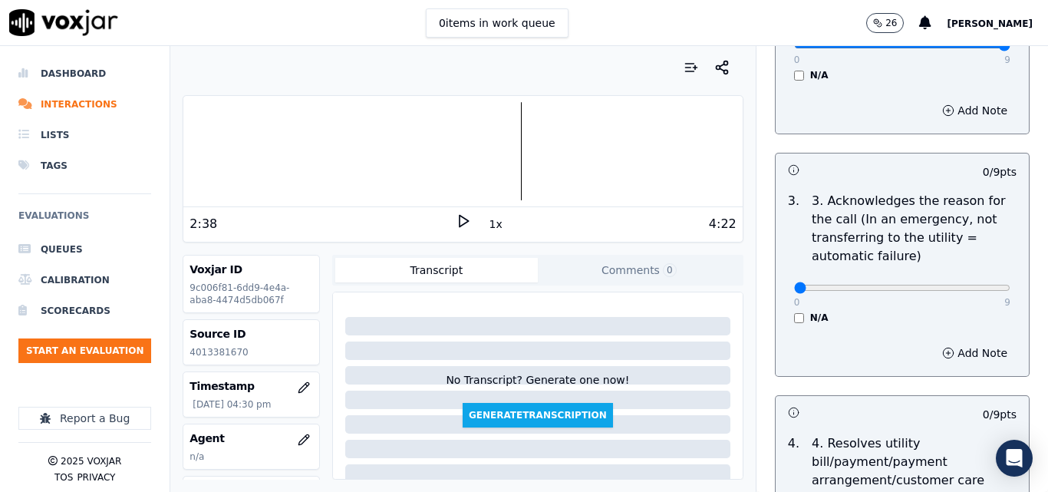
scroll to position [460, 0]
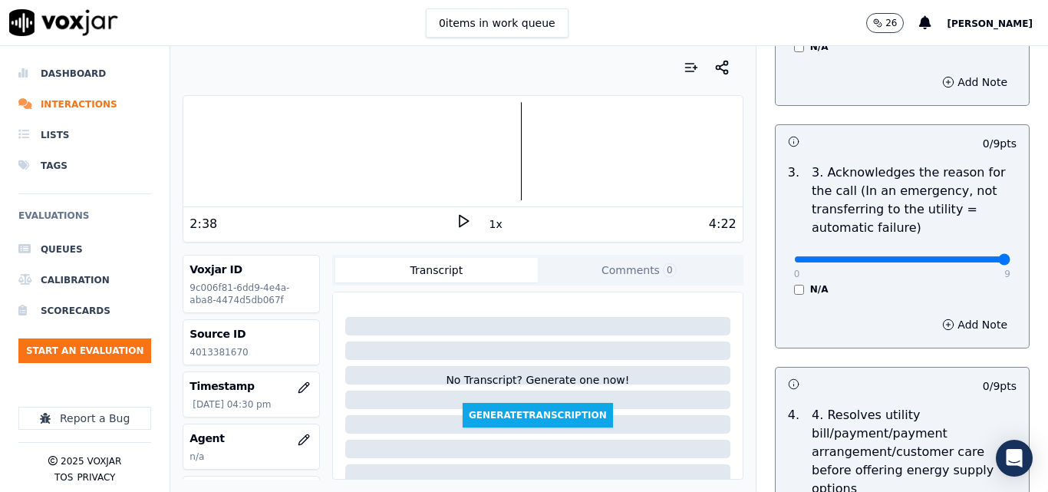
type input "9"
click at [970, 256] on input "range" at bounding box center [902, 259] width 216 height 6
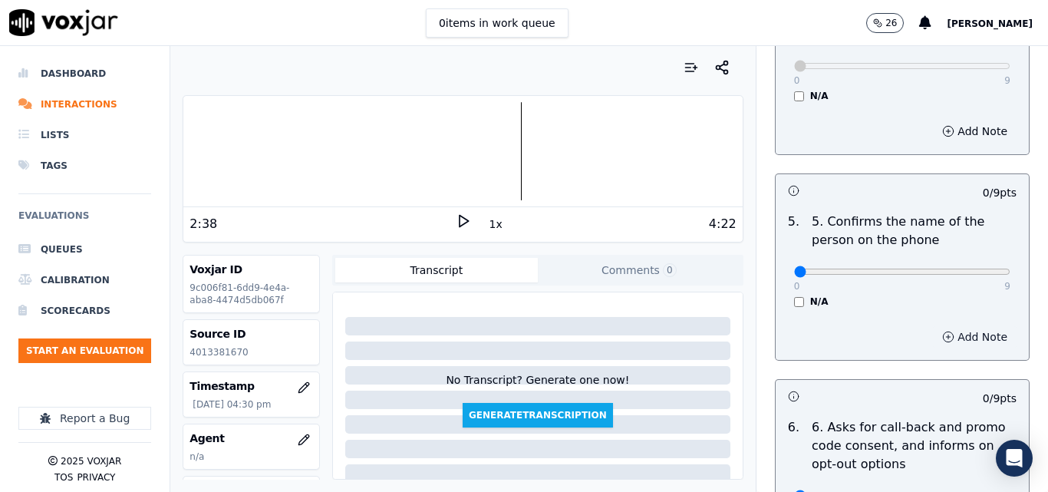
scroll to position [920, 0]
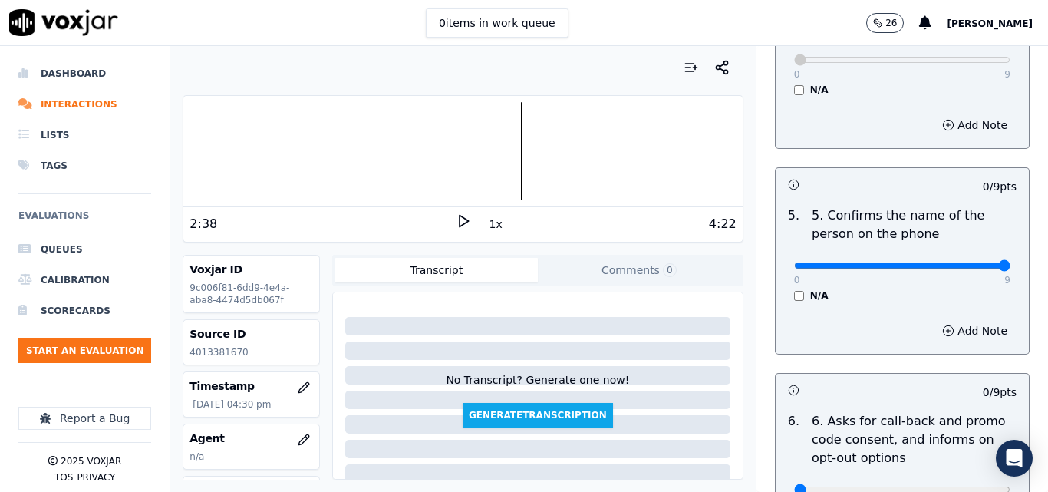
type input "9"
click at [971, 262] on input "range" at bounding box center [902, 265] width 216 height 6
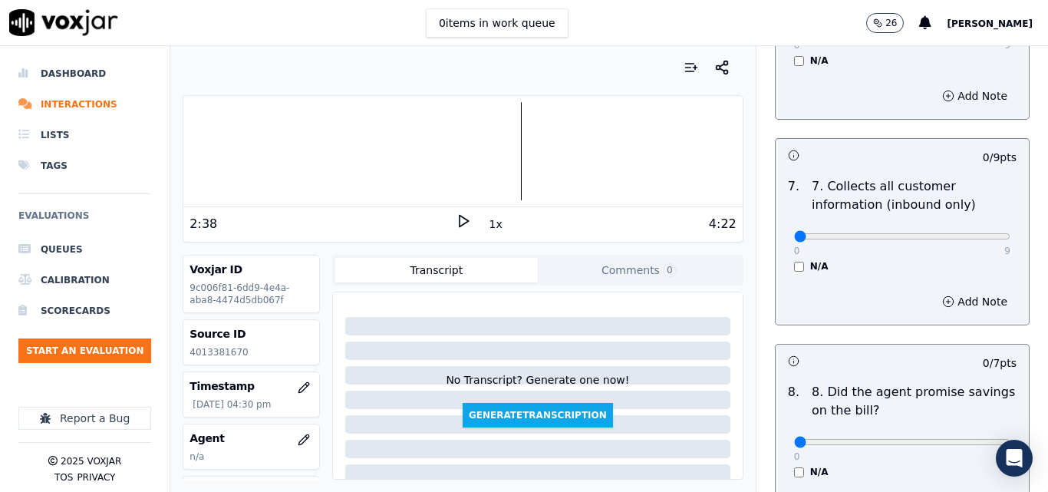
scroll to position [1380, 0]
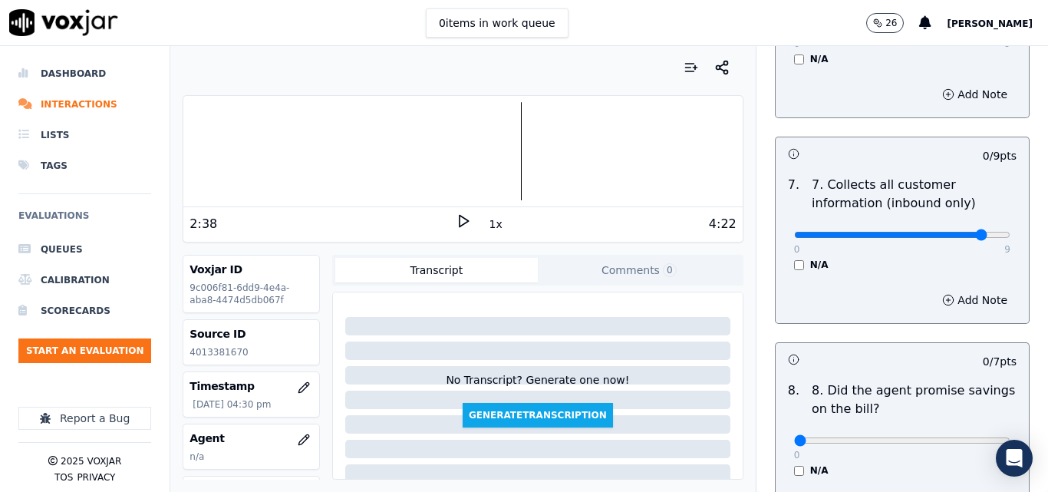
click at [957, 232] on input "range" at bounding box center [902, 235] width 216 height 6
click at [965, 229] on div "0 9 N/A" at bounding box center [902, 241] width 241 height 58
type input "9"
click at [967, 232] on input "range" at bounding box center [902, 235] width 216 height 6
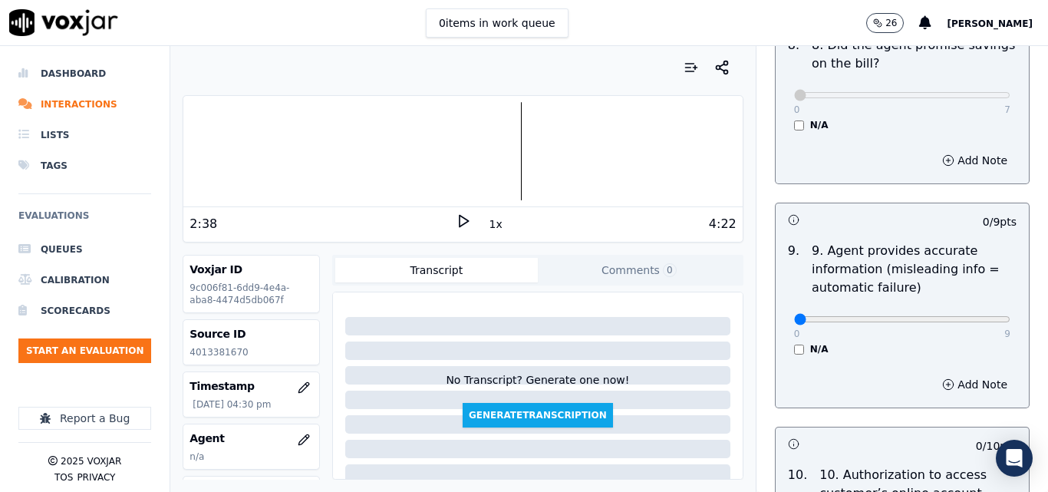
scroll to position [1764, 0]
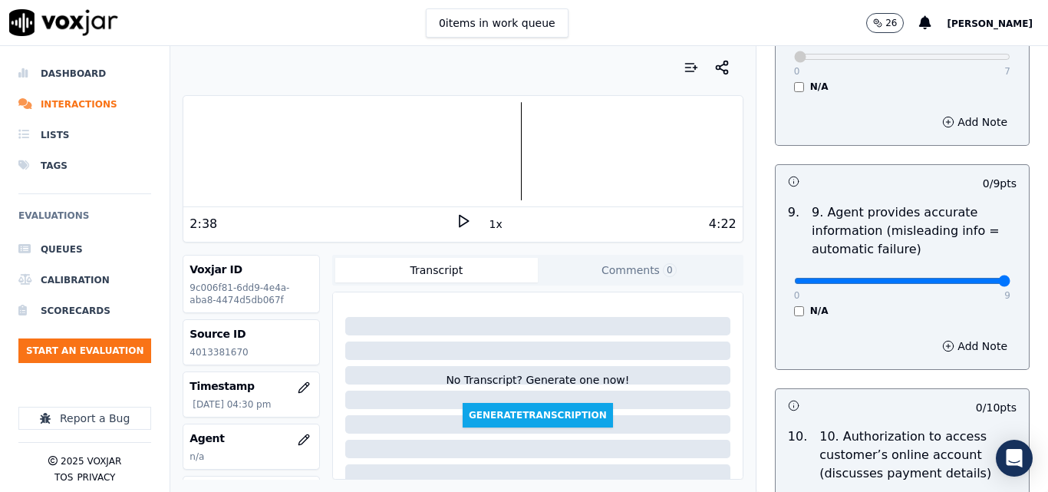
type input "9"
click at [973, 278] on input "range" at bounding box center [902, 281] width 216 height 6
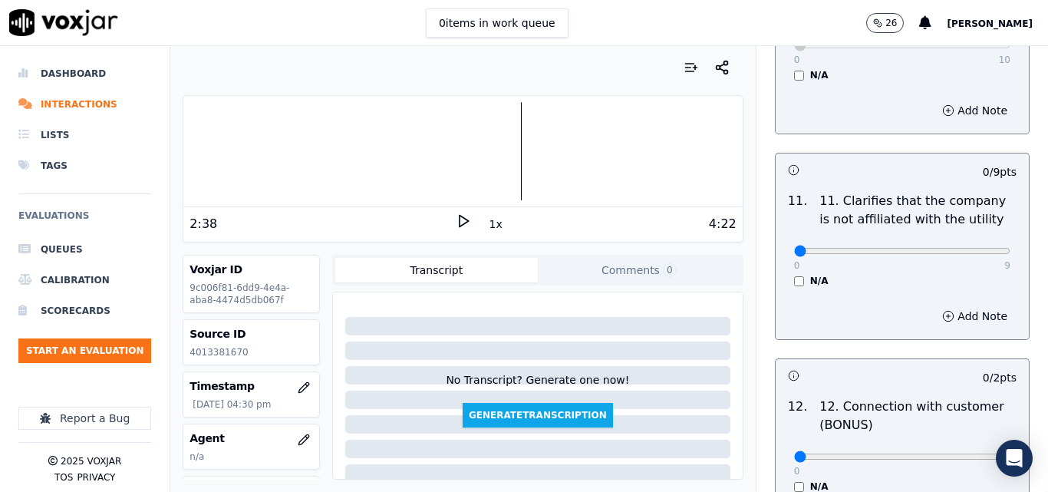
scroll to position [2224, 0]
type input "9"
click at [966, 247] on input "range" at bounding box center [902, 250] width 216 height 6
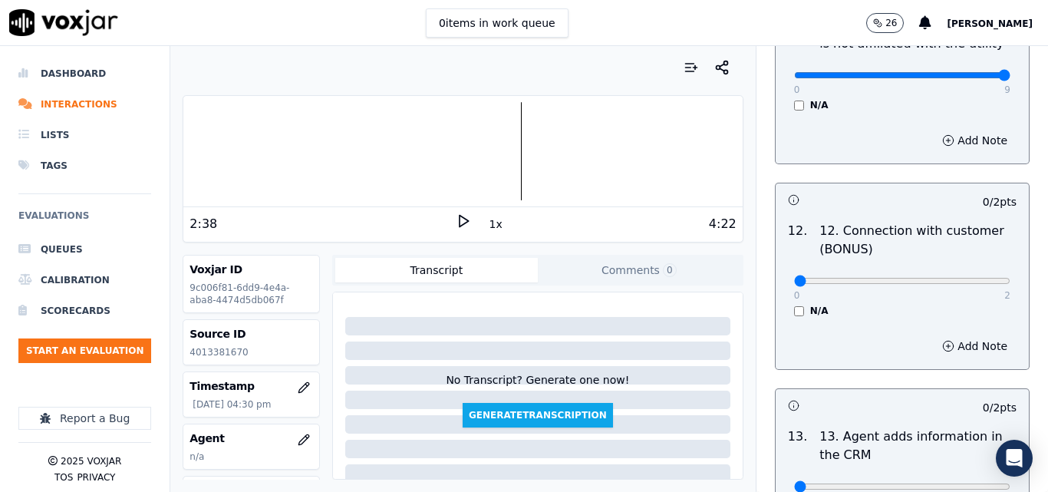
scroll to position [2454, 0]
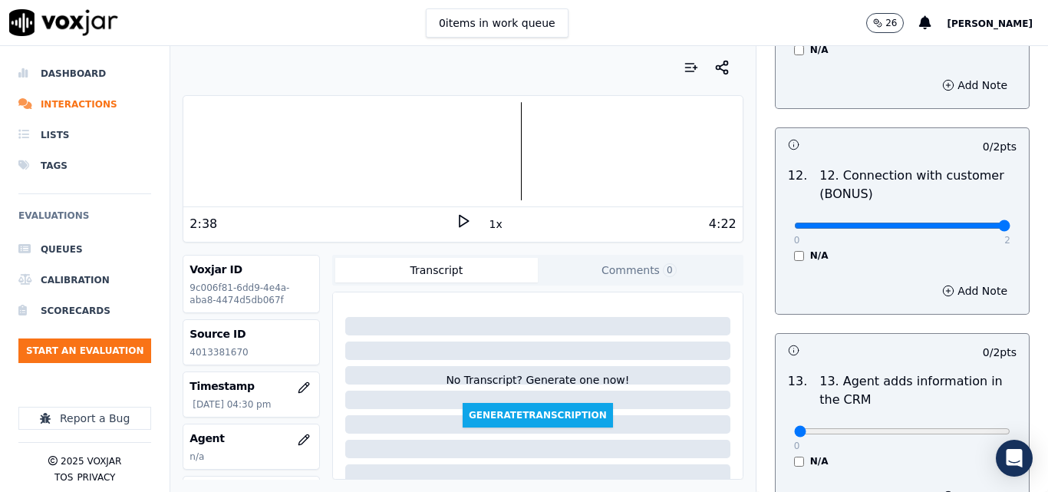
type input "2"
click at [966, 222] on input "range" at bounding box center [902, 225] width 216 height 6
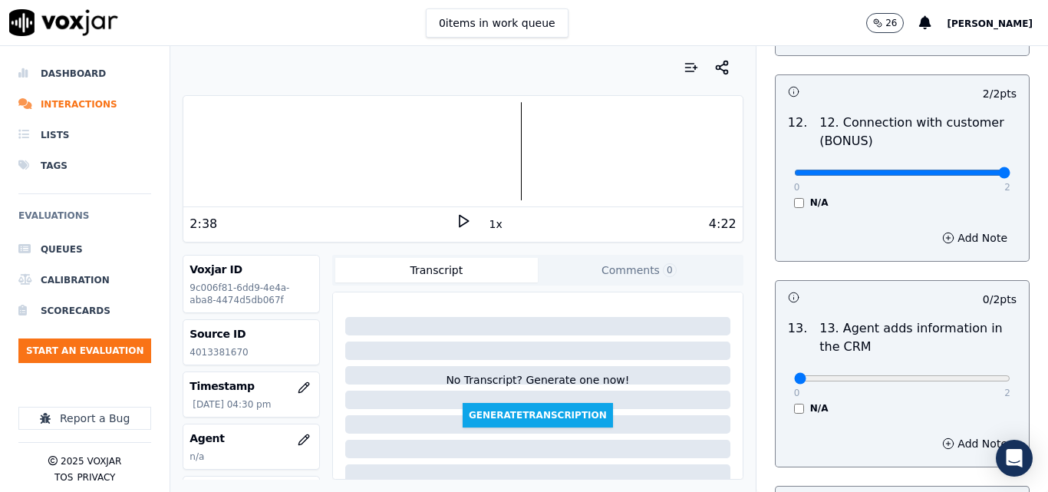
scroll to position [2608, 0]
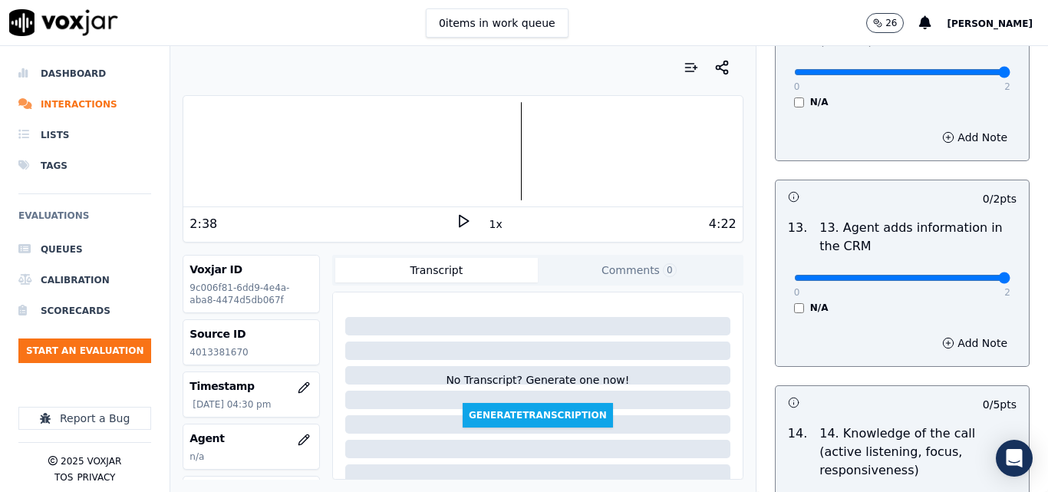
type input "2"
click at [966, 275] on input "range" at bounding box center [902, 278] width 216 height 6
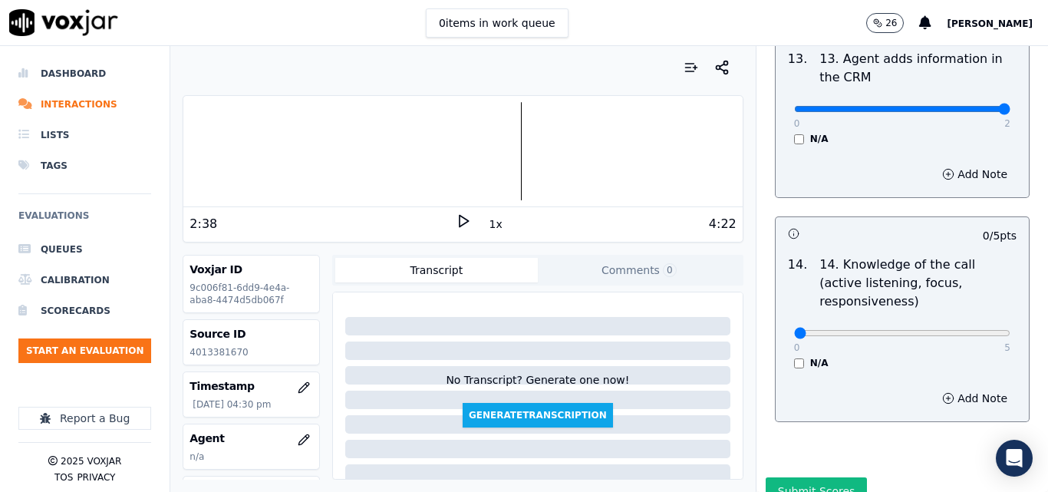
scroll to position [2801, 0]
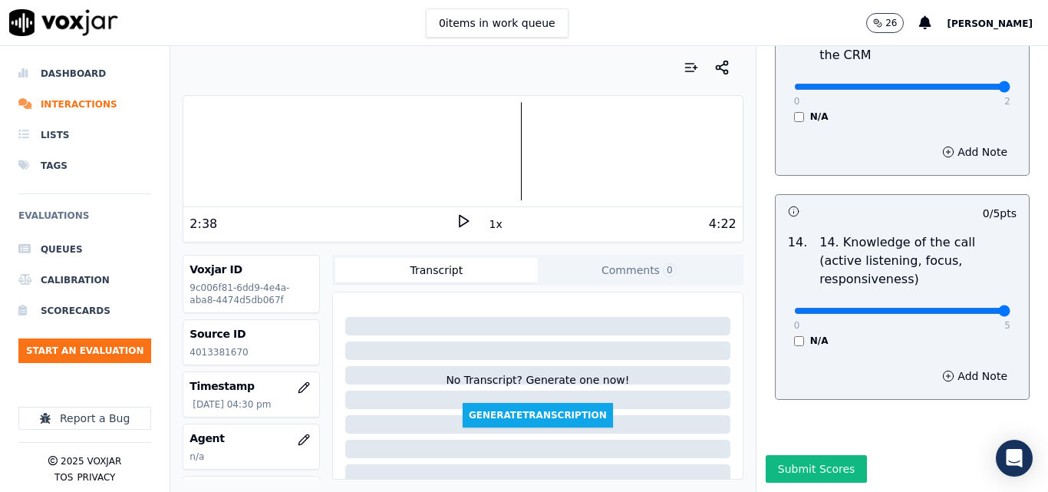
type input "5"
click at [966, 308] on input "range" at bounding box center [902, 311] width 216 height 6
click at [805, 455] on button "Submit Scores" at bounding box center [816, 469] width 102 height 28
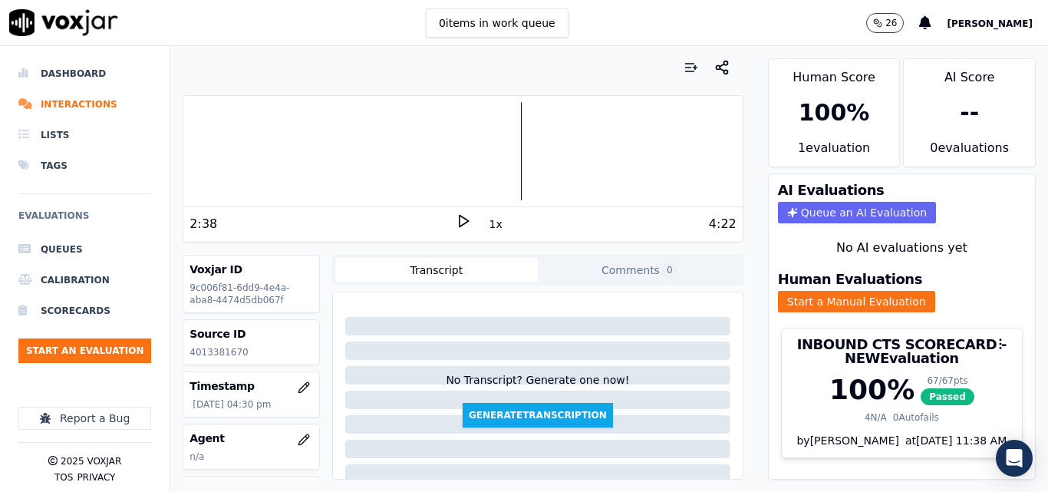
drag, startPoint x: 16, startPoint y: 467, endPoint x: 298, endPoint y: 72, distance: 485.0
click at [298, 72] on div at bounding box center [463, 67] width 560 height 31
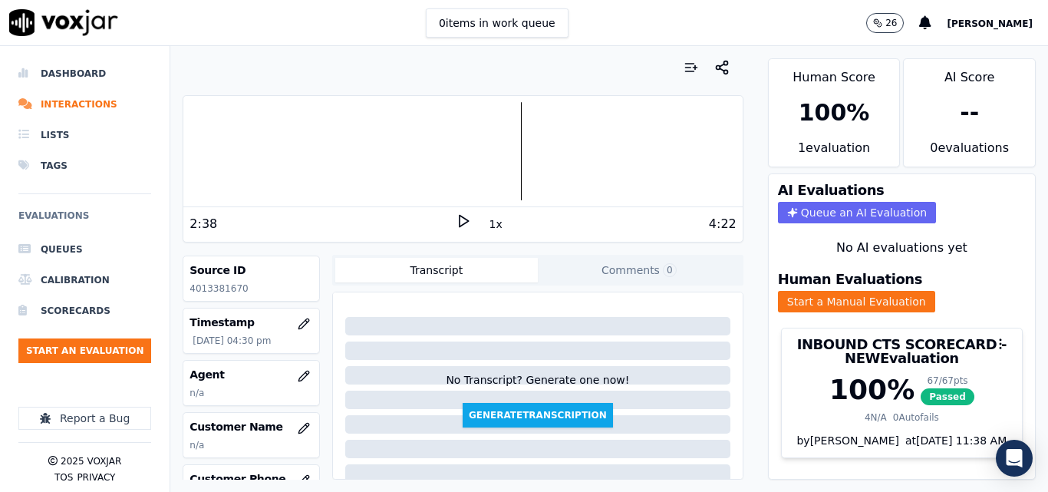
scroll to position [153, 0]
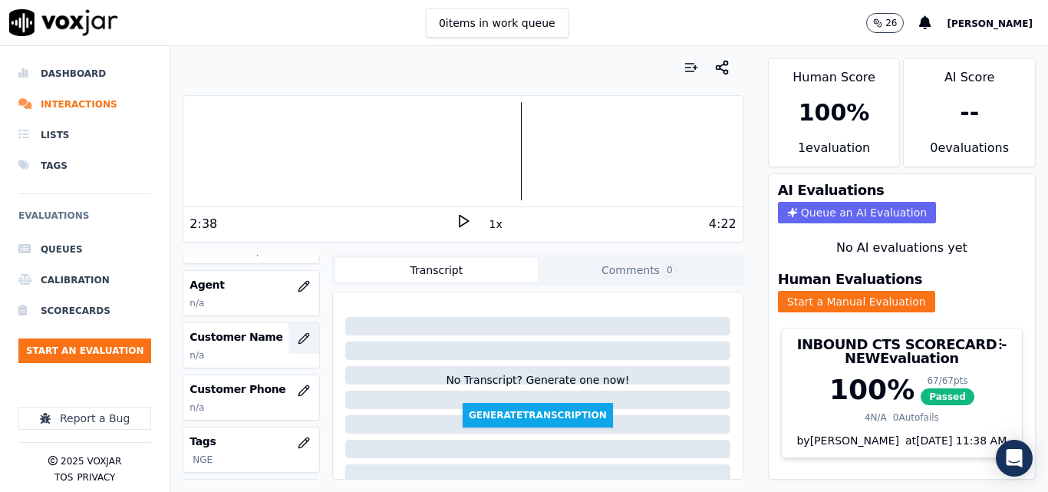
click at [298, 334] on icon "button" at bounding box center [304, 338] width 12 height 12
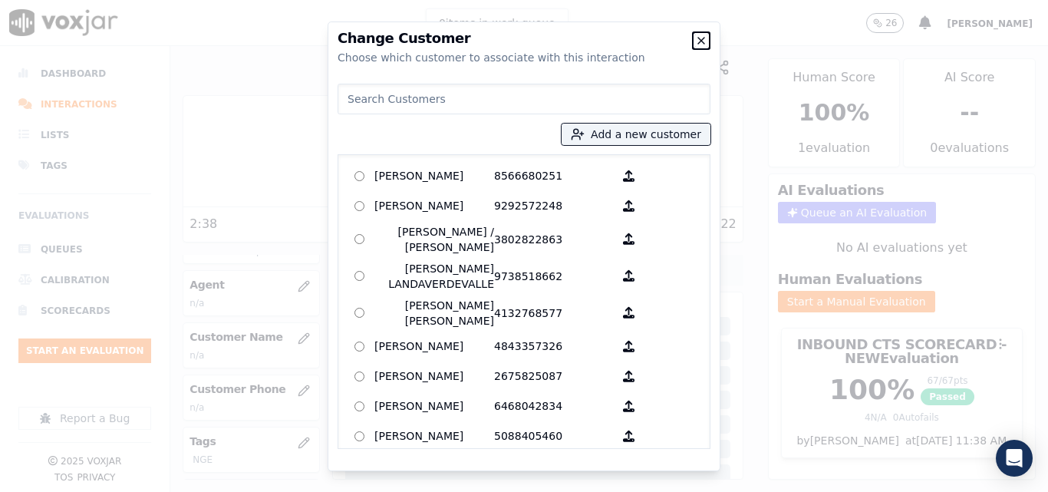
click at [706, 38] on icon "button" at bounding box center [701, 41] width 12 height 12
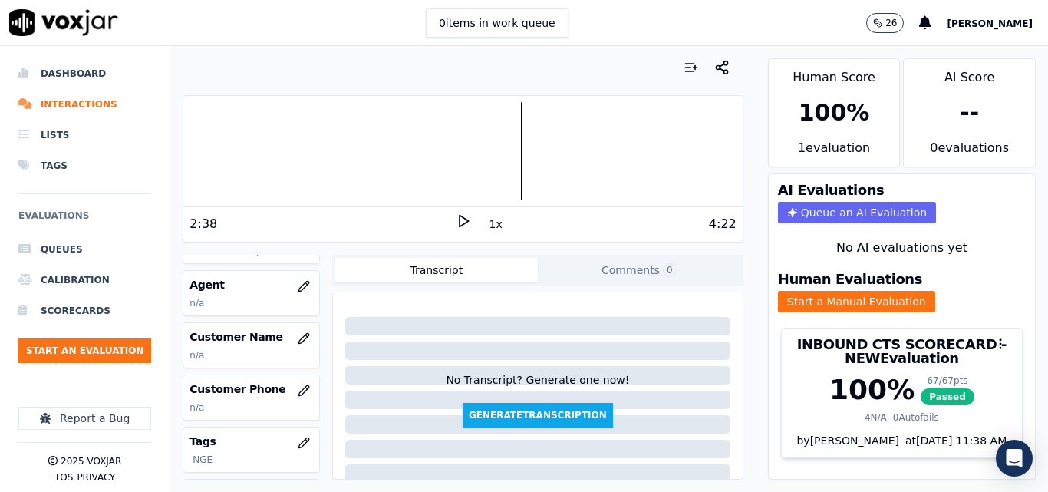
click at [249, 150] on div at bounding box center [462, 151] width 558 height 98
click at [456, 213] on icon at bounding box center [463, 220] width 15 height 15
click at [288, 341] on button "button" at bounding box center [303, 338] width 31 height 31
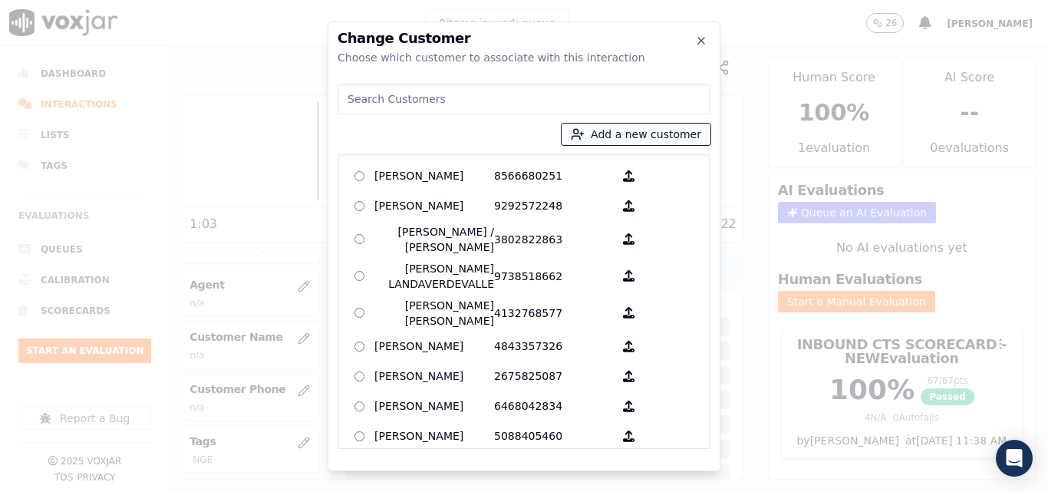
click at [624, 140] on button "Add a new customer" at bounding box center [635, 133] width 149 height 21
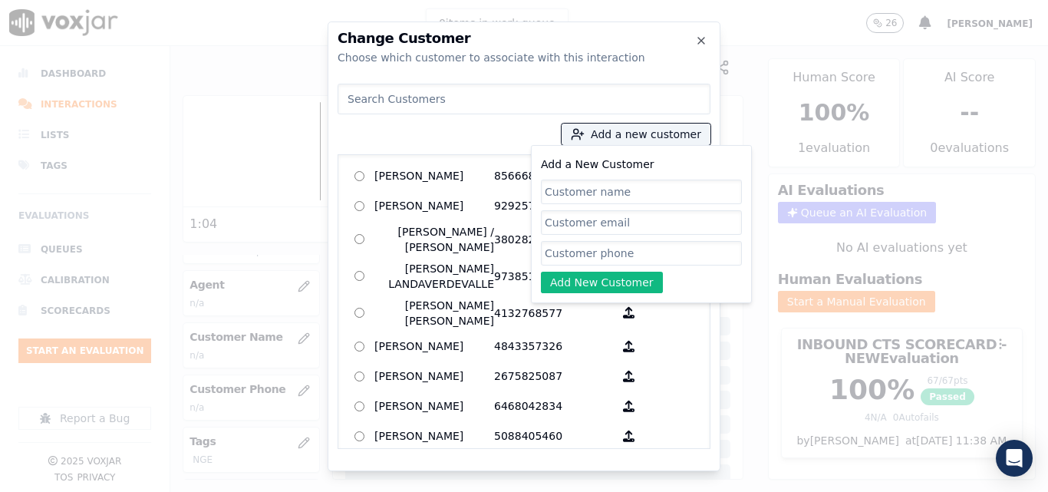
click at [638, 197] on input "Add a New Customer" at bounding box center [641, 191] width 201 height 25
type input "[PERSON_NAME]"
click at [587, 242] on input "Add a New Customer" at bounding box center [641, 253] width 201 height 25
click at [646, 254] on input "Add a New Customer" at bounding box center [641, 253] width 201 height 25
paste input "4013381670"
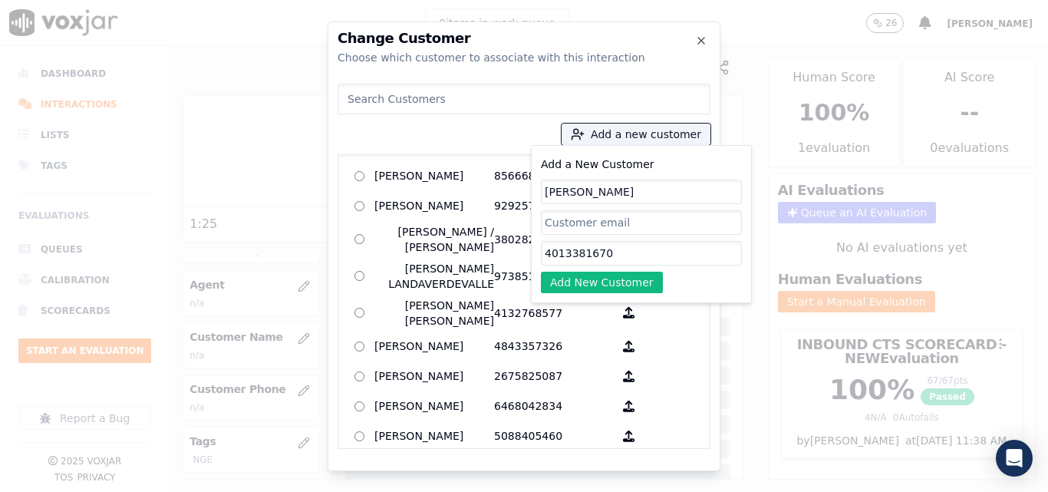
type input "4013381670"
click at [612, 295] on div "Add a New Customer [PERSON_NAME] 4013381670 Add New Customer" at bounding box center [641, 224] width 221 height 158
click at [610, 284] on button "Add New Customer" at bounding box center [602, 281] width 122 height 21
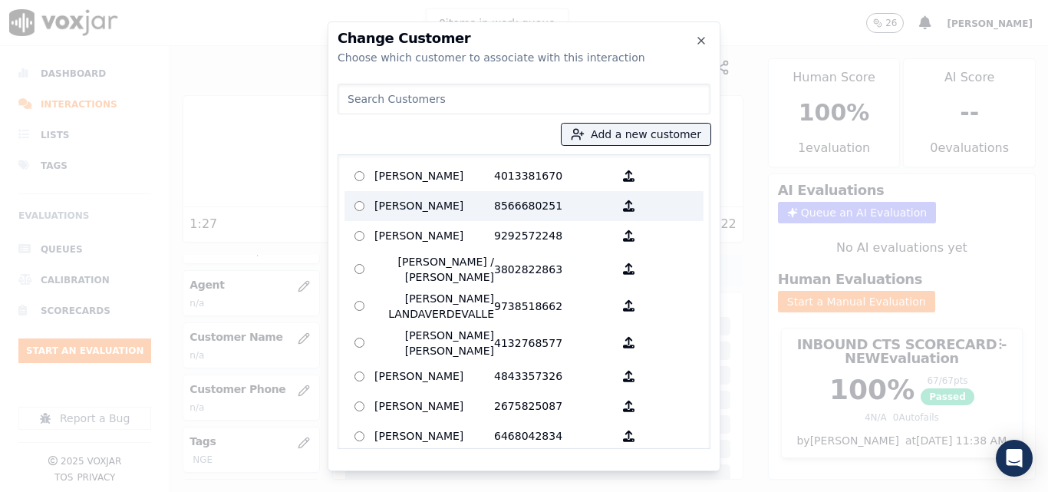
click at [556, 196] on p "8566680251" at bounding box center [554, 206] width 120 height 24
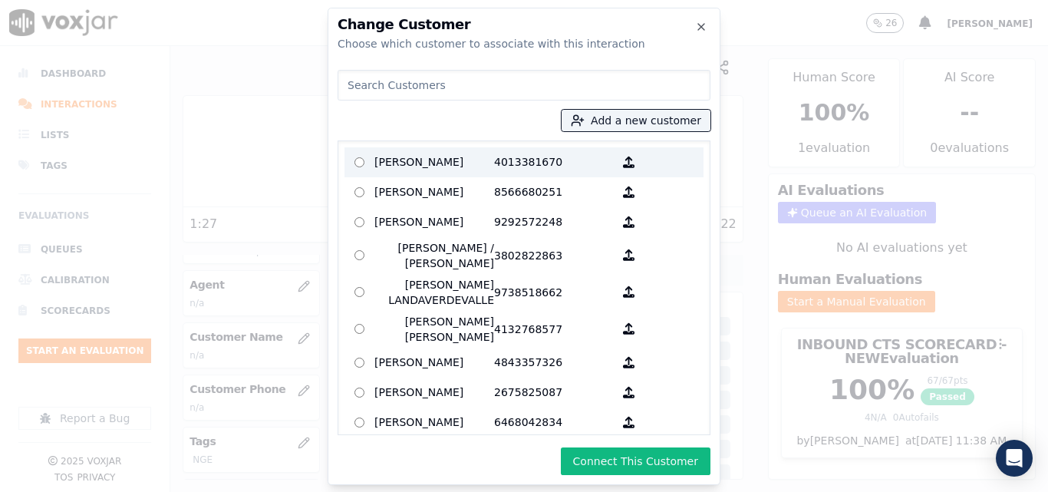
click at [524, 159] on p "4013381670" at bounding box center [554, 162] width 120 height 24
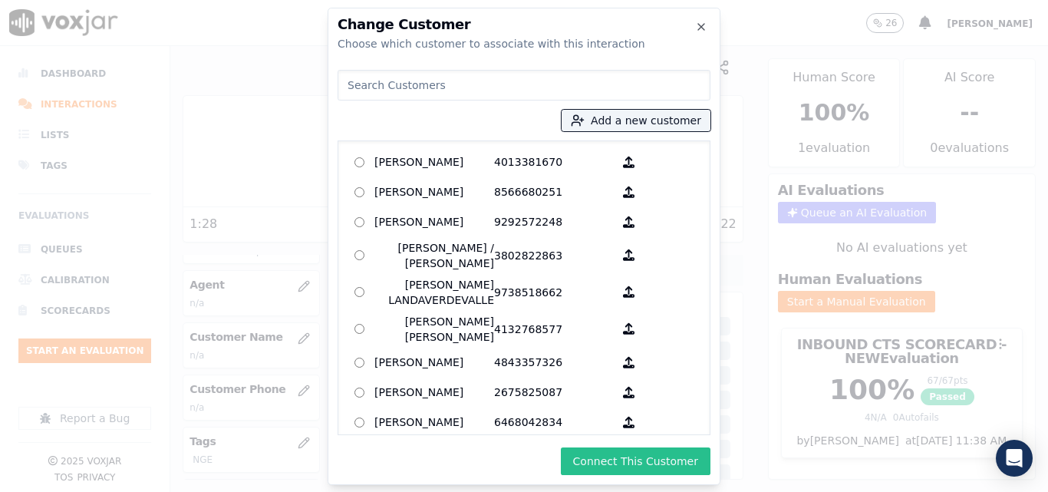
click at [681, 459] on button "Connect This Customer" at bounding box center [636, 461] width 150 height 28
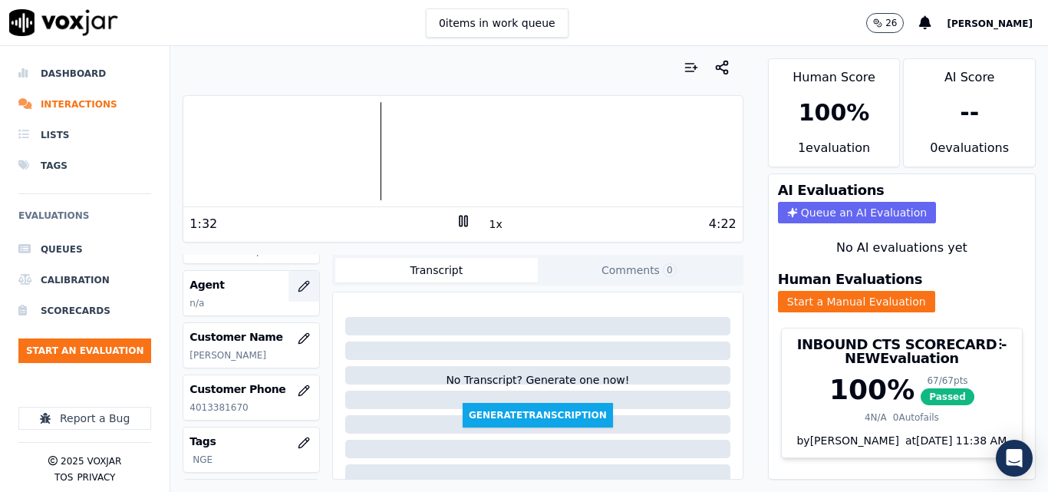
click at [298, 288] on icon "button" at bounding box center [304, 286] width 12 height 12
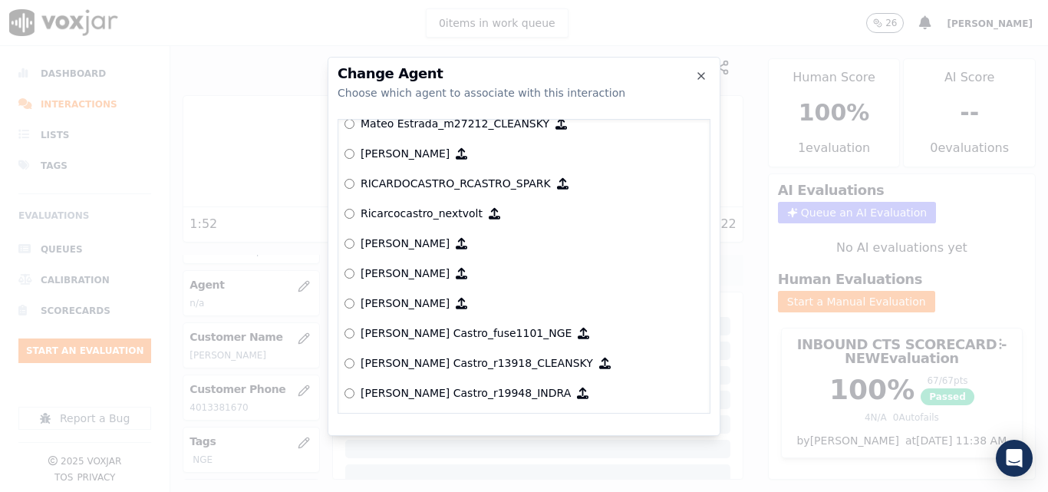
scroll to position [6614, 0]
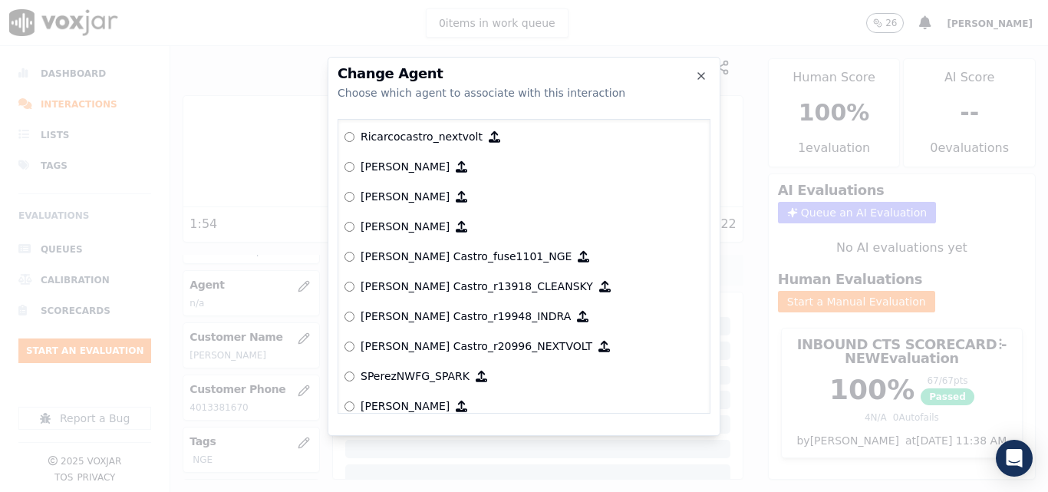
click at [455, 255] on p "[PERSON_NAME] Castro_fuse1101_NGE" at bounding box center [465, 255] width 211 height 15
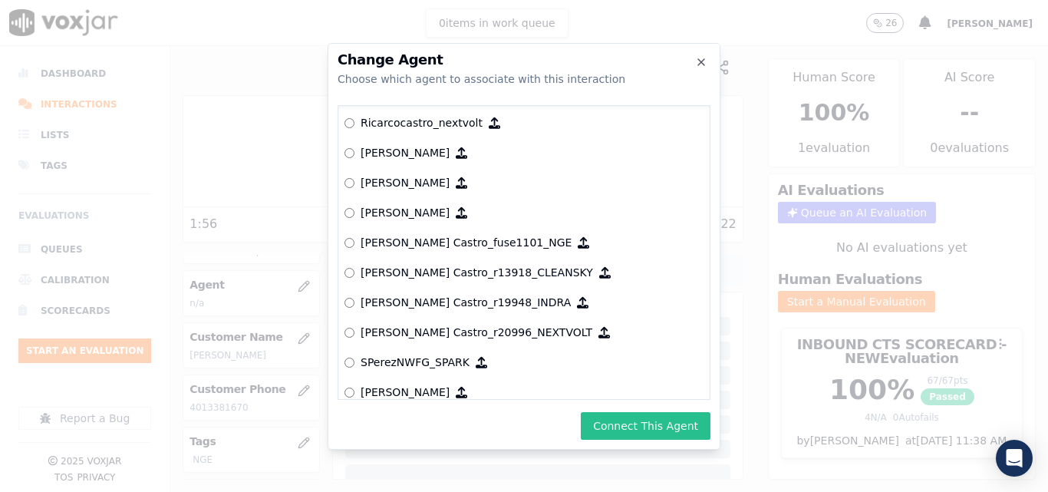
click at [606, 420] on button "Connect This Agent" at bounding box center [646, 426] width 130 height 28
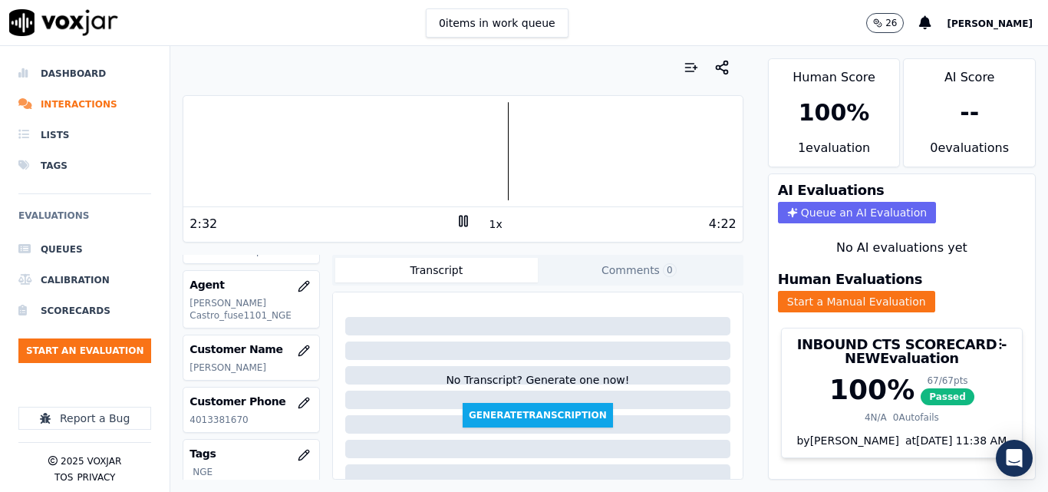
click at [459, 223] on rect at bounding box center [460, 221] width 2 height 10
click at [85, 113] on li "Interactions" at bounding box center [84, 104] width 133 height 31
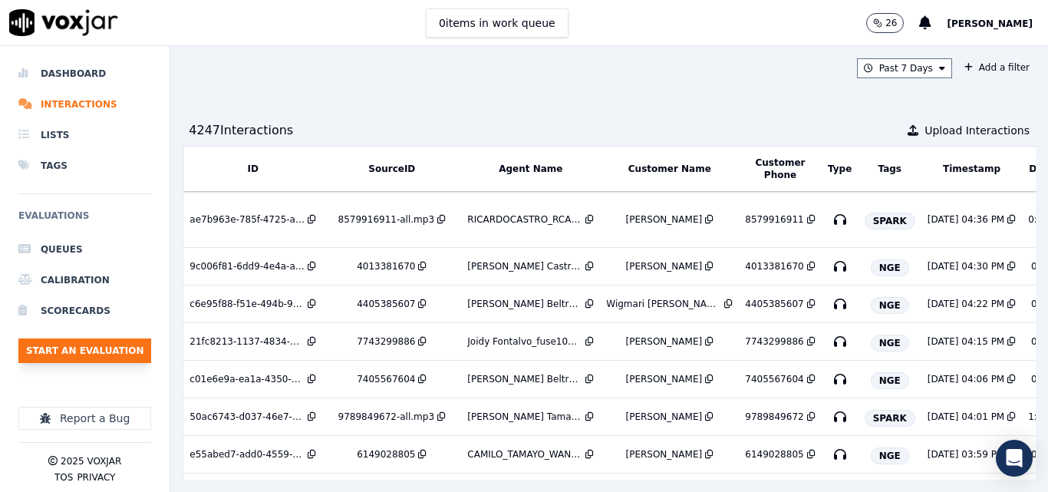
click at [71, 349] on button "Start an Evaluation" at bounding box center [84, 350] width 133 height 25
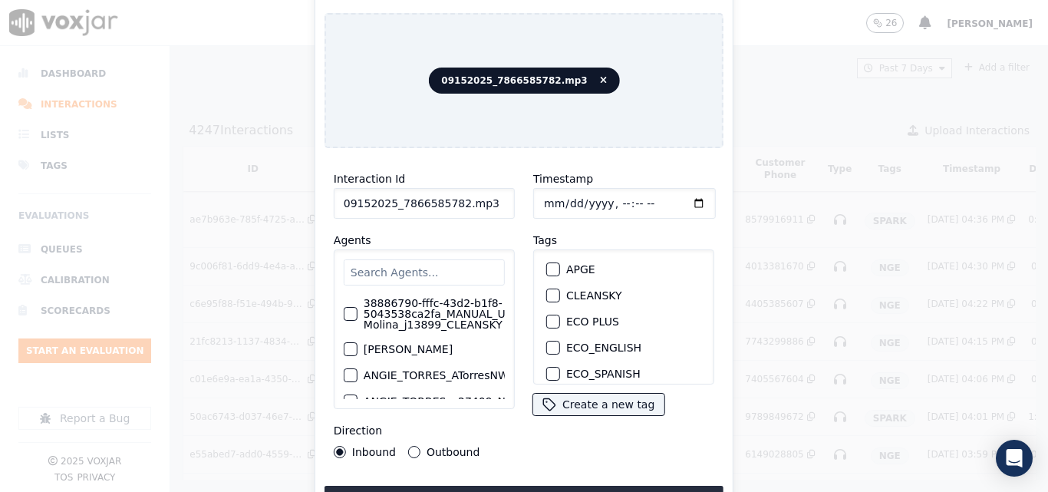
click at [495, 203] on input "09152025_7866585782.mp3" at bounding box center [424, 203] width 181 height 31
type input "09152025_7866585782"
click at [552, 318] on button "NGE" at bounding box center [553, 325] width 14 height 14
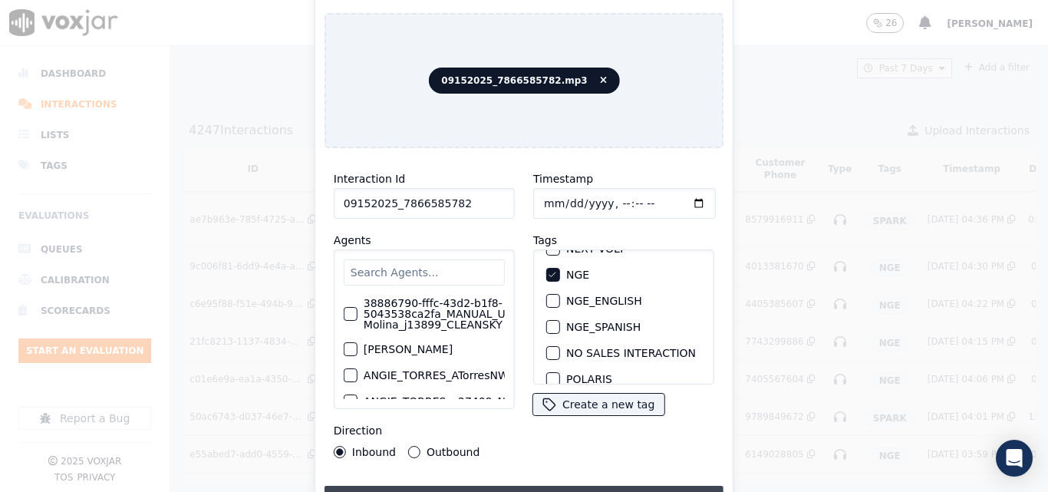
scroll to position [230, 0]
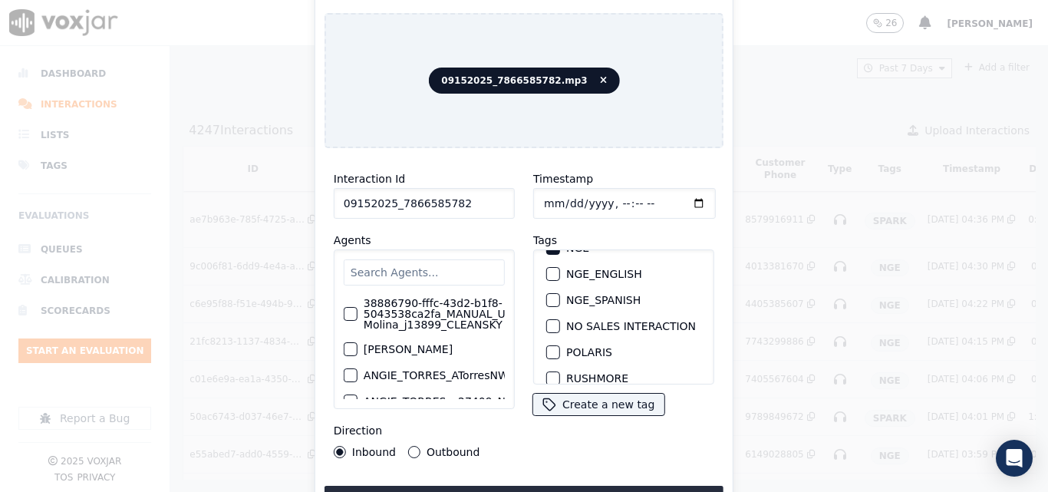
click at [523, 485] on button "Upload interaction to start evaluation" at bounding box center [523, 499] width 399 height 28
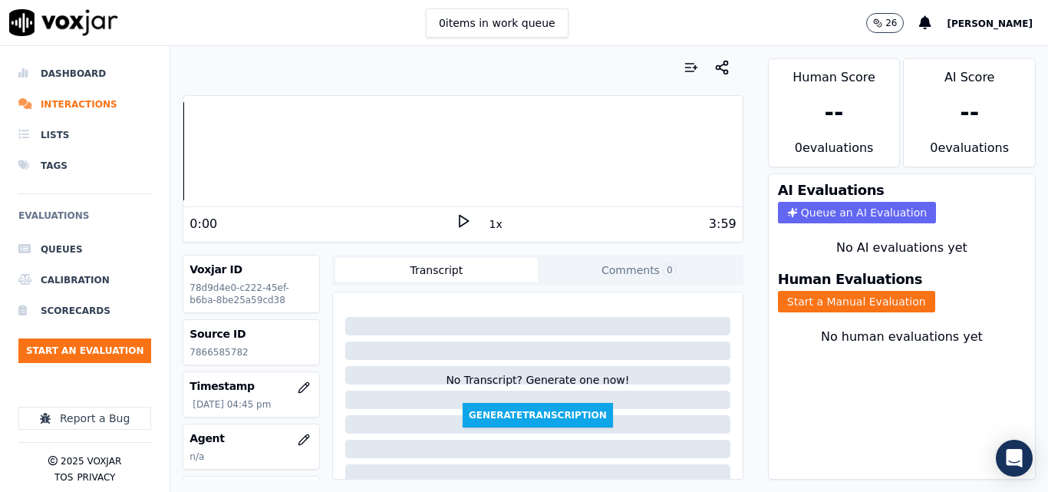
click at [239, 353] on p "7866585782" at bounding box center [250, 352] width 123 height 12
click at [238, 350] on p "7866585782" at bounding box center [250, 352] width 123 height 12
click at [222, 348] on p "7866585782" at bounding box center [250, 352] width 123 height 12
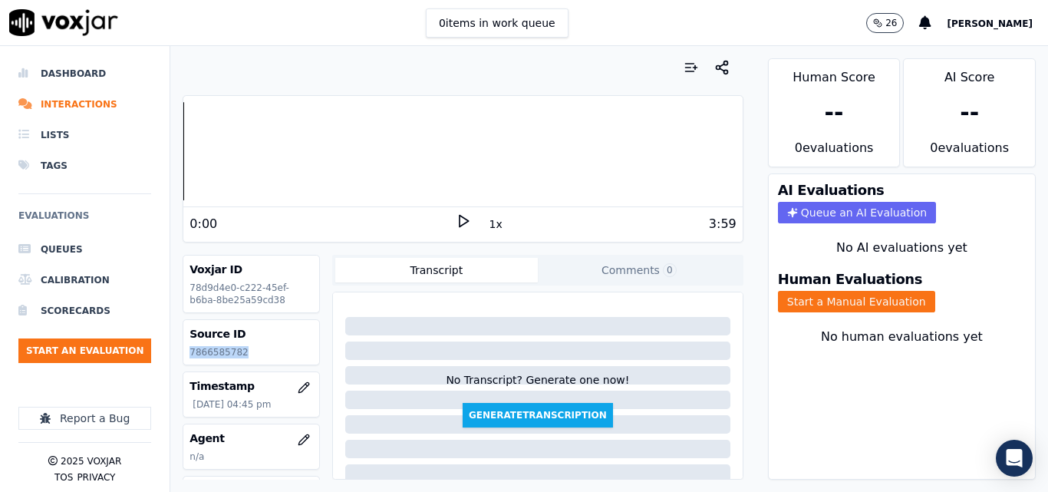
copy p "7866585782"
click at [456, 218] on icon at bounding box center [463, 220] width 15 height 15
click at [459, 221] on rect at bounding box center [460, 221] width 2 height 10
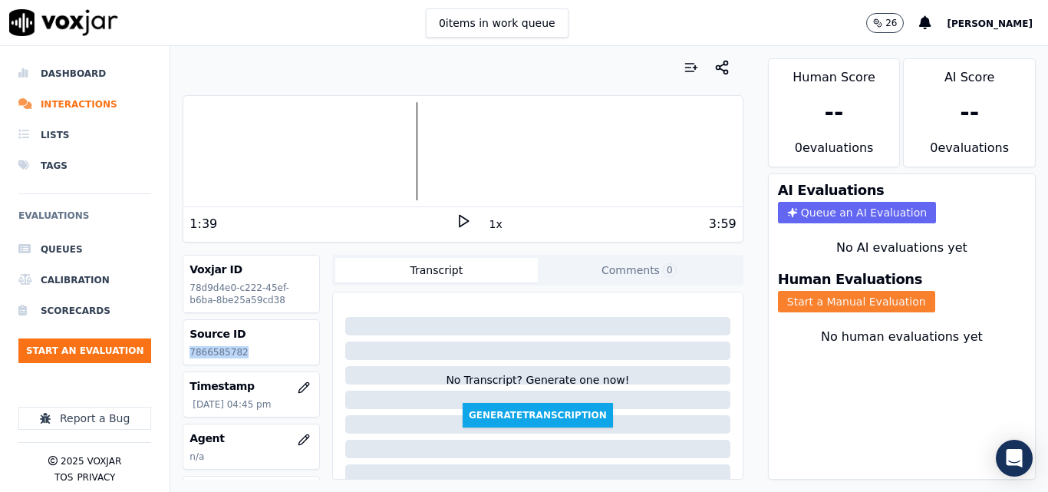
click at [810, 305] on button "Start a Manual Evaluation" at bounding box center [856, 301] width 157 height 21
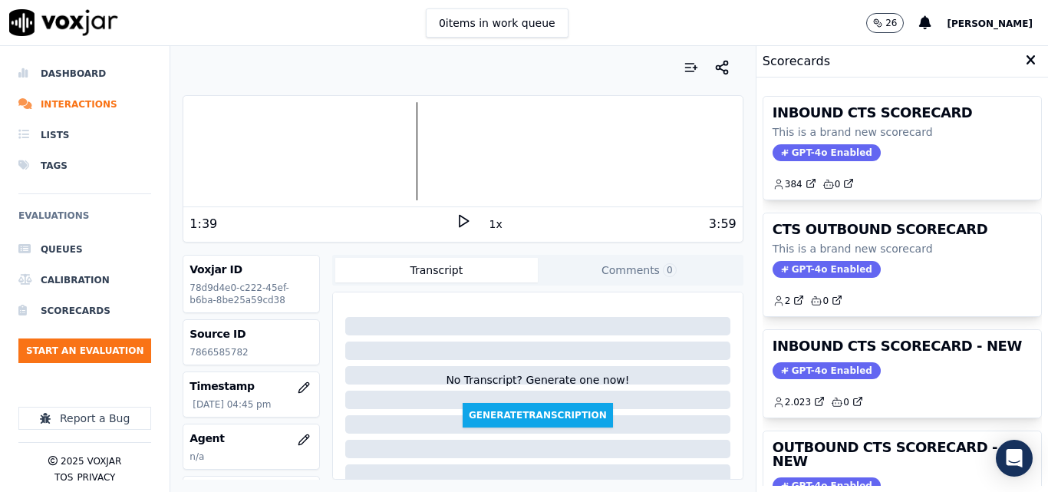
drag, startPoint x: 892, startPoint y: 354, endPoint x: 893, endPoint y: 344, distance: 9.3
click at [893, 353] on h3 "INBOUND CTS SCORECARD - NEW" at bounding box center [901, 346] width 259 height 14
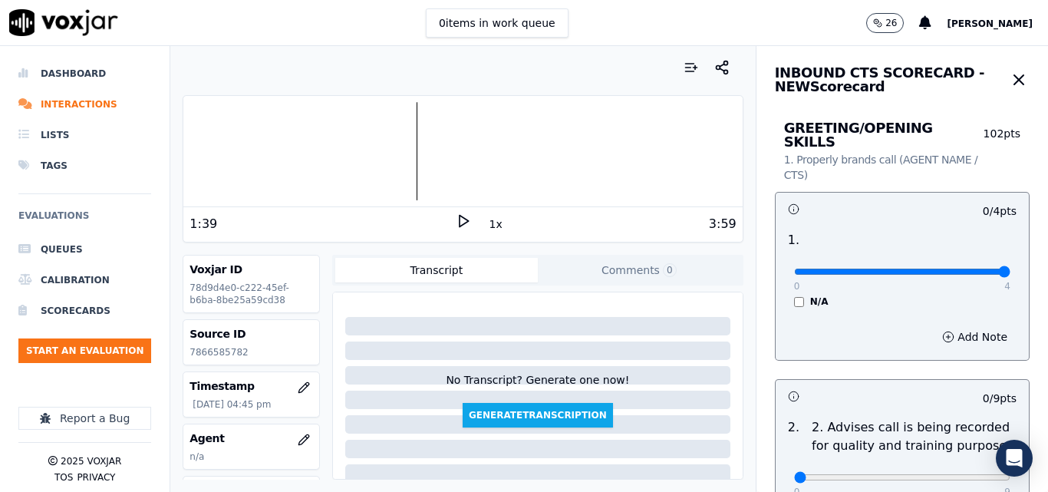
type input "4"
click at [975, 268] on input "range" at bounding box center [902, 271] width 216 height 6
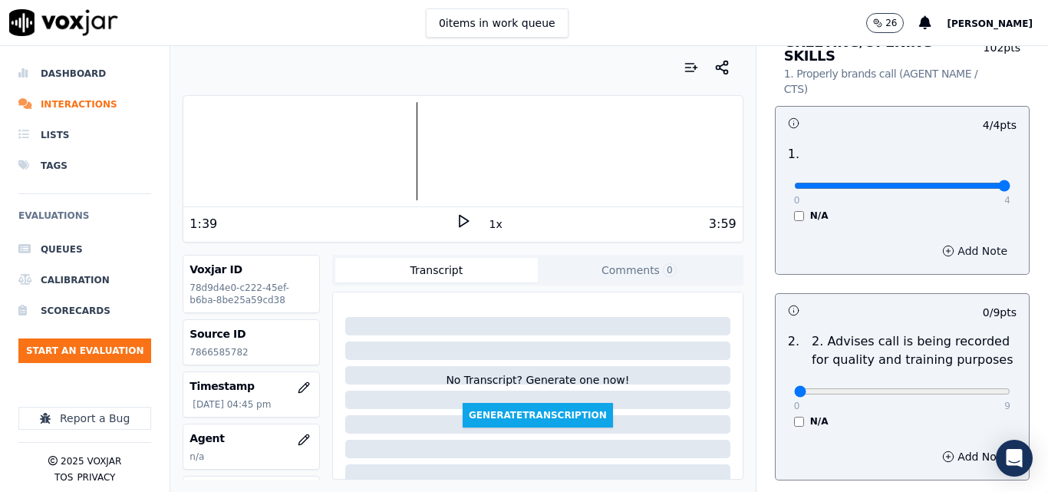
scroll to position [230, 0]
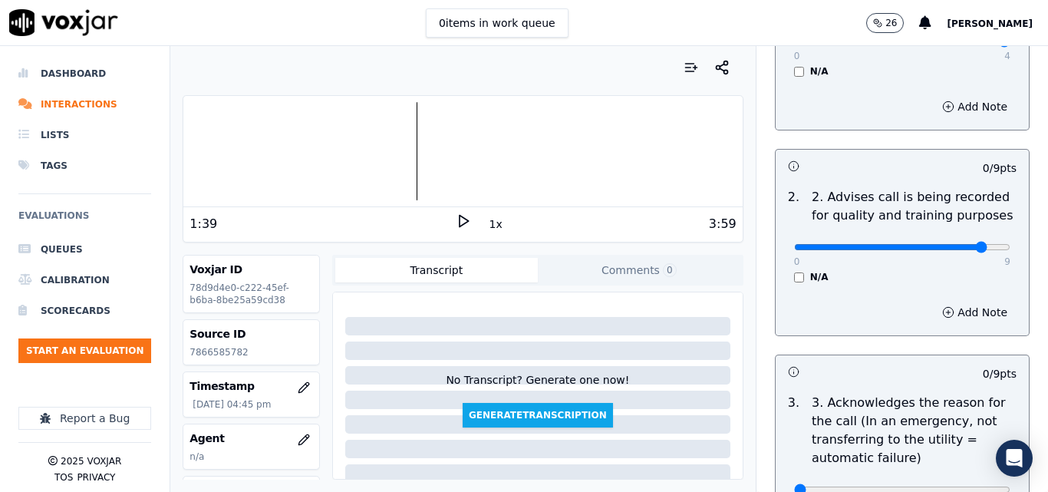
click at [955, 244] on input "range" at bounding box center [902, 247] width 216 height 6
type input "9"
click at [967, 244] on input "range" at bounding box center [902, 247] width 216 height 6
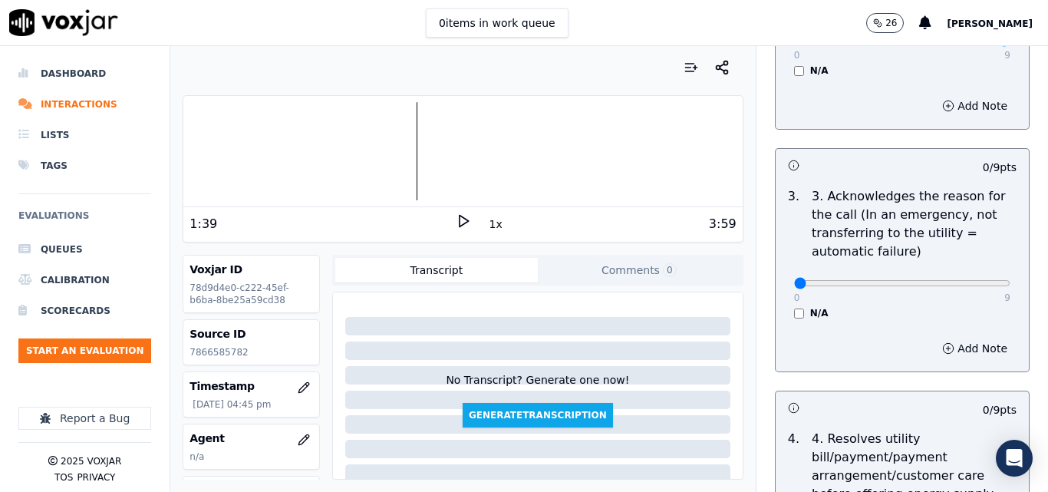
scroll to position [460, 0]
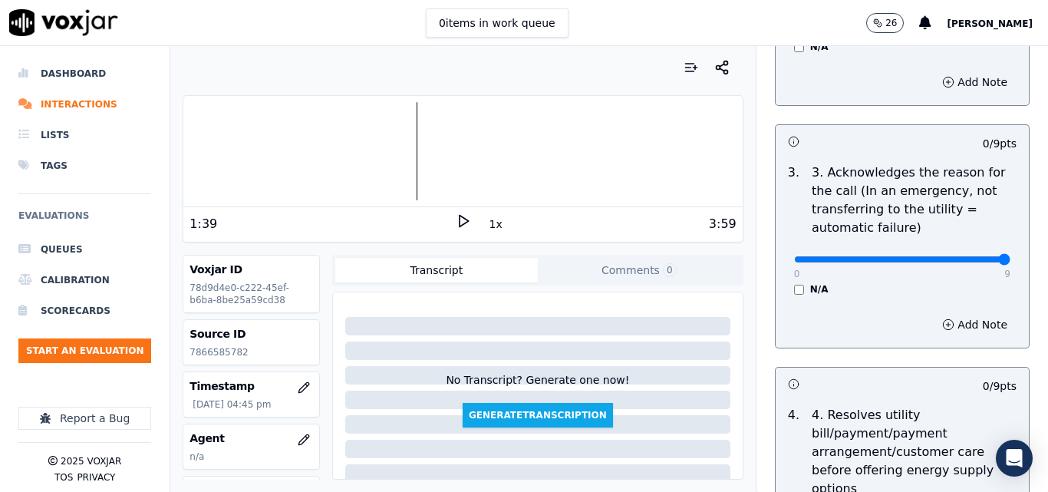
type input "9"
click at [966, 256] on input "range" at bounding box center [902, 259] width 216 height 6
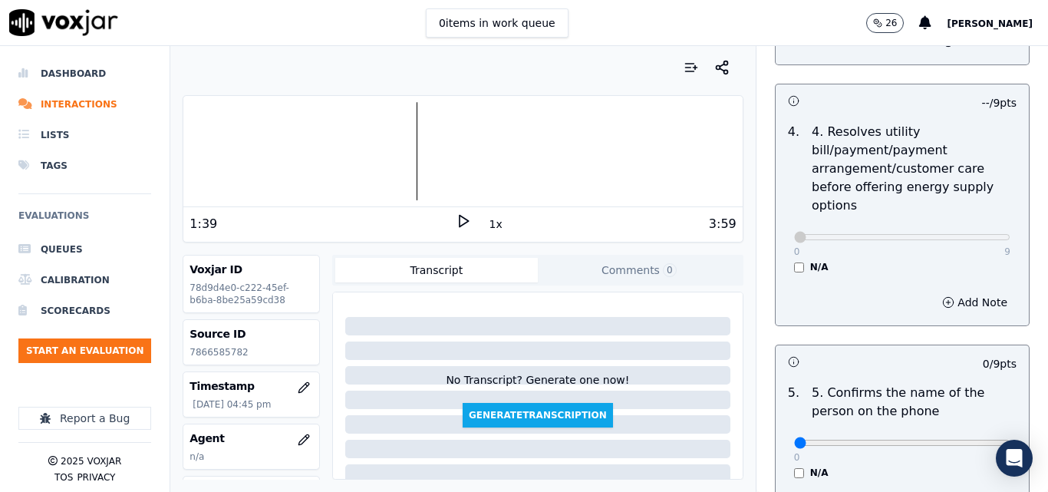
scroll to position [844, 0]
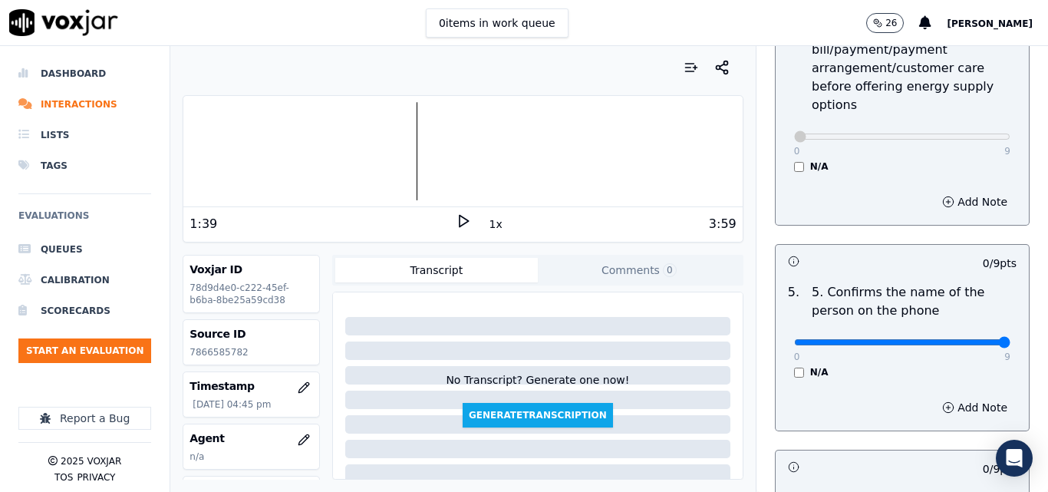
type input "9"
click at [971, 339] on input "range" at bounding box center [902, 342] width 216 height 6
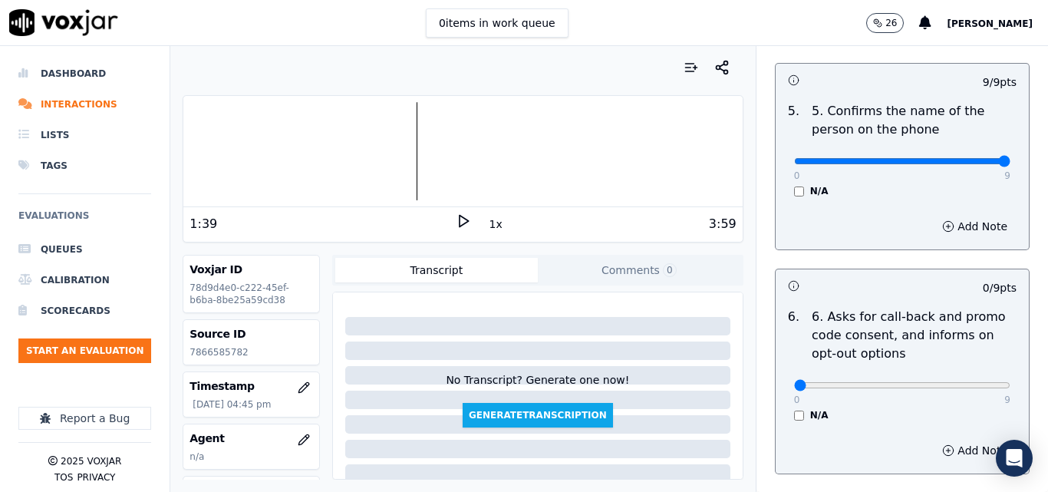
scroll to position [1074, 0]
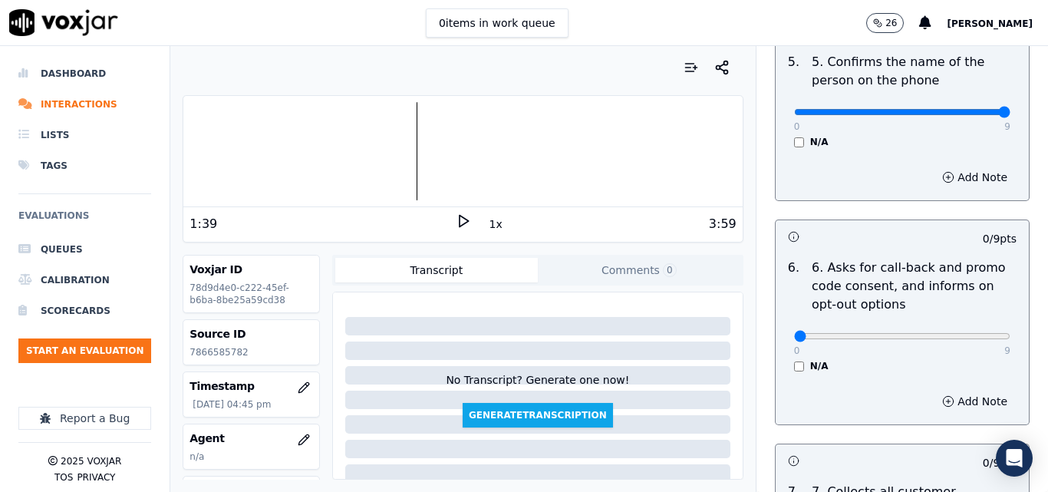
click at [782, 357] on div "0 9 N/A" at bounding box center [902, 343] width 241 height 58
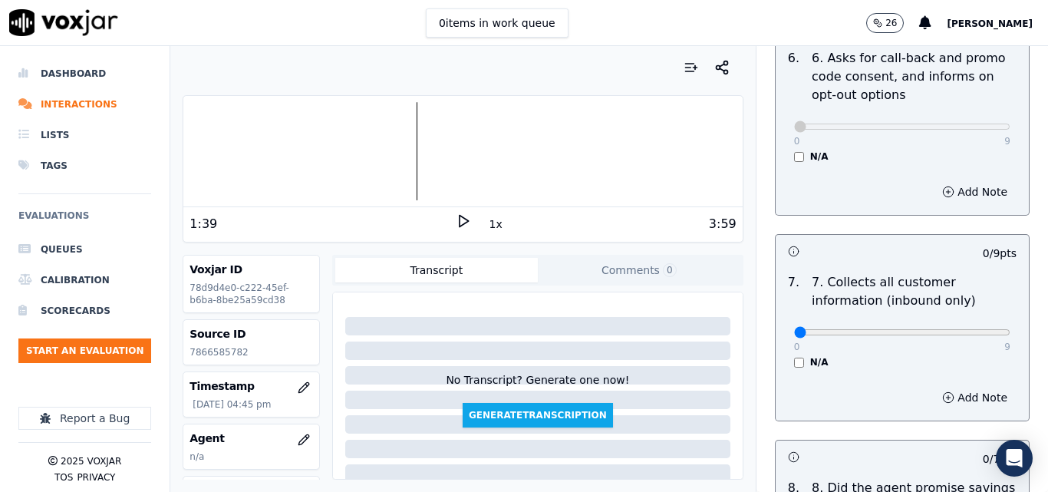
scroll to position [1304, 0]
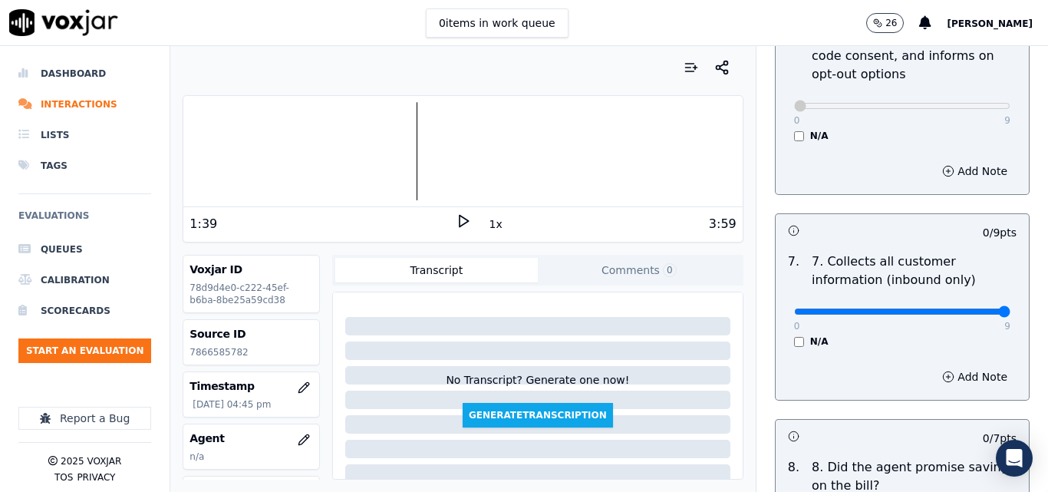
type input "9"
click at [971, 308] on input "range" at bounding box center [902, 311] width 216 height 6
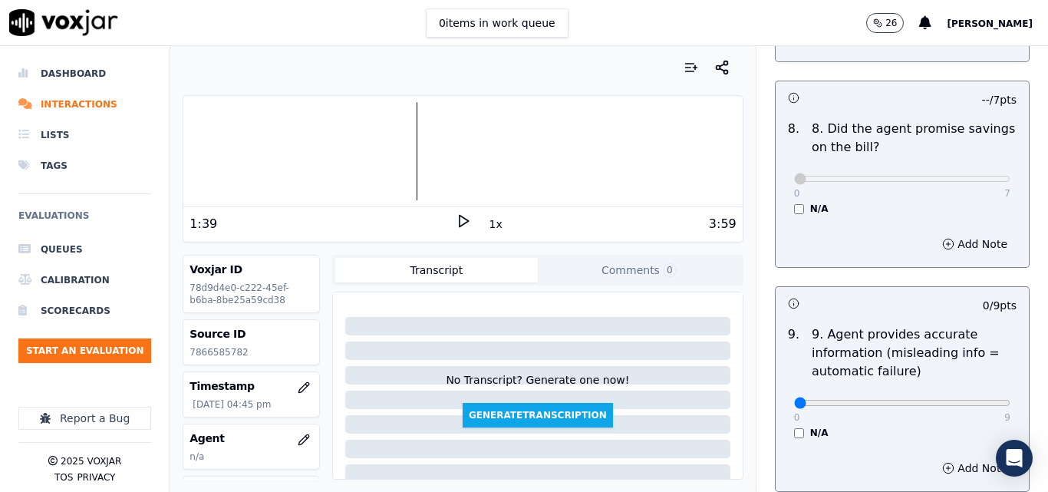
scroll to position [1687, 0]
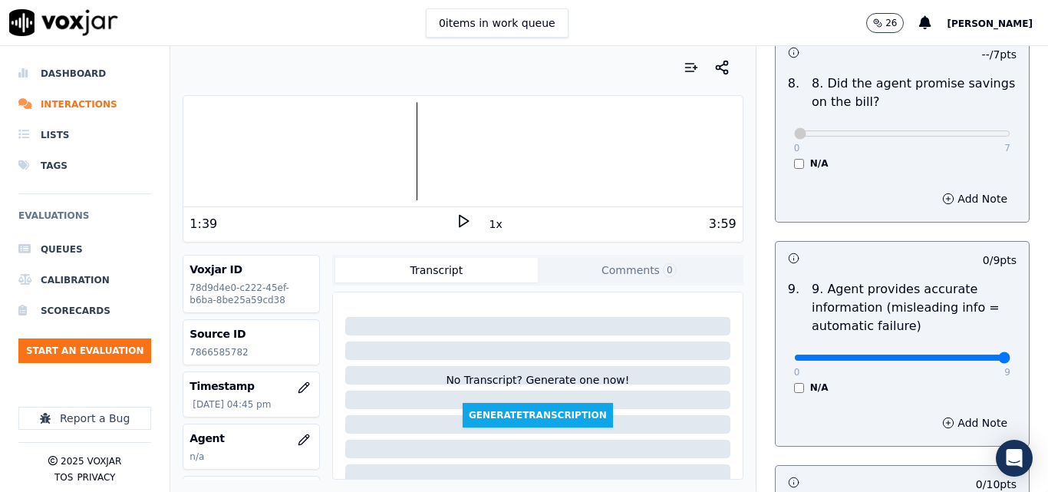
type input "9"
click at [969, 354] on input "range" at bounding box center [902, 357] width 216 height 6
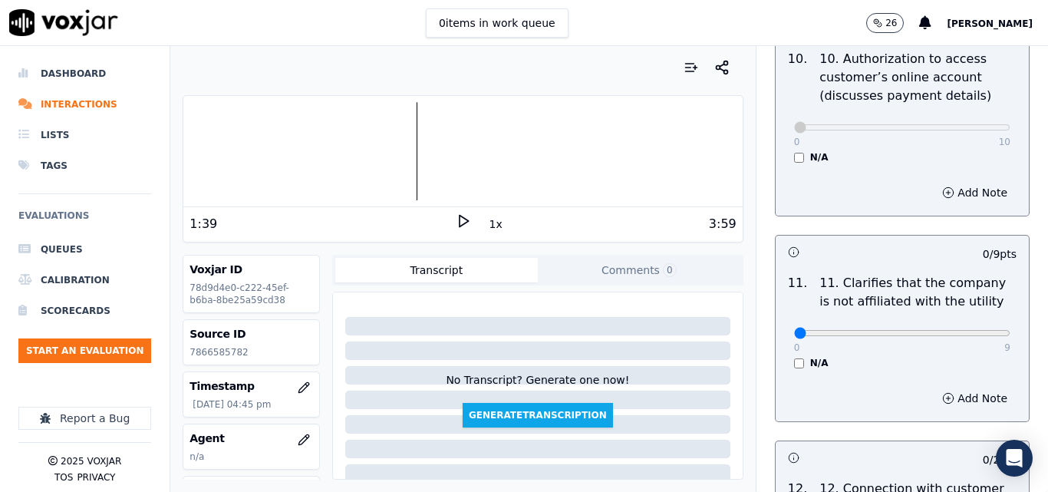
scroll to position [2147, 0]
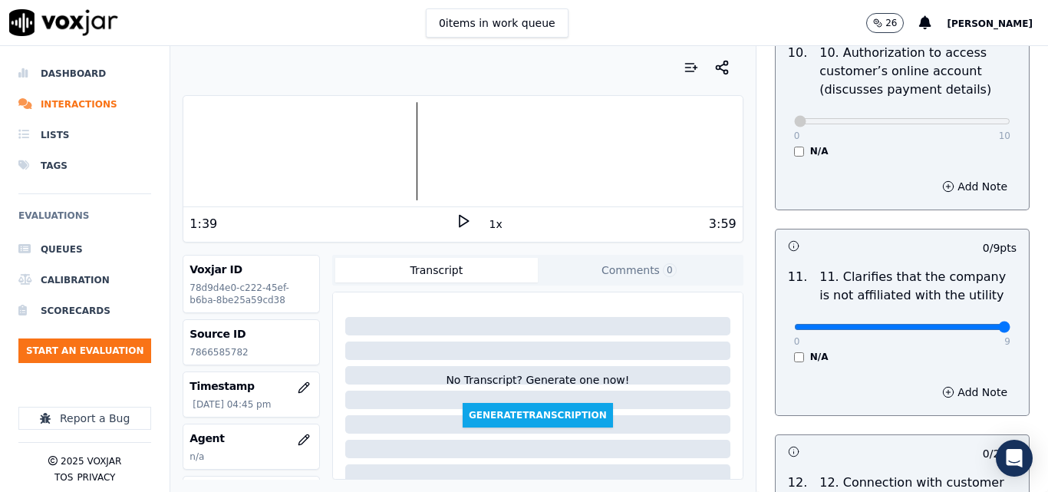
type input "9"
click at [968, 324] on input "range" at bounding box center [902, 327] width 216 height 6
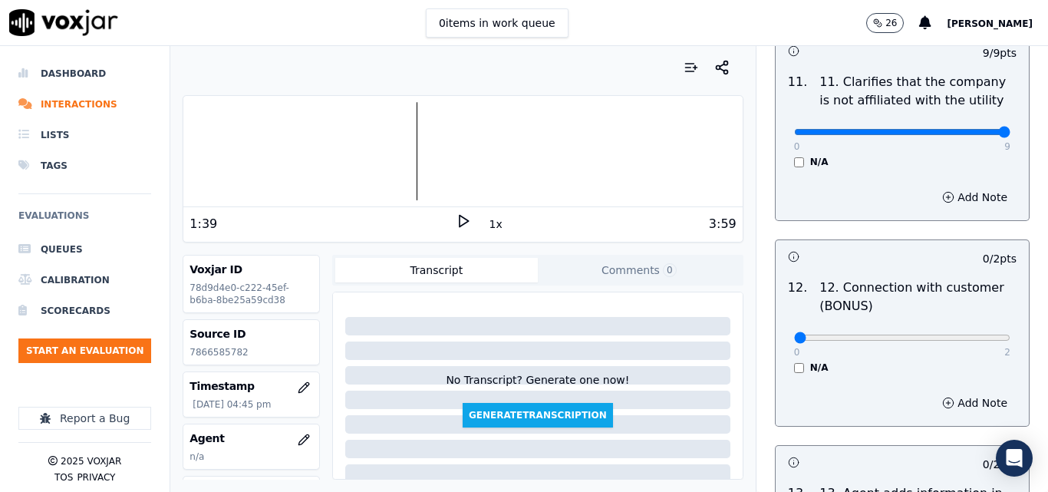
scroll to position [2378, 0]
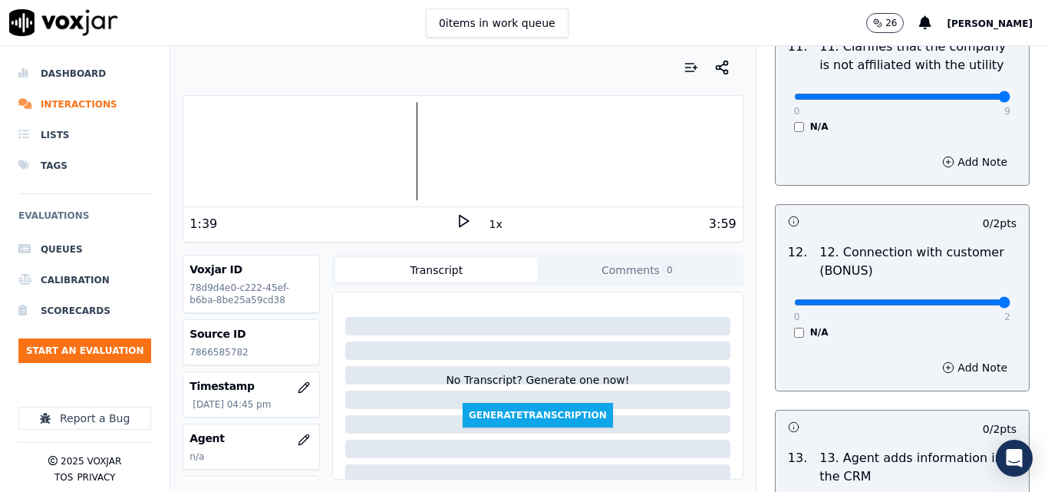
type input "2"
click at [970, 299] on input "range" at bounding box center [902, 302] width 216 height 6
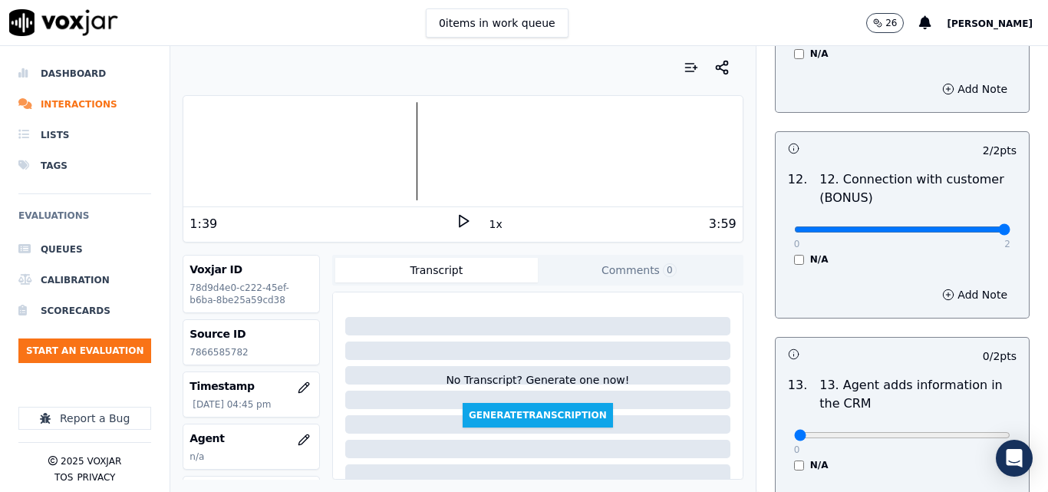
scroll to position [2608, 0]
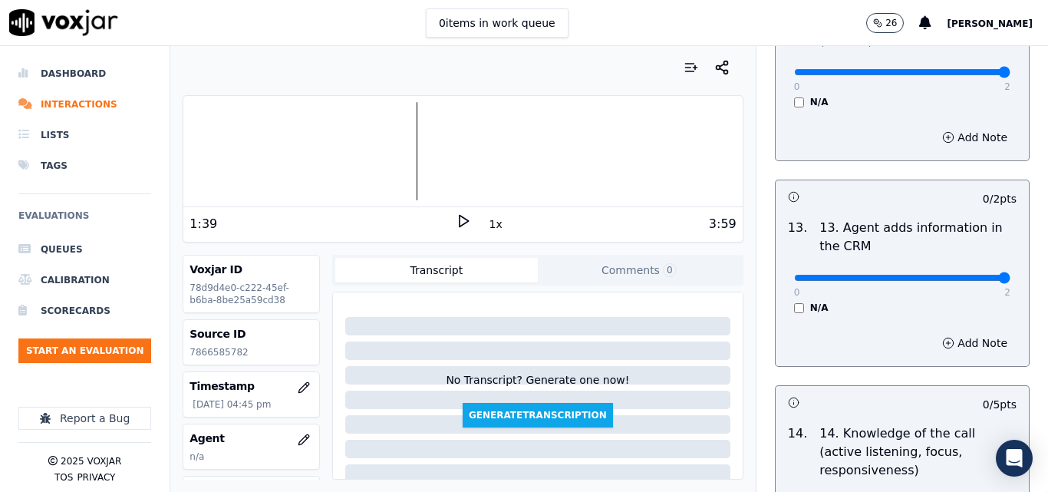
type input "2"
click at [973, 275] on input "range" at bounding box center [902, 278] width 216 height 6
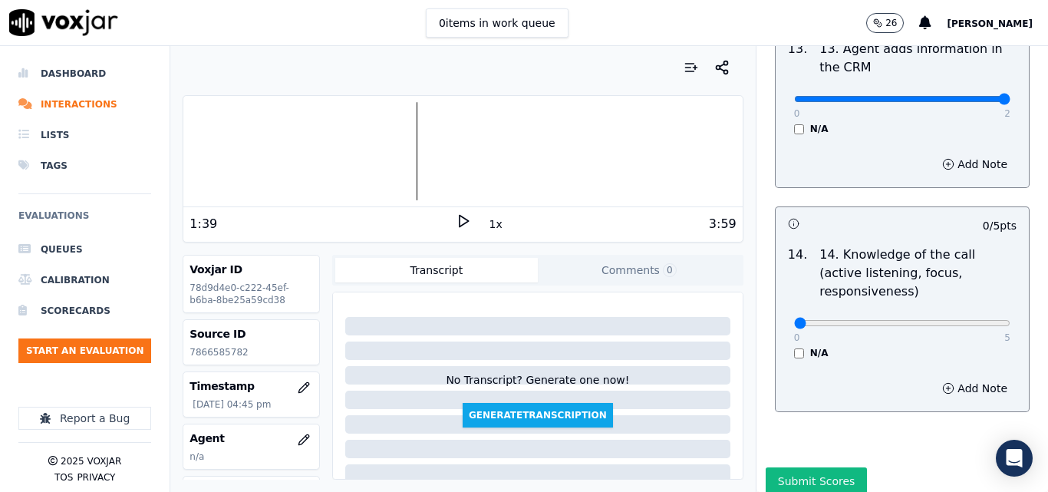
scroll to position [2801, 0]
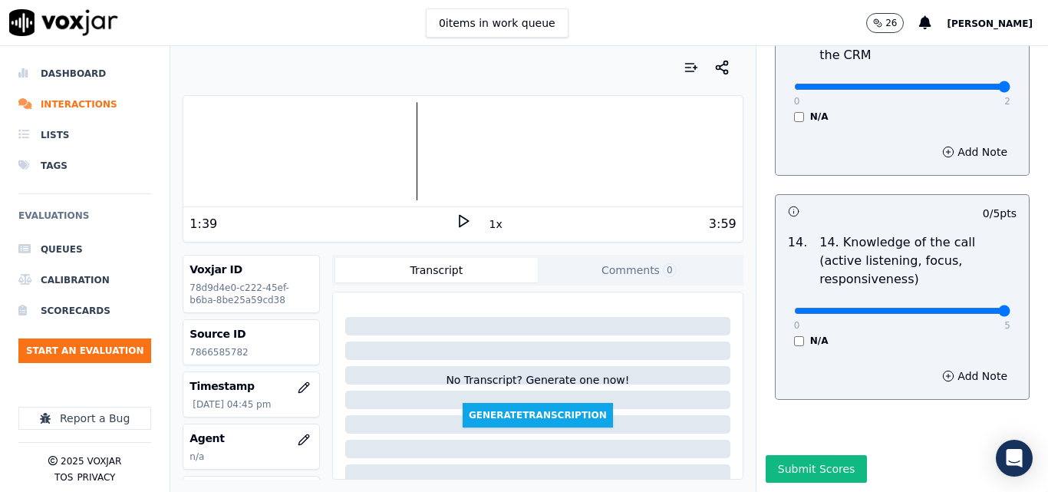
type input "5"
click at [968, 308] on input "range" at bounding box center [902, 311] width 216 height 6
click at [810, 455] on button "Submit Scores" at bounding box center [816, 469] width 102 height 28
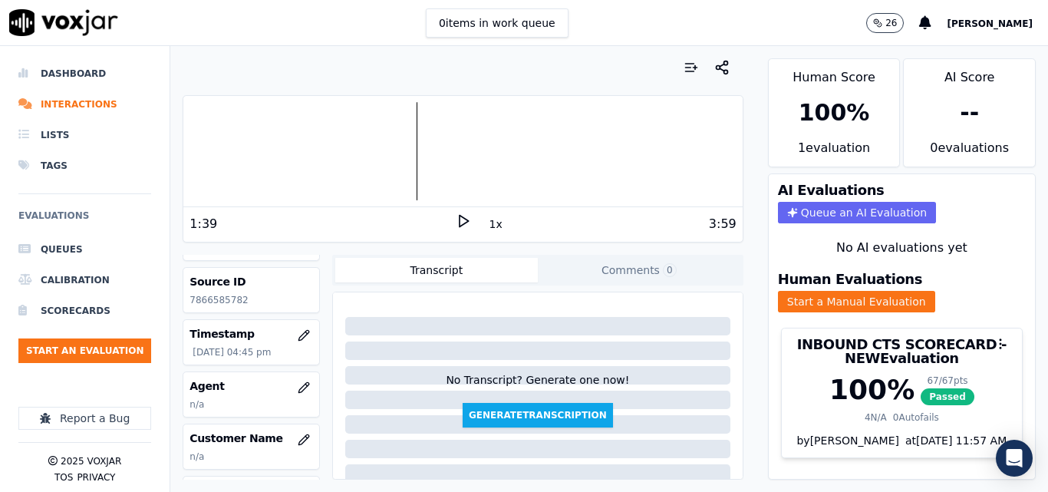
scroll to position [153, 0]
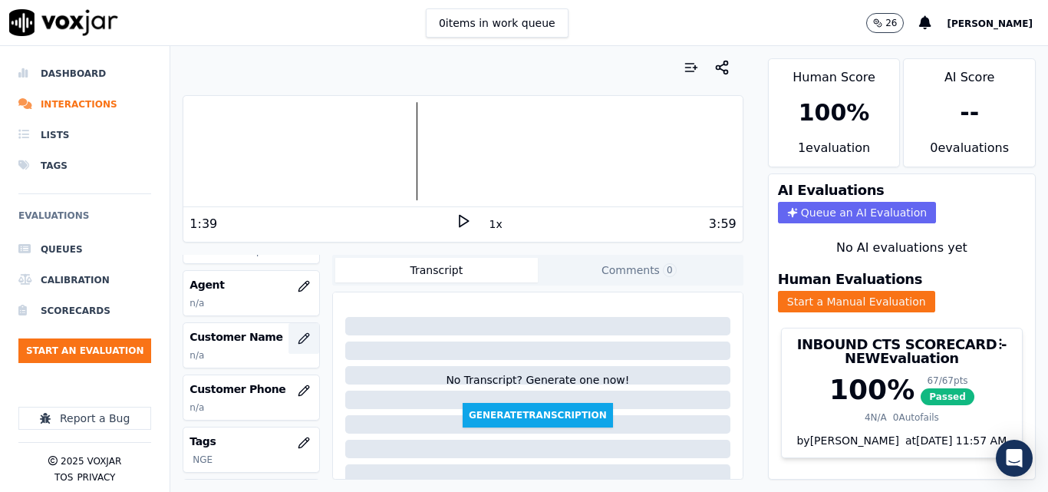
click at [298, 341] on icon "button" at bounding box center [304, 338] width 12 height 12
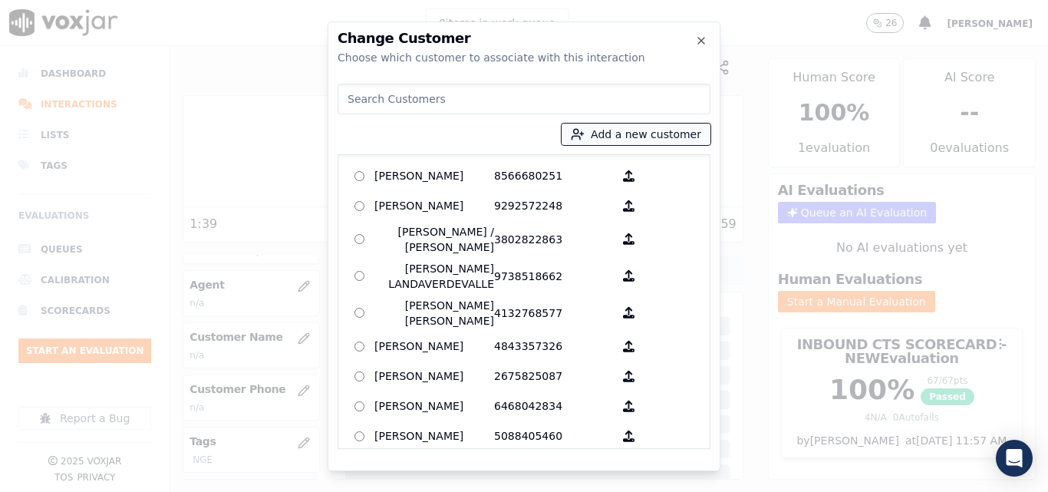
click at [634, 143] on button "Add a new customer" at bounding box center [635, 133] width 149 height 21
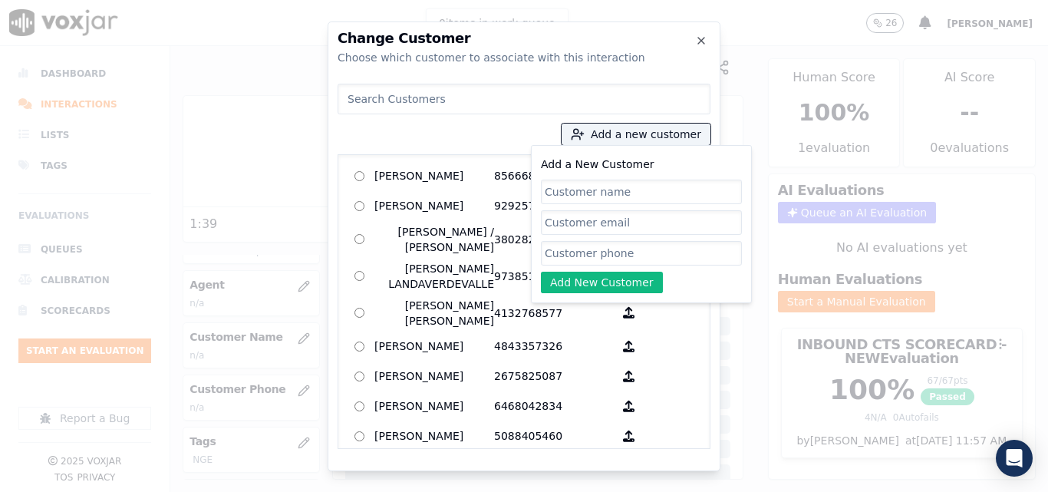
click at [624, 187] on input "Add a New Customer" at bounding box center [641, 191] width 201 height 25
type input "[PERSON_NAME]"
click at [639, 252] on input "Add a New Customer" at bounding box center [641, 253] width 201 height 25
click at [611, 249] on input "Add a New Customer" at bounding box center [641, 253] width 201 height 25
paste input "7866585782"
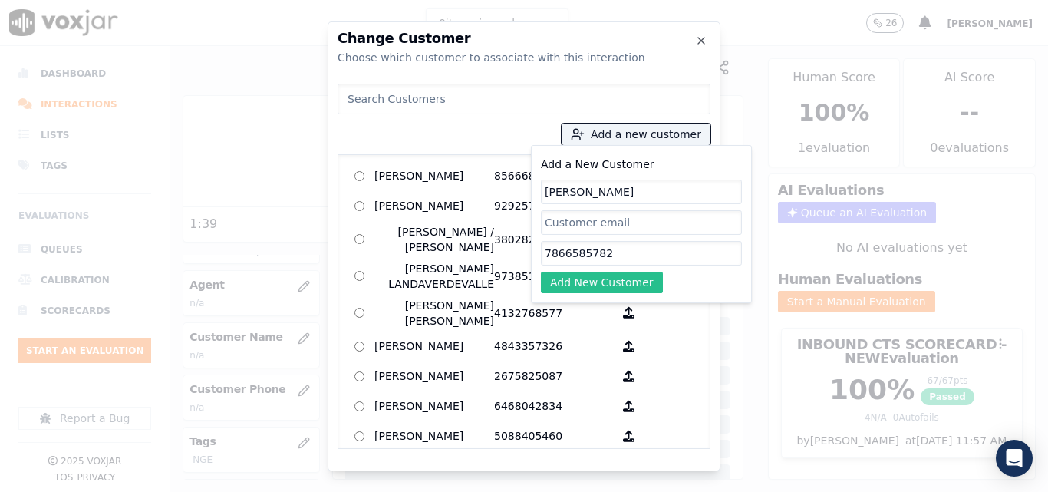
type input "7866585782"
click at [601, 275] on button "Add New Customer" at bounding box center [602, 281] width 122 height 21
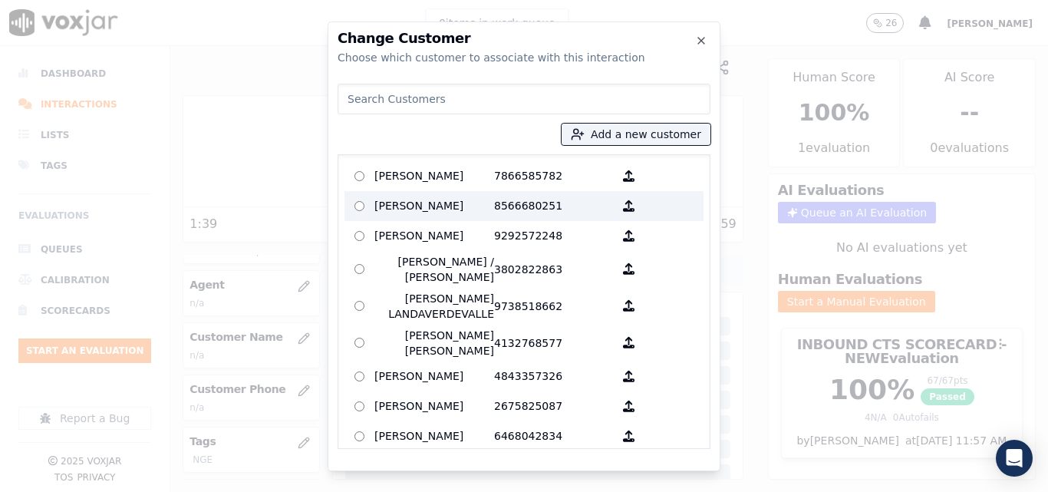
click at [479, 178] on p "[PERSON_NAME]" at bounding box center [434, 176] width 120 height 24
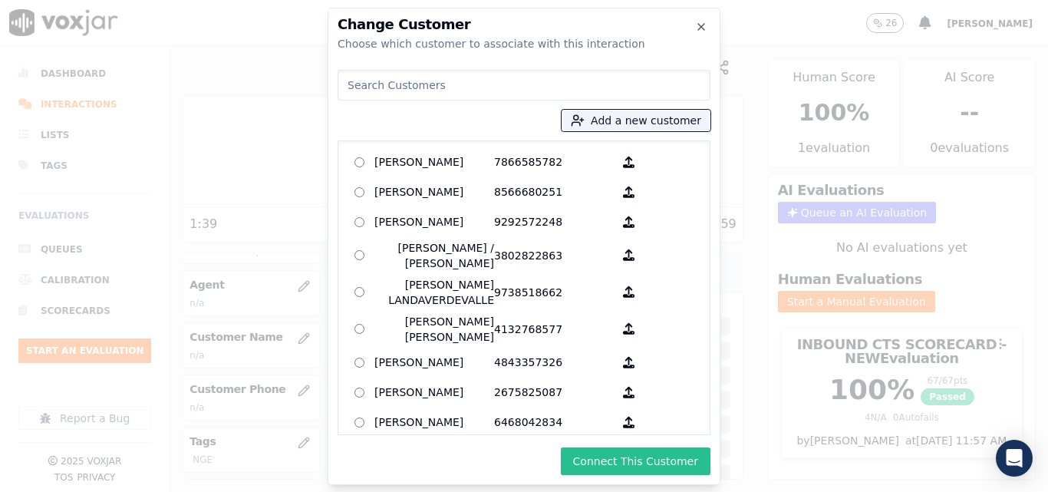
click at [673, 459] on button "Connect This Customer" at bounding box center [636, 461] width 150 height 28
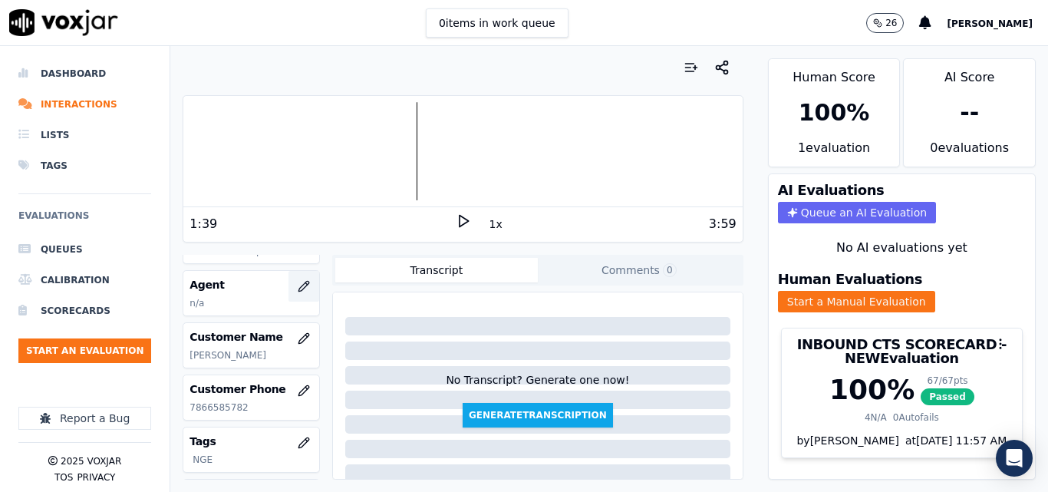
click at [289, 293] on button "button" at bounding box center [303, 286] width 31 height 31
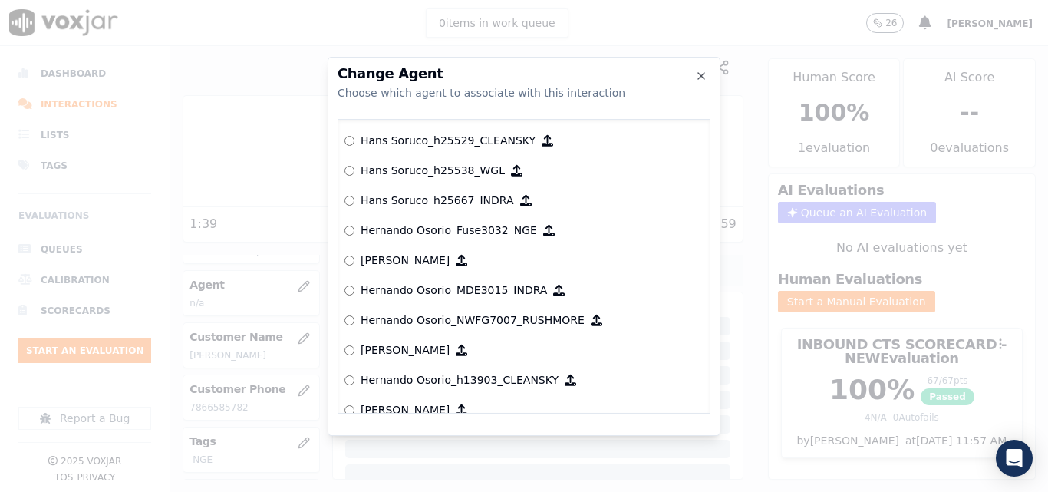
scroll to position [3240, 0]
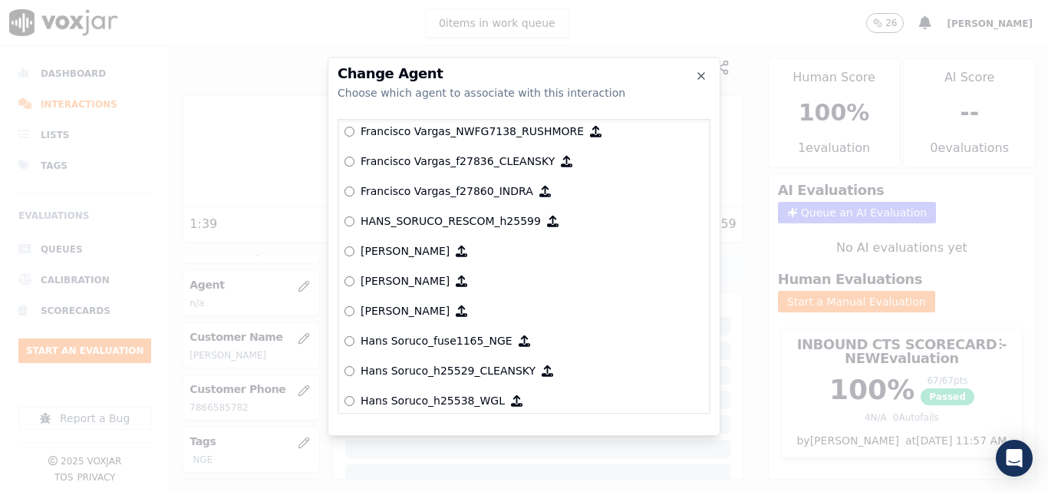
click at [356, 337] on label "Hans Soruco_fuse1165_NGE" at bounding box center [523, 341] width 359 height 30
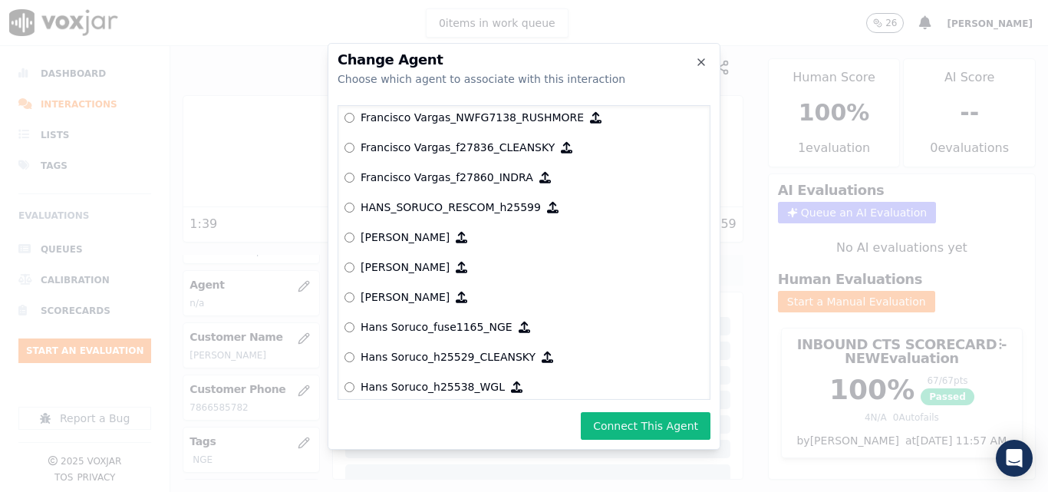
click at [604, 410] on div "Change Agent Choose which agent to associate with this interaction null [PERSON…" at bounding box center [523, 246] width 393 height 406
click at [631, 426] on button "Connect This Agent" at bounding box center [646, 426] width 130 height 28
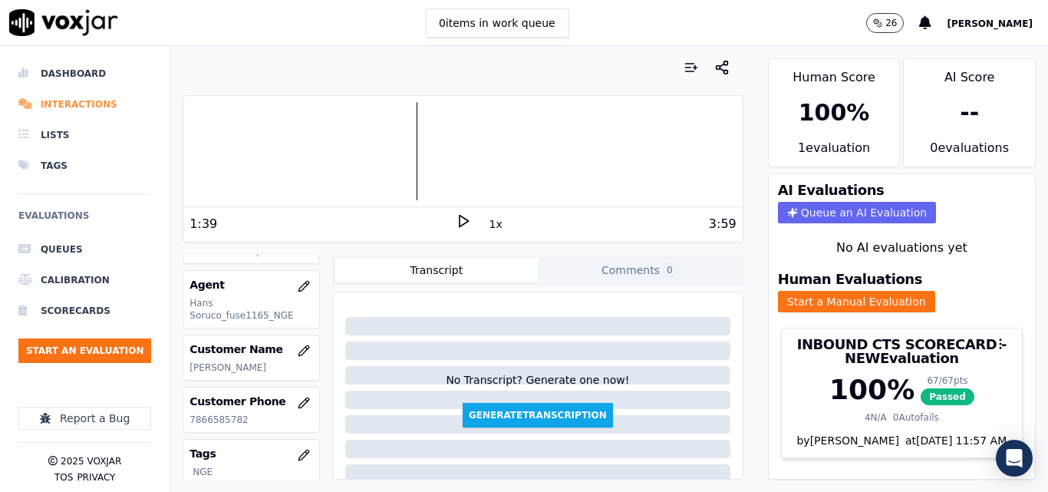
click at [75, 106] on li "Interactions" at bounding box center [84, 104] width 133 height 31
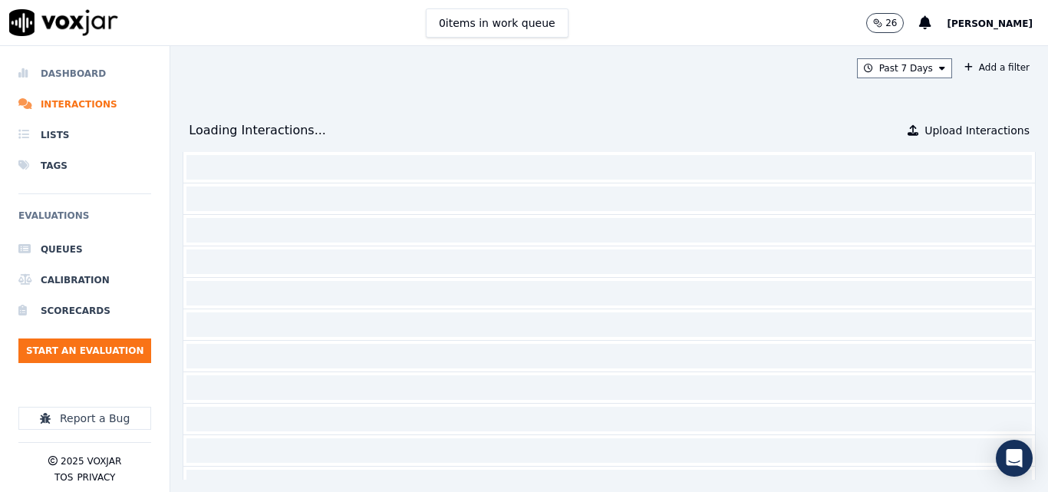
click at [87, 68] on li "Dashboard" at bounding box center [84, 73] width 133 height 31
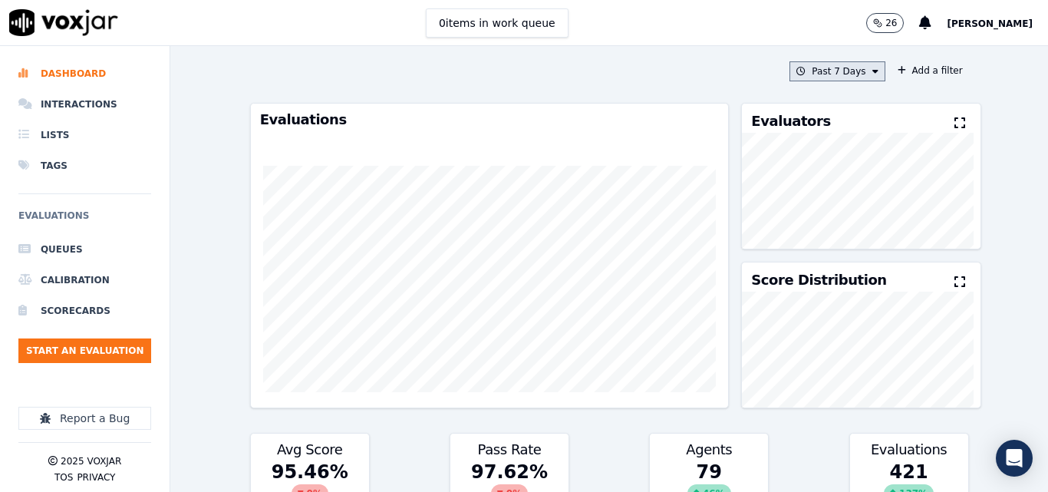
click at [851, 77] on button "Past 7 Days" at bounding box center [836, 71] width 95 height 20
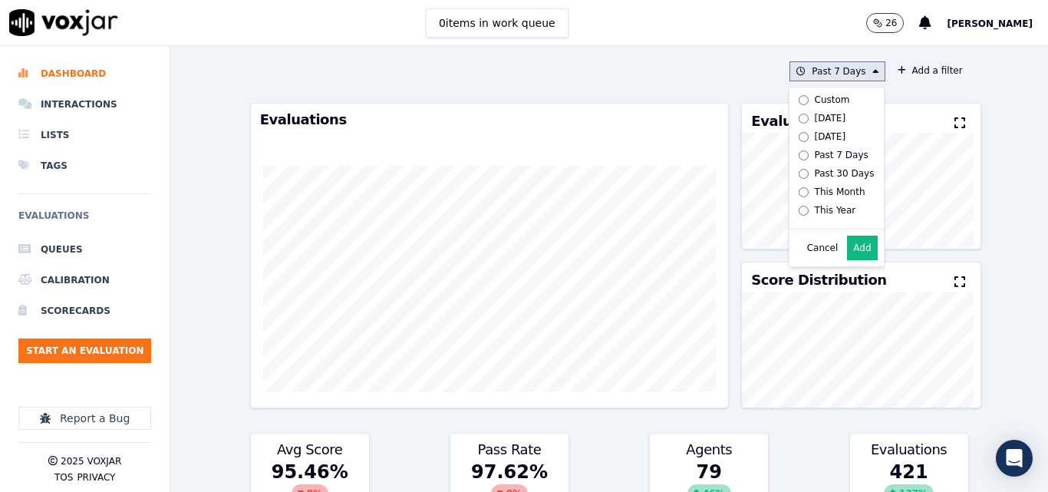
click at [817, 114] on div "[DATE]" at bounding box center [829, 118] width 31 height 12
click at [847, 256] on button "Add" at bounding box center [862, 247] width 30 height 25
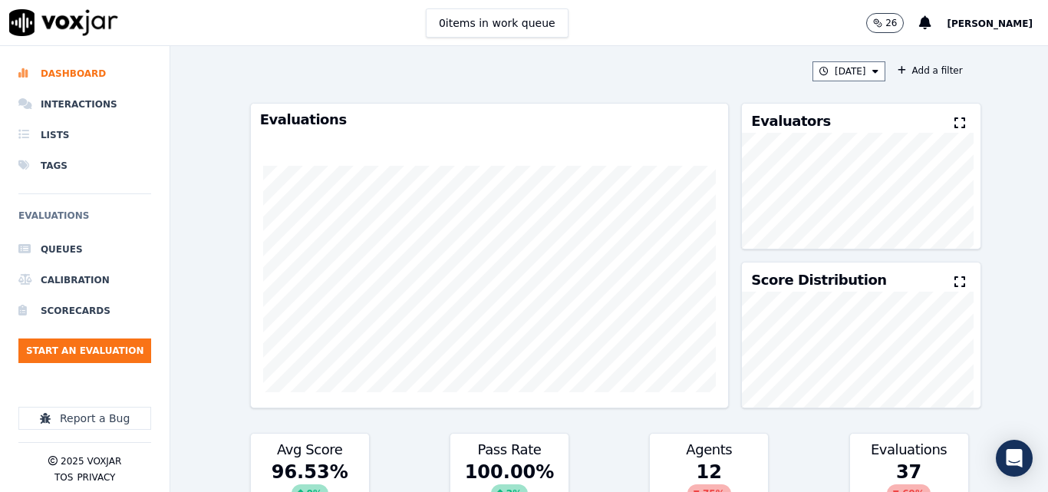
click at [954, 132] on button at bounding box center [962, 123] width 17 height 18
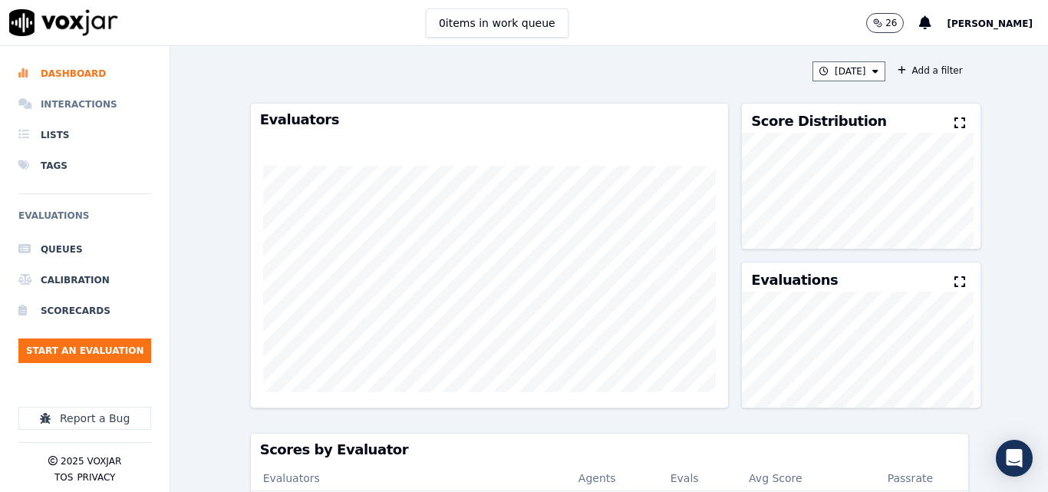
click at [97, 100] on li "Interactions" at bounding box center [84, 104] width 133 height 31
